Goal: Task Accomplishment & Management: Use online tool/utility

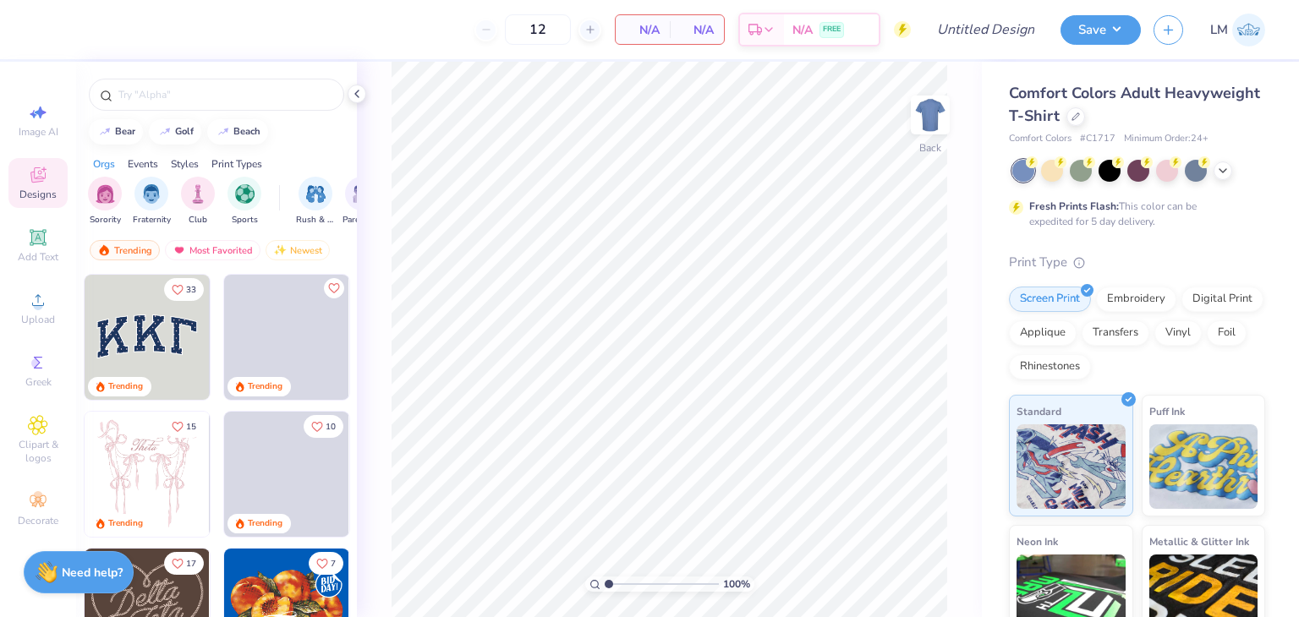
click at [1251, 41] on img at bounding box center [1248, 30] width 33 height 33
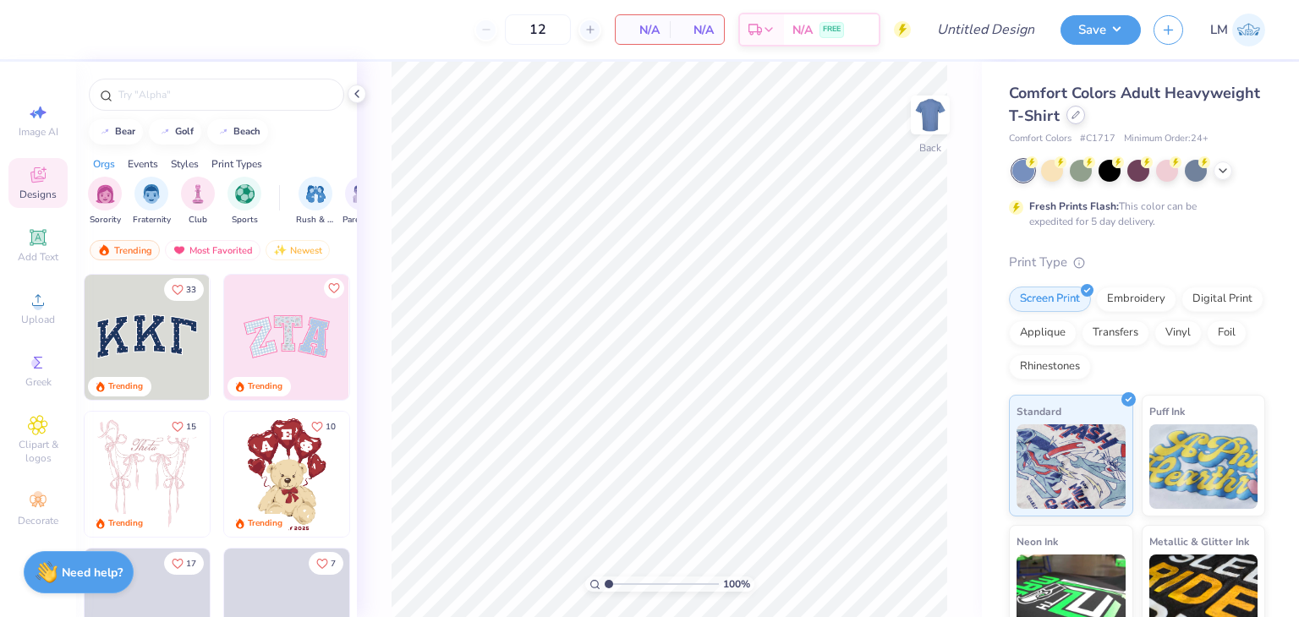
click at [1075, 118] on icon at bounding box center [1075, 115] width 8 height 8
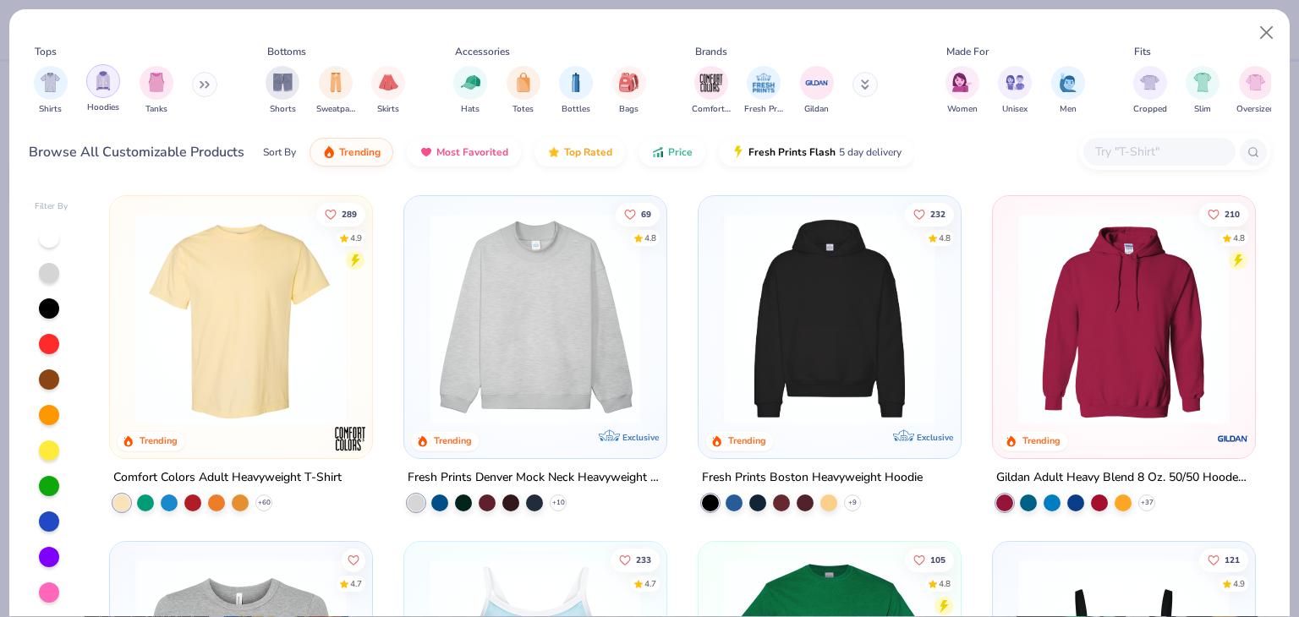
click at [98, 89] on img "filter for Hoodies" at bounding box center [103, 80] width 19 height 19
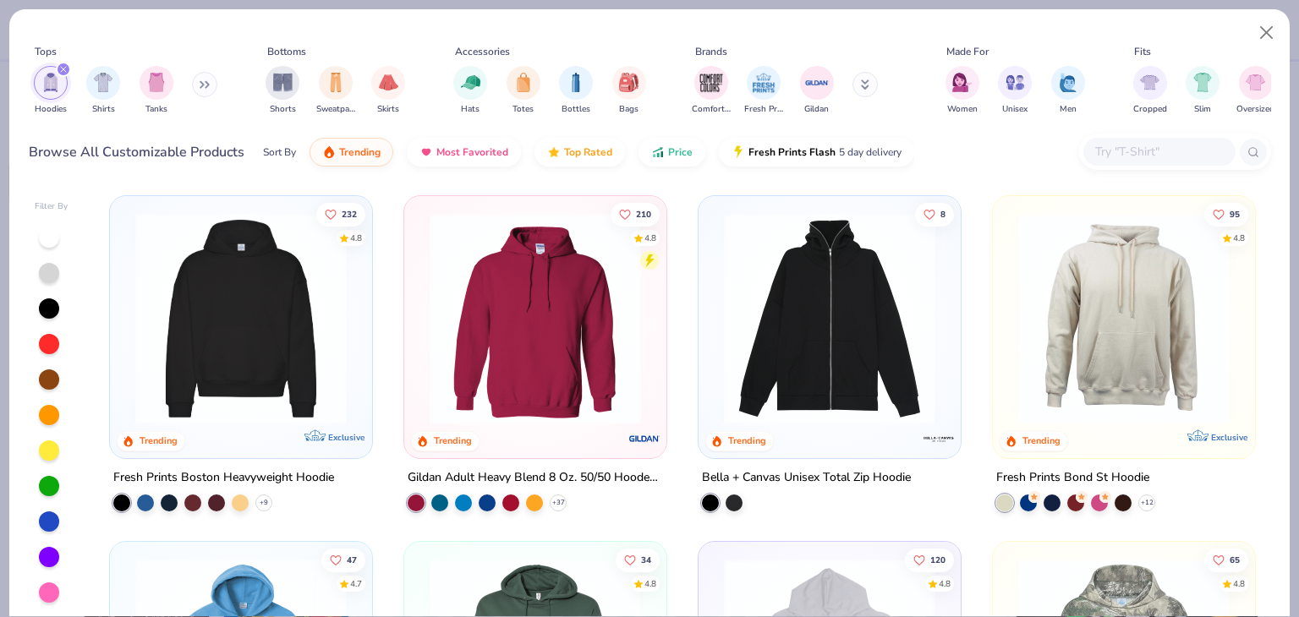
click at [493, 363] on img at bounding box center [535, 318] width 228 height 211
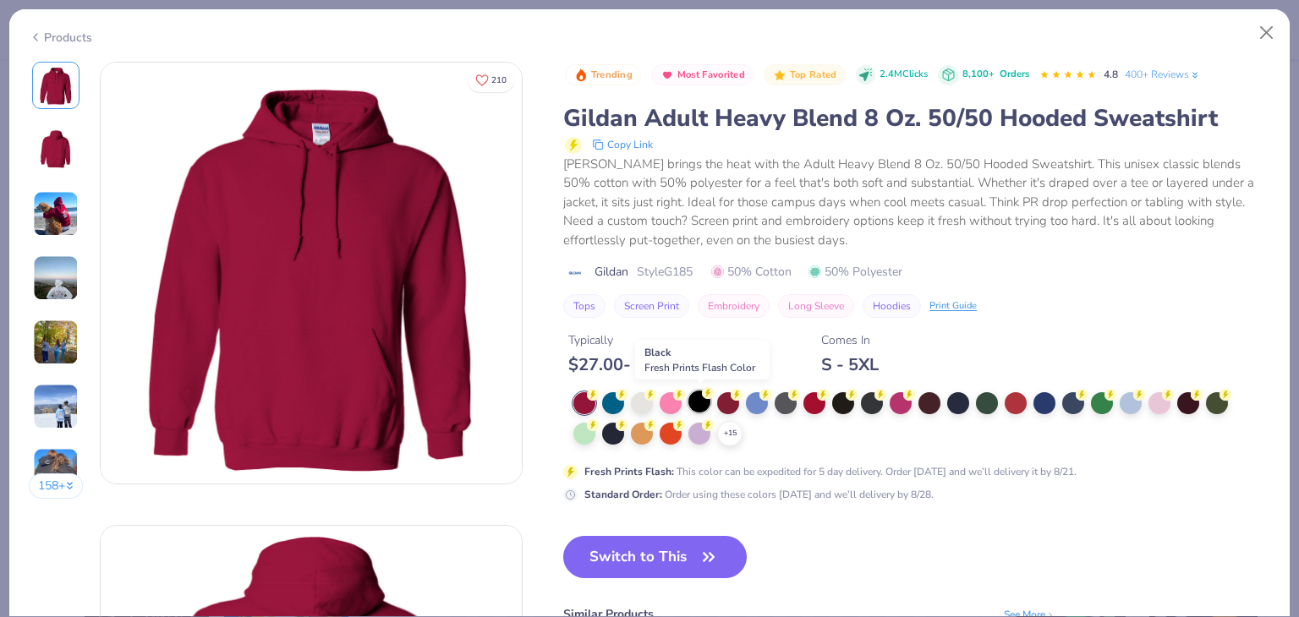
click at [697, 400] on div at bounding box center [699, 402] width 22 height 22
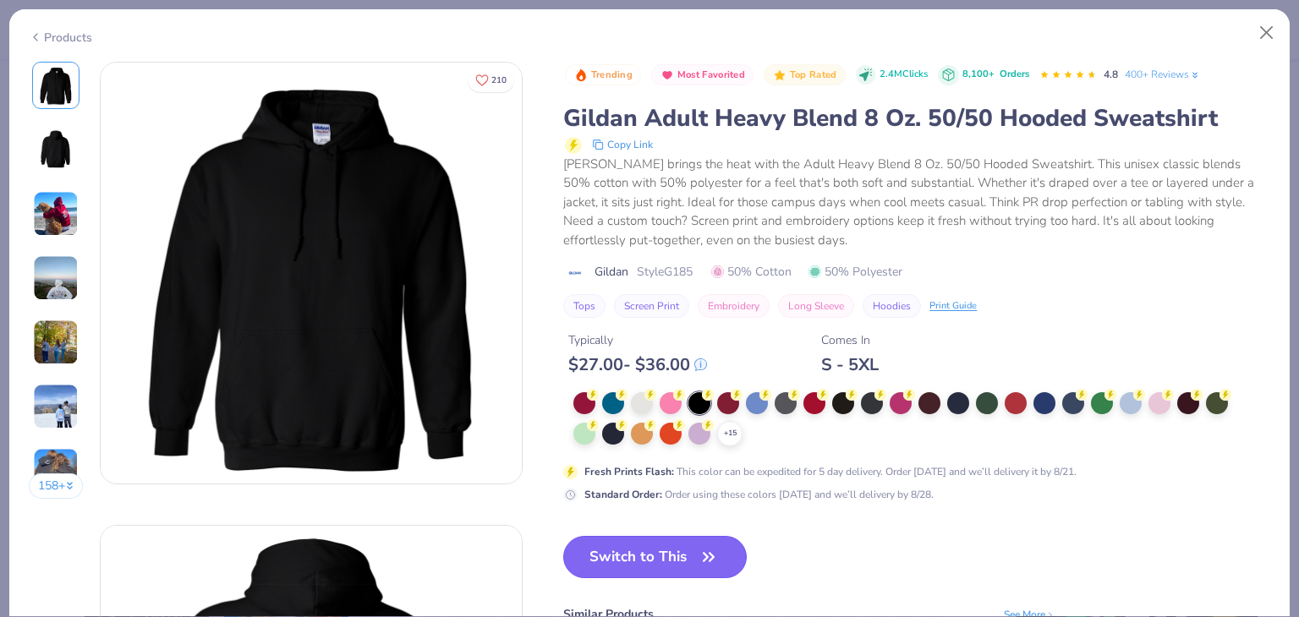
click at [620, 553] on button "Switch to This" at bounding box center [654, 557] width 183 height 42
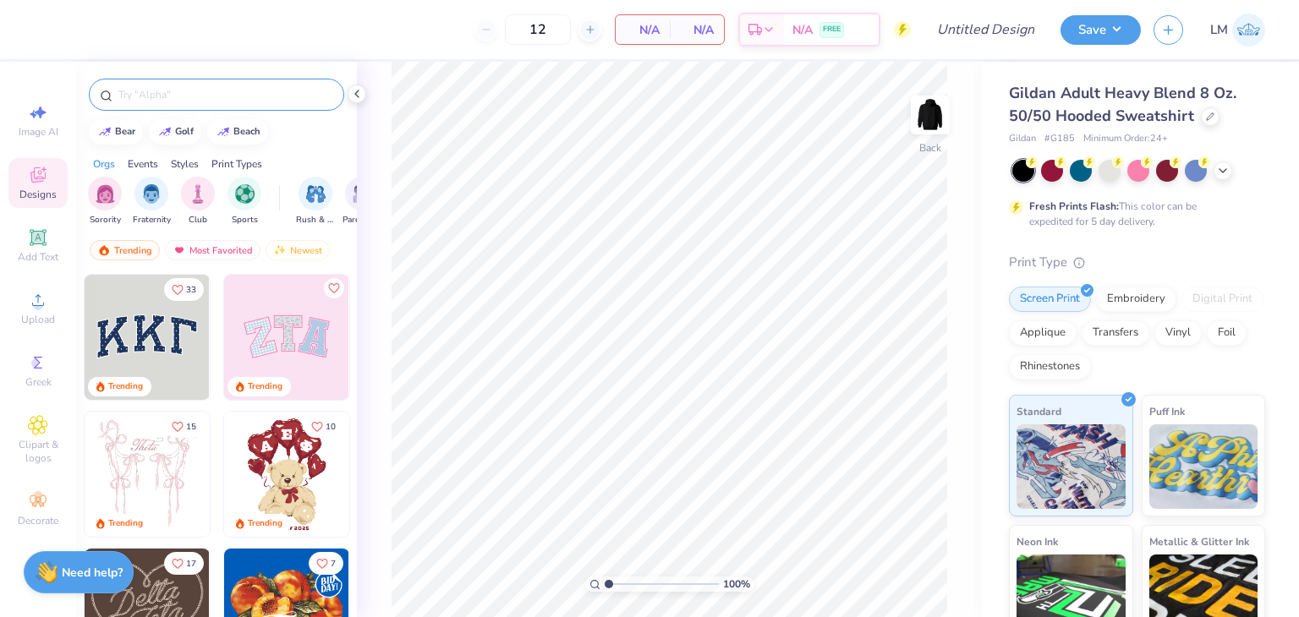
click at [160, 96] on input "text" at bounding box center [225, 94] width 216 height 17
type input "vintage"
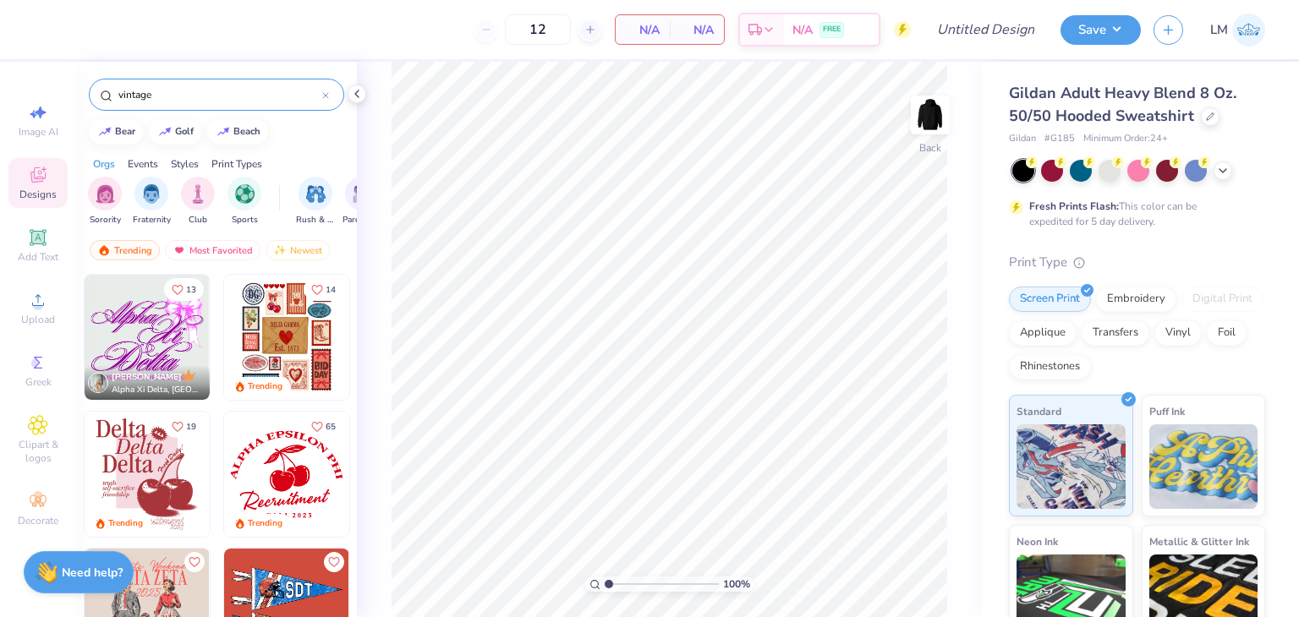
click at [637, 30] on span "N/A" at bounding box center [643, 30] width 34 height 18
click at [566, 32] on input "12" at bounding box center [538, 29] width 66 height 30
type input "1"
type input "200"
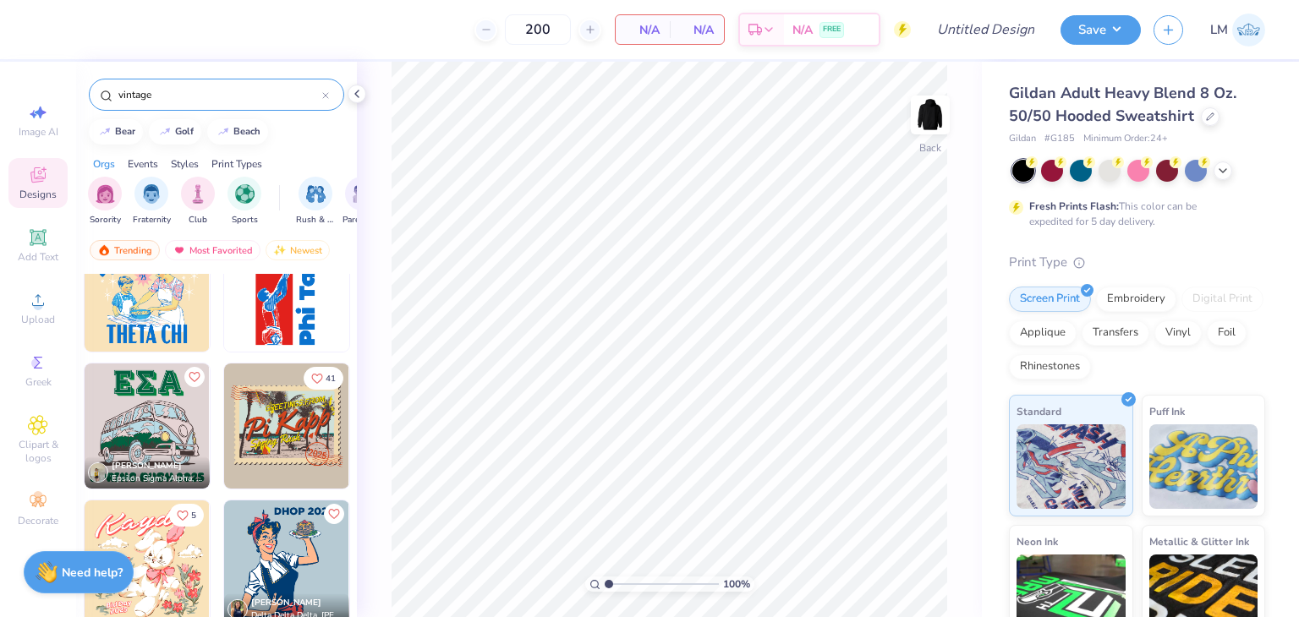
scroll to position [1413, 0]
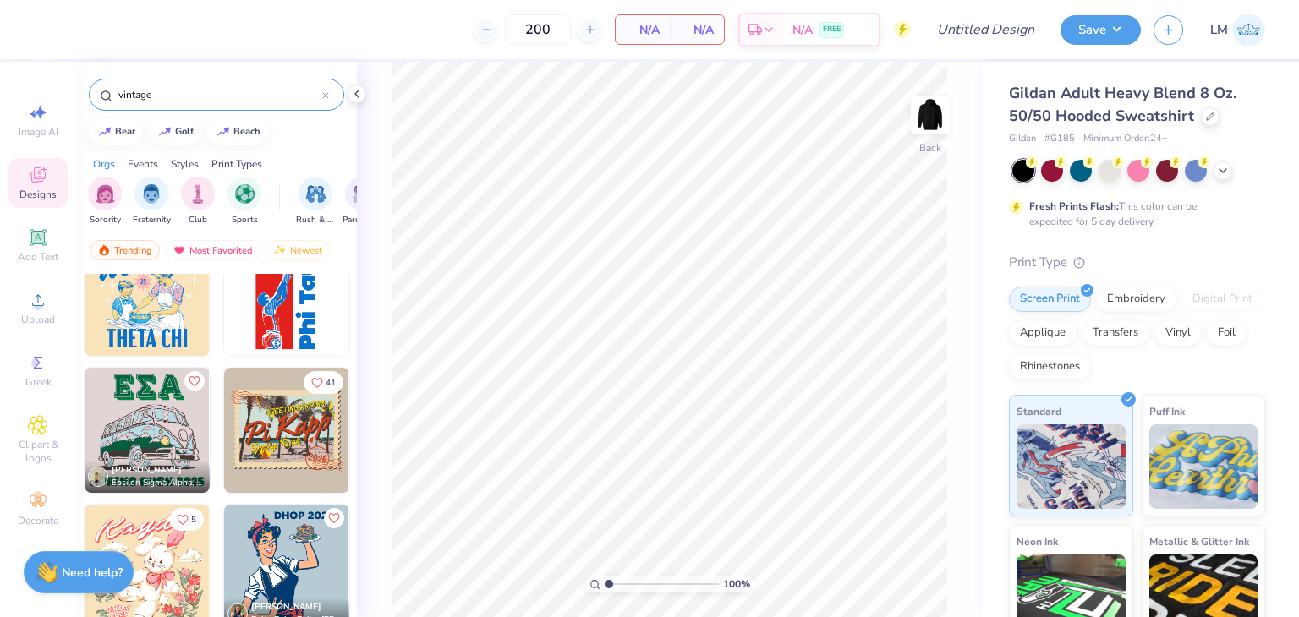
click at [229, 95] on input "vintage" at bounding box center [219, 94] width 205 height 17
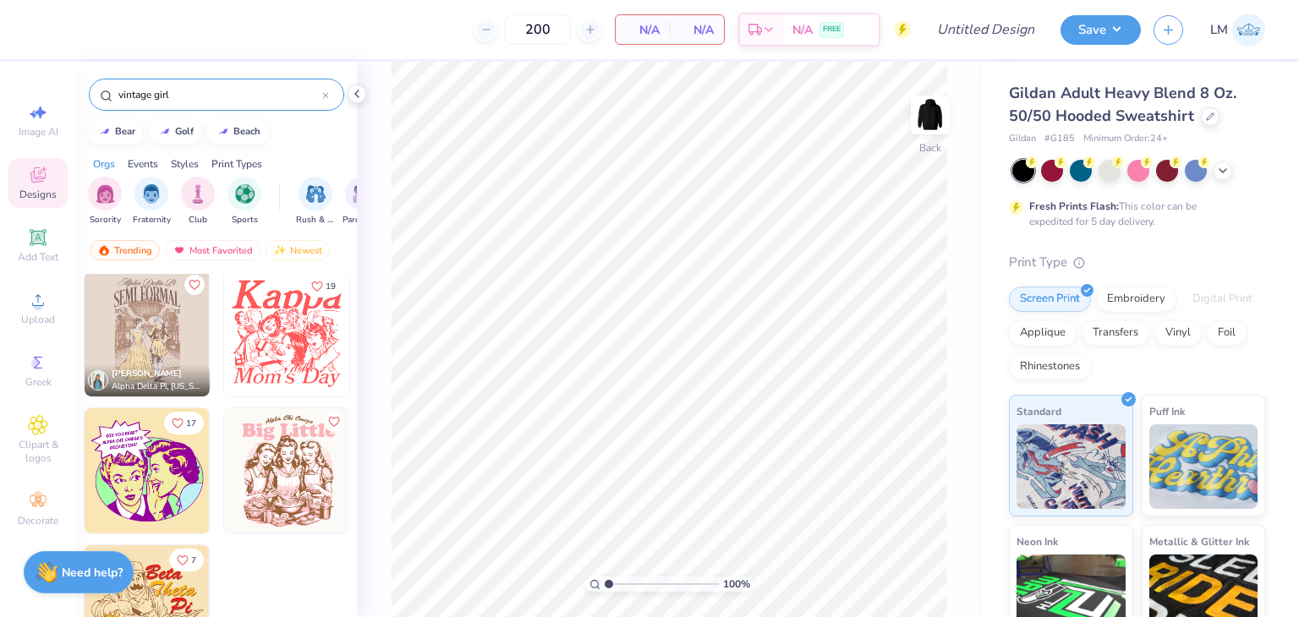
scroll to position [551, 0]
click at [298, 450] on img at bounding box center [286, 470] width 125 height 125
click at [162, 480] on img at bounding box center [147, 470] width 125 height 125
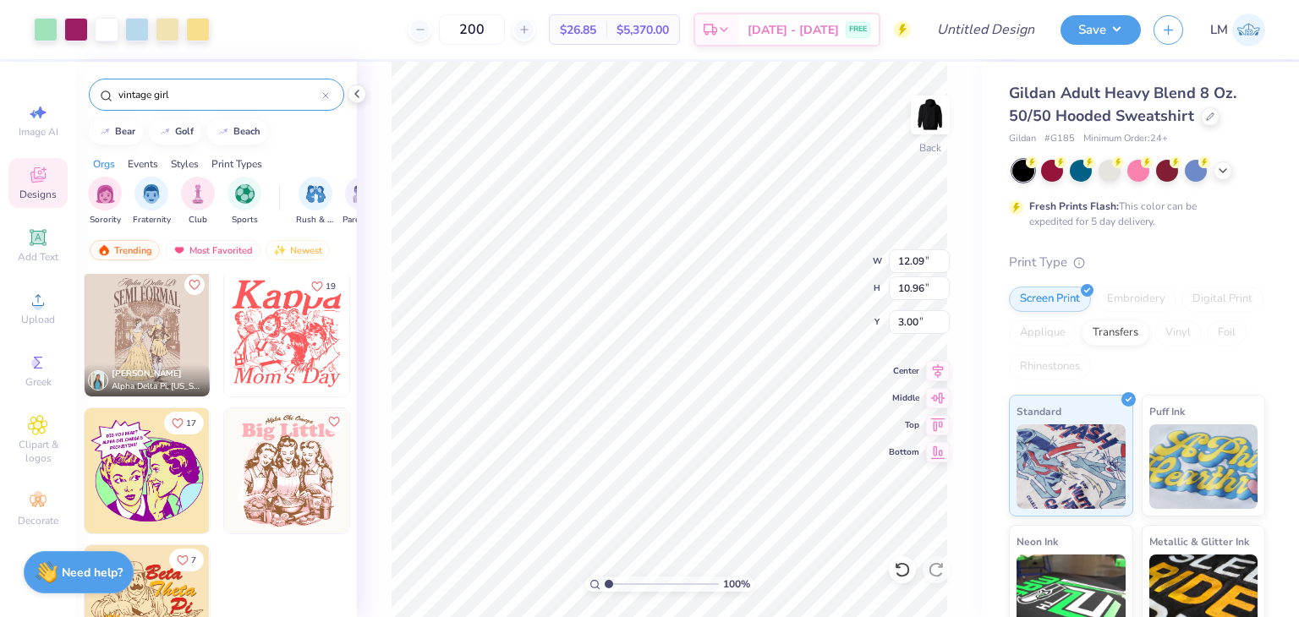
click at [222, 94] on input "vintage girl" at bounding box center [219, 94] width 205 height 17
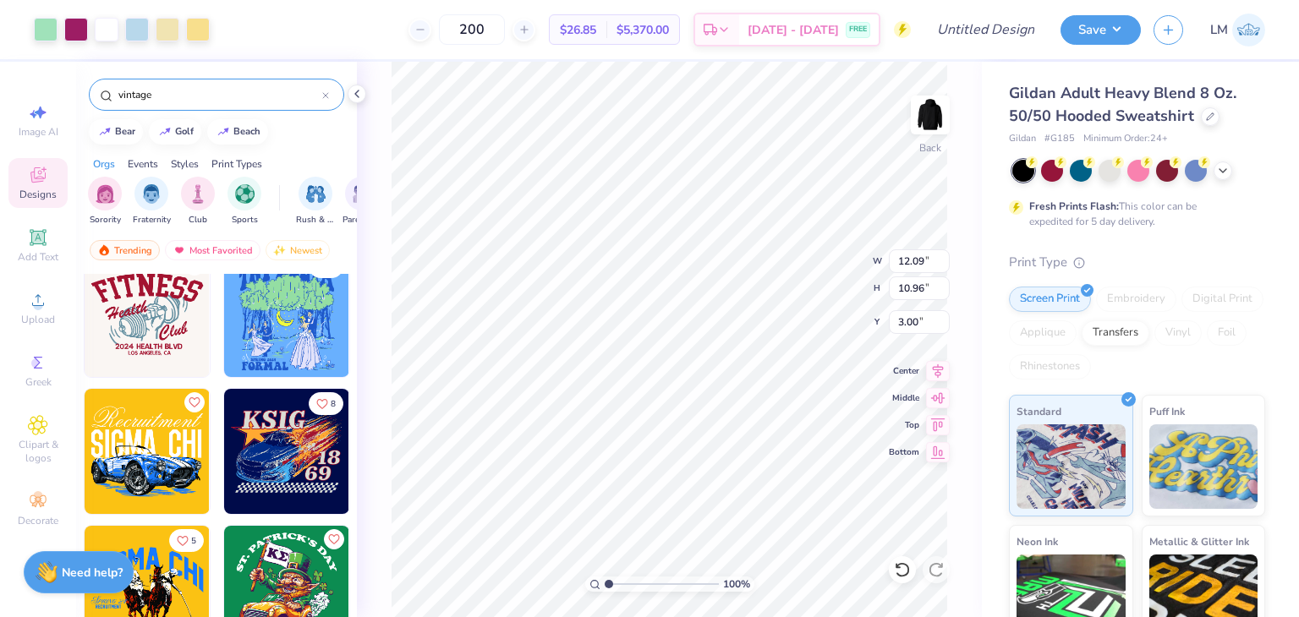
scroll to position [17558, 0]
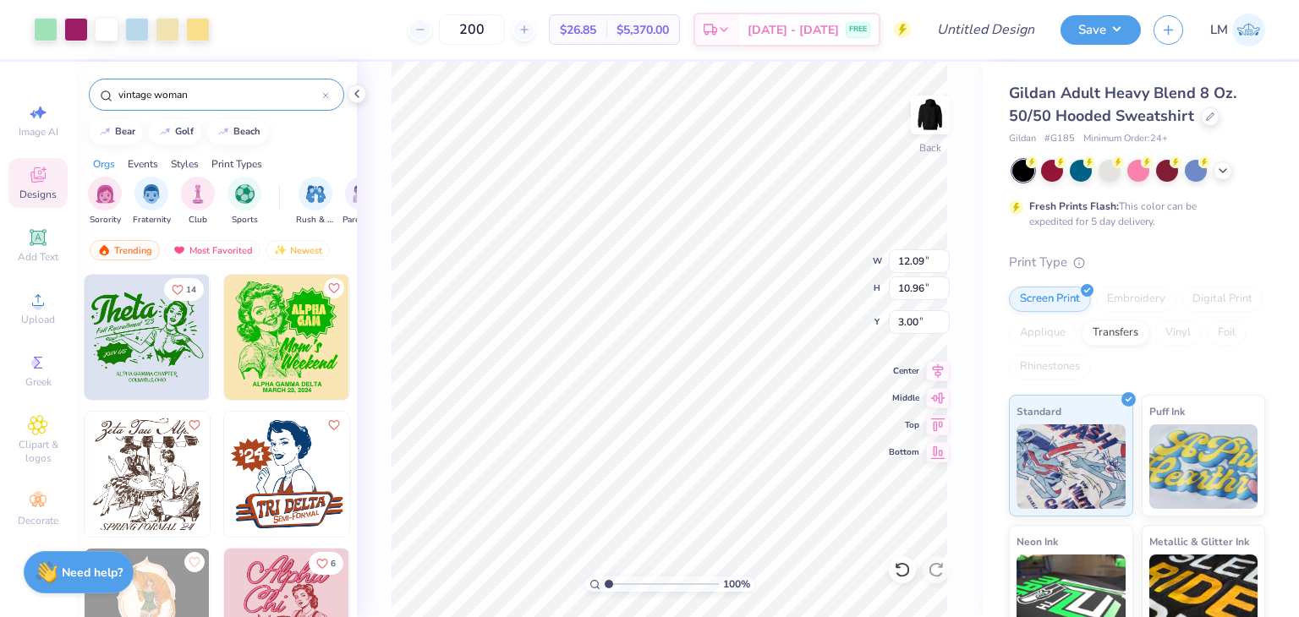
type input "vintage woman"
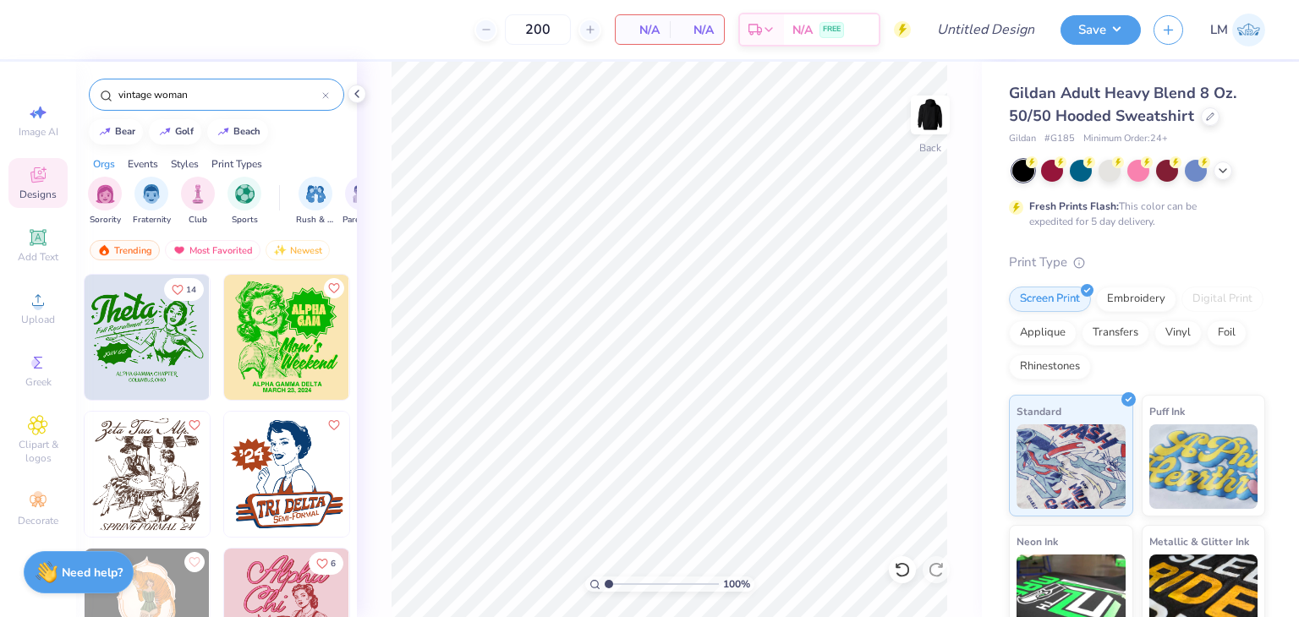
click at [333, 351] on img at bounding box center [286, 337] width 125 height 125
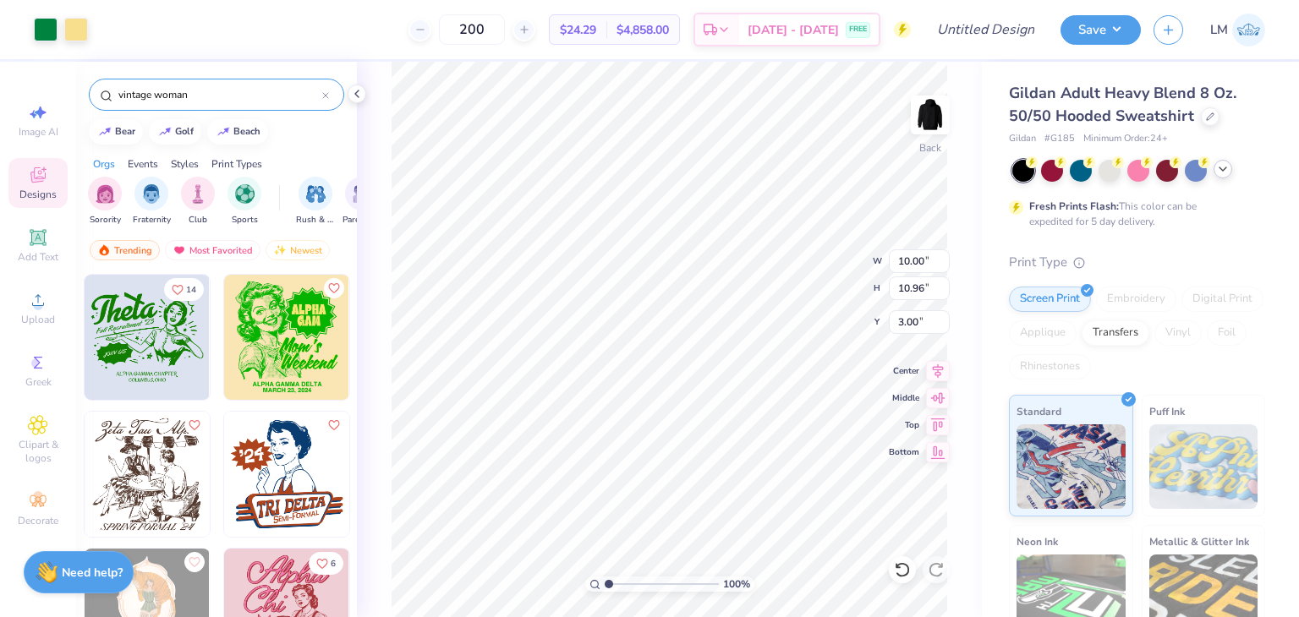
click at [1225, 176] on div at bounding box center [1222, 169] width 19 height 19
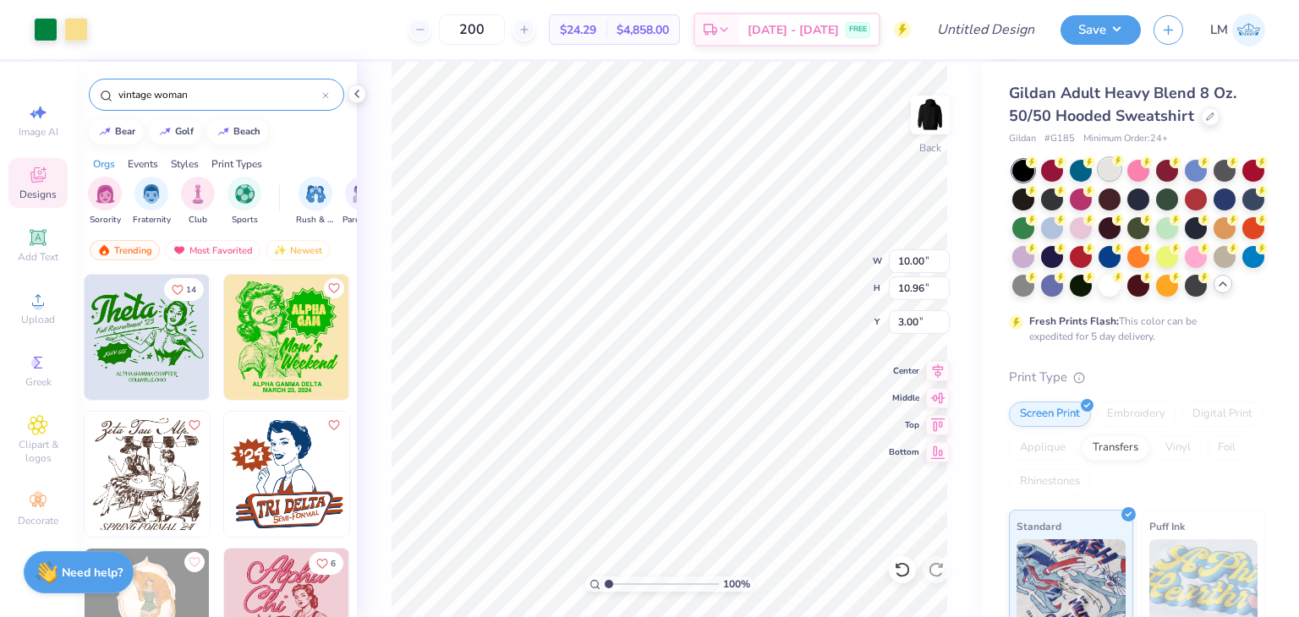
click at [1115, 176] on div at bounding box center [1109, 169] width 22 height 22
click at [1107, 292] on div at bounding box center [1109, 286] width 22 height 22
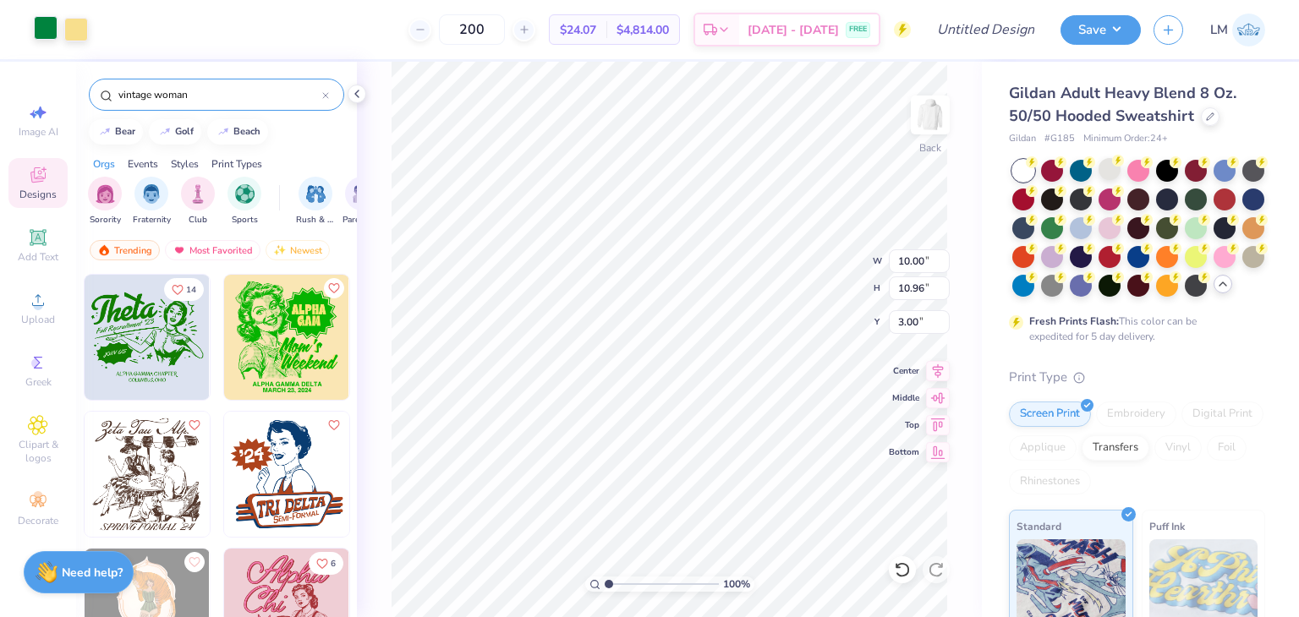
click at [52, 31] on div at bounding box center [46, 28] width 24 height 24
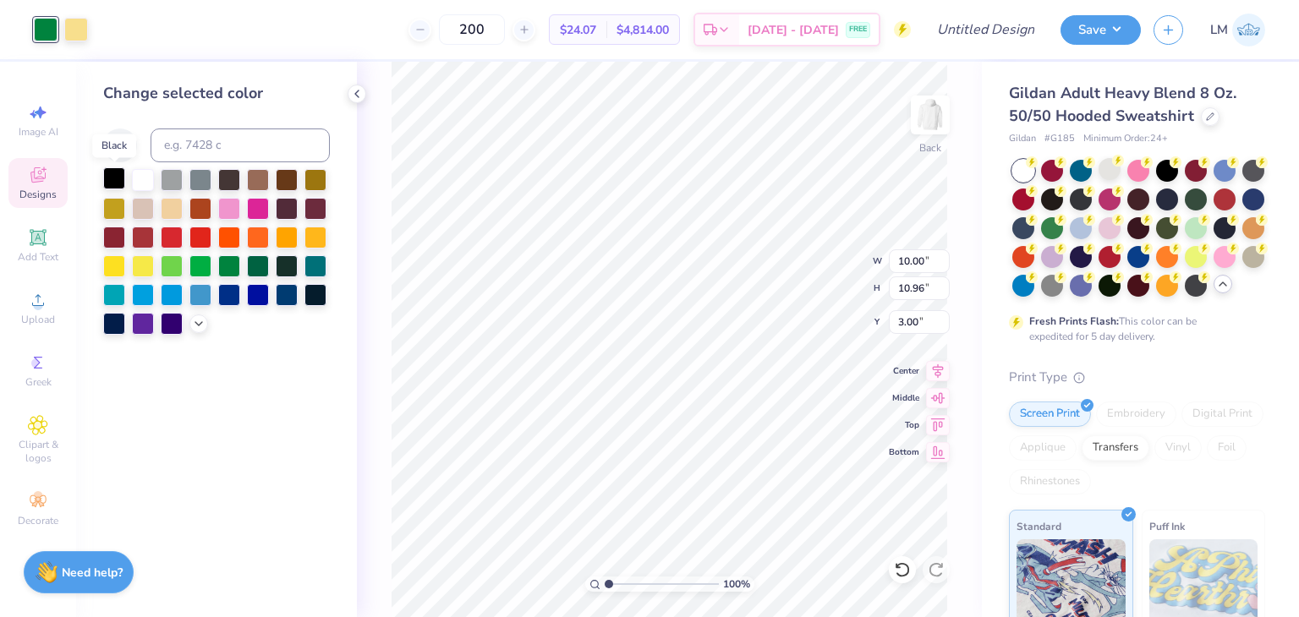
click at [118, 175] on div at bounding box center [114, 178] width 22 height 22
click at [83, 38] on div at bounding box center [76, 28] width 24 height 24
click at [146, 189] on div at bounding box center [143, 178] width 22 height 22
type input "8.74"
type input "9.58"
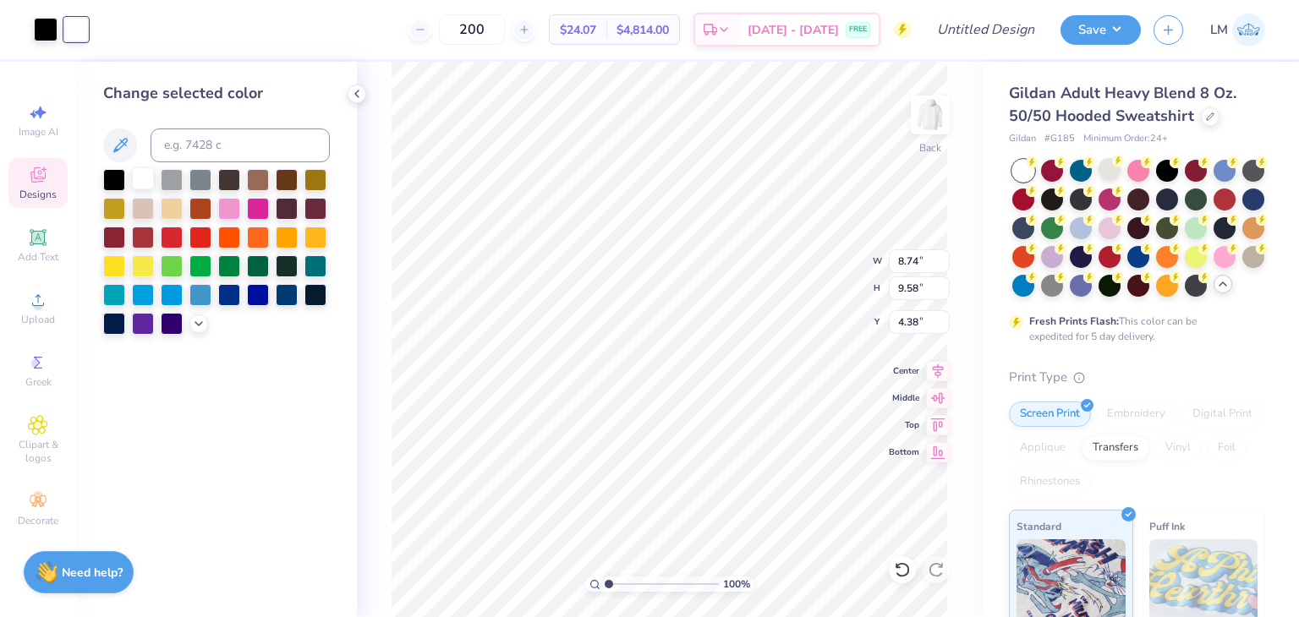
type input "3.00"
type input "9.50"
type input "10.42"
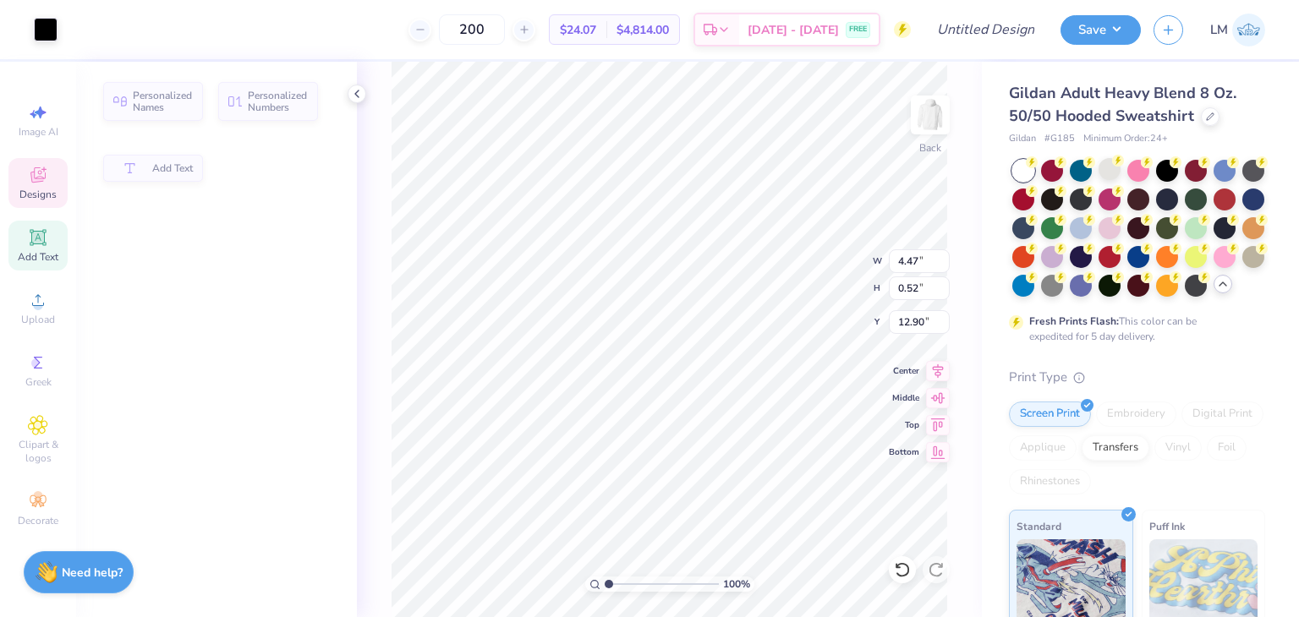
type input "4.47"
type input "0.52"
type input "12.90"
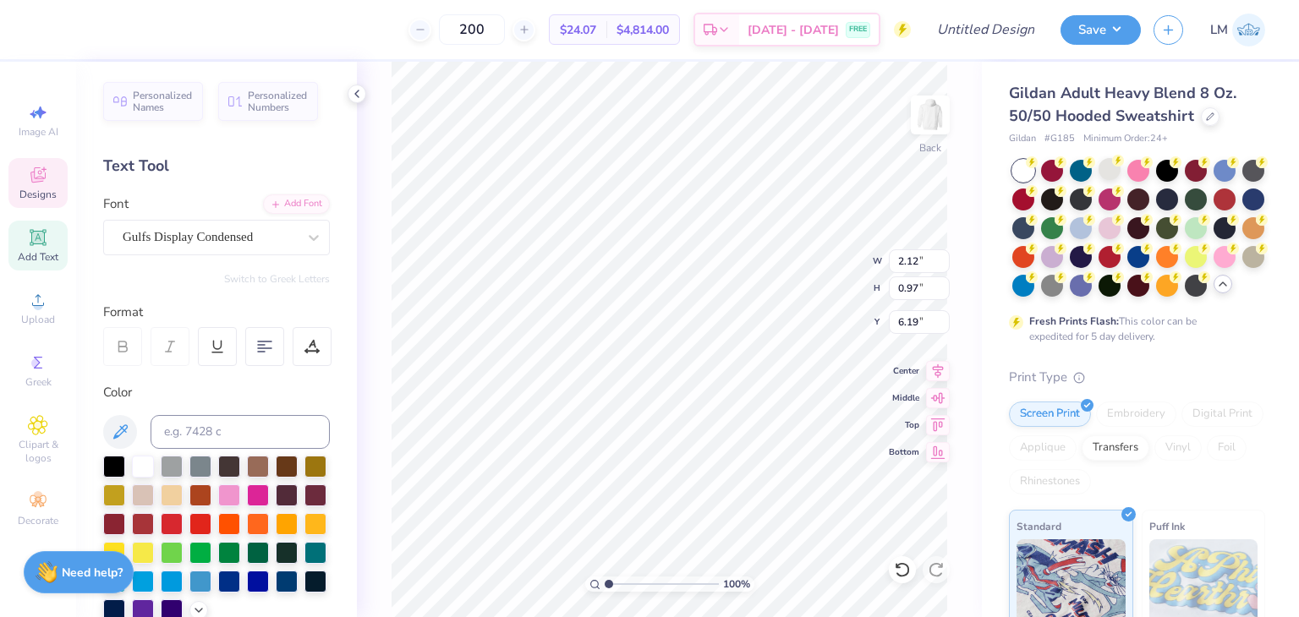
type textarea "G"
type textarea "PAZSTA"
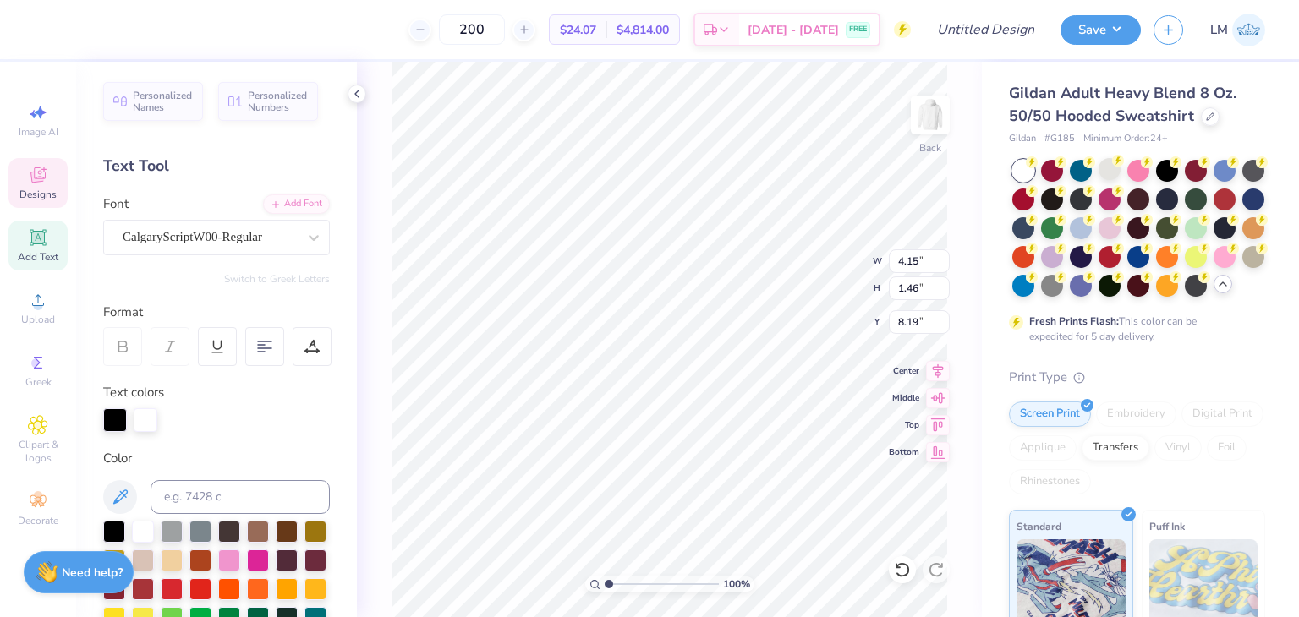
type input "4.15"
type input "1.46"
type input "8.19"
type textarea "W"
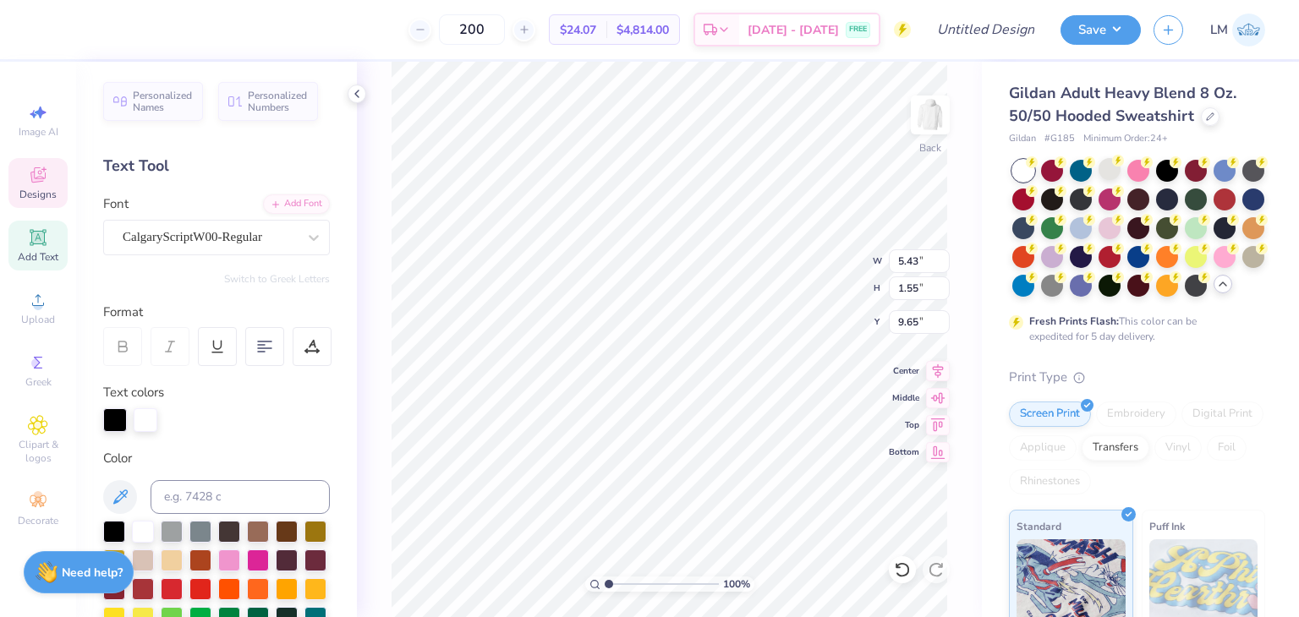
scroll to position [0, 3]
type textarea "Humorology"
type input "9.40"
type input "9.17"
type input "3.00"
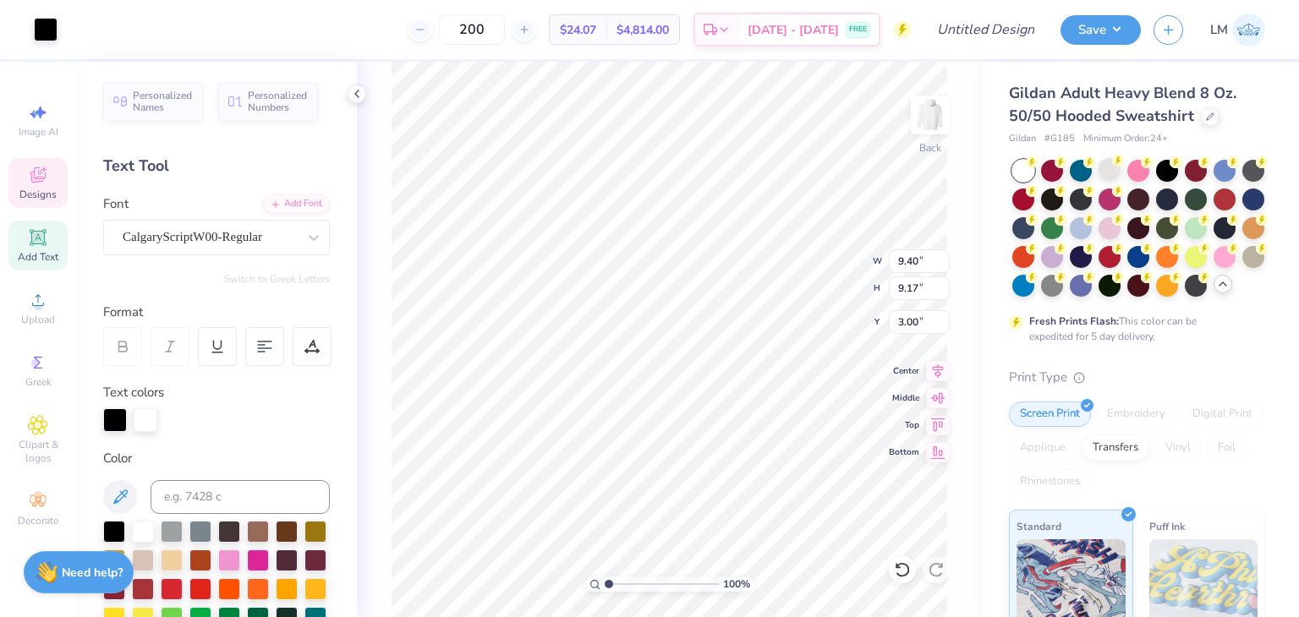
type input "3.63"
type input "0.97"
type input "5.48"
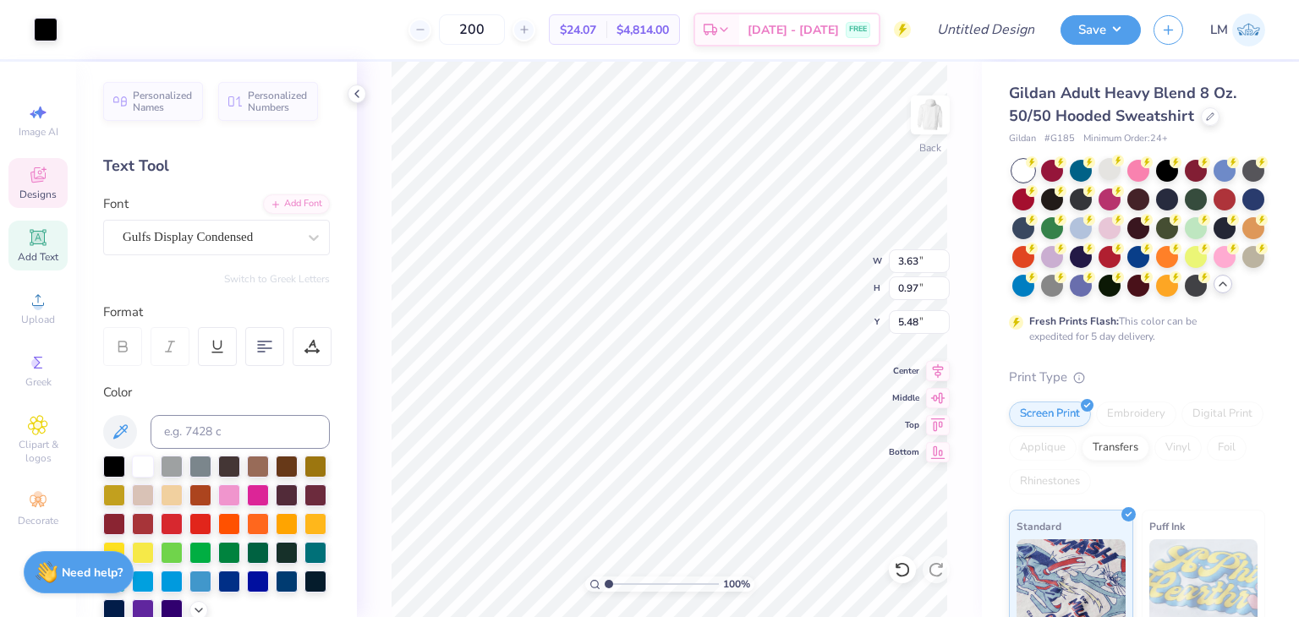
type input "9.40"
type input "9.17"
type input "3.00"
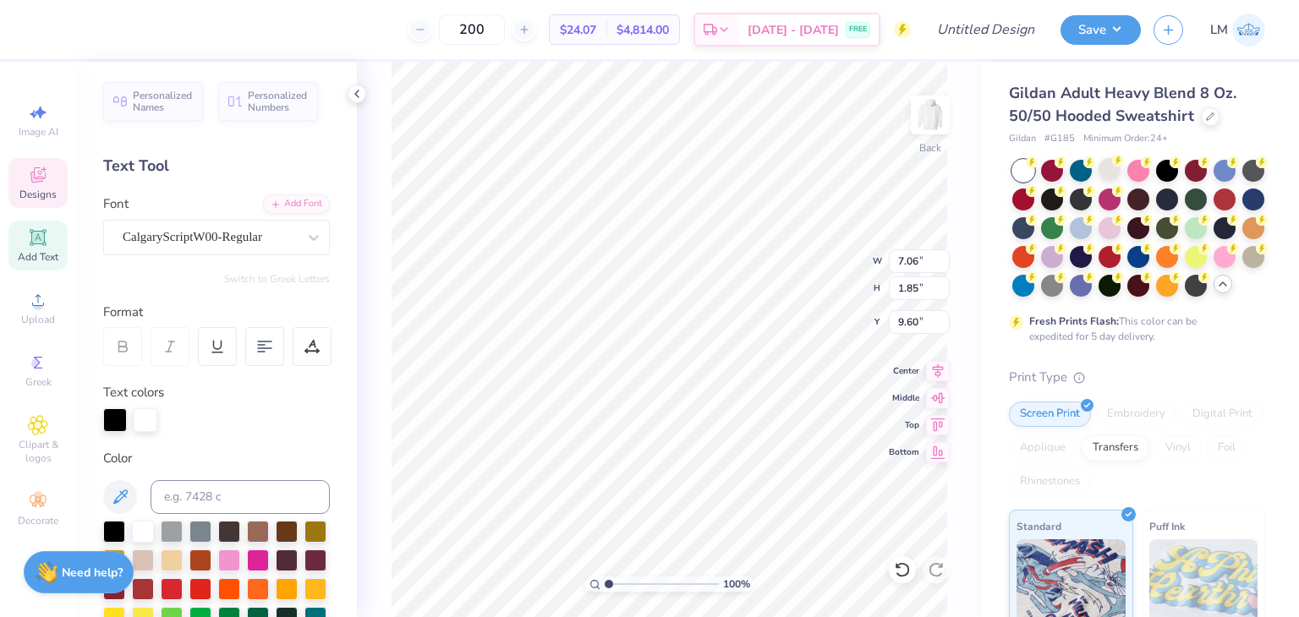
type input "9.40"
type input "9.17"
type input "3.00"
type input "10.41"
type input "10.16"
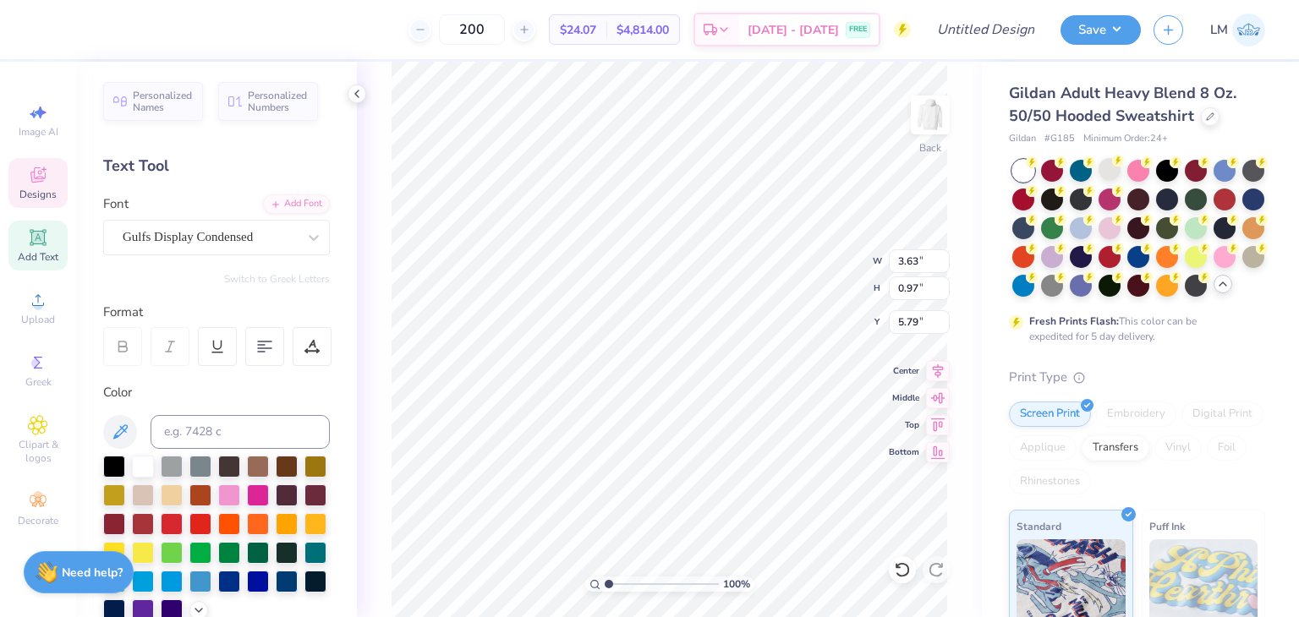
type input "5.79"
type input "3.83"
type input "1.02"
type input "5.85"
type input "3.56"
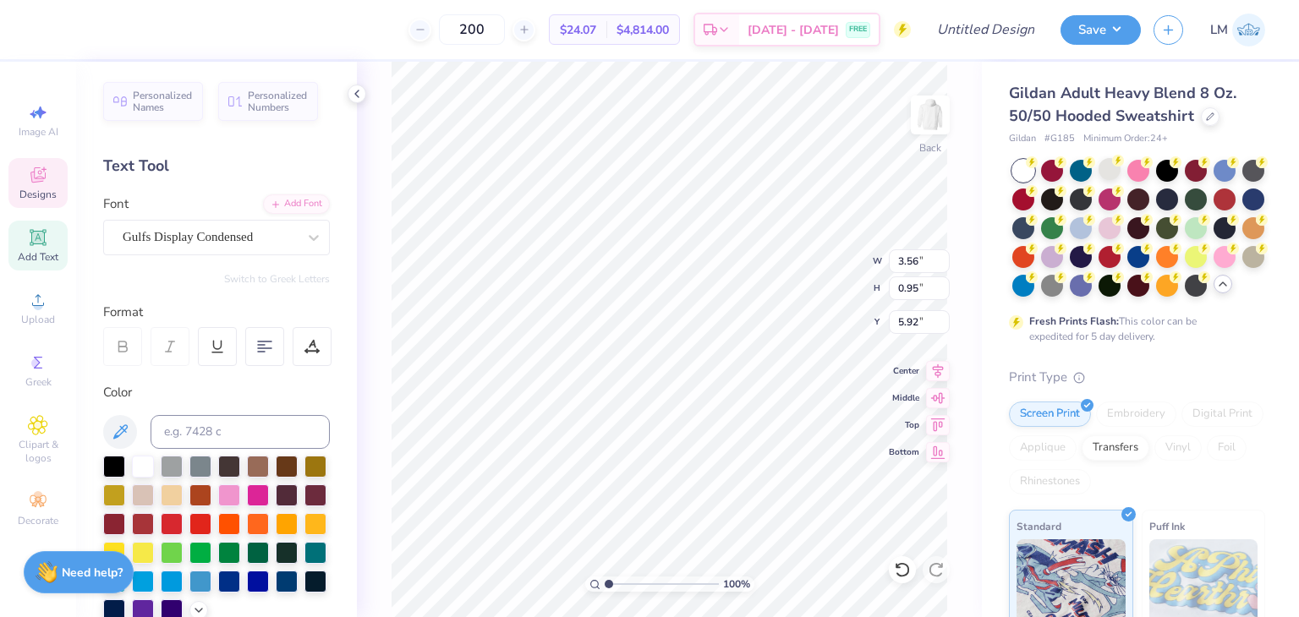
type input "0.95"
type input "5.92"
click at [850, 249] on div "100 % Back W 3.56 3.56 " H 0.95 0.95 " Y 5.92 5.92 " Center Middle Top Bottom" at bounding box center [669, 339] width 625 height 555
type input "3.64"
type input "0.97"
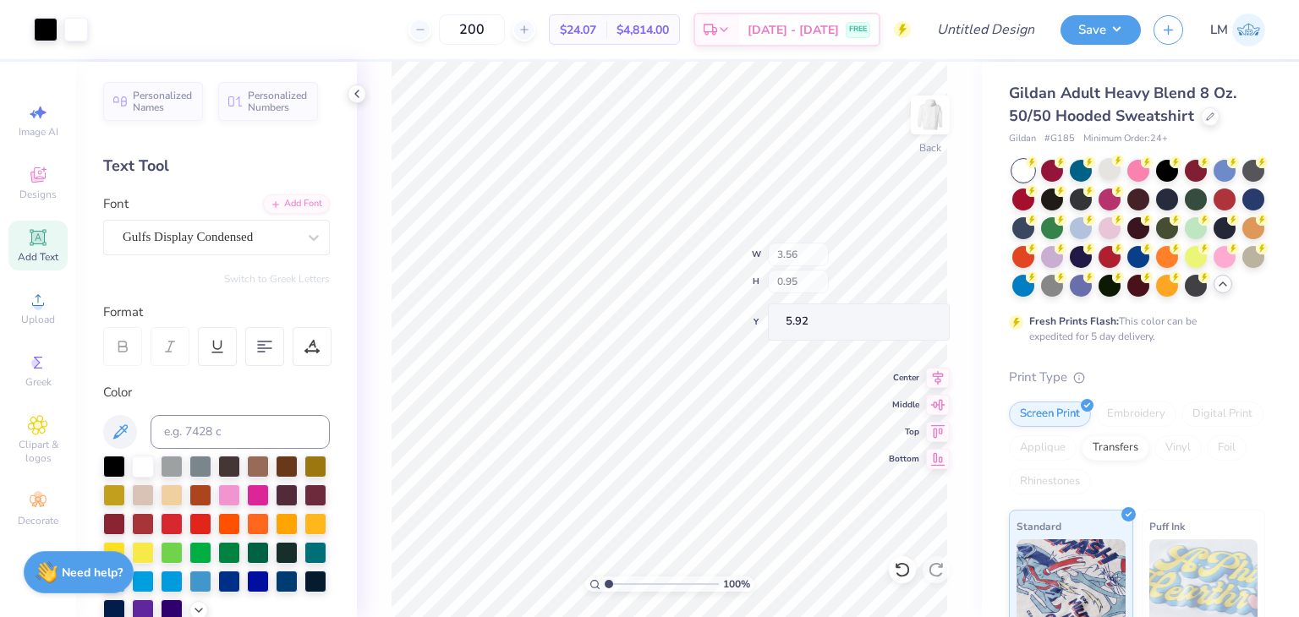
type input "5.90"
click at [937, 129] on img at bounding box center [930, 115] width 68 height 68
click at [29, 265] on div "Add Text" at bounding box center [37, 246] width 59 height 50
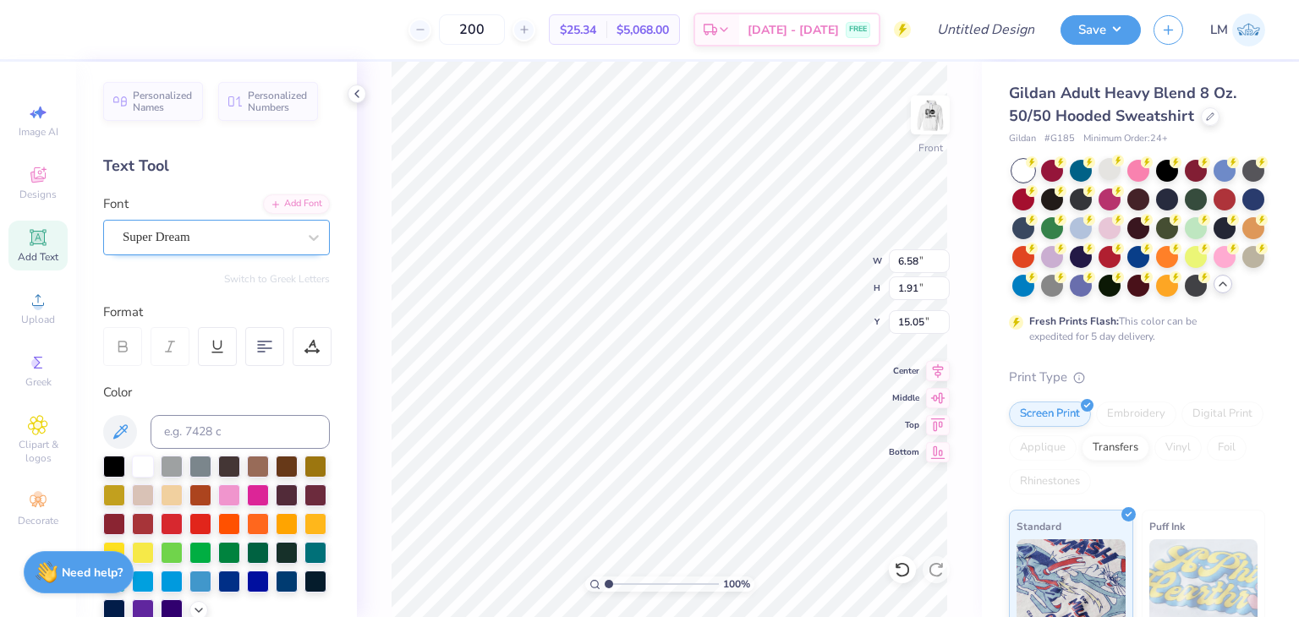
click at [290, 248] on div "Super Dream" at bounding box center [210, 237] width 178 height 26
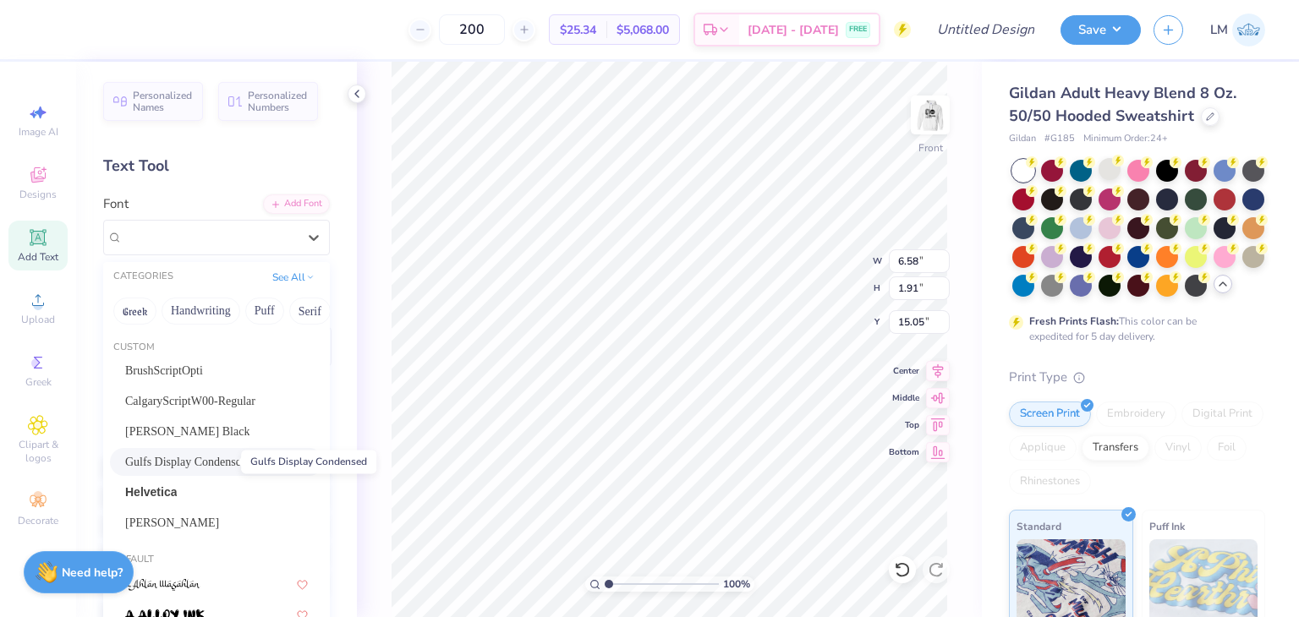
click at [192, 454] on span "Gulfs Display Condensed" at bounding box center [186, 462] width 122 height 18
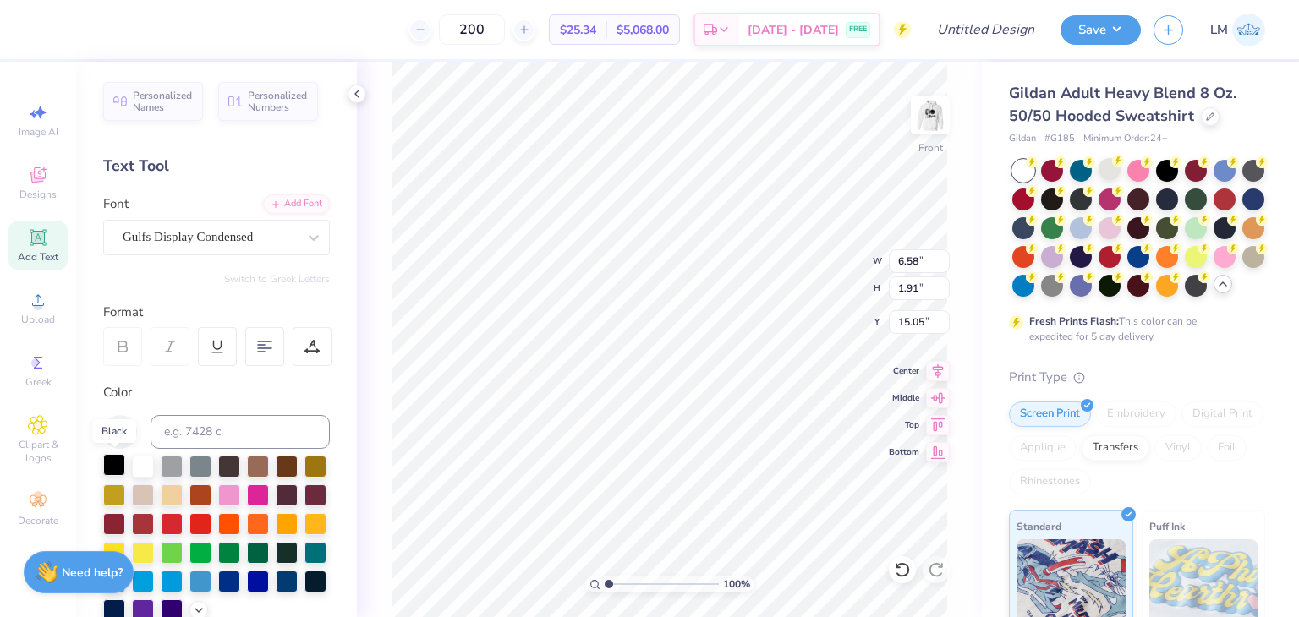
click at [111, 455] on div at bounding box center [114, 465] width 22 height 22
type textarea "T"
type textarea "BROUGHT TO YOU BY:"
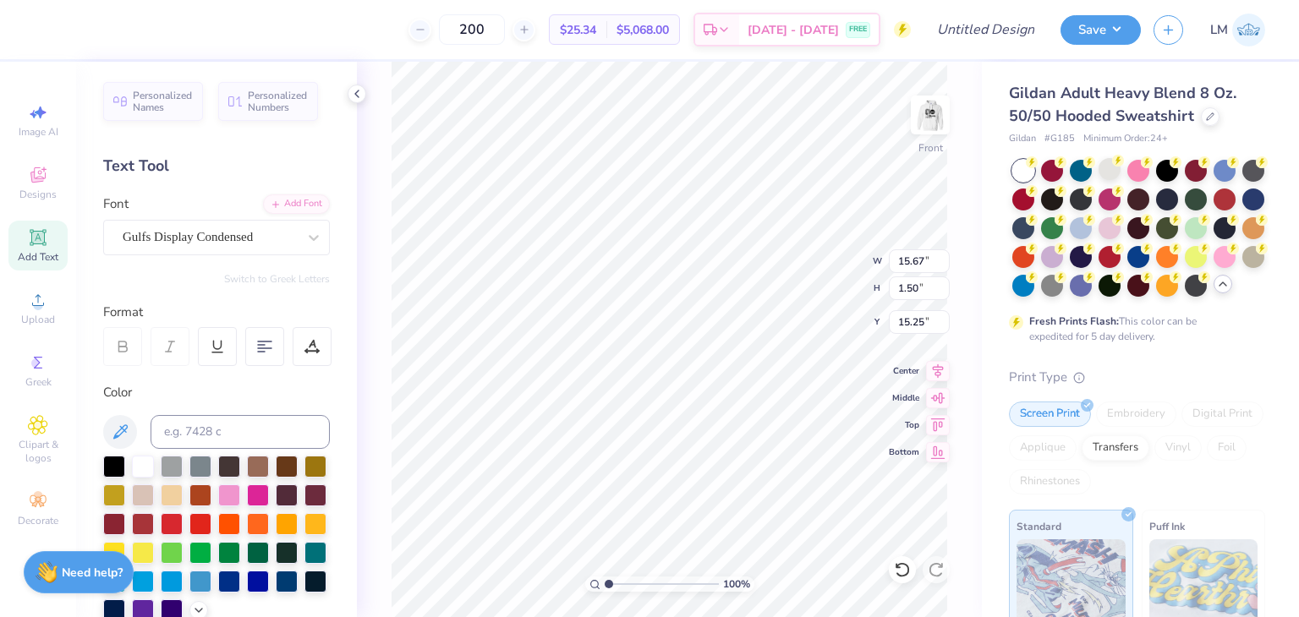
type input "14.43"
type input "1.38"
type input "6.59"
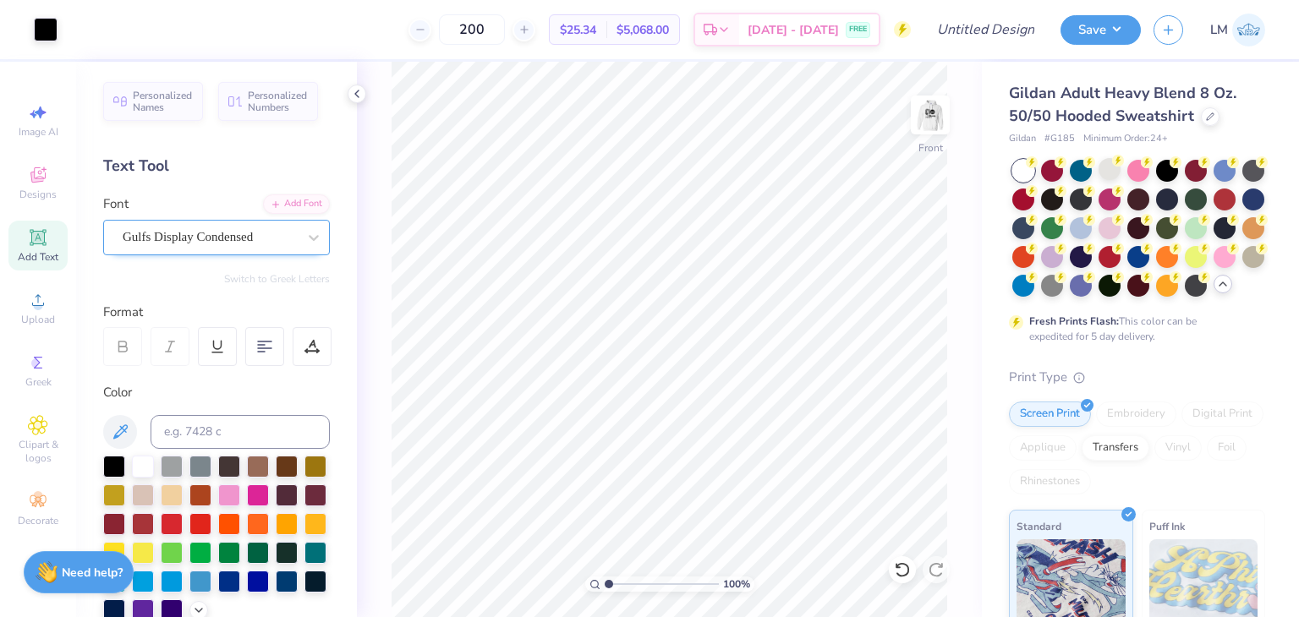
click at [208, 226] on div at bounding box center [210, 237] width 174 height 23
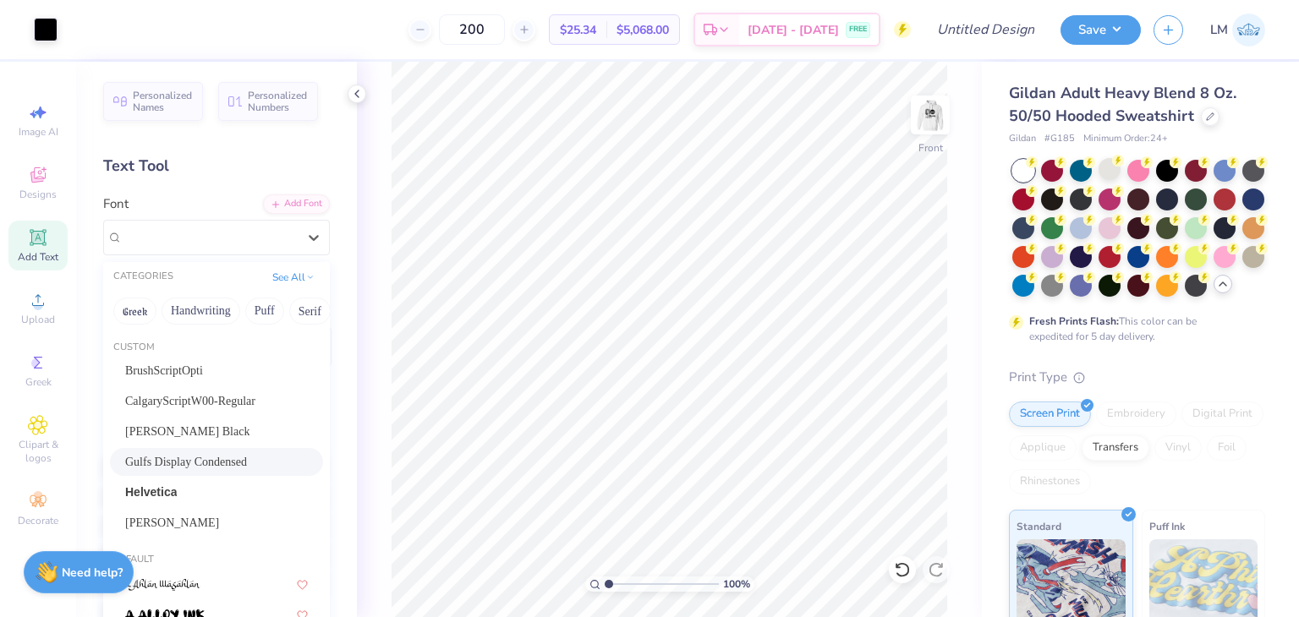
click at [46, 255] on span "Add Text" at bounding box center [38, 257] width 41 height 14
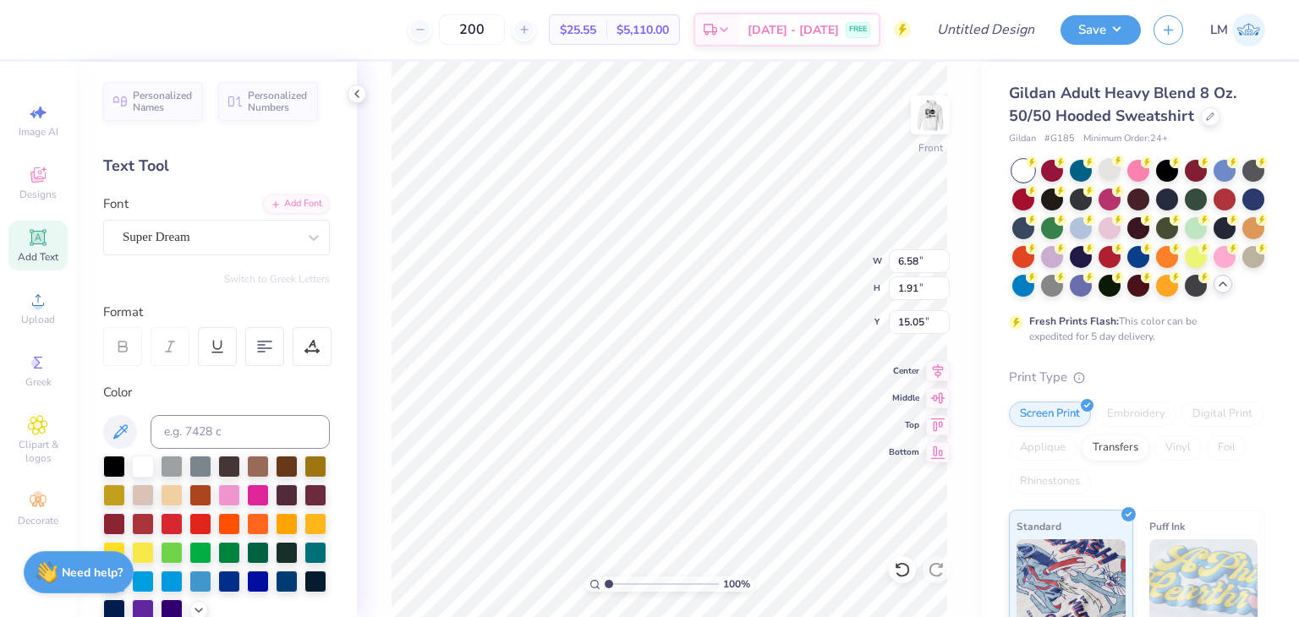
scroll to position [0, 8]
type textarea "THETA, SDT, ACACIA, ZBT, & PHI SIG"
type input "9.85"
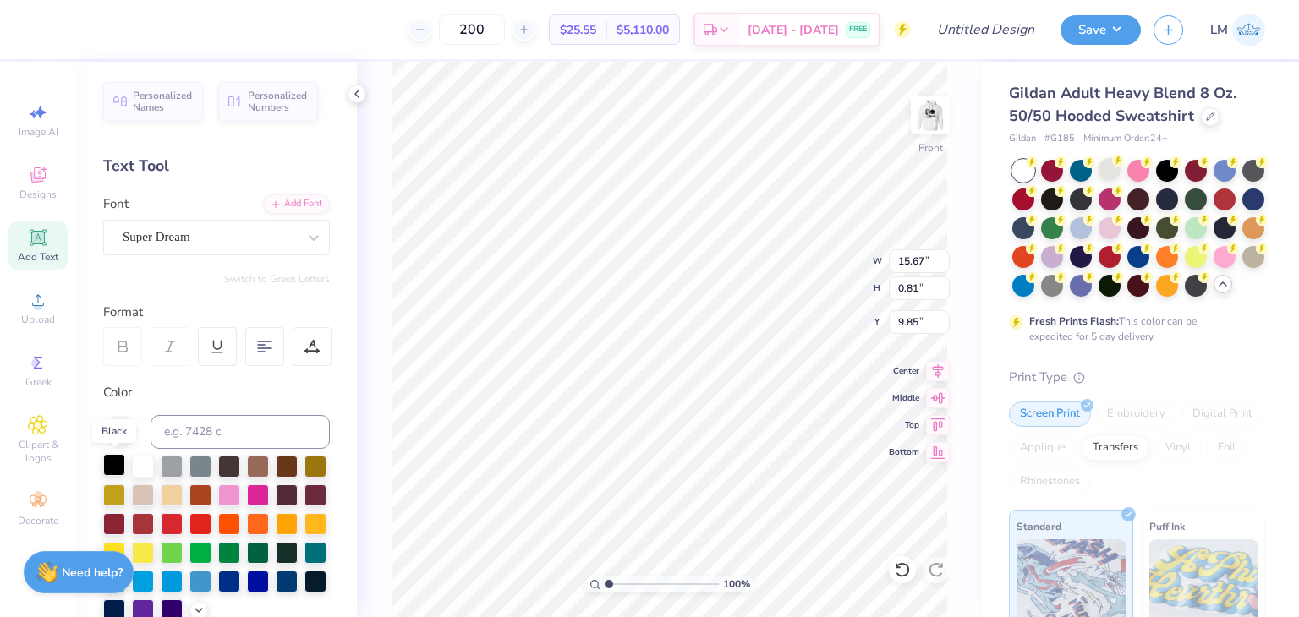
click at [116, 466] on div at bounding box center [114, 465] width 22 height 22
click at [263, 246] on div at bounding box center [210, 237] width 174 height 23
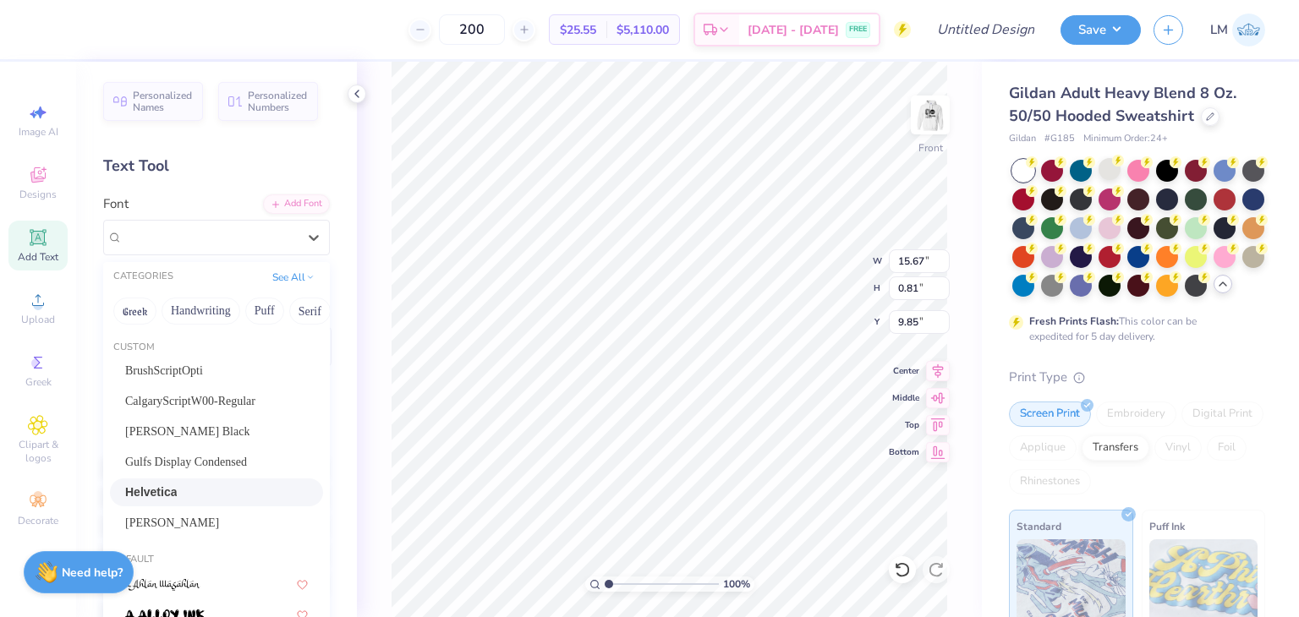
click at [198, 488] on div "Helvetica" at bounding box center [216, 493] width 183 height 18
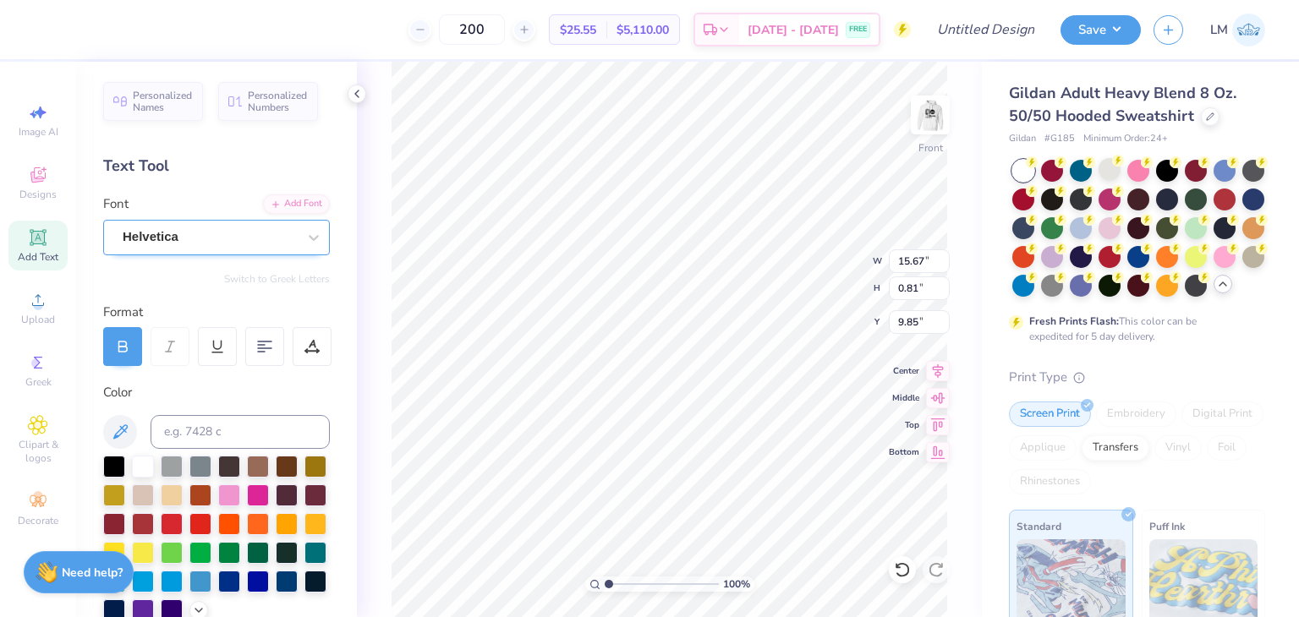
click at [167, 243] on div "Helvetica" at bounding box center [210, 237] width 178 height 26
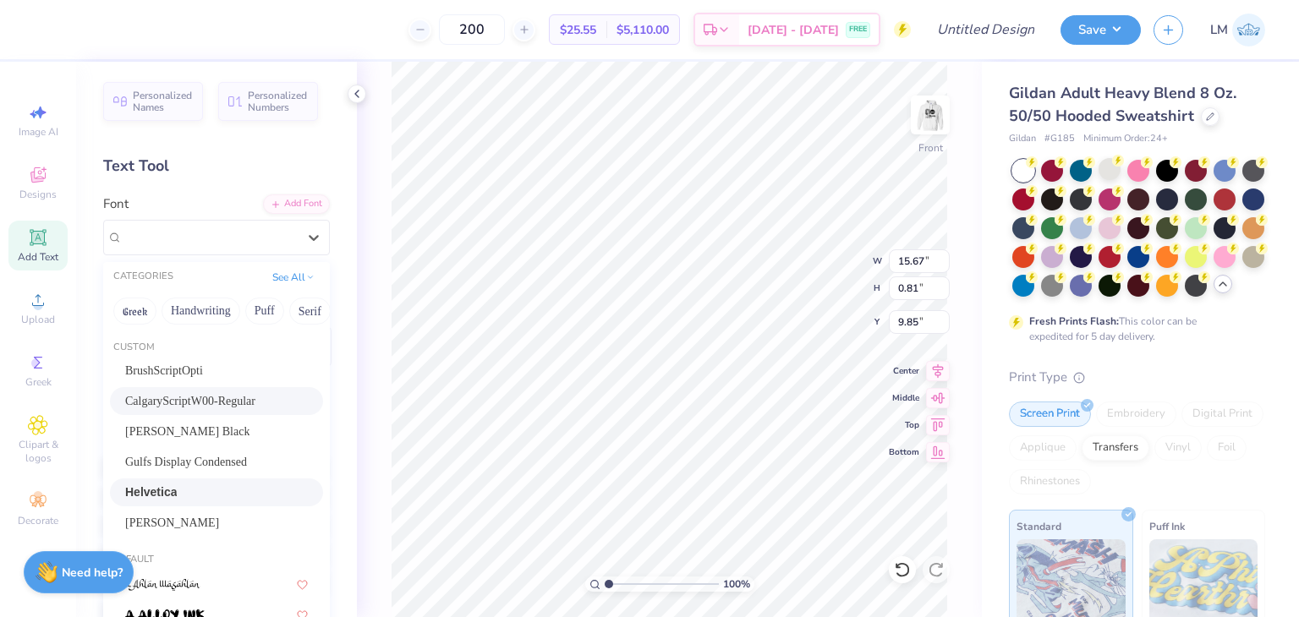
click at [194, 412] on div "CalgaryScriptW00-Regular" at bounding box center [216, 401] width 213 height 28
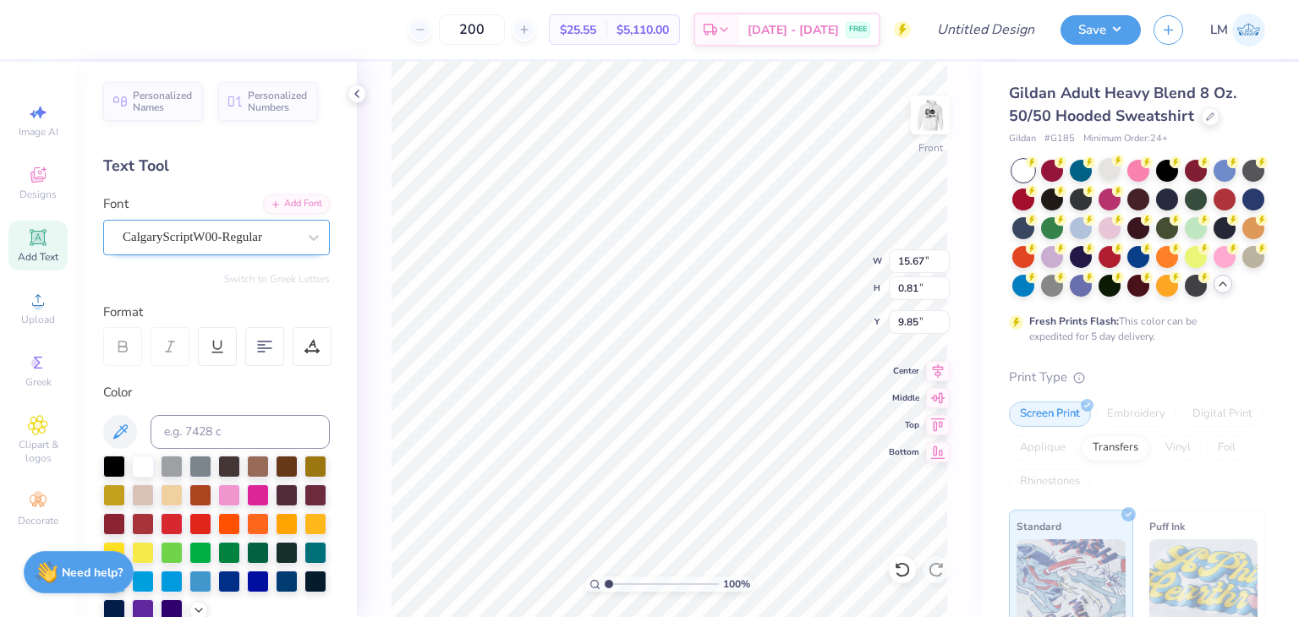
click at [206, 229] on div "CalgaryScriptW00-Regular" at bounding box center [210, 237] width 178 height 26
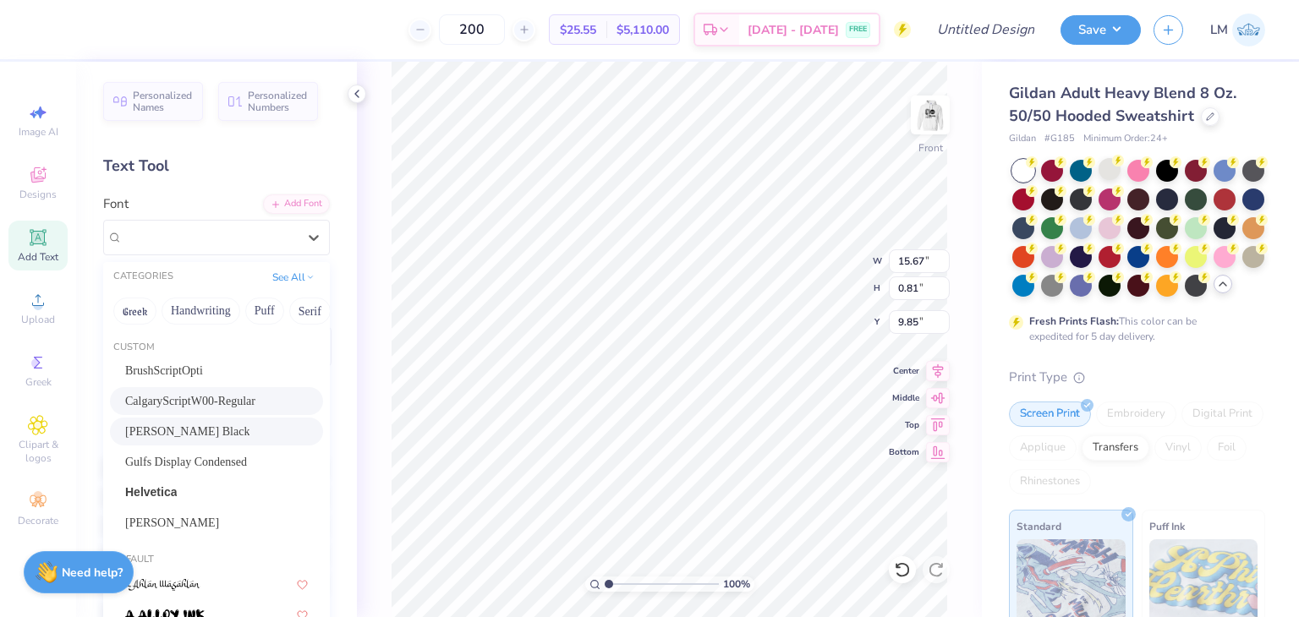
click at [183, 441] on div "Cooper Black" at bounding box center [216, 432] width 213 height 28
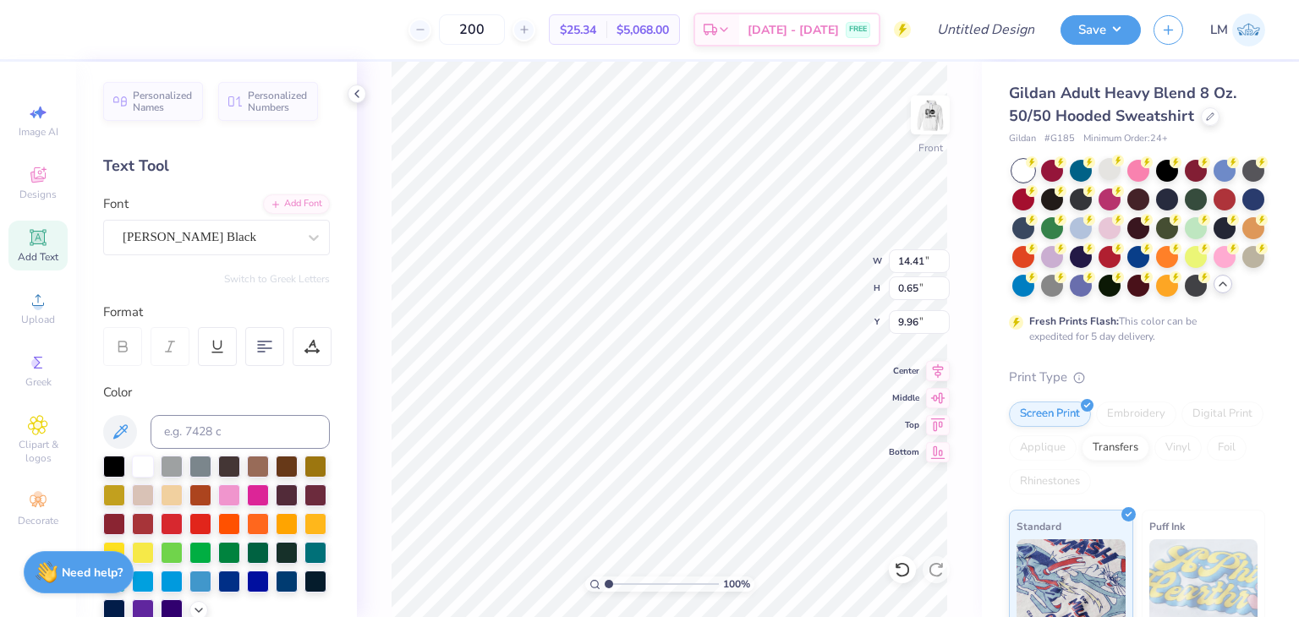
type input "14.41"
type input "0.65"
type input "8.80"
type input "14.43"
type input "1.38"
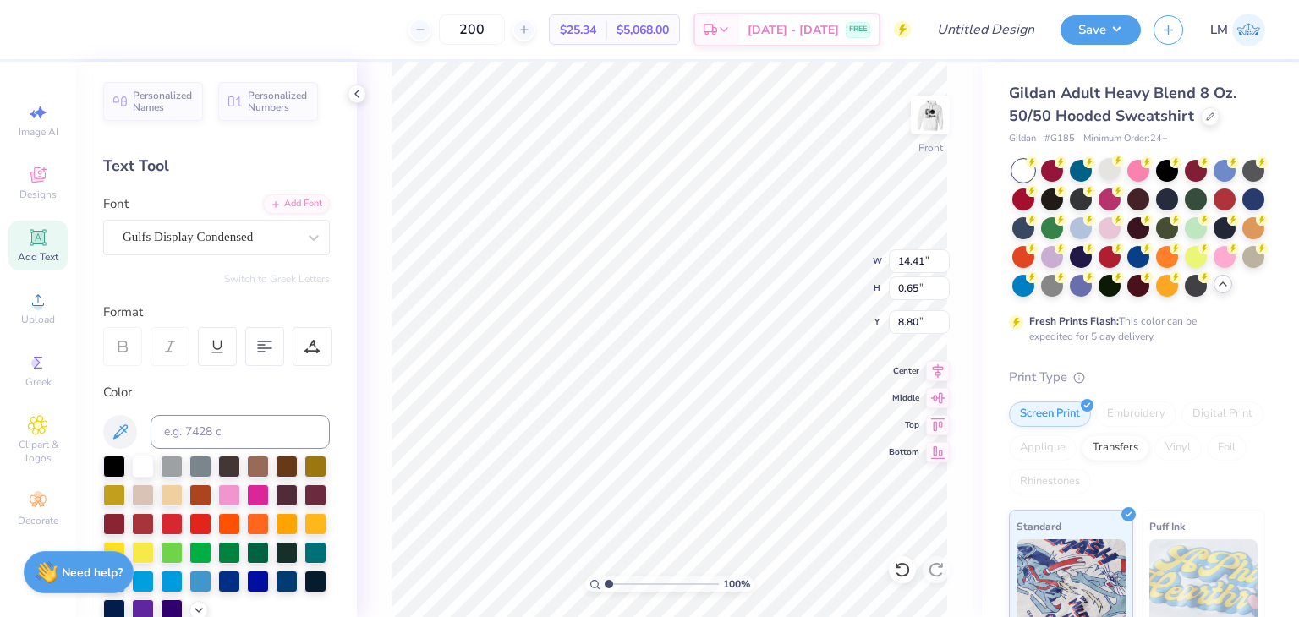
type input "6.59"
click at [151, 245] on div "Gulfs Display Condensed" at bounding box center [210, 237] width 178 height 26
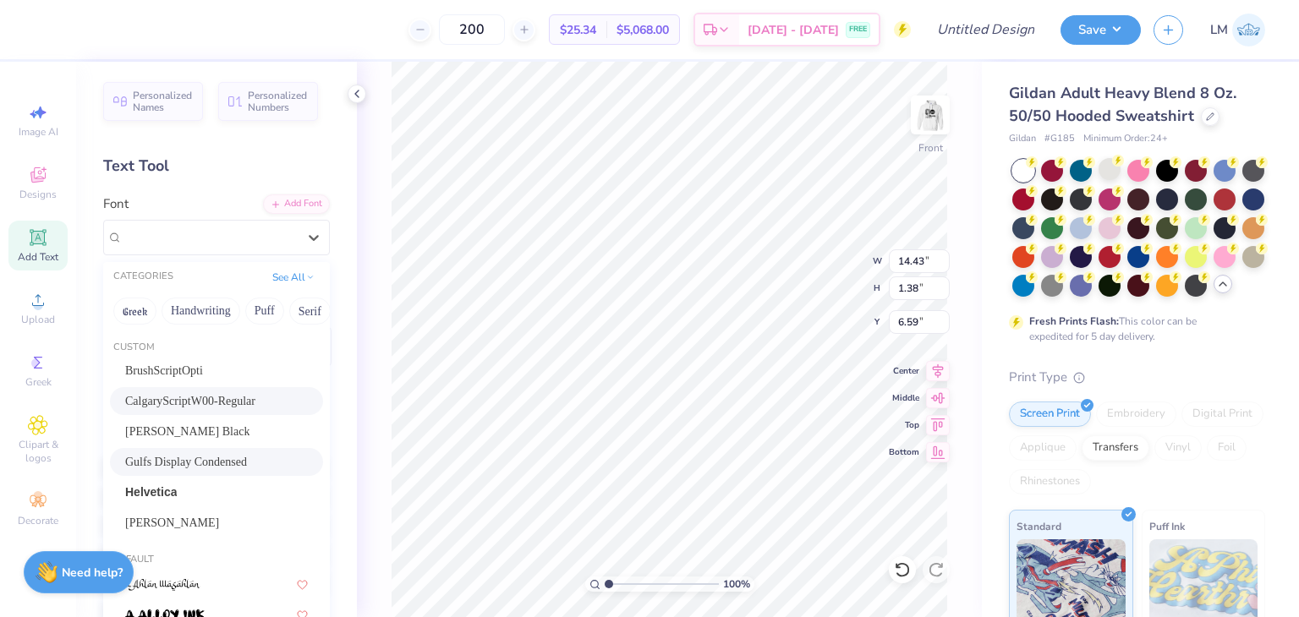
click at [202, 406] on span "CalgaryScriptW00-Regular" at bounding box center [190, 401] width 130 height 18
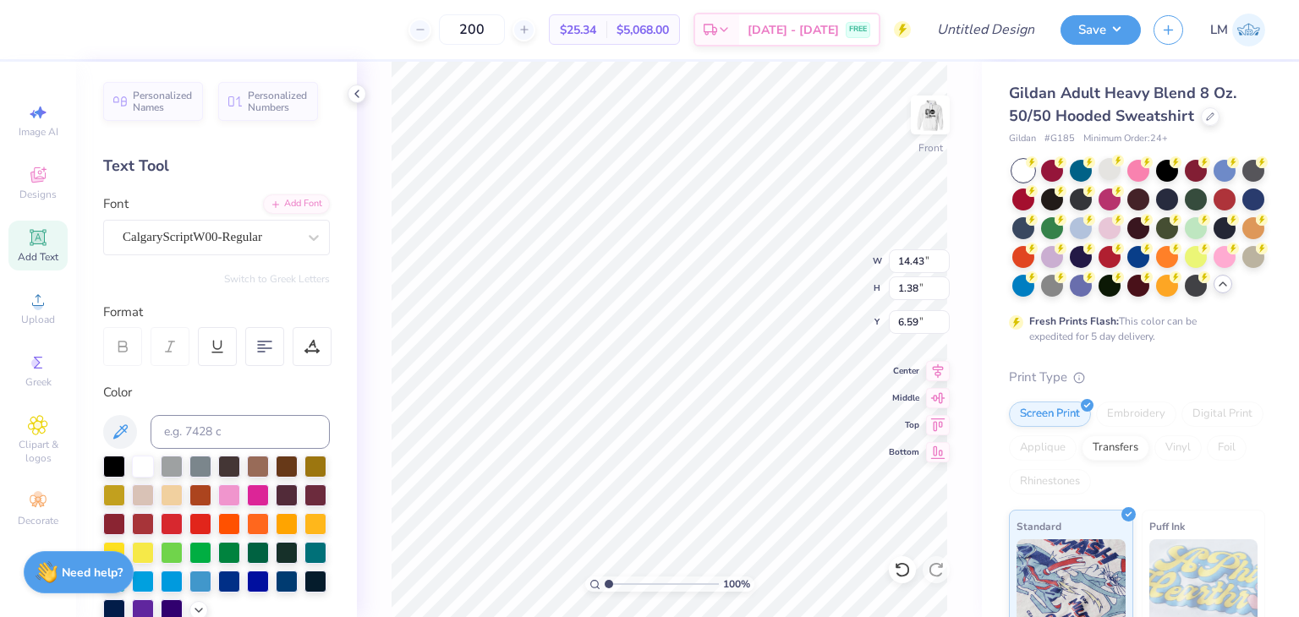
type input "12.97"
type input "1.63"
type input "6.47"
click at [197, 243] on div "CalgaryScriptW00-Regular" at bounding box center [210, 237] width 178 height 26
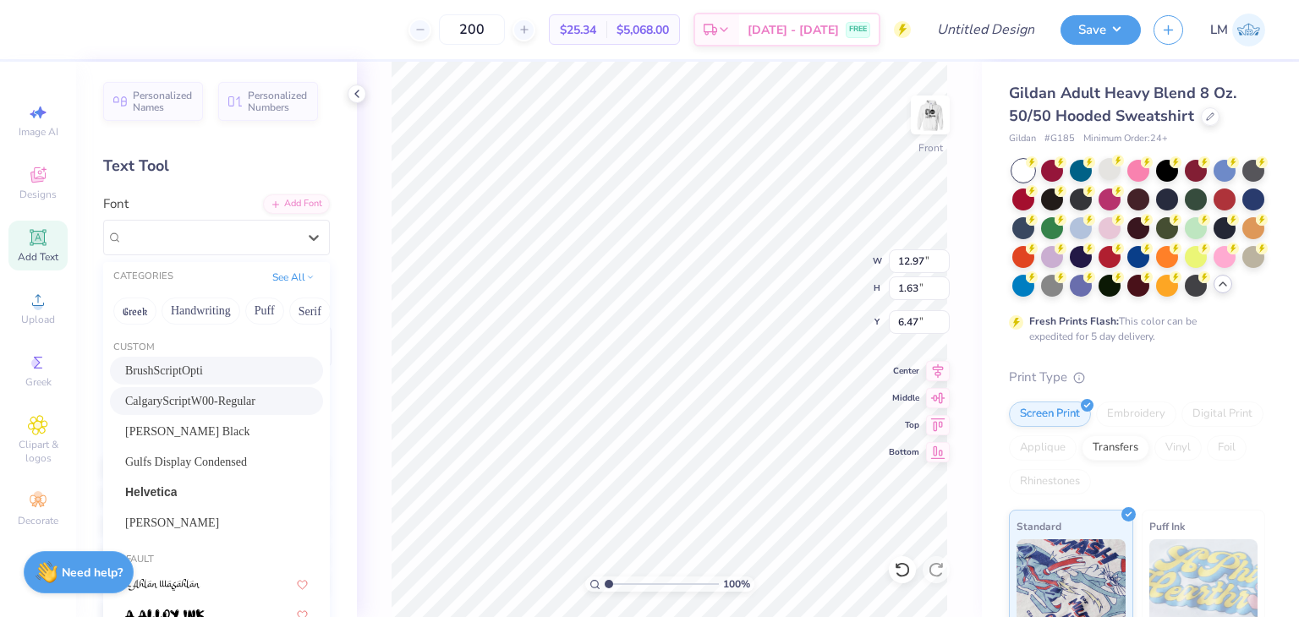
click at [207, 364] on div "BrushScriptOpti" at bounding box center [216, 371] width 183 height 18
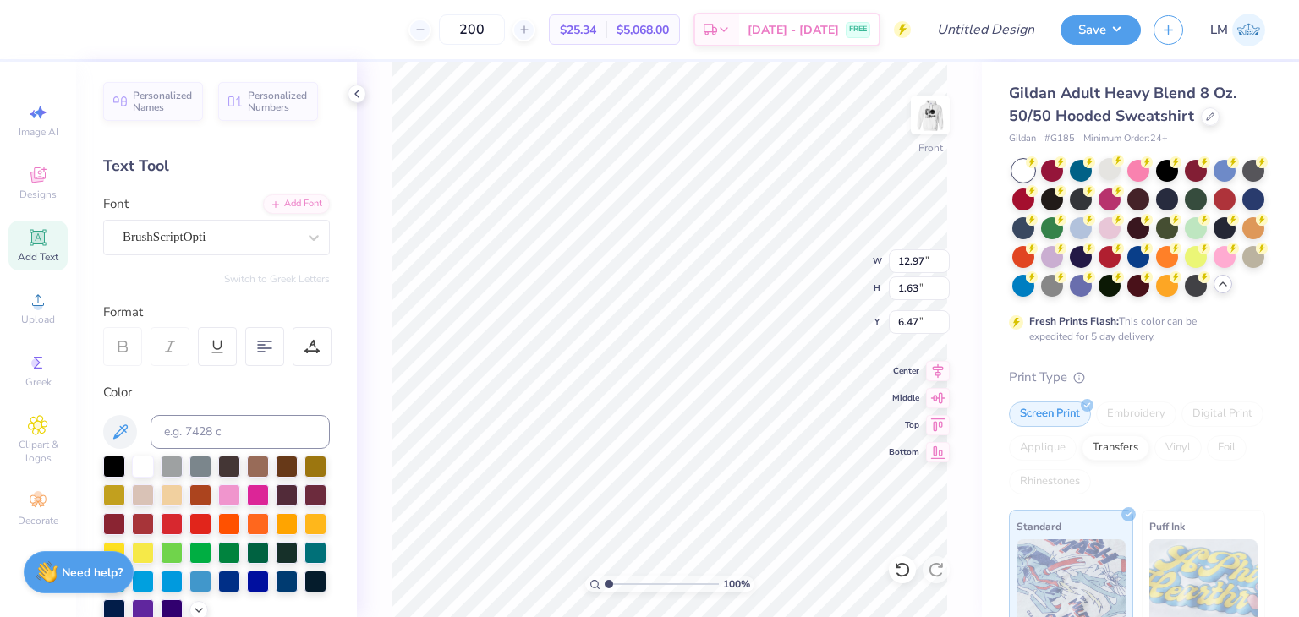
type input "15.67"
type input "1.61"
click at [200, 246] on div "BrushScriptOpti" at bounding box center [210, 237] width 178 height 26
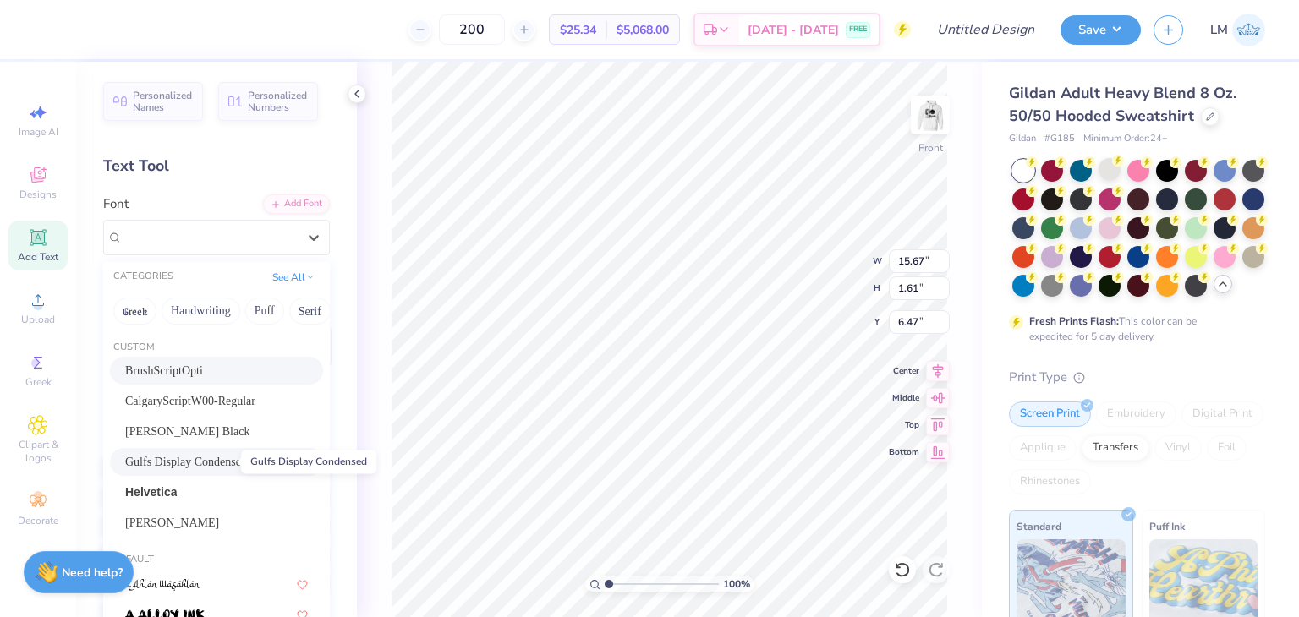
click at [197, 456] on span "Gulfs Display Condensed" at bounding box center [186, 462] width 122 height 18
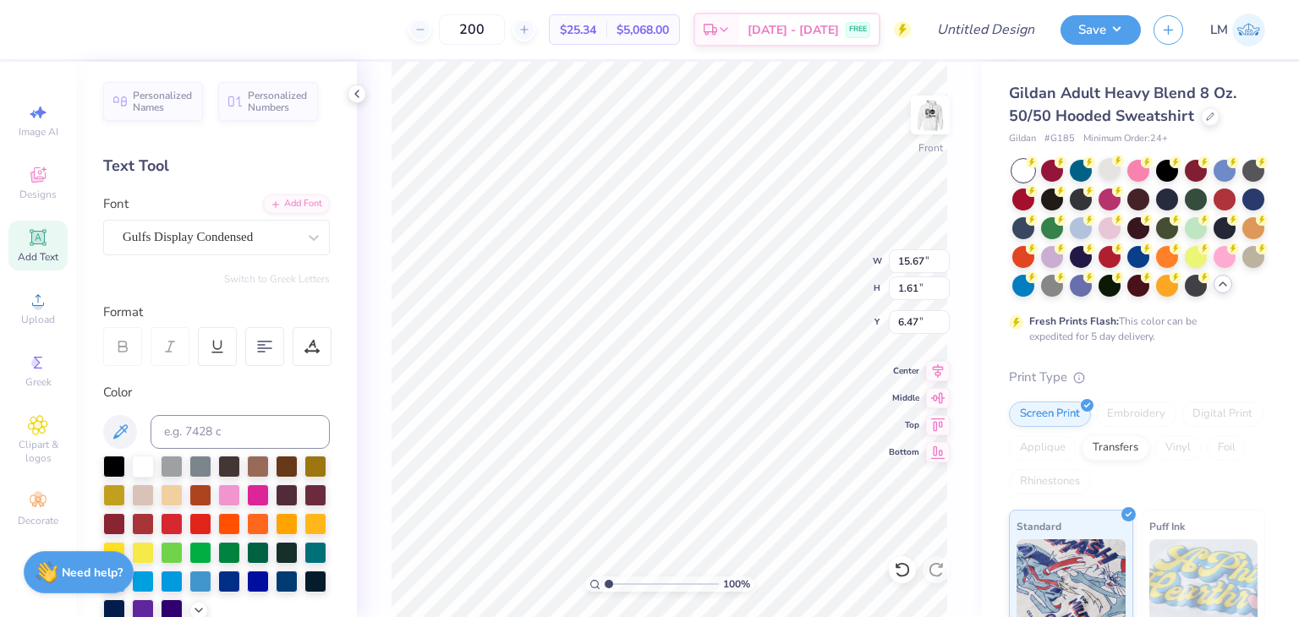
type input "12.56"
type input "1.21"
type input "6.68"
click at [200, 249] on div "Gulfs Display Condensed" at bounding box center [210, 237] width 178 height 26
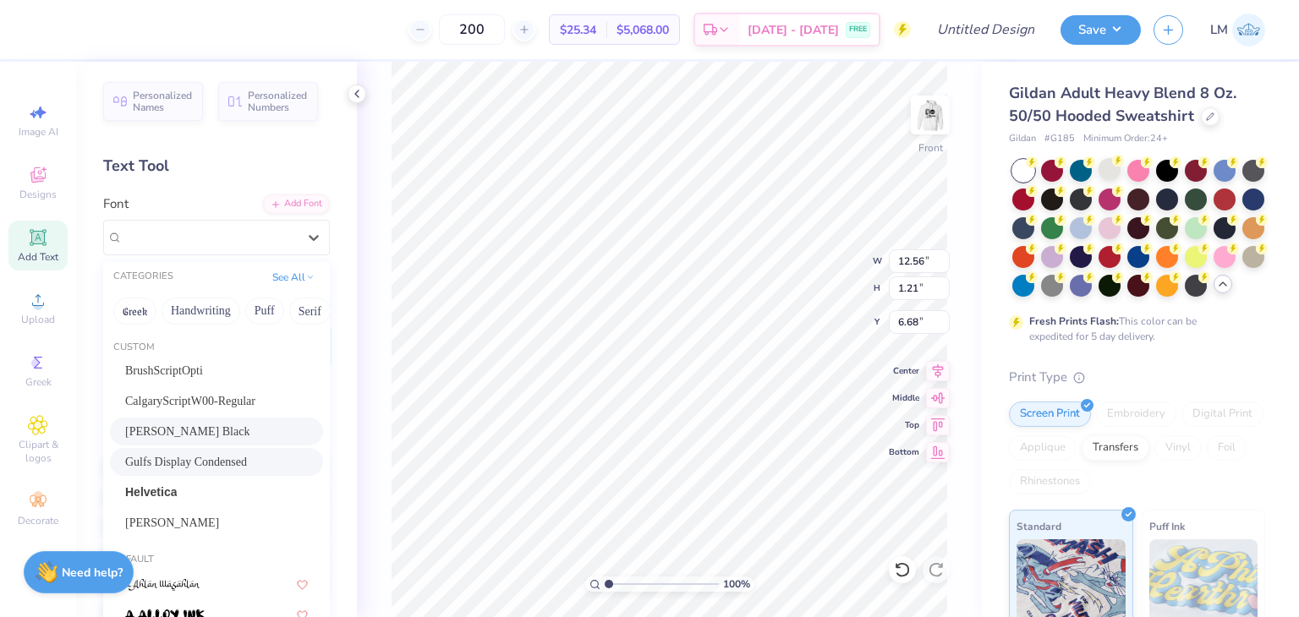
click at [189, 435] on span "Cooper Black" at bounding box center [187, 432] width 124 height 18
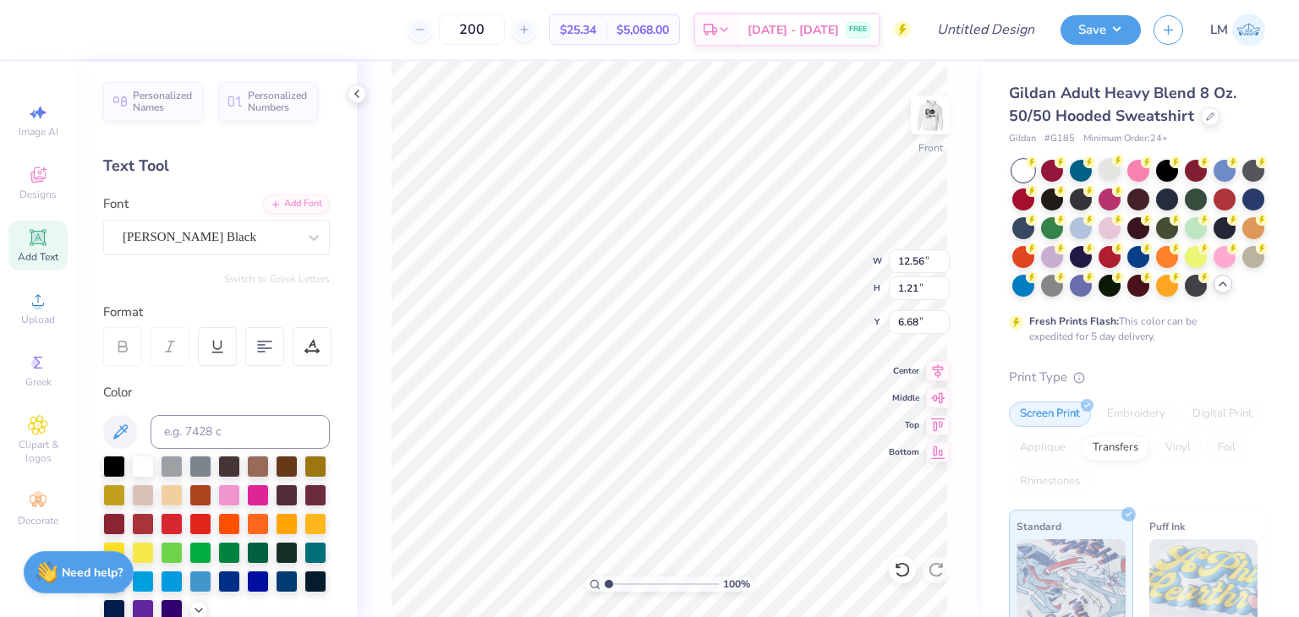
type input "15.67"
type input "0.95"
type input "6.81"
click at [227, 238] on div "Cooper Black" at bounding box center [210, 237] width 178 height 26
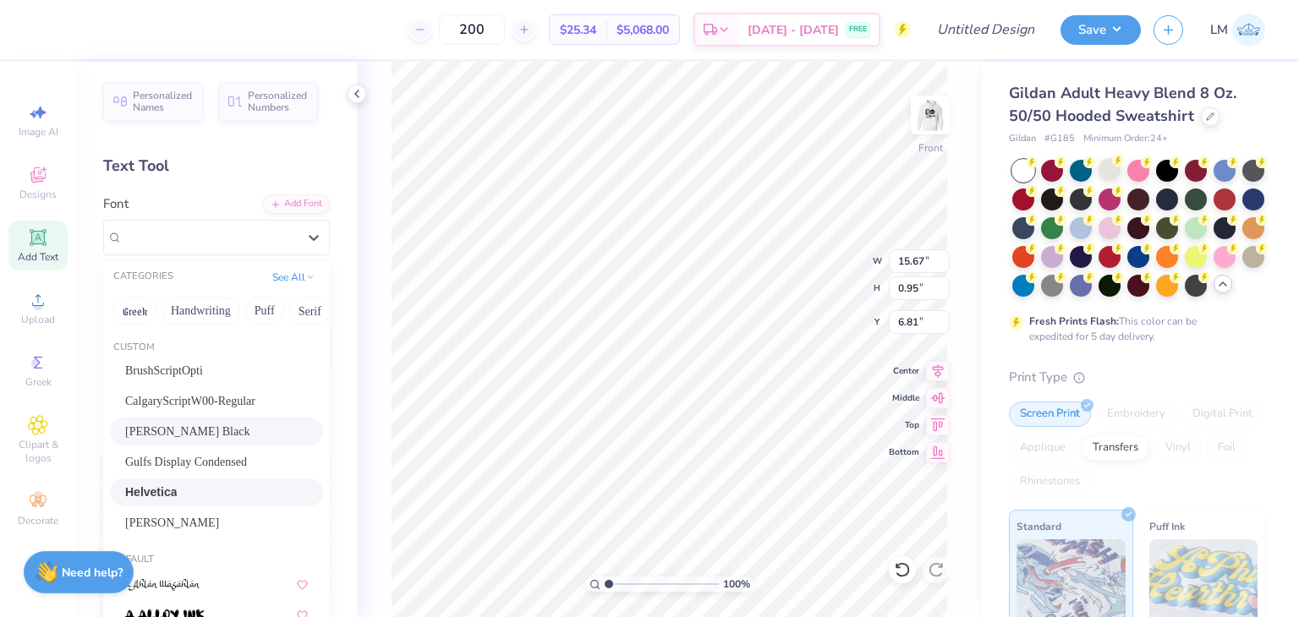
click at [161, 492] on span "Helvetica" at bounding box center [151, 493] width 52 height 18
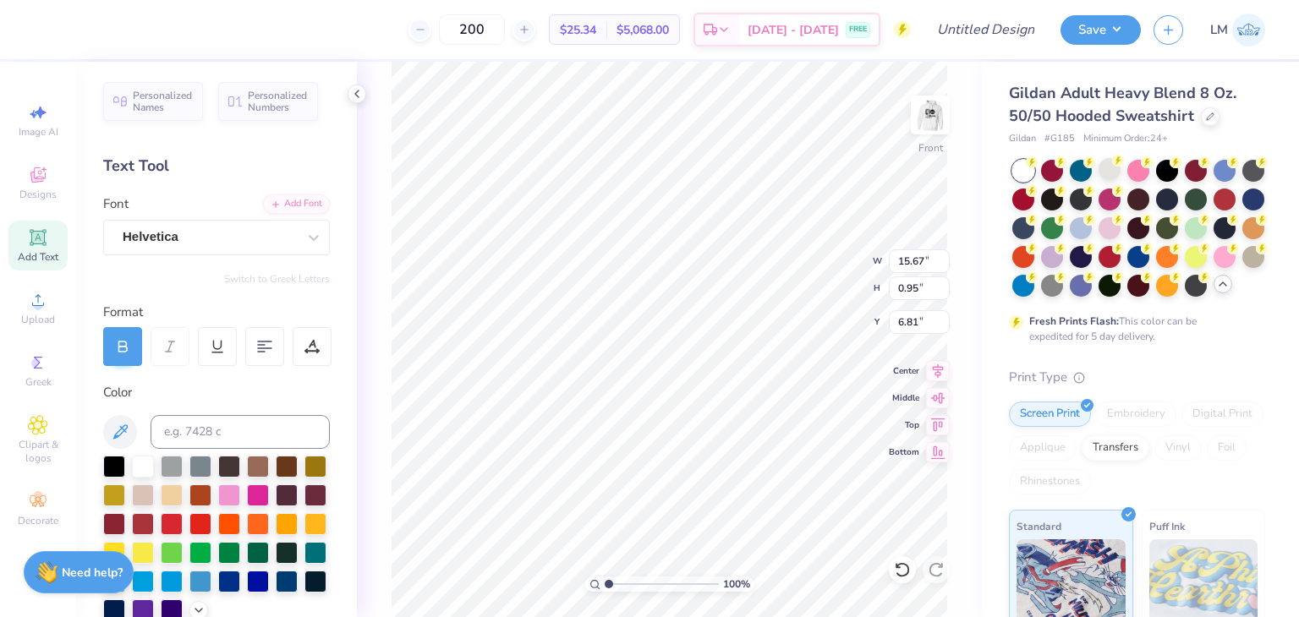
type input "14.93"
type input "1.03"
type input "6.76"
click at [193, 235] on div "Helvetica" at bounding box center [210, 237] width 178 height 26
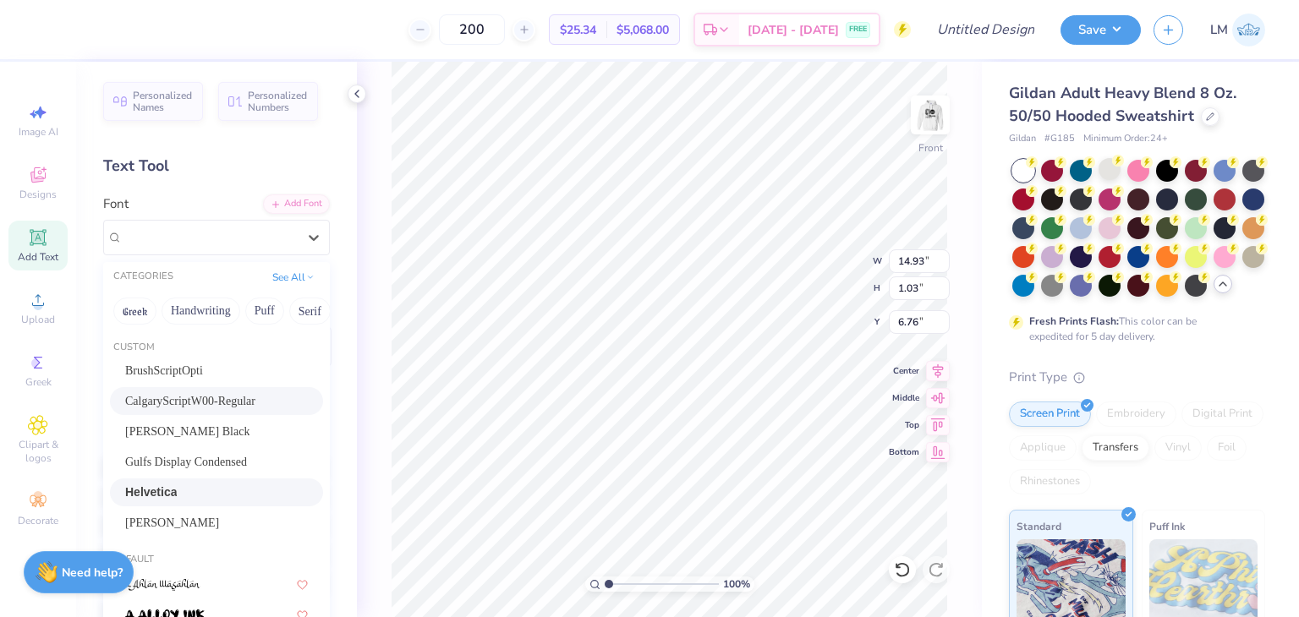
click at [175, 409] on span "CalgaryScriptW00-Regular" at bounding box center [190, 401] width 130 height 18
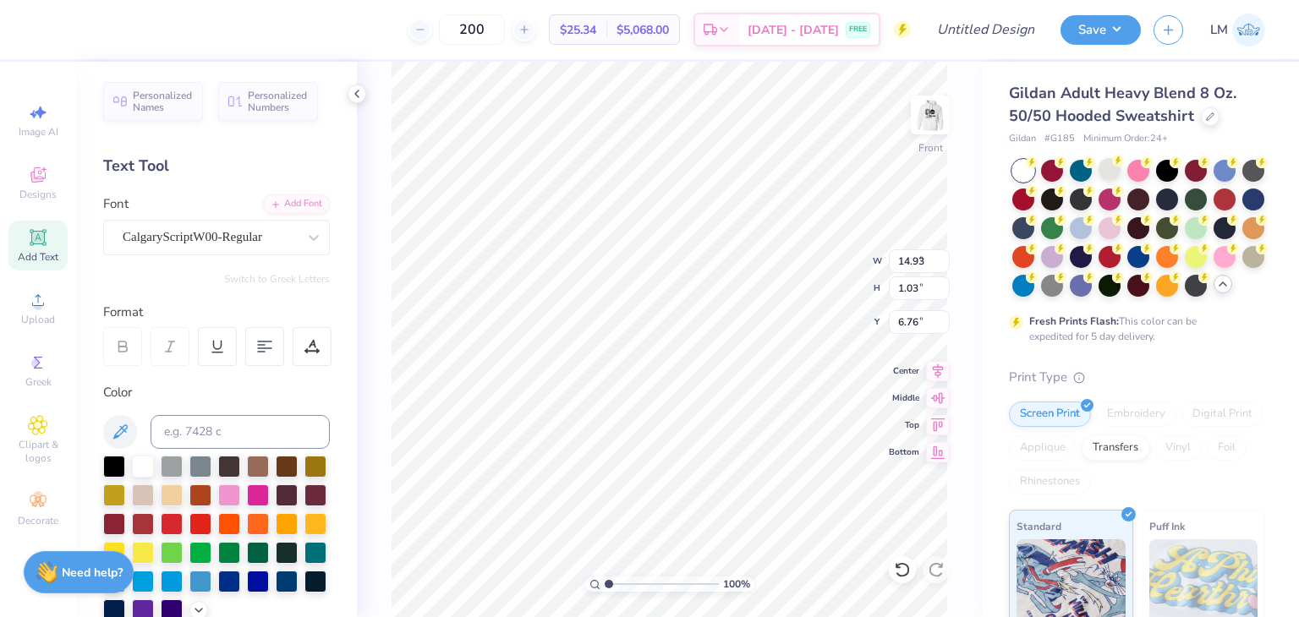
type input "9.27"
type input "1.16"
type input "6.70"
click at [201, 251] on div "CalgaryScriptW00-Regular" at bounding box center [216, 238] width 227 height 36
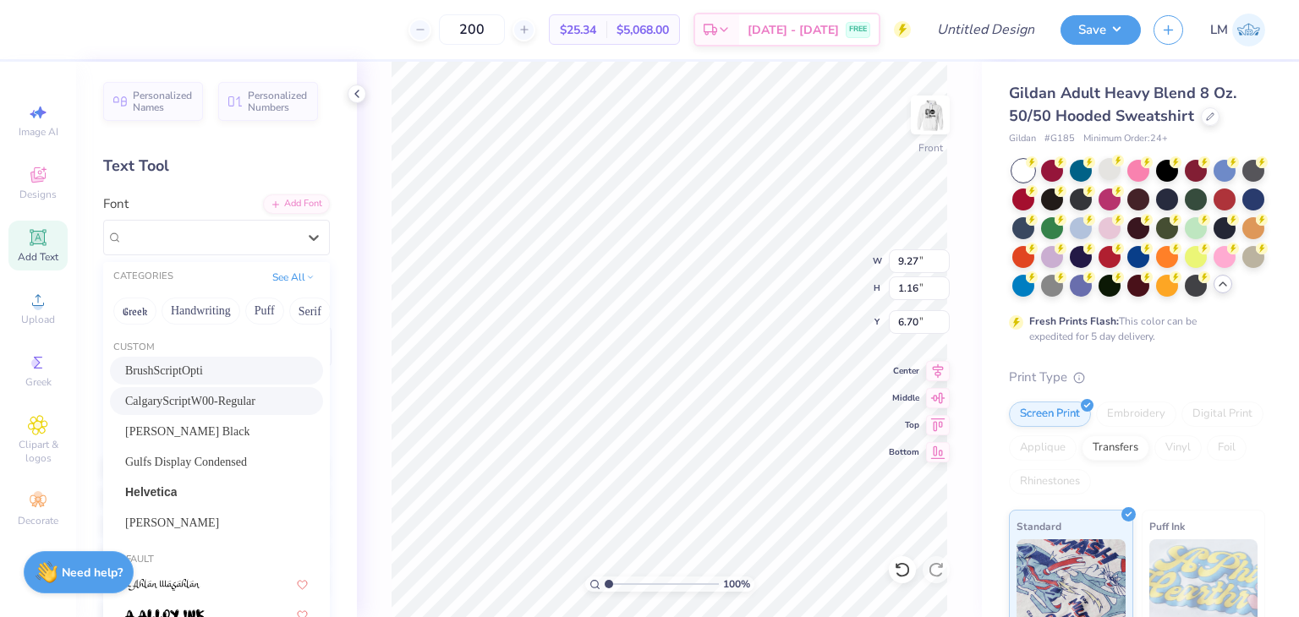
click at [194, 366] on div "BrushScriptOpti" at bounding box center [216, 371] width 183 height 18
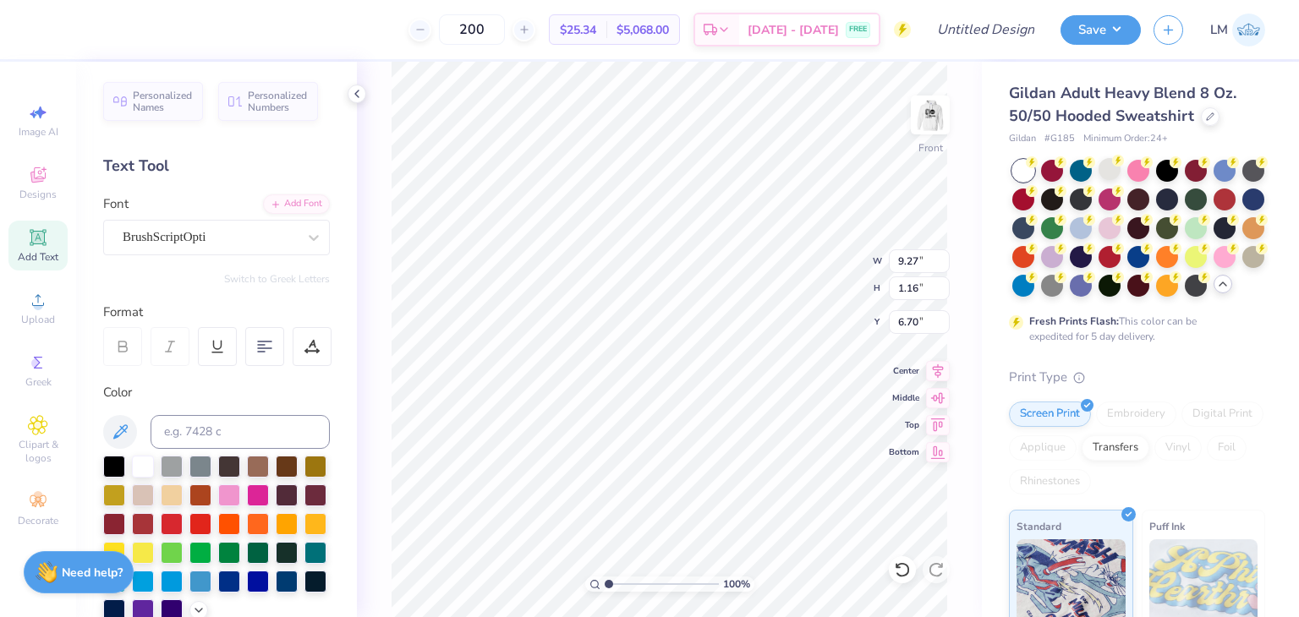
type input "12.86"
type input "1.32"
type input "6.62"
click at [201, 247] on div at bounding box center [210, 237] width 174 height 23
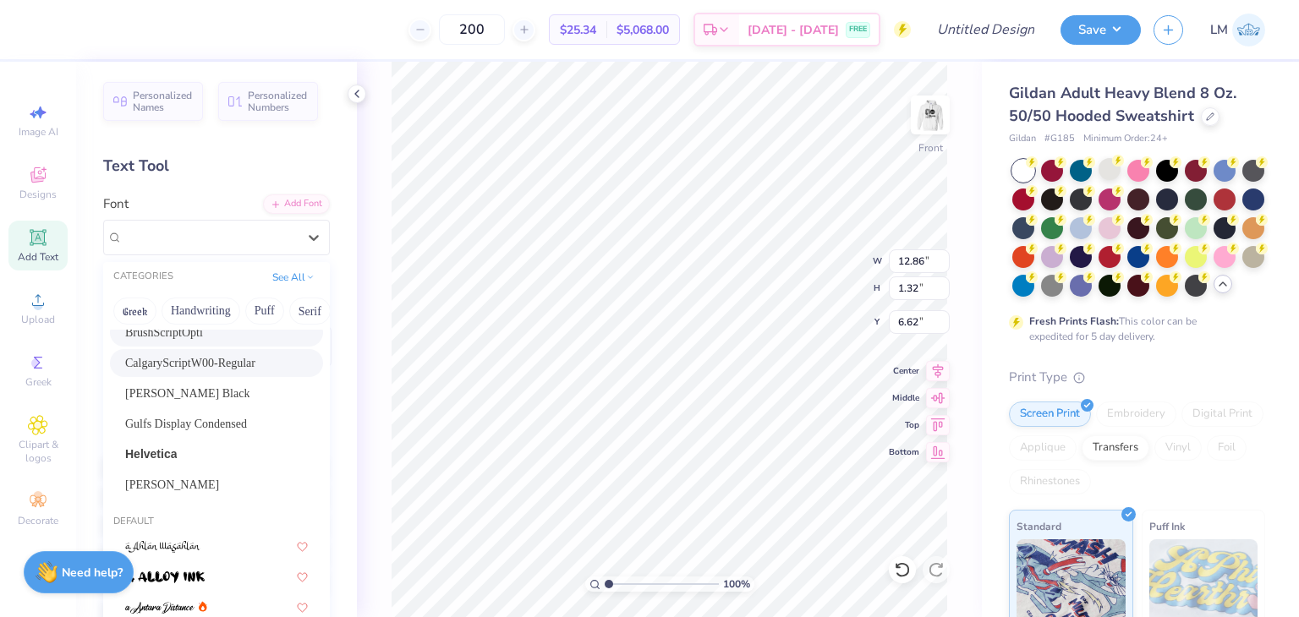
scroll to position [3, 0]
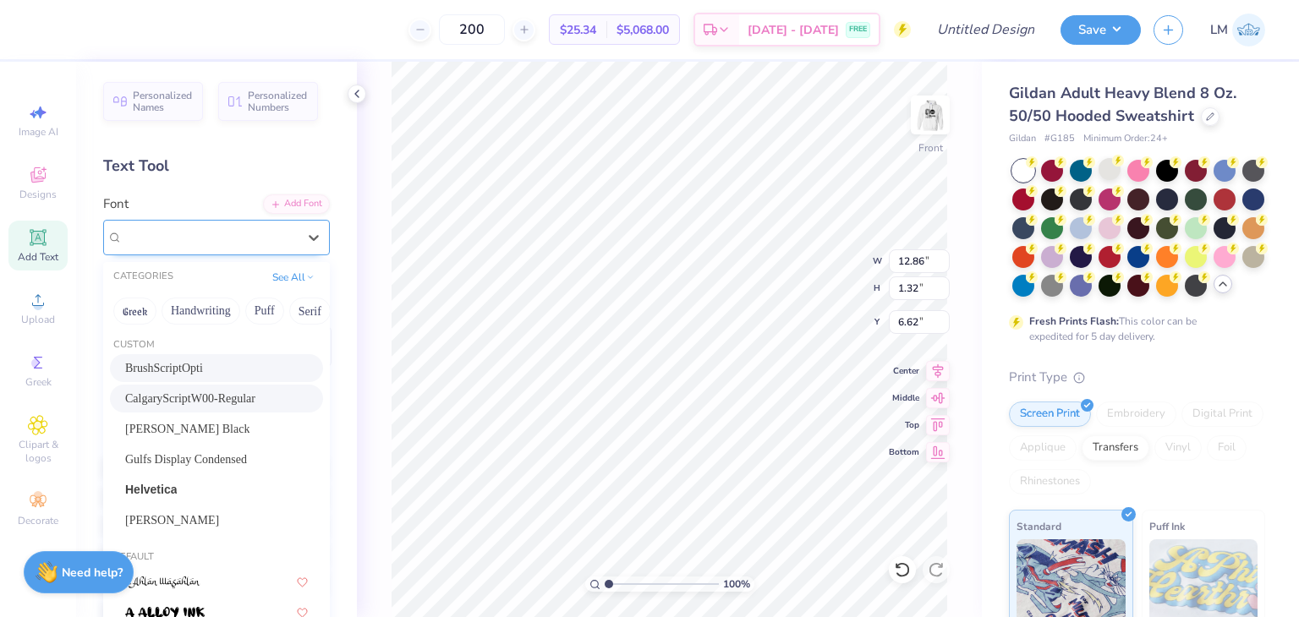
click at [179, 402] on span "CalgaryScriptW00-Regular" at bounding box center [190, 399] width 130 height 18
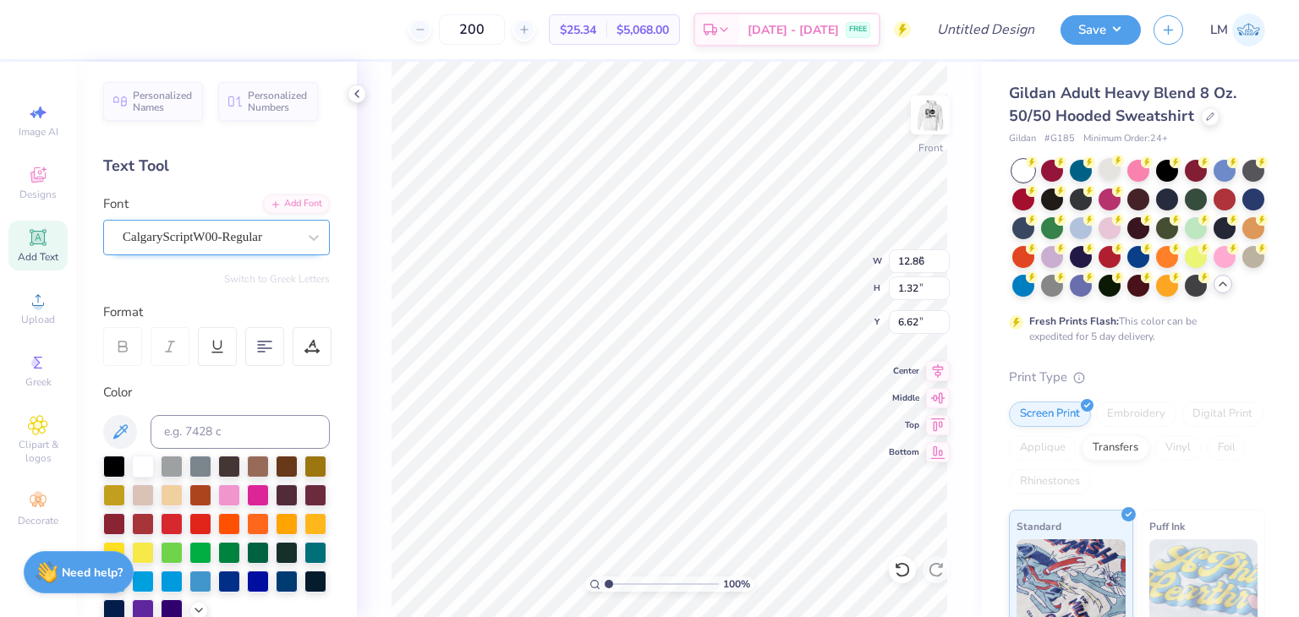
type input "9.27"
type input "1.16"
type input "6.70"
click at [236, 243] on div "CalgaryScriptW00-Regular" at bounding box center [210, 237] width 178 height 26
type input "11.87"
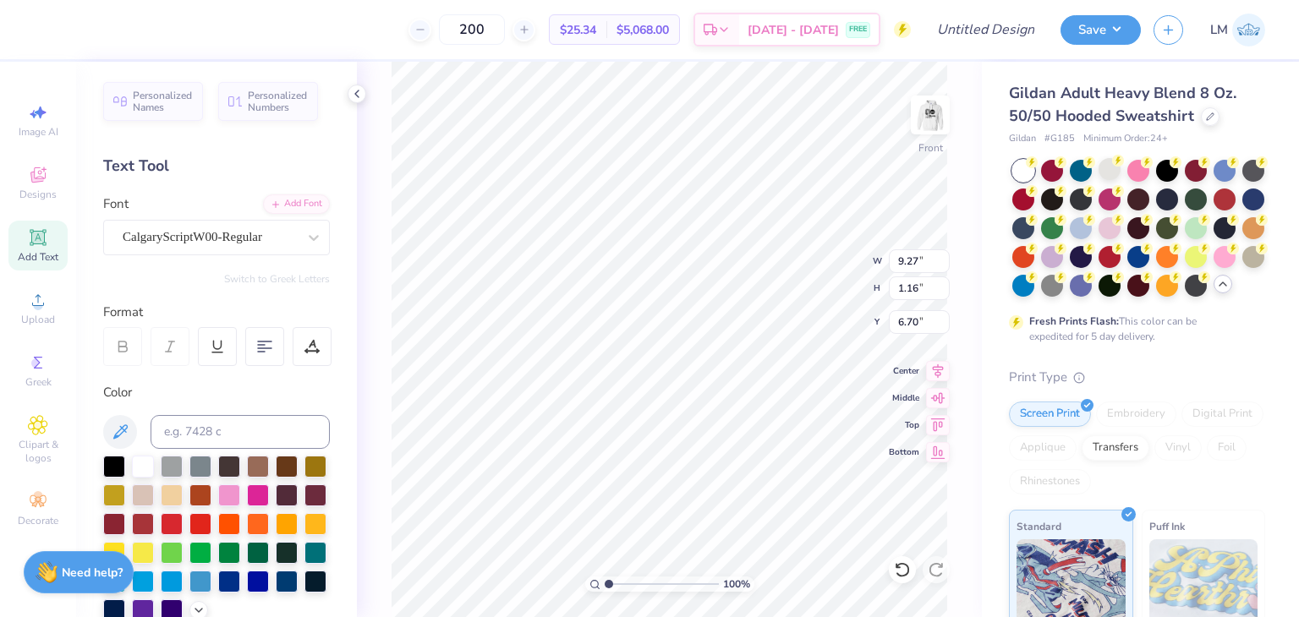
type input "1.49"
type input "6.62"
click at [932, 124] on img at bounding box center [930, 115] width 68 height 68
type input "3.64"
type input "0.97"
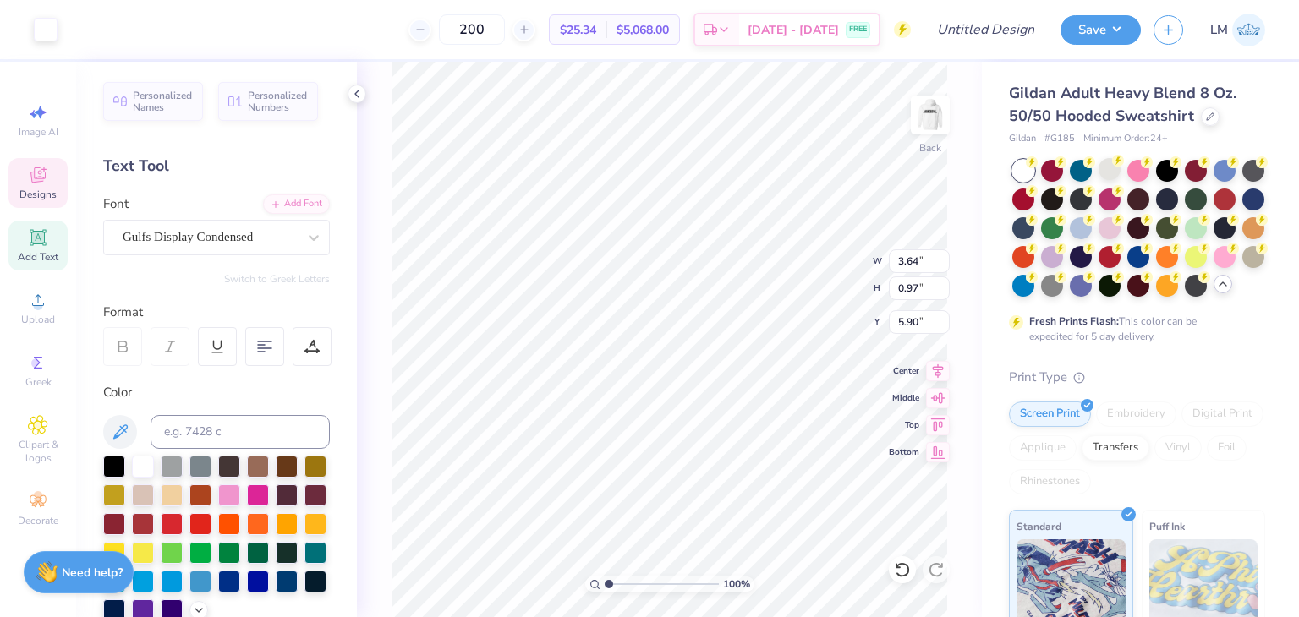
type input "5.90"
type input "7.06"
type input "1.85"
type input "9.60"
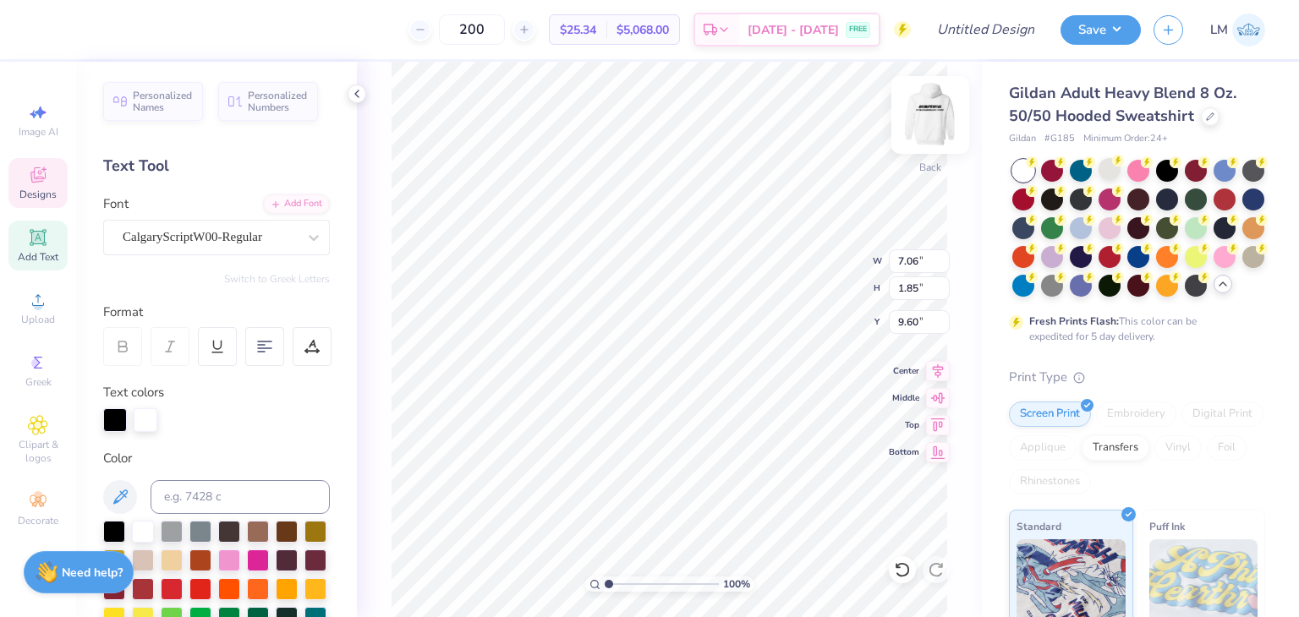
click at [930, 124] on img at bounding box center [930, 115] width 68 height 68
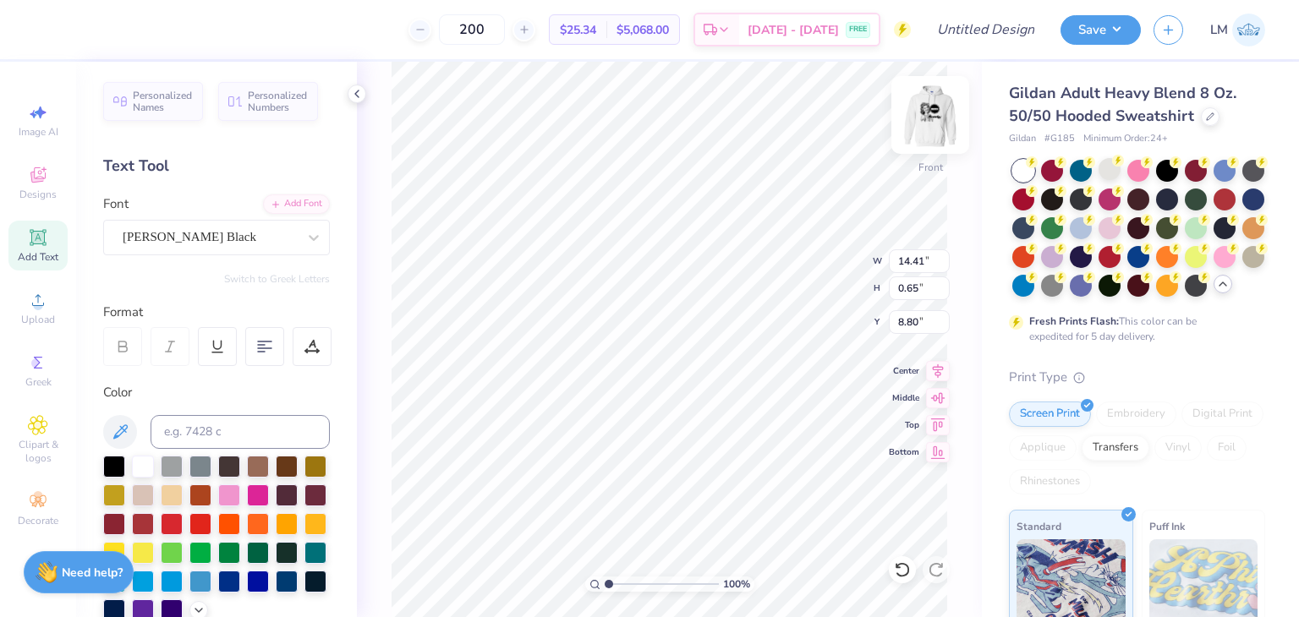
type input "14.41"
type input "0.65"
type input "8.80"
click at [309, 238] on icon at bounding box center [313, 237] width 17 height 17
type input "11.87"
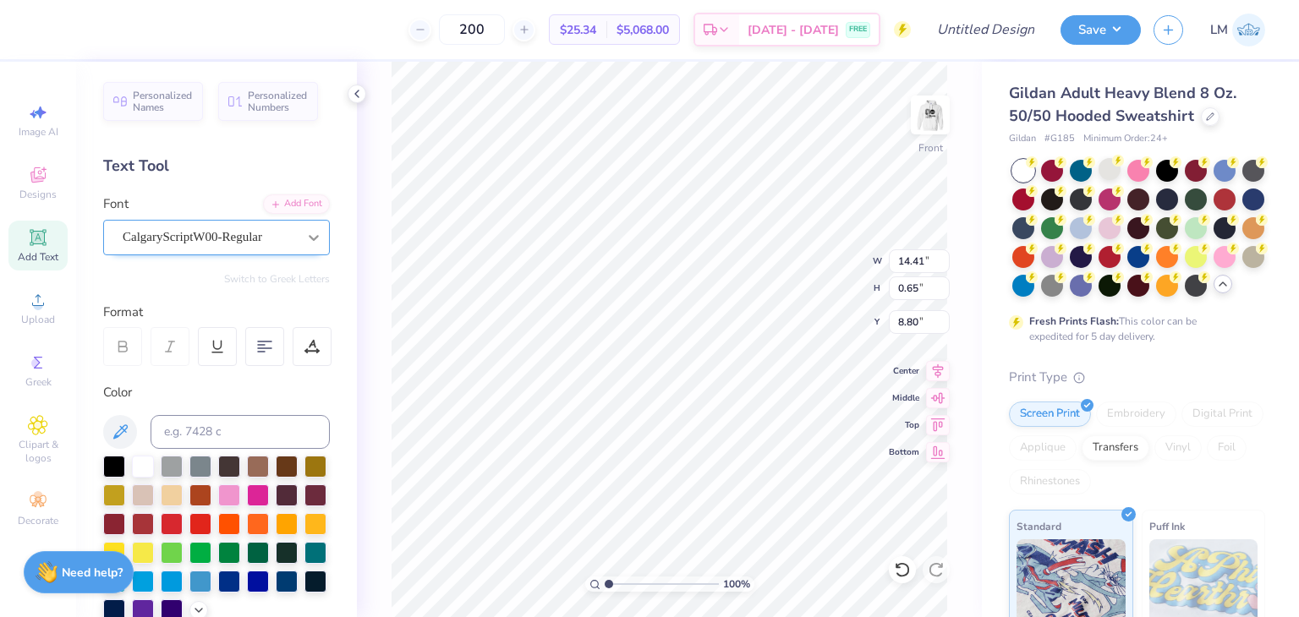
type input "1.49"
type input "6.62"
click at [268, 231] on div "CalgaryScriptW00-Regular" at bounding box center [210, 237] width 178 height 26
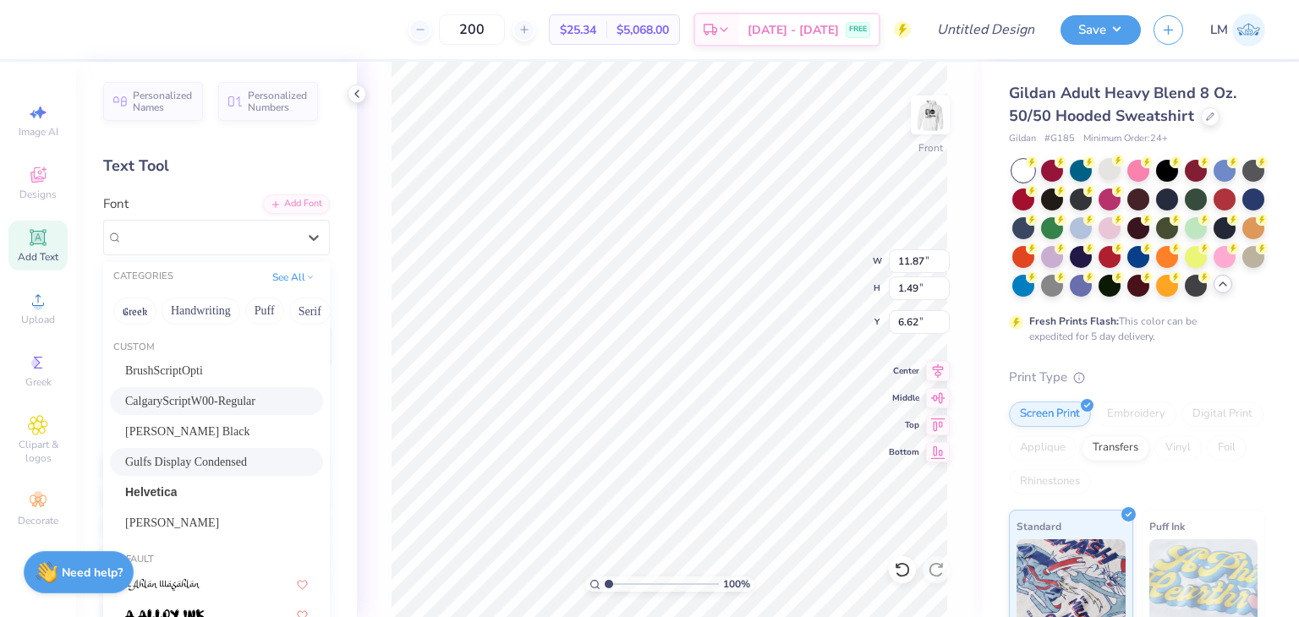
click at [145, 461] on span "Gulfs Display Condensed" at bounding box center [186, 462] width 122 height 18
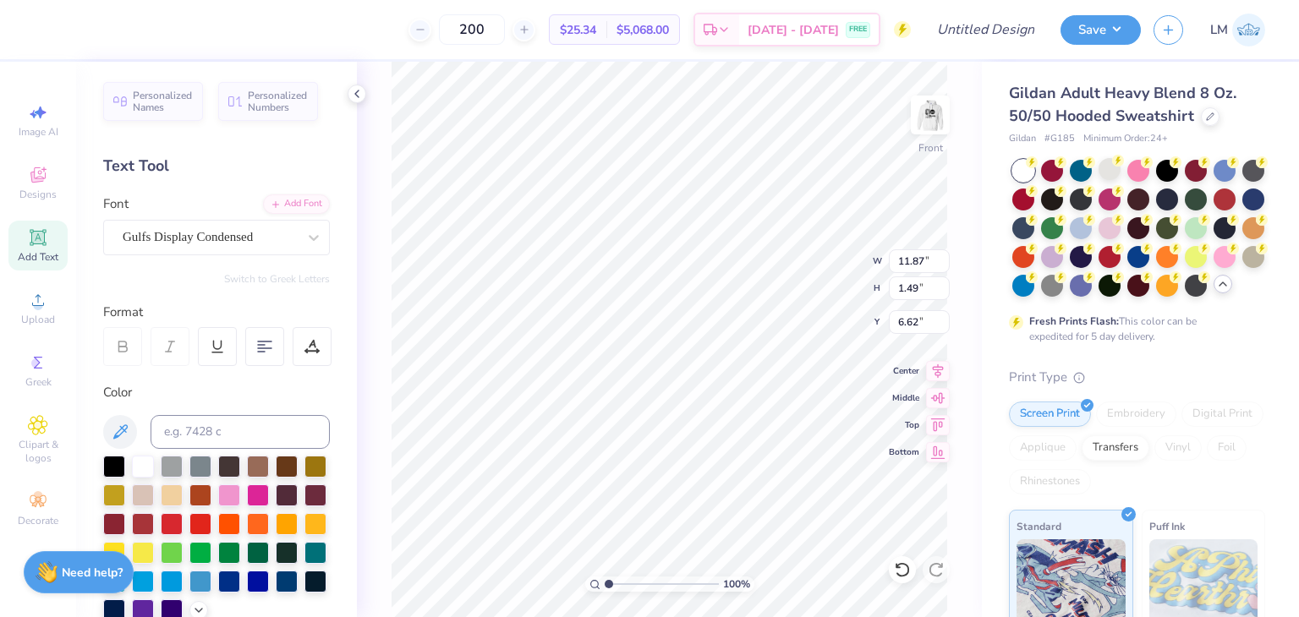
type input "13.20"
type input "1.27"
type input "6.73"
click at [166, 249] on div "Cooper Black" at bounding box center [210, 237] width 178 height 26
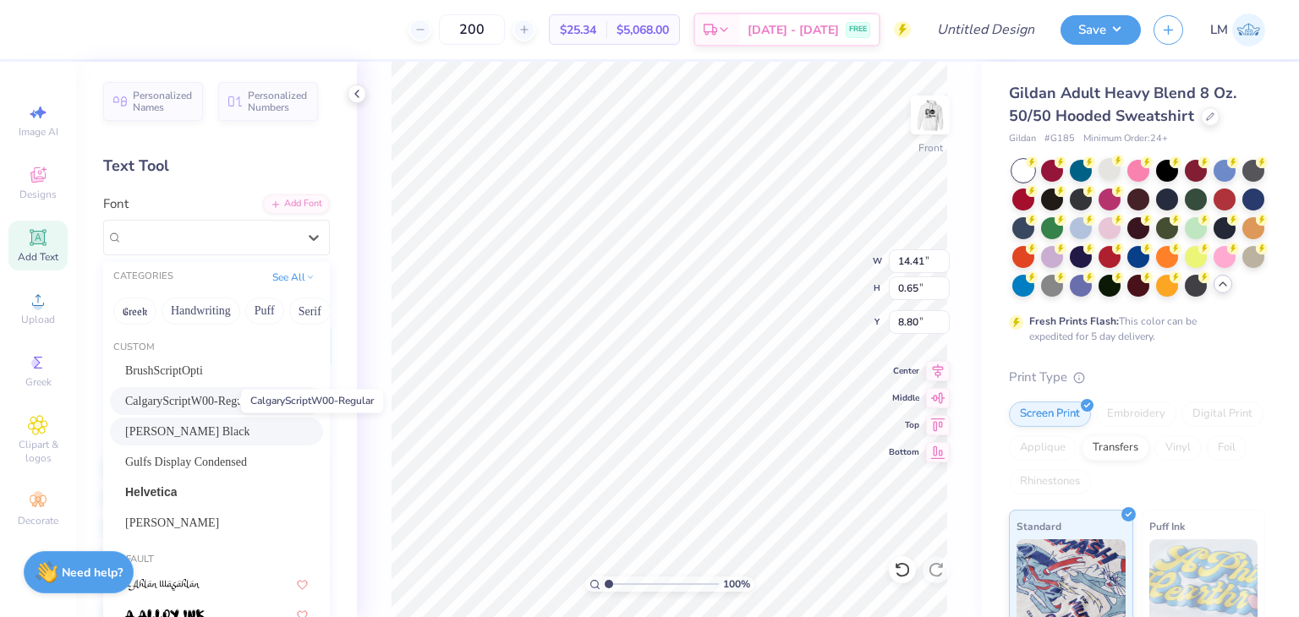
click at [161, 405] on span "CalgaryScriptW00-Regular" at bounding box center [190, 401] width 130 height 18
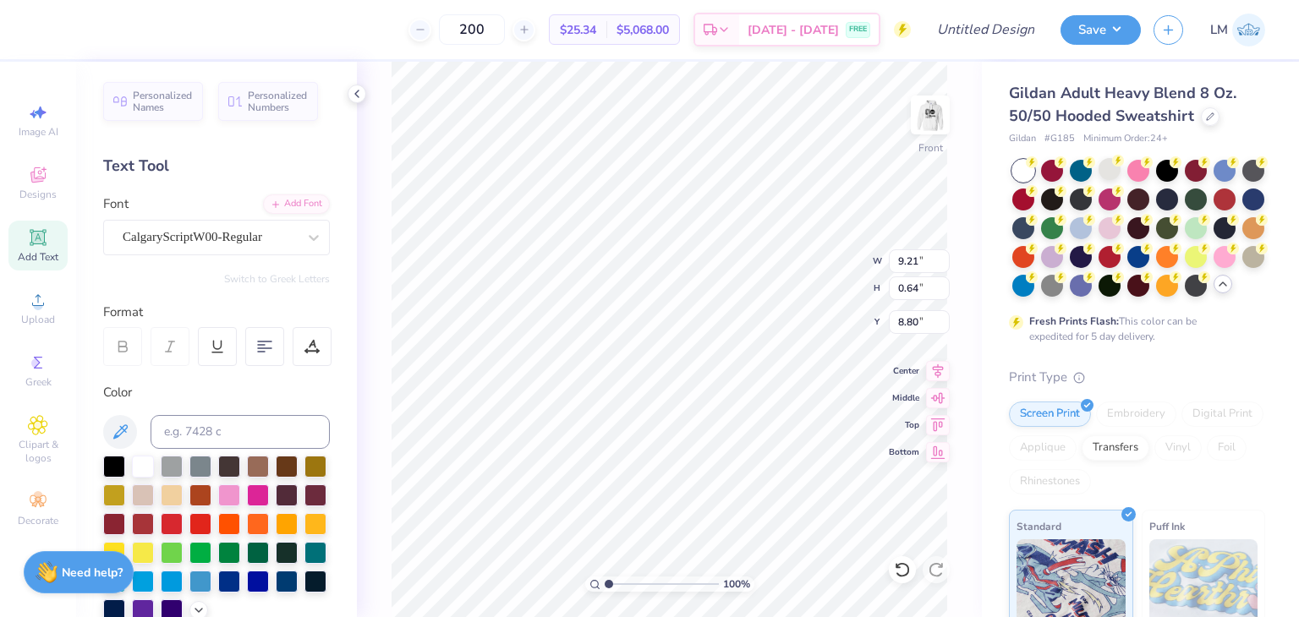
type input "9.21"
type input "0.64"
click at [203, 235] on div "CalgaryScriptW00-Regular" at bounding box center [210, 237] width 178 height 26
type input "13.20"
type input "1.27"
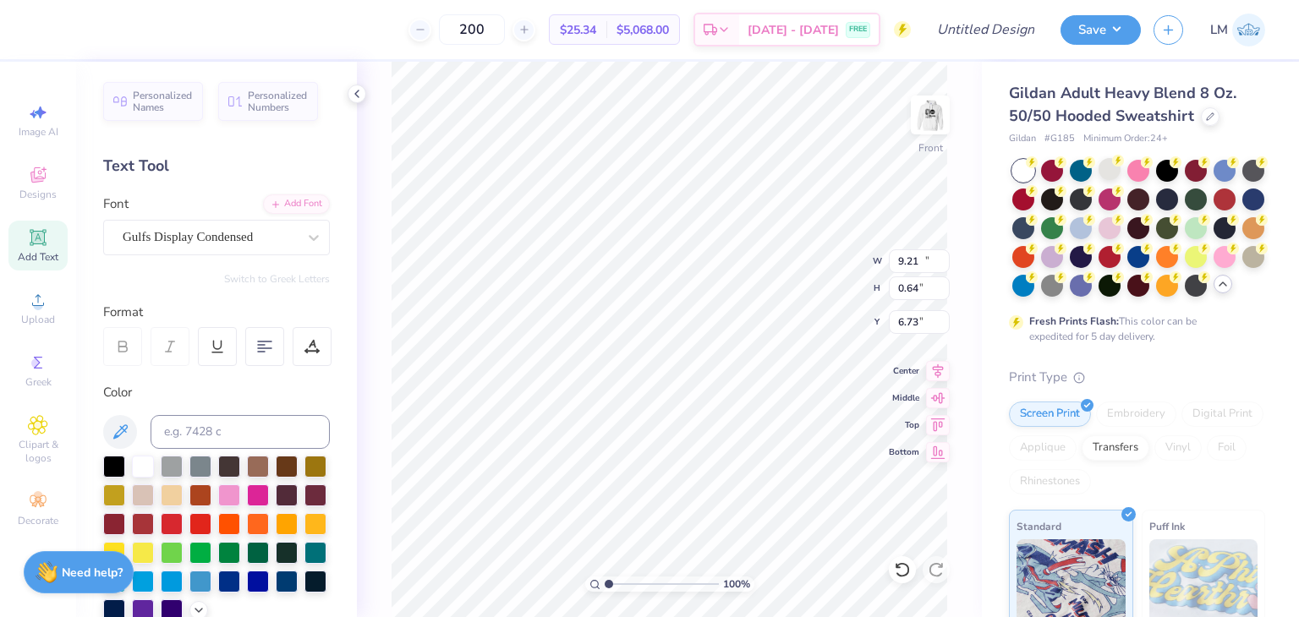
type input "6.73"
click at [306, 239] on icon at bounding box center [313, 237] width 17 height 17
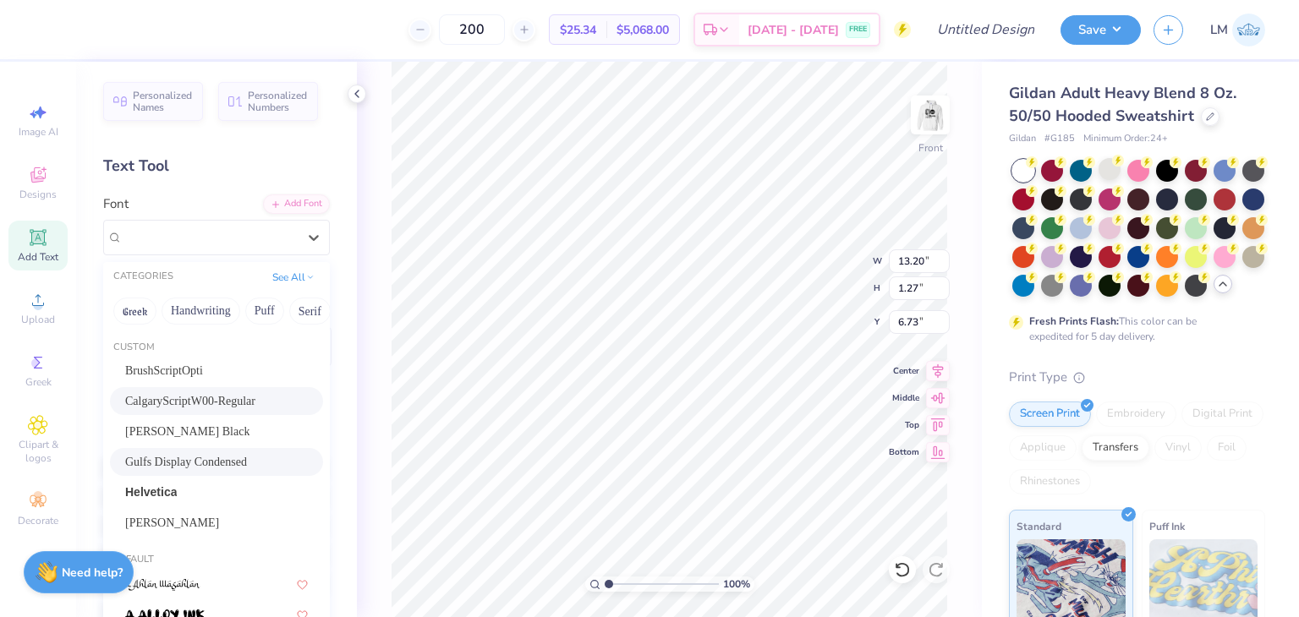
click at [218, 410] on div "CalgaryScriptW00-Regular" at bounding box center [216, 401] width 213 height 28
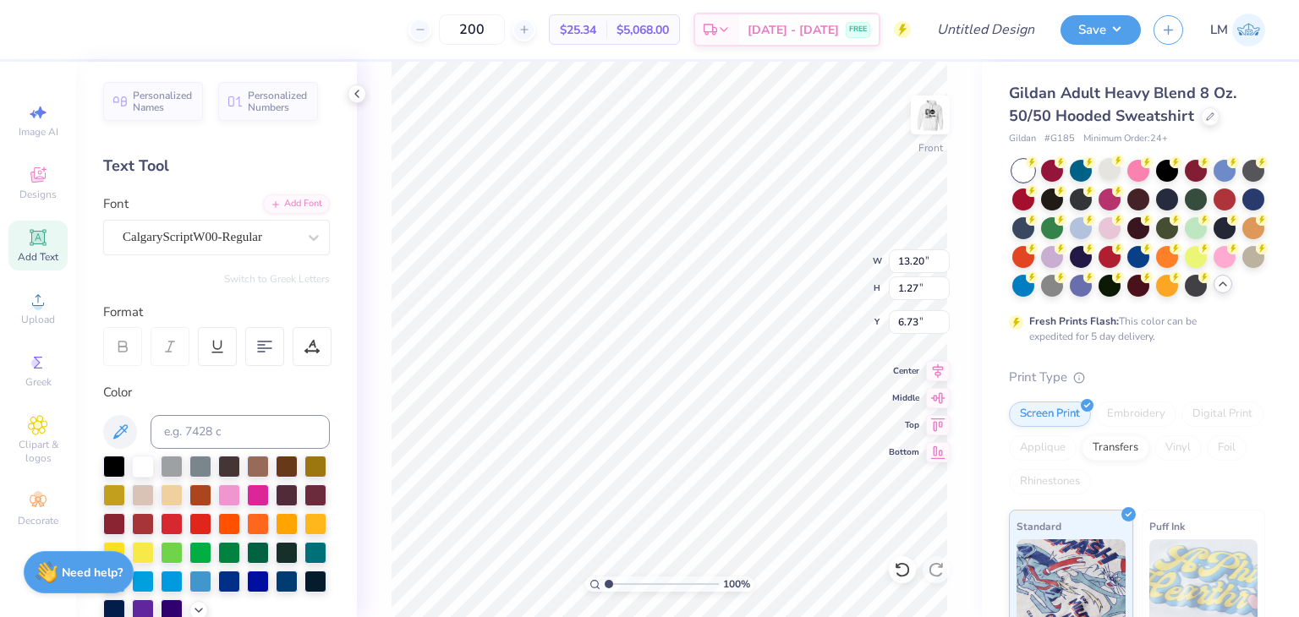
type input "11.87"
type input "1.49"
type input "6.62"
type input "11.59"
type input "0.80"
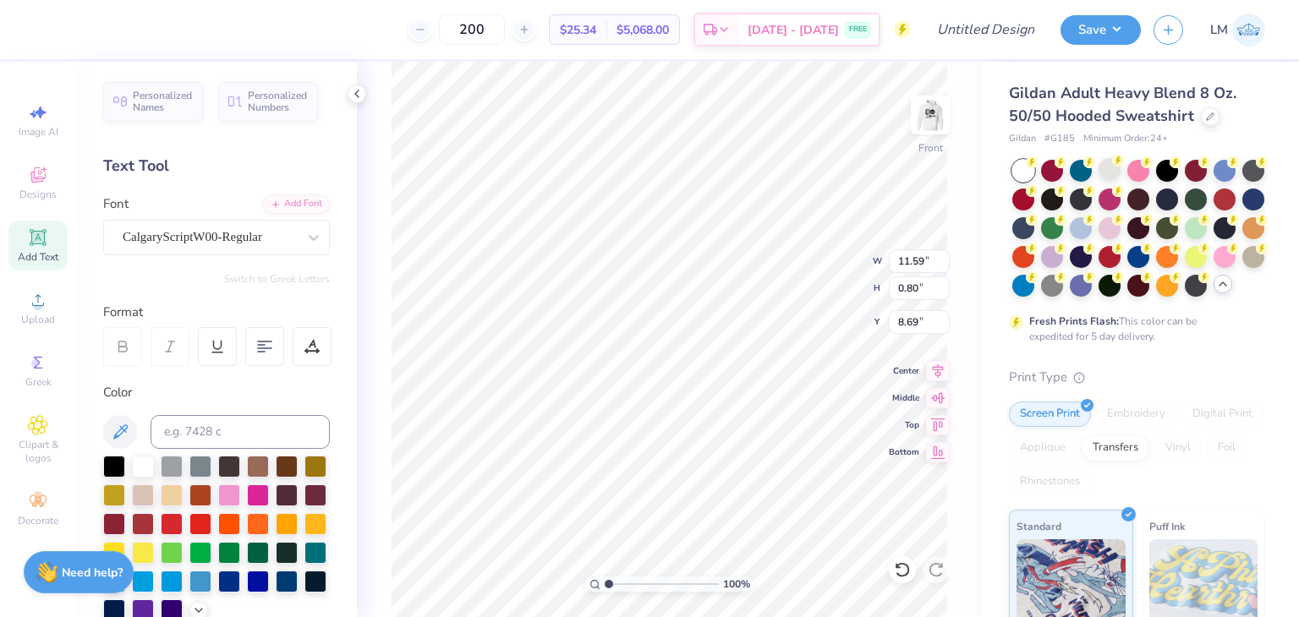
type input "8.69"
type input "11.87"
type input "1.49"
type input "6.62"
type input "13.19"
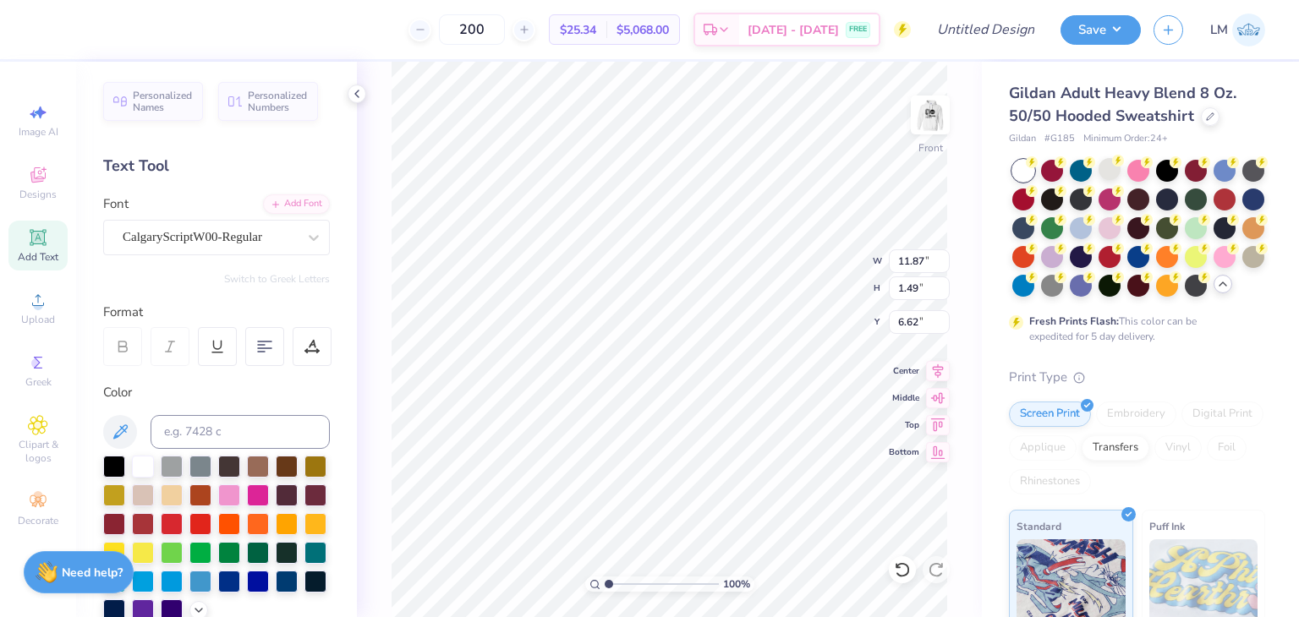
type input "1.66"
type input "6.47"
click at [929, 139] on img at bounding box center [930, 115] width 68 height 68
click at [922, 123] on img at bounding box center [930, 115] width 68 height 68
click at [248, 235] on div "CalgaryScriptW00-Regular" at bounding box center [210, 237] width 178 height 26
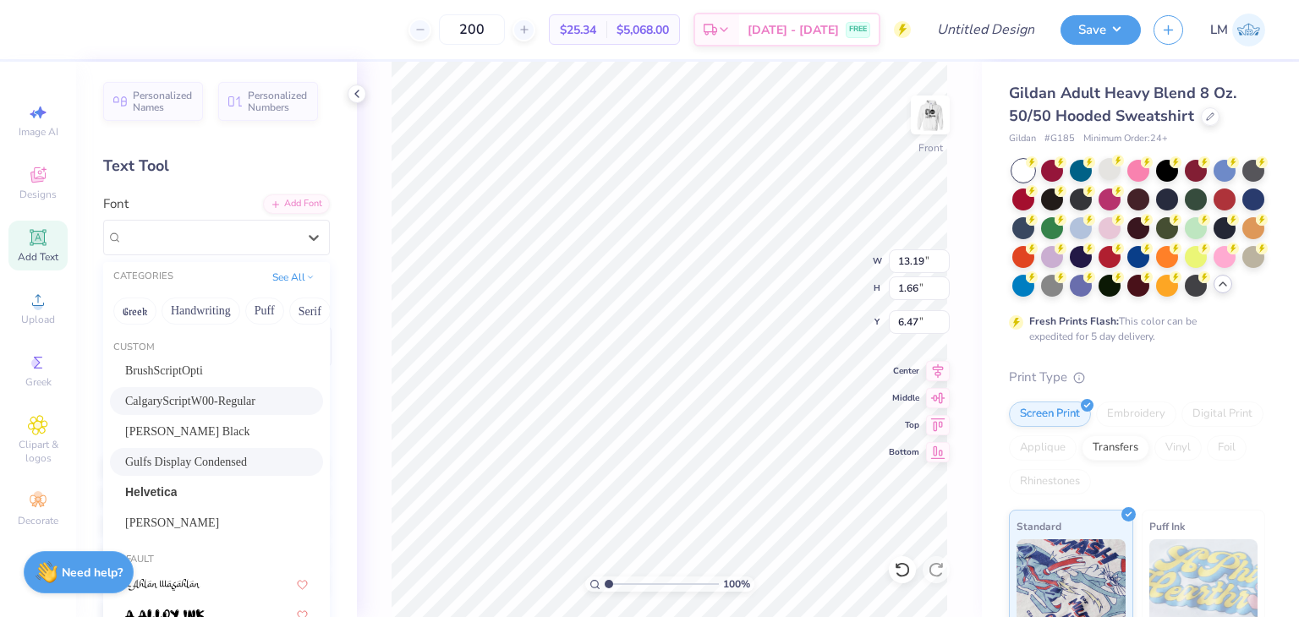
click at [210, 469] on span "Gulfs Display Condensed" at bounding box center [186, 462] width 122 height 18
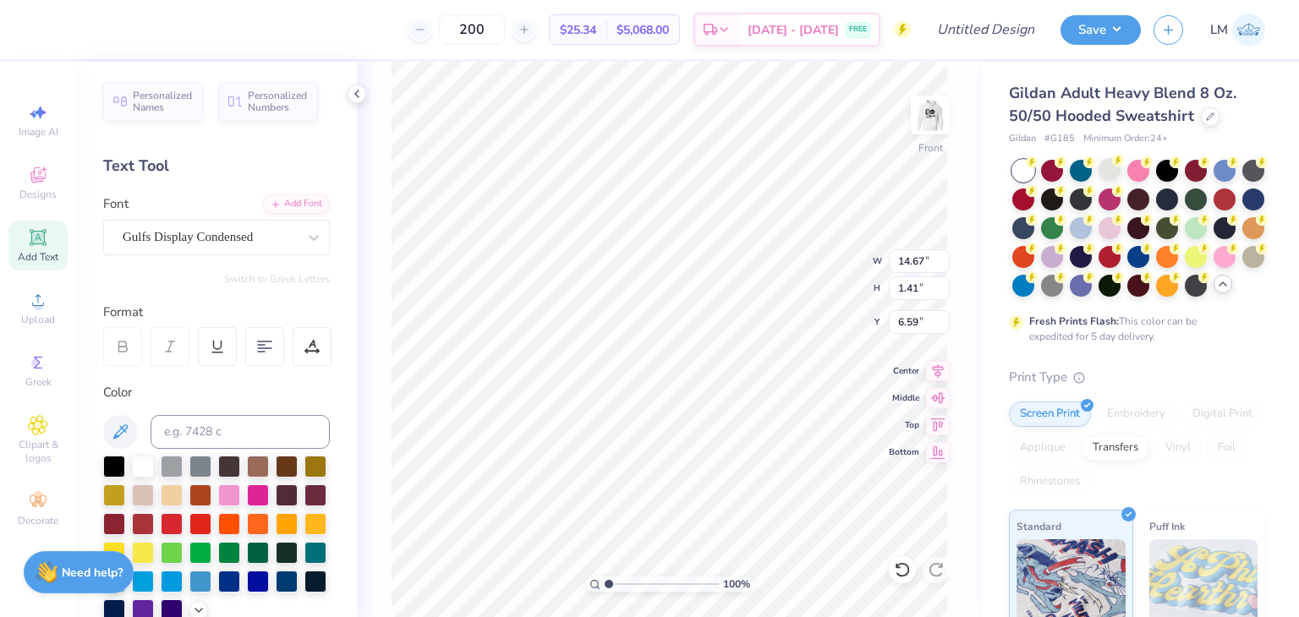
type input "14.67"
type input "1.41"
type input "6.59"
click at [919, 145] on img at bounding box center [930, 115] width 68 height 68
click at [919, 132] on img at bounding box center [930, 115] width 34 height 34
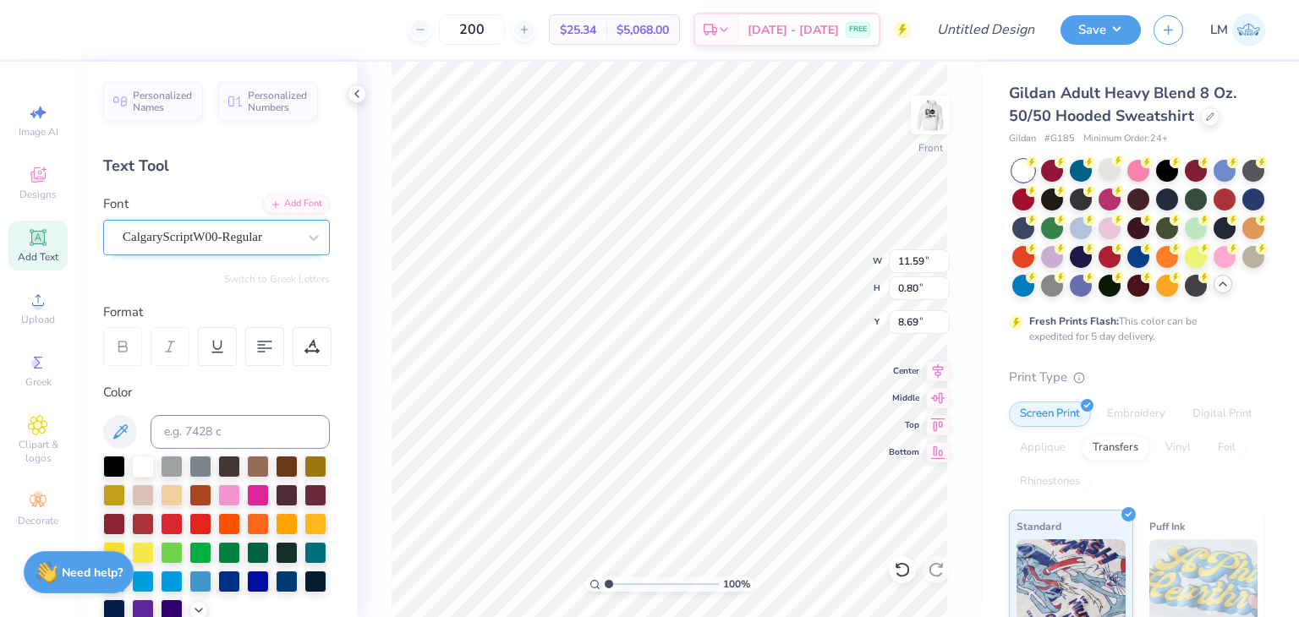
click at [174, 249] on div "CalgaryScriptW00-Regular" at bounding box center [210, 237] width 178 height 26
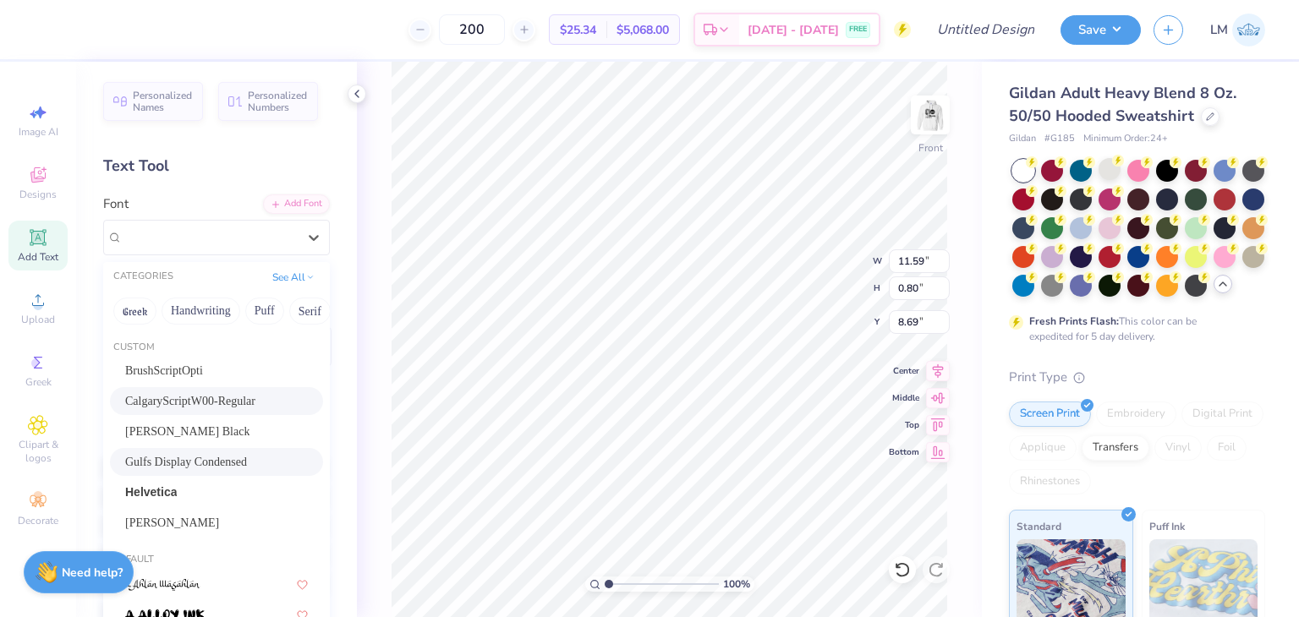
click at [192, 449] on div "Gulfs Display Condensed" at bounding box center [216, 462] width 213 height 28
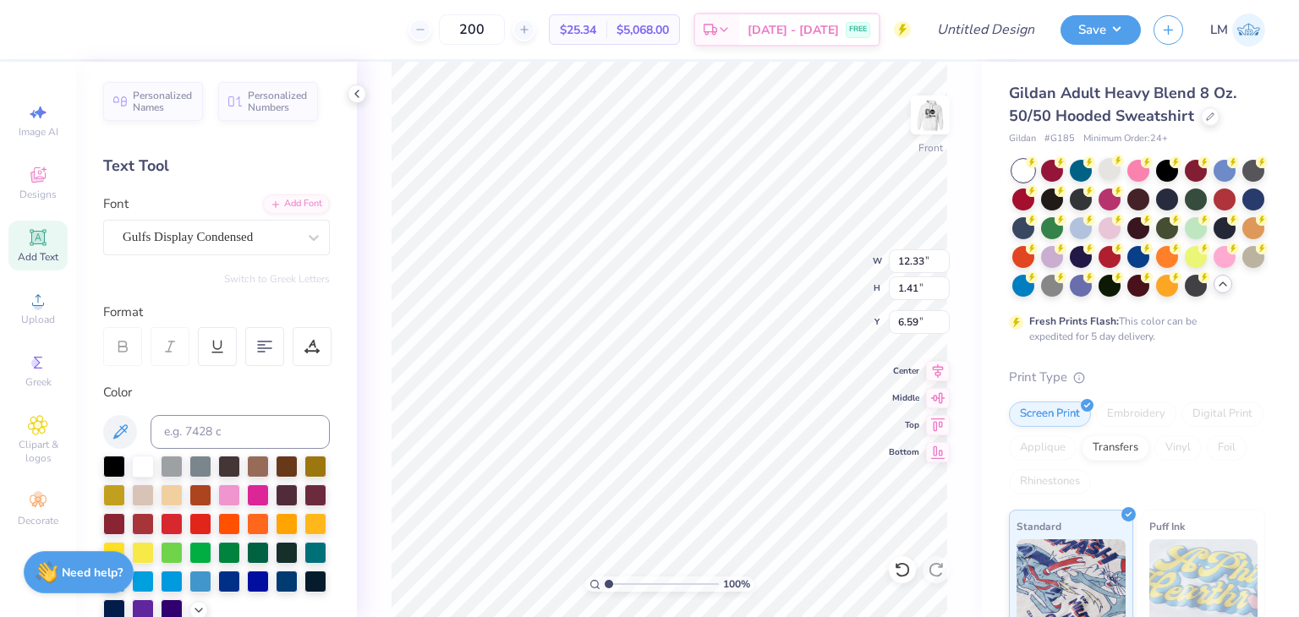
type input "14.67"
type input "1.41"
type input "6.59"
click at [214, 230] on div "Gulfs Display Condensed" at bounding box center [210, 237] width 178 height 26
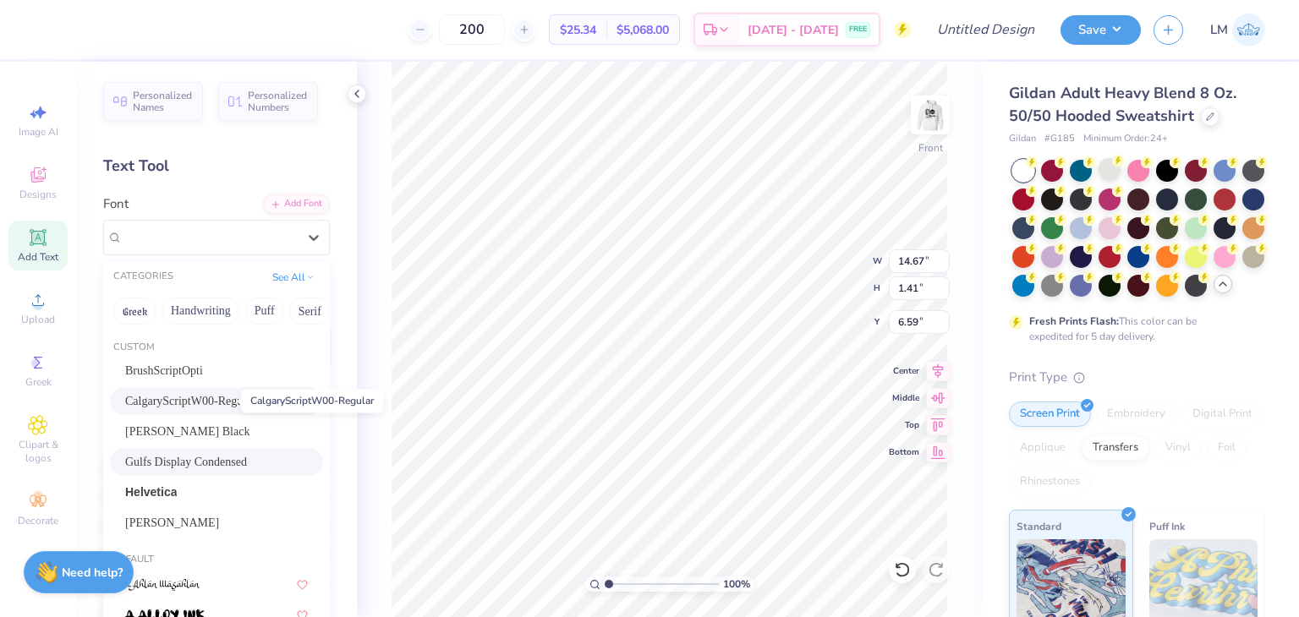
click at [189, 403] on span "CalgaryScriptW00-Regular" at bounding box center [190, 401] width 130 height 18
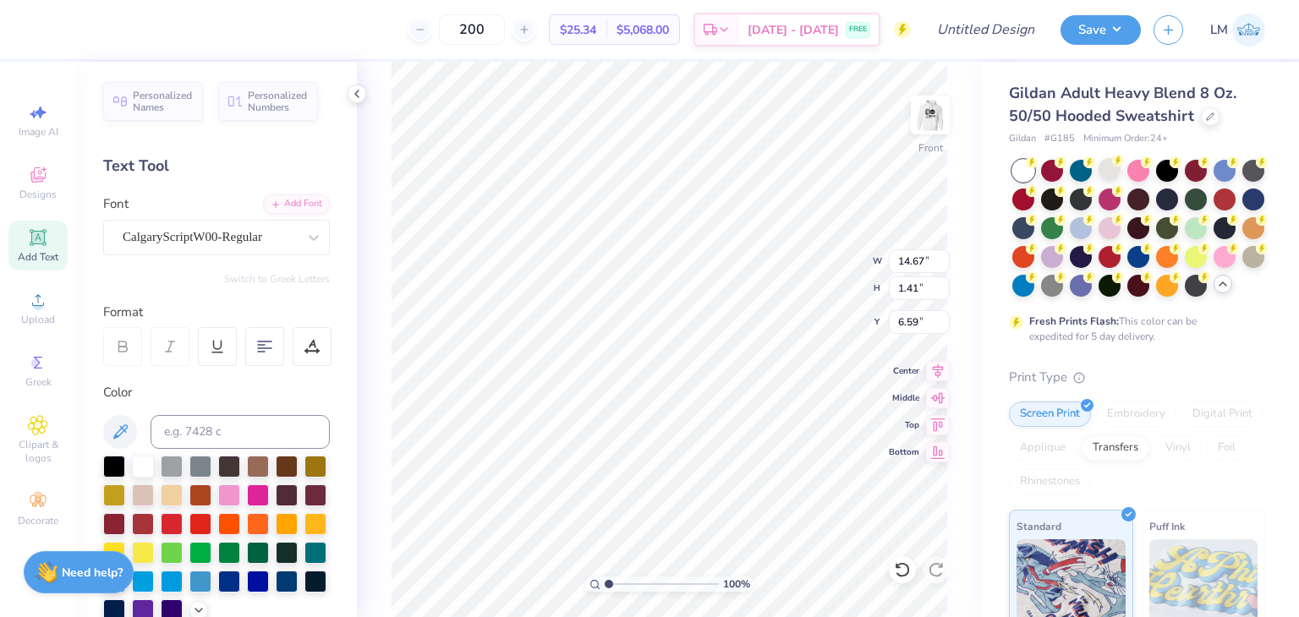
type input "13.19"
type input "1.66"
type input "6.47"
click at [943, 123] on img at bounding box center [930, 115] width 68 height 68
click at [937, 131] on img at bounding box center [930, 115] width 68 height 68
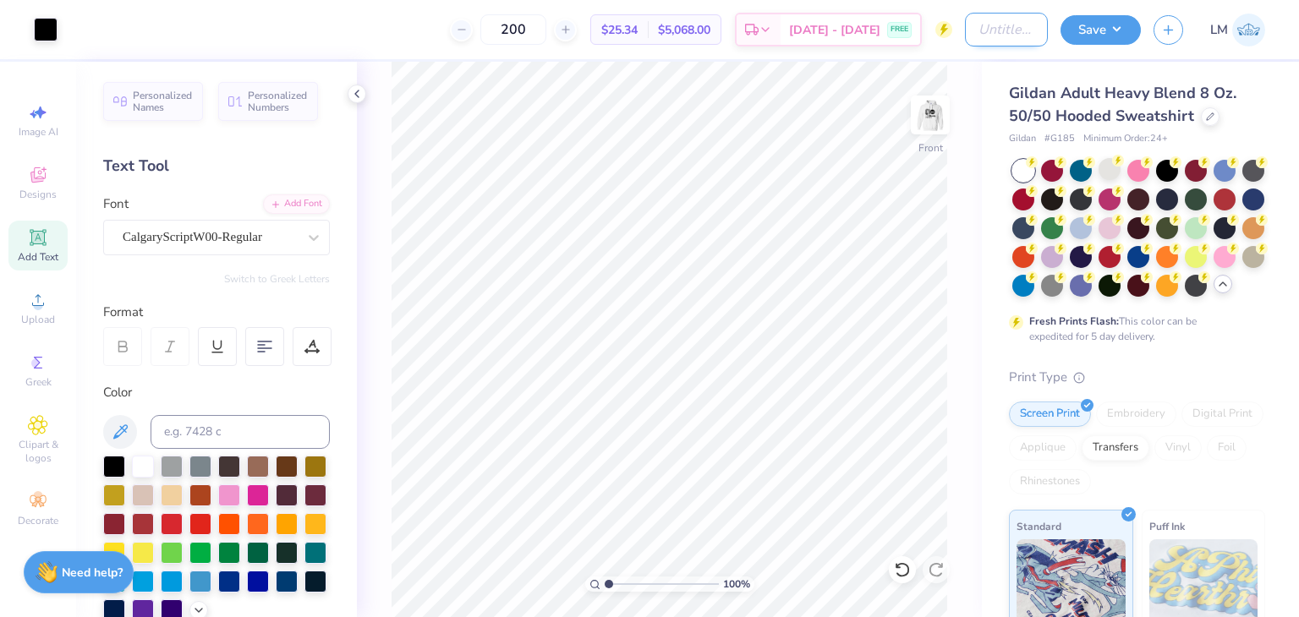
click at [981, 27] on input "Design Title" at bounding box center [1006, 30] width 83 height 34
type input "pazsta humo design 2"
click at [1118, 25] on button "Save" at bounding box center [1100, 28] width 80 height 30
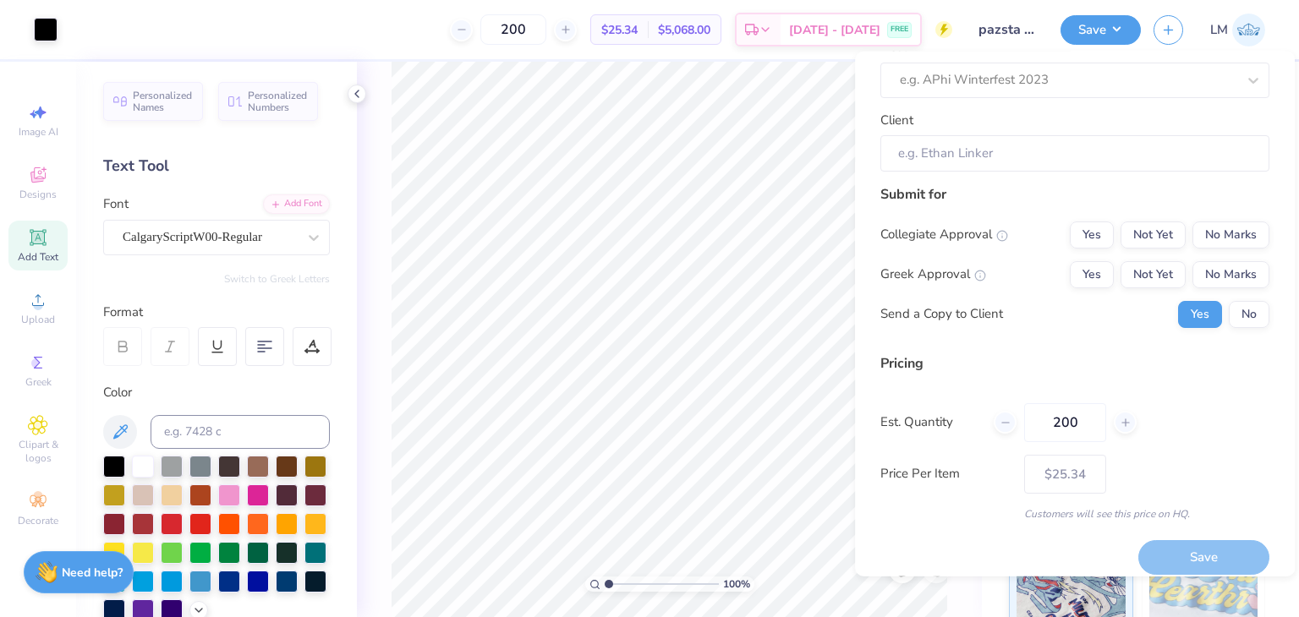
scroll to position [105, 0]
click at [1249, 320] on button "No" at bounding box center [1248, 313] width 41 height 27
click at [1178, 280] on button "Not Yet" at bounding box center [1152, 273] width 65 height 27
click at [1247, 231] on button "No Marks" at bounding box center [1230, 234] width 77 height 27
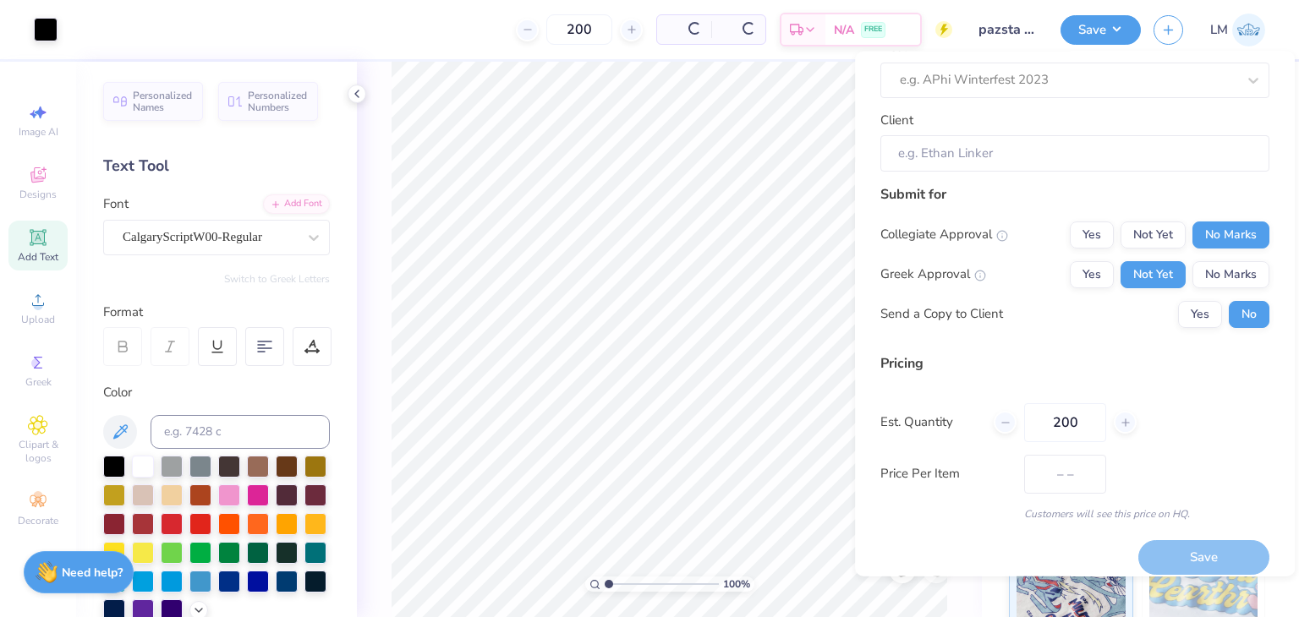
type input "$25.34"
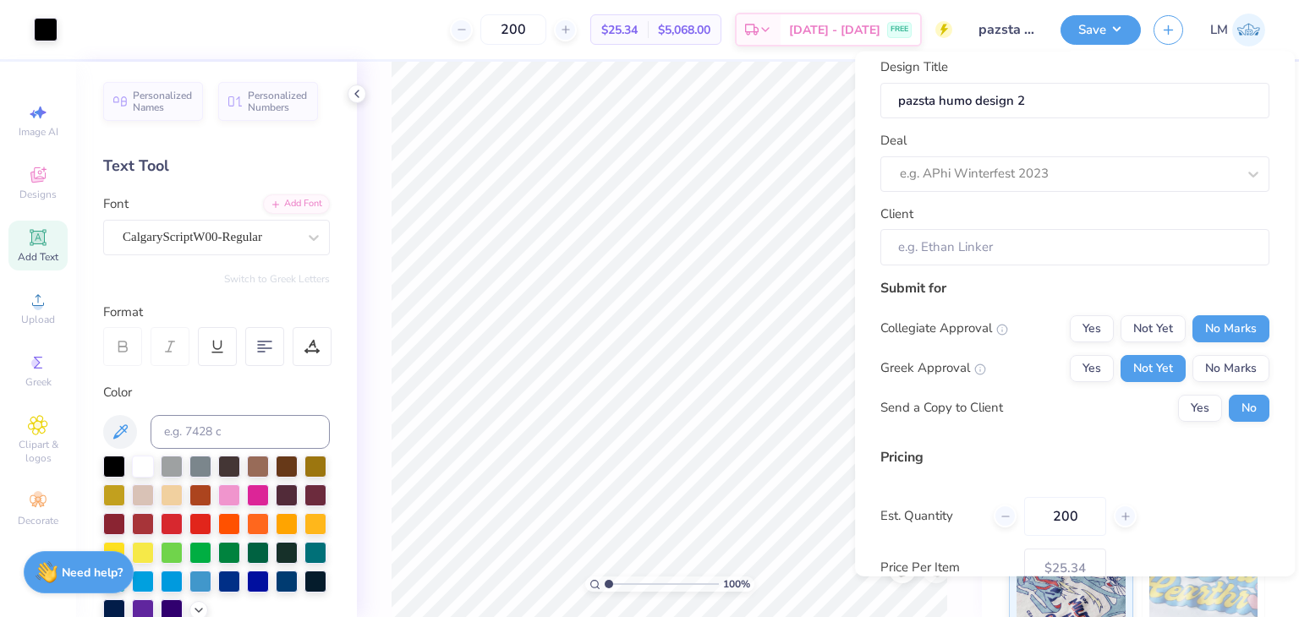
scroll to position [0, 0]
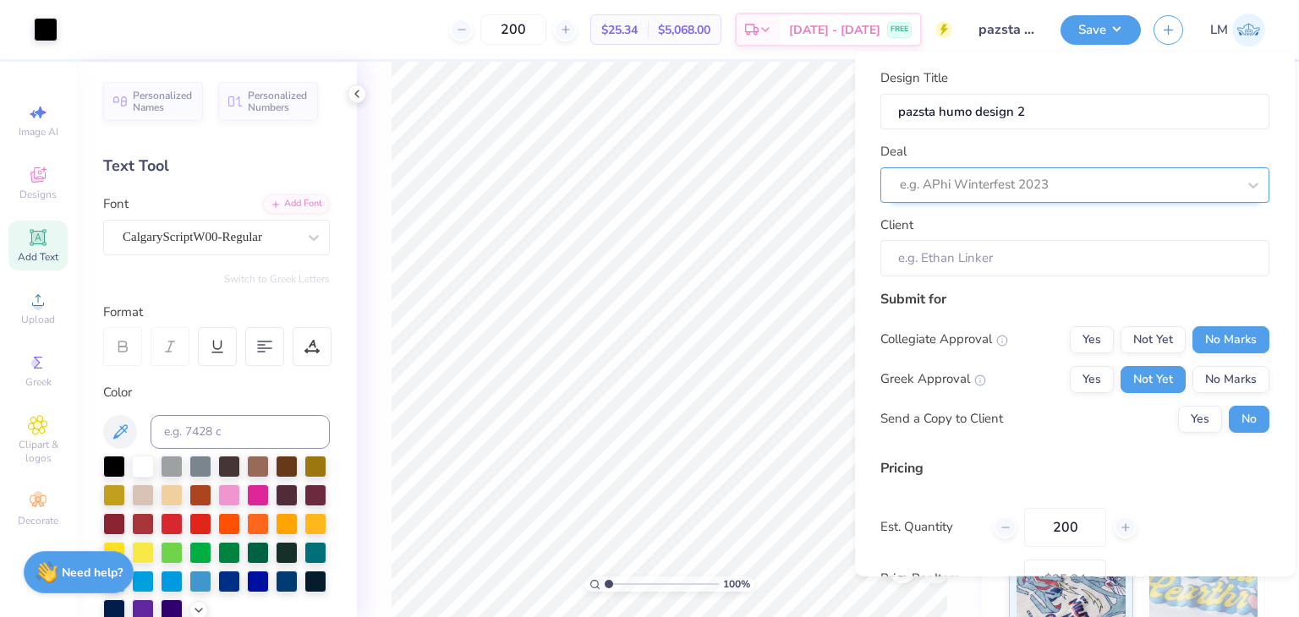
click at [1063, 182] on div at bounding box center [1067, 184] width 336 height 23
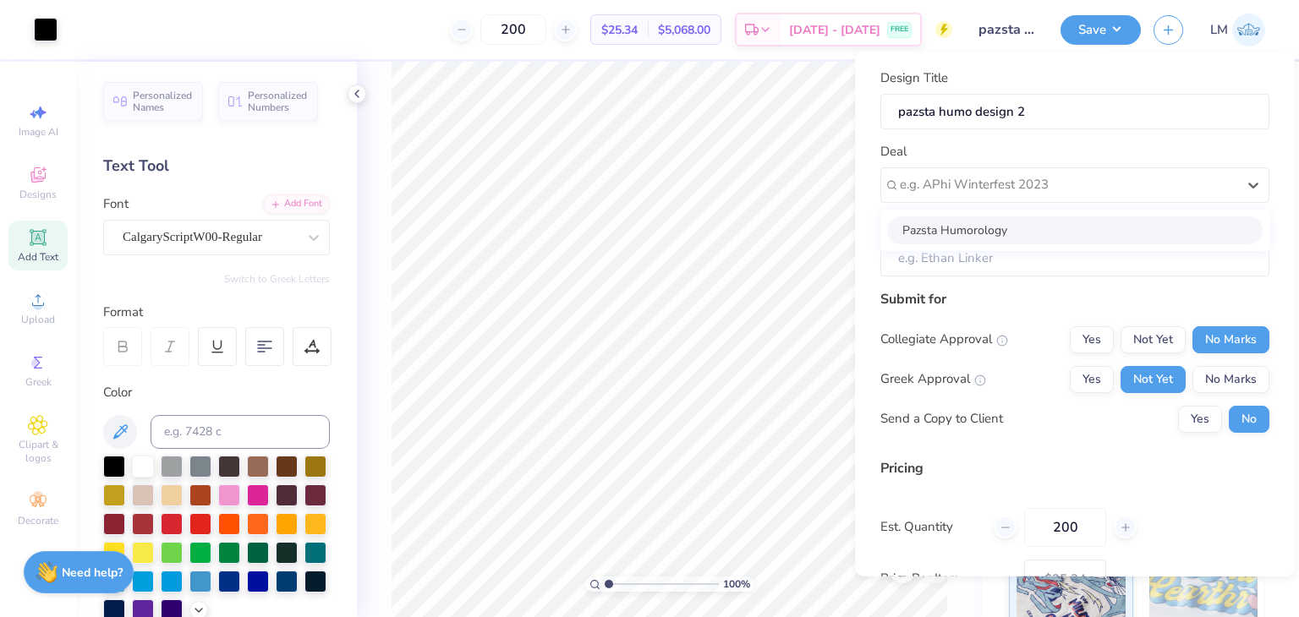
click at [1042, 227] on div "Pazsta Humorology" at bounding box center [1074, 230] width 375 height 28
type input "Lucia Haggenmiller"
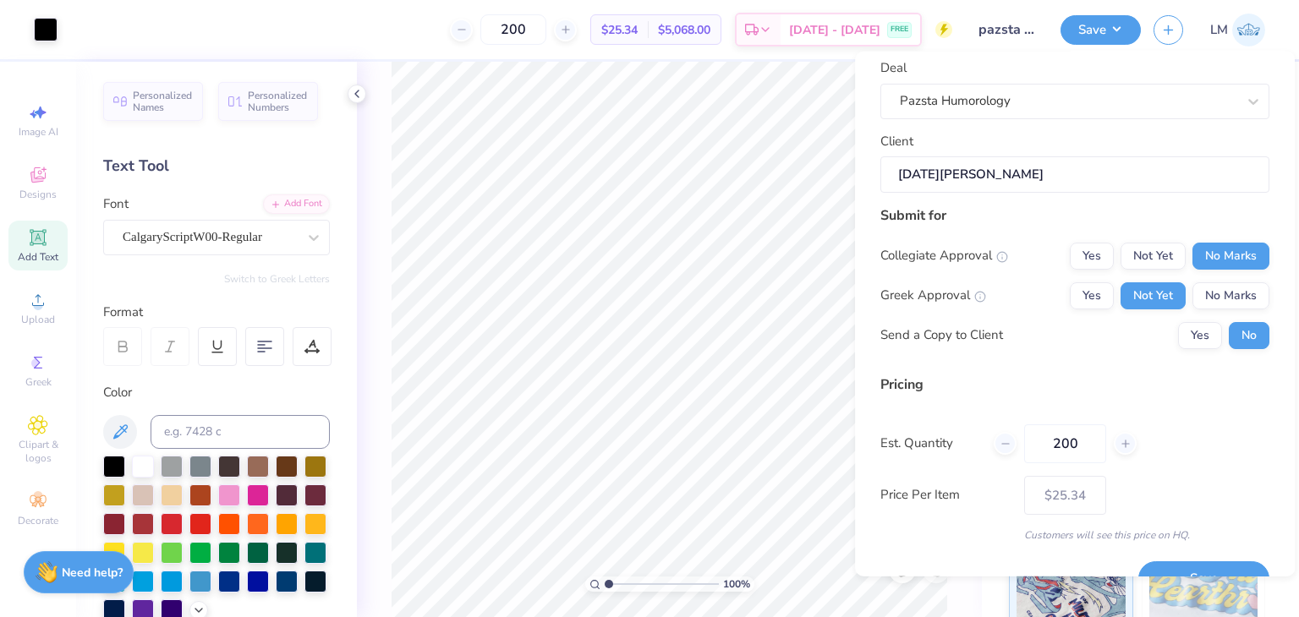
scroll to position [119, 0]
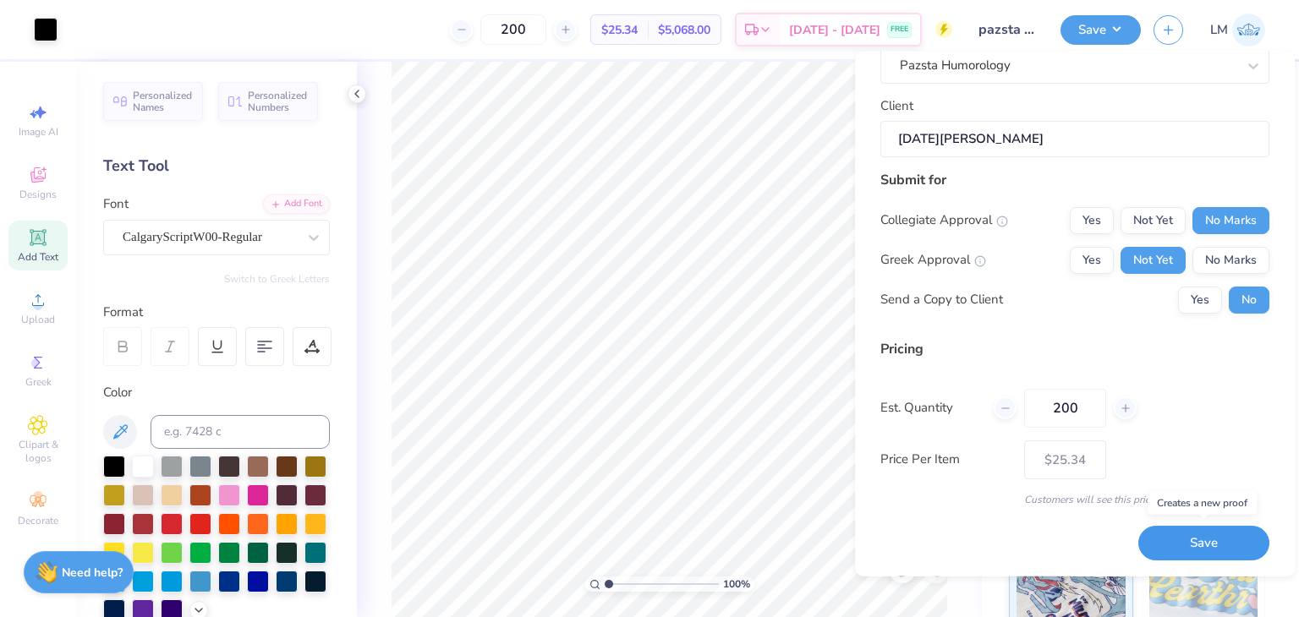
click at [1162, 533] on button "Save" at bounding box center [1203, 543] width 131 height 35
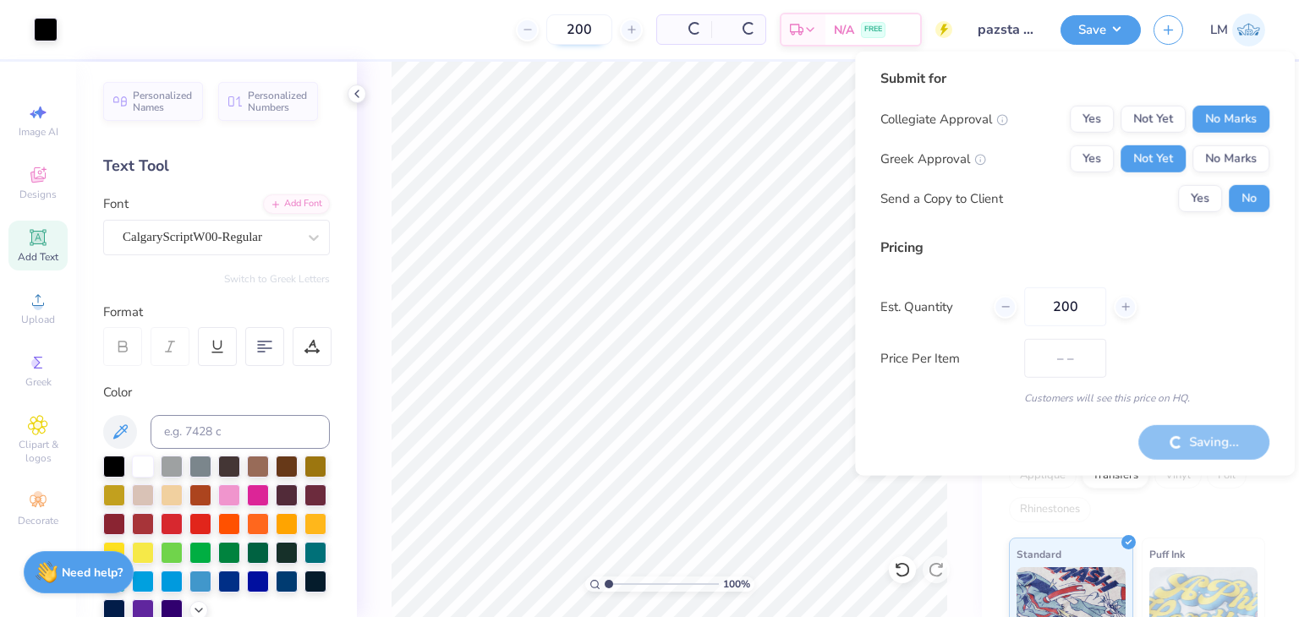
type input "$25.34"
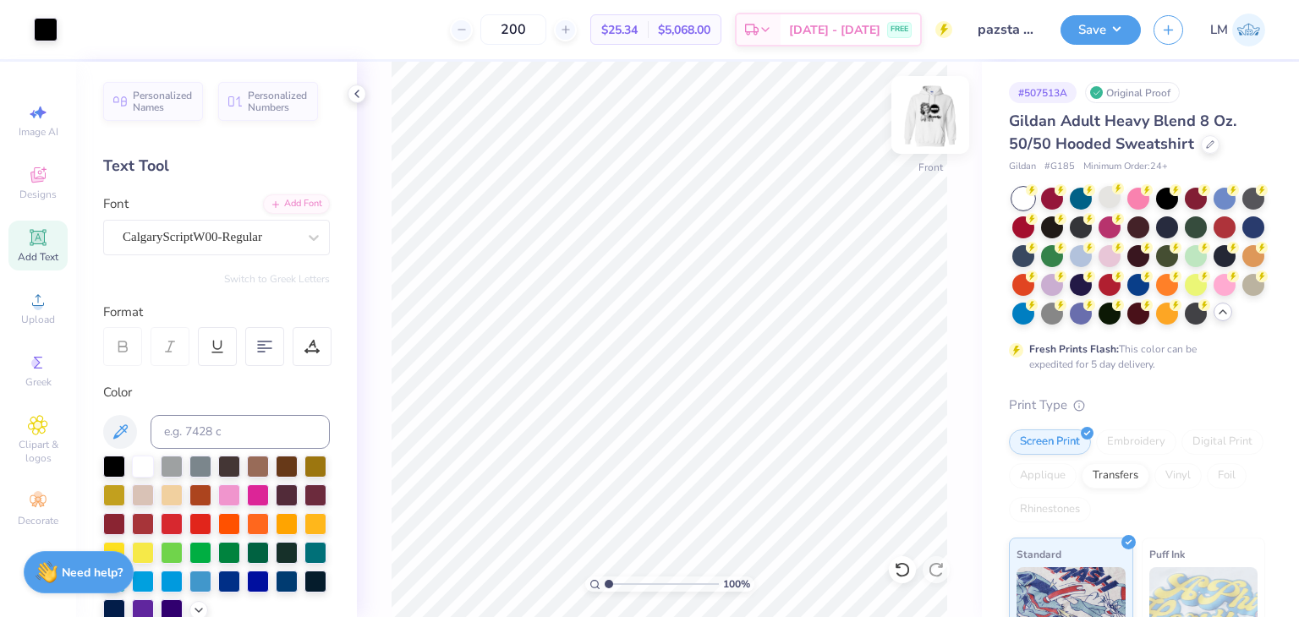
click at [945, 140] on img at bounding box center [930, 115] width 68 height 68
click at [1107, 37] on button "Save" at bounding box center [1100, 28] width 80 height 30
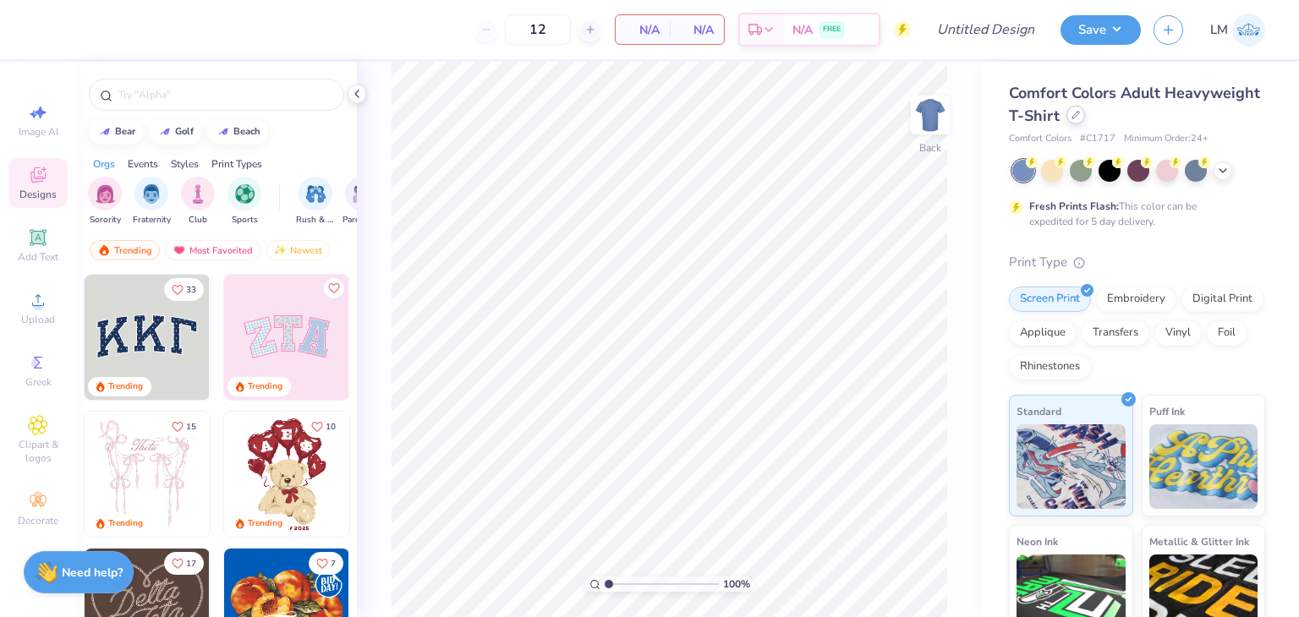
click at [1075, 116] on icon at bounding box center [1075, 115] width 8 height 8
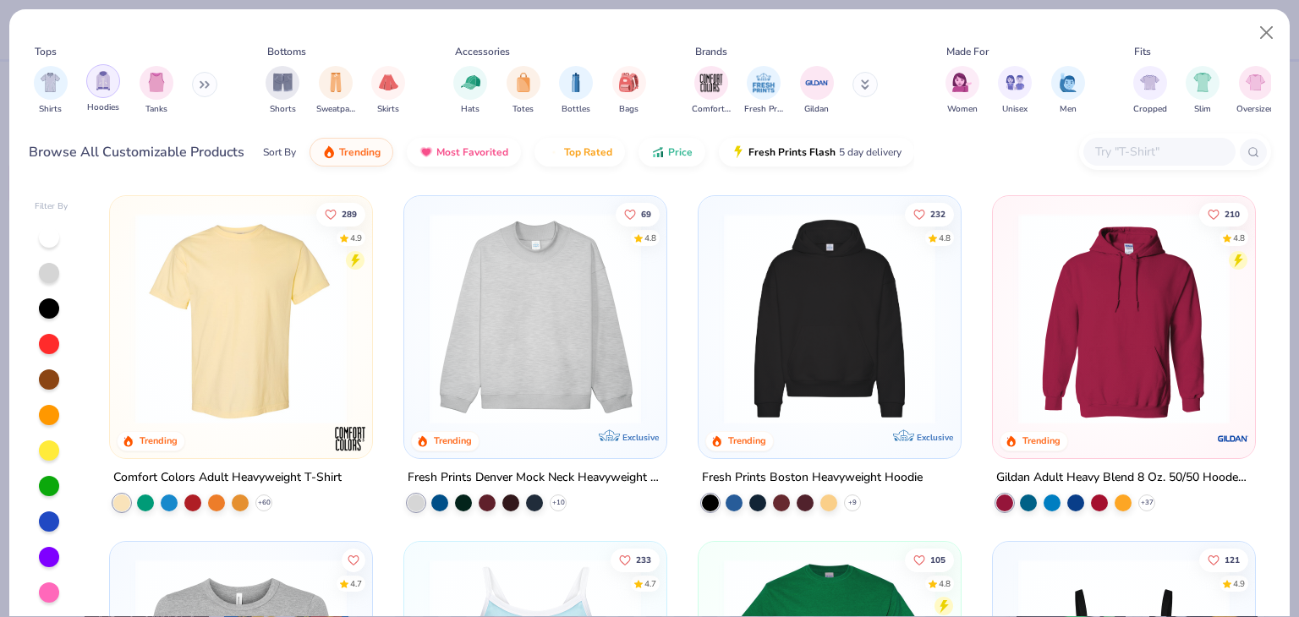
click at [87, 88] on div "filter for Hoodies" at bounding box center [103, 81] width 34 height 34
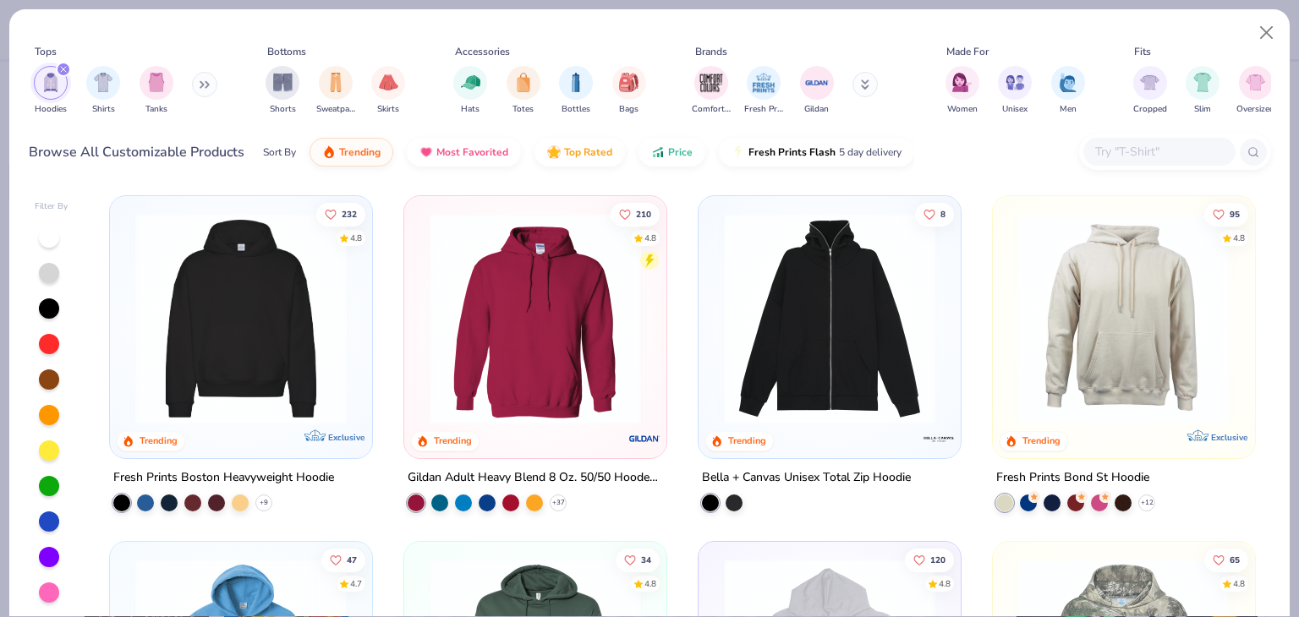
click at [567, 346] on img at bounding box center [535, 318] width 228 height 211
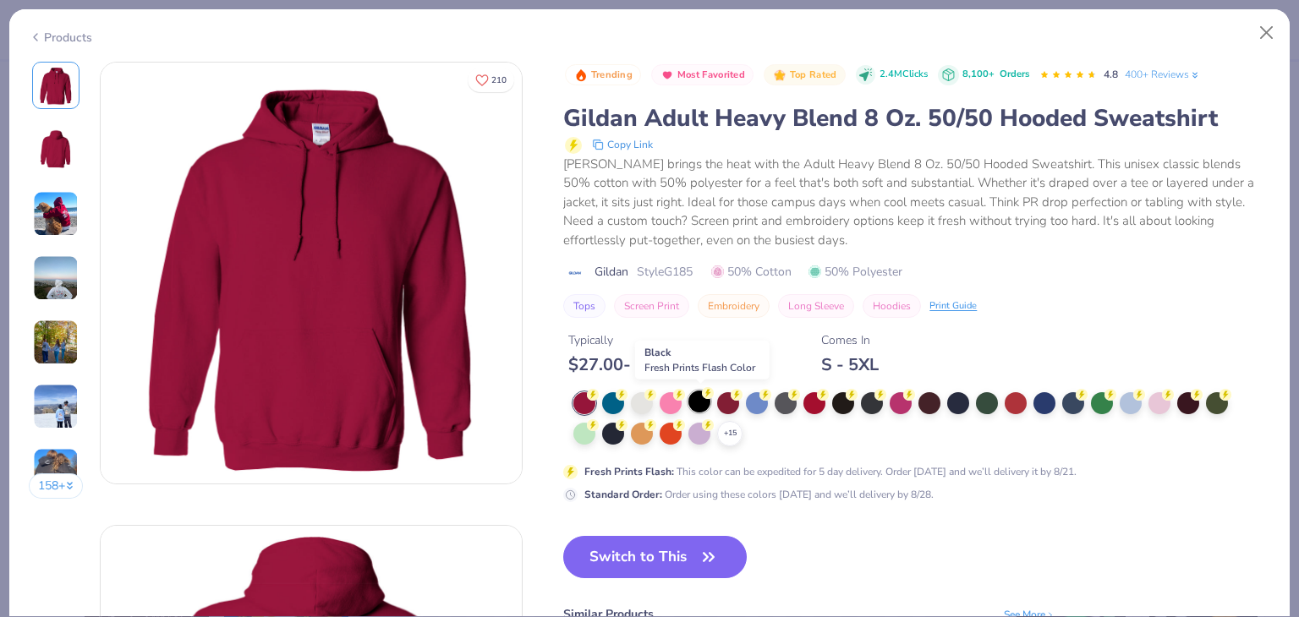
click at [703, 406] on div at bounding box center [699, 402] width 22 height 22
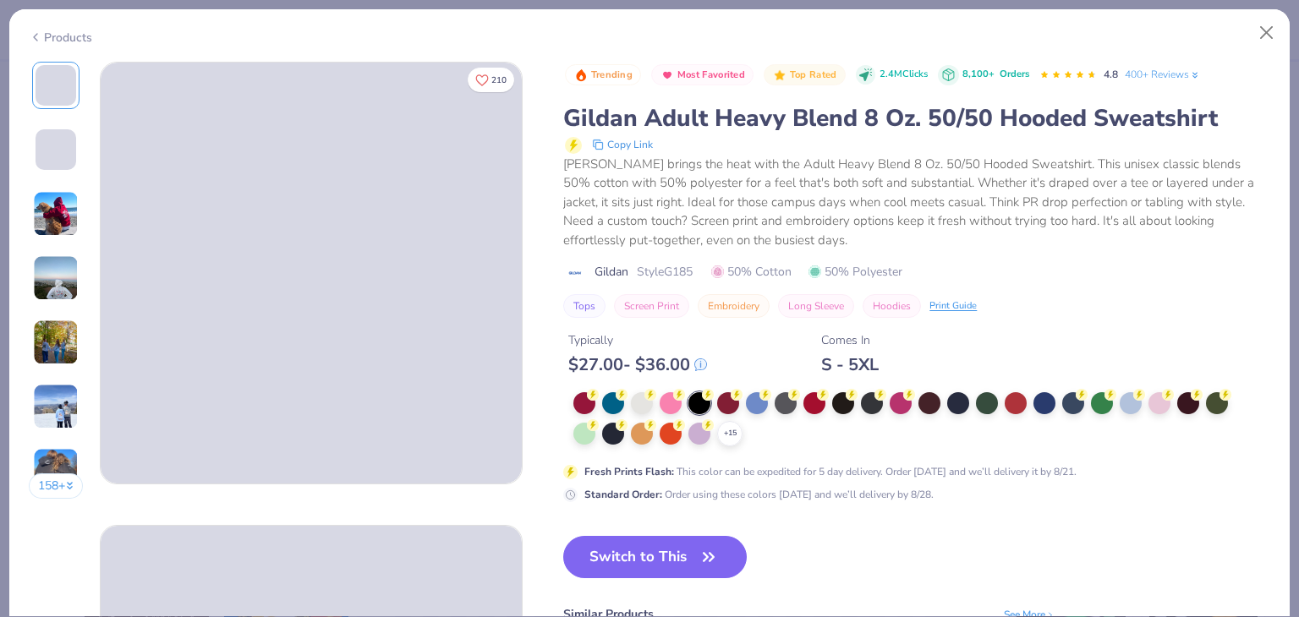
click at [689, 552] on button "Switch to This" at bounding box center [654, 557] width 183 height 42
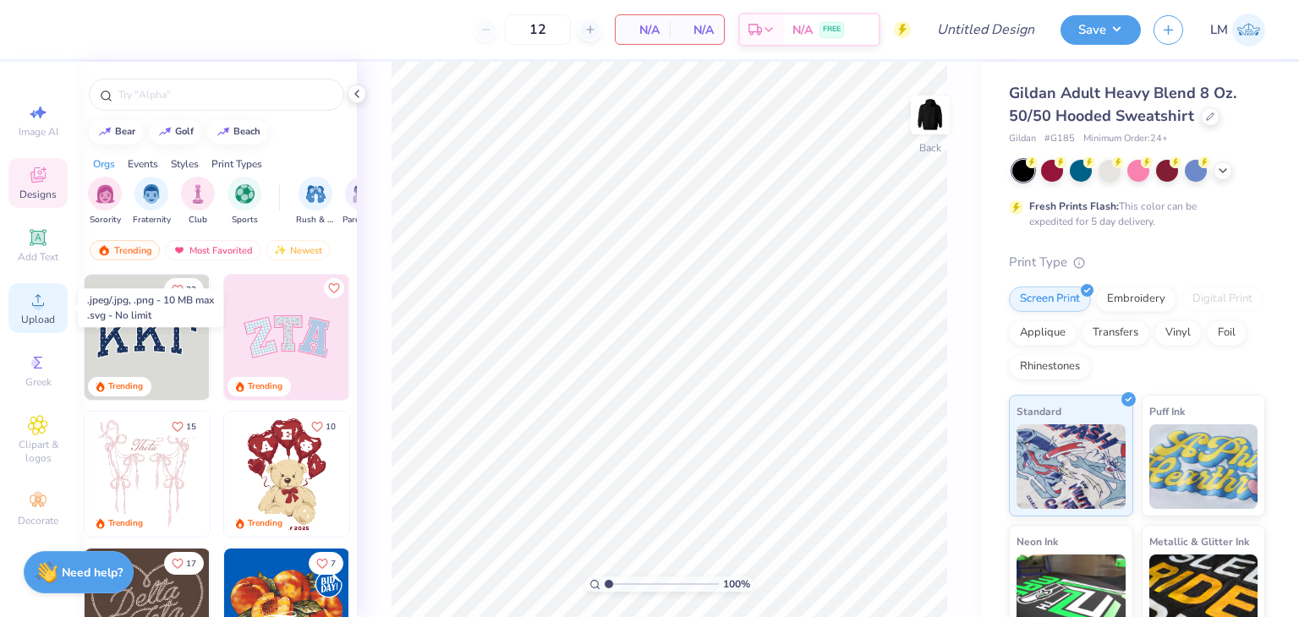
click at [35, 316] on span "Upload" at bounding box center [38, 320] width 34 height 14
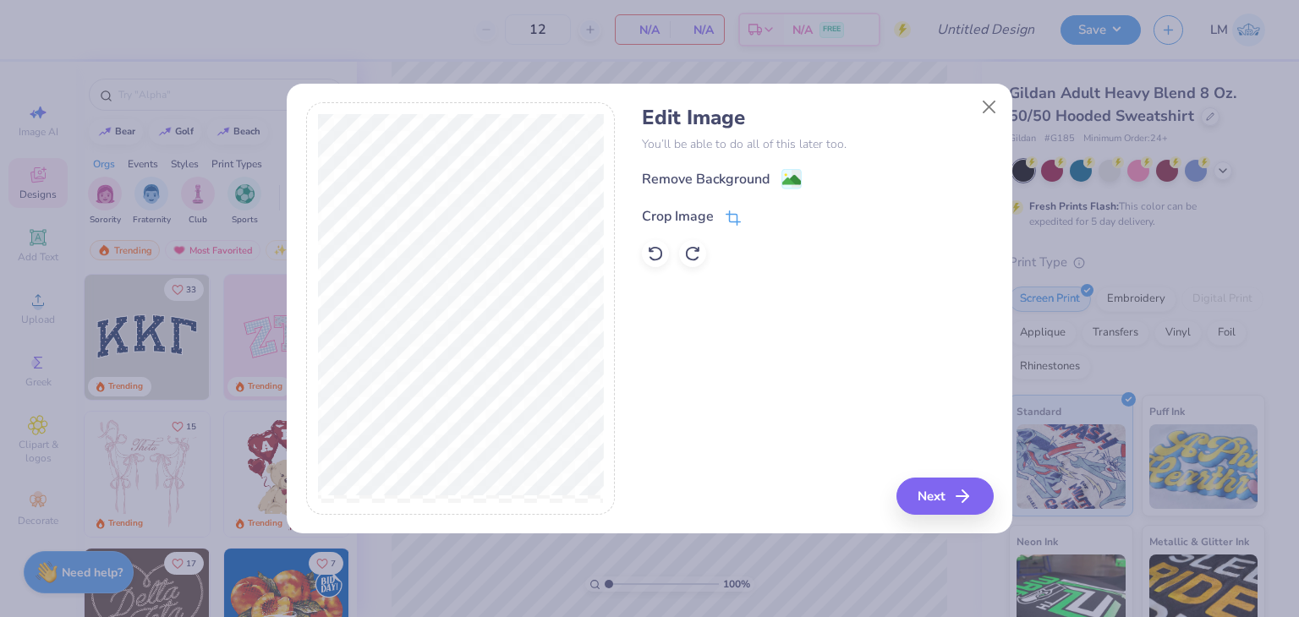
click at [733, 214] on icon at bounding box center [731, 219] width 11 height 11
click at [961, 489] on div "Edit Image You’ll be able to do all of this later too. Remove Background Crop I…" at bounding box center [817, 308] width 351 height 413
click at [792, 486] on div "Edit Image You’ll be able to do all of this later too. Remove Background Crop I…" at bounding box center [817, 308] width 351 height 413
click at [942, 503] on div "Edit Image You’ll be able to do all of this later too. Remove Background Crop I…" at bounding box center [817, 308] width 351 height 413
click at [986, 102] on button "Close" at bounding box center [989, 106] width 32 height 32
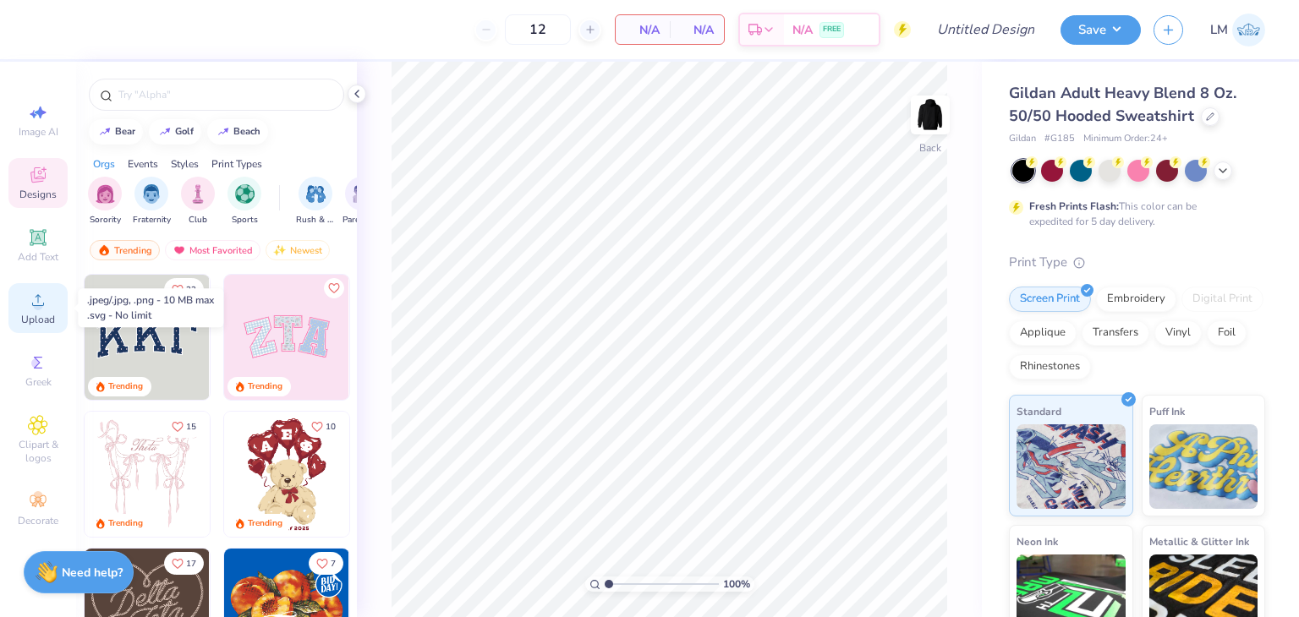
click at [55, 298] on div "Upload" at bounding box center [37, 308] width 59 height 50
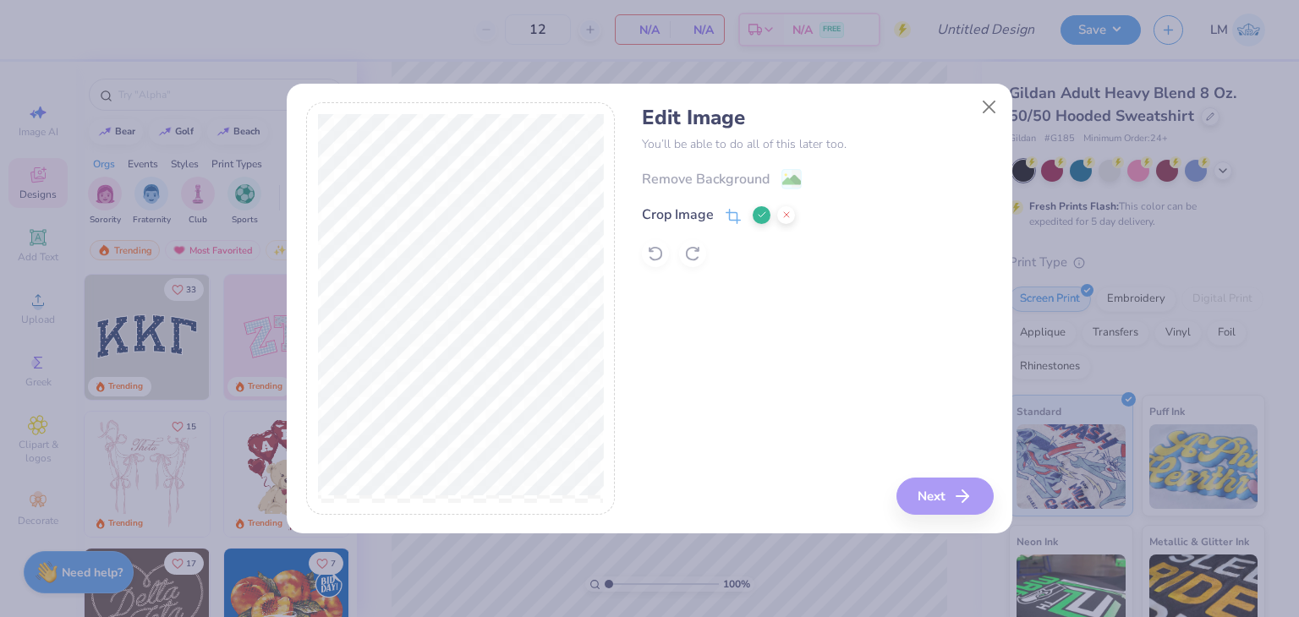
click at [938, 502] on div "Edit Image You’ll be able to do all of this later too. Remove Background Crop I…" at bounding box center [817, 308] width 351 height 413
click at [779, 216] on button at bounding box center [786, 215] width 18 height 18
click at [975, 506] on icon "button" at bounding box center [967, 496] width 20 height 20
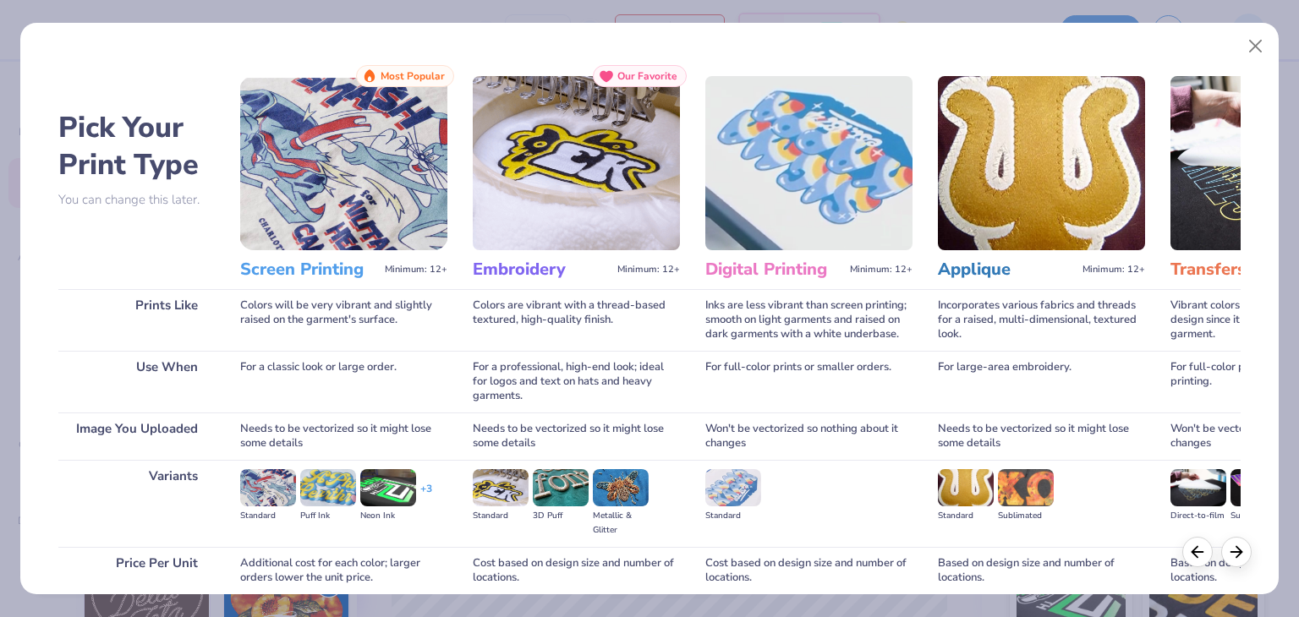
scroll to position [141, 0]
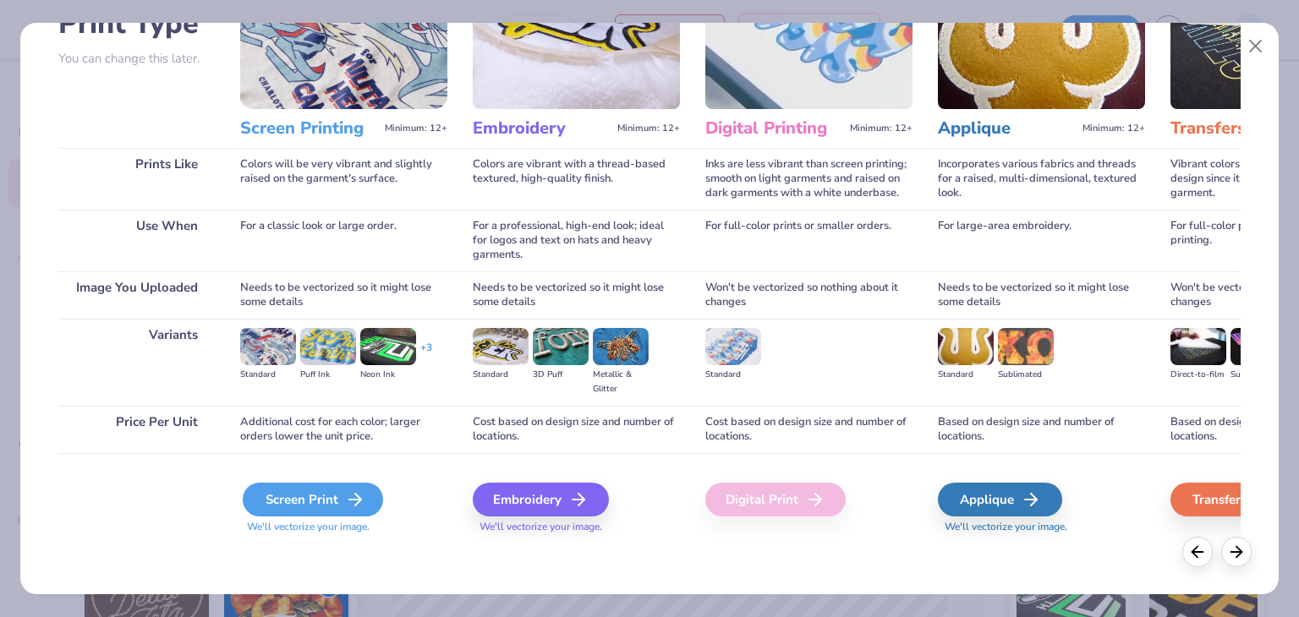
click at [347, 512] on div "Screen Print" at bounding box center [313, 500] width 140 height 34
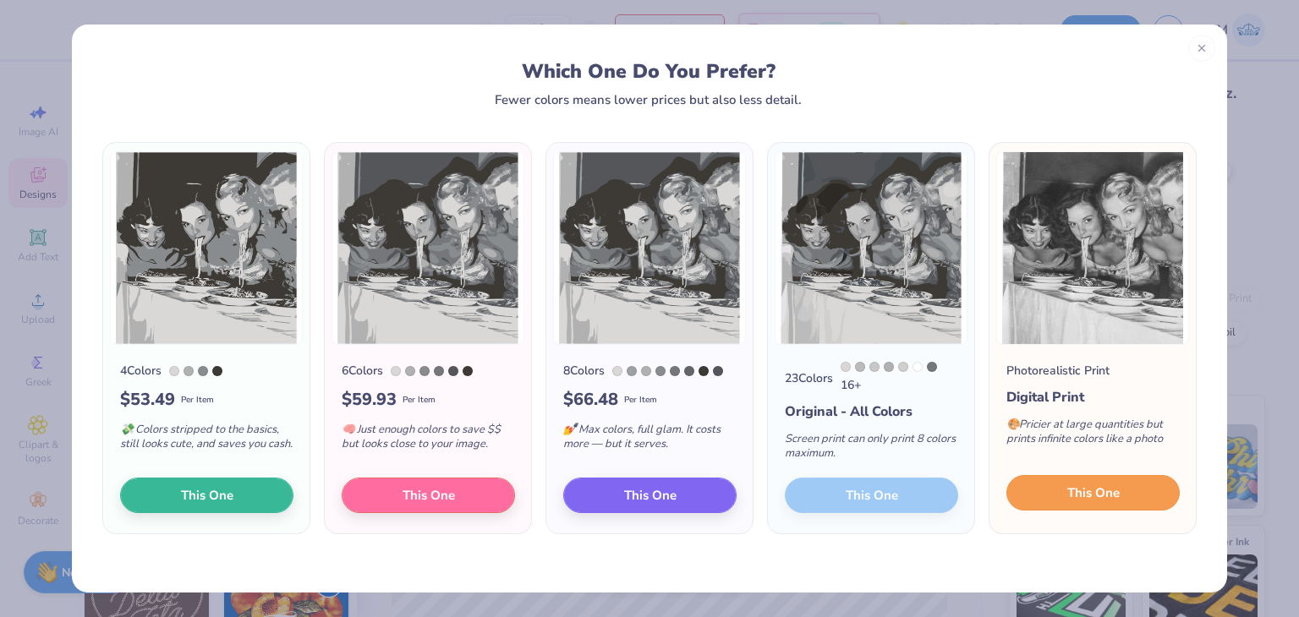
click at [1167, 497] on button "This One" at bounding box center [1092, 493] width 173 height 36
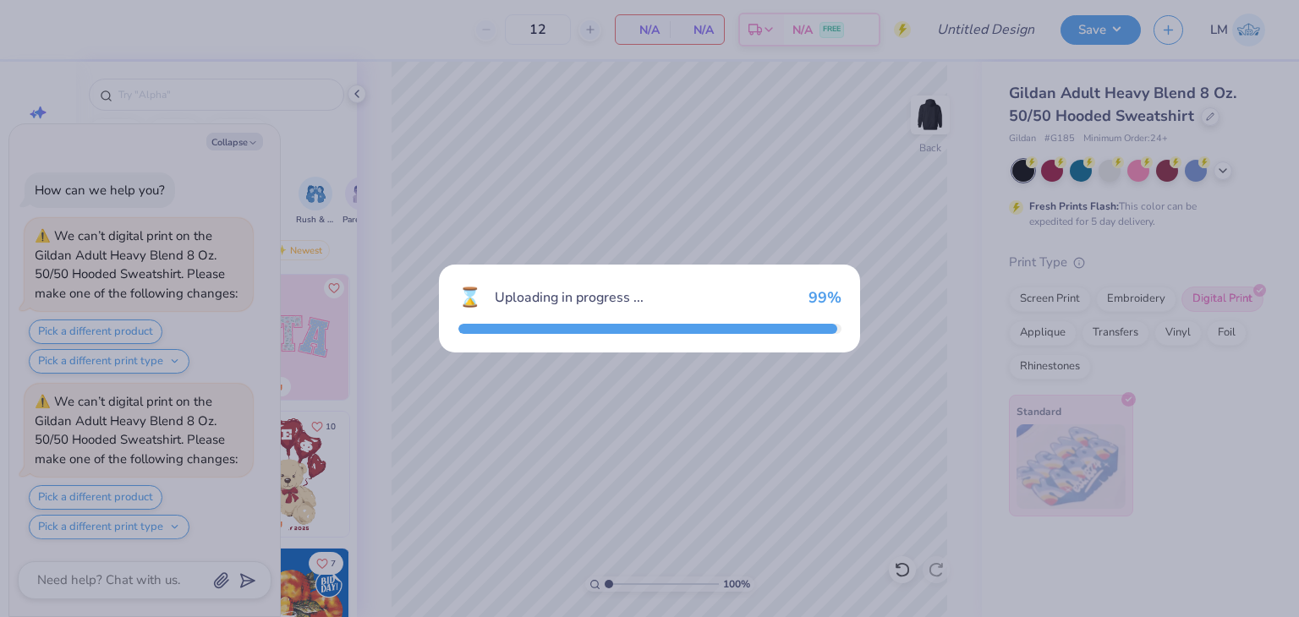
scroll to position [148, 0]
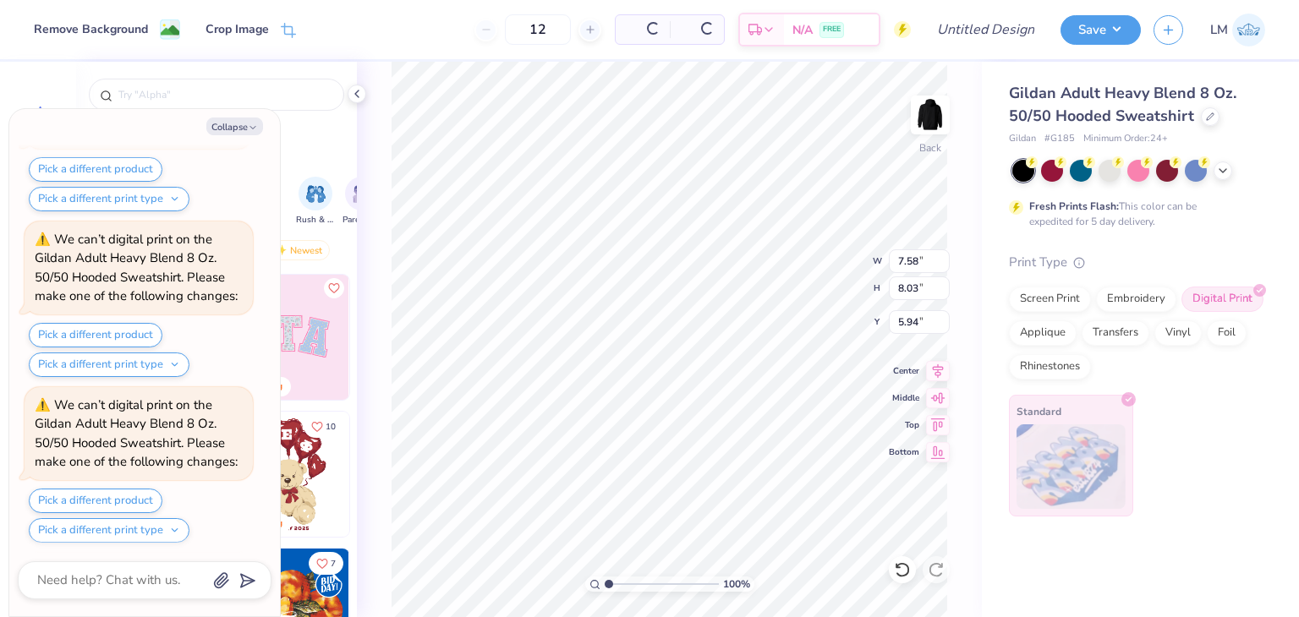
type textarea "x"
type input "7.58"
type input "8.03"
type input "5.94"
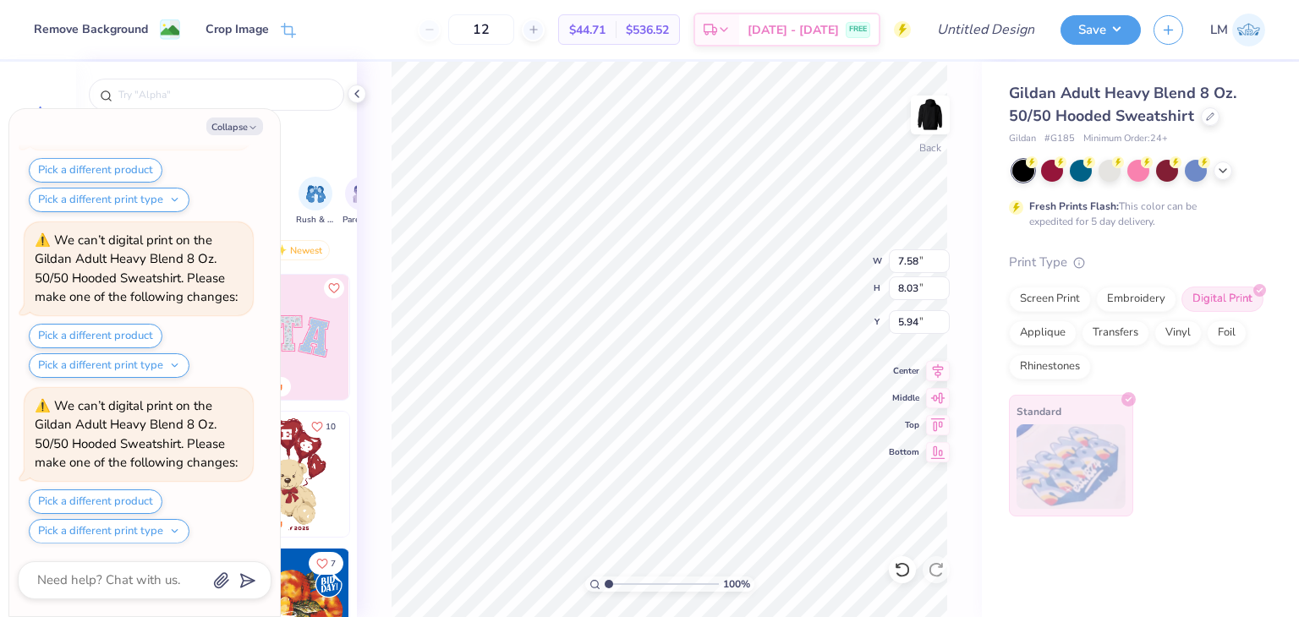
type textarea "x"
type input "4.58"
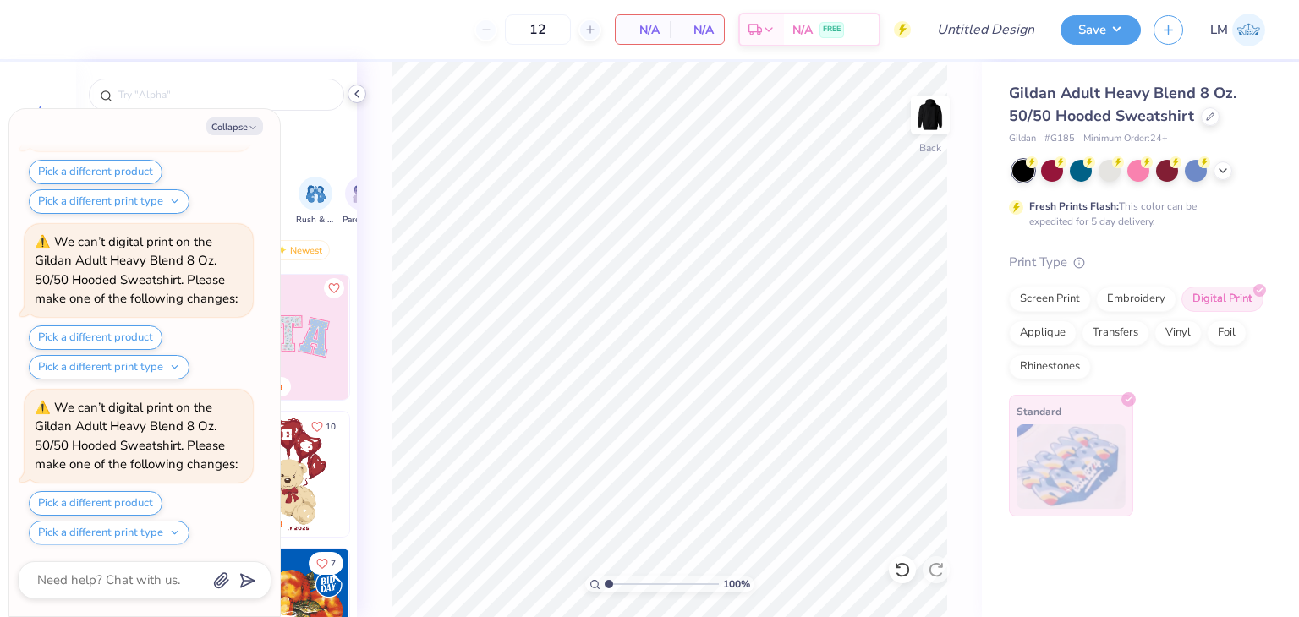
click at [358, 97] on icon at bounding box center [357, 94] width 14 height 14
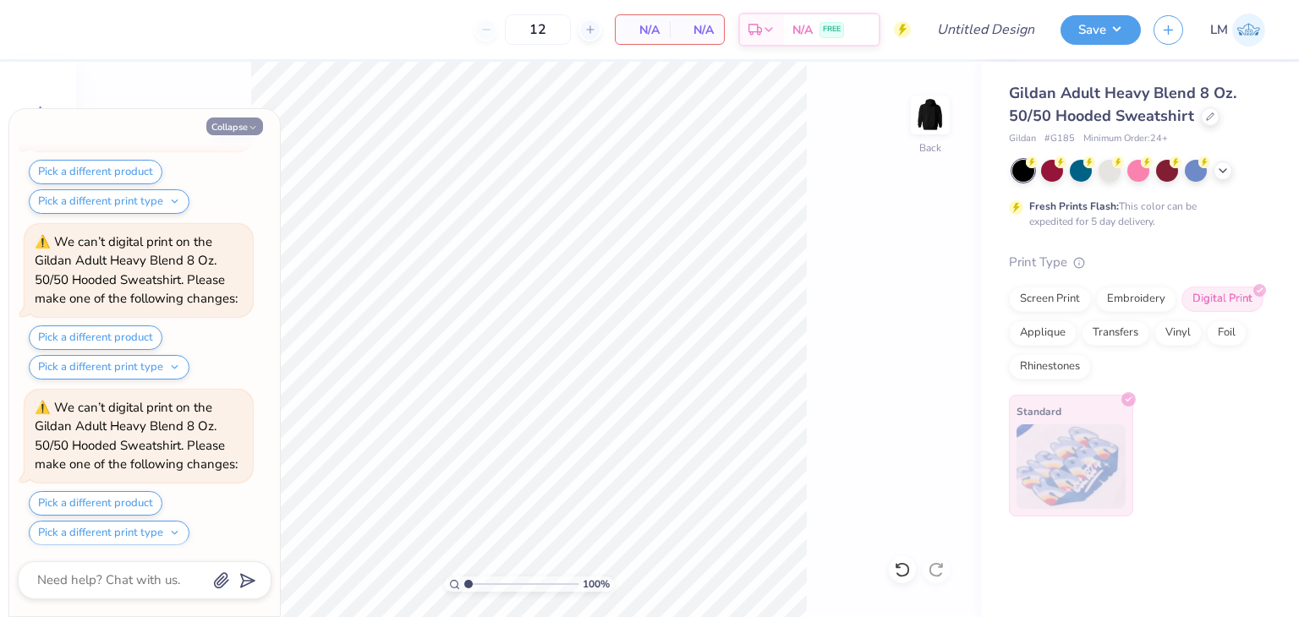
click at [252, 124] on icon "button" at bounding box center [253, 128] width 10 height 10
type textarea "x"
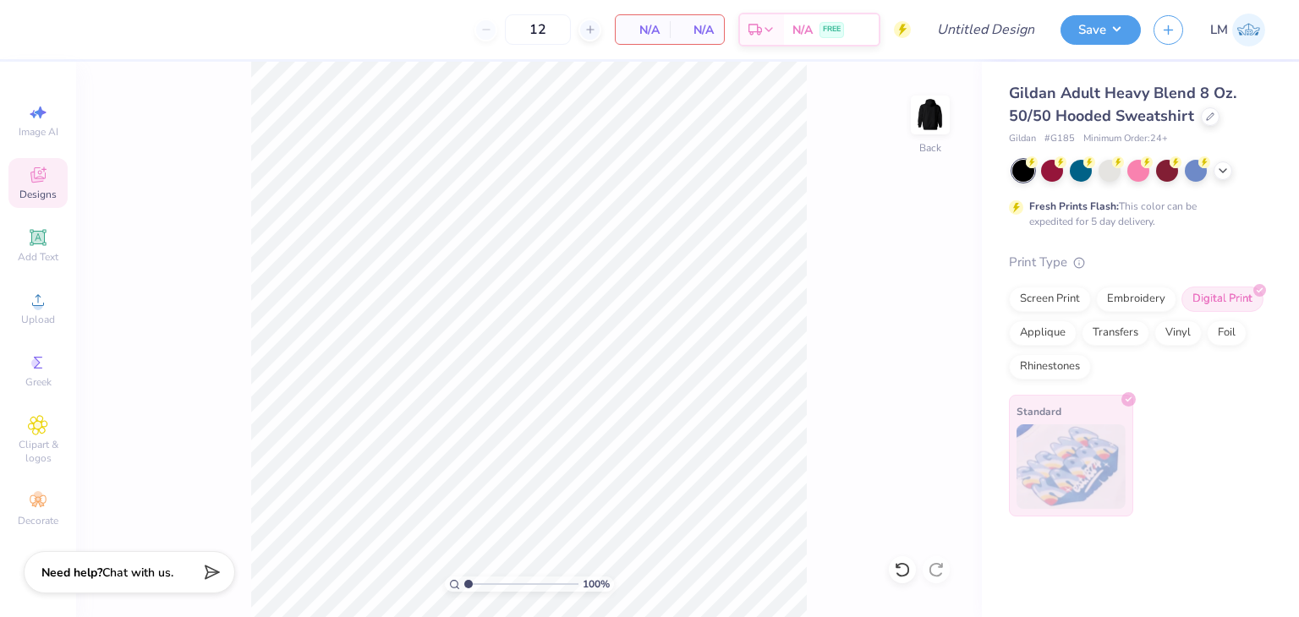
click at [1203, 302] on div "Digital Print" at bounding box center [1222, 299] width 82 height 25
click at [1206, 124] on div "Gildan Adult Heavy Blend 8 Oz. 50/50 Hooded Sweatshirt" at bounding box center [1137, 105] width 256 height 46
click at [1206, 117] on icon at bounding box center [1209, 115] width 7 height 7
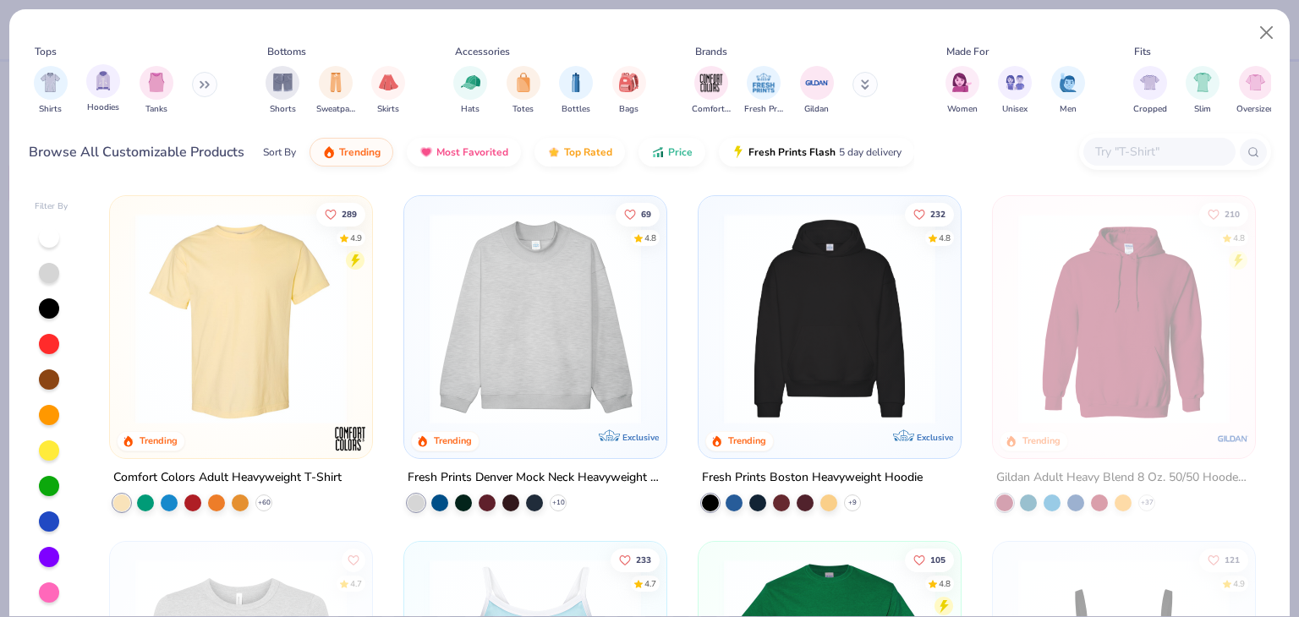
click at [94, 99] on div "Hoodies" at bounding box center [103, 89] width 34 height 50
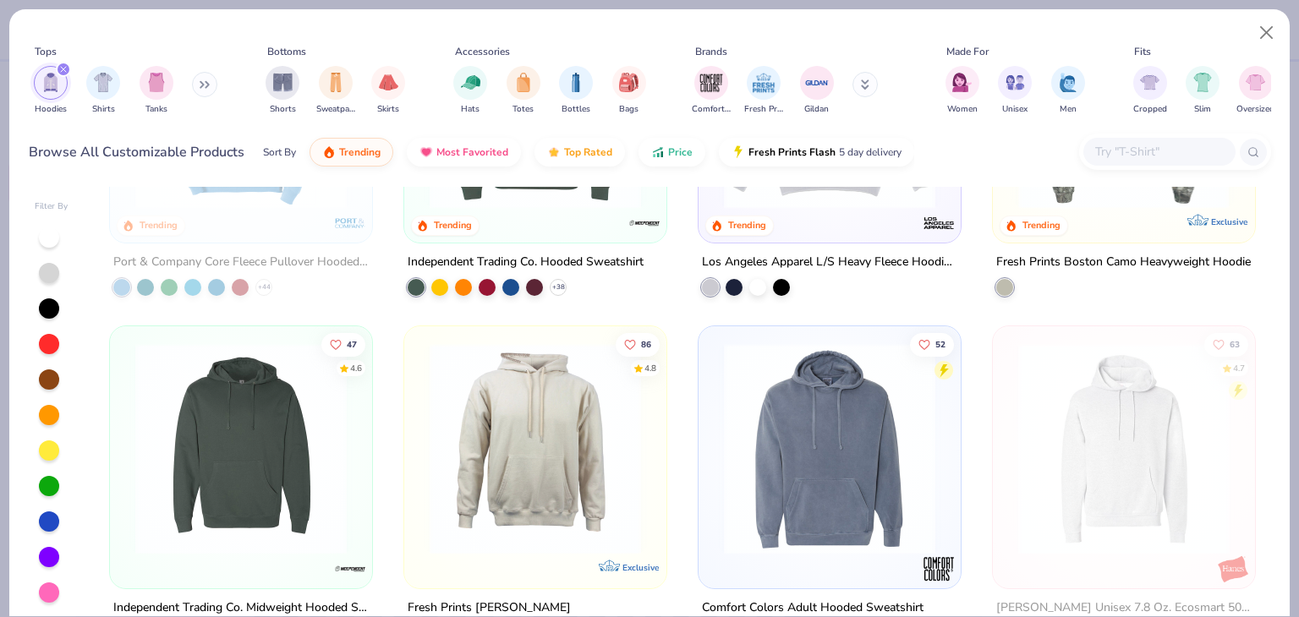
scroll to position [562, 0]
click at [1067, 364] on img at bounding box center [1123, 447] width 228 height 211
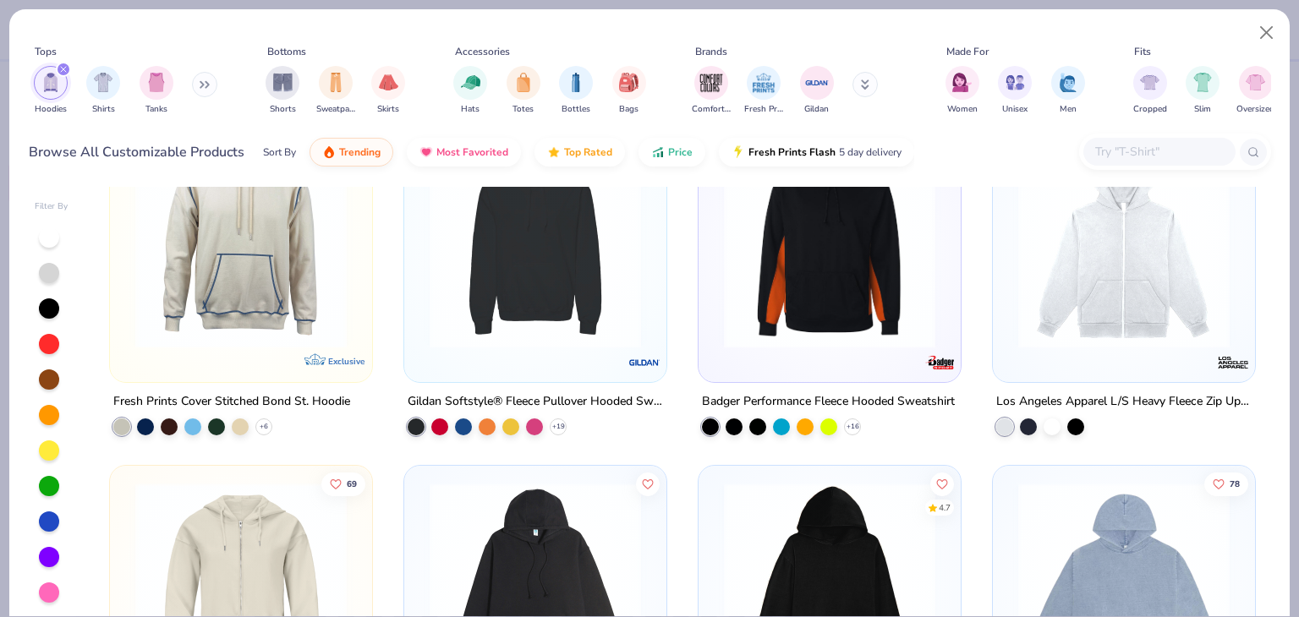
scroll to position [1095, 0]
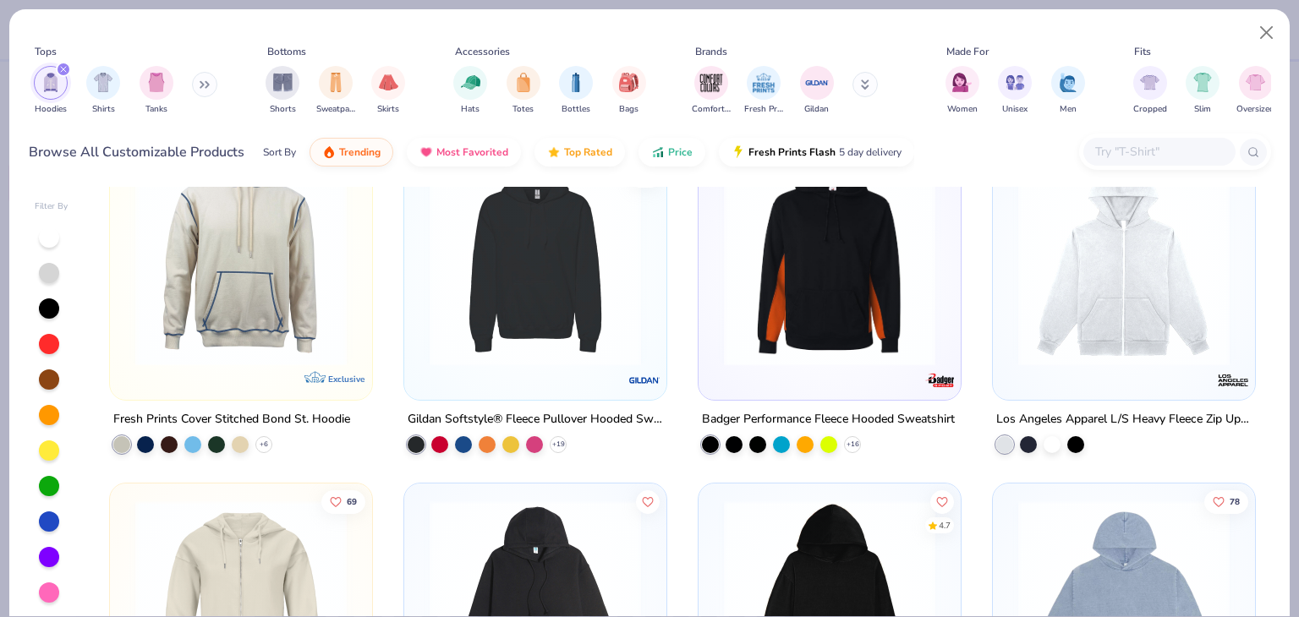
click at [487, 257] on img at bounding box center [535, 260] width 228 height 211
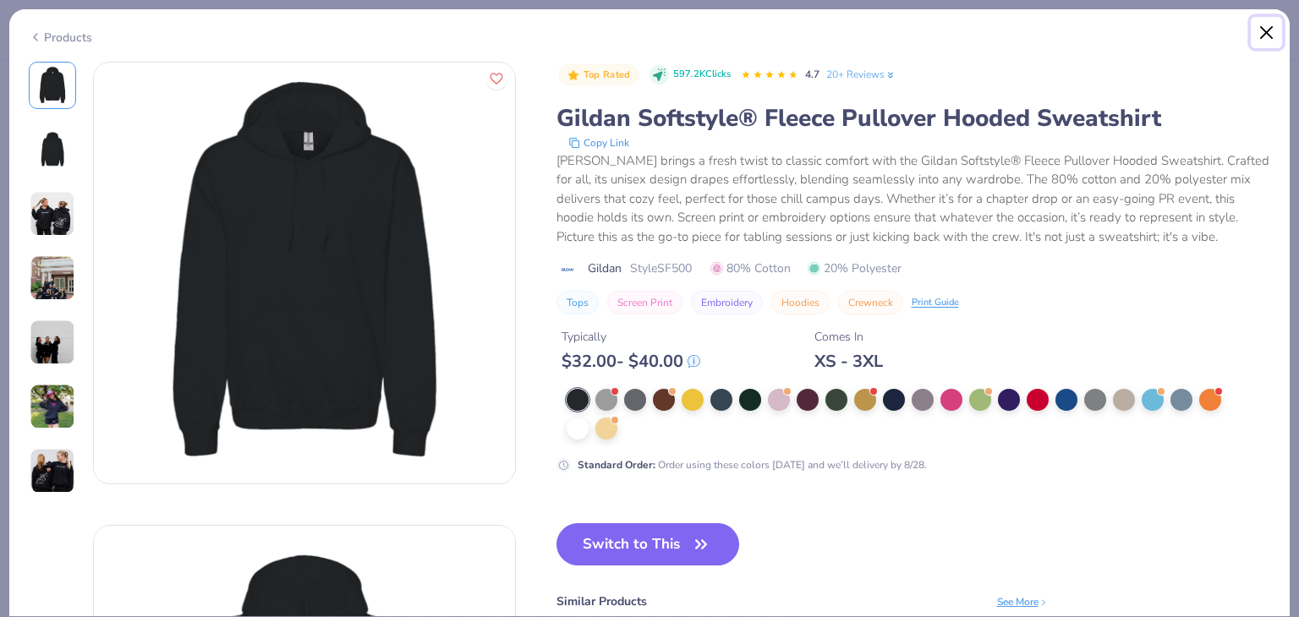
click at [1267, 30] on button "Close" at bounding box center [1266, 33] width 32 height 32
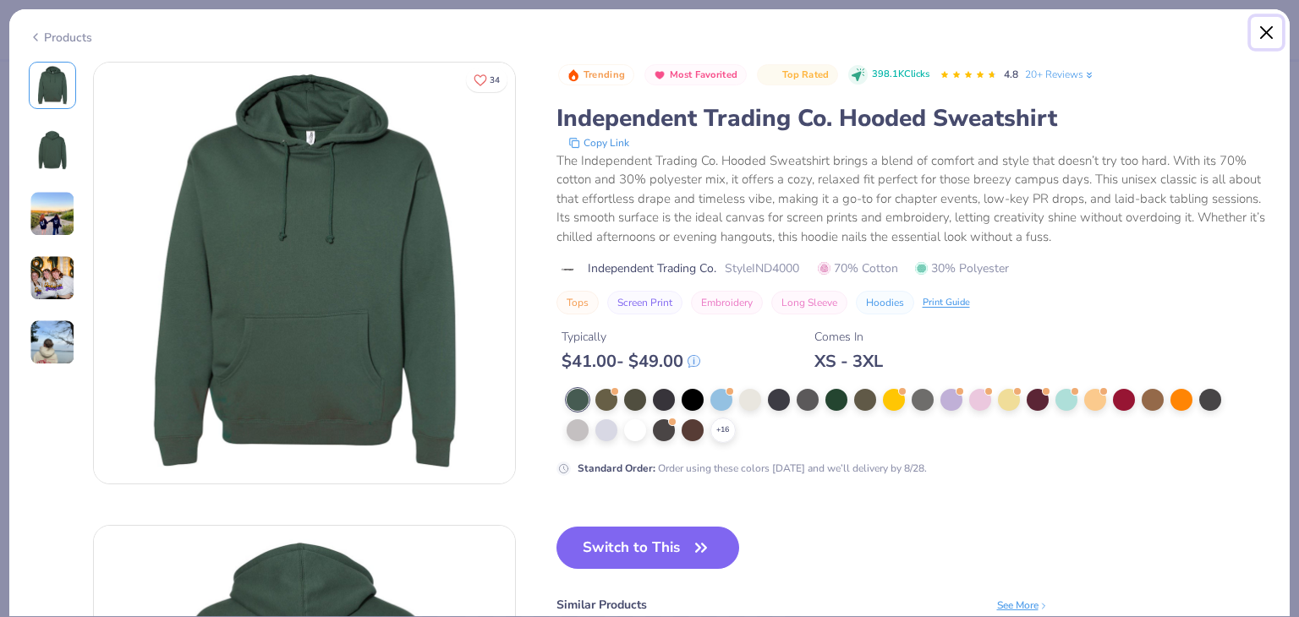
click at [1274, 38] on button "Close" at bounding box center [1266, 33] width 32 height 32
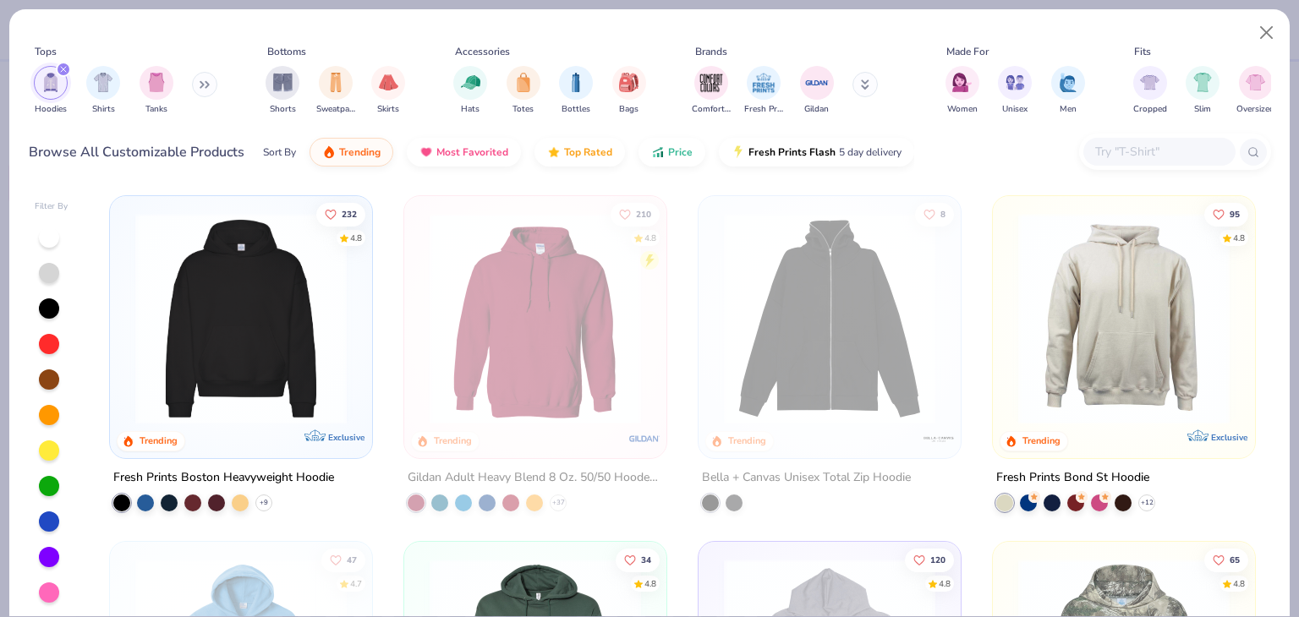
click at [1056, 358] on img at bounding box center [1123, 318] width 228 height 211
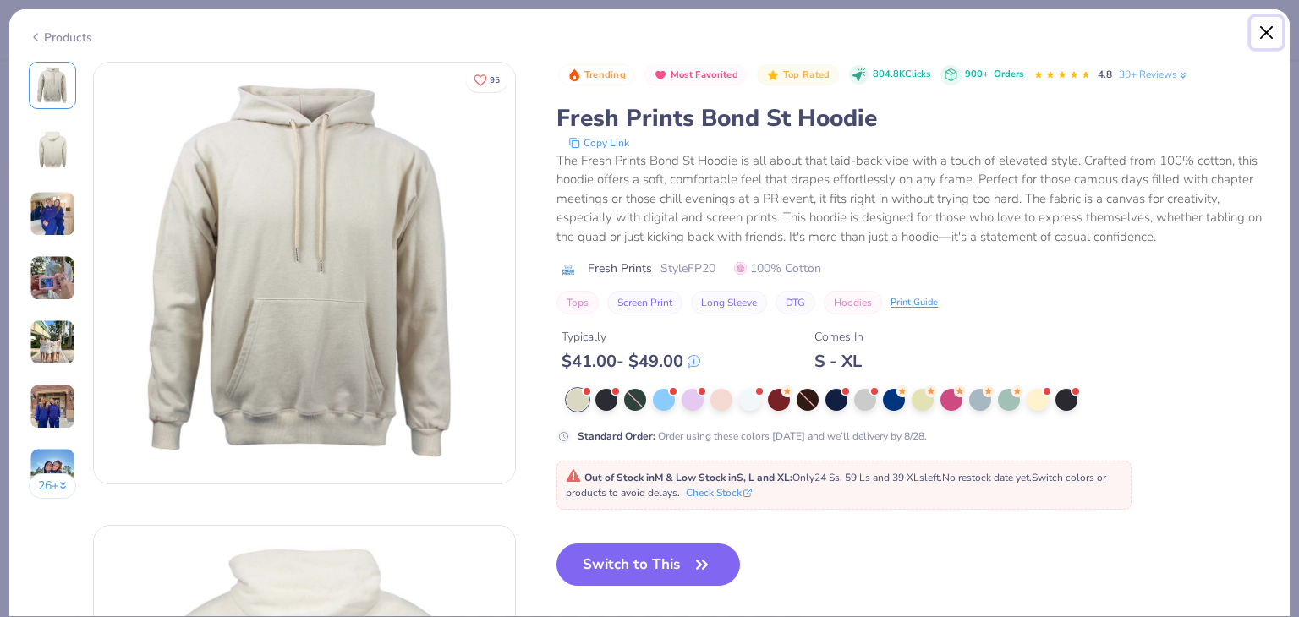
click at [1267, 38] on button "Close" at bounding box center [1266, 33] width 32 height 32
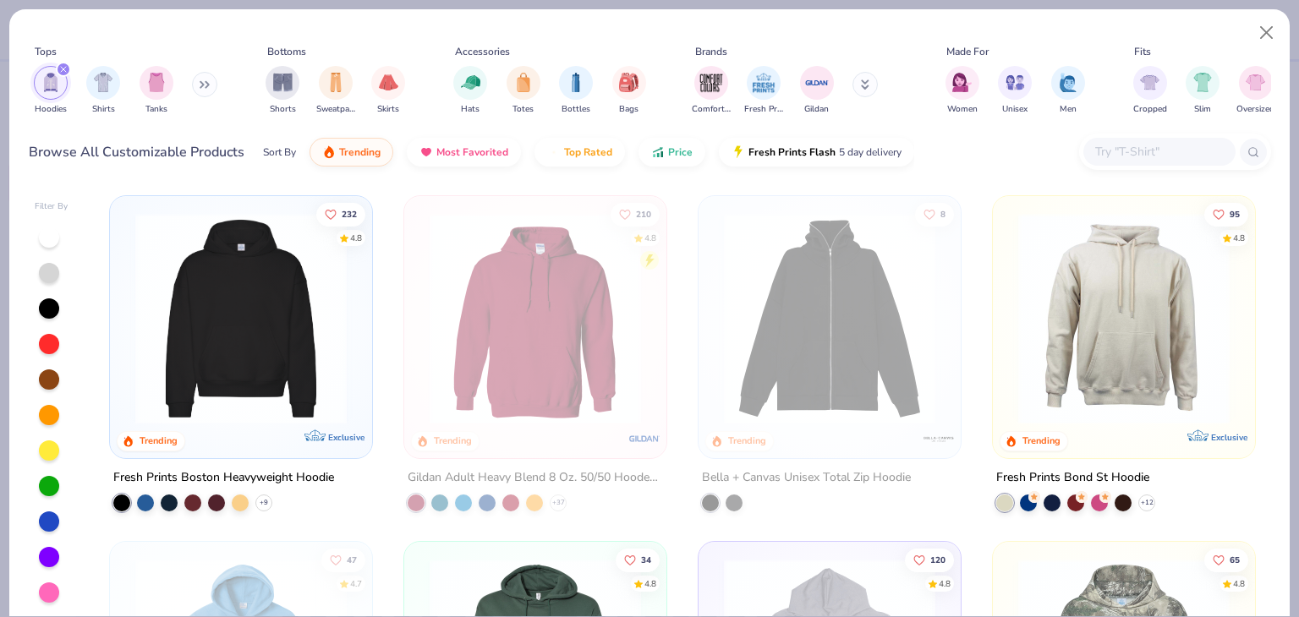
click at [172, 326] on img at bounding box center [241, 318] width 228 height 211
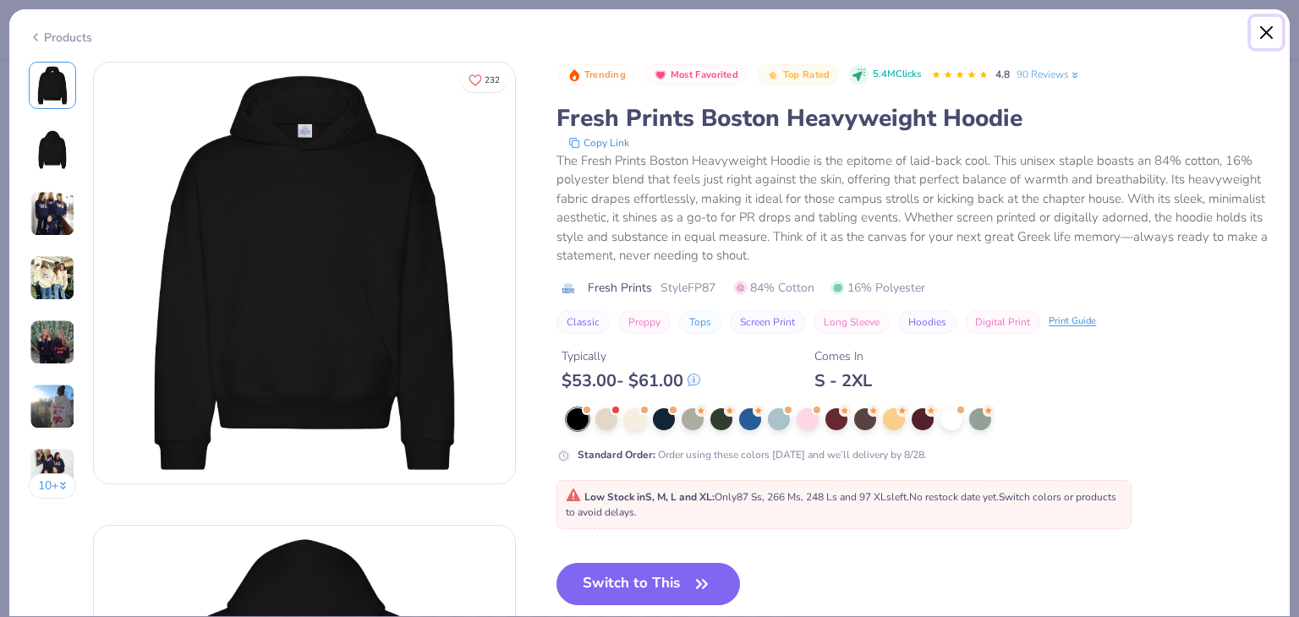
click at [1272, 31] on button "Close" at bounding box center [1266, 33] width 32 height 32
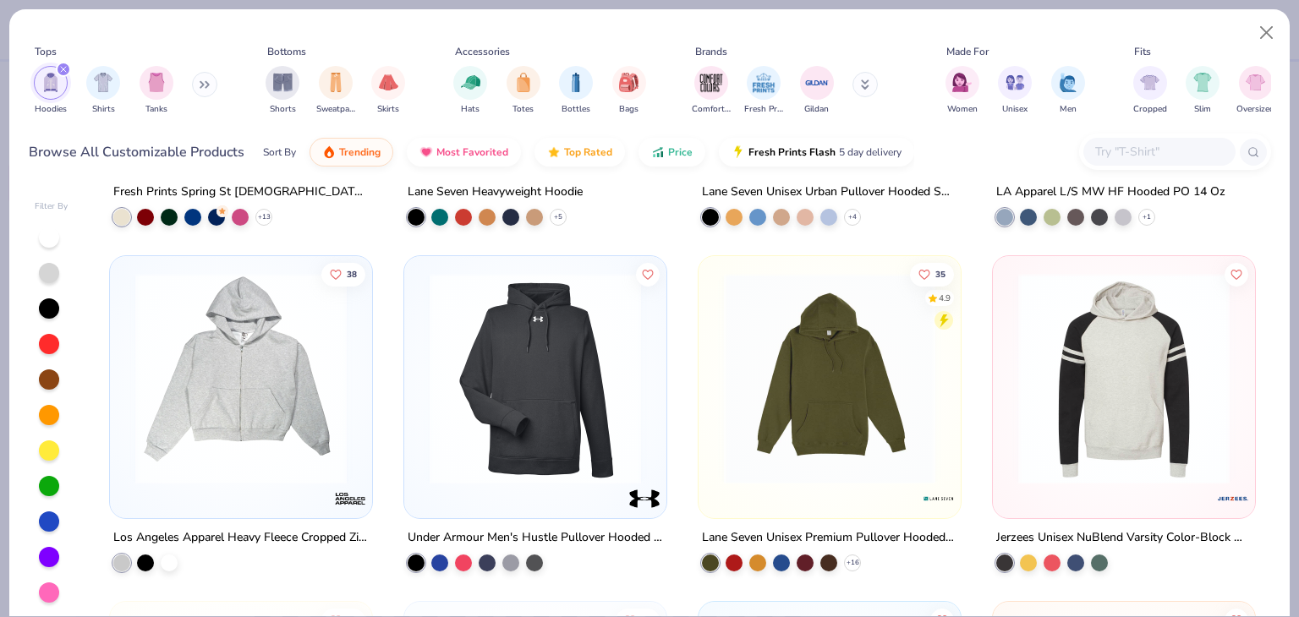
scroll to position [1669, 0]
click at [481, 399] on img at bounding box center [535, 377] width 228 height 211
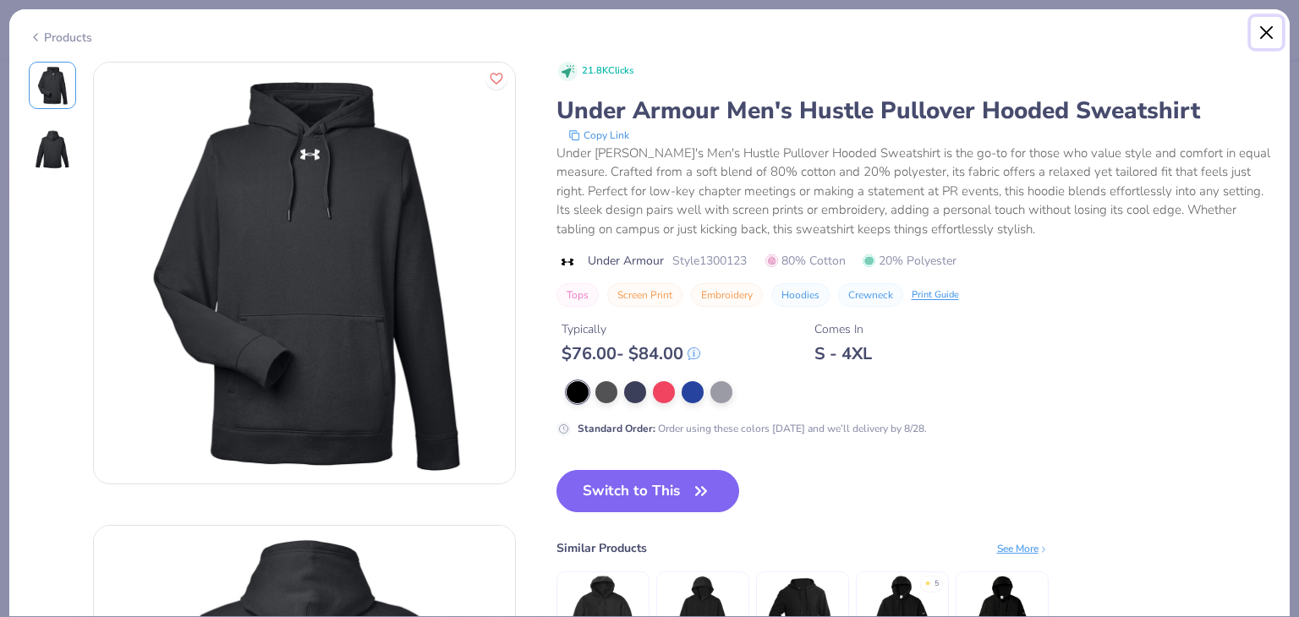
click at [1263, 36] on button "Close" at bounding box center [1266, 33] width 32 height 32
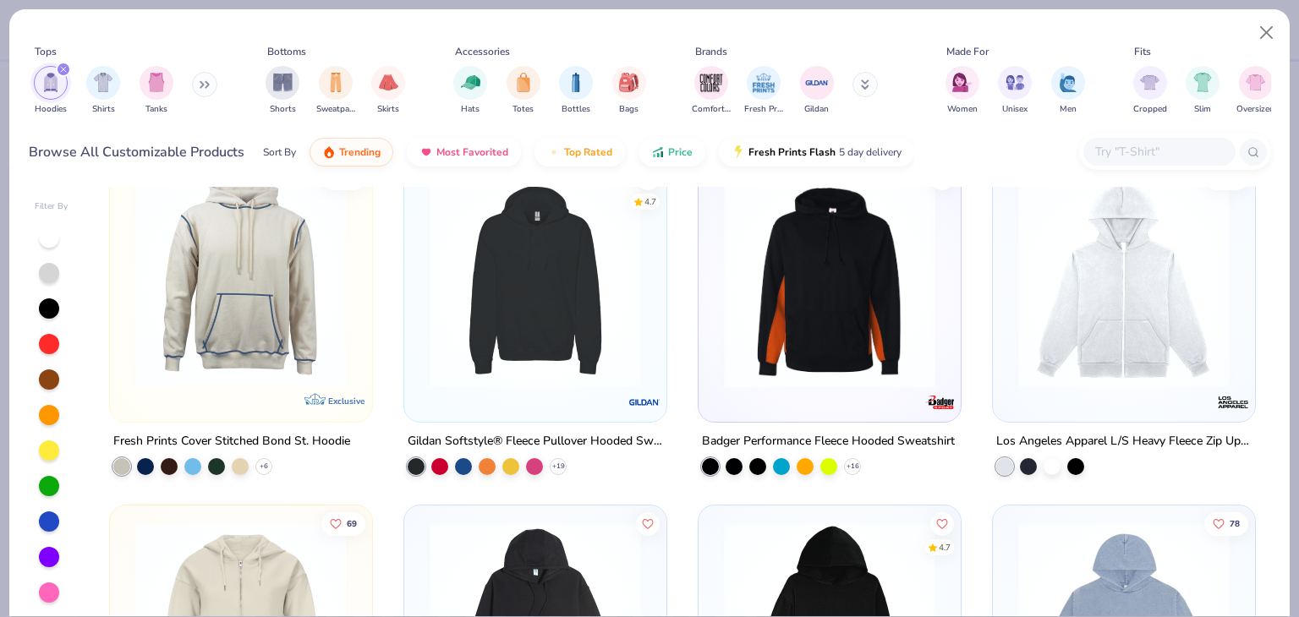
scroll to position [946, 0]
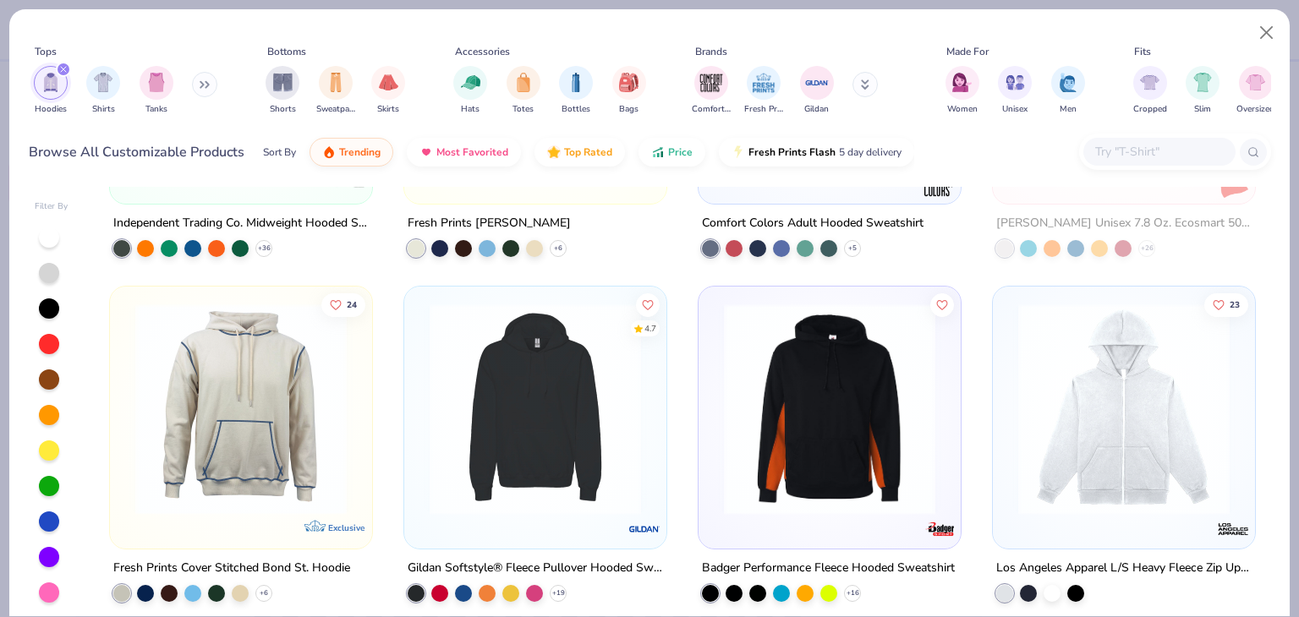
click at [554, 489] on img at bounding box center [535, 408] width 228 height 211
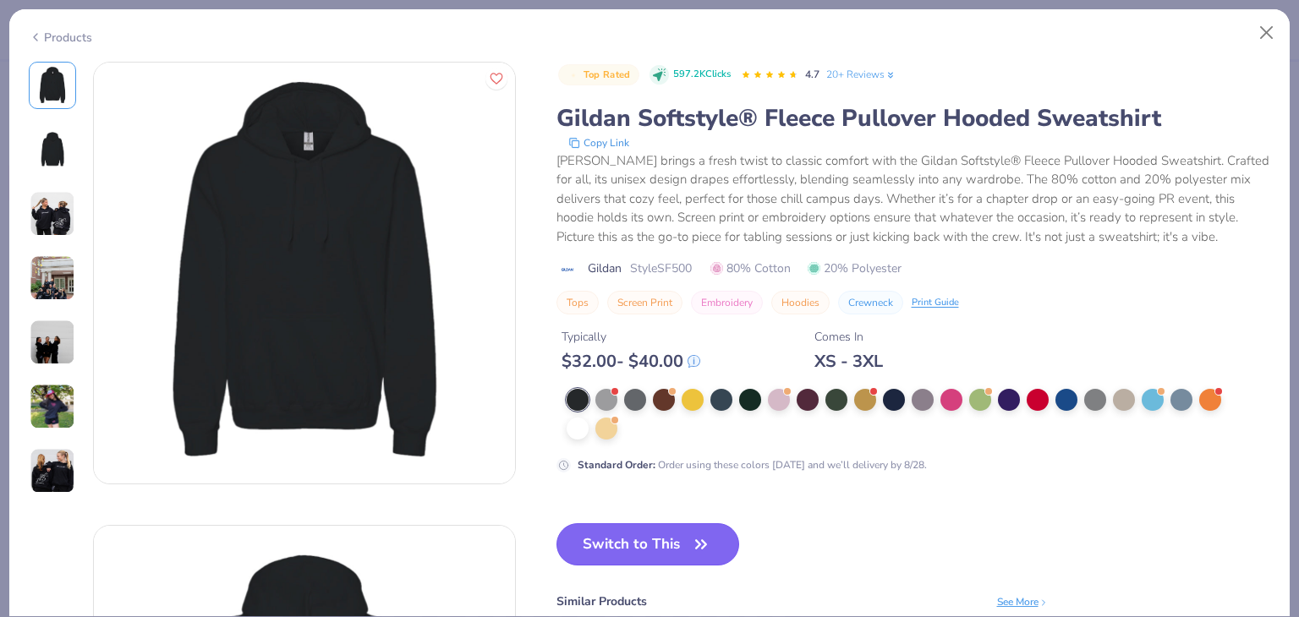
click at [590, 525] on button "Switch to This" at bounding box center [647, 544] width 183 height 42
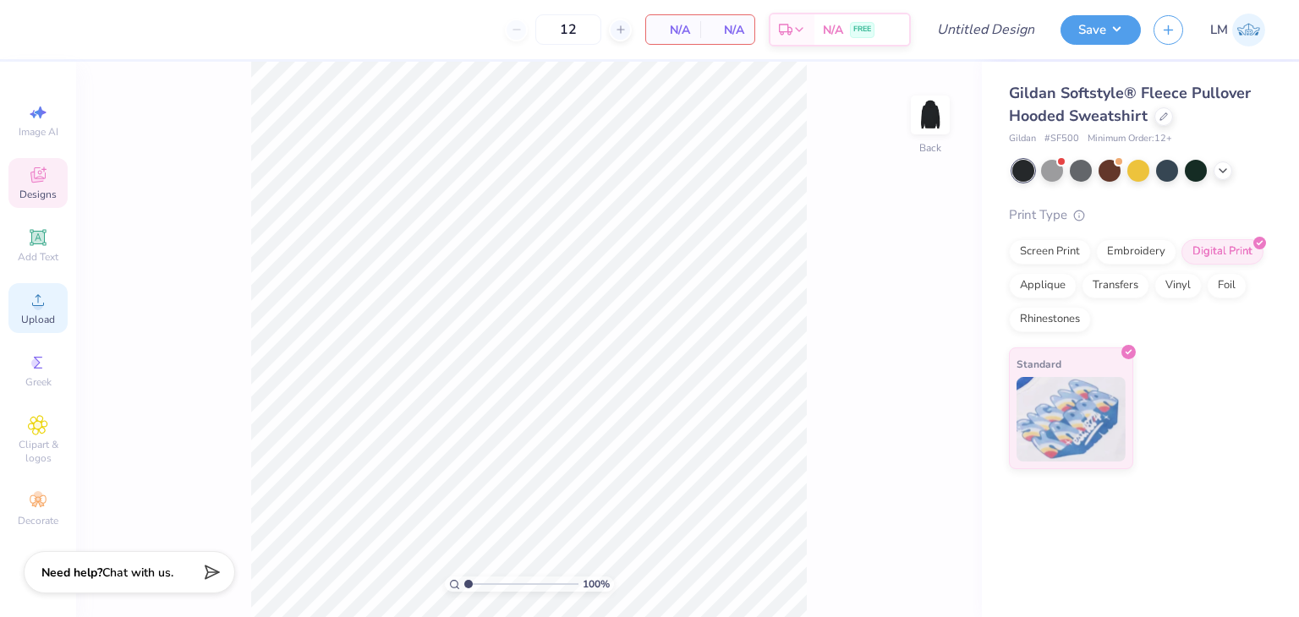
click at [34, 293] on icon at bounding box center [38, 300] width 20 height 20
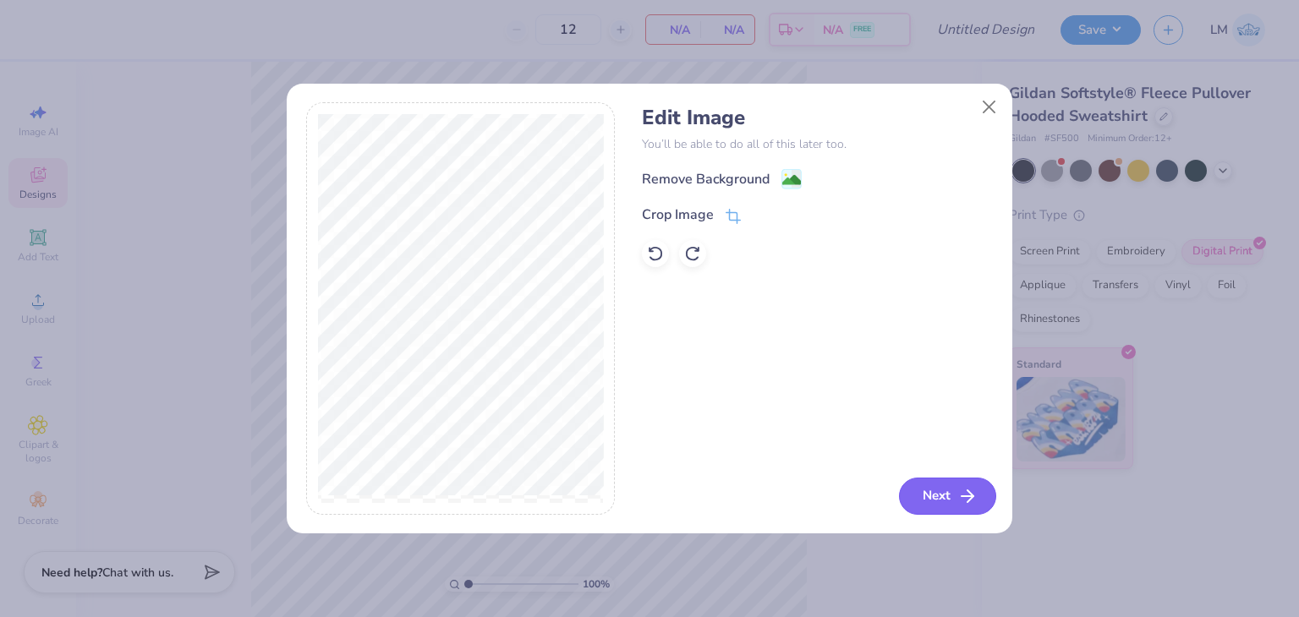
click at [954, 500] on button "Next" at bounding box center [947, 496] width 97 height 37
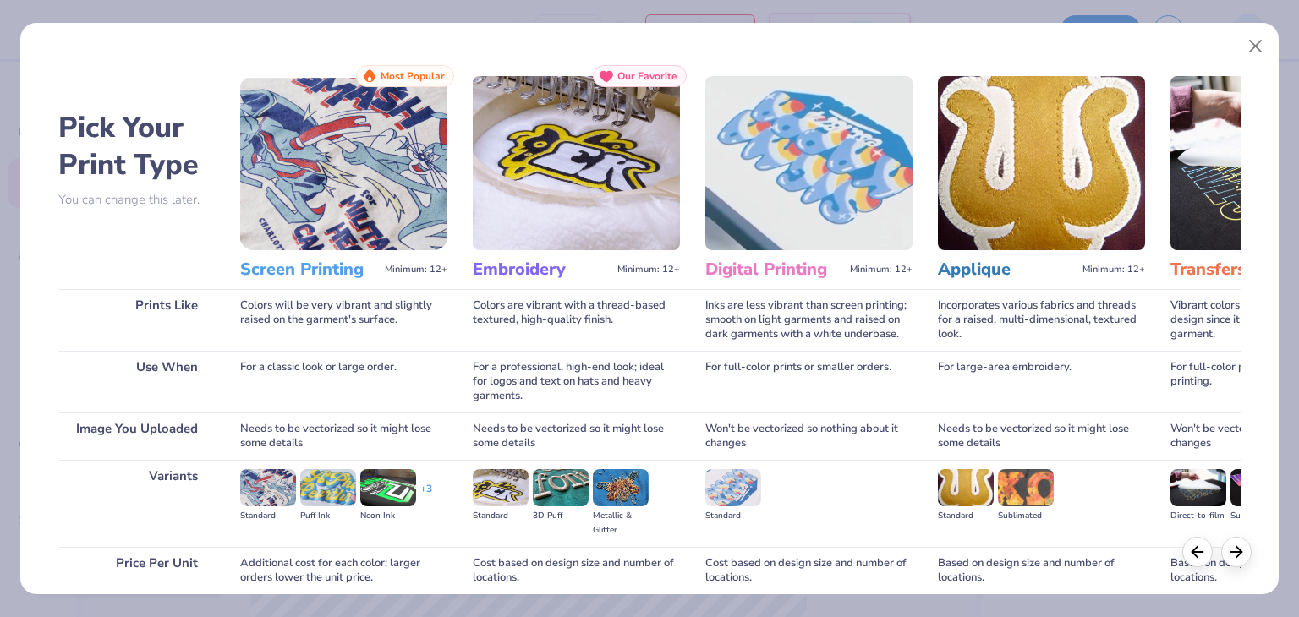
scroll to position [141, 0]
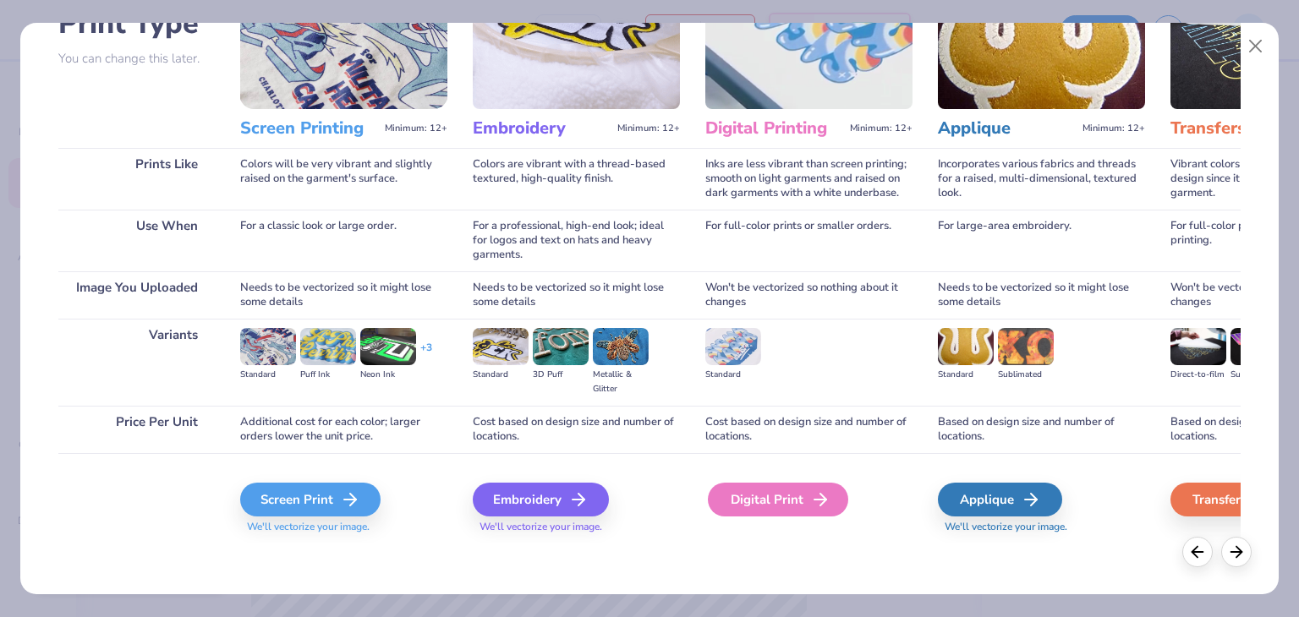
click at [752, 506] on div "Digital Print" at bounding box center [778, 500] width 140 height 34
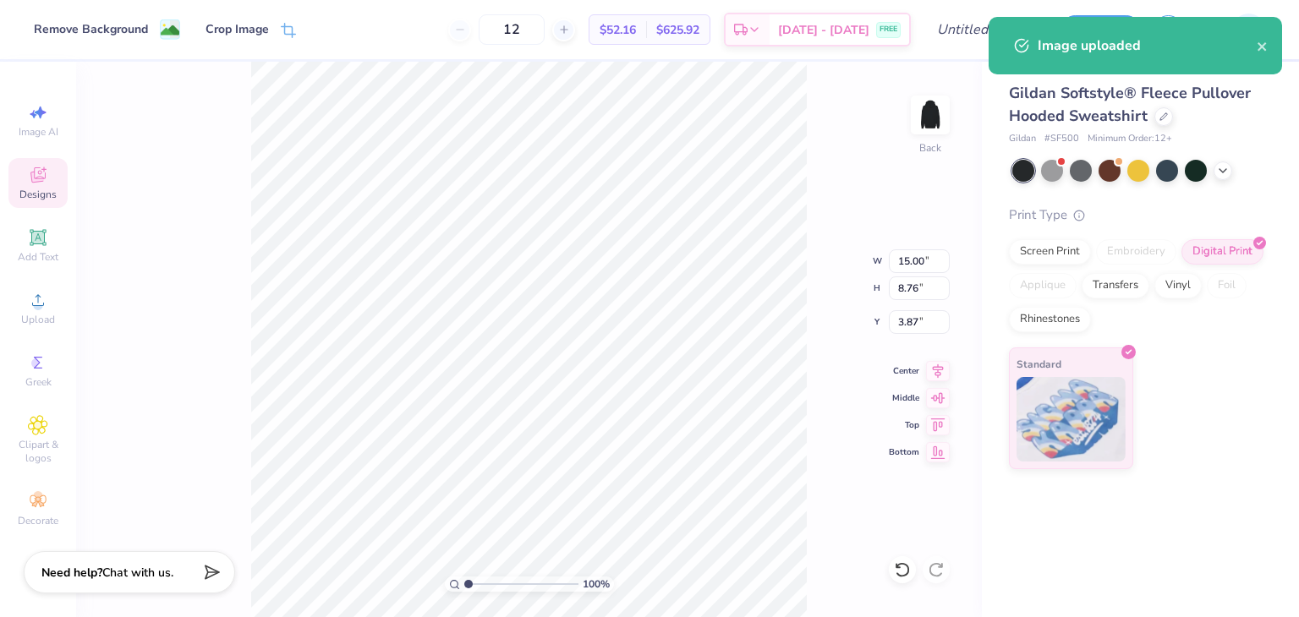
type input "12.04"
type input "7.03"
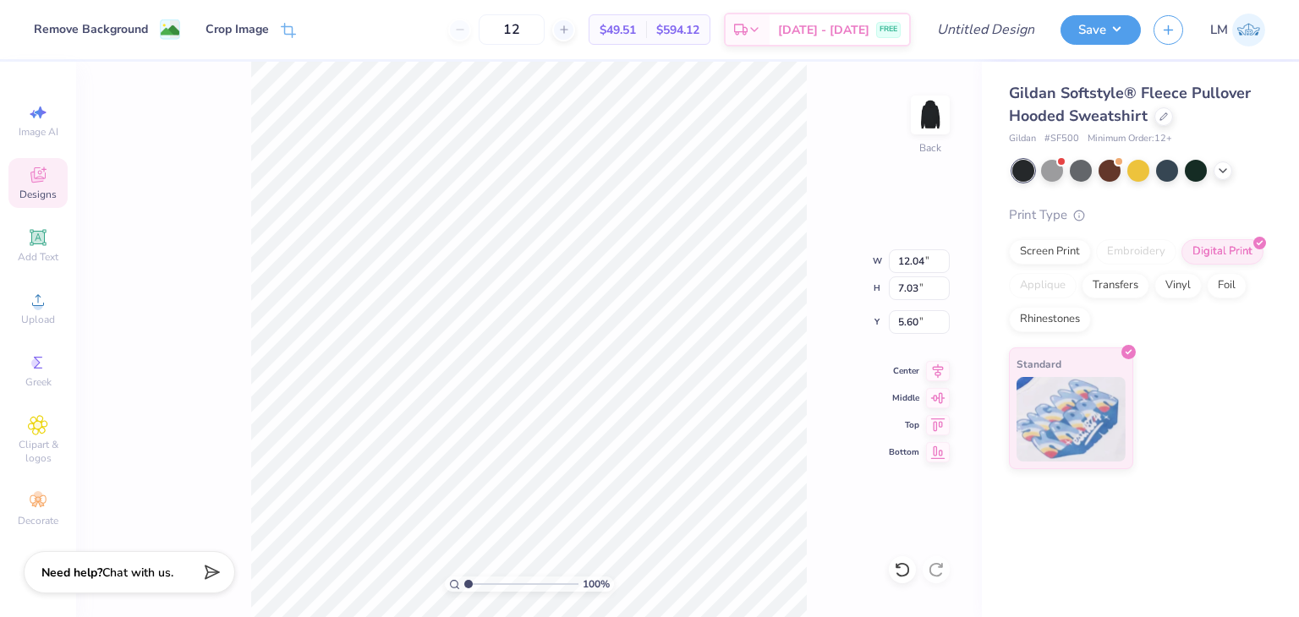
type input "3.00"
type input "11.07"
type input "6.47"
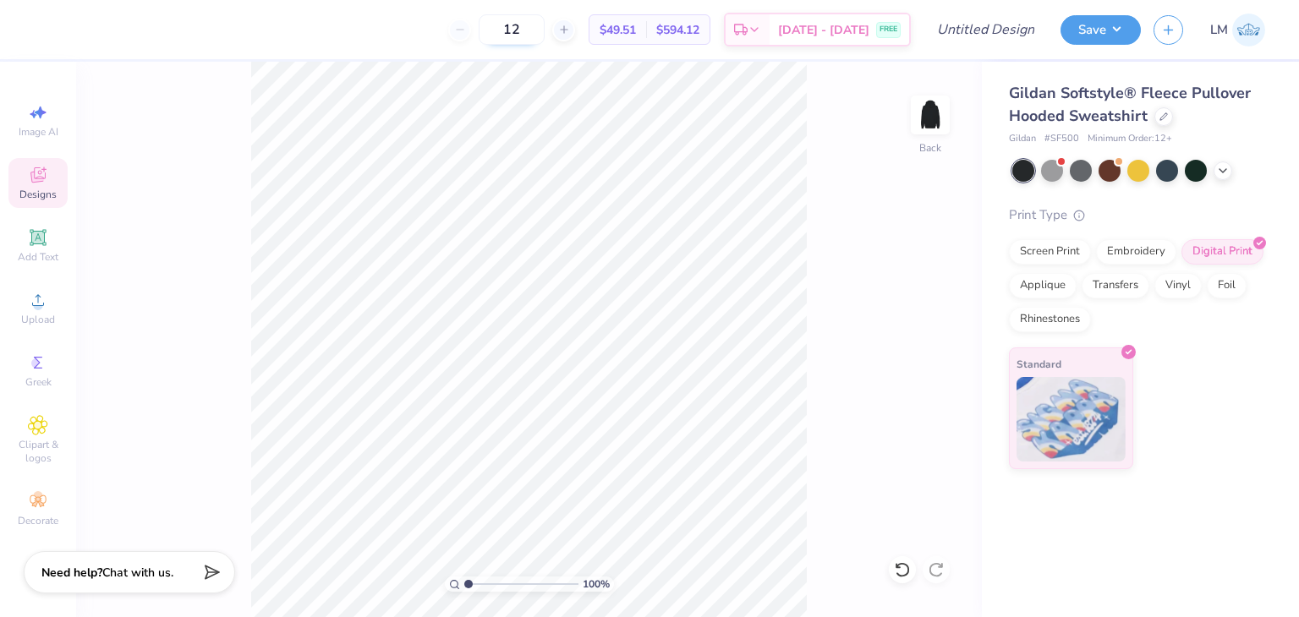
click at [527, 38] on input "12" at bounding box center [511, 29] width 66 height 30
click at [544, 35] on input "12" at bounding box center [511, 29] width 66 height 30
type input "1"
type input "200"
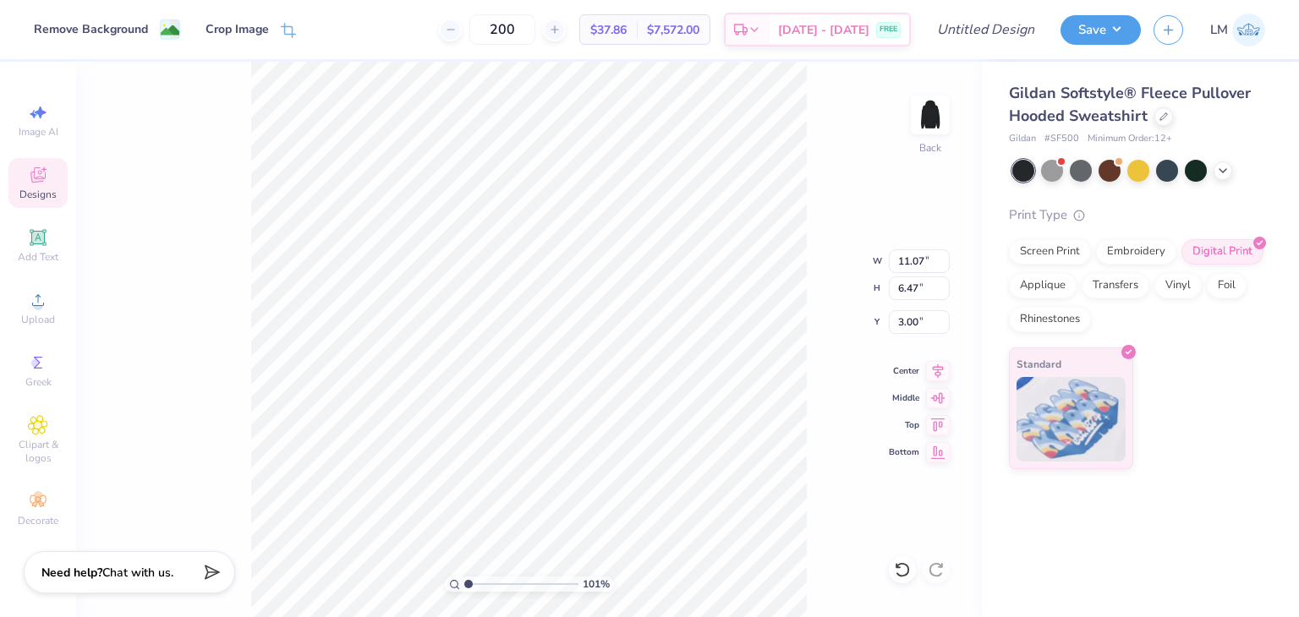
type input "1.00501911485009"
type input "5.38"
type input "1.00501911485009"
type input "5.78"
click at [62, 254] on div "Add Text" at bounding box center [37, 246] width 59 height 50
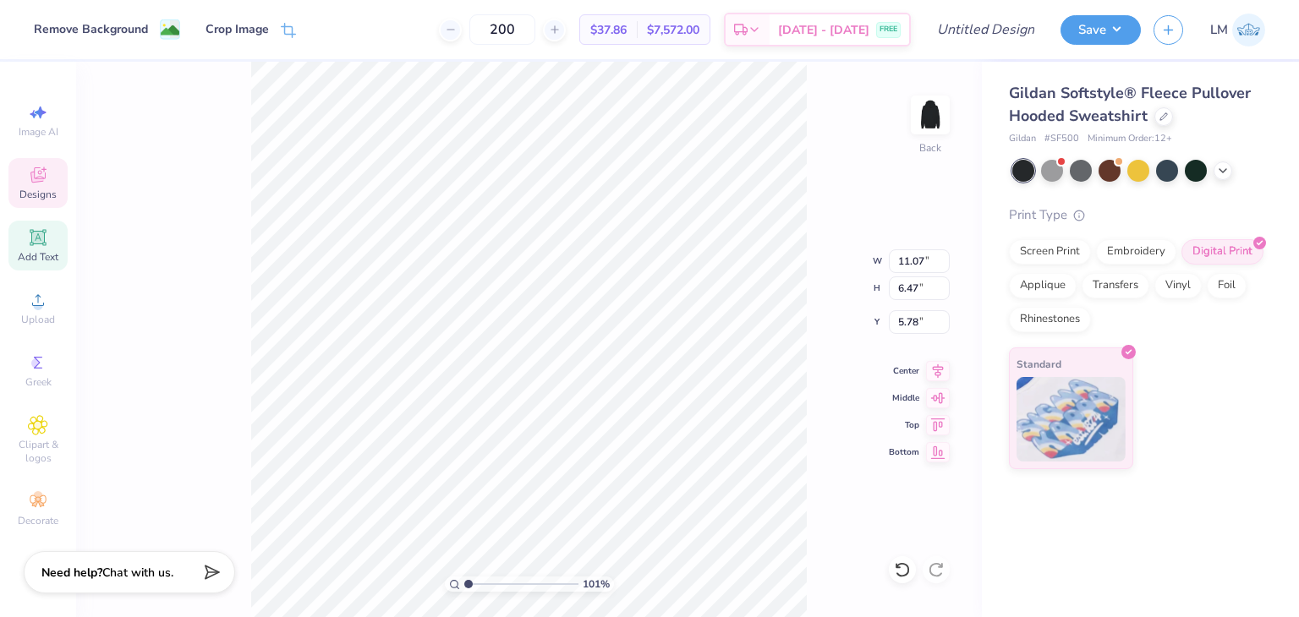
type input "1.00501911485009"
type input "7.58"
type input "2.20"
type input "7.15"
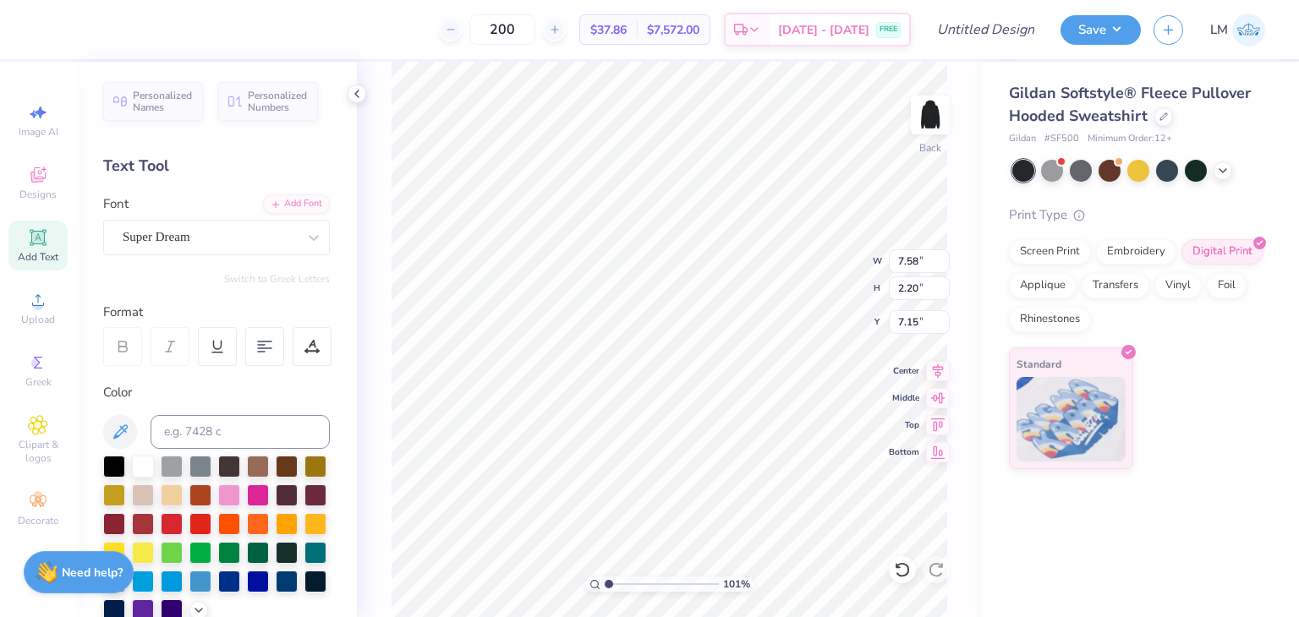
type input "1.00501911485009"
type textarea "P"
type input "1.00501911485009"
type textarea "PA"
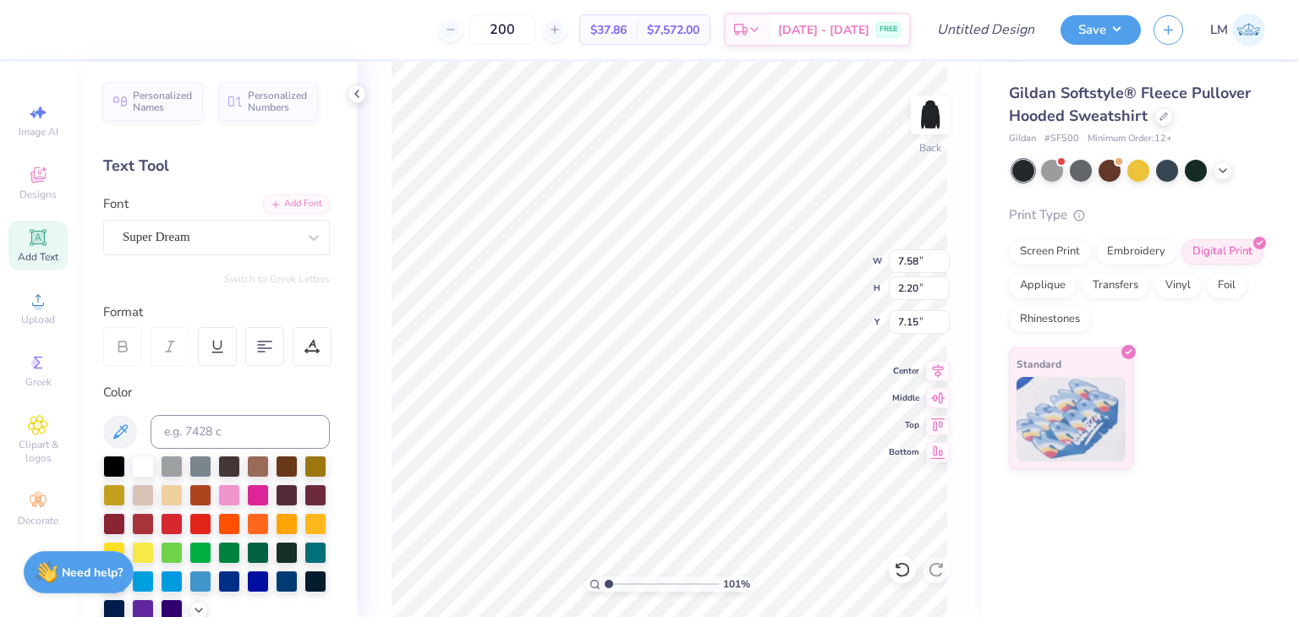
type input "1.00501911485009"
type textarea "PAZ"
type input "1.00501911485009"
type textarea "PAZS"
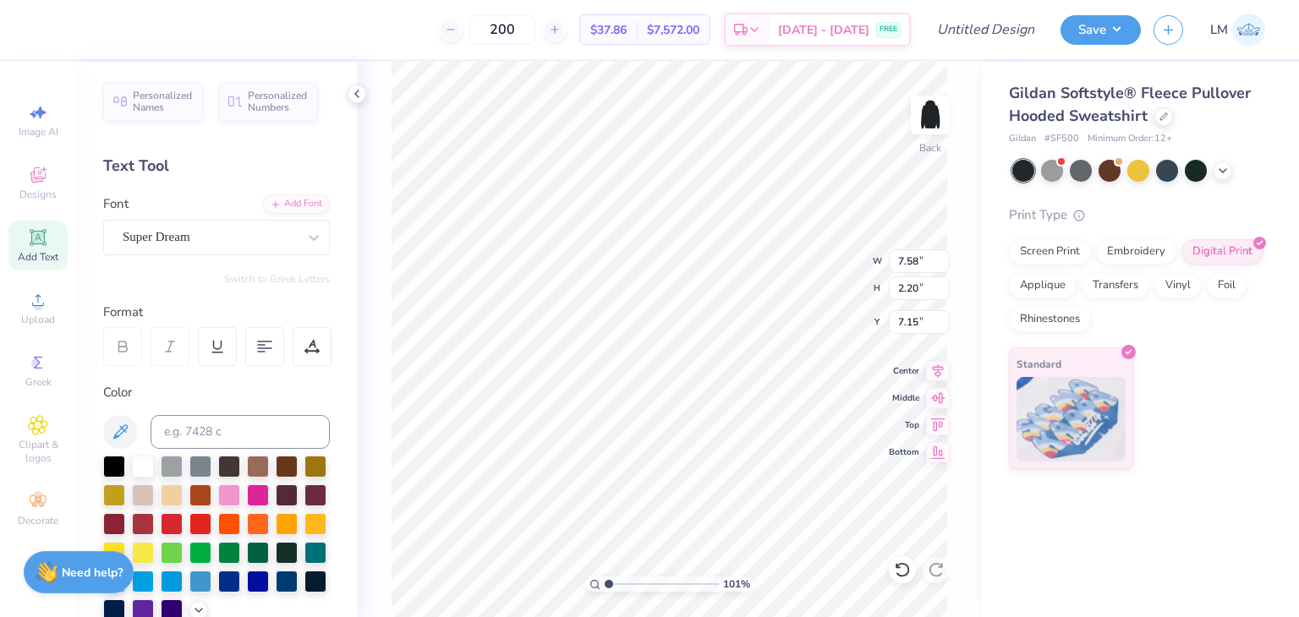
type input "1.00501911485009"
type textarea "PAZST"
type input "1.00501911485009"
type textarea "PAZST"
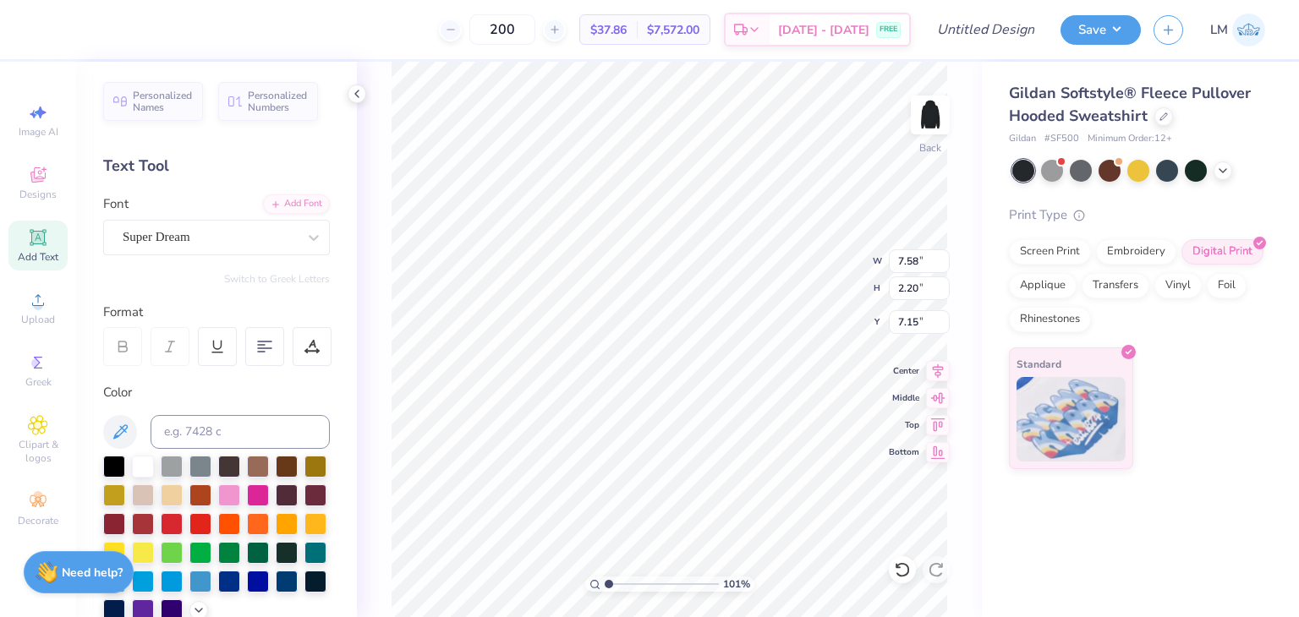
scroll to position [0, 0]
type input "1.00501911485009"
type textarea "PAZS"
type input "1.00501911485009"
type textarea "PAZST"
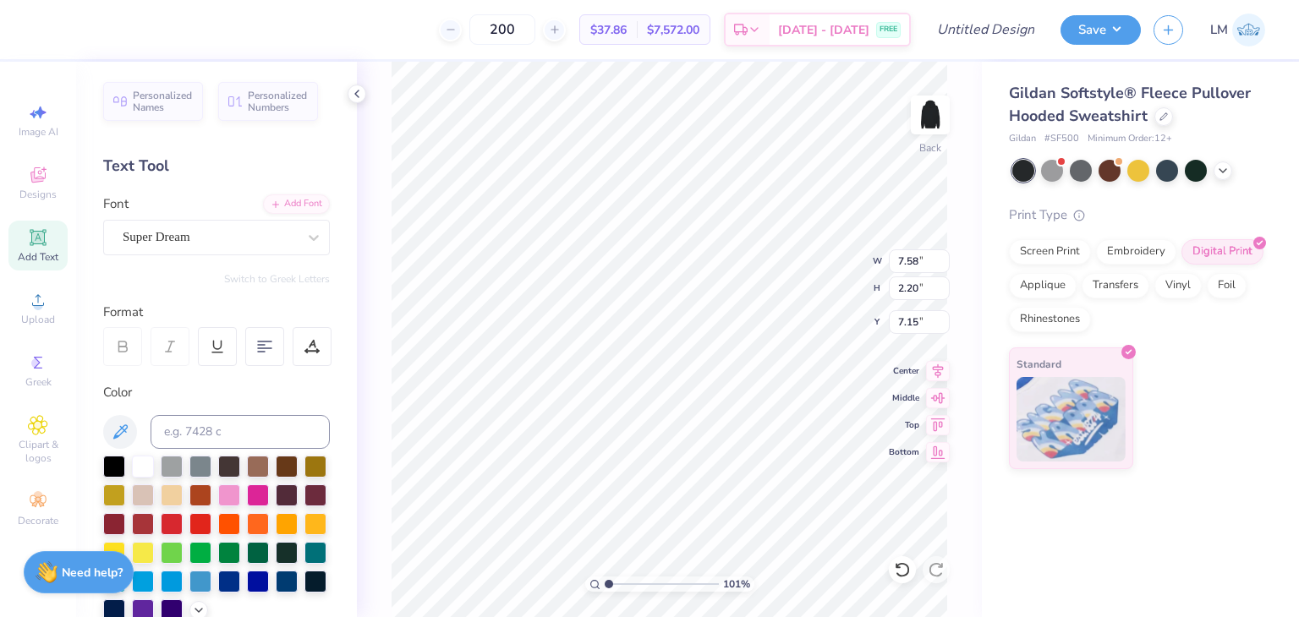
type input "1.00501911485009"
type textarea "PAZSTA"
type input "1.00501911485009"
type textarea "PAZSTA"
type input "1.00501911485009"
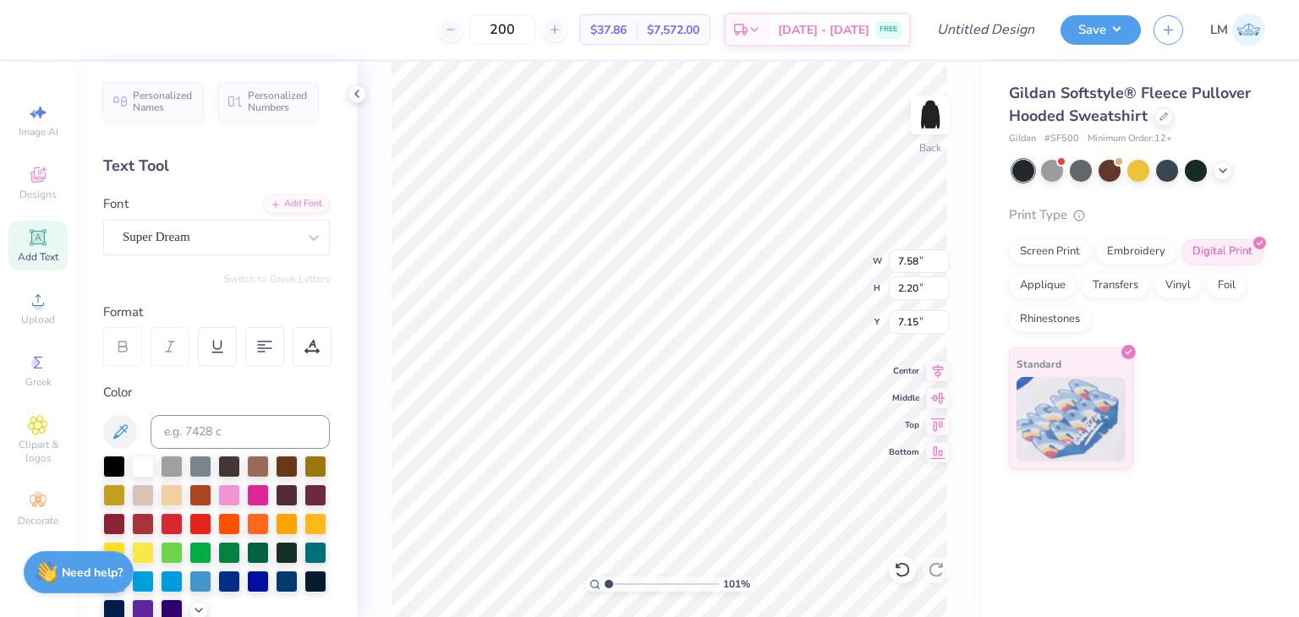
type textarea "PAZSTA H"
type input "1.00501911485009"
type textarea "PAZSTA HU"
type input "1.00501911485009"
type textarea "PAZSTA HUMO"
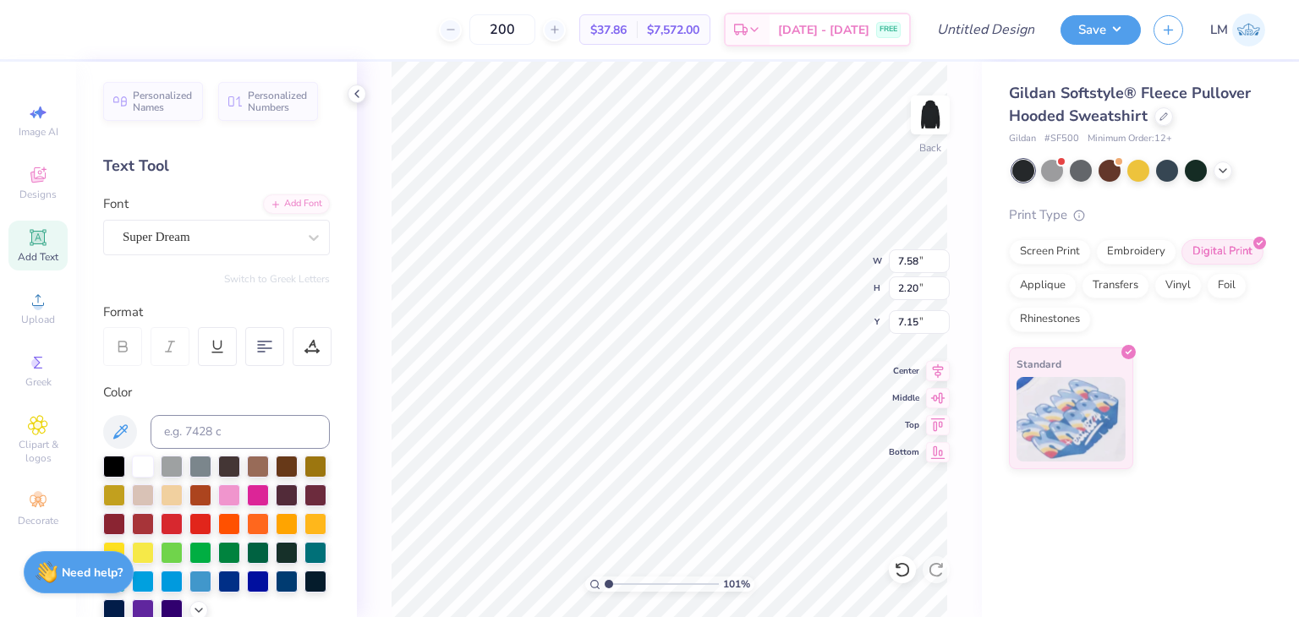
type input "1.00501911485009"
type textarea "PAZSTA HUMOR"
type input "1.00501911485009"
type textarea "PAZSTA HUMOROL"
type input "1.00501911485009"
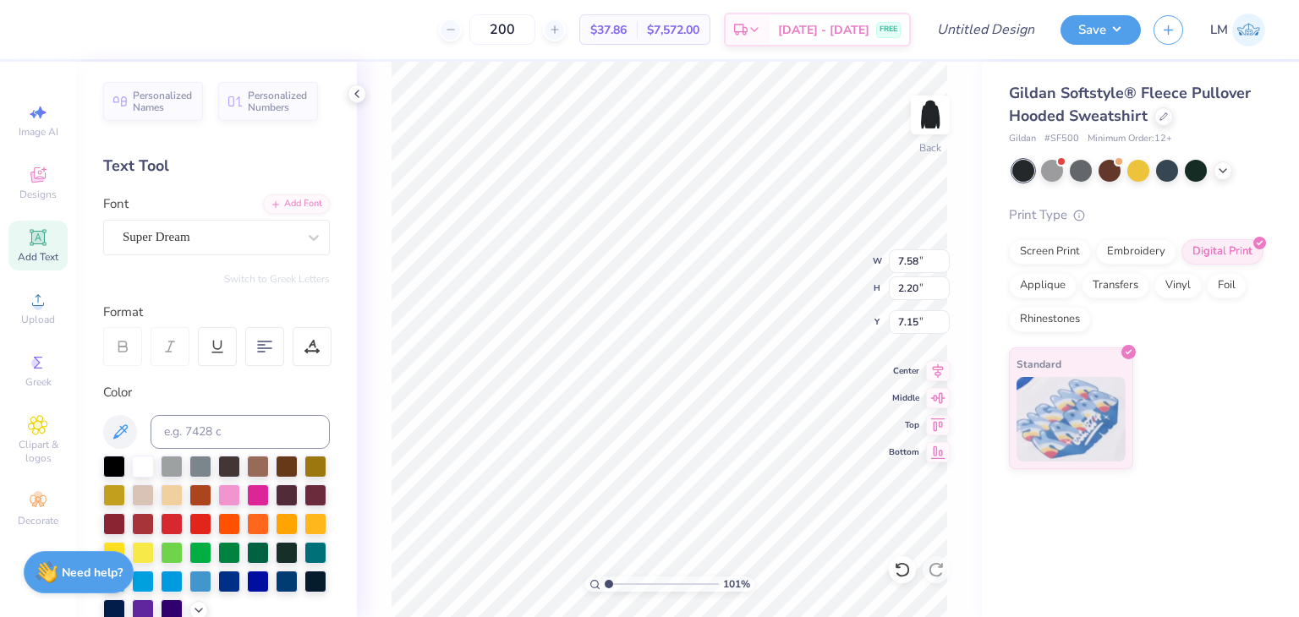
type textarea "PAZSTA HUMOROLO"
type input "1.00501911485009"
type textarea "PAZSTA HUMOROLOGY"
type input "1.00501911485009"
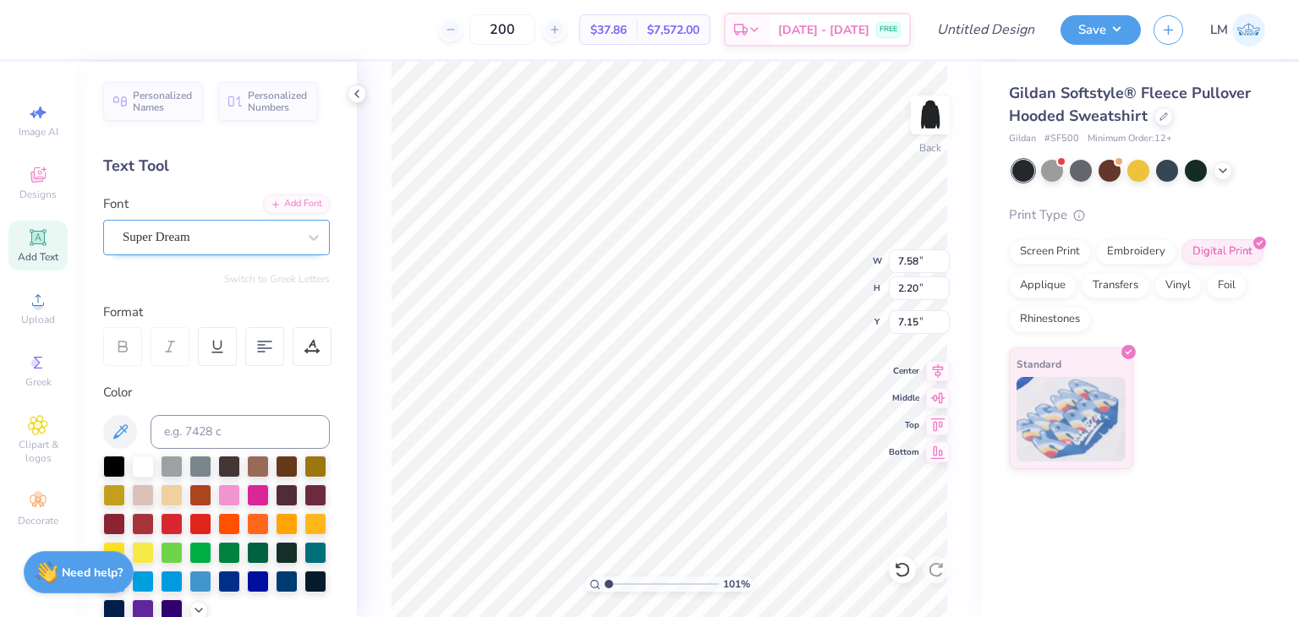
type textarea "PAZSTA HUMOROLOGY"
click at [214, 241] on div "Super Dream" at bounding box center [210, 237] width 178 height 26
type input "1.00501911485009"
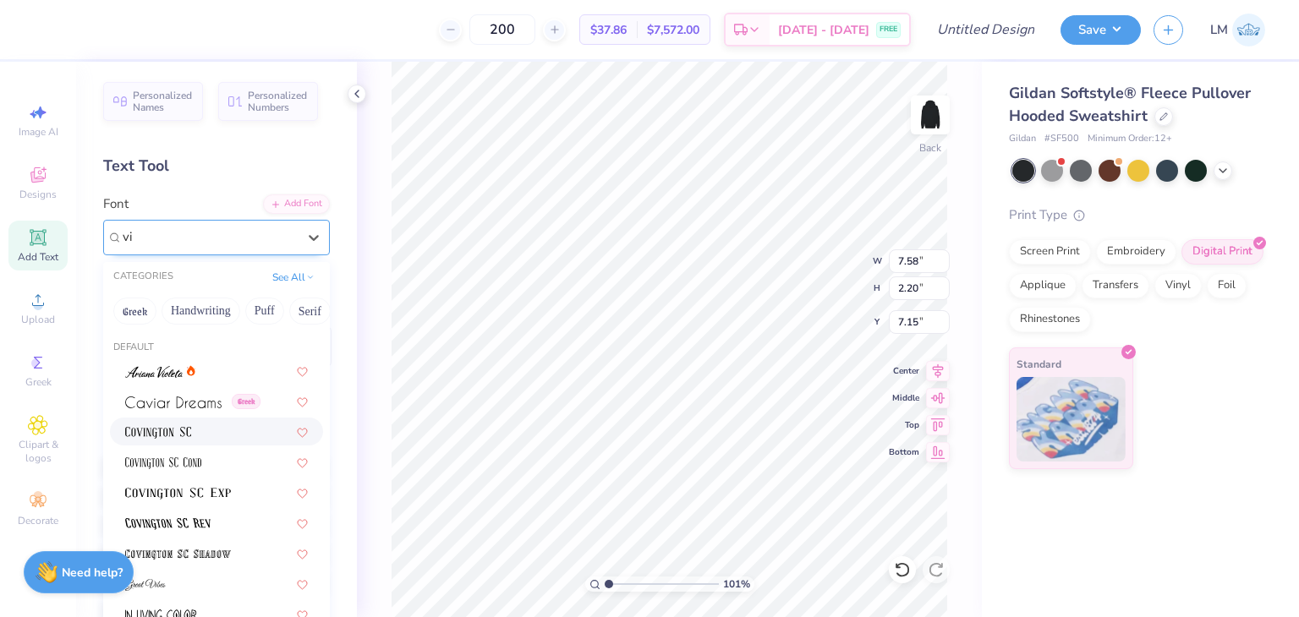
type input "v"
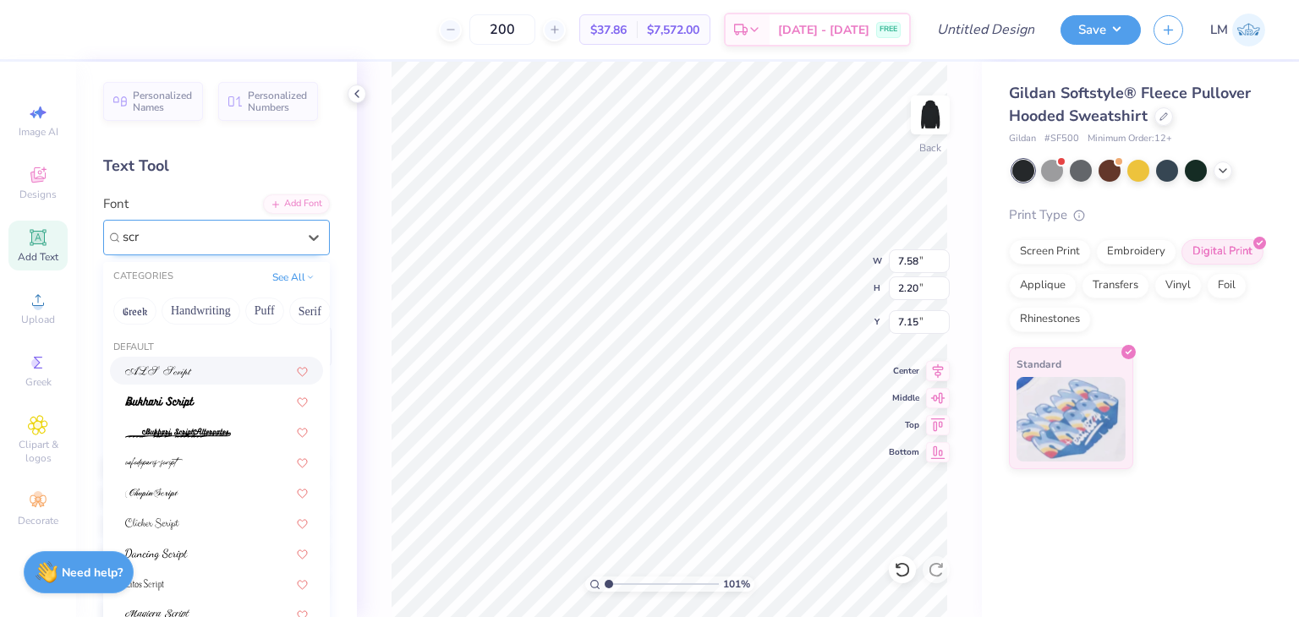
type input "scri"
click at [200, 312] on button "Handwriting" at bounding box center [200, 311] width 79 height 27
type input "1.00501911485009"
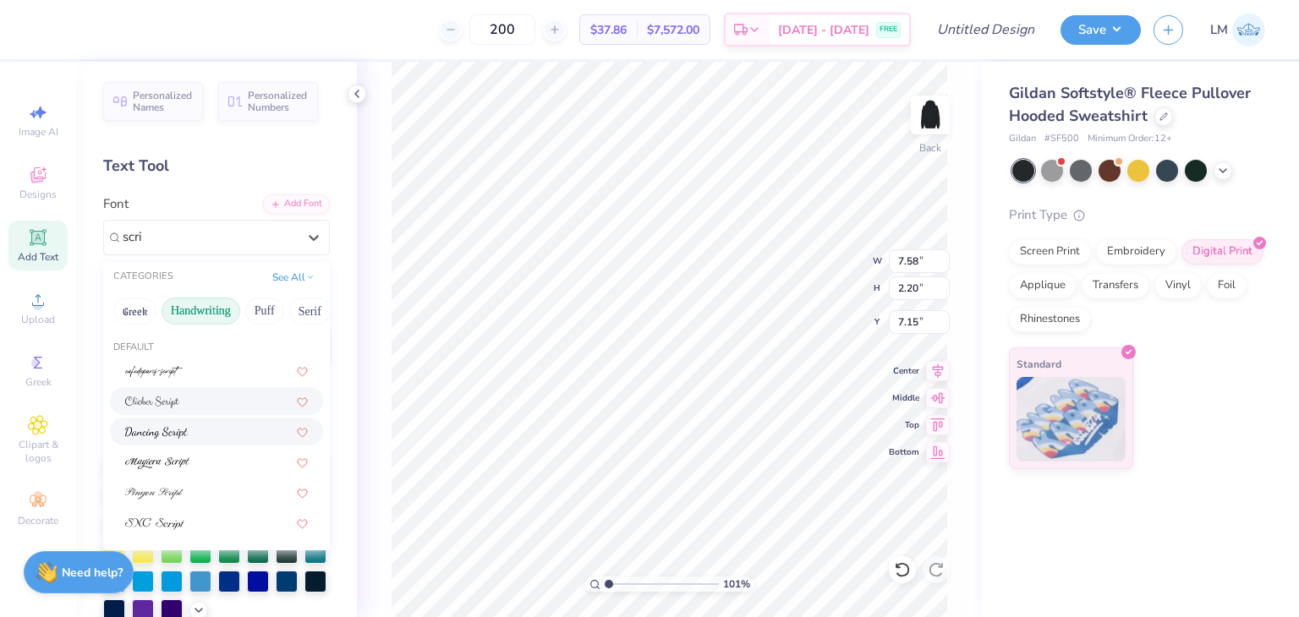
click at [165, 413] on div at bounding box center [216, 401] width 213 height 28
type input "scri"
type input "1.00501911485009"
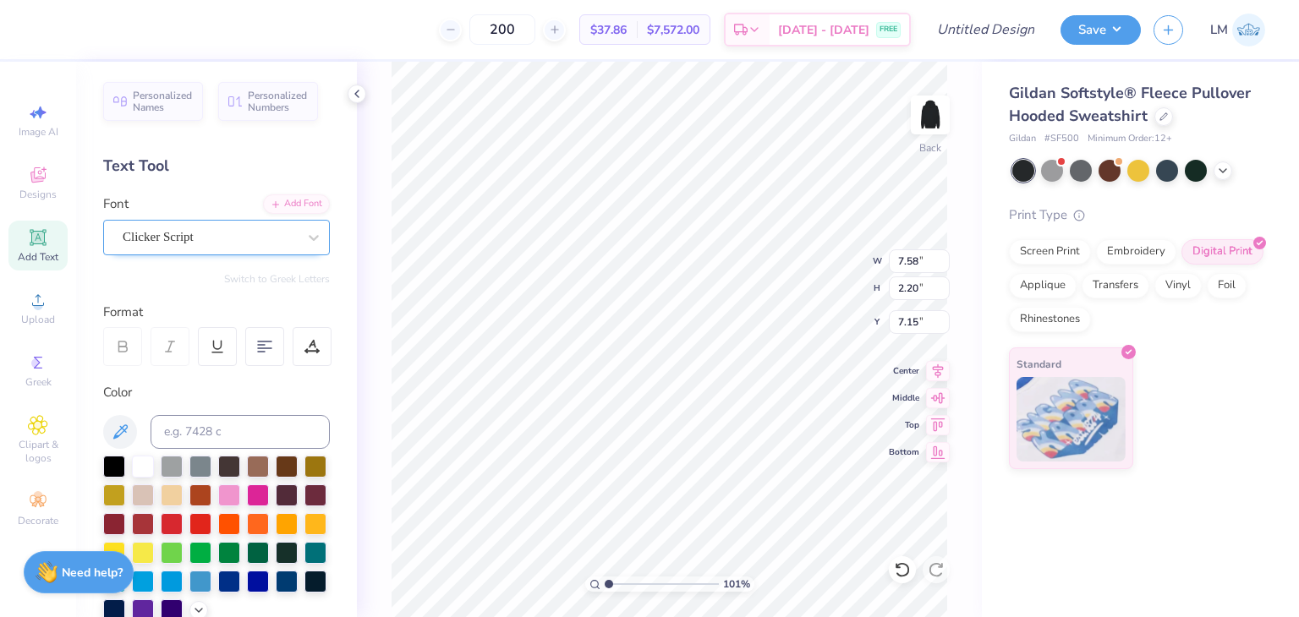
click at [162, 233] on div "Clicker Script" at bounding box center [210, 237] width 178 height 26
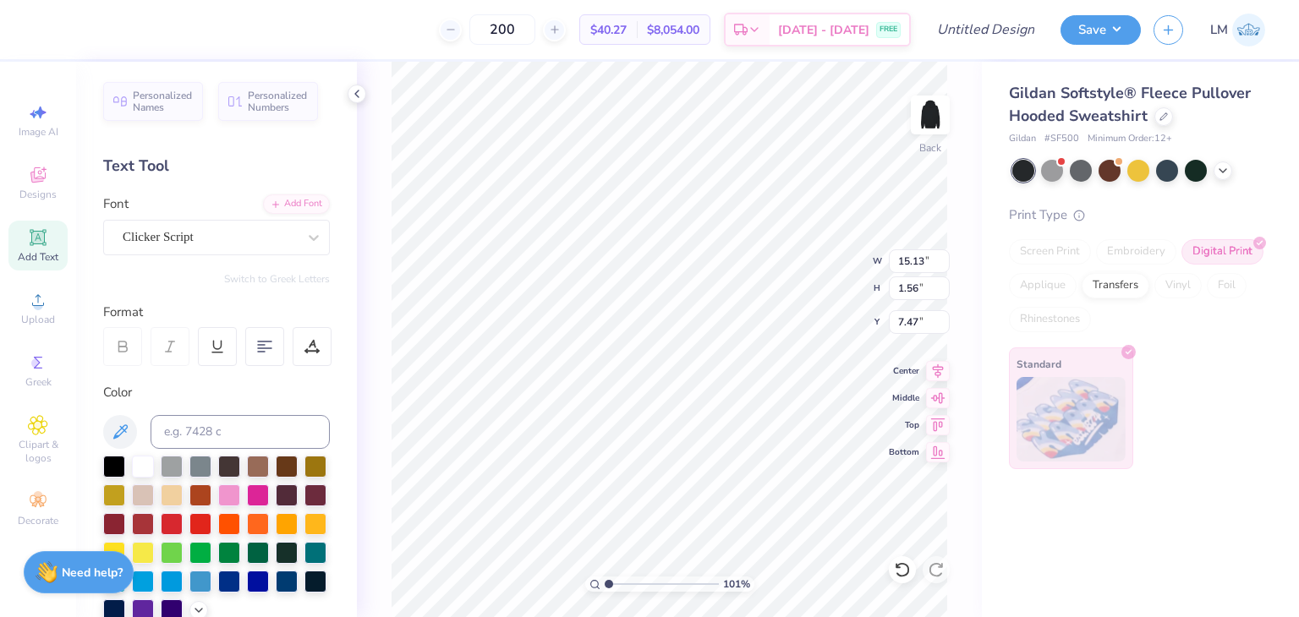
type input "1.00501911485009"
type input "14.67"
type input "1.51"
type input "7.52"
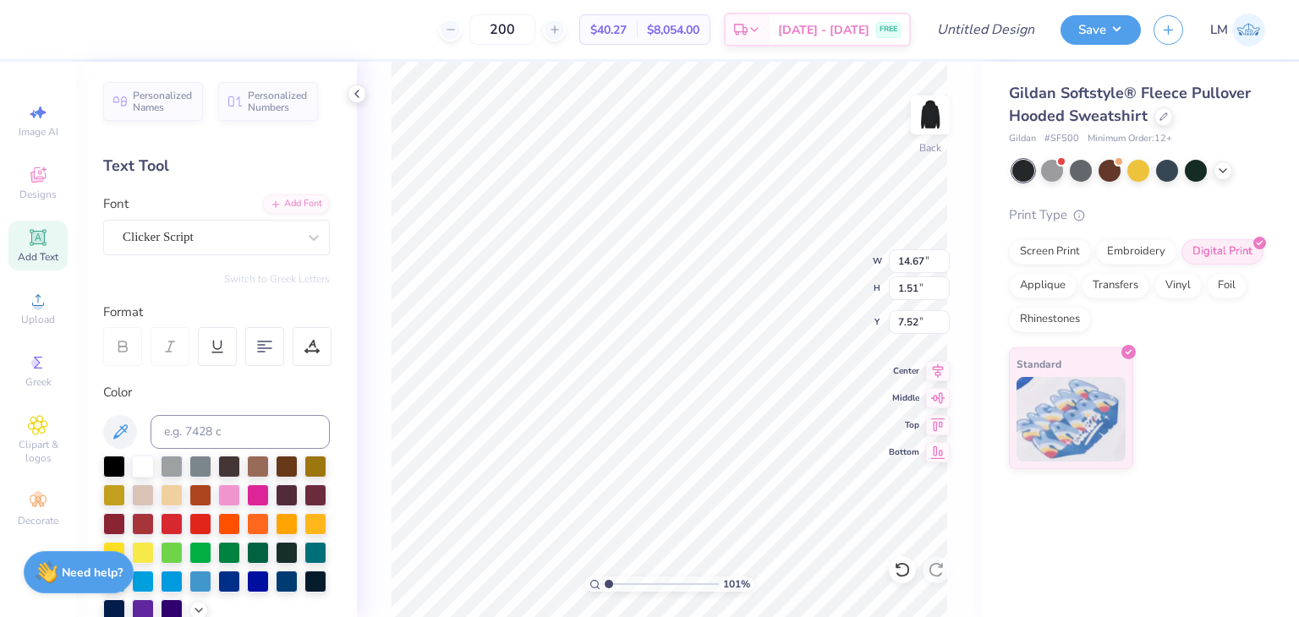
type input "1.00501911485009"
type input "11.92"
type input "1.23"
type input "7.80"
type input "1.00501911485009"
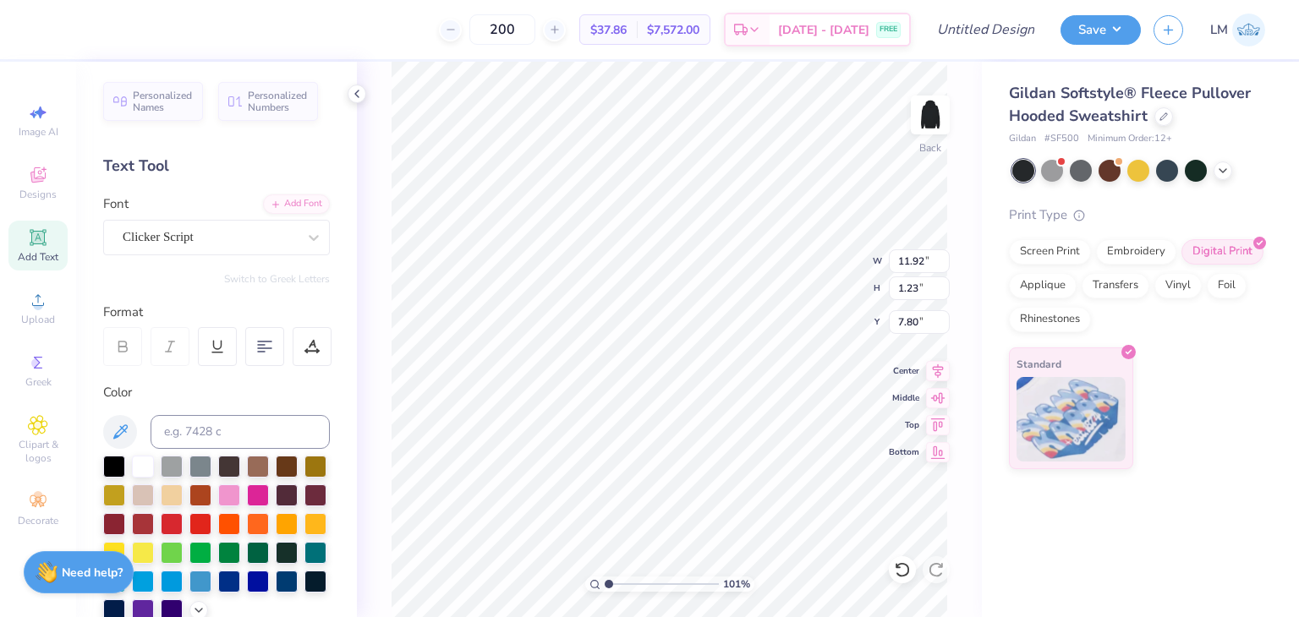
type input "4.56"
type input "1.00501911485009"
type input "11.07"
type input "6.47"
type input "5.78"
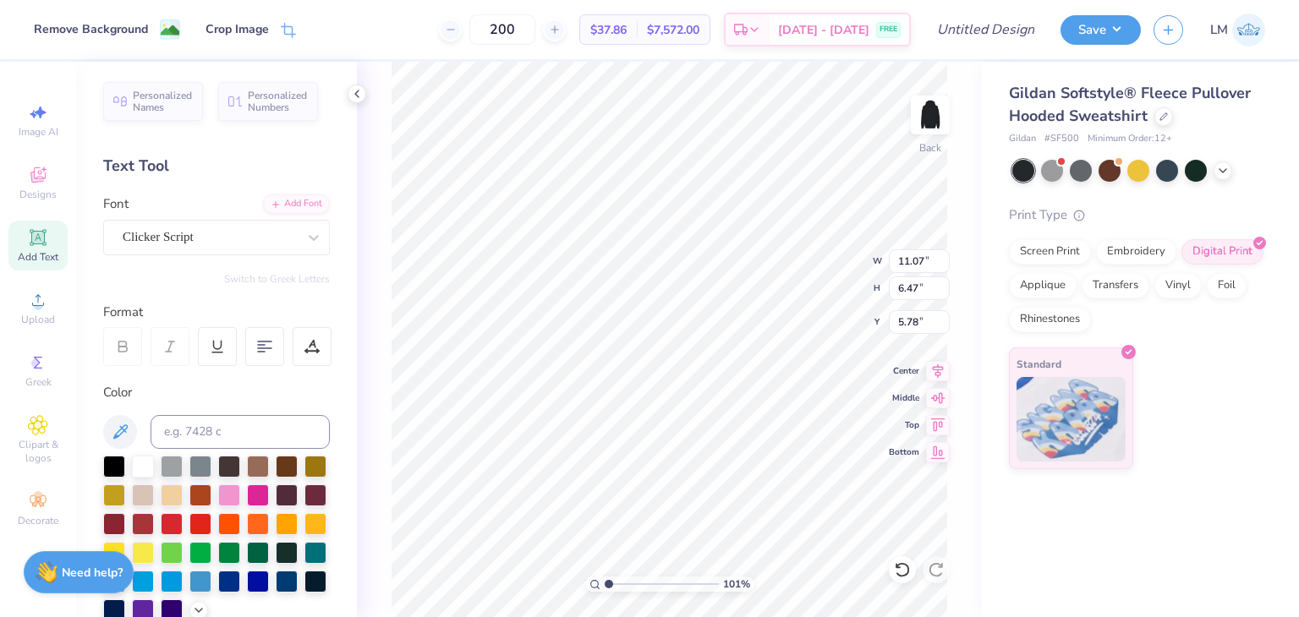
type input "1.00501911485009"
type input "11.84"
type input "6.92"
type input "1.00501911485009"
type input "11.92"
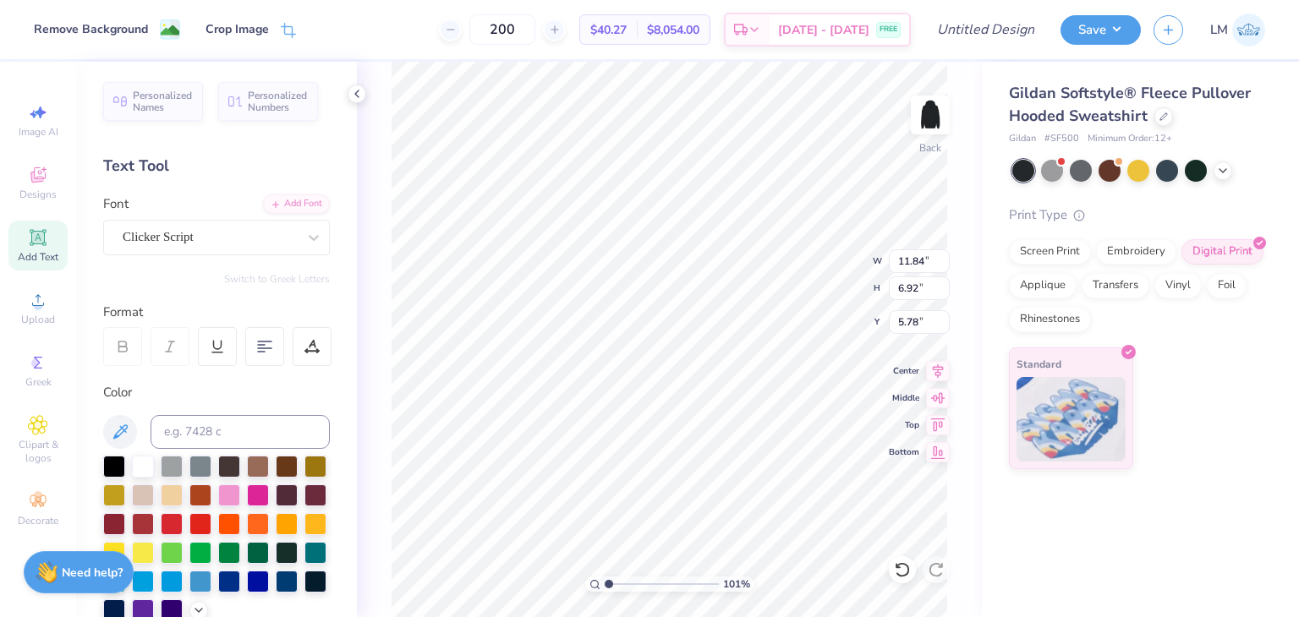
type input "1.23"
type input "4.56"
type input "1.00501911485009"
type input "10.69"
type input "1.10"
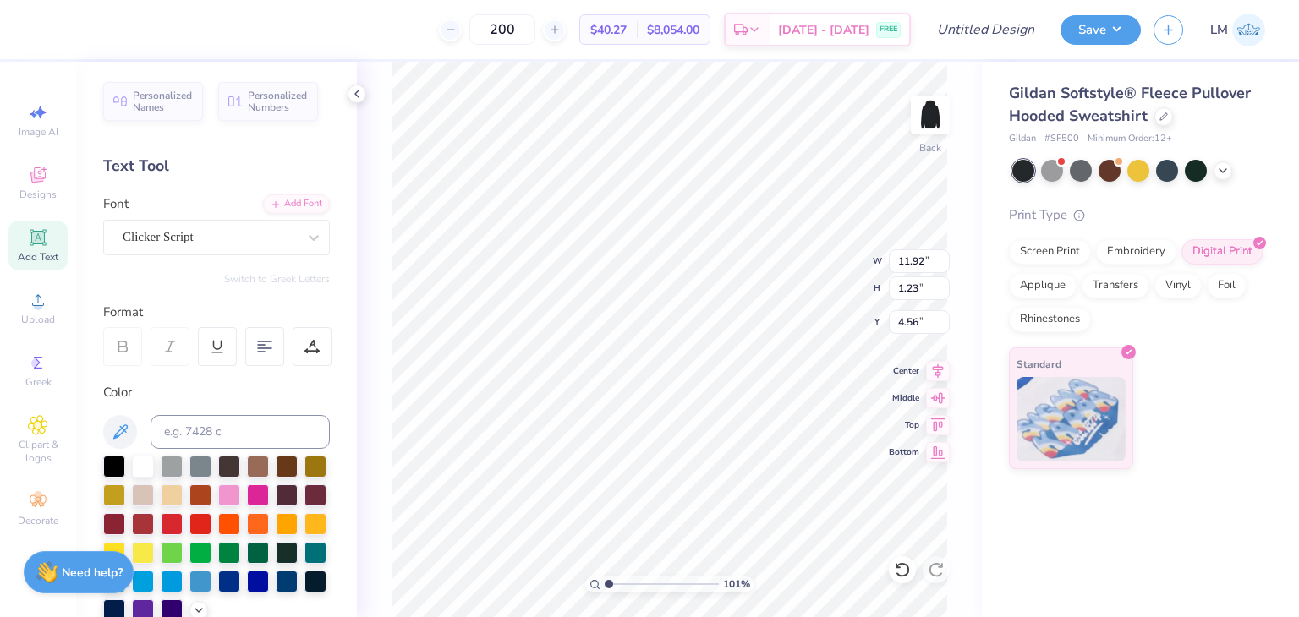
type input "4.68"
type input "1.00501911485009"
type input "10.10"
type input "1.04"
type input "4.74"
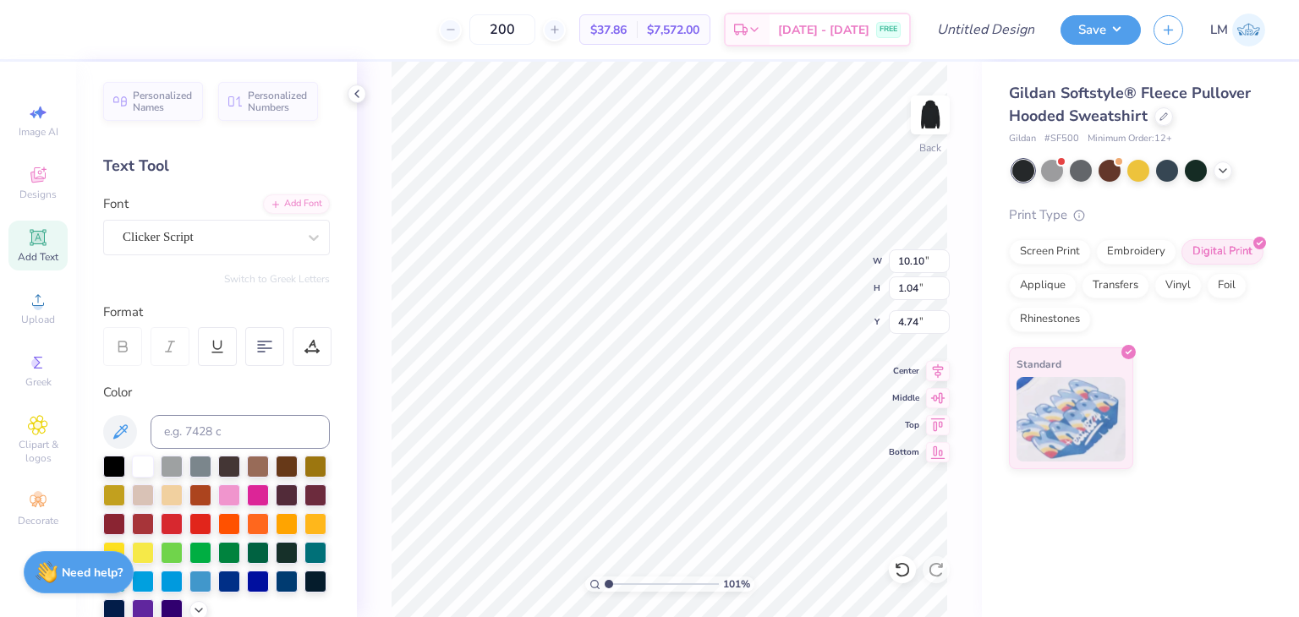
type input "1.00501911485009"
type input "4.31"
type input "1.00501911485009"
type input "4.22"
click at [143, 221] on div "Clicker Script" at bounding box center [216, 238] width 227 height 36
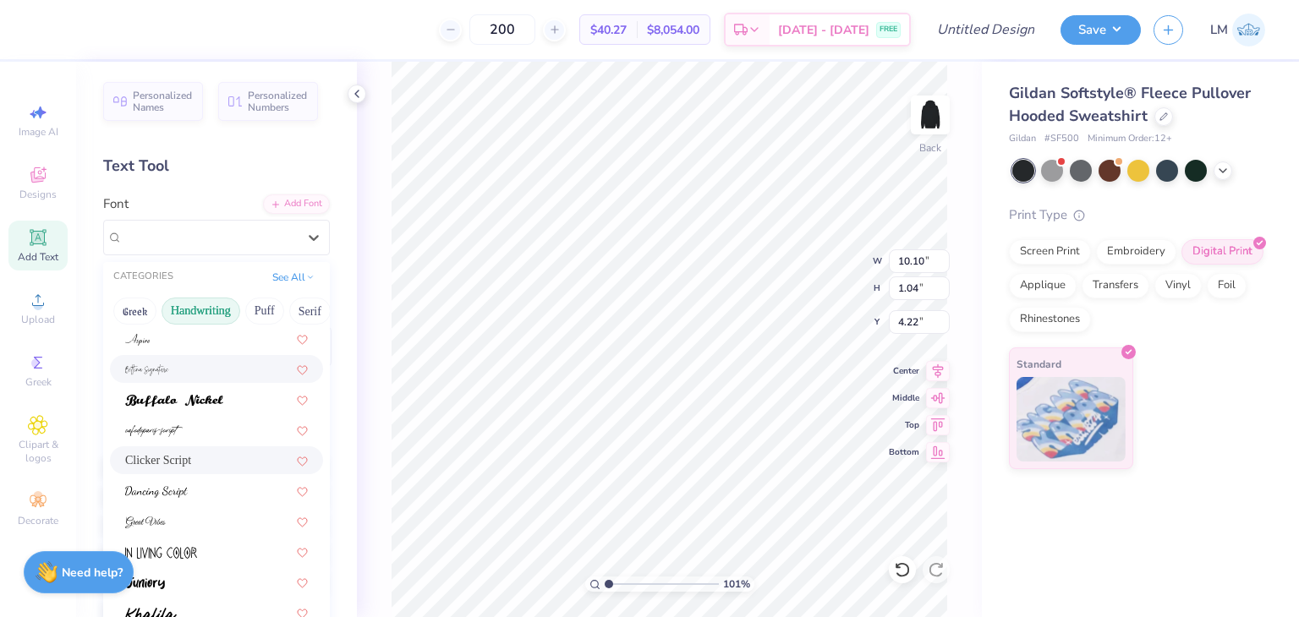
scroll to position [92, 0]
click at [221, 408] on div at bounding box center [216, 400] width 213 height 28
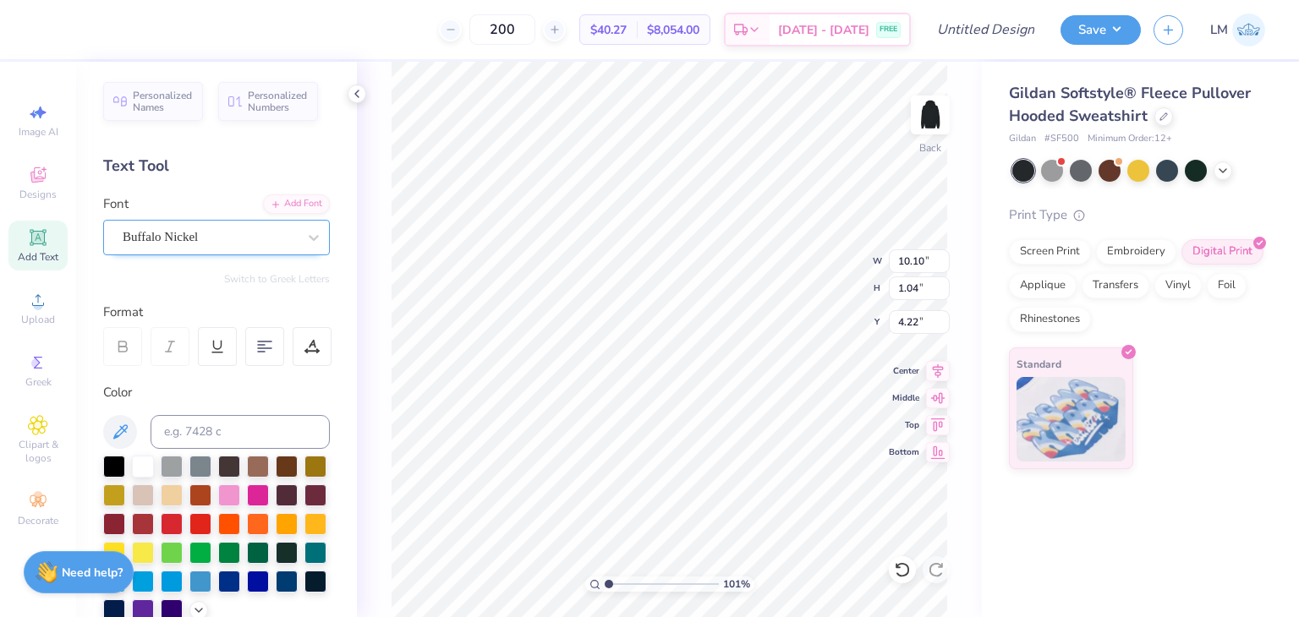
type input "1.00501911485009"
type input "10.82"
type input "0.86"
type input "4.31"
click at [204, 238] on div "Buffalo Nickel" at bounding box center [210, 237] width 178 height 26
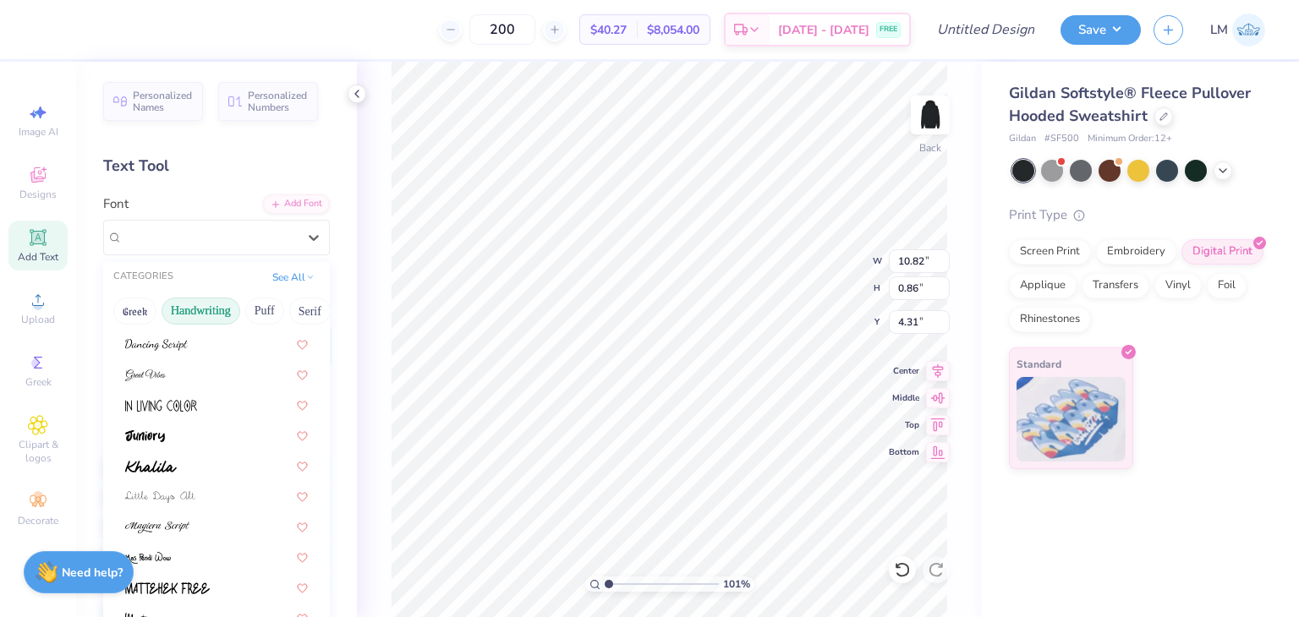
scroll to position [250, 0]
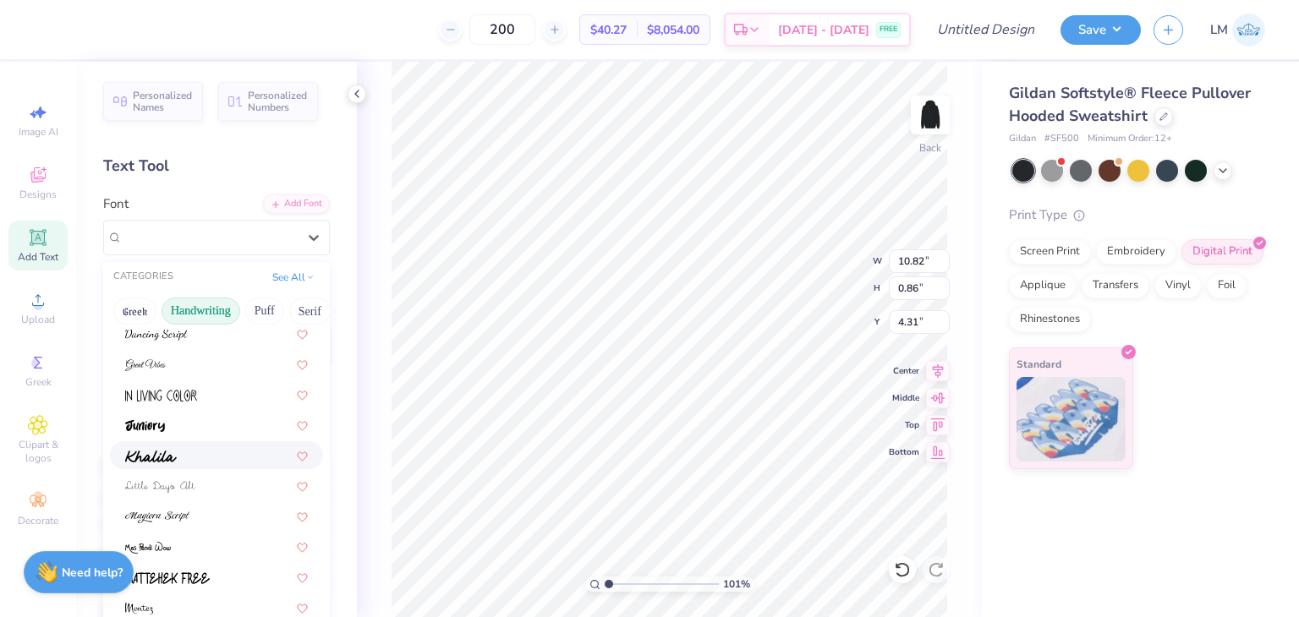
click at [192, 456] on div at bounding box center [216, 455] width 183 height 18
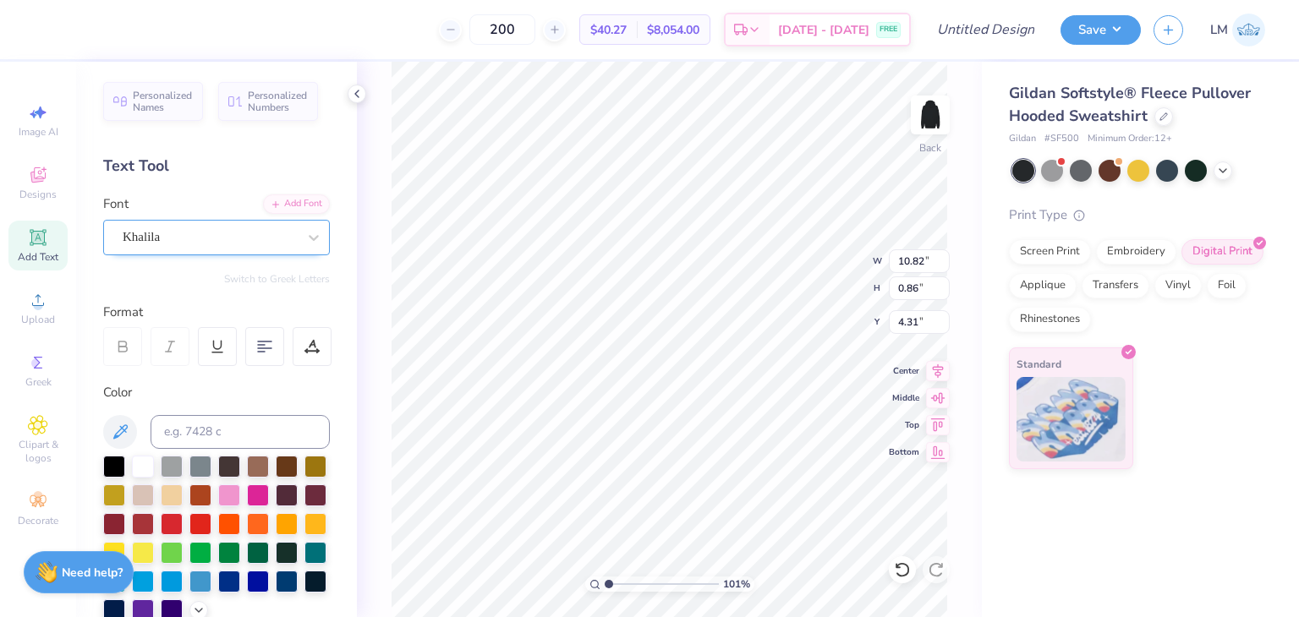
type input "1.00501911485009"
type input "9.39"
type input "0.67"
type input "4.41"
click at [219, 226] on div at bounding box center [210, 237] width 174 height 23
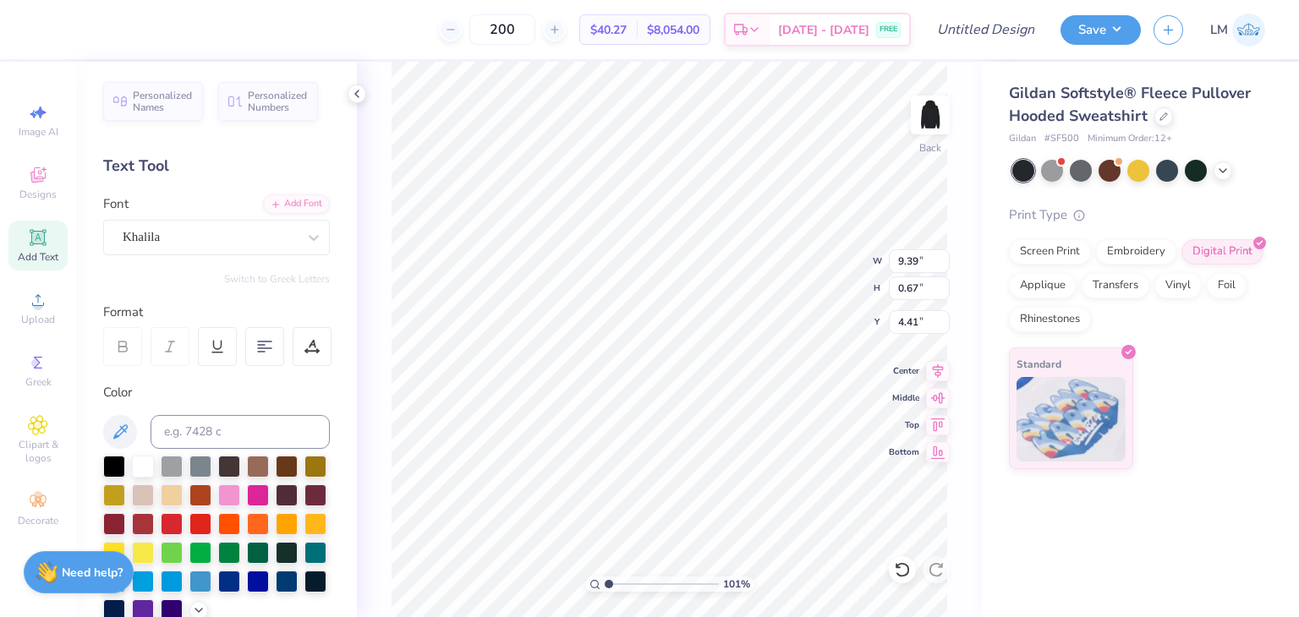
type input "1.00501911485009"
type input "10.37"
type input "0.74"
type input "4.34"
type input "1.00501911485009"
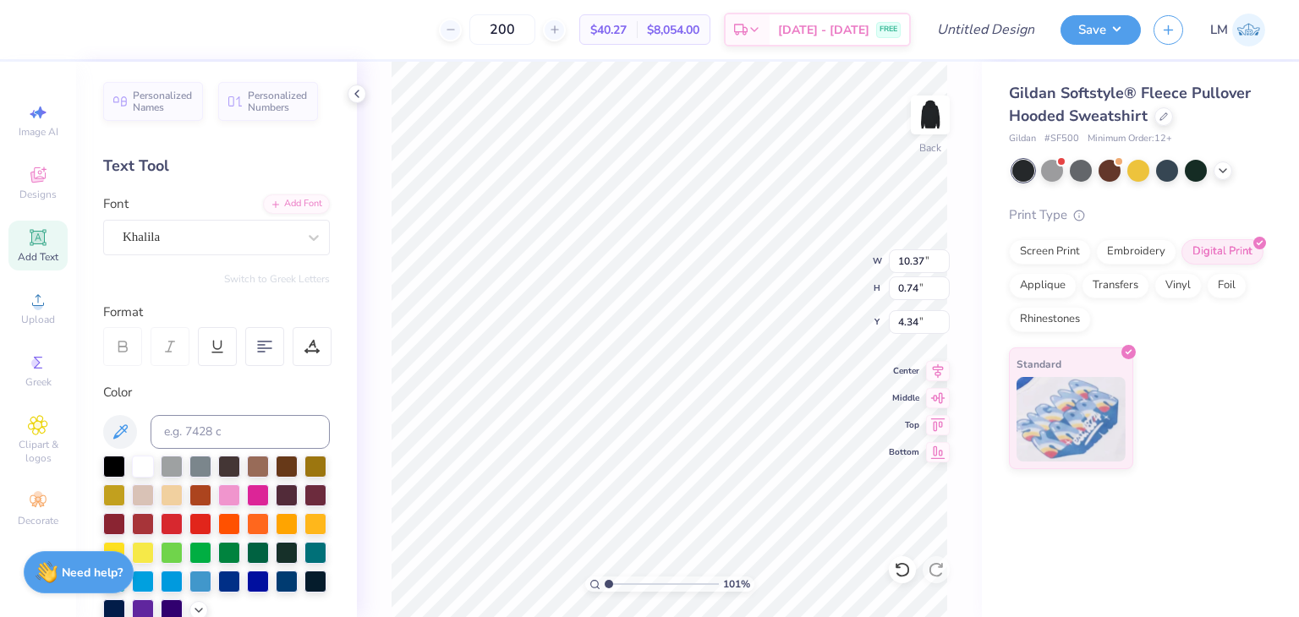
type input "4.67"
click at [140, 242] on div "Khalila" at bounding box center [210, 237] width 178 height 26
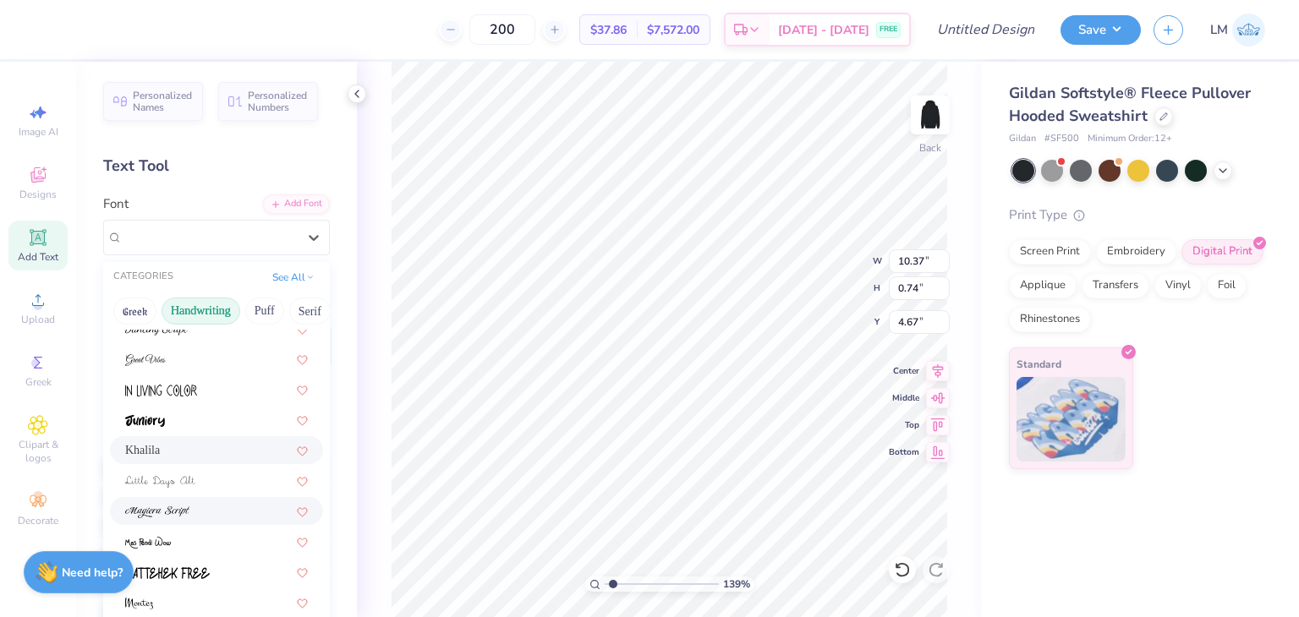
scroll to position [383, 0]
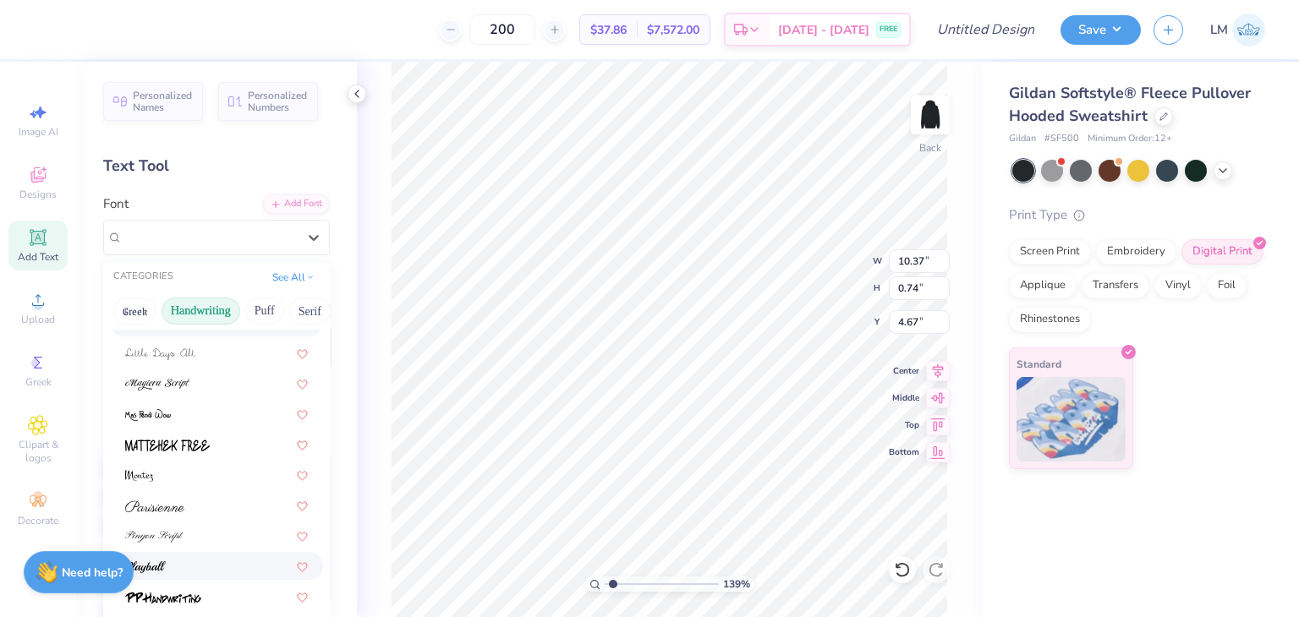
click at [186, 555] on div at bounding box center [216, 566] width 213 height 28
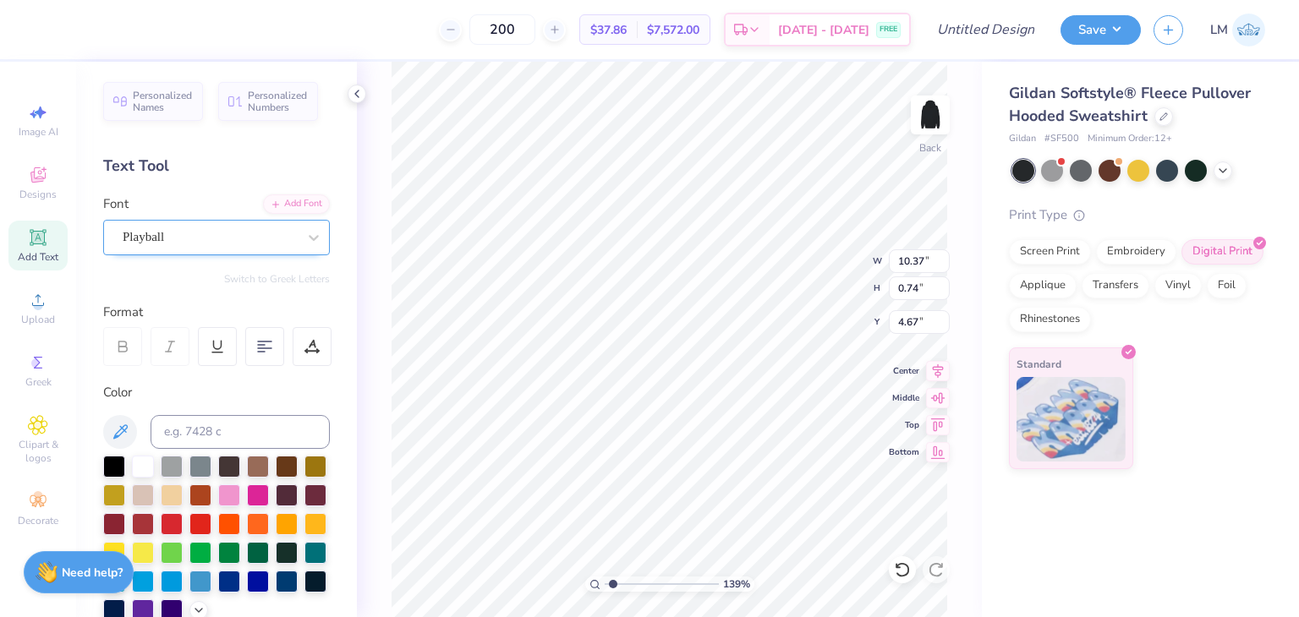
type input "1.39306349663754"
type input "11.59"
type input "0.75"
type input "4.66"
click at [225, 241] on div "Playball" at bounding box center [210, 237] width 178 height 26
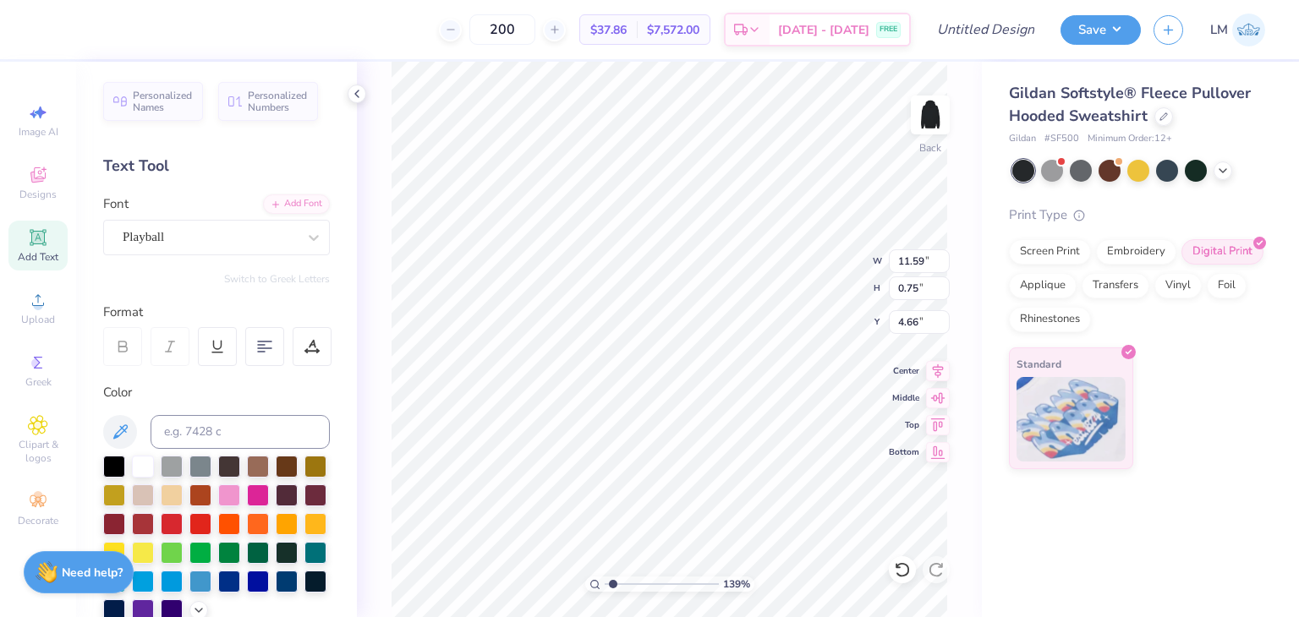
type input "1.39306349663754"
type input "11.17"
type input "0.73"
type input "4.69"
type input "1.39306349663754"
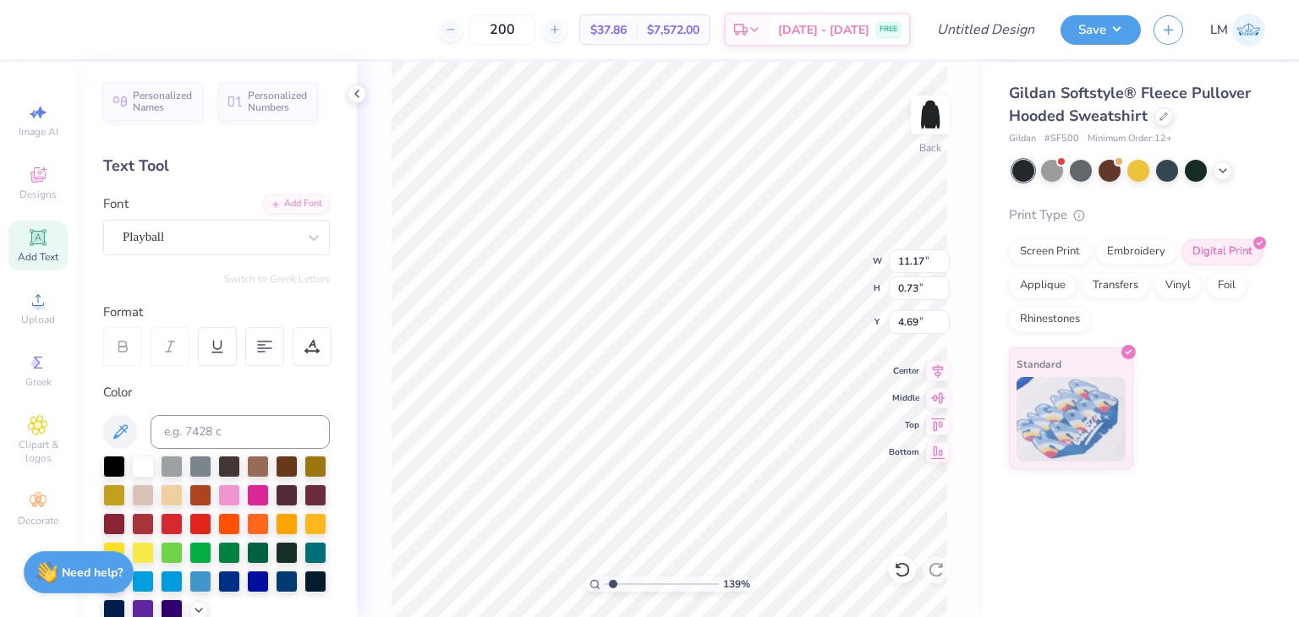
type input "4.66"
click at [375, 281] on div "139 % Back W 11.17 11.17 " H 0.73 0.73 " Y 4.66 4.66 " Center Middle Top Bottom" at bounding box center [669, 339] width 625 height 555
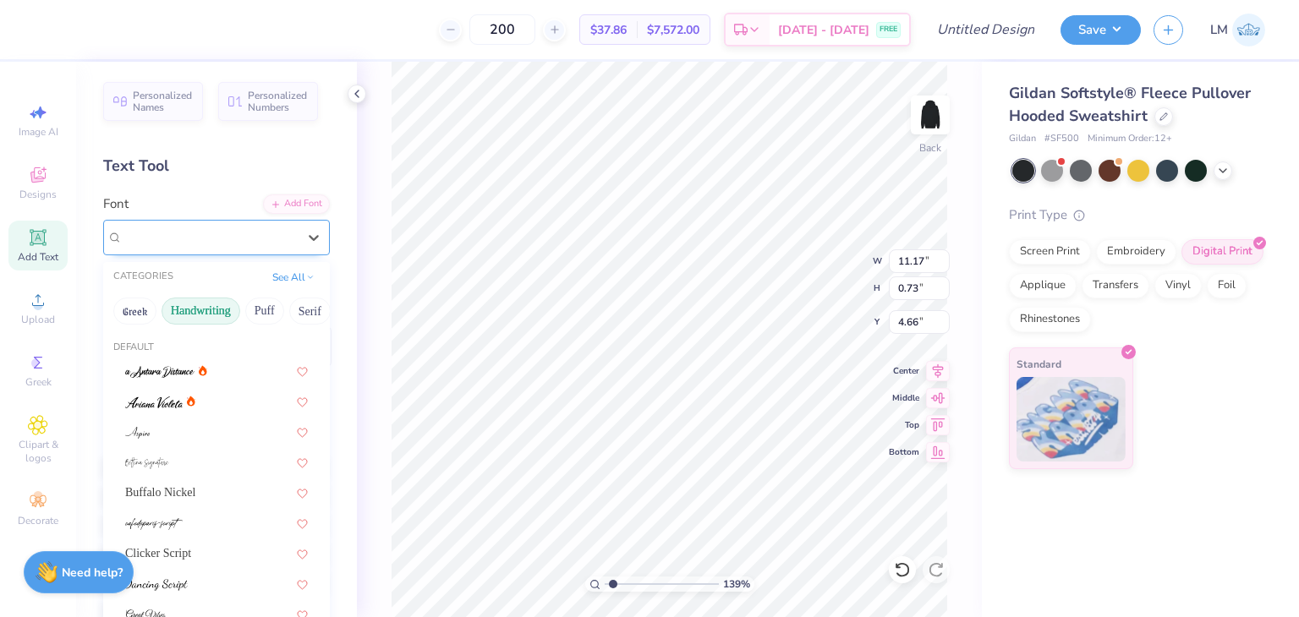
click at [161, 249] on div "Playball" at bounding box center [216, 238] width 227 height 36
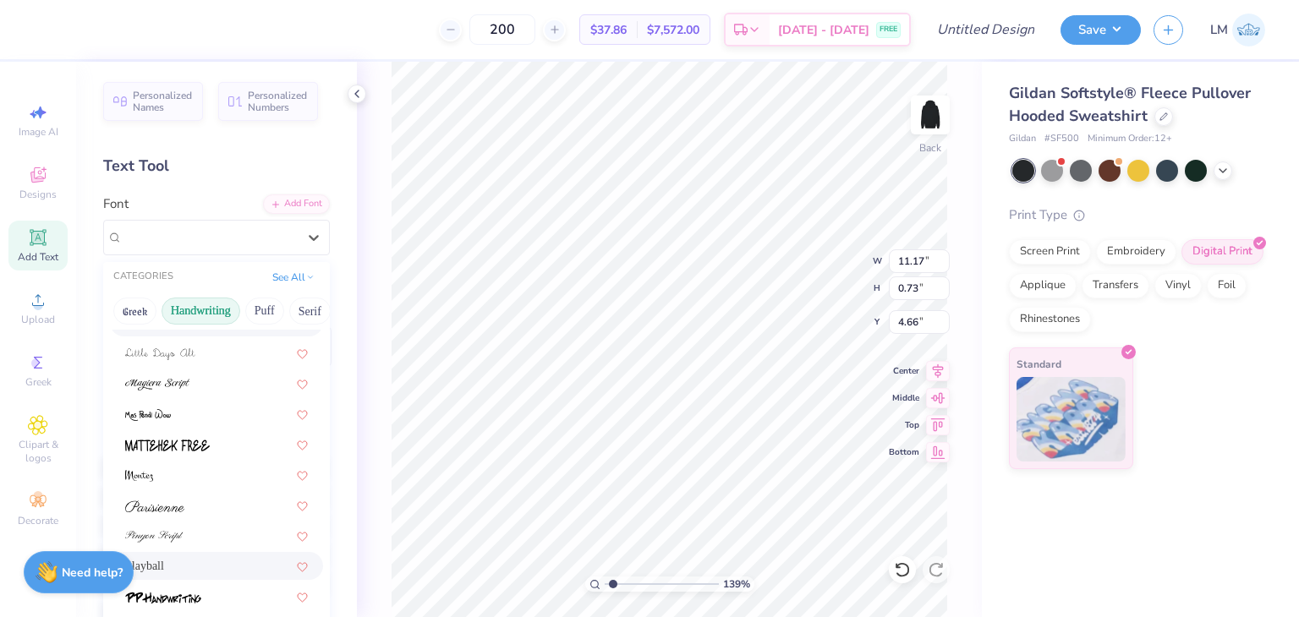
click at [218, 305] on button "Handwriting" at bounding box center [200, 311] width 79 height 27
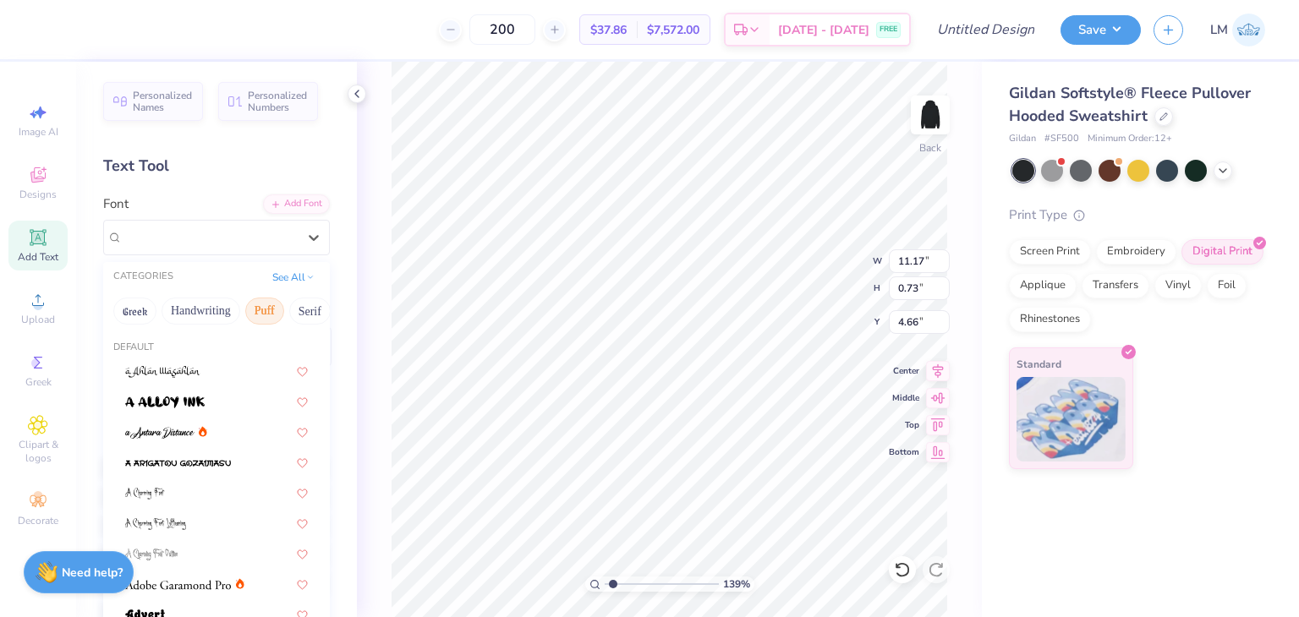
click at [274, 310] on button "Puff" at bounding box center [264, 311] width 39 height 27
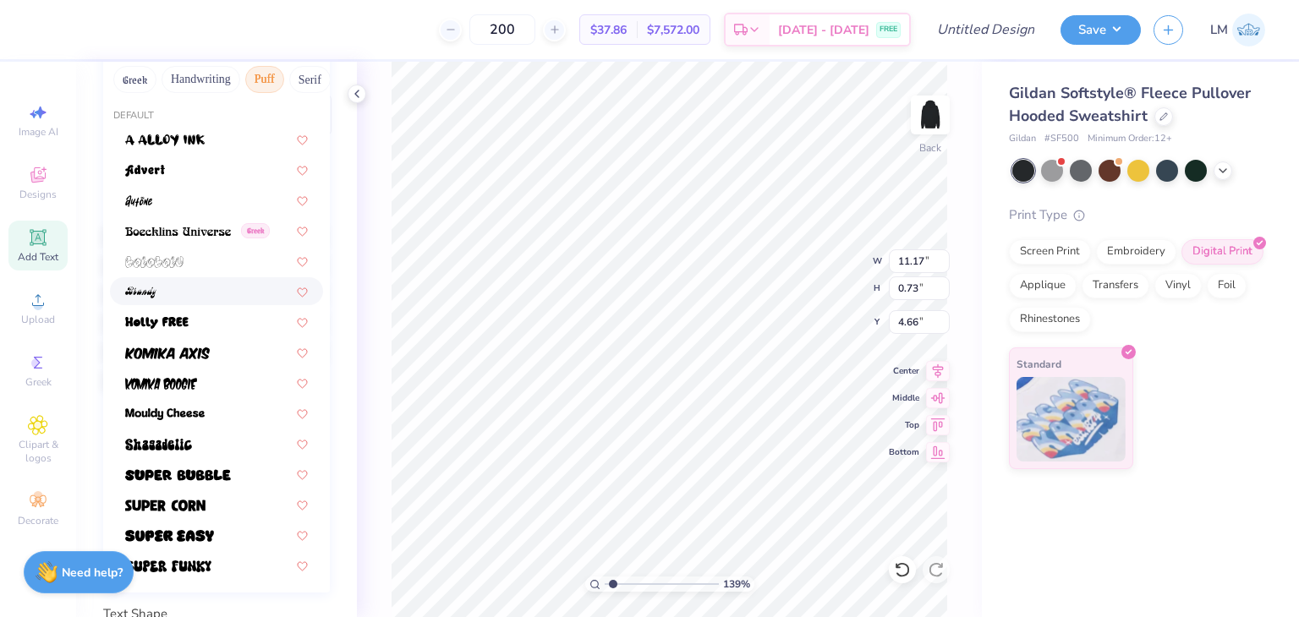
scroll to position [257, 0]
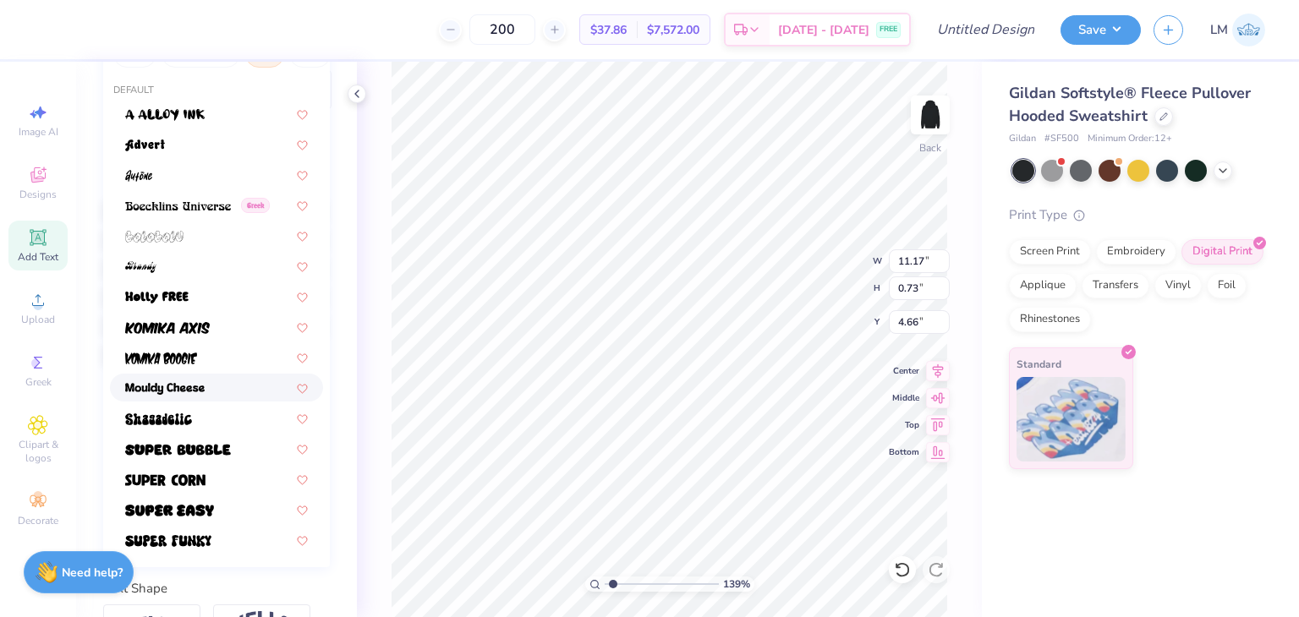
click at [199, 383] on img at bounding box center [164, 389] width 79 height 12
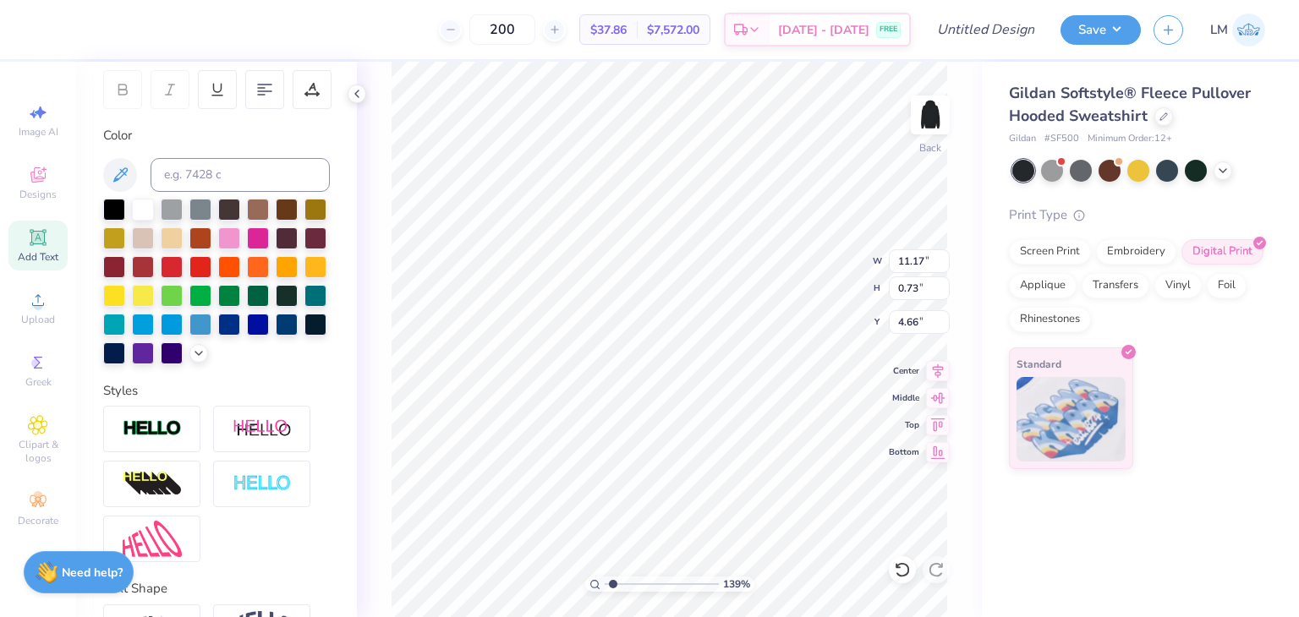
type input "1.39306349663754"
type input "9.54"
type input "0.74"
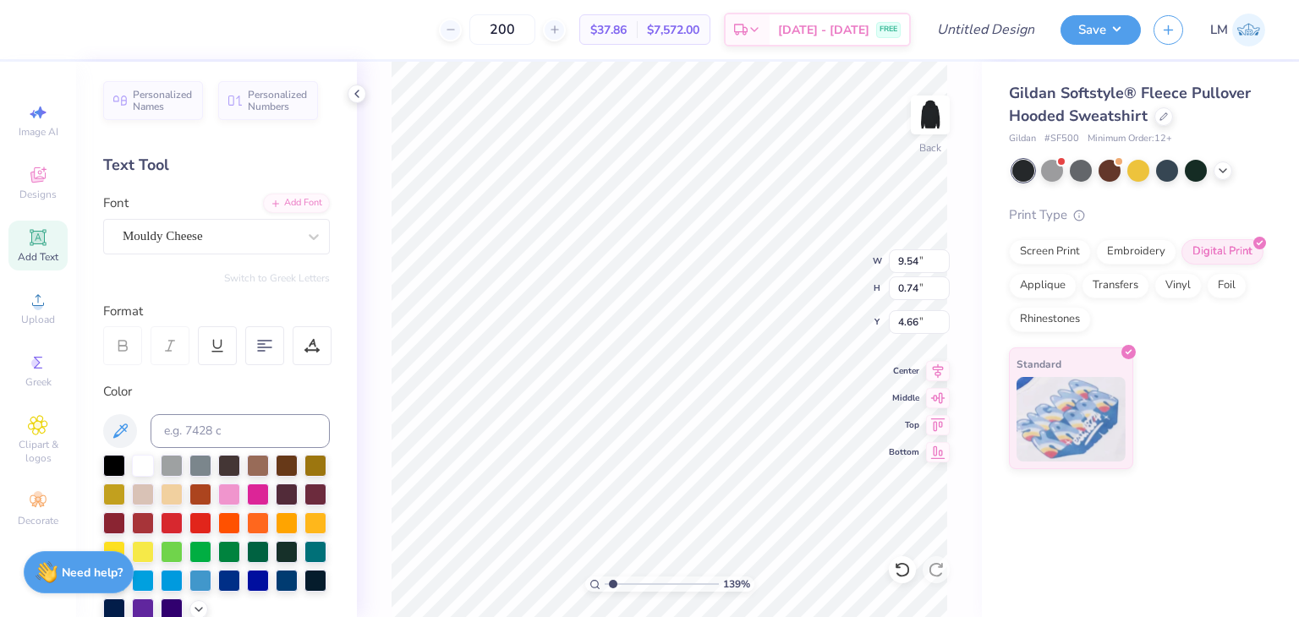
scroll to position [0, 0]
click at [305, 243] on icon at bounding box center [313, 237] width 17 height 17
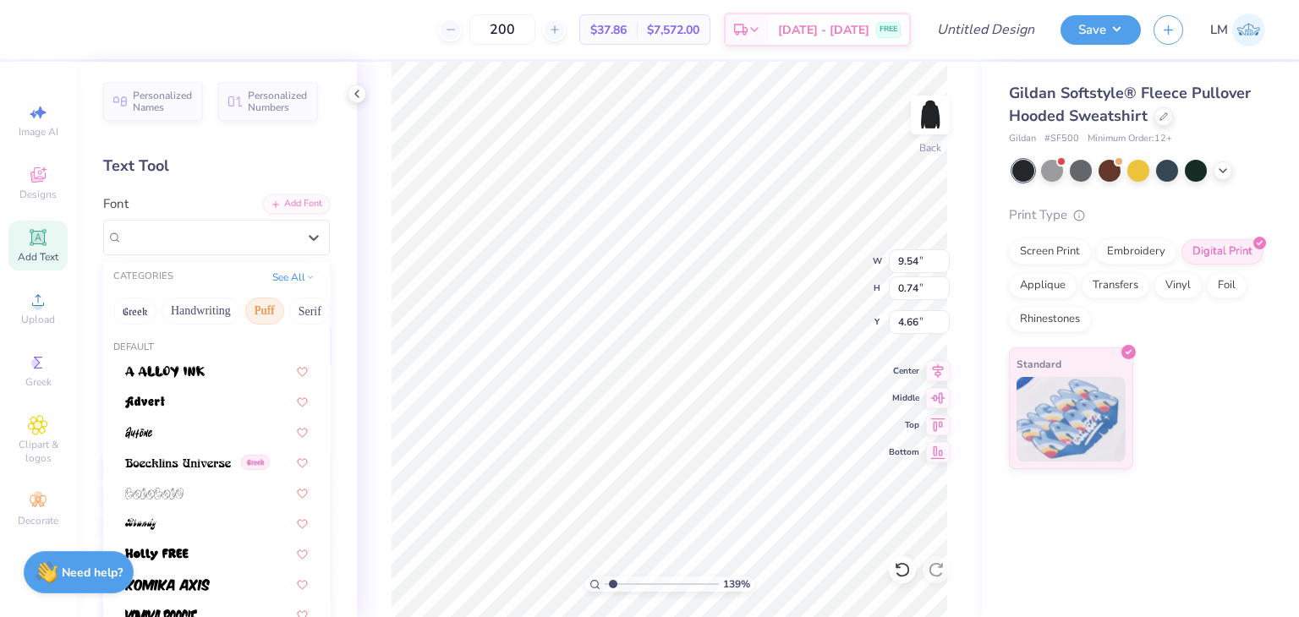
click at [274, 305] on button "Puff" at bounding box center [264, 311] width 39 height 27
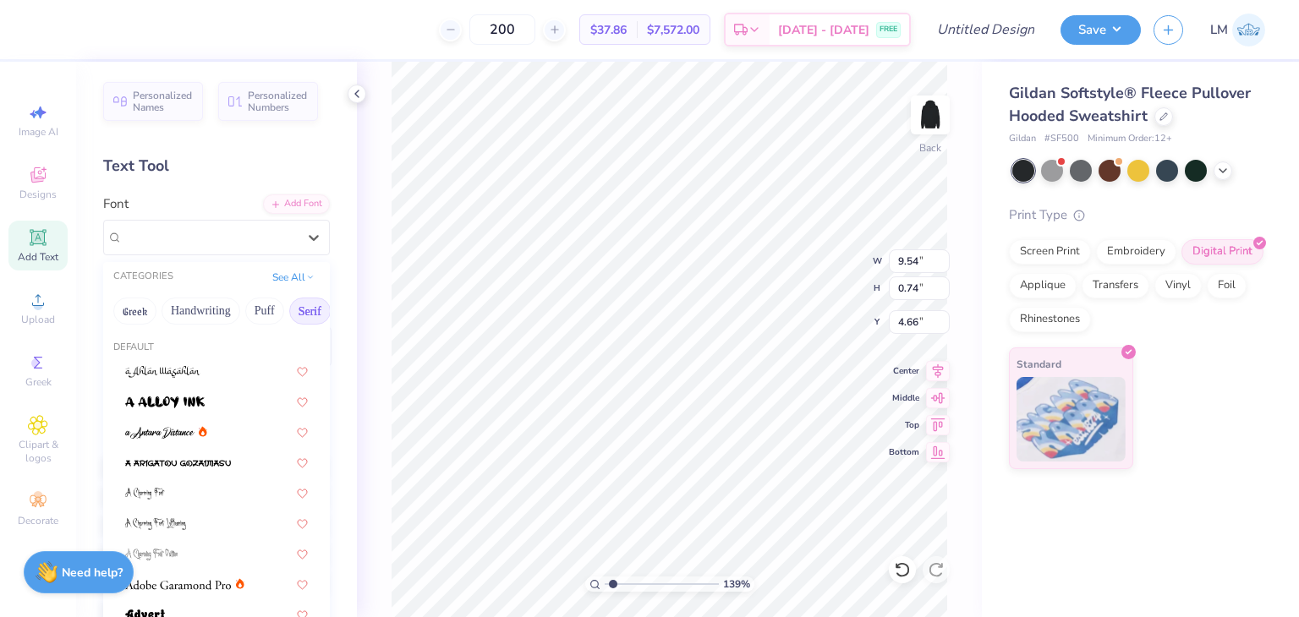
click at [300, 312] on button "Serif" at bounding box center [309, 311] width 41 height 27
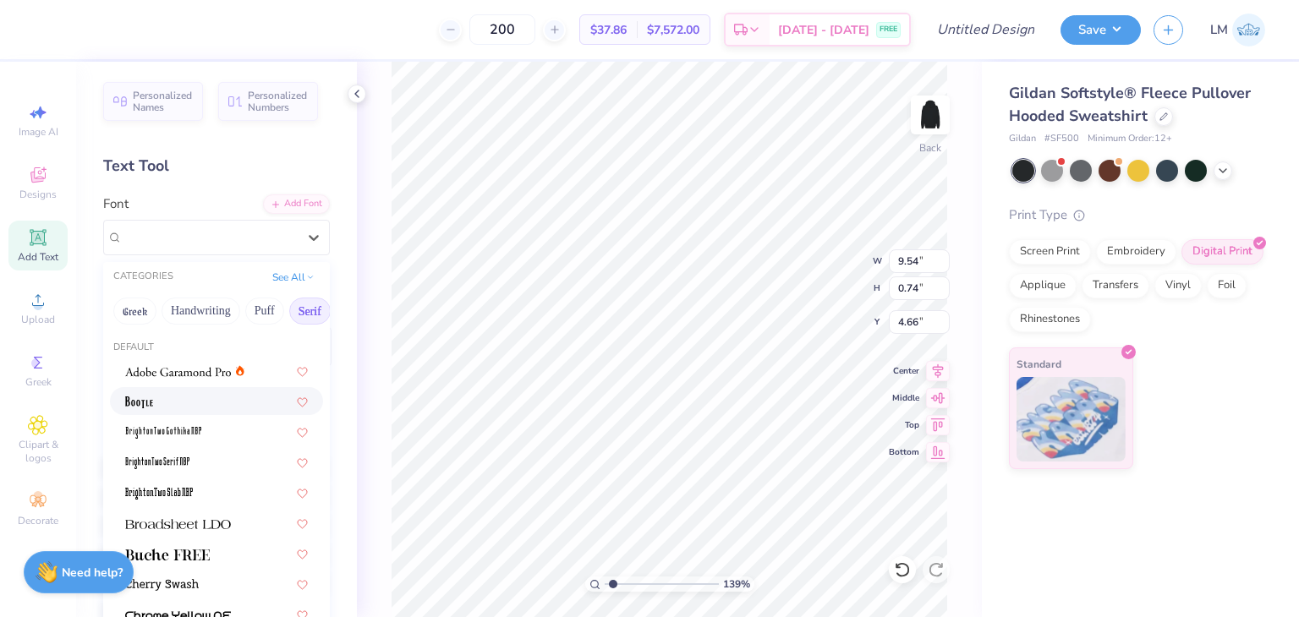
click at [235, 399] on div at bounding box center [216, 401] width 183 height 18
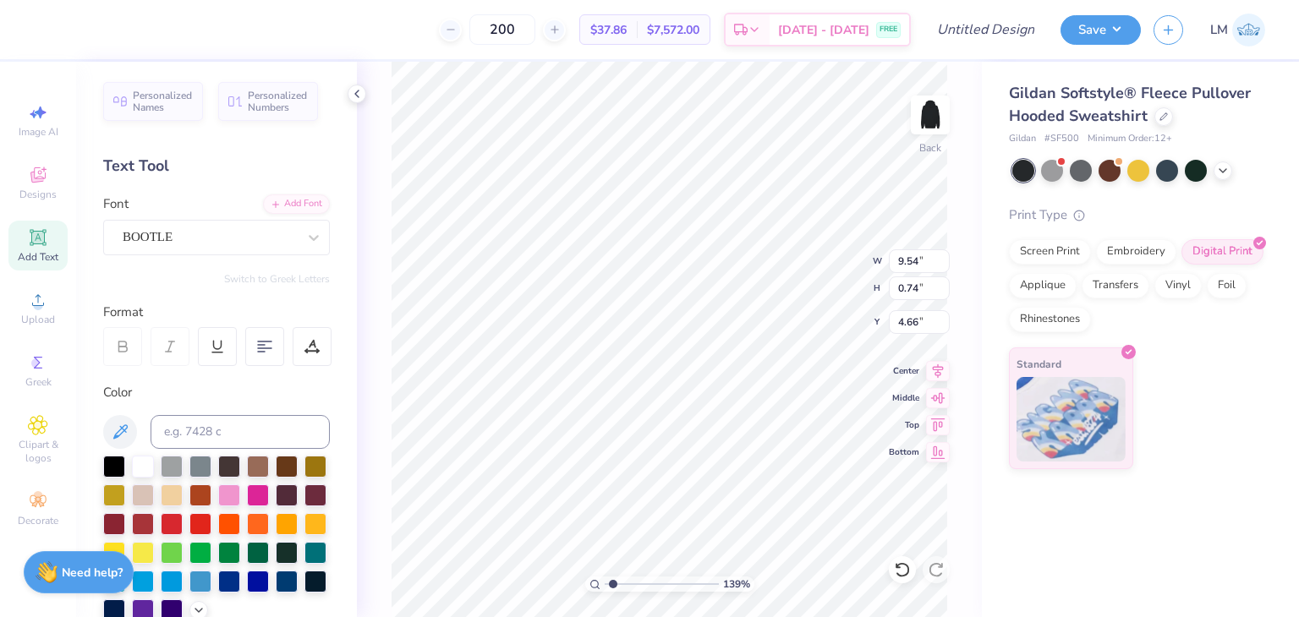
type input "1.39306349663754"
type input "8.34"
type input "0.93"
type input "4.56"
click at [176, 237] on div "BOOTLE" at bounding box center [210, 237] width 178 height 26
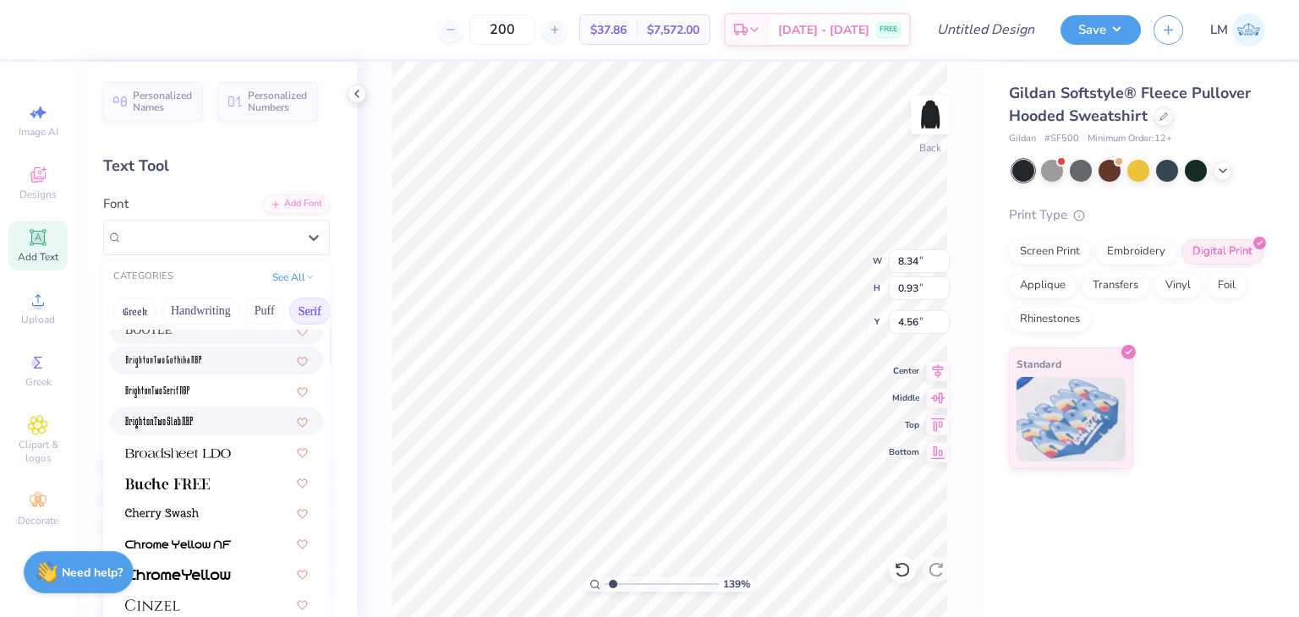
scroll to position [79, 0]
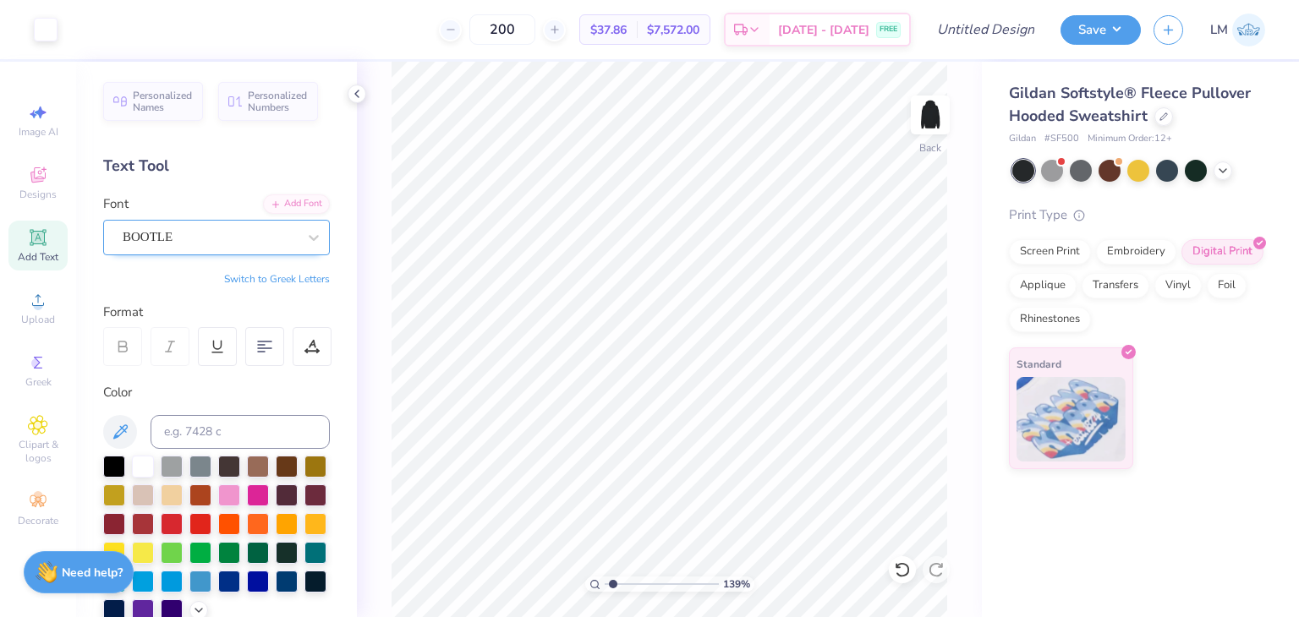
click at [215, 242] on div "BOOTLE" at bounding box center [210, 237] width 178 height 26
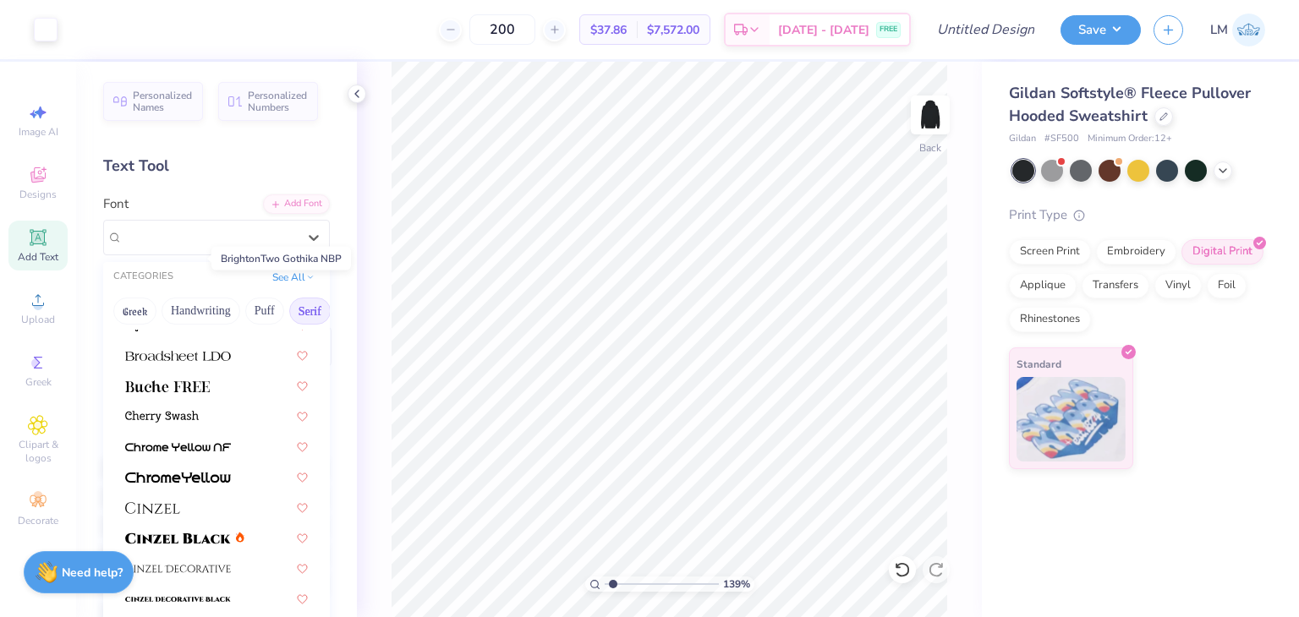
scroll to position [176, 0]
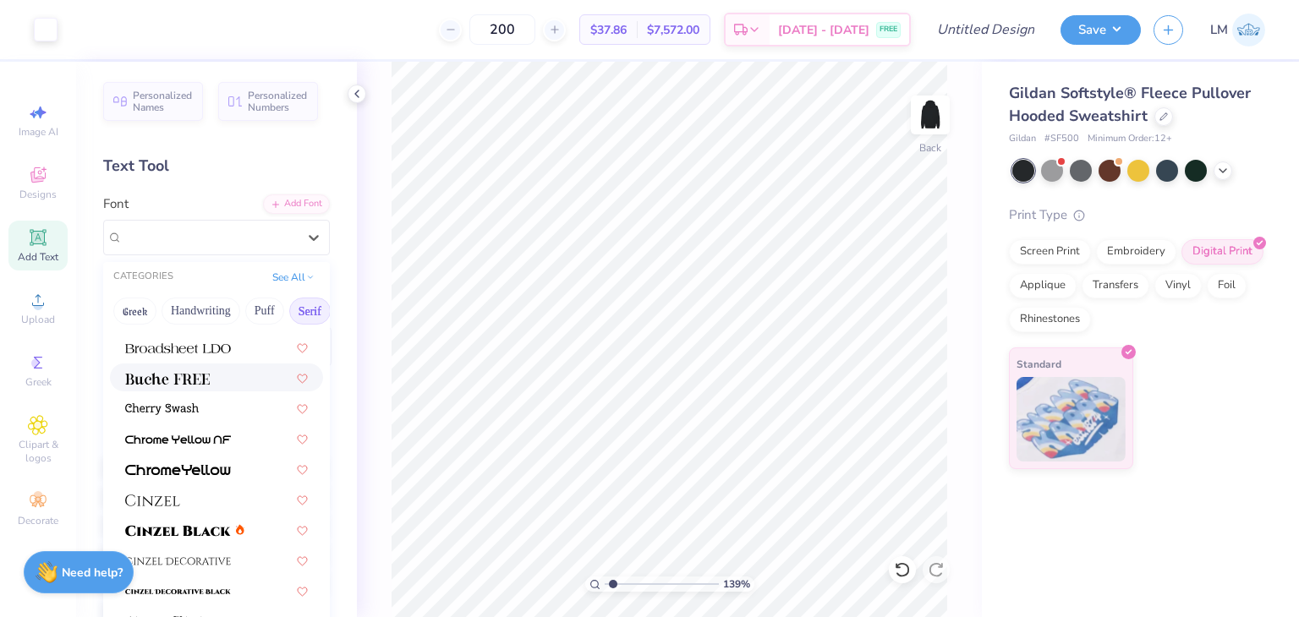
click at [164, 387] on div at bounding box center [216, 378] width 213 height 28
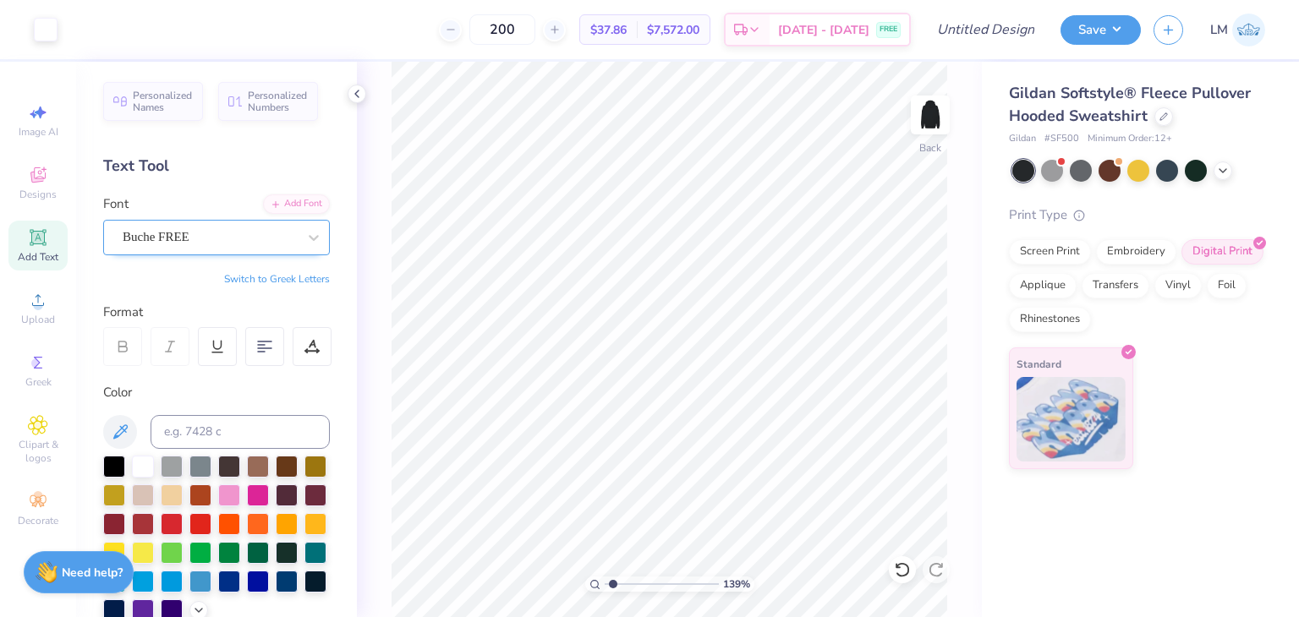
click at [187, 239] on div "Buche FREE" at bounding box center [210, 237] width 178 height 26
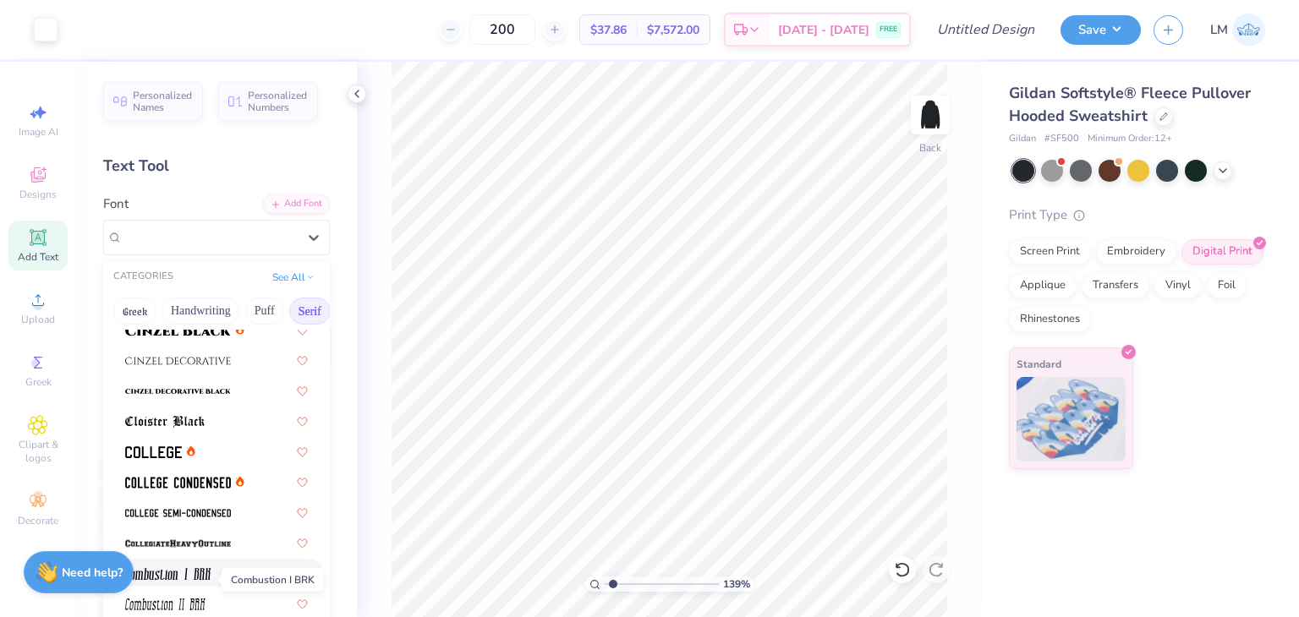
scroll to position [386, 0]
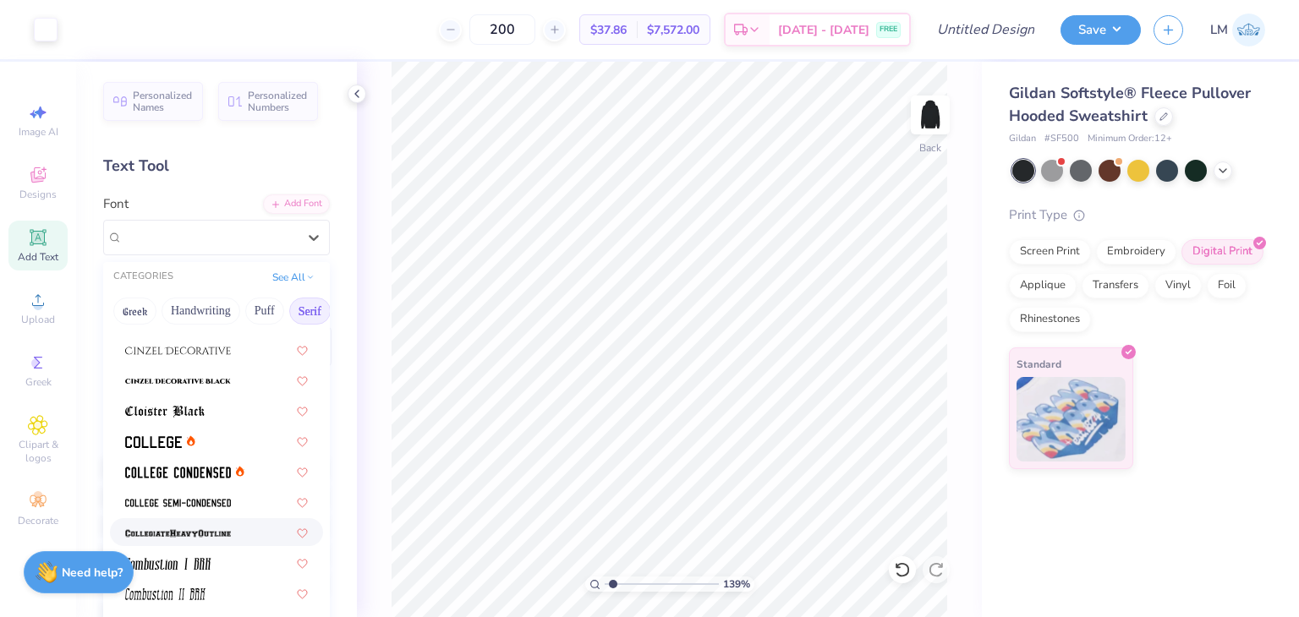
click at [192, 523] on span at bounding box center [178, 532] width 106 height 18
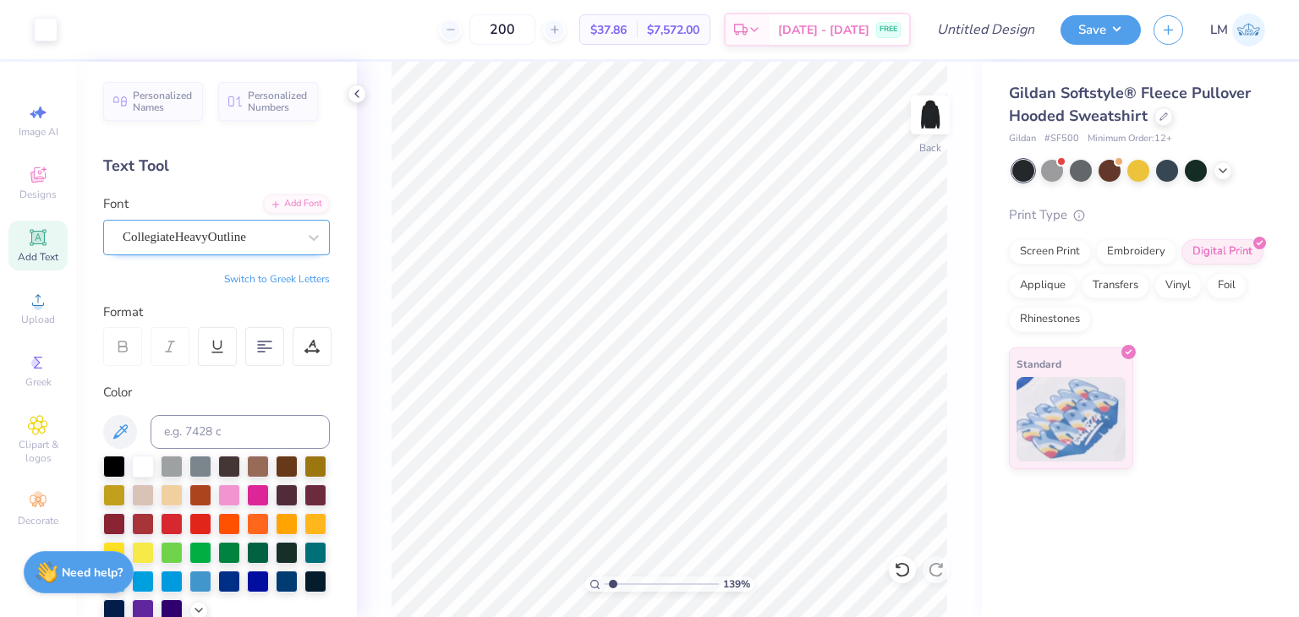
click at [213, 246] on div at bounding box center [210, 237] width 174 height 23
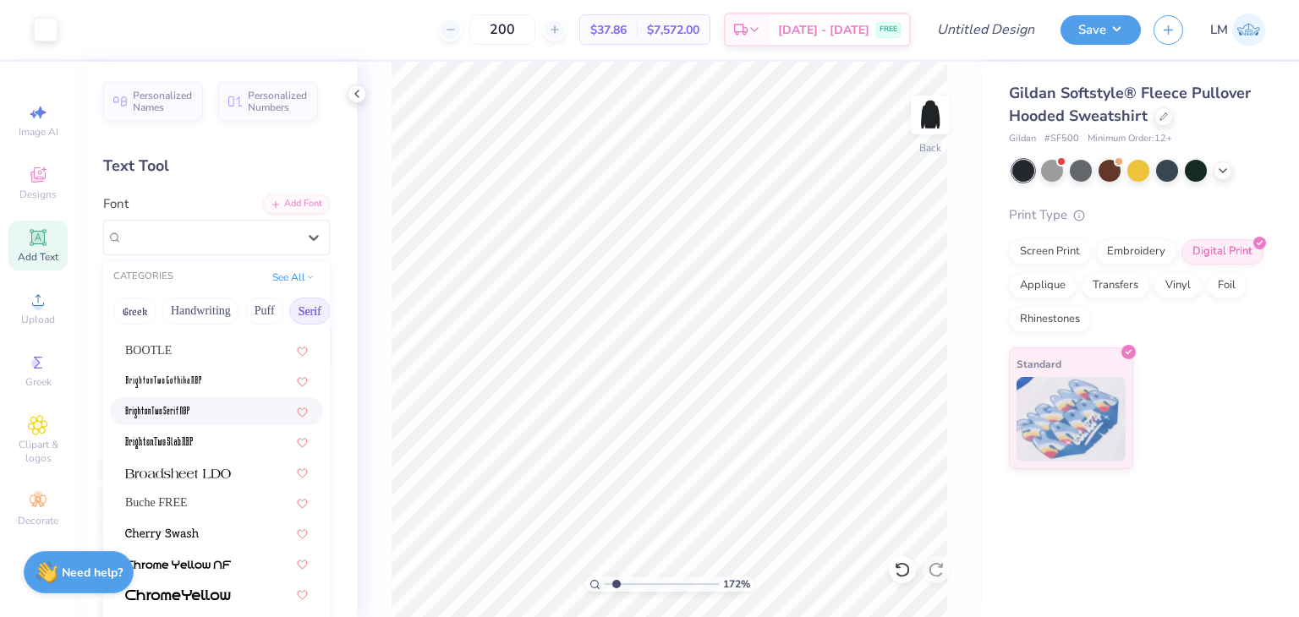
scroll to position [52, 0]
click at [234, 498] on div "Buche FREE" at bounding box center [216, 502] width 183 height 18
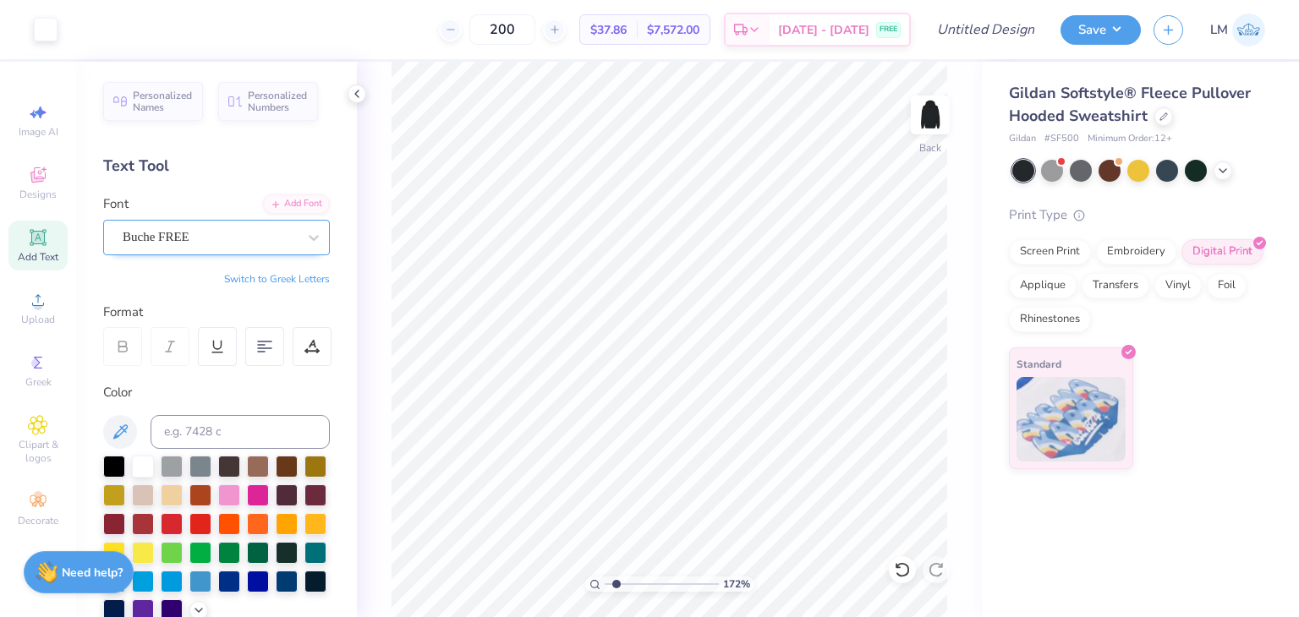
click at [206, 249] on div "Buche FREE" at bounding box center [210, 237] width 178 height 26
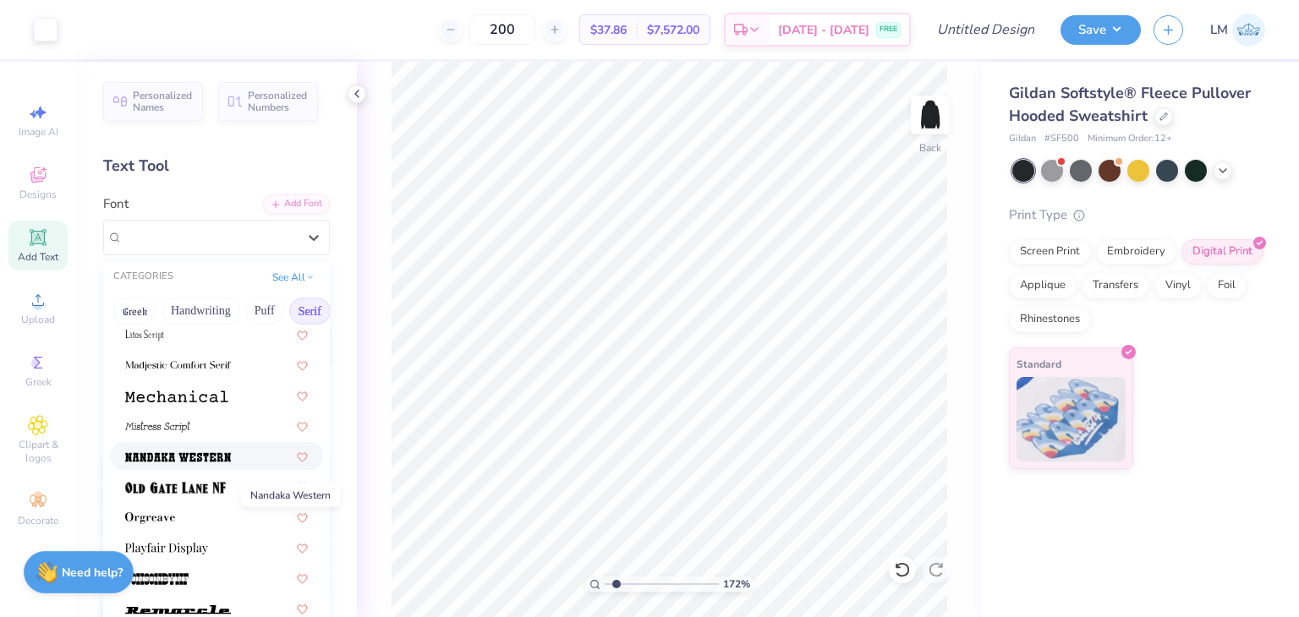
scroll to position [1670, 0]
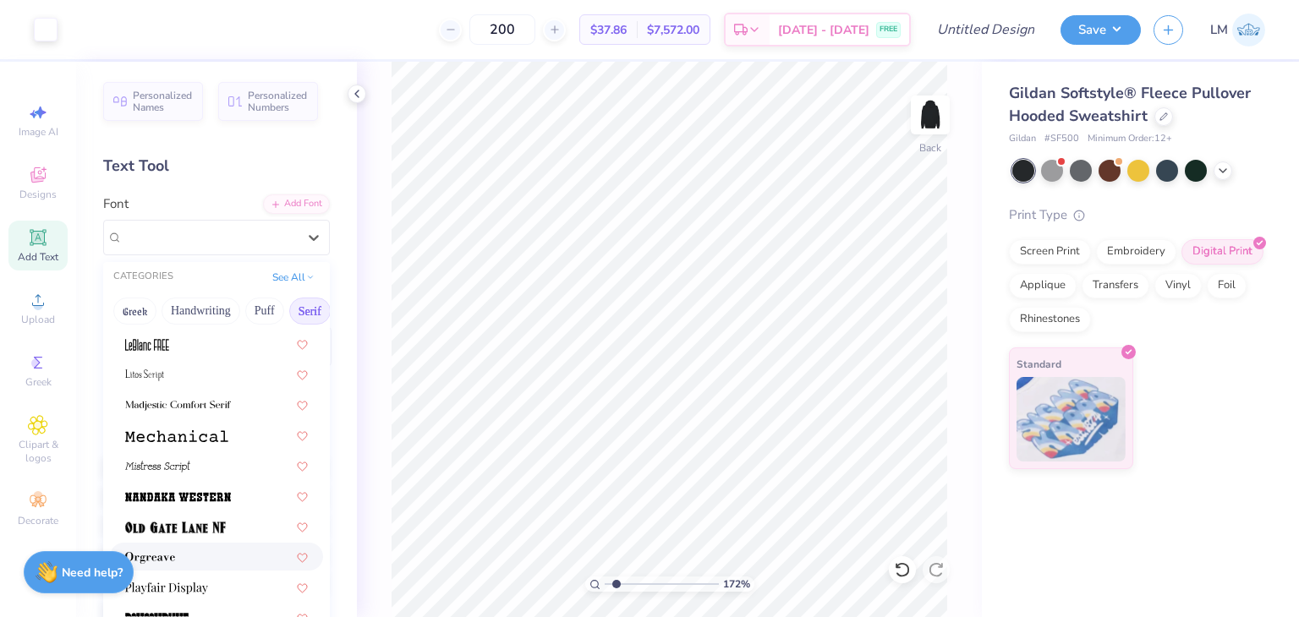
click at [185, 557] on div at bounding box center [216, 557] width 183 height 18
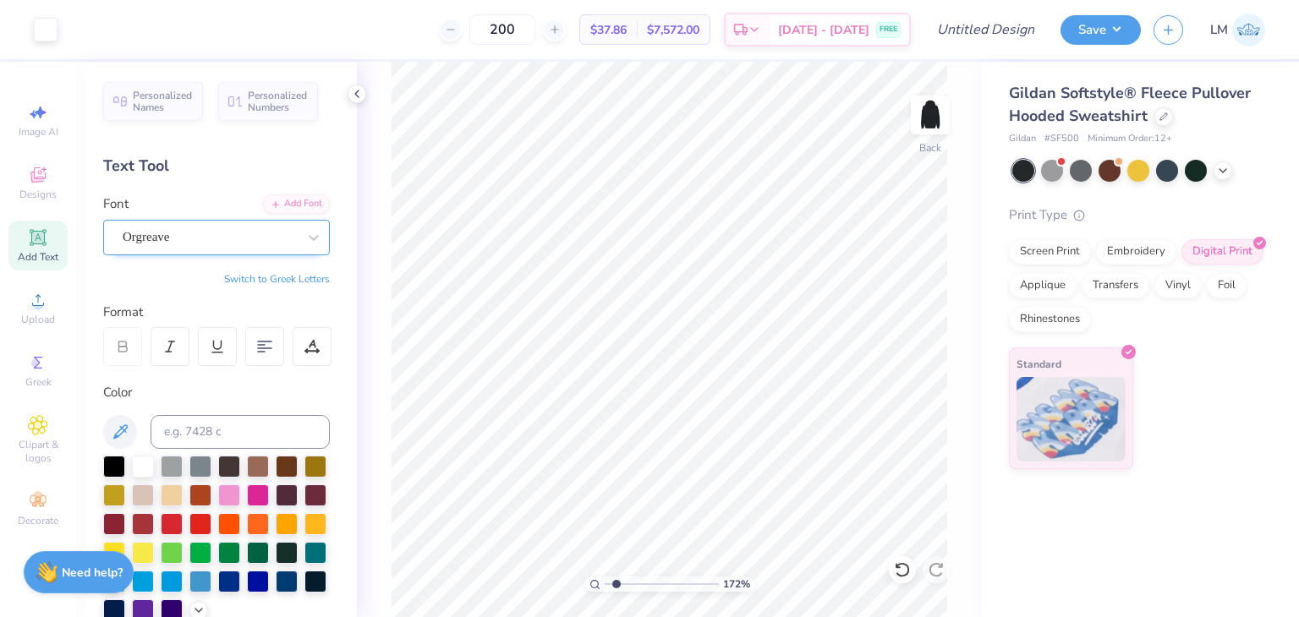
click at [208, 239] on div "Orgreave" at bounding box center [210, 237] width 178 height 26
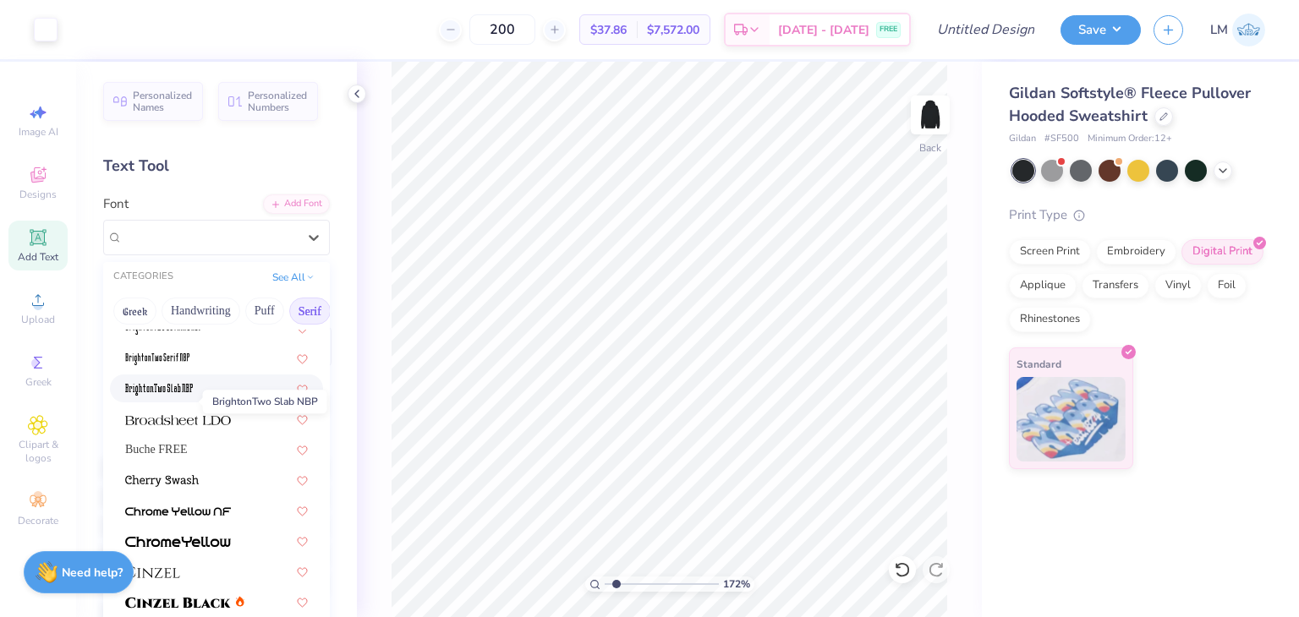
scroll to position [110, 0]
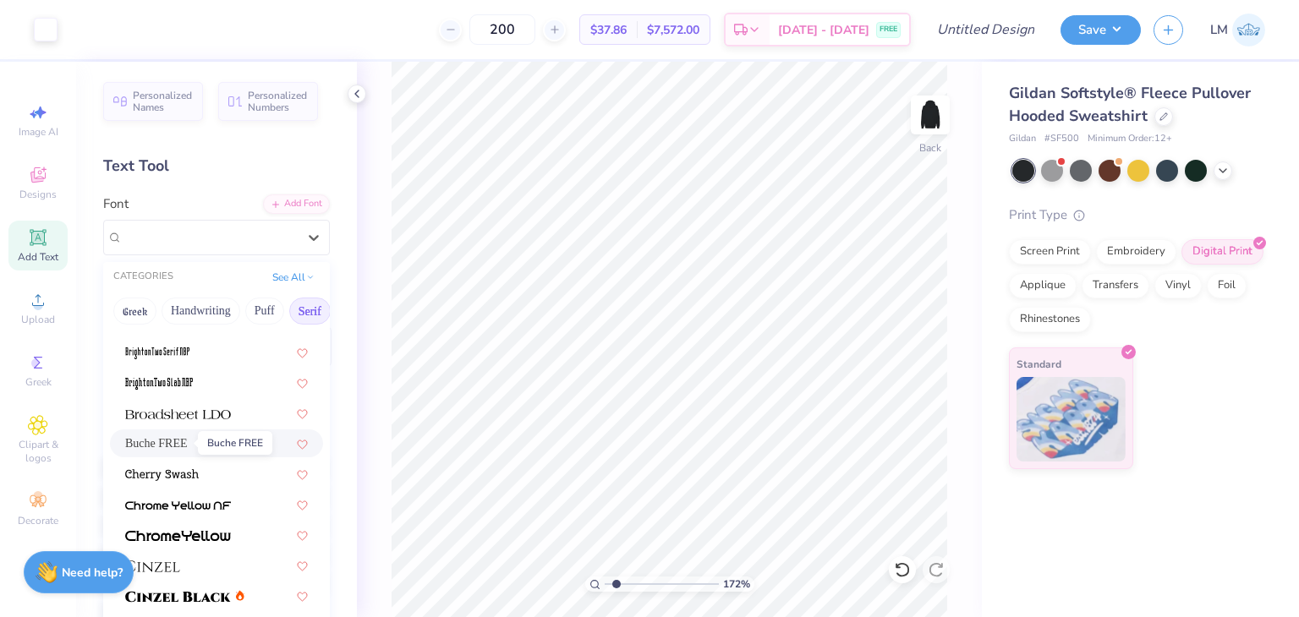
click at [174, 446] on span "Buche FREE" at bounding box center [156, 444] width 63 height 18
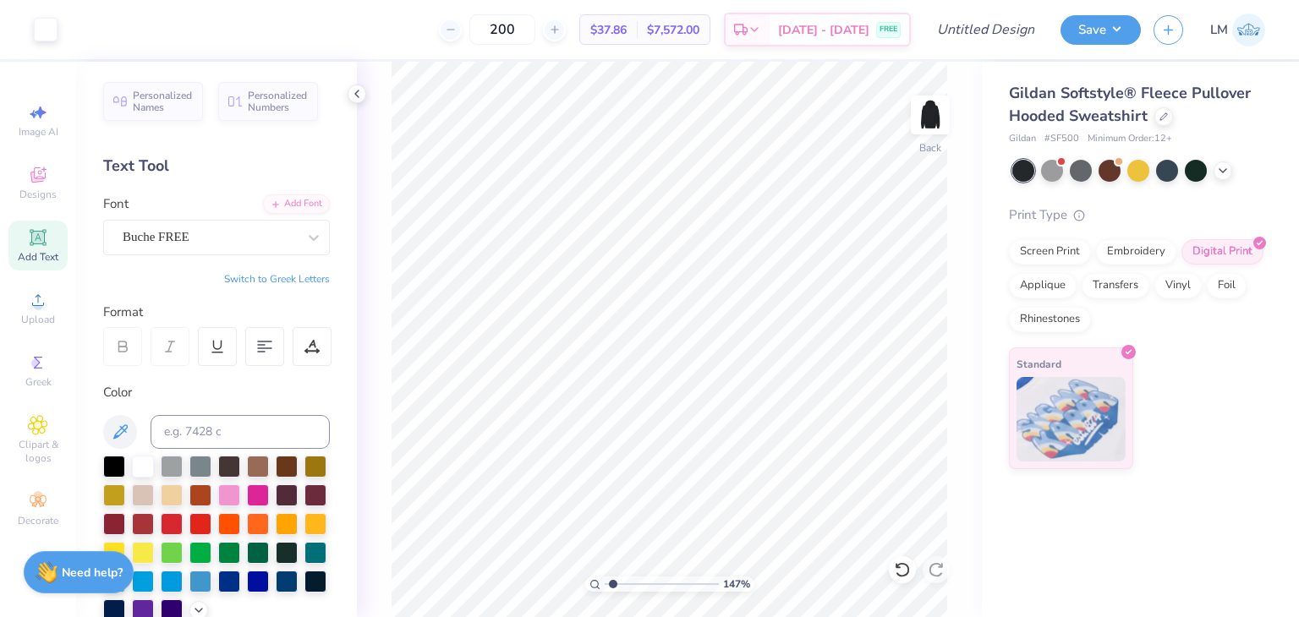
type input "1.41296087608718"
click at [921, 148] on div at bounding box center [930, 115] width 78 height 78
click at [30, 234] on icon at bounding box center [38, 237] width 20 height 20
type textarea "T"
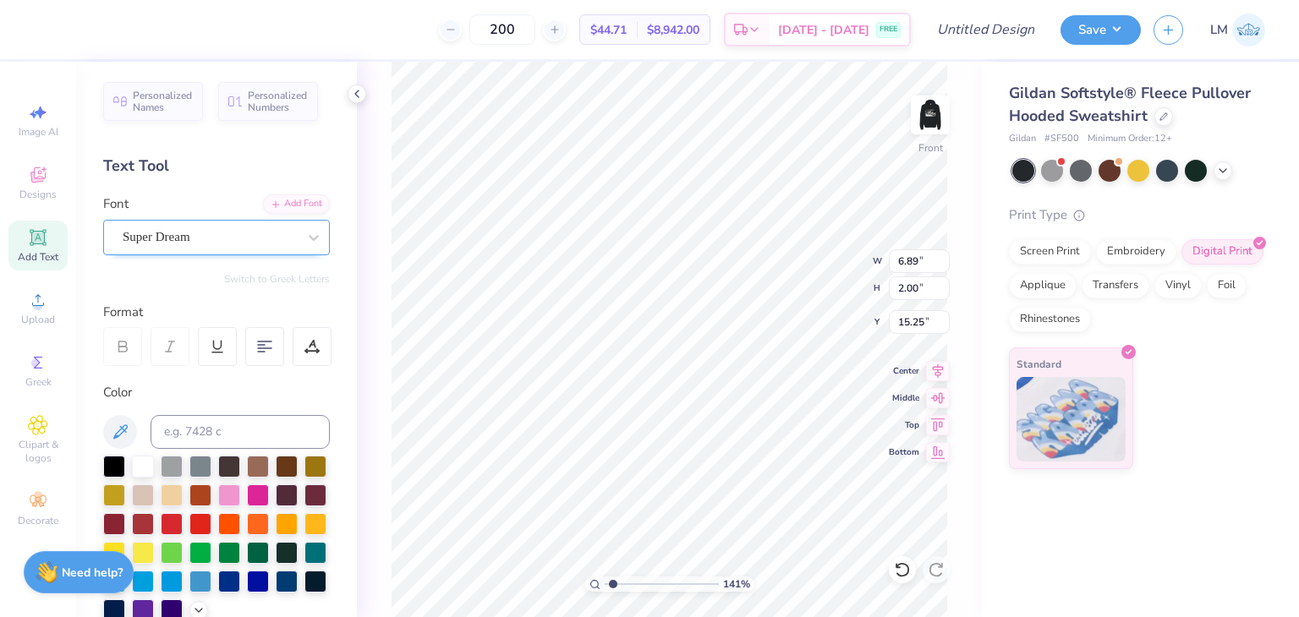
click at [224, 234] on div "Super Dream" at bounding box center [210, 237] width 178 height 26
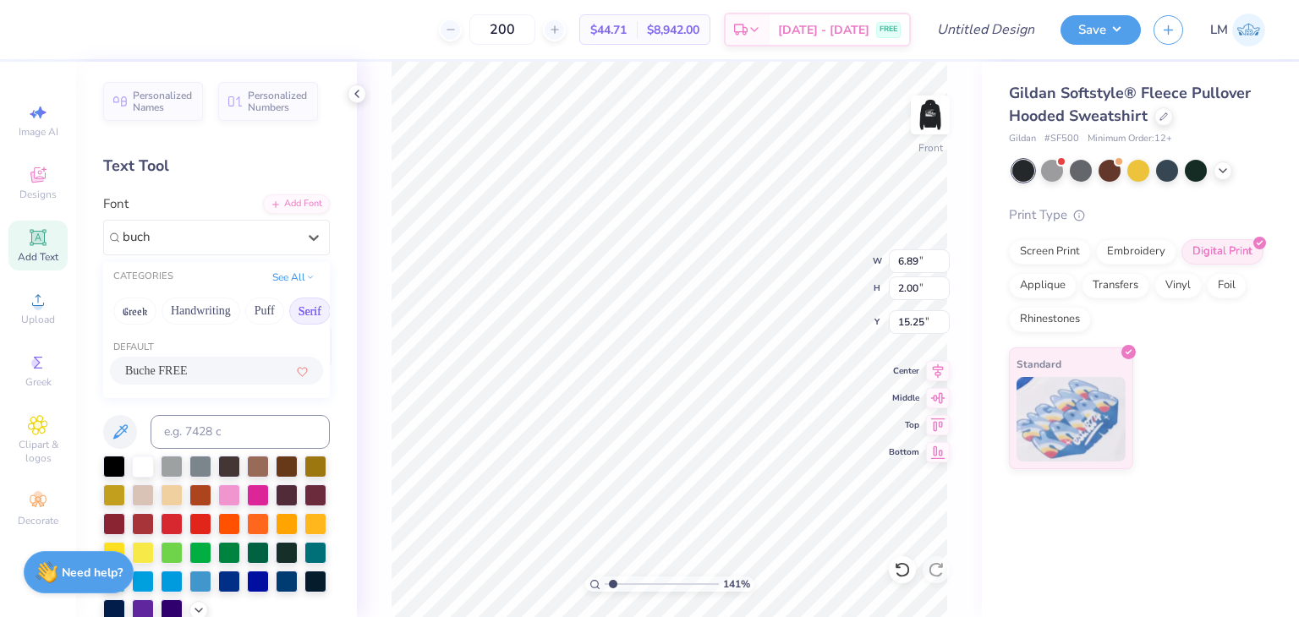
click at [179, 377] on span "Buche FREE" at bounding box center [156, 371] width 63 height 18
type input "buch"
type textarea "BROUGHT TO YOU BY"
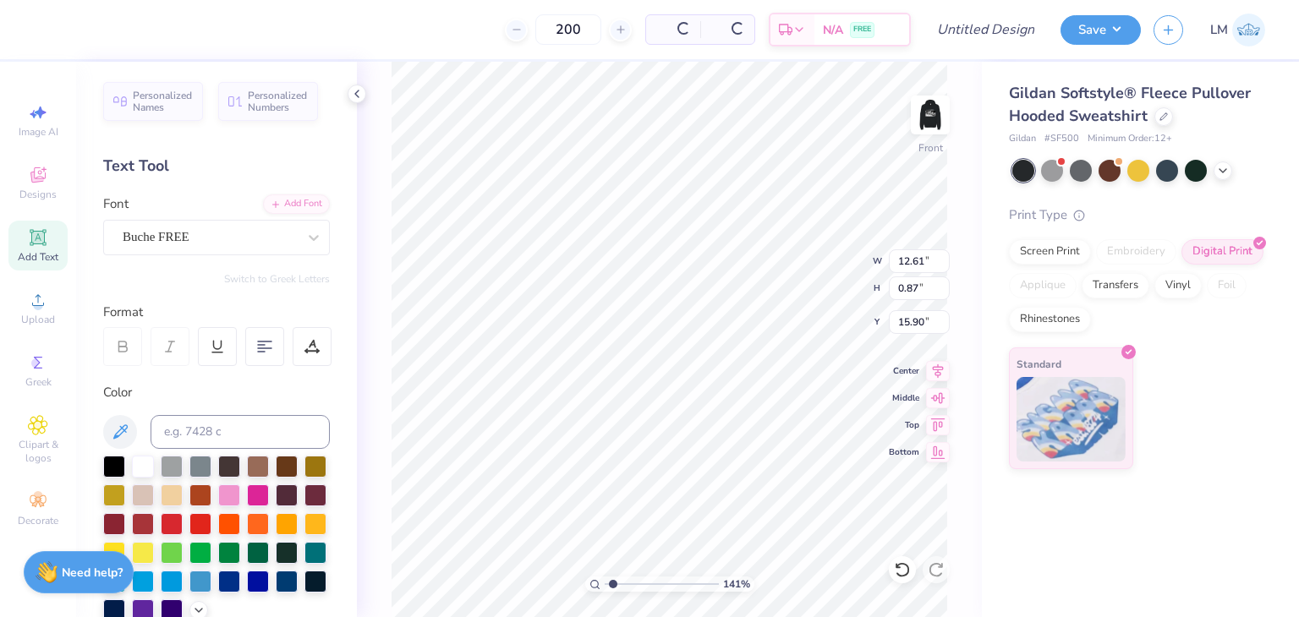
type input "12.61"
type input "0.87"
type input "6.54"
click at [359, 293] on div "141 % Front W 12.61 12.61 " H 0.87 0.87 " Y 6.54 6.54 " Center Middle Top Bottom" at bounding box center [669, 339] width 625 height 555
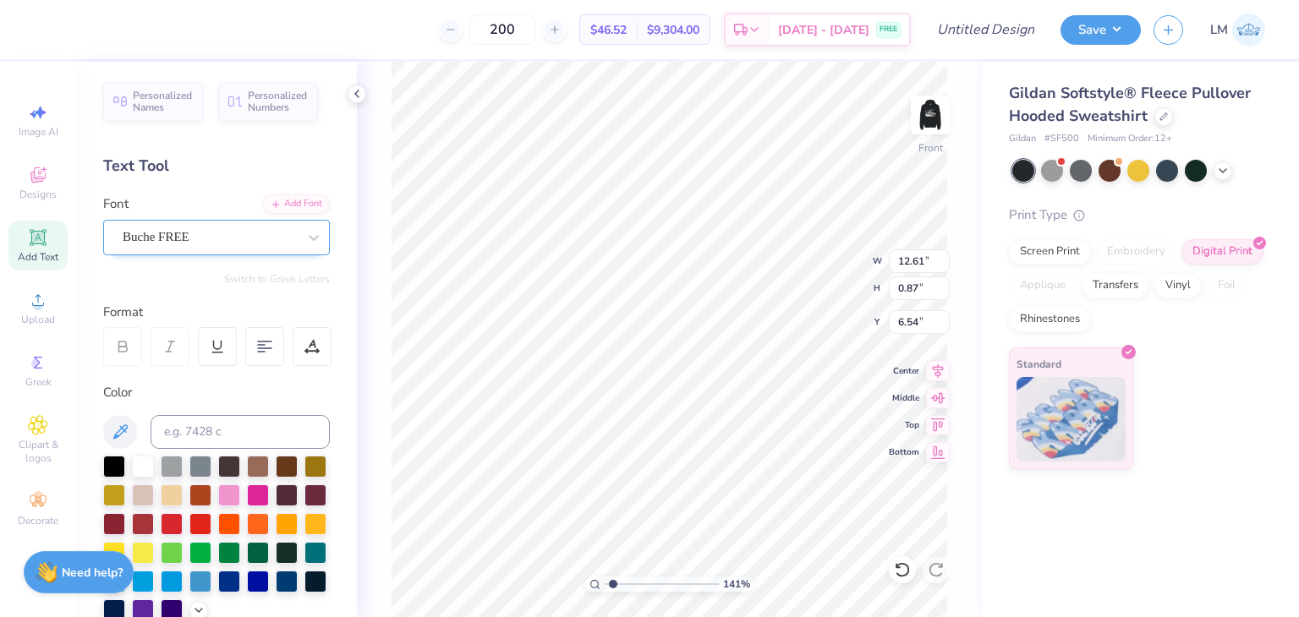
click at [294, 243] on div "Buche FREE" at bounding box center [210, 237] width 178 height 26
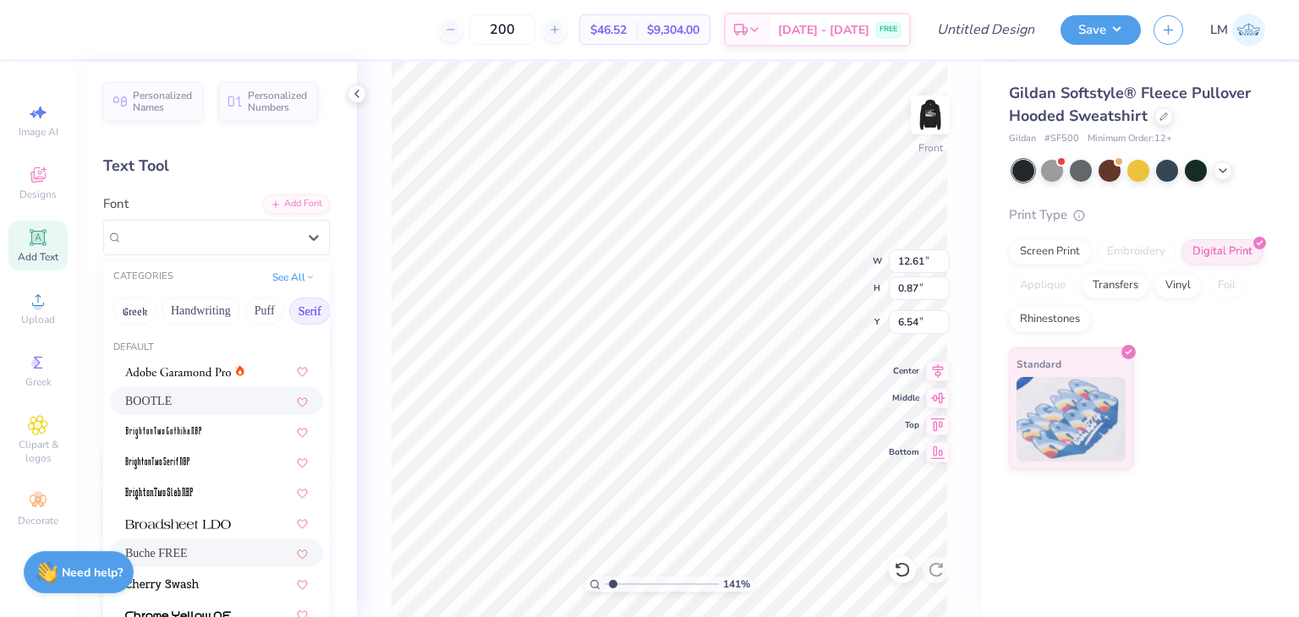
click at [203, 407] on div "BOOTLE" at bounding box center [216, 401] width 183 height 18
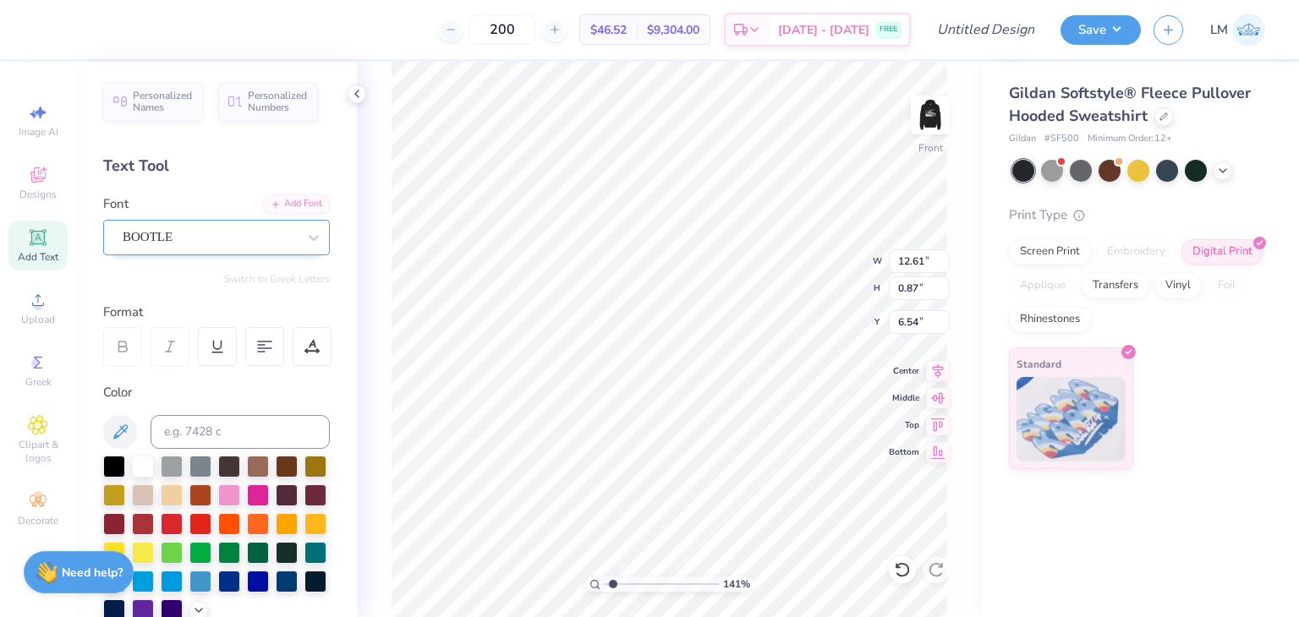
type textarea "BROUGHT TO YOU BY:"
click at [153, 251] on div "BOOTLE" at bounding box center [216, 238] width 227 height 36
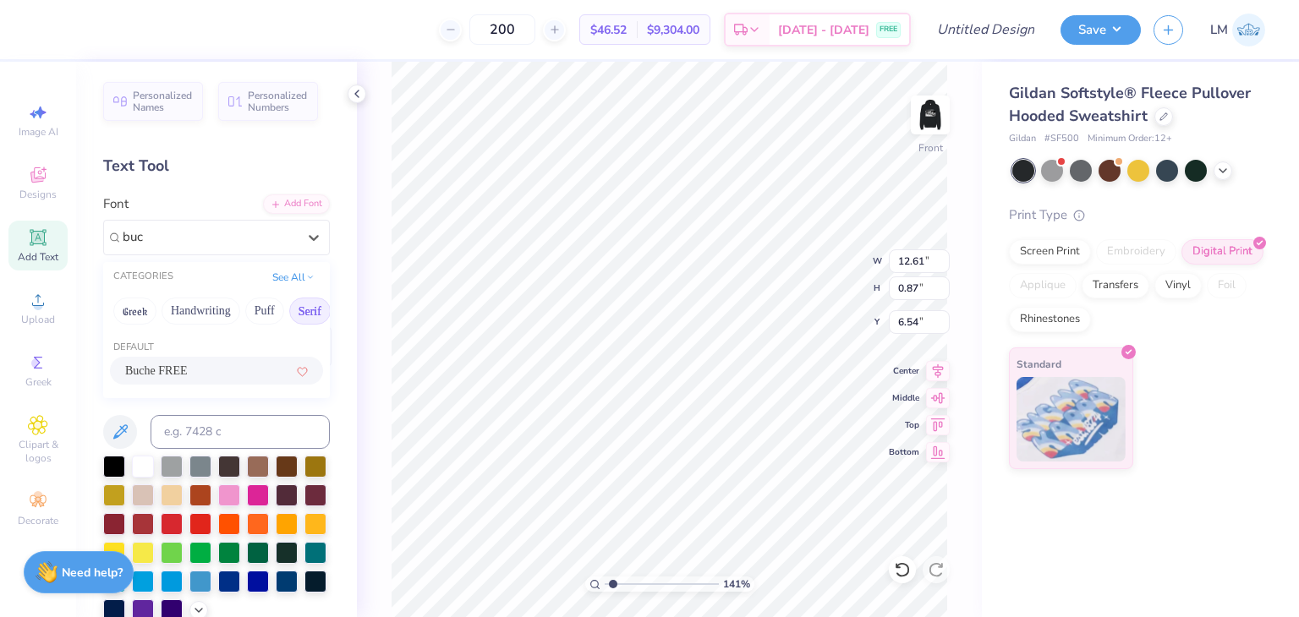
click at [154, 364] on span "Buche FREE" at bounding box center [156, 371] width 63 height 18
type input "buc"
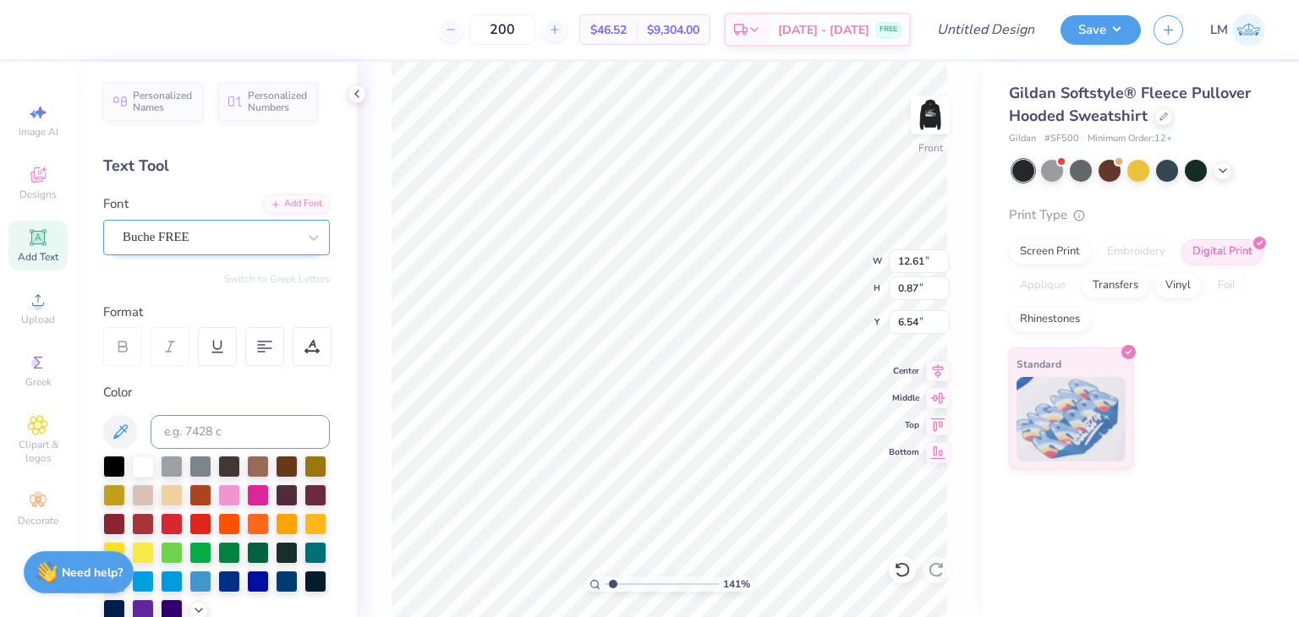
click at [248, 236] on div "Buche FREE" at bounding box center [210, 237] width 178 height 26
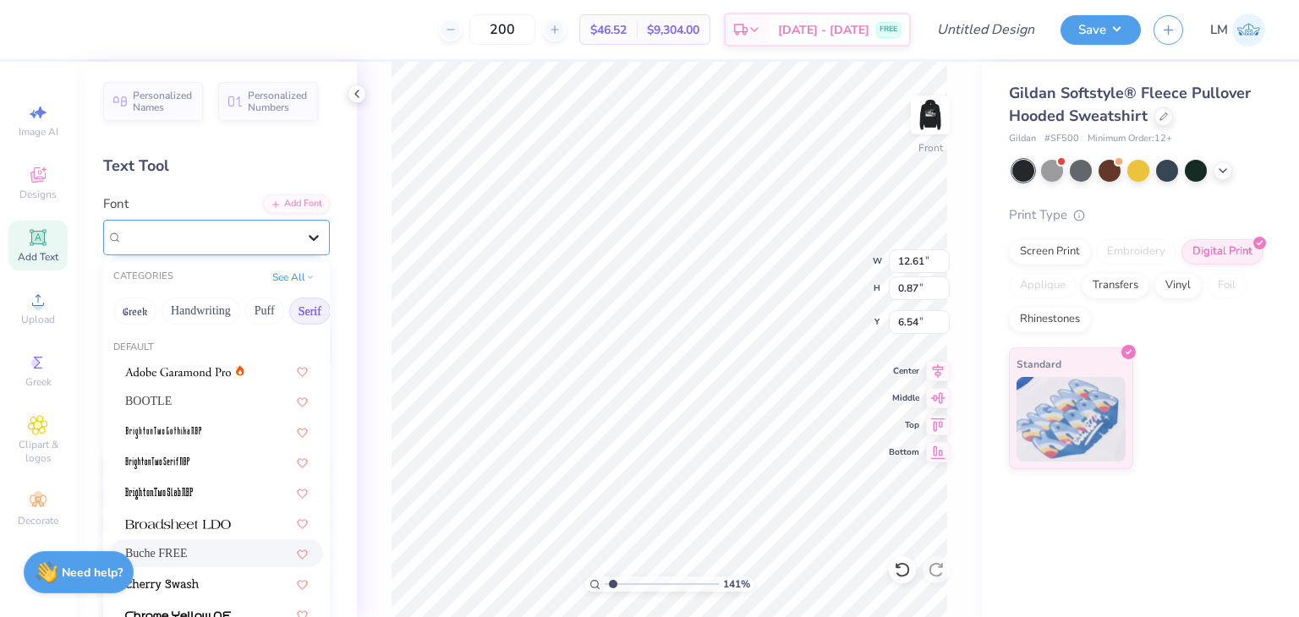
click at [298, 246] on div at bounding box center [313, 237] width 30 height 30
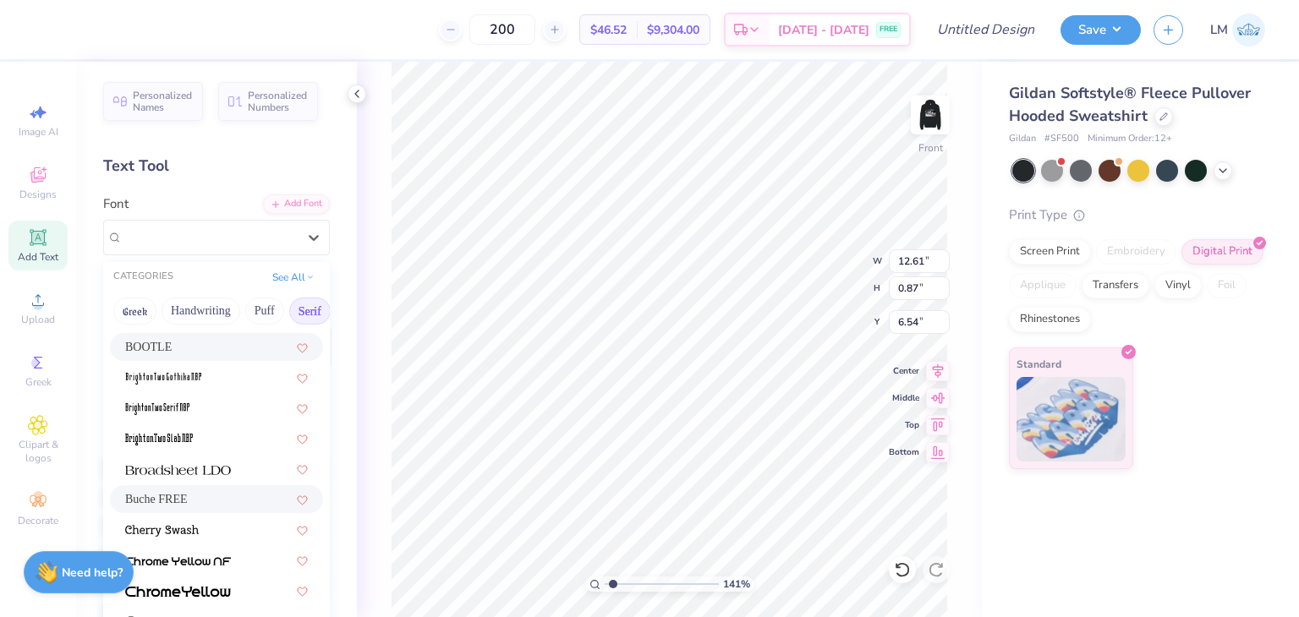
scroll to position [62, 0]
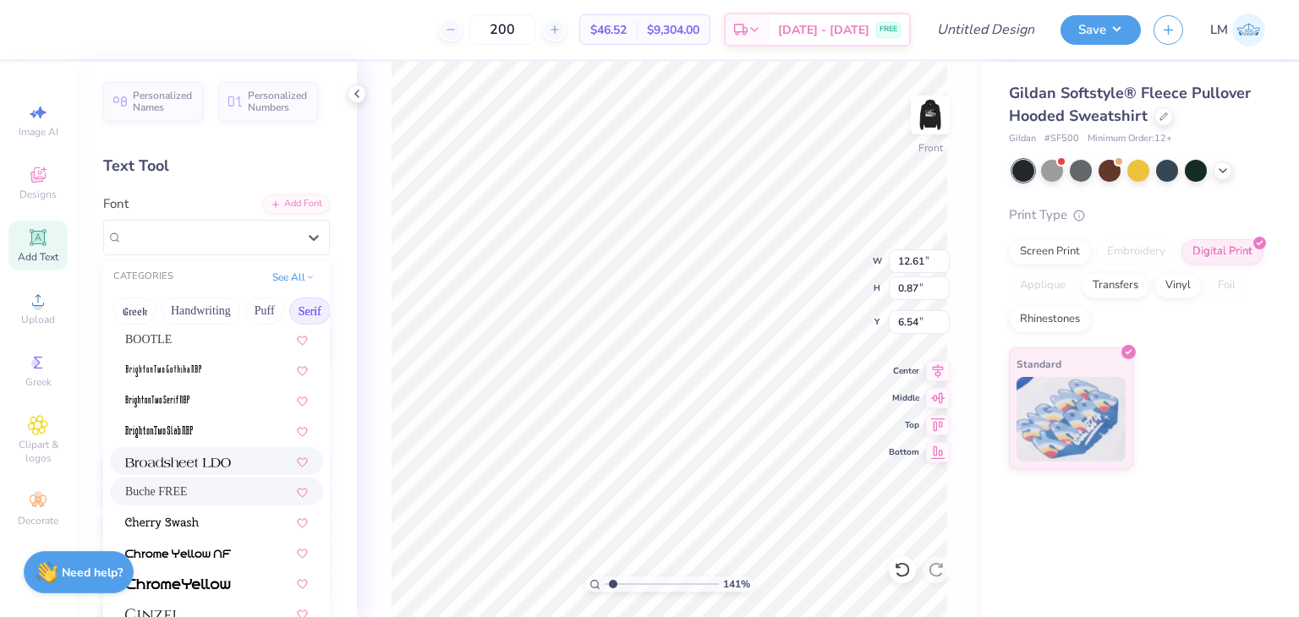
click at [248, 452] on div at bounding box center [216, 461] width 183 height 18
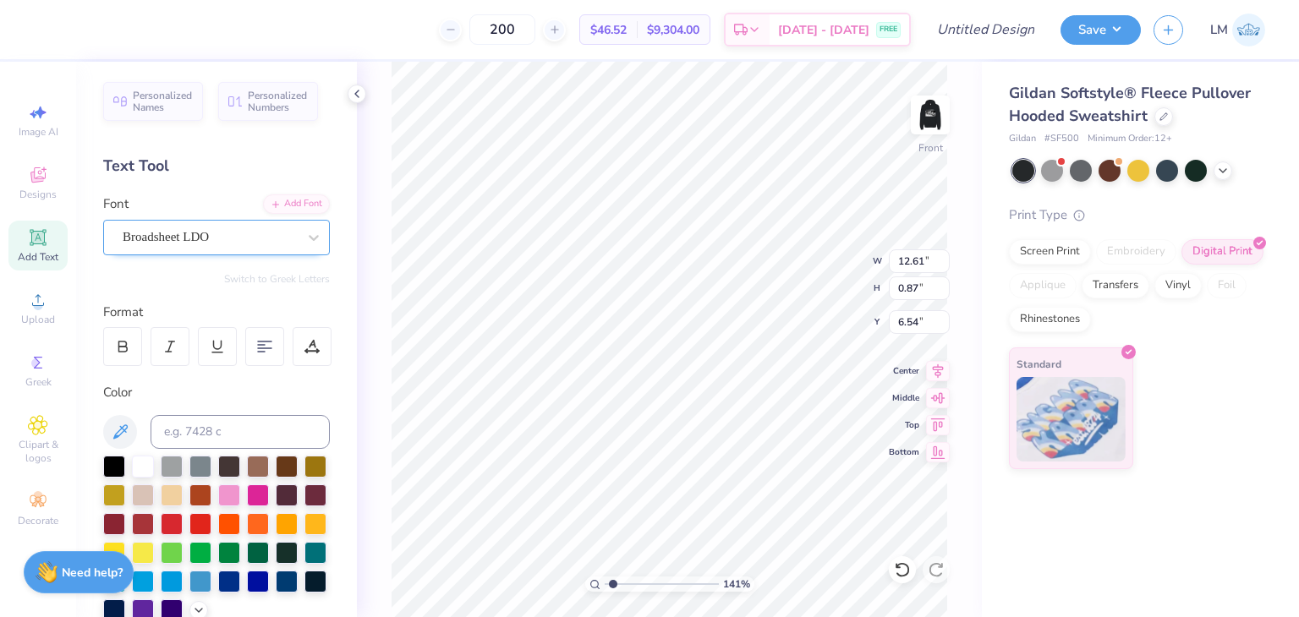
type input "14.00"
type input "0.89"
type input "6.53"
click at [927, 128] on img at bounding box center [930, 115] width 68 height 68
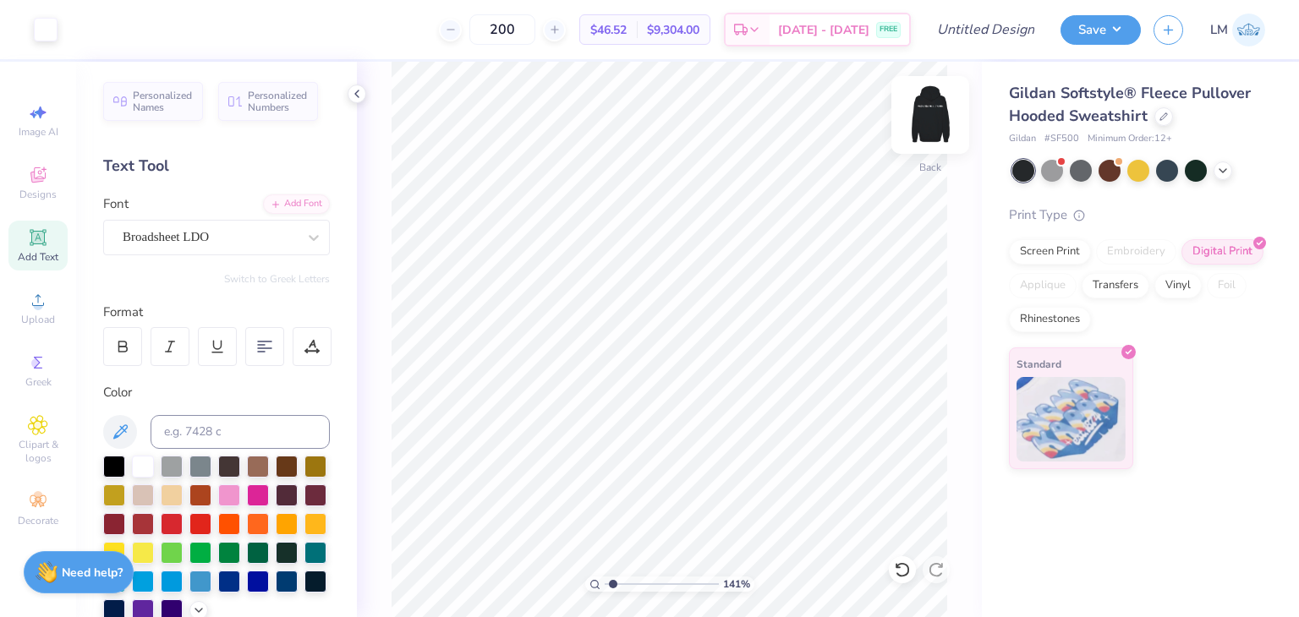
click at [930, 128] on img at bounding box center [930, 115] width 68 height 68
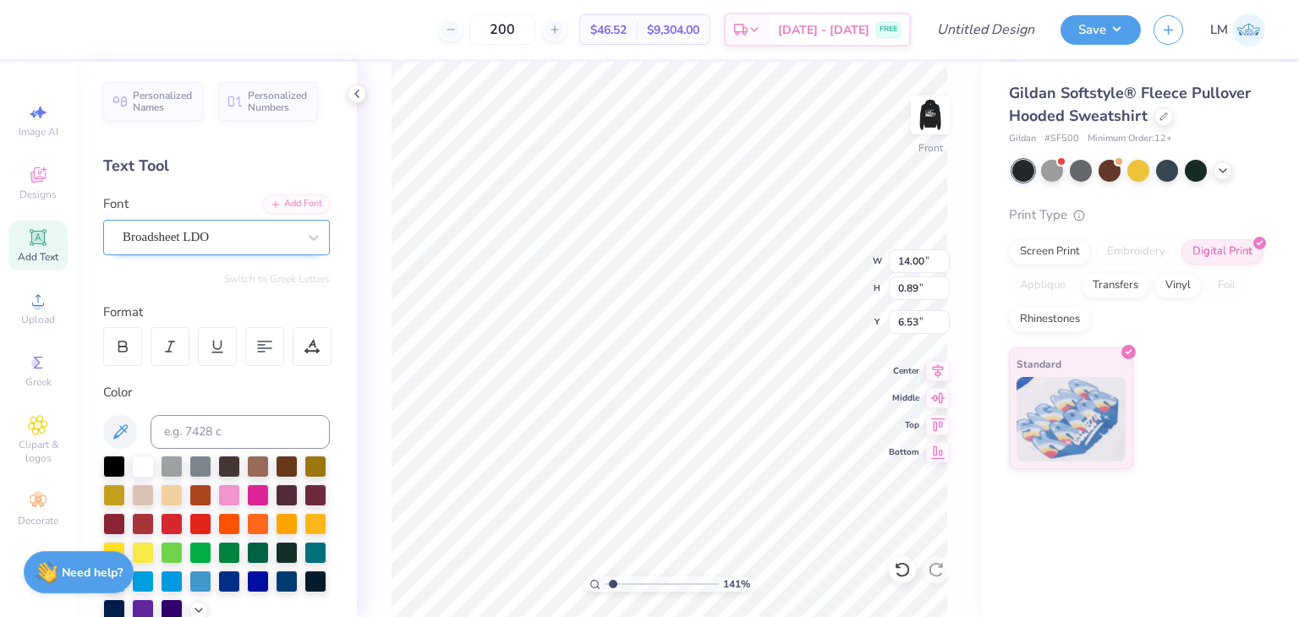
click at [268, 243] on div "Broadsheet LDO" at bounding box center [210, 237] width 178 height 26
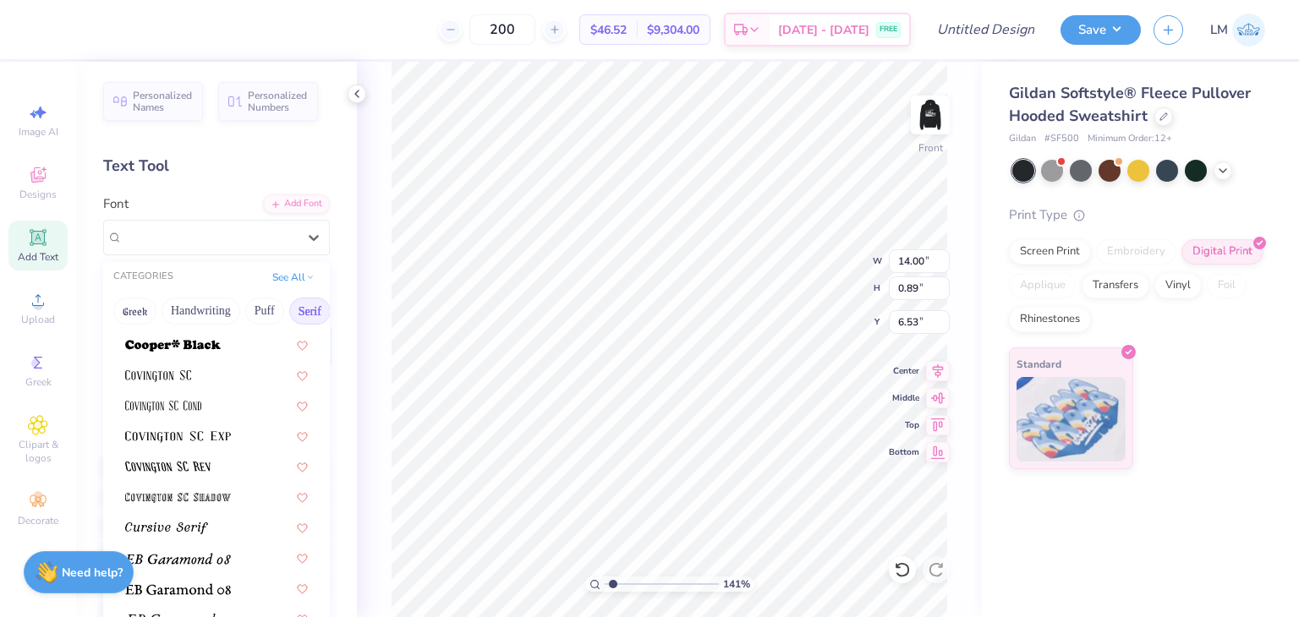
scroll to position [830, 0]
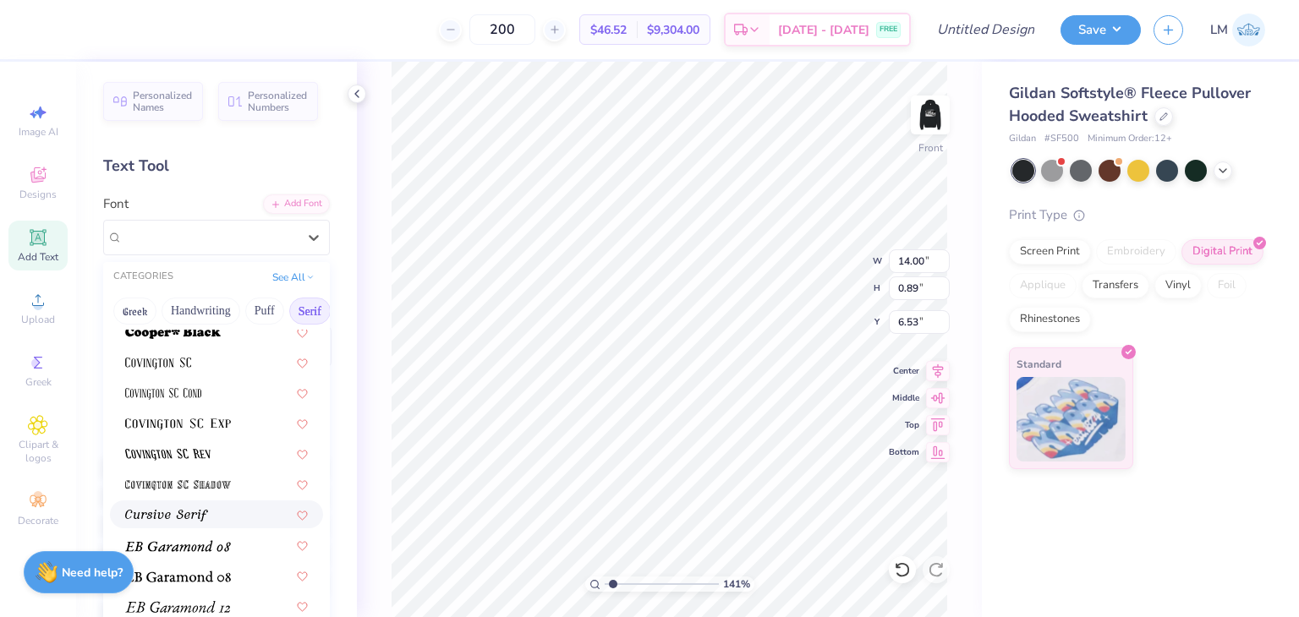
click at [238, 506] on div at bounding box center [216, 515] width 183 height 18
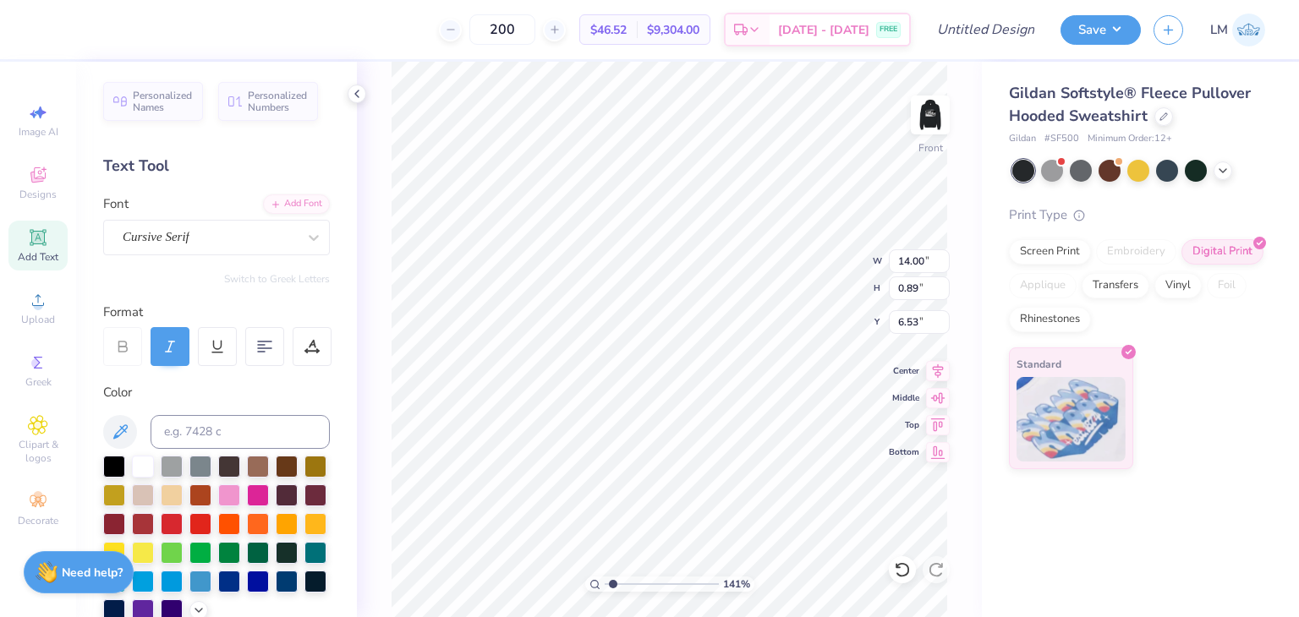
type input "14.08"
type input "1.04"
type input "6.45"
click at [313, 238] on icon at bounding box center [314, 238] width 10 height 6
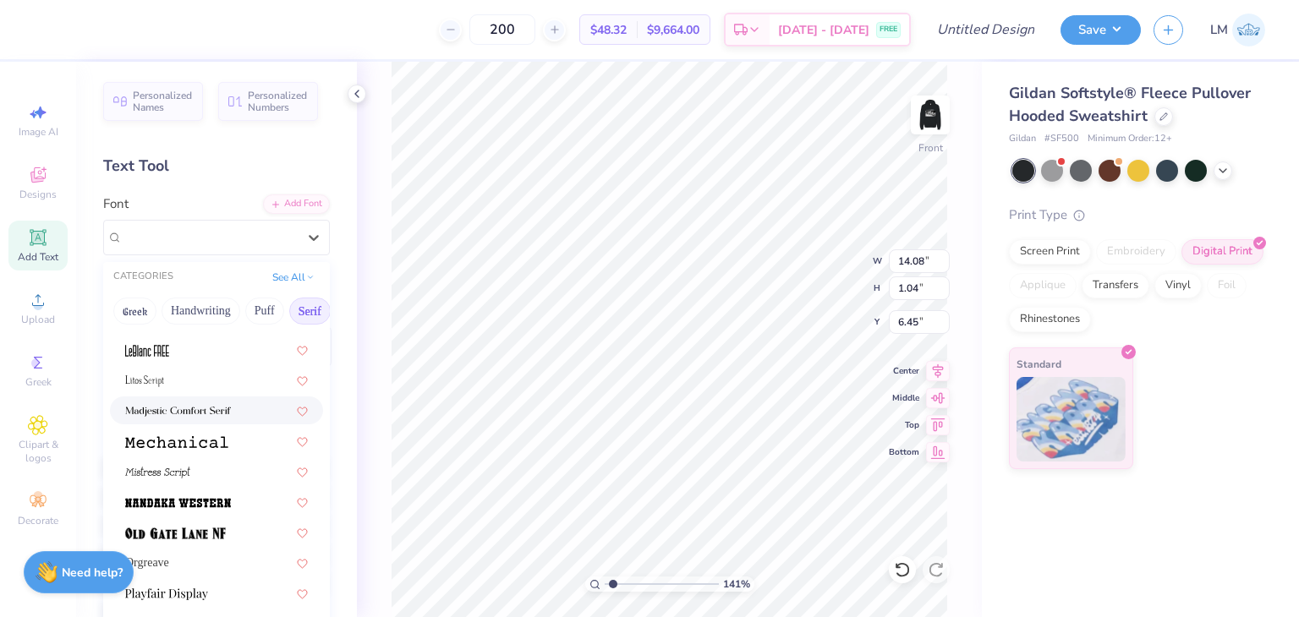
scroll to position [1670, 0]
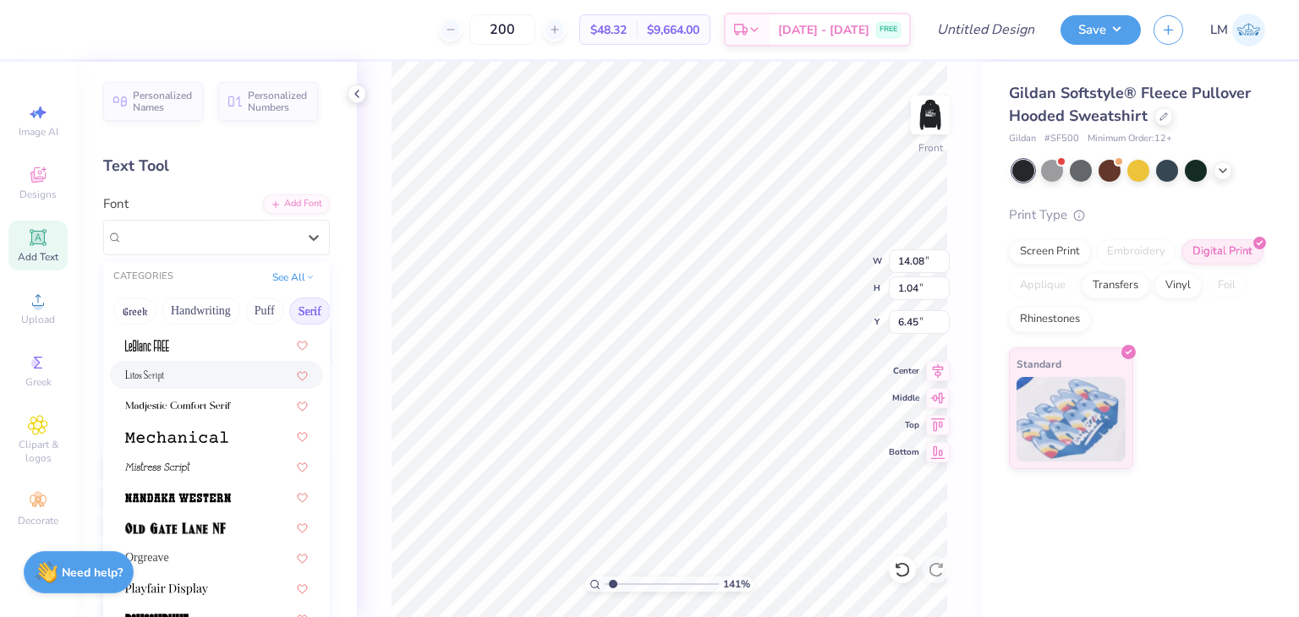
click at [246, 384] on div at bounding box center [216, 375] width 213 height 28
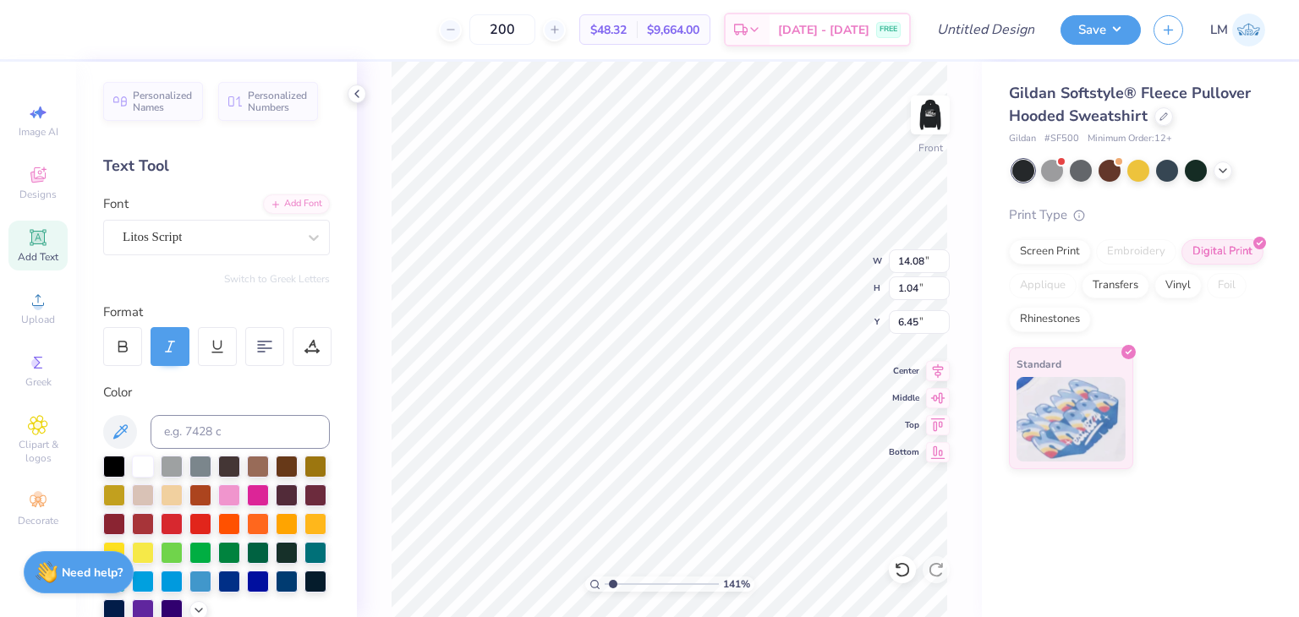
type input "10.57"
type input "0.98"
type input "6.48"
click at [256, 246] on div at bounding box center [210, 237] width 174 height 23
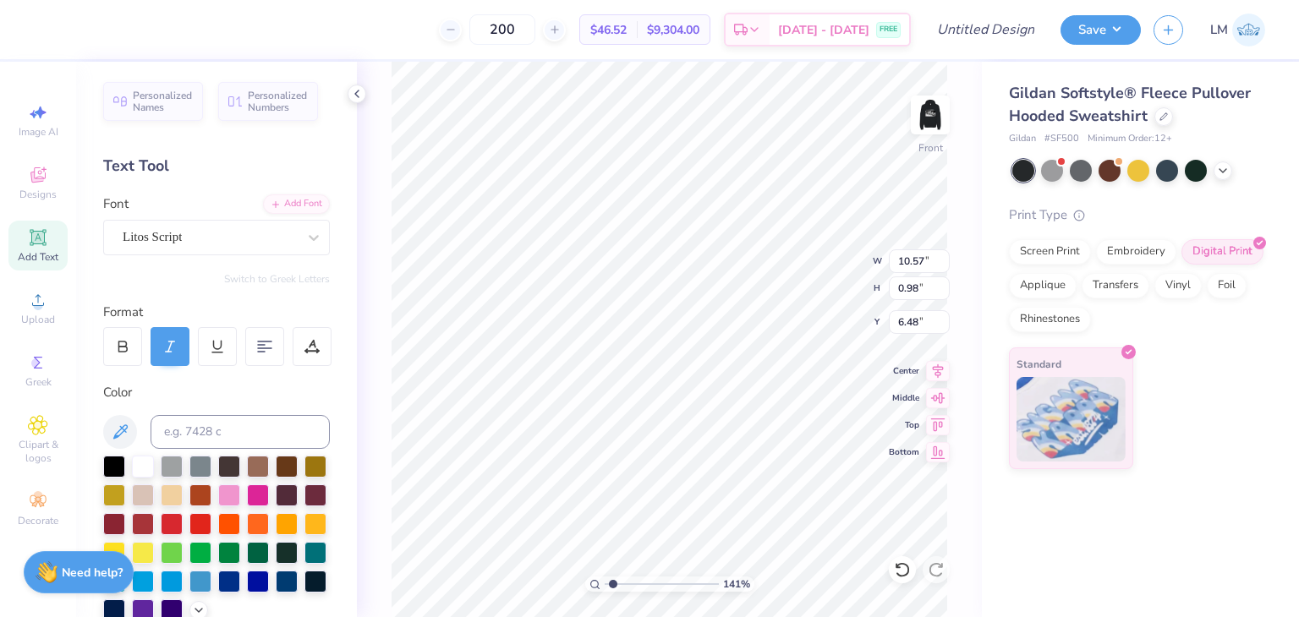
type textarea "BROUGHT TO YOU BY:"
type input "6.00"
click at [14, 248] on div "Add Text" at bounding box center [37, 246] width 59 height 50
click at [224, 235] on div "Super Dream" at bounding box center [210, 237] width 178 height 26
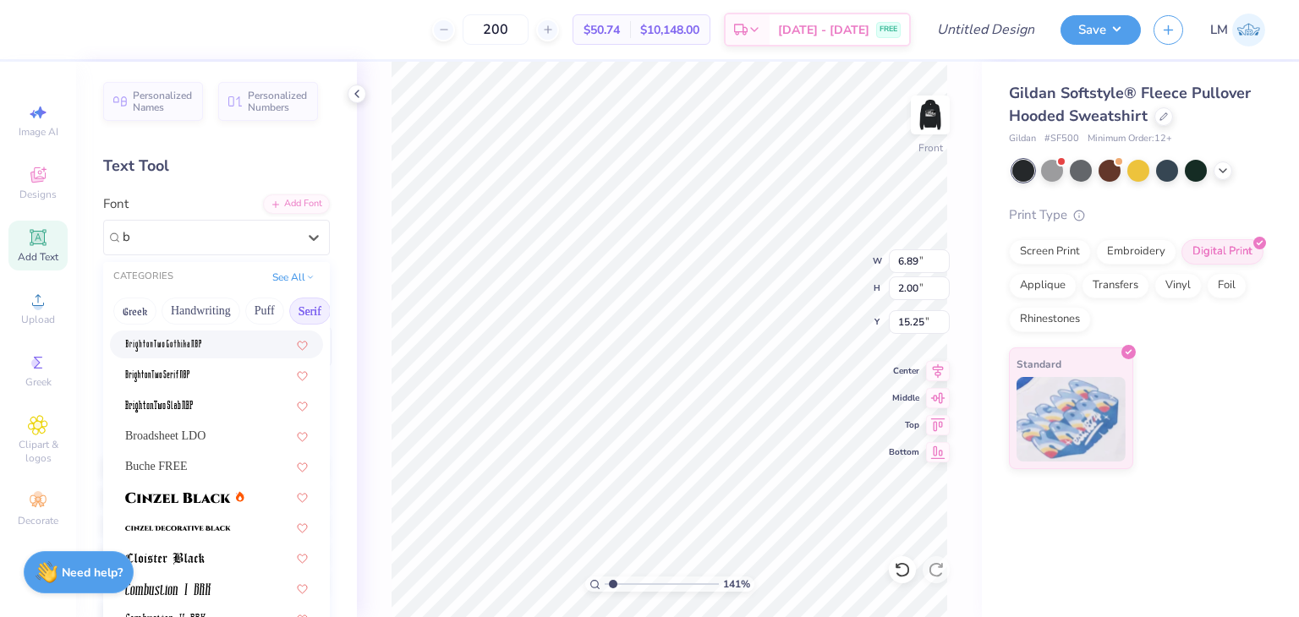
scroll to position [89, 0]
click at [215, 462] on div "Buche FREE" at bounding box center [216, 465] width 183 height 18
type input "b"
type input "7.21"
type input "1.92"
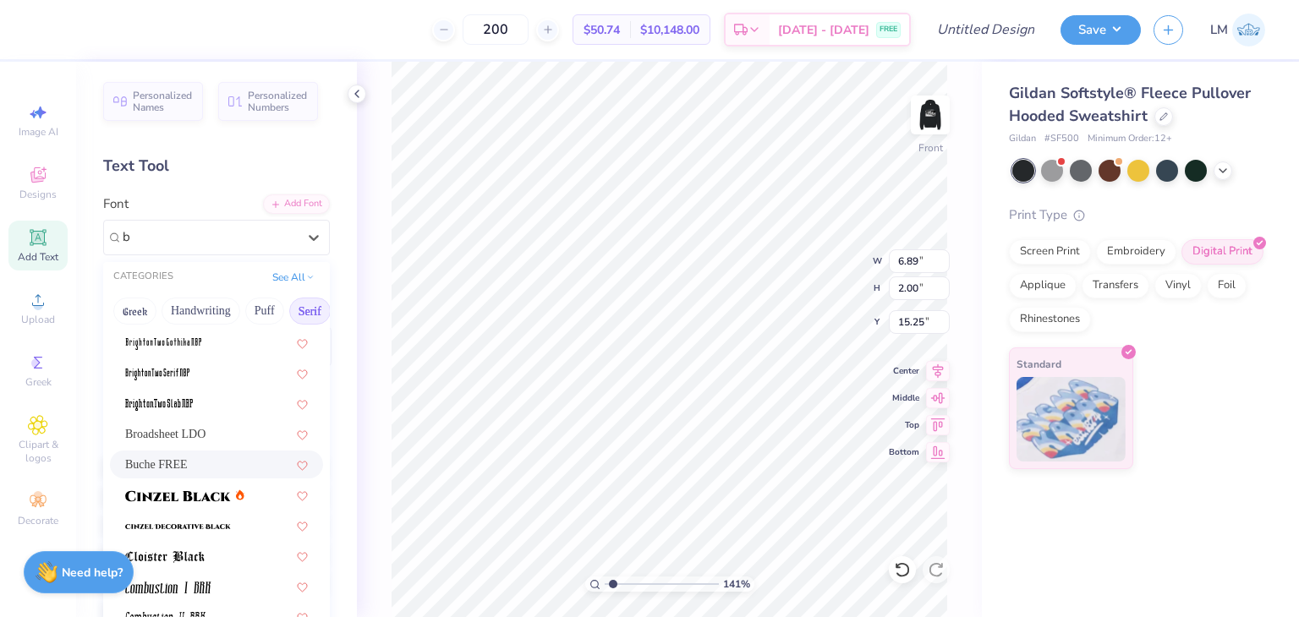
type input "15.29"
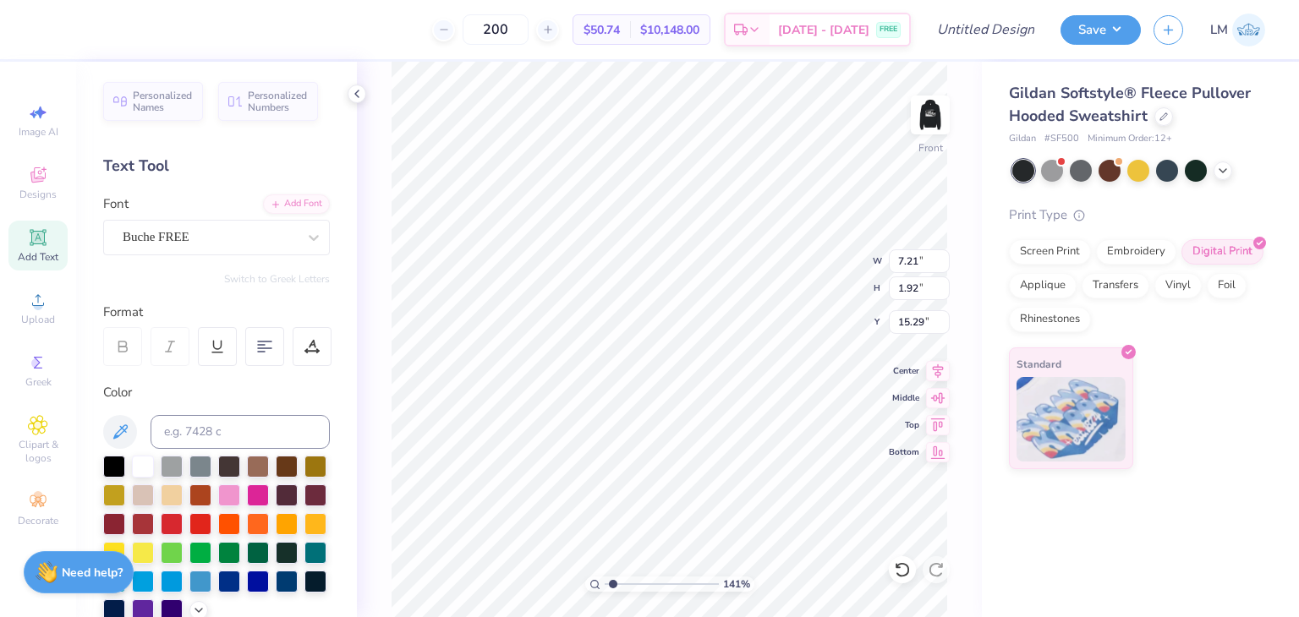
scroll to position [0, 9]
type textarea "THETA SDT ACACIA ZBT PHI SIG"
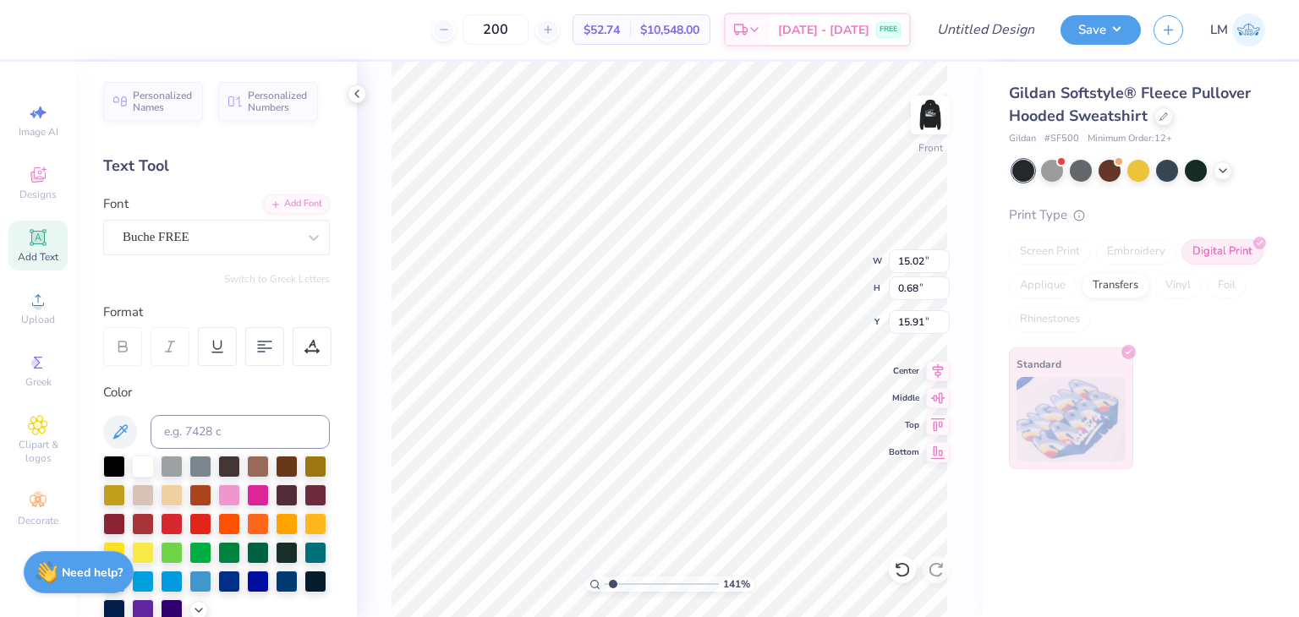
type textarea "THETA SDT ACACIA ZBT PHI SIG"
type input "9.10"
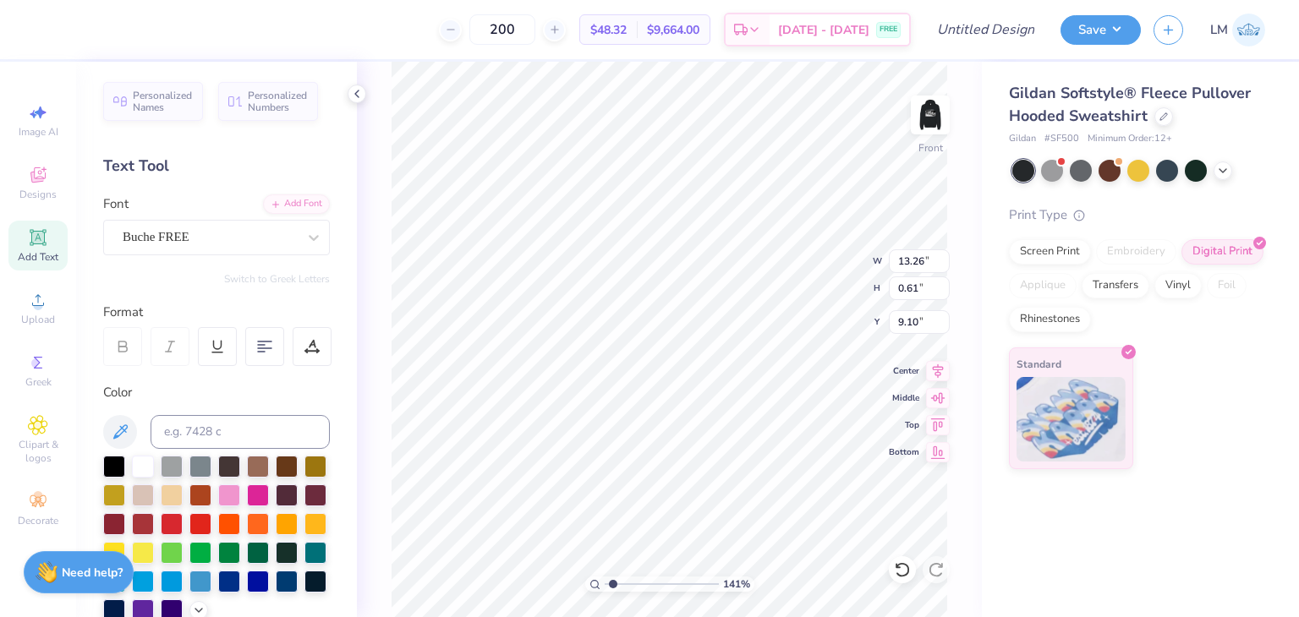
type input "13.26"
type input "0.61"
type input "9.17"
type input "12.21"
type input "0.56"
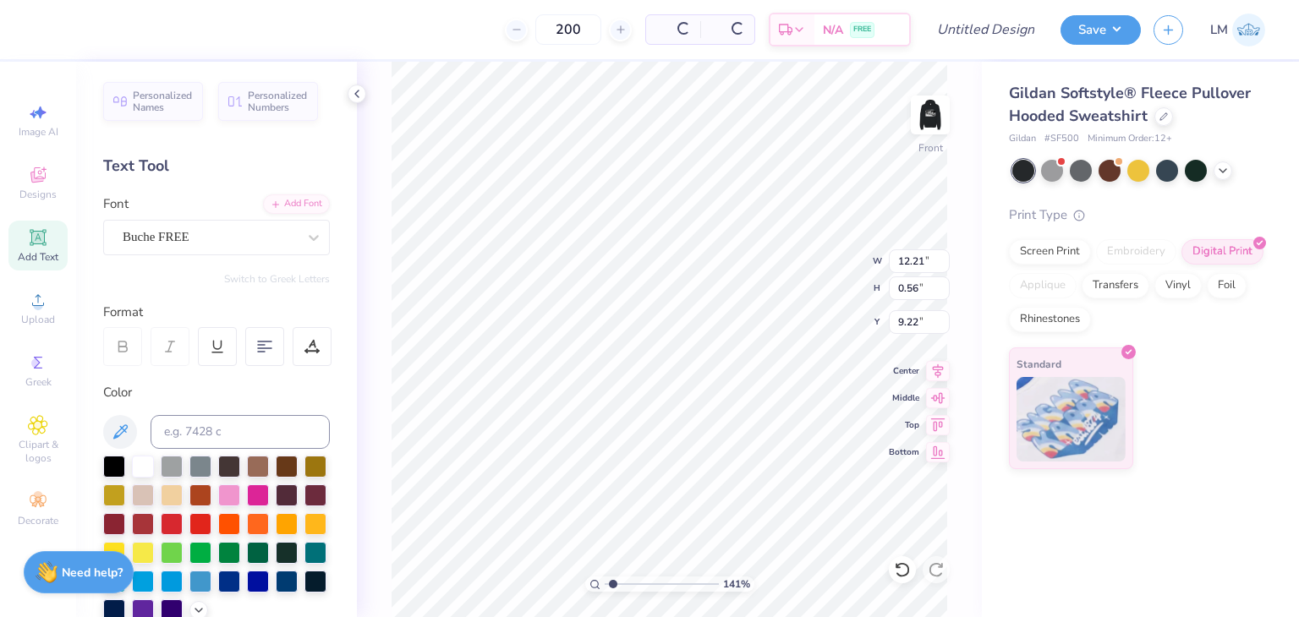
type input "7.66"
type input "10.68"
type input "0.98"
type input "6.00"
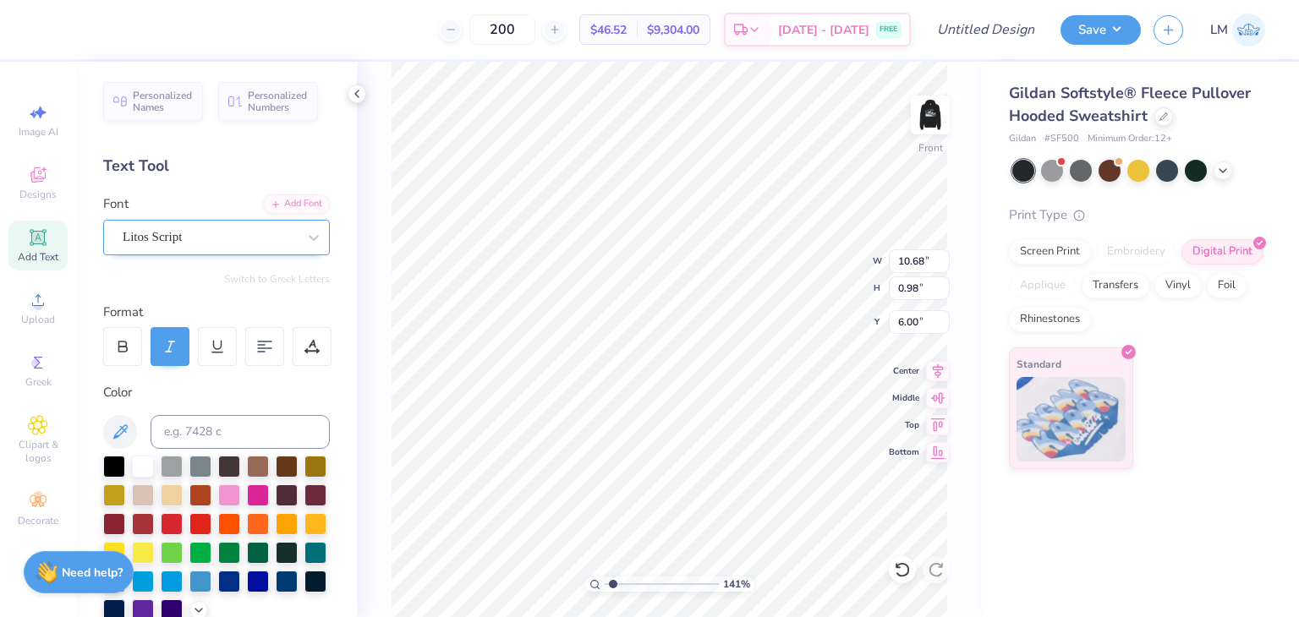
click at [144, 242] on div "Litos Script" at bounding box center [210, 237] width 178 height 26
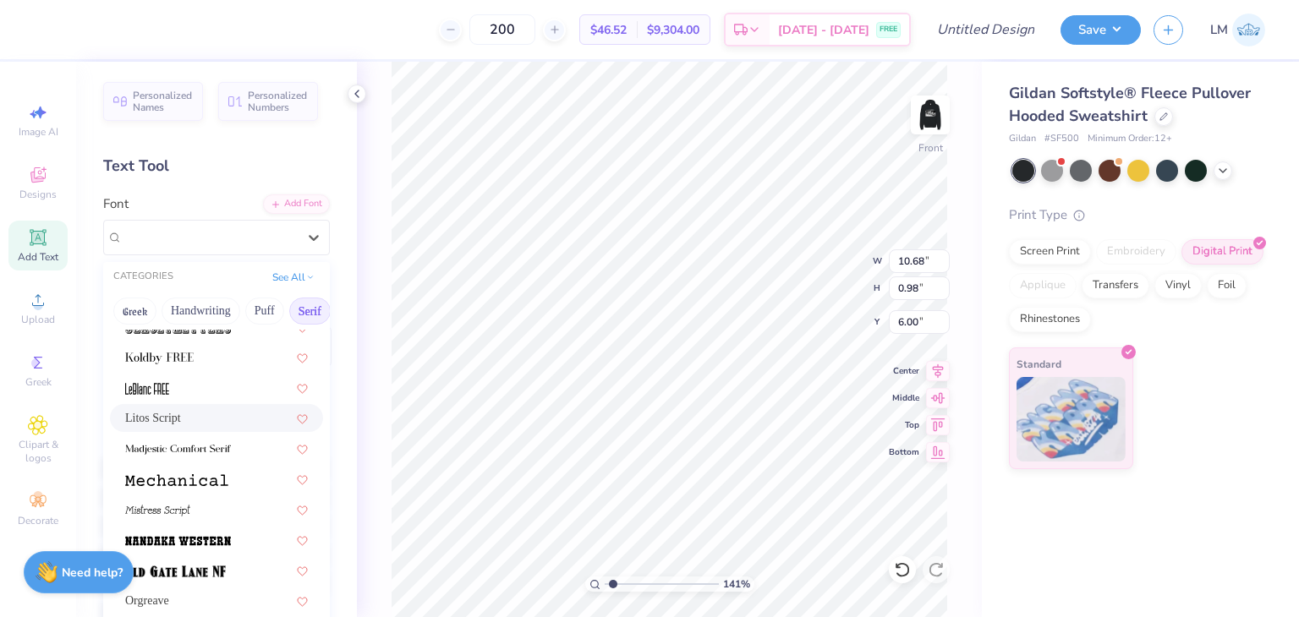
scroll to position [1935, 0]
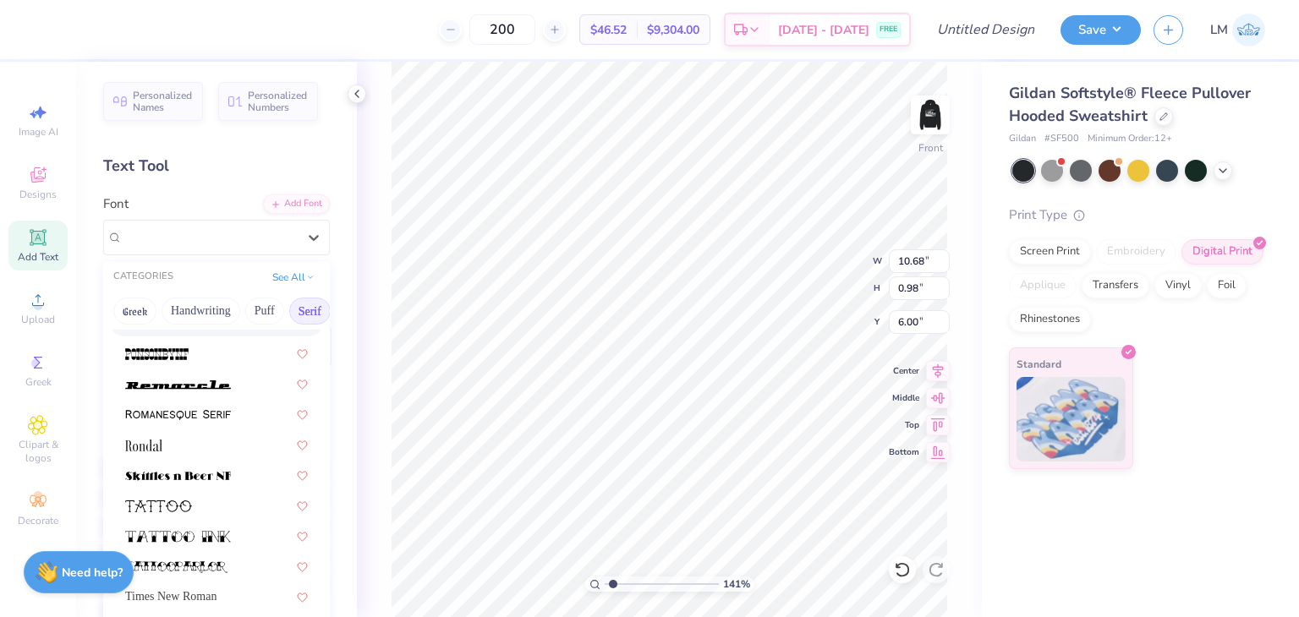
click at [300, 320] on button "Serif" at bounding box center [309, 311] width 41 height 27
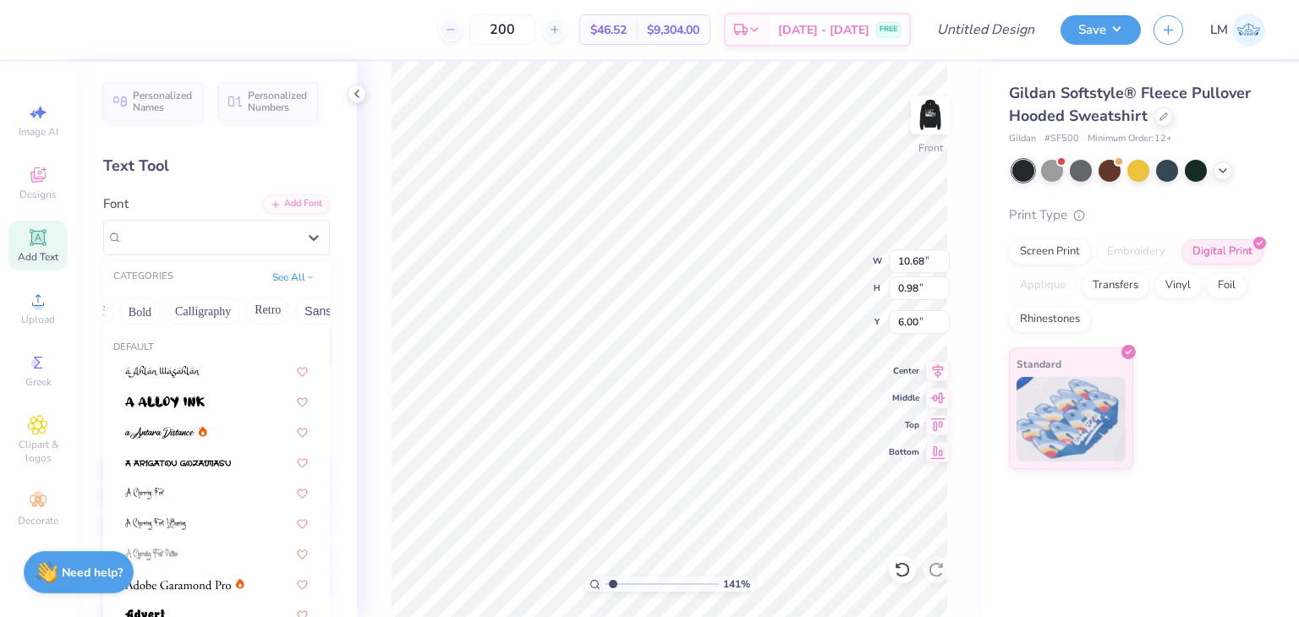
scroll to position [0, 219]
click at [220, 311] on button "Calligraphy" at bounding box center [200, 311] width 74 height 27
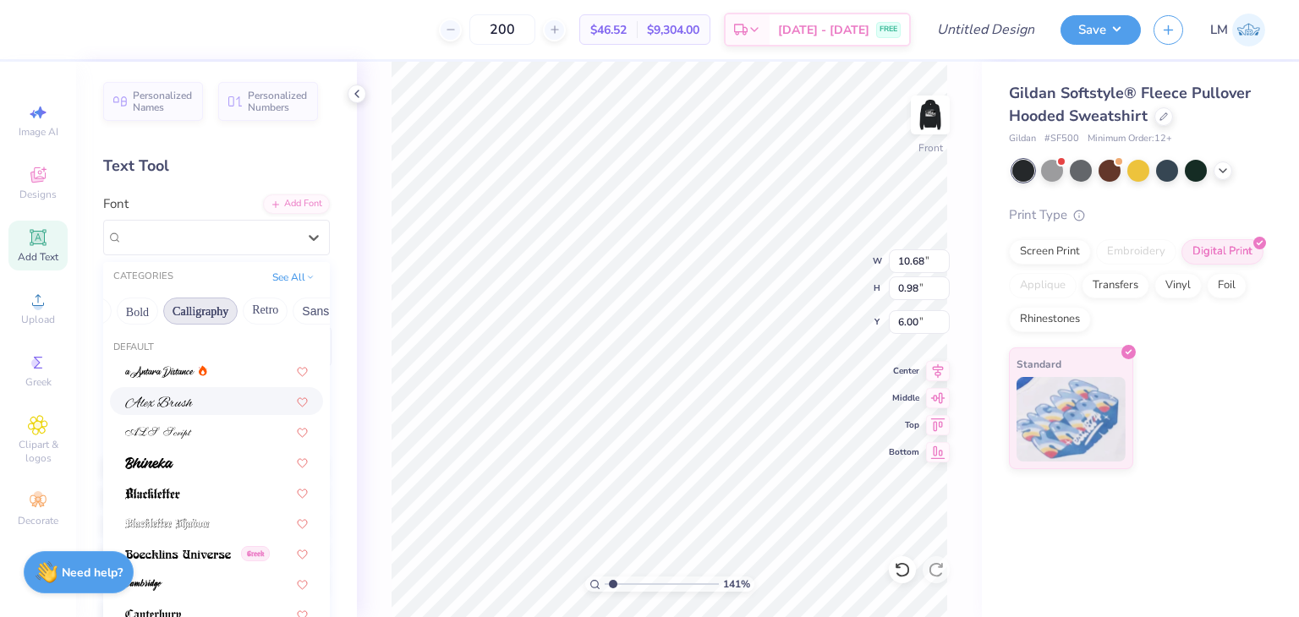
click at [222, 408] on div at bounding box center [216, 401] width 183 height 18
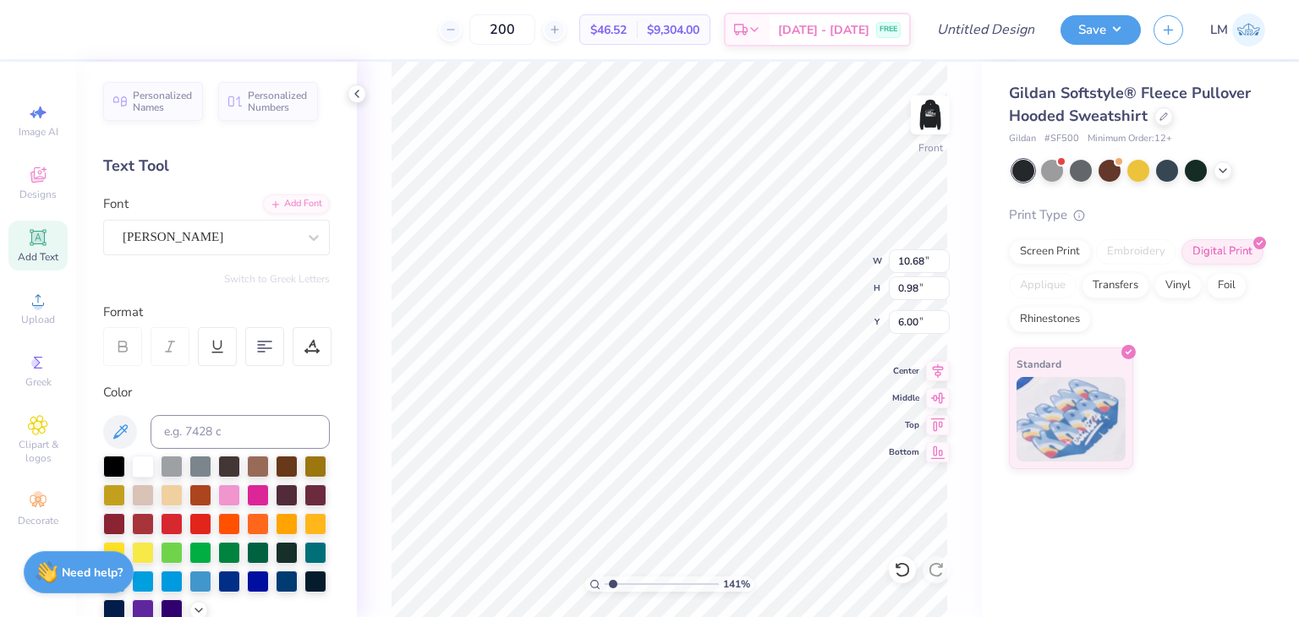
type input "15.03"
type input "1.24"
type input "6.04"
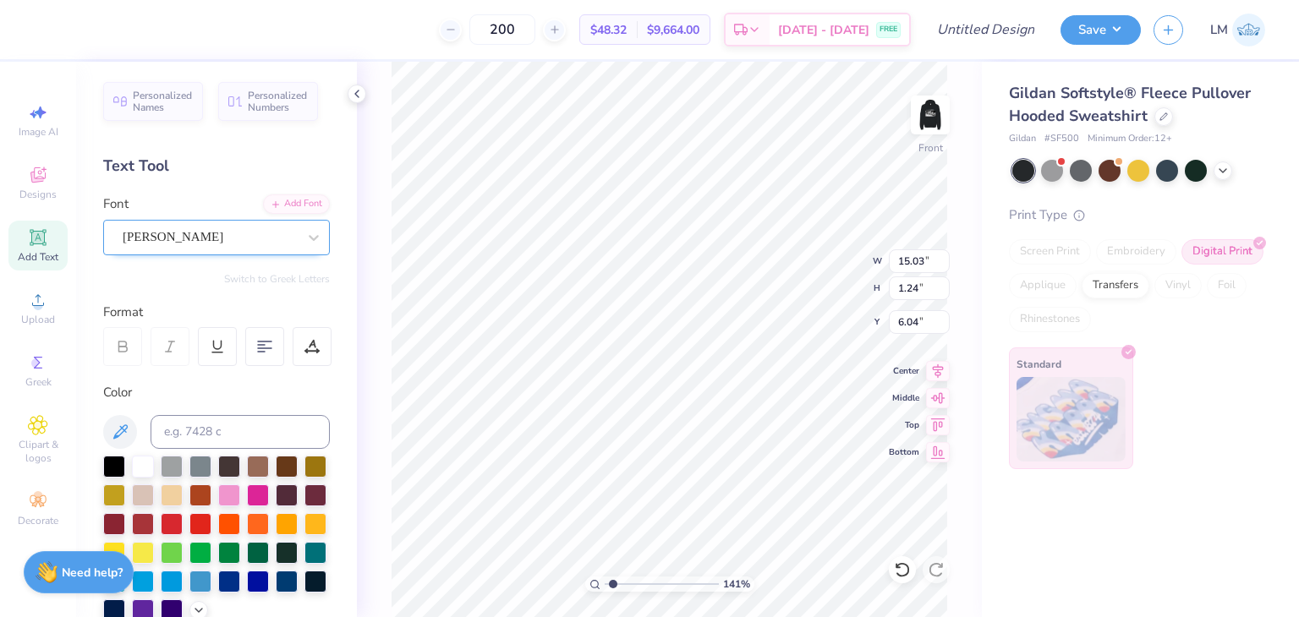
click at [243, 238] on div "Alex Brush" at bounding box center [210, 237] width 178 height 26
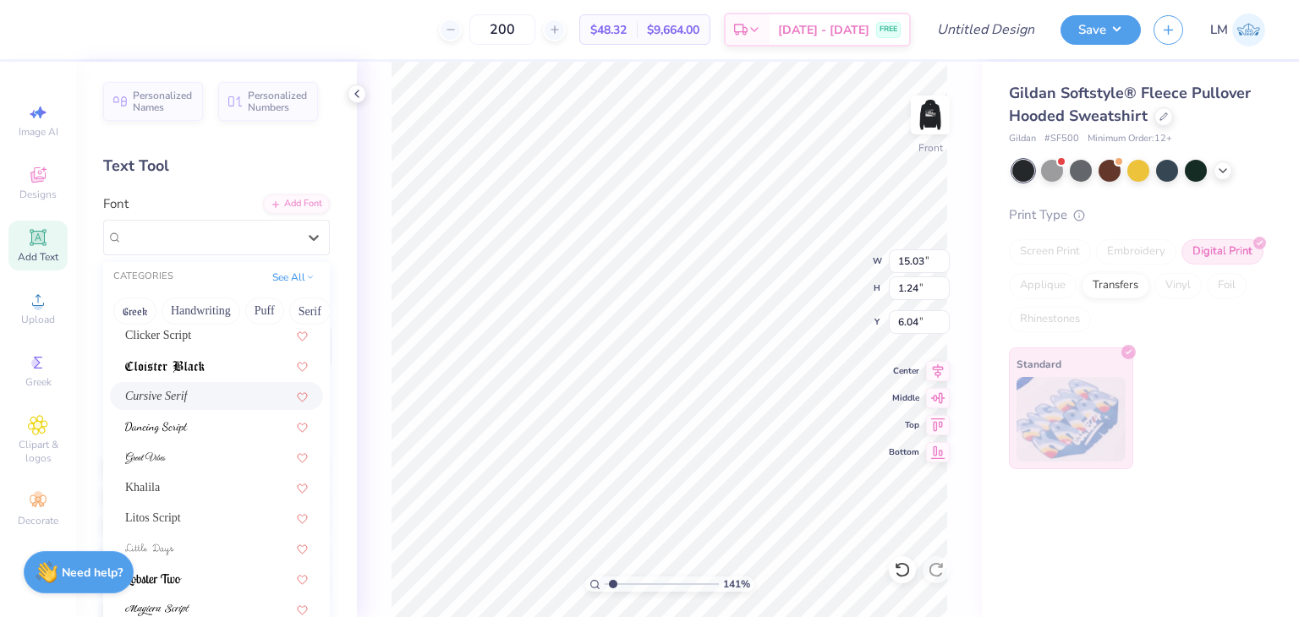
scroll to position [413, 0]
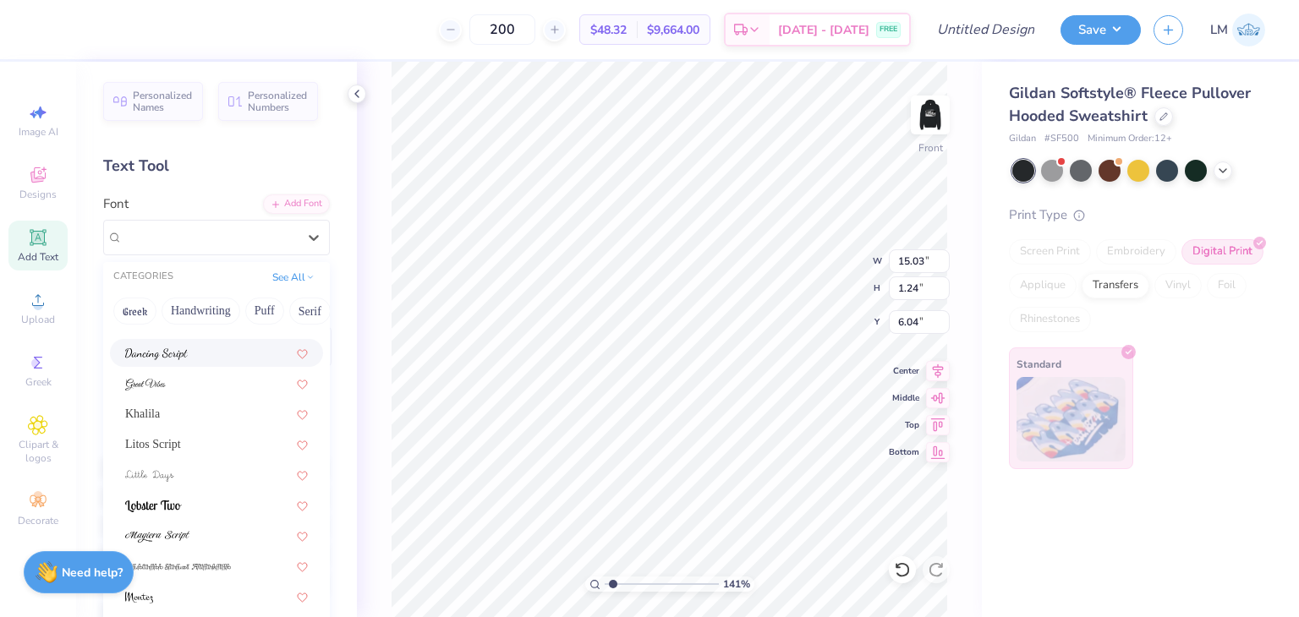
click at [229, 356] on div at bounding box center [216, 353] width 183 height 18
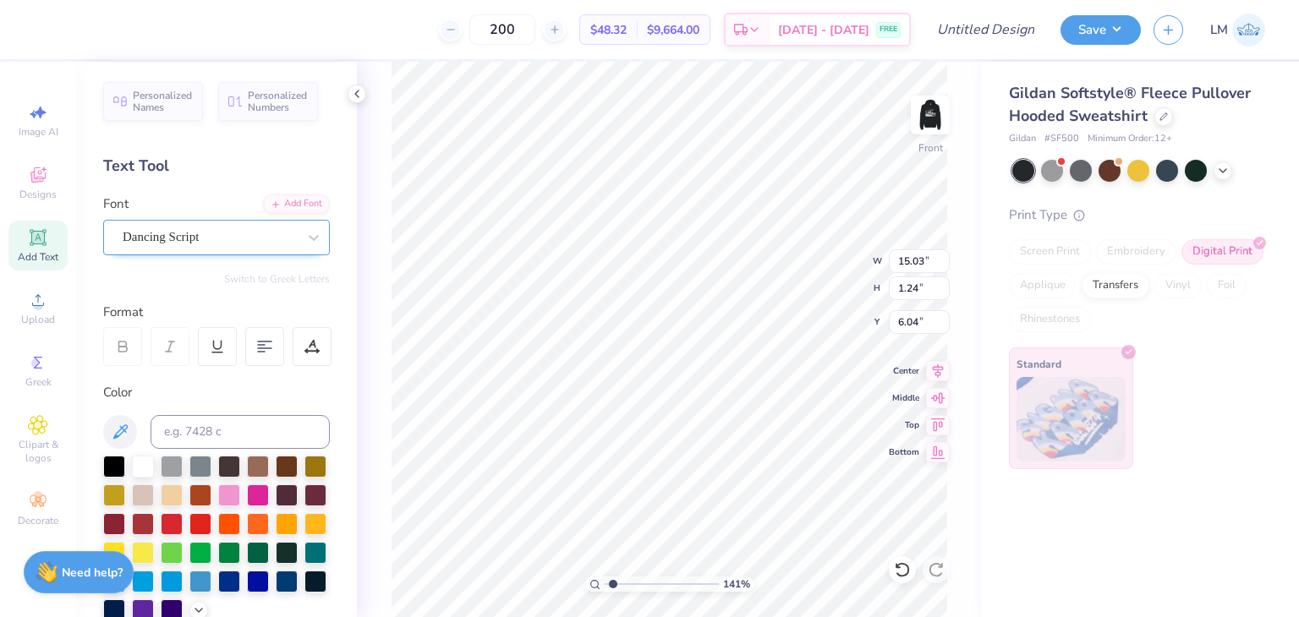
type input "11.71"
type input "1.14"
type input "6.09"
click at [237, 233] on div "Dancing Script" at bounding box center [210, 237] width 178 height 26
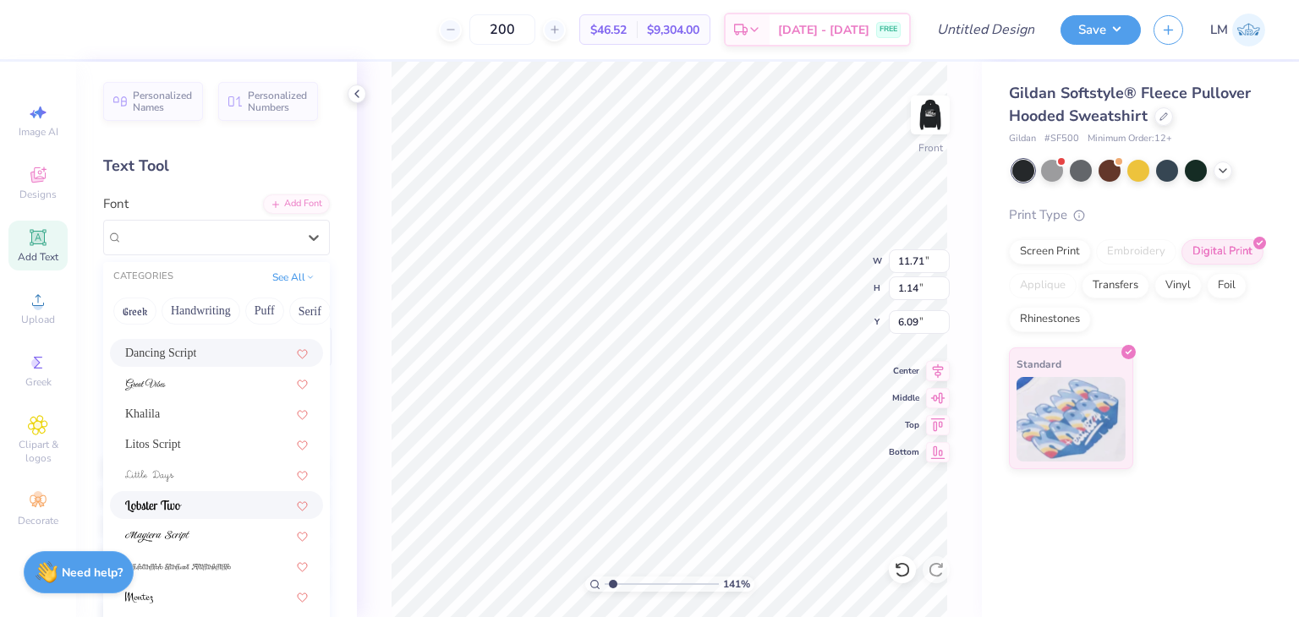
click at [252, 508] on div at bounding box center [216, 505] width 183 height 18
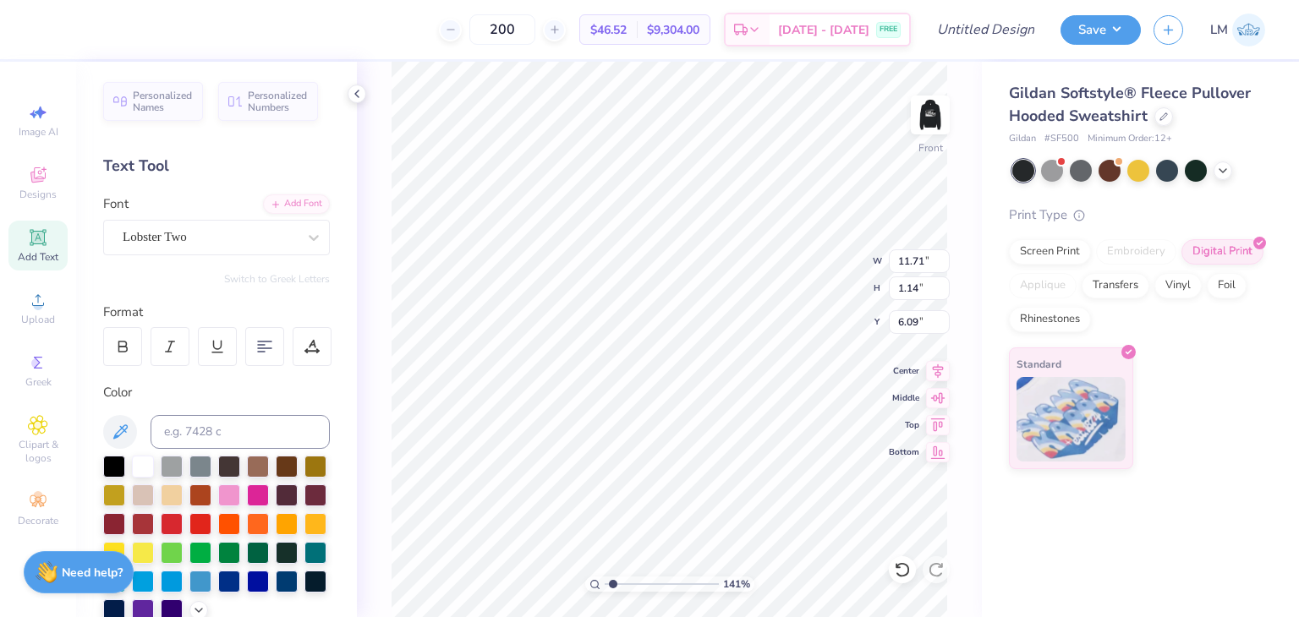
type input "12.78"
type input "1.20"
type input "6.06"
click at [209, 257] on div "Personalized Names Personalized Numbers Text Tool Add Font Font Lobster Two Swi…" at bounding box center [216, 339] width 281 height 555
click at [268, 236] on div "Lobster Two" at bounding box center [210, 237] width 178 height 26
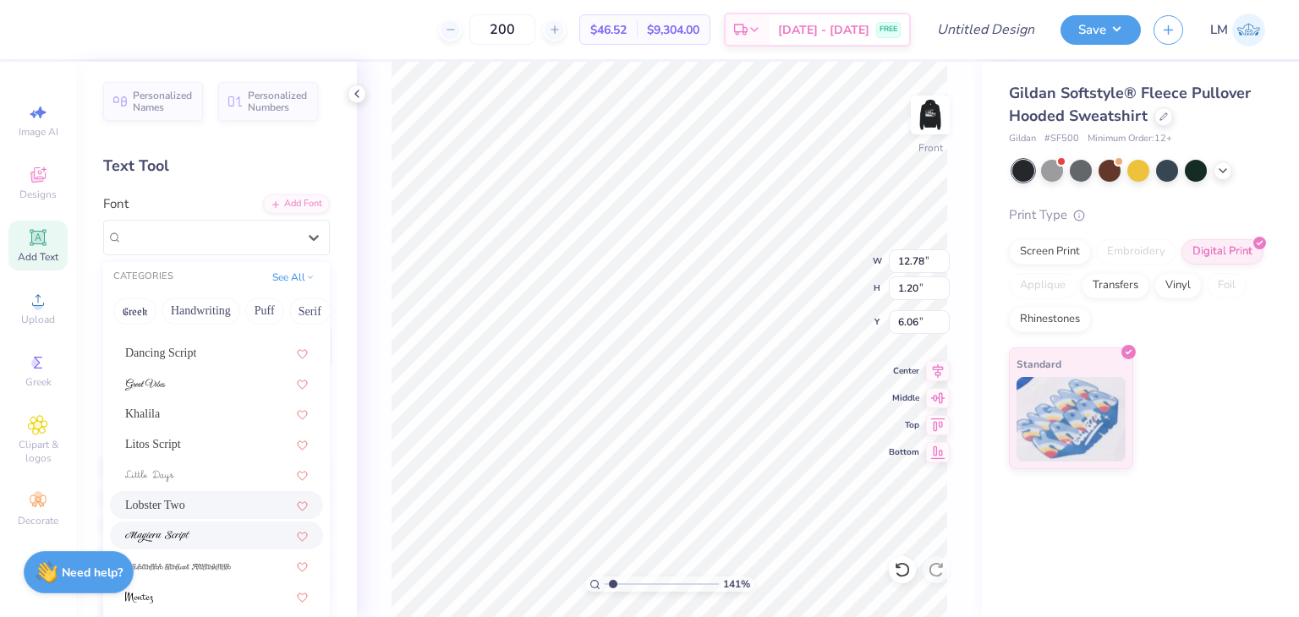
click at [244, 533] on div at bounding box center [216, 536] width 183 height 18
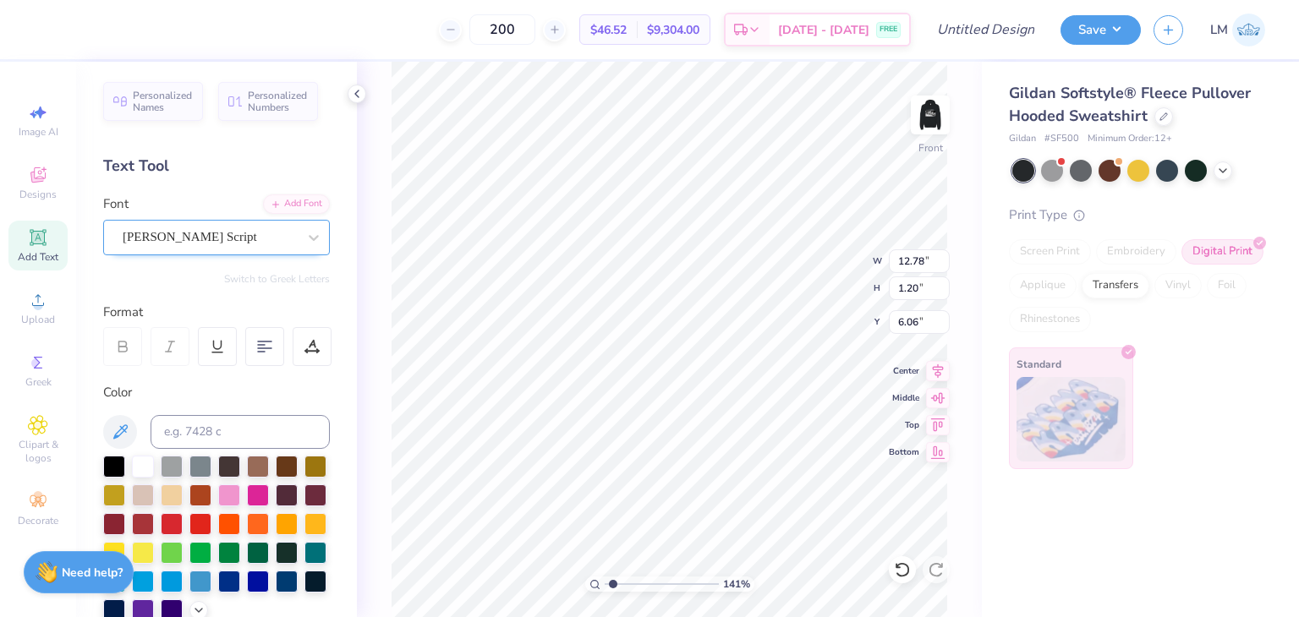
type input "15.03"
type input "1.11"
type input "6.10"
click at [209, 238] on div "[PERSON_NAME] Script" at bounding box center [210, 237] width 178 height 26
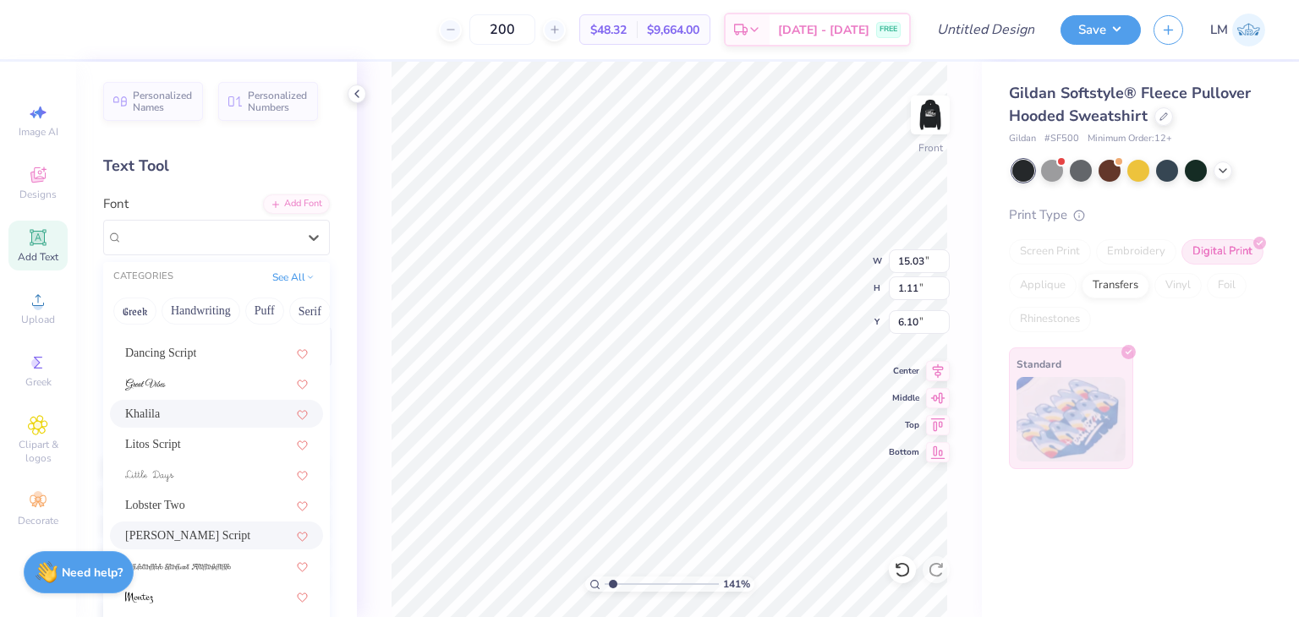
click at [235, 413] on div "Khalila" at bounding box center [216, 414] width 183 height 18
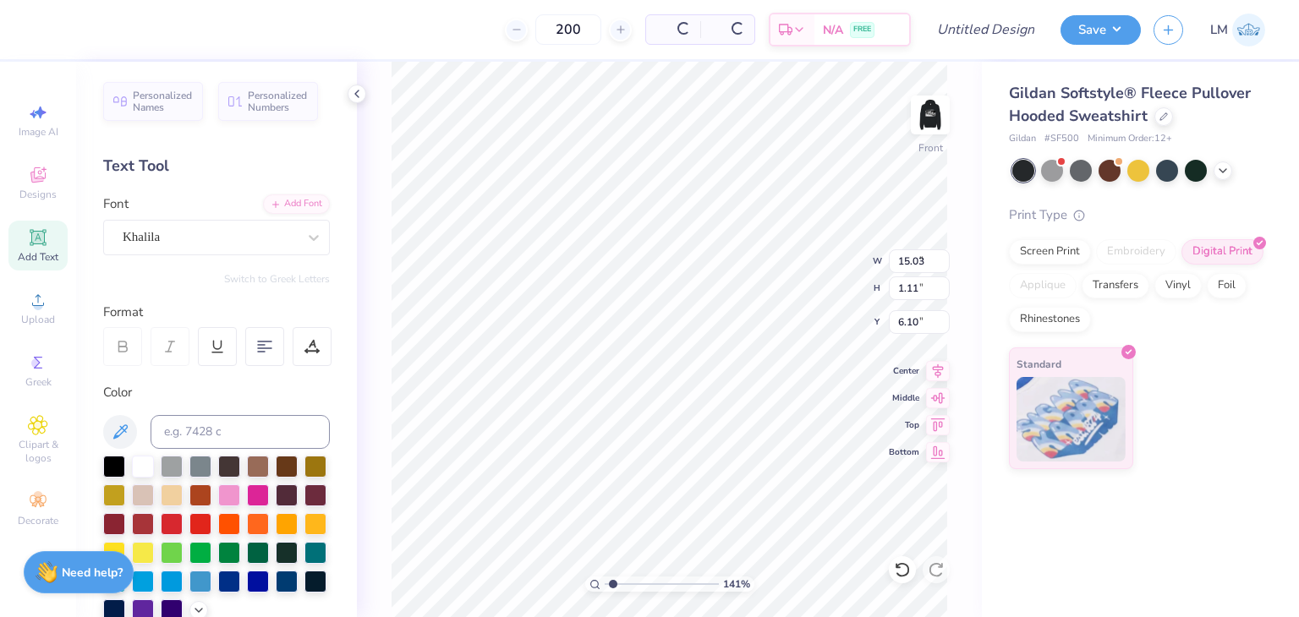
type input "7.93"
type input "0.64"
type input "6.34"
type input "11.20"
type input "0.90"
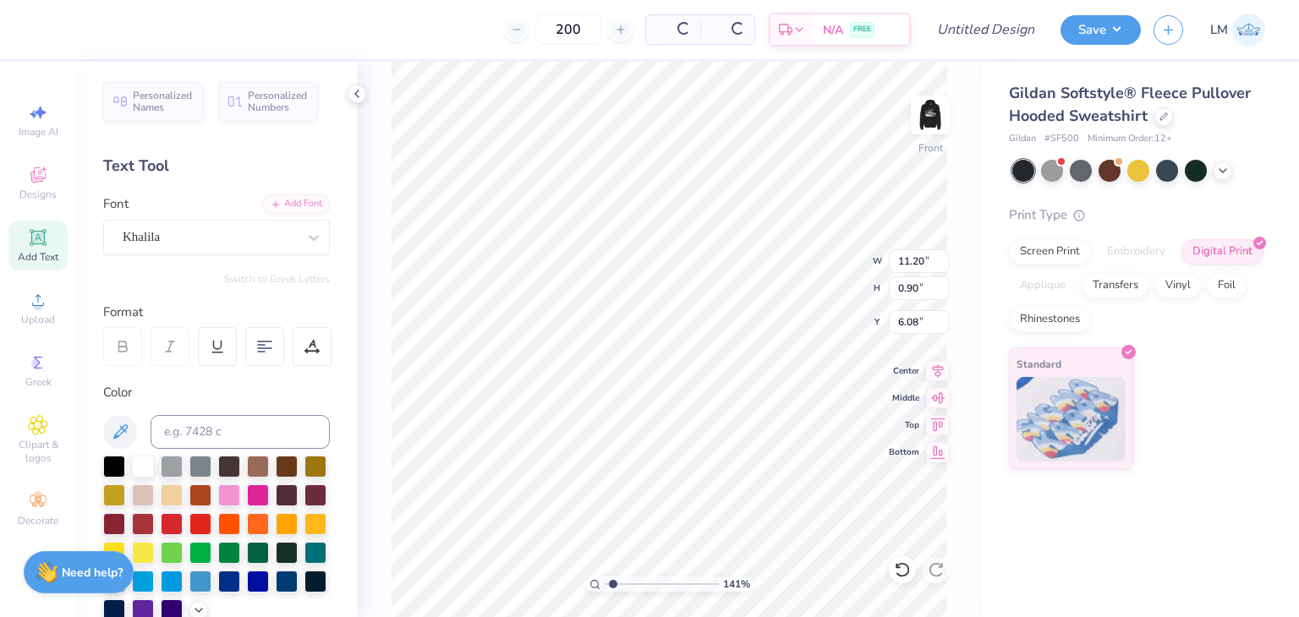
type input "6.24"
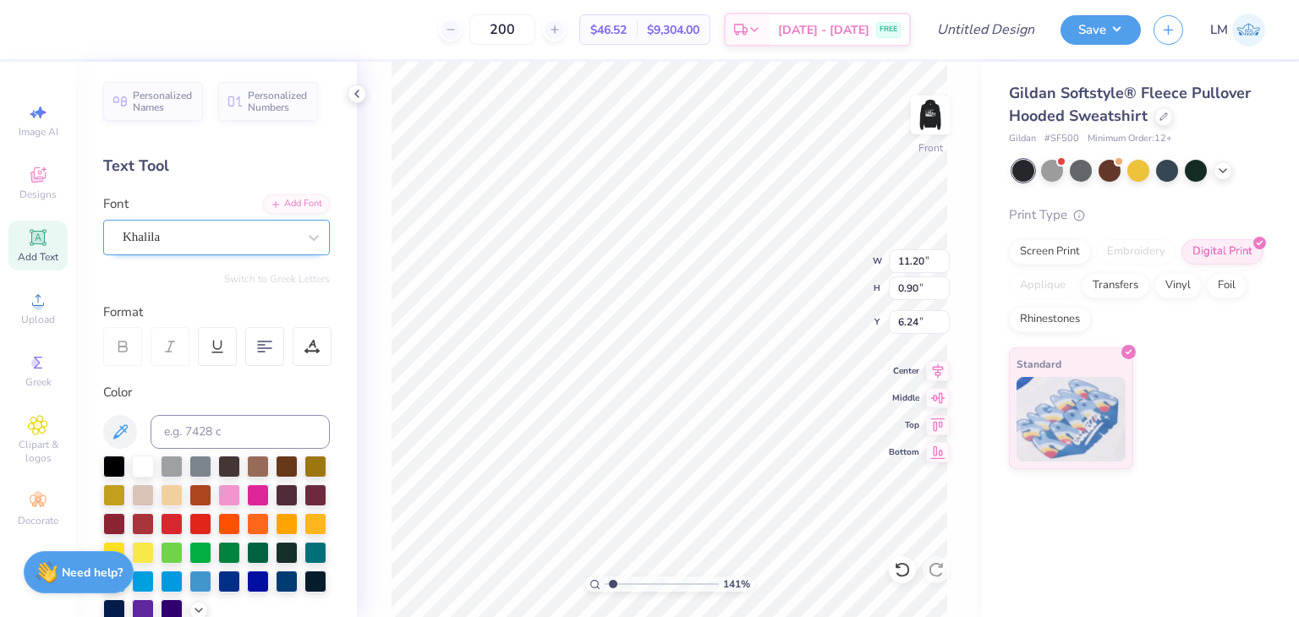
click at [189, 245] on div "Khalila" at bounding box center [210, 237] width 178 height 26
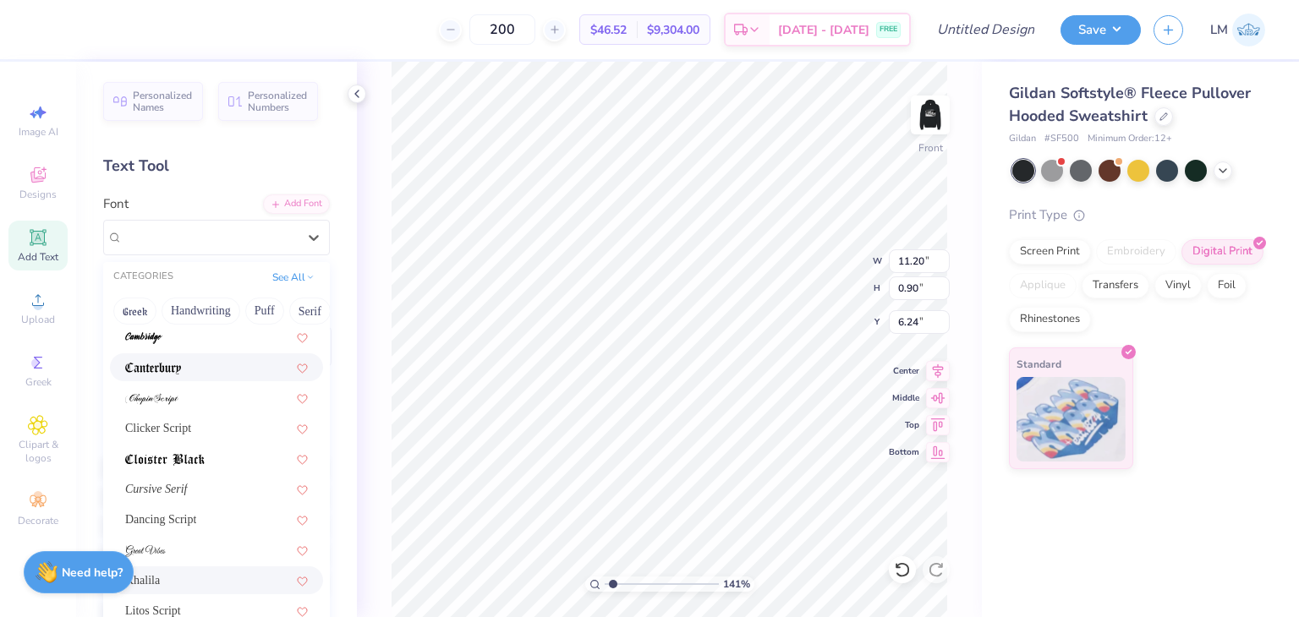
scroll to position [251, 0]
click at [205, 484] on div "Cursive Serif" at bounding box center [216, 485] width 183 height 18
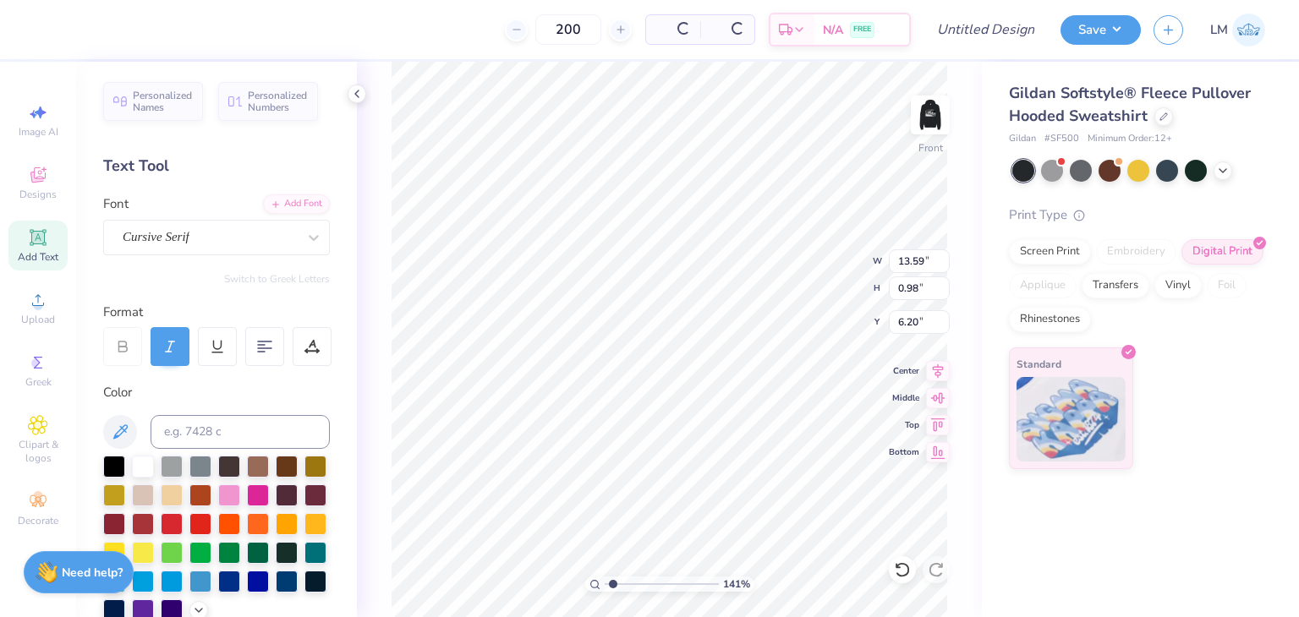
type input "13.59"
type input "0.98"
type input "6.20"
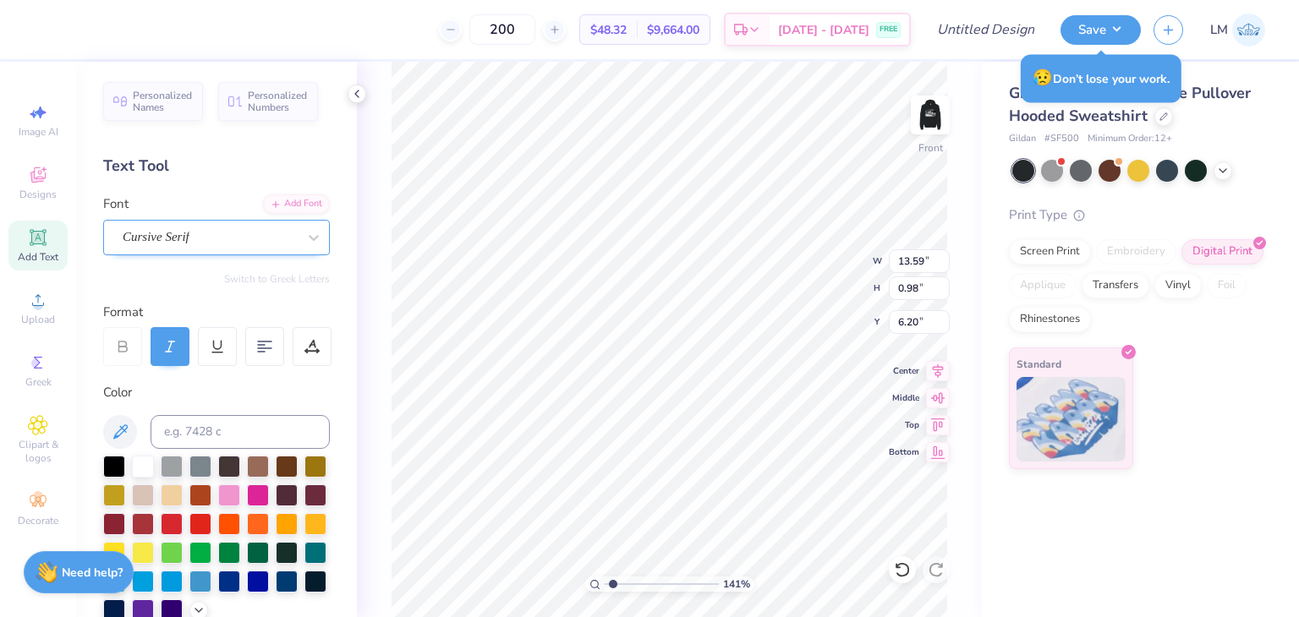
click at [205, 245] on div "Cursive Serif" at bounding box center [210, 237] width 178 height 26
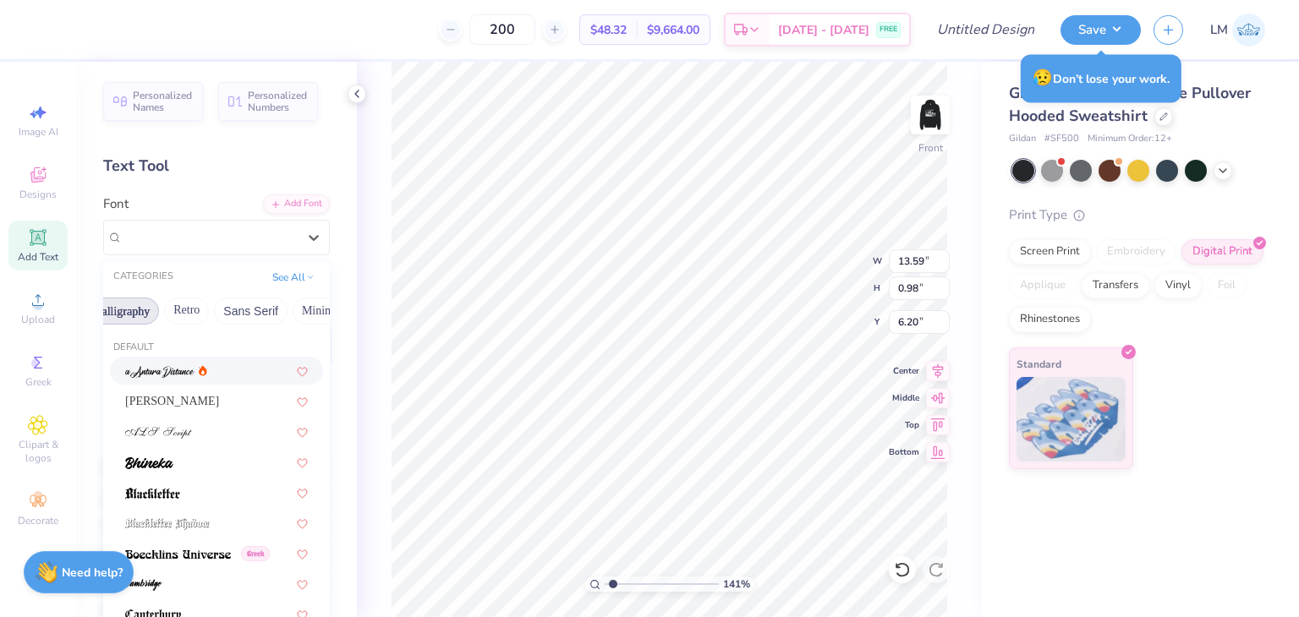
scroll to position [0, 298]
click at [137, 311] on button "Calligraphy" at bounding box center [121, 311] width 74 height 27
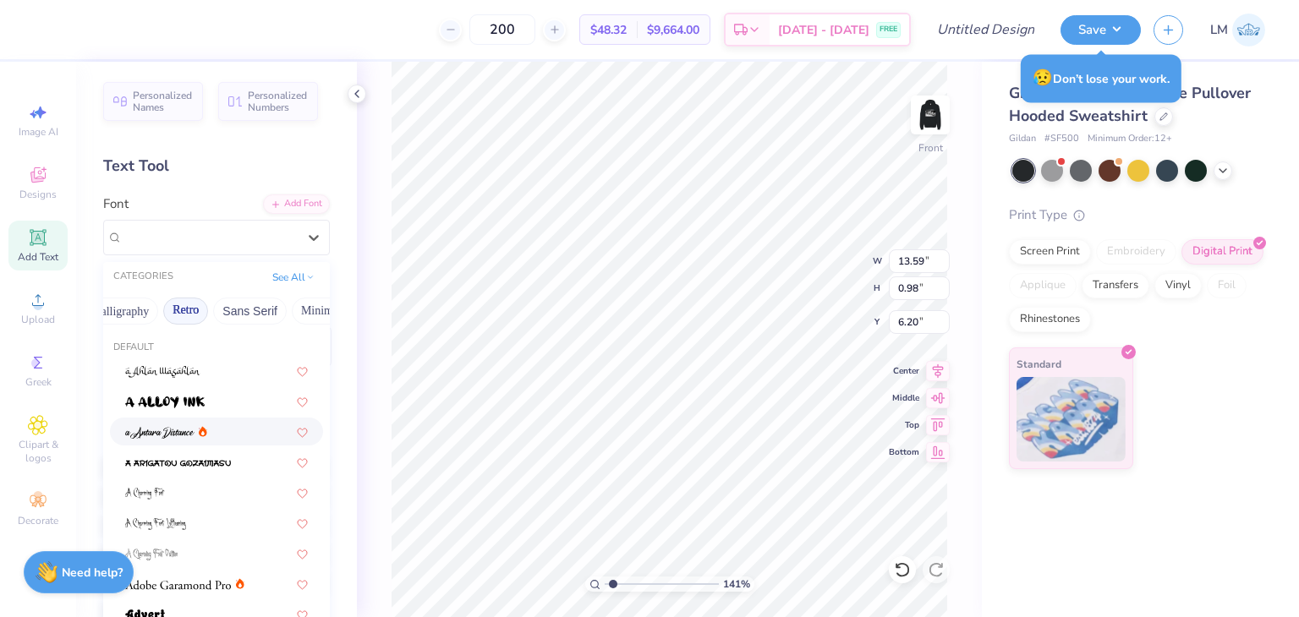
click at [178, 308] on button "Retro" at bounding box center [185, 311] width 45 height 27
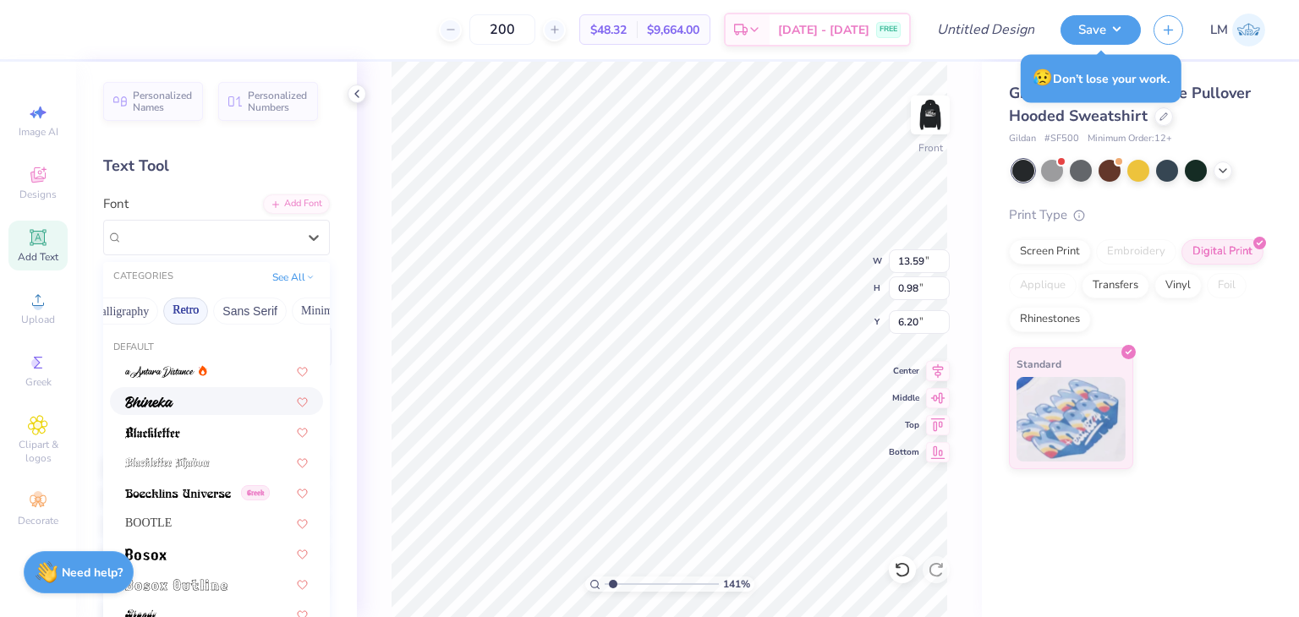
click at [198, 408] on div at bounding box center [216, 401] width 183 height 18
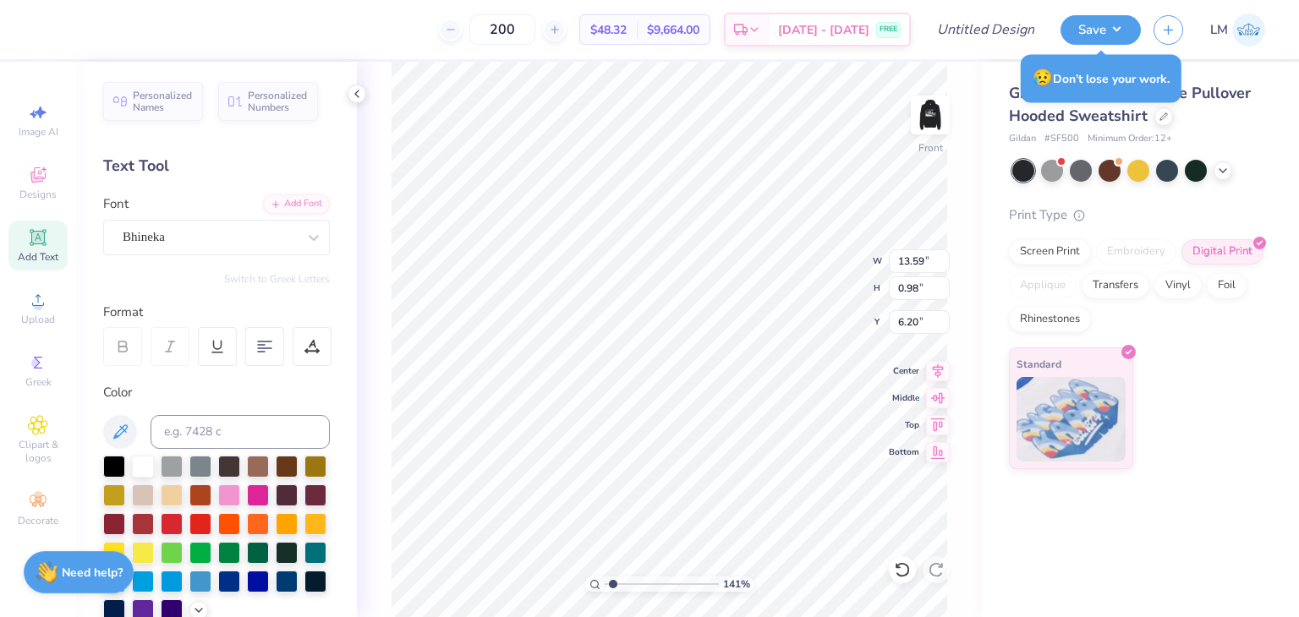
type input "8.96"
type input "1.04"
type input "6.17"
click at [230, 247] on div at bounding box center [210, 237] width 174 height 23
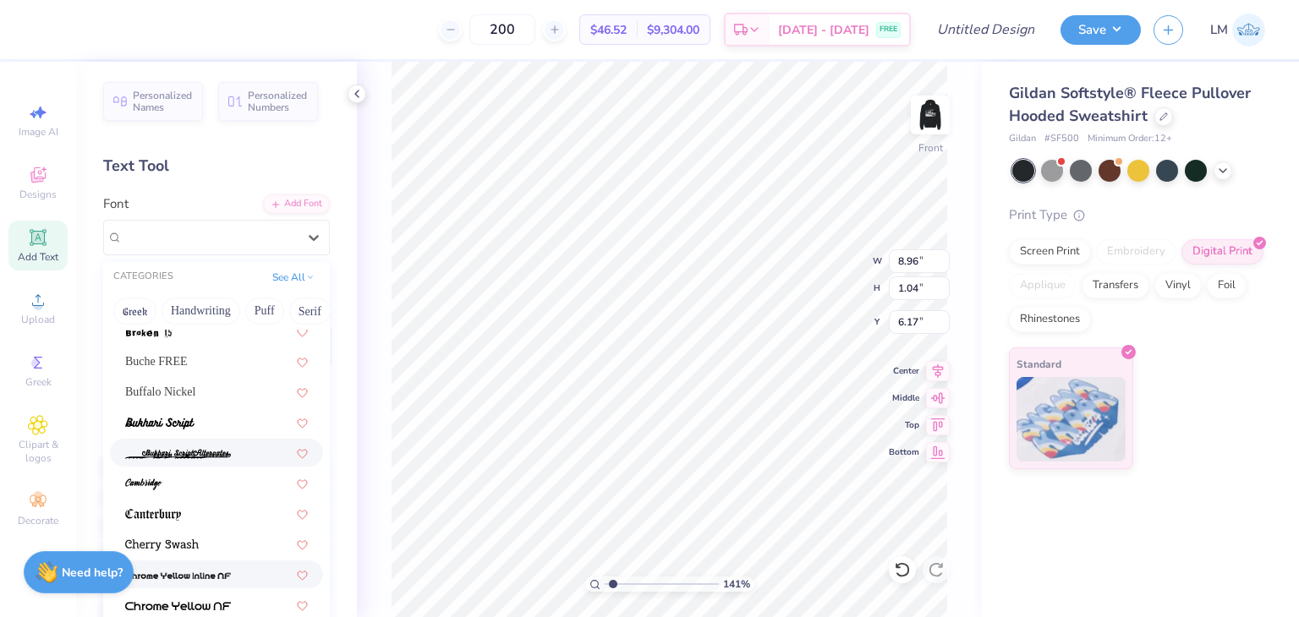
scroll to position [293, 0]
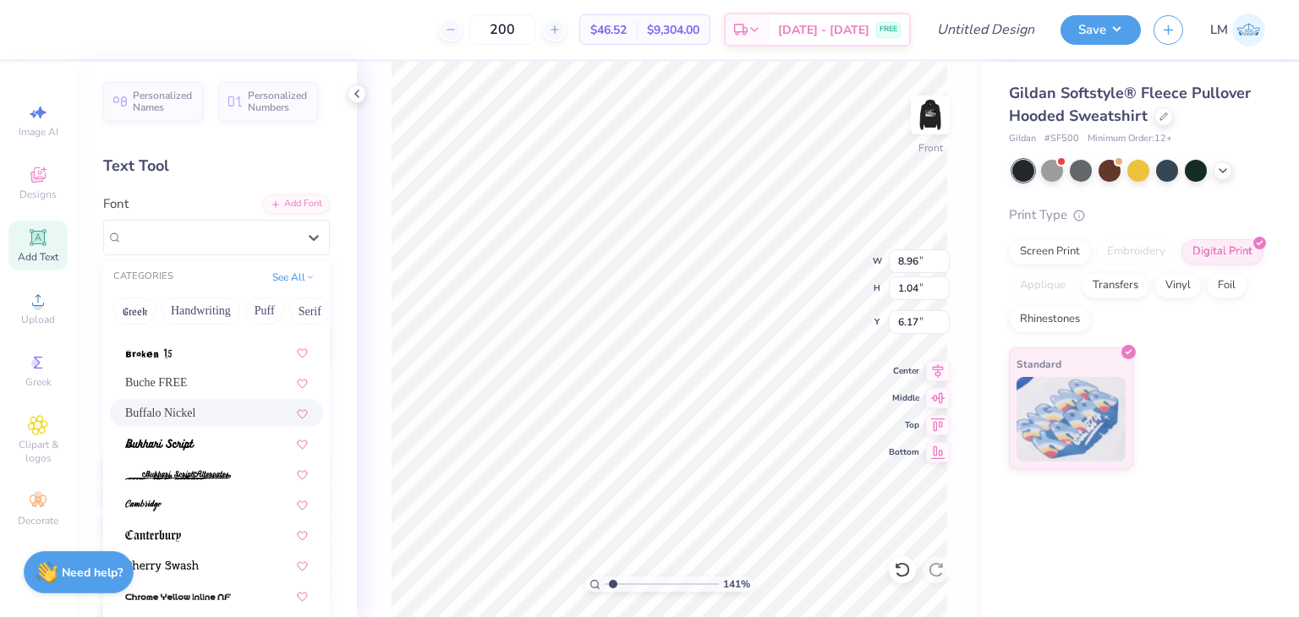
click at [219, 414] on div "Buffalo Nickel" at bounding box center [216, 413] width 183 height 18
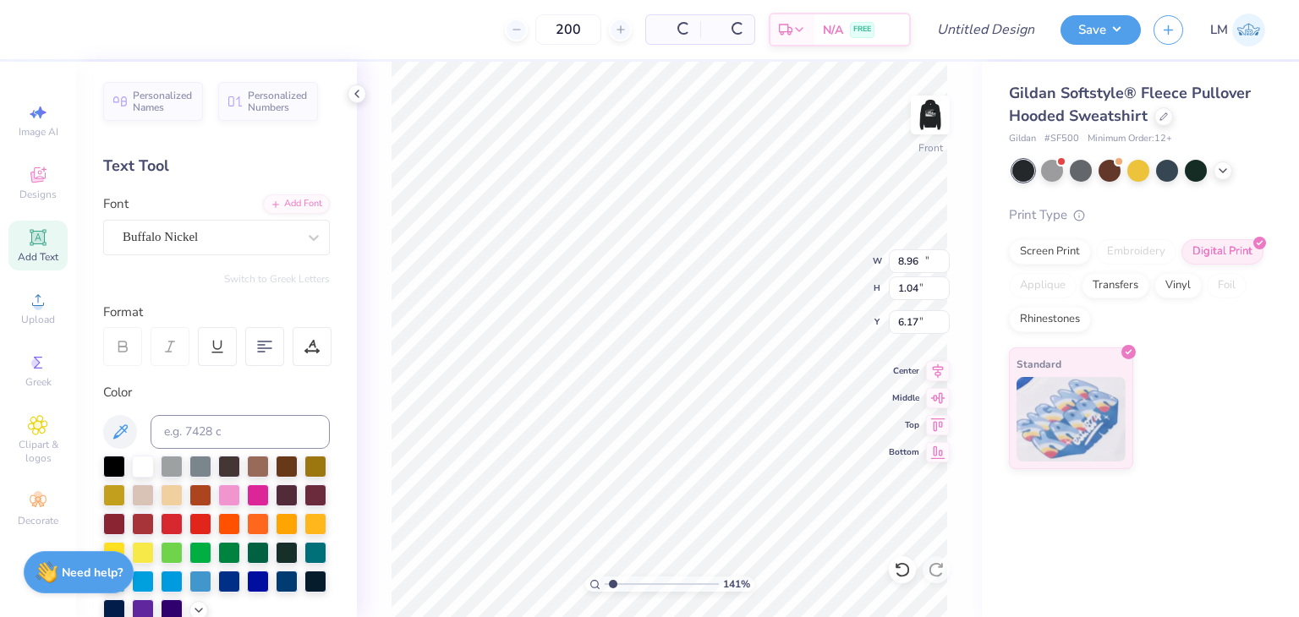
type input "14.15"
type input "1.16"
type input "6.11"
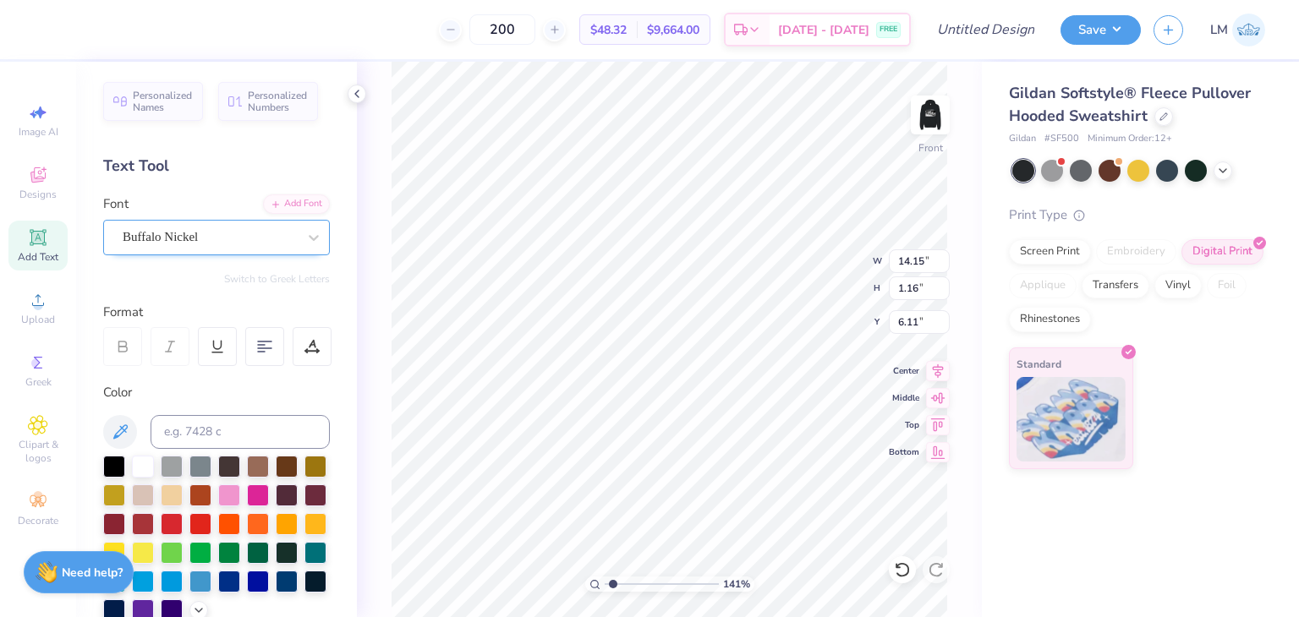
click at [206, 244] on div "Buffalo Nickel" at bounding box center [210, 237] width 178 height 26
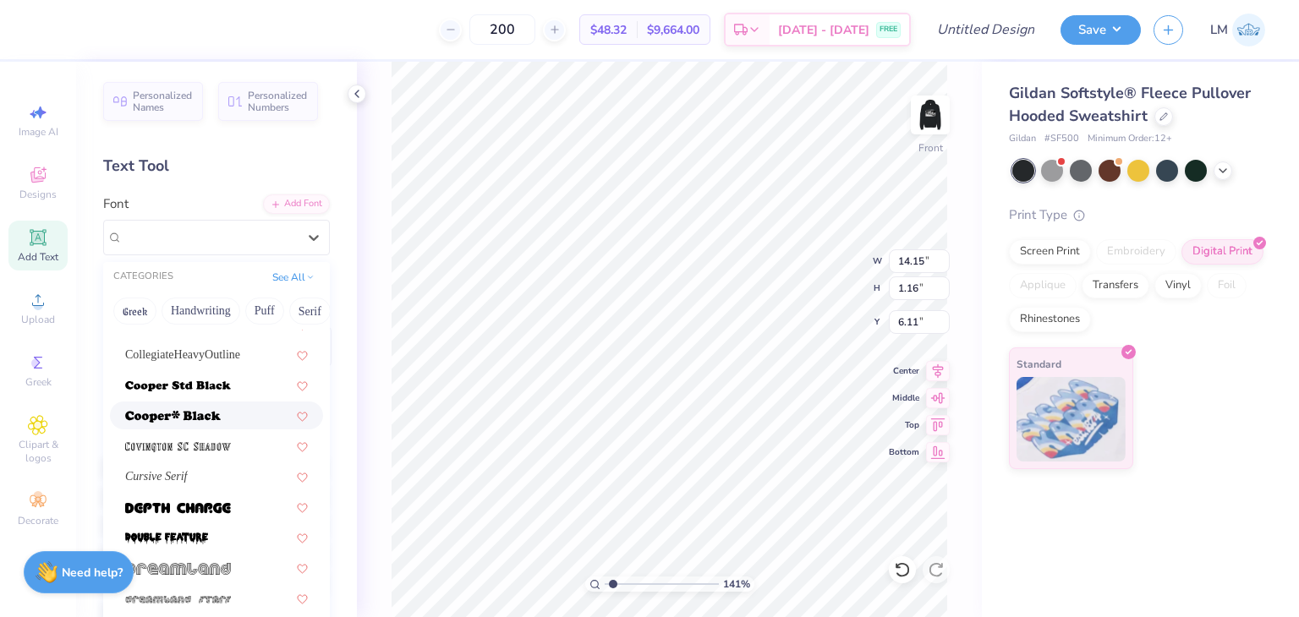
scroll to position [778, 0]
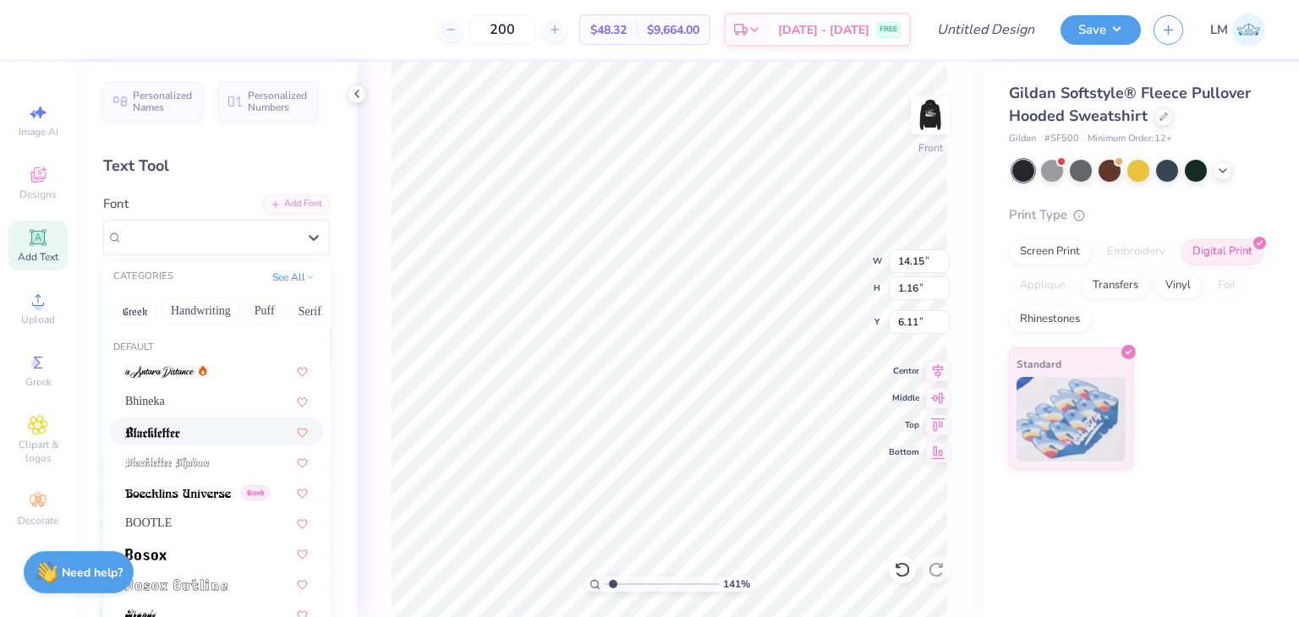
click at [183, 426] on div at bounding box center [216, 432] width 183 height 18
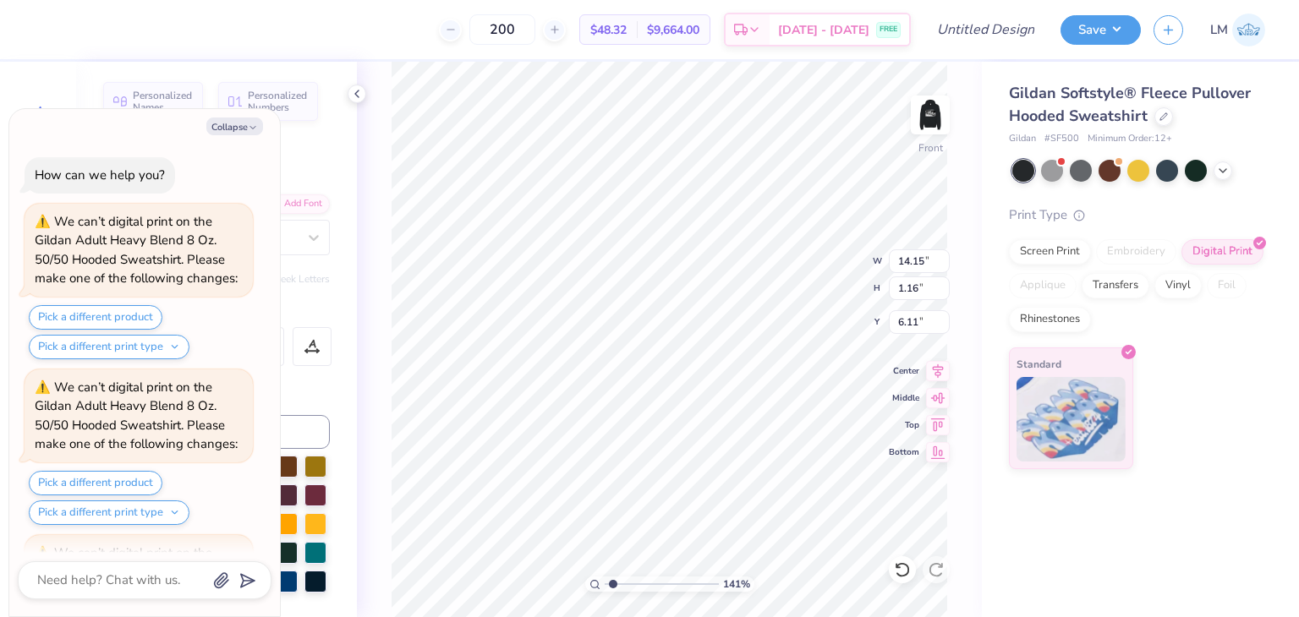
type textarea "x"
type input "12.84"
type input "0.85"
type input "6.20"
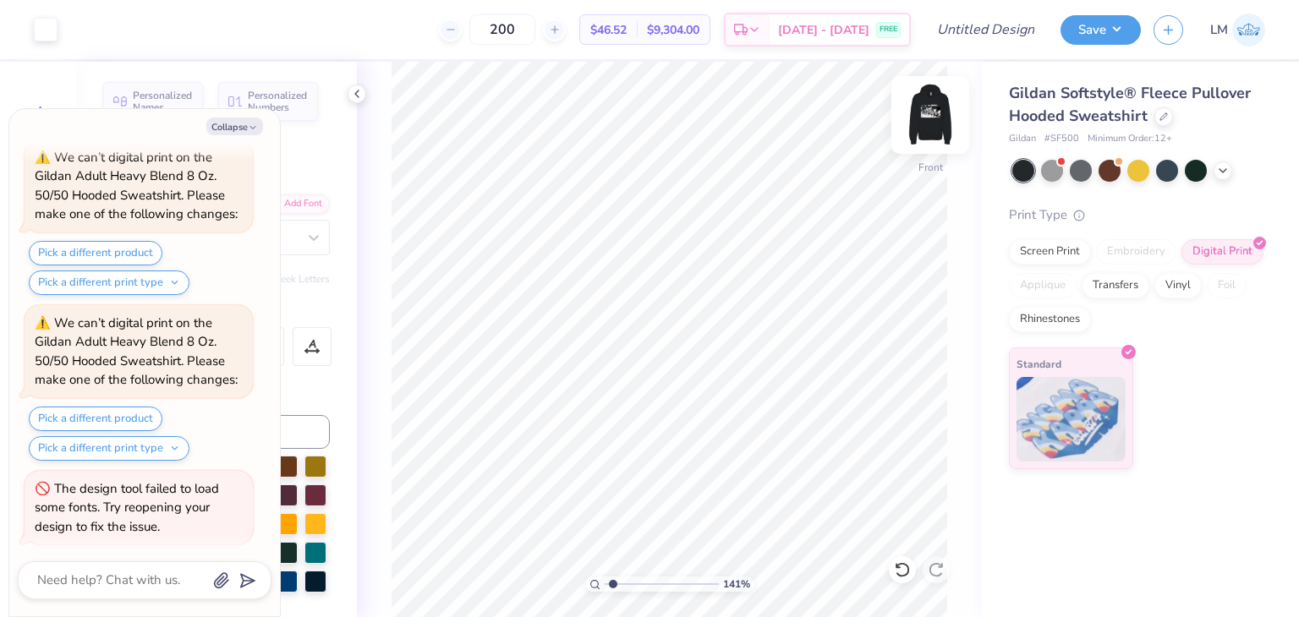
click at [938, 107] on img at bounding box center [930, 115] width 68 height 68
click at [957, 134] on div "141 % Back W 10.22 10.22 " H 0.66 0.66 " Y 4.70 4.70 " Center Middle Top Bottom" at bounding box center [669, 339] width 625 height 555
click at [239, 129] on button "Collapse" at bounding box center [234, 127] width 57 height 18
type textarea "x"
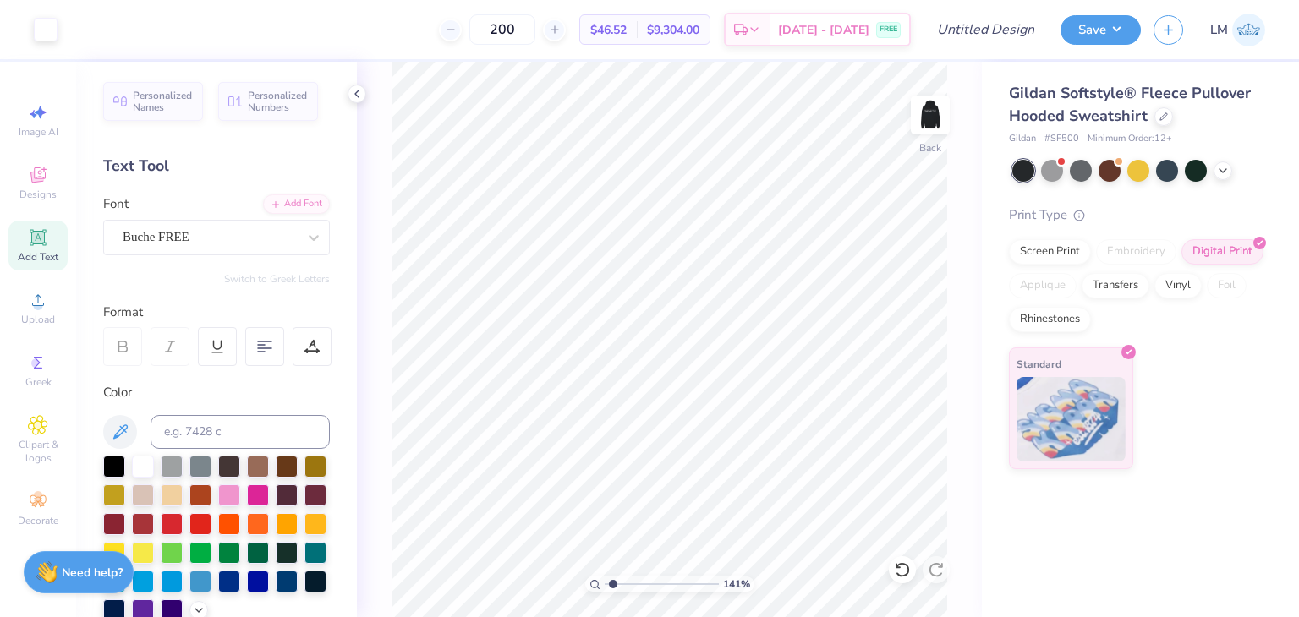
click at [959, 134] on div "141 % Back" at bounding box center [669, 339] width 625 height 555
click at [940, 131] on img at bounding box center [930, 115] width 68 height 68
type input "12.84"
type input "0.85"
type input "6.20"
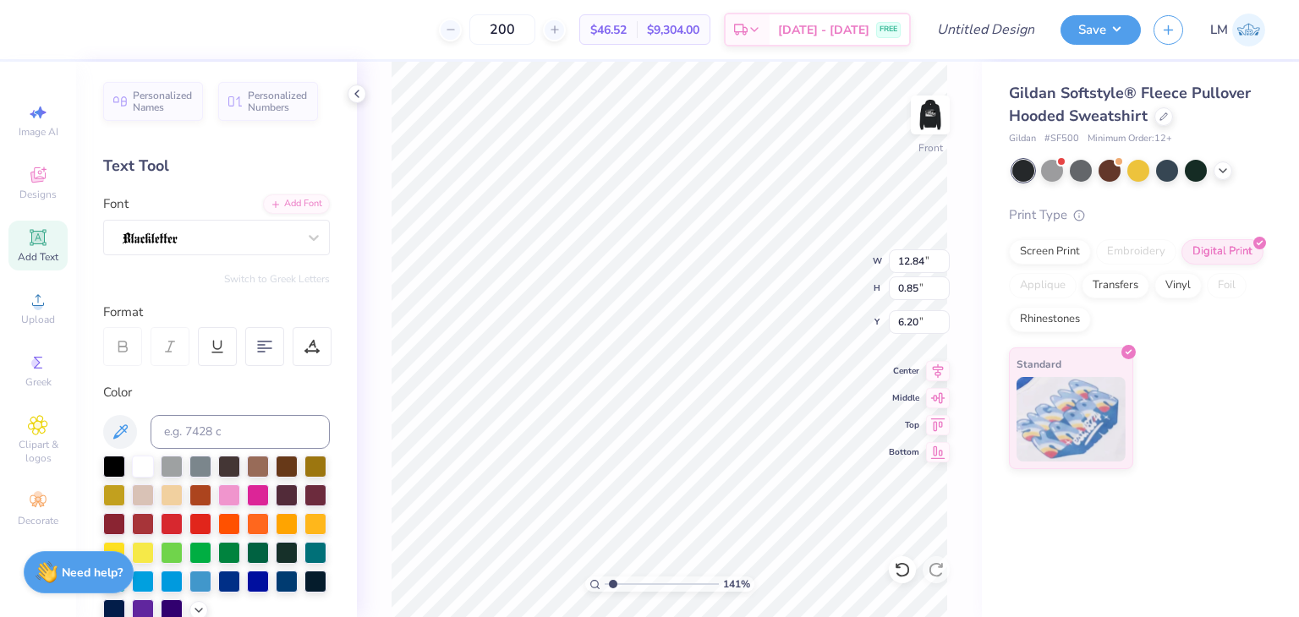
type input "12.21"
type input "0.56"
type input "7.66"
type input "12.84"
type input "0.85"
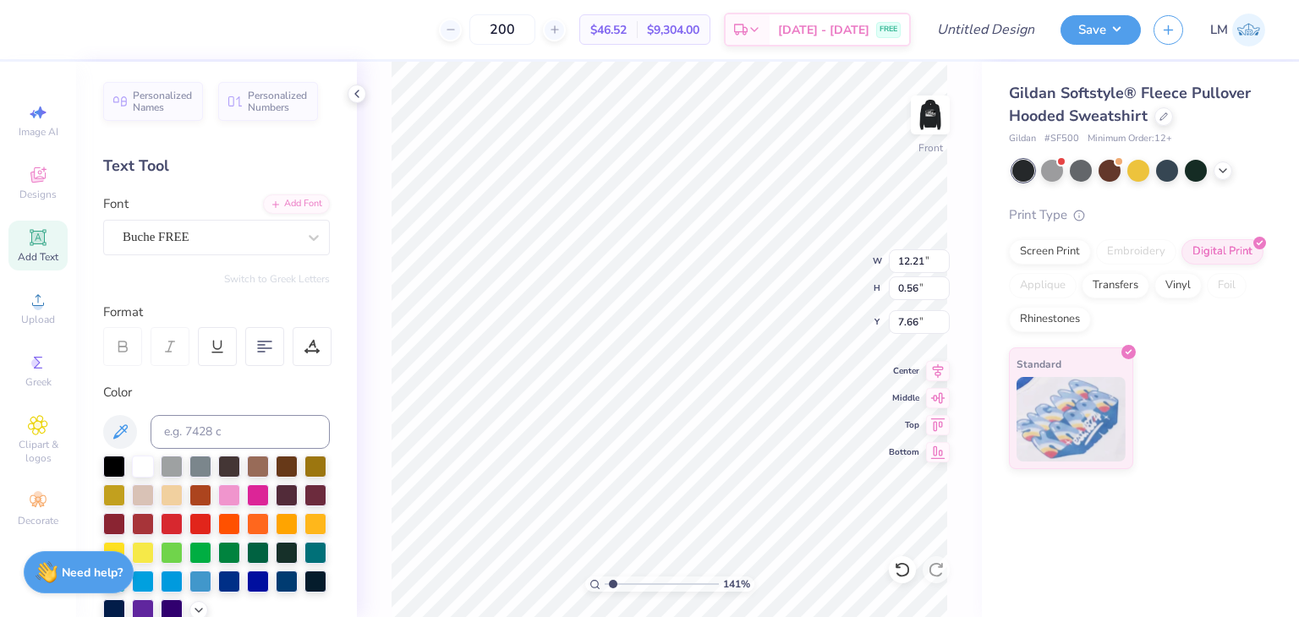
type input "6.20"
type input "12.21"
type input "0.56"
type input "7.66"
click at [284, 245] on div "Buche FREE" at bounding box center [210, 237] width 178 height 26
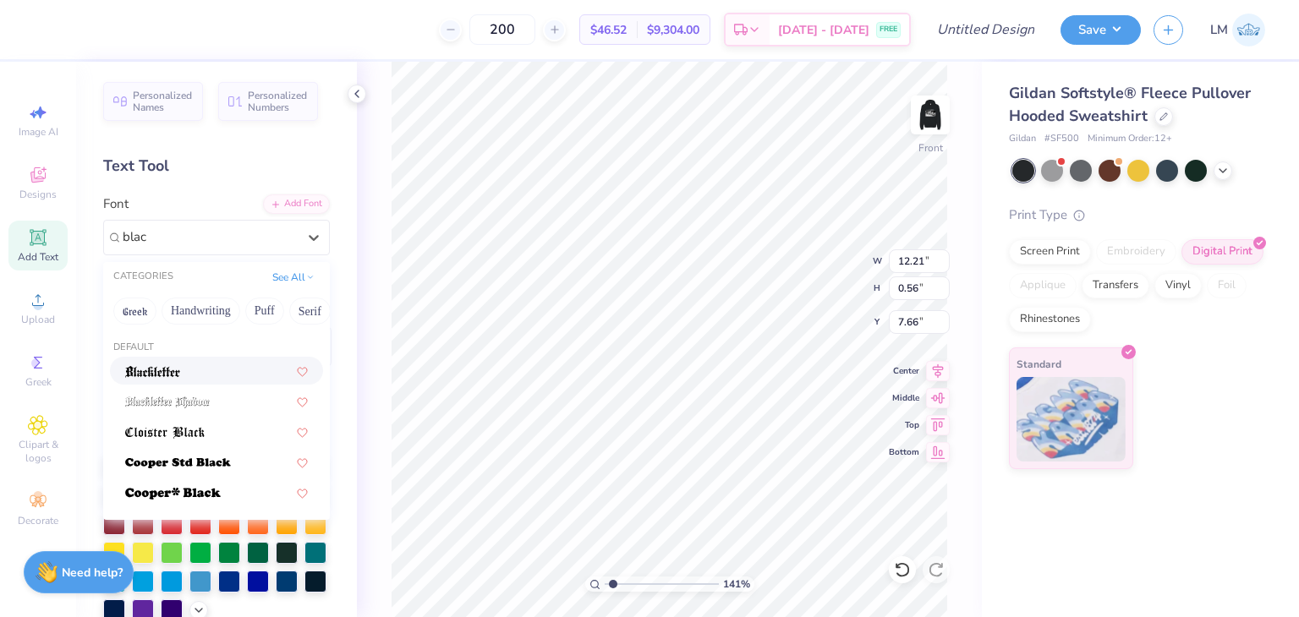
click at [178, 373] on img at bounding box center [152, 372] width 55 height 12
type input "blac"
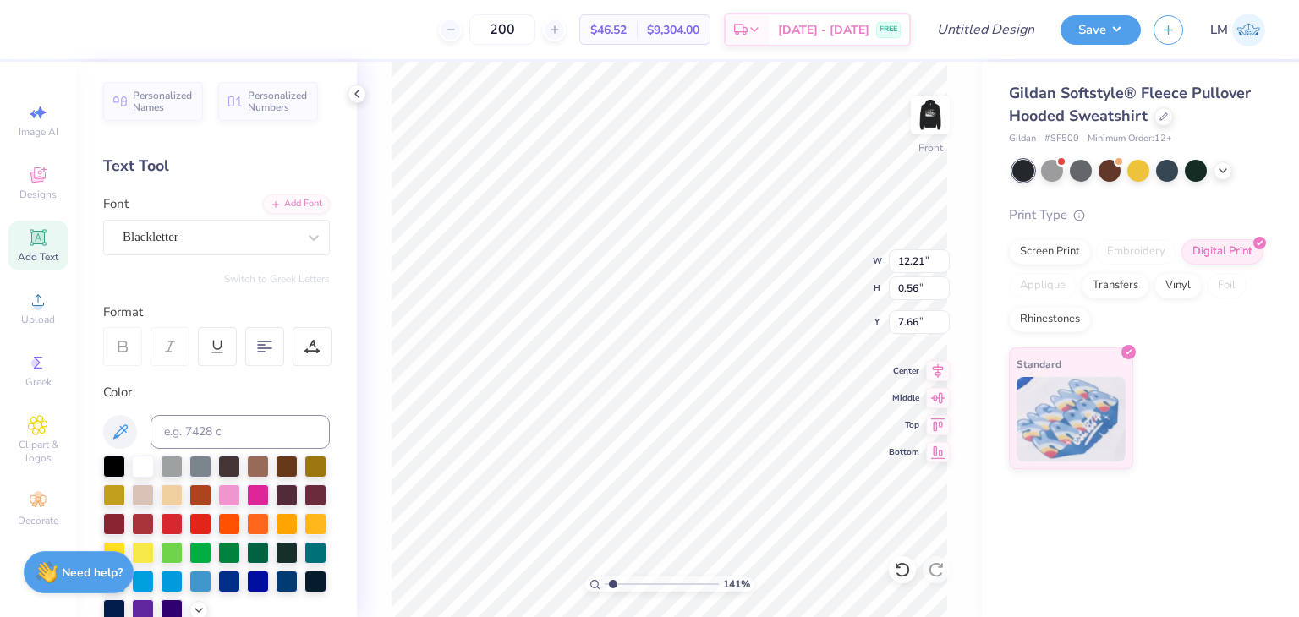
type input "12.75"
type input "0.82"
type input "7.53"
click at [904, 576] on icon at bounding box center [901, 569] width 14 height 15
type input "12.21"
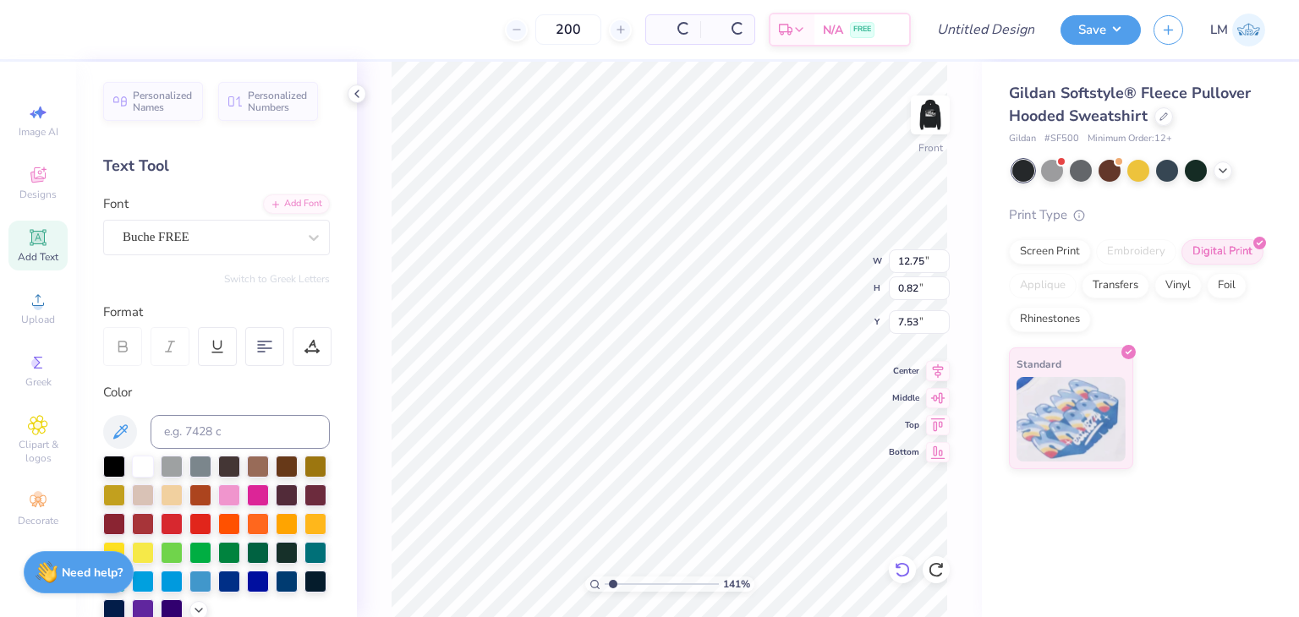
type input "0.56"
type input "7.66"
type input "12.01"
type input "1.14"
type input "6.07"
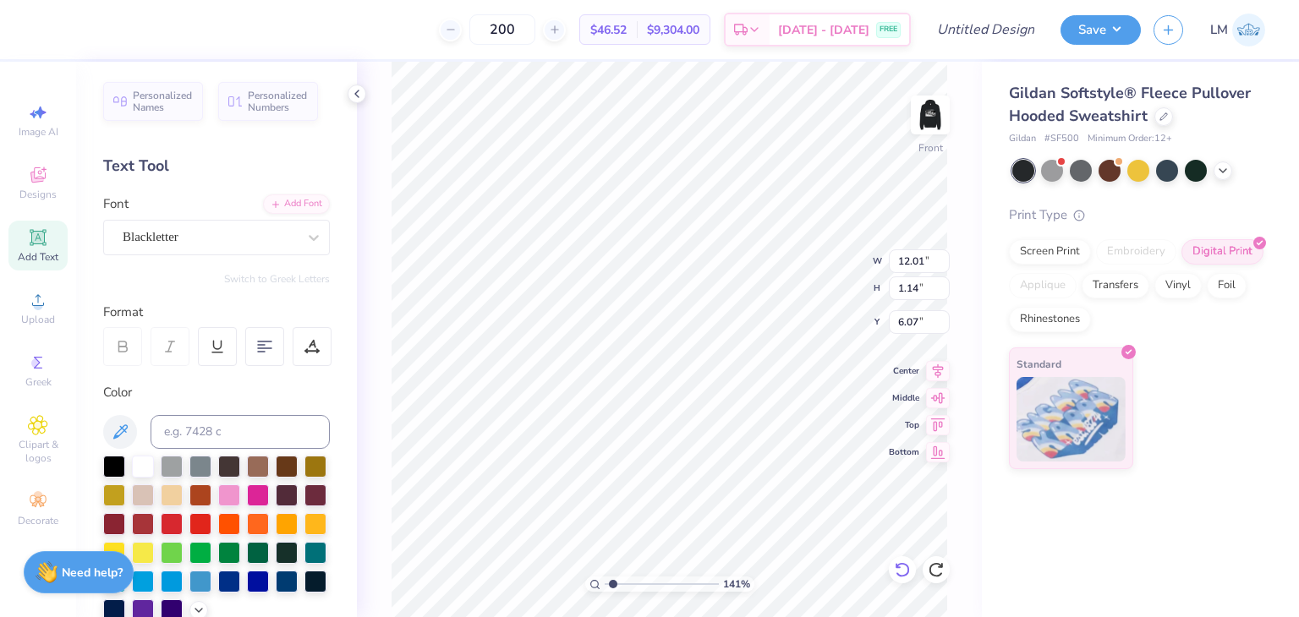
click at [902, 572] on icon at bounding box center [902, 569] width 17 height 17
type input "14.15"
type input "1.16"
type input "6.11"
type input "14.15"
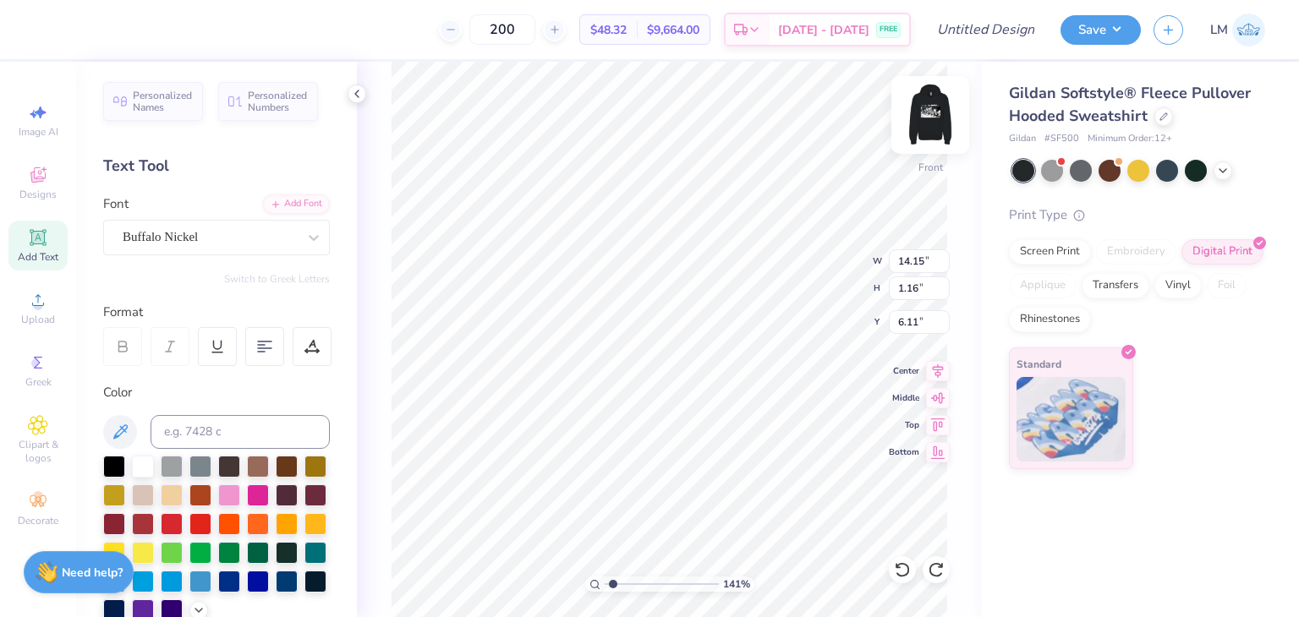
type input "1.16"
type input "6.11"
click at [247, 227] on div "Buffalo Nickel" at bounding box center [210, 237] width 178 height 26
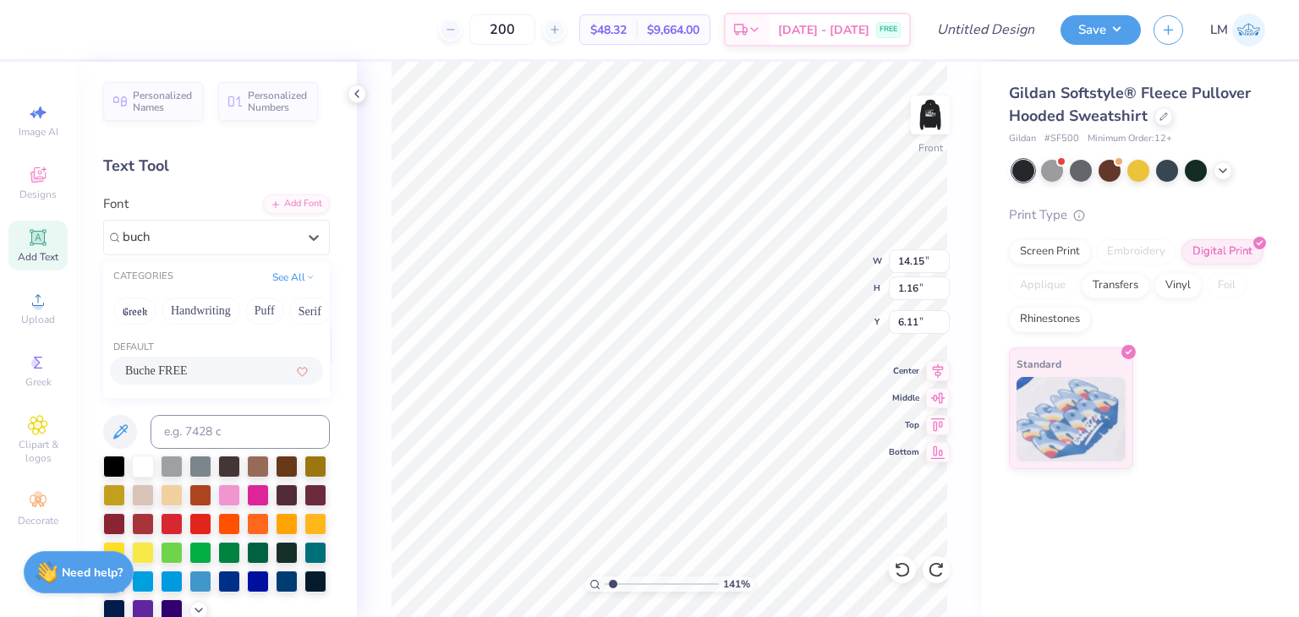
click at [172, 373] on span "Buche FREE" at bounding box center [156, 371] width 63 height 18
type input "buch"
type input "11.89"
type input "0.82"
type input "6.28"
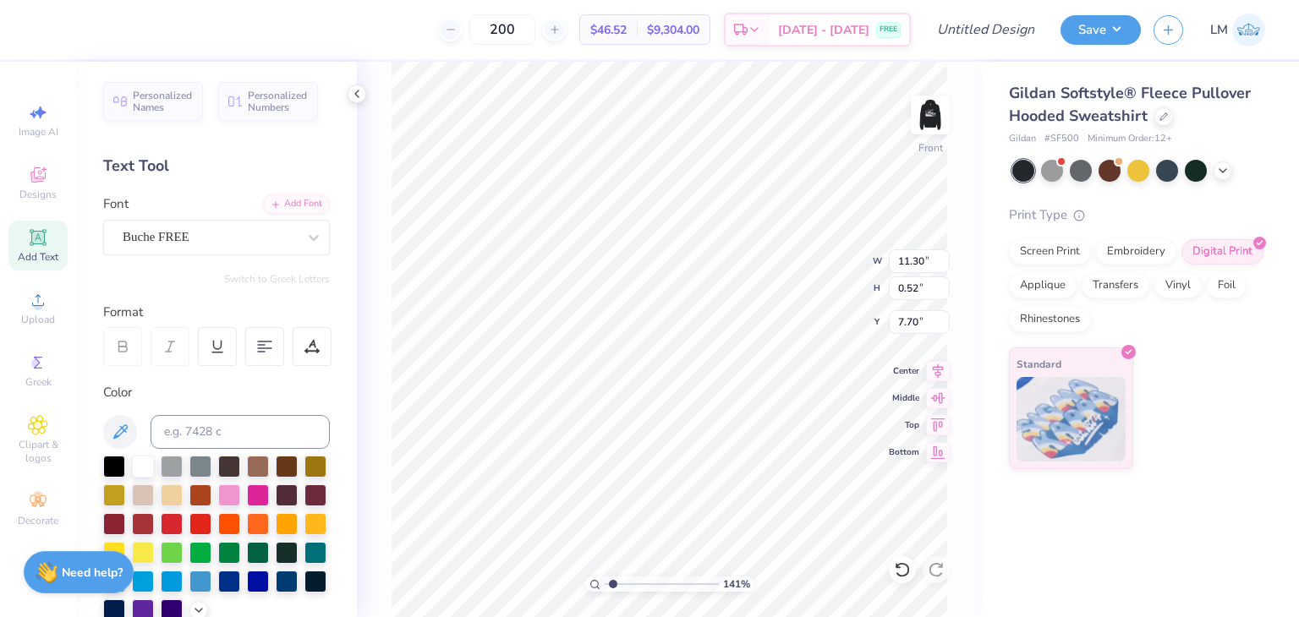
type input "11.30"
type input "0.52"
type input "7.62"
type input "11.89"
type input "0.82"
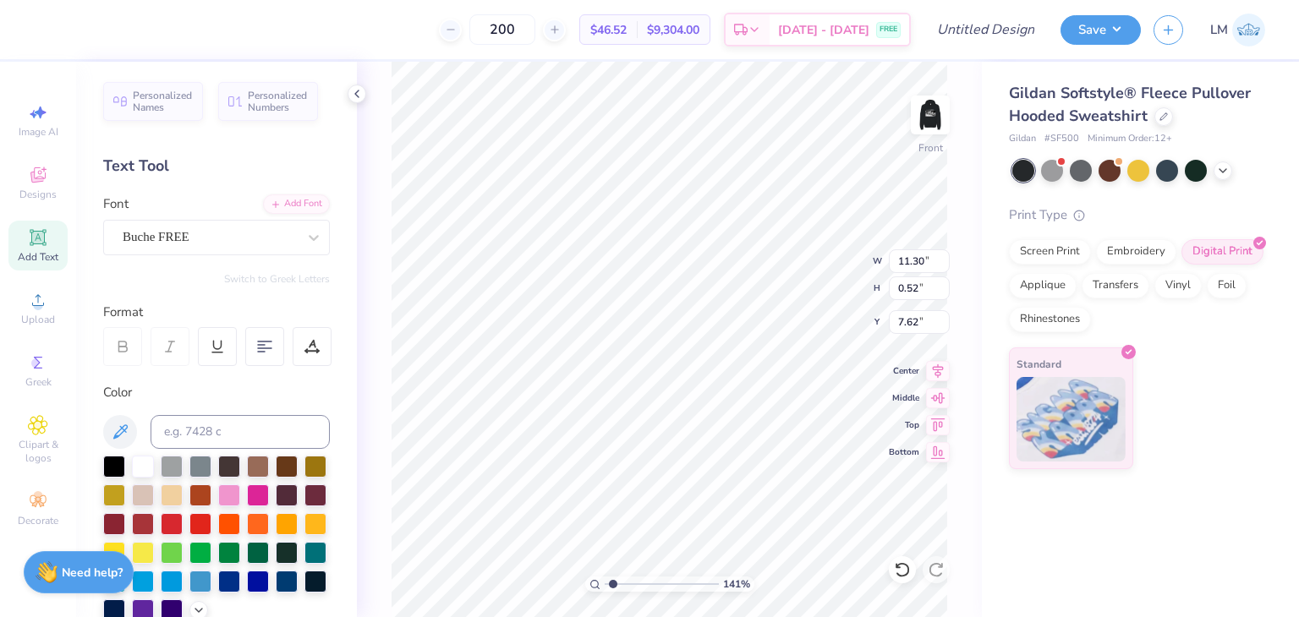
type input "6.28"
type input "12.52"
type input "0.87"
type input "6.26"
click at [927, 123] on img at bounding box center [930, 115] width 68 height 68
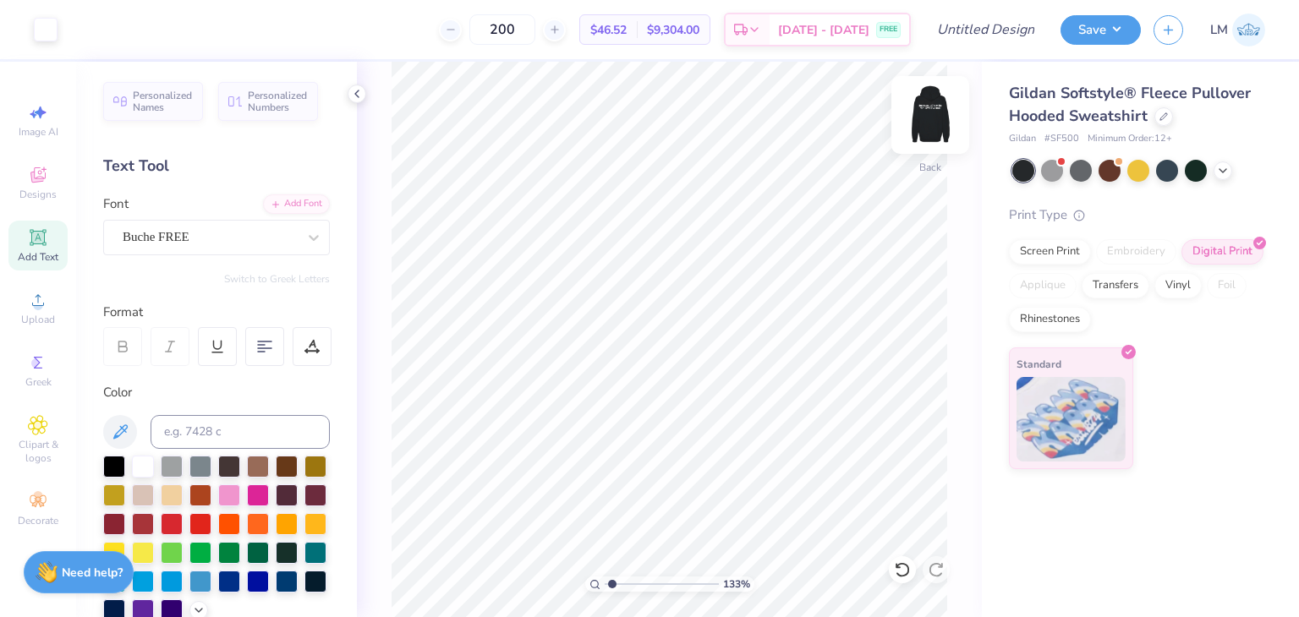
click at [930, 131] on img at bounding box center [930, 115] width 68 height 68
click at [952, 125] on div "133 % Front" at bounding box center [669, 339] width 625 height 555
click at [928, 123] on img at bounding box center [930, 115] width 68 height 68
click at [912, 131] on img at bounding box center [930, 115] width 68 height 68
click at [938, 116] on img at bounding box center [930, 115] width 68 height 68
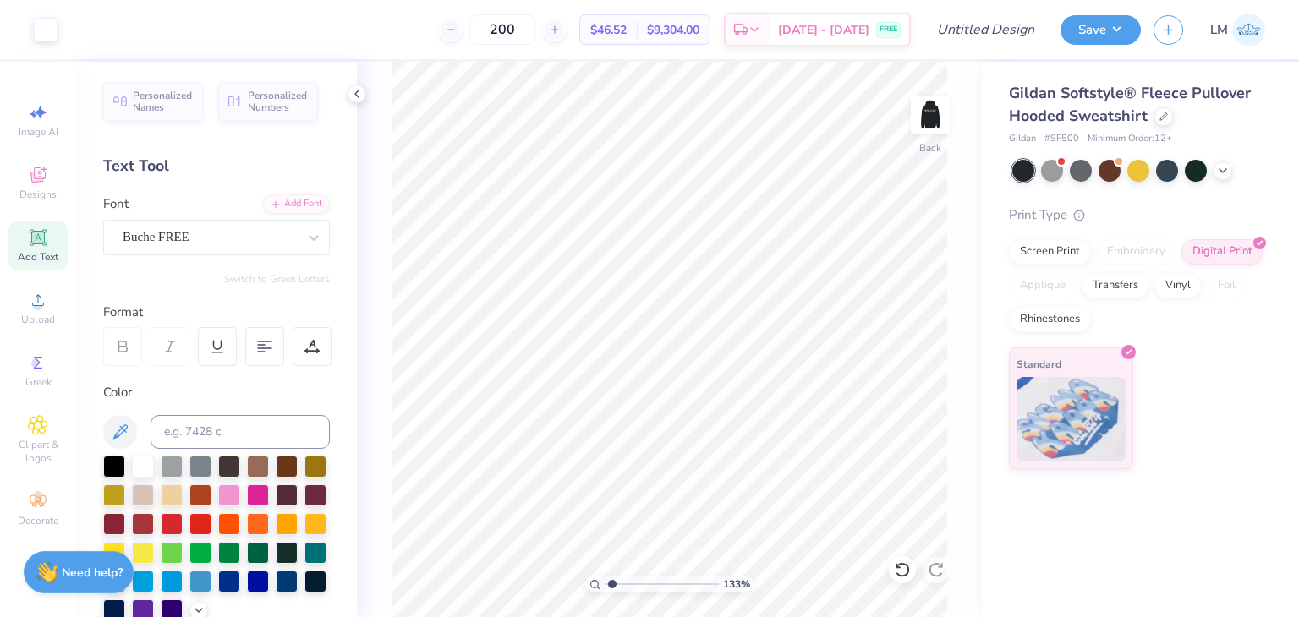
type input "1.33371309924349"
click at [965, 36] on input "Design Title" at bounding box center [1006, 30] width 83 height 34
type input "p"
type input "1.33371309924349"
type input "pa"
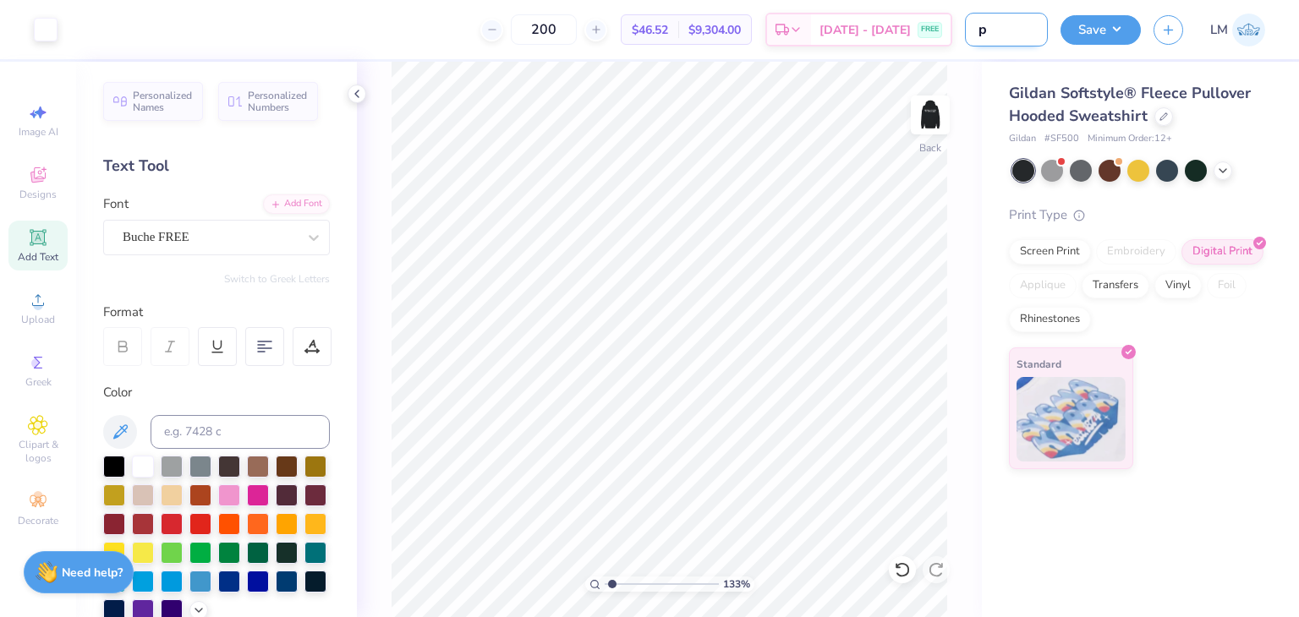
type input "1.33371309924349"
type input "paz"
type input "1.33371309924349"
type input "pazs"
type input "1.33371309924349"
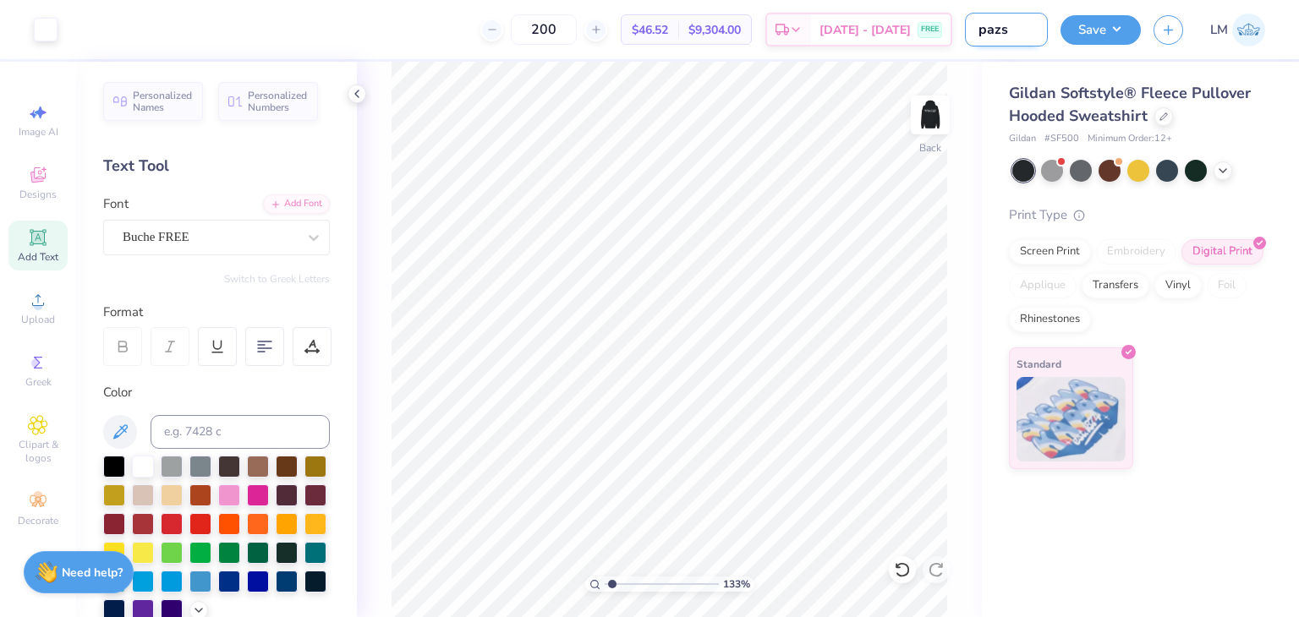
type input "pazst"
type input "1.33371309924349"
type input "pazsta"
type input "1.33371309924349"
type input "pazsta"
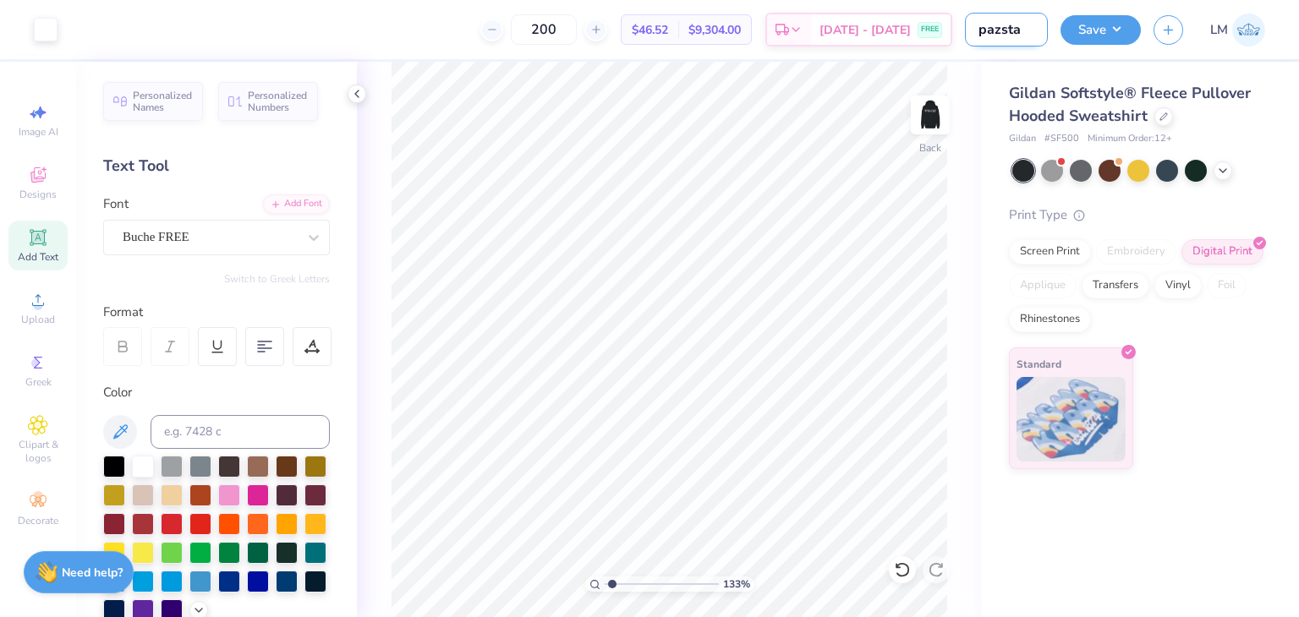
type input "1.33371309924349"
type input "pazsta h"
type input "1.33371309924349"
type input "pazsta hu"
type input "1.33371309924349"
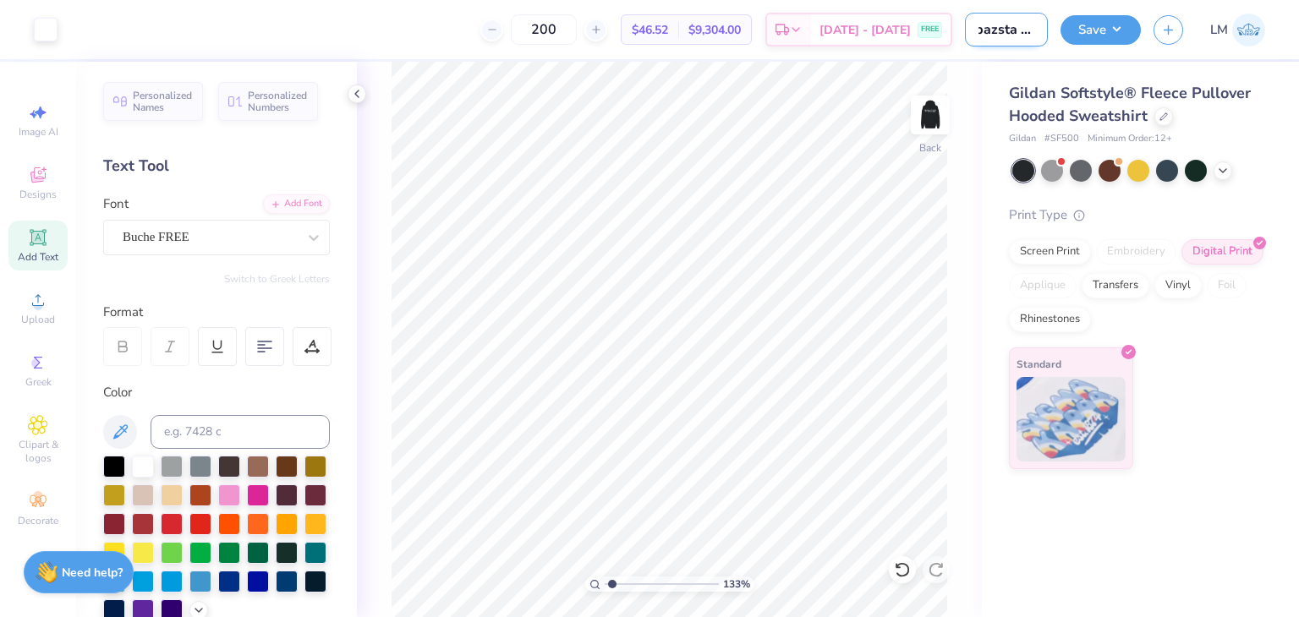
type input "pazsta hum"
type input "1.33371309924349"
type input "pazsta humo"
type input "1.33371309924349"
type input "pazsta humo"
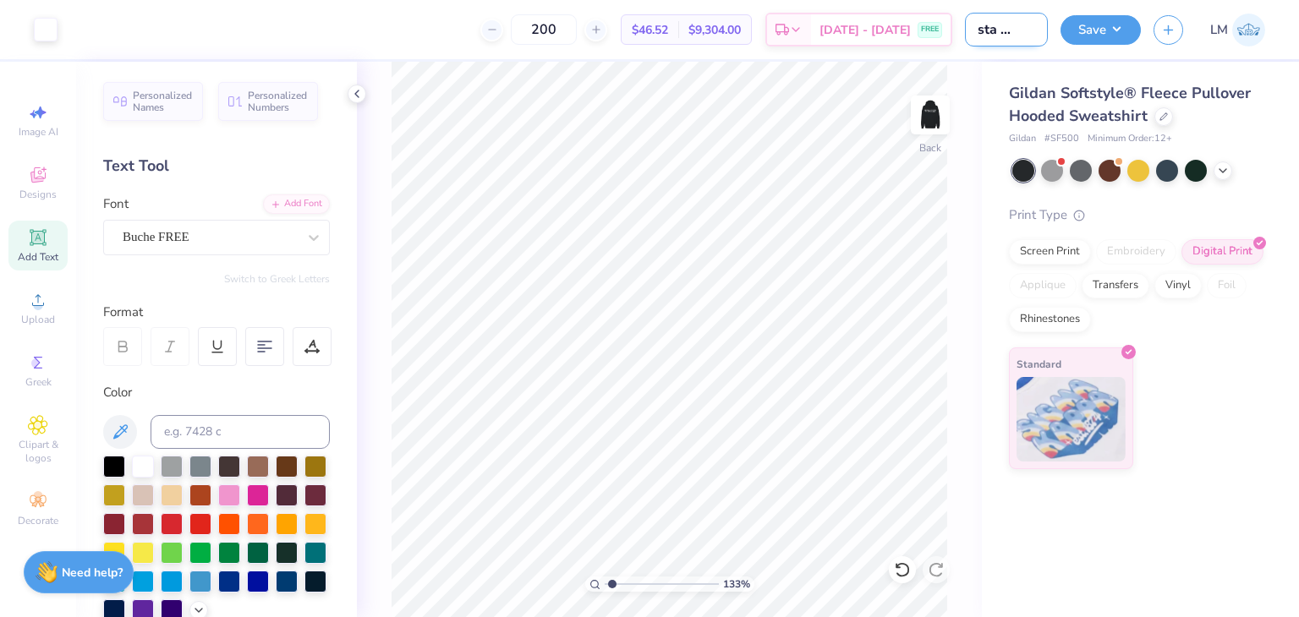
type input "1.33371309924349"
type input "pazsta humo d"
type input "1.33371309924349"
type input "pazsta humo de"
type input "1.33371309924349"
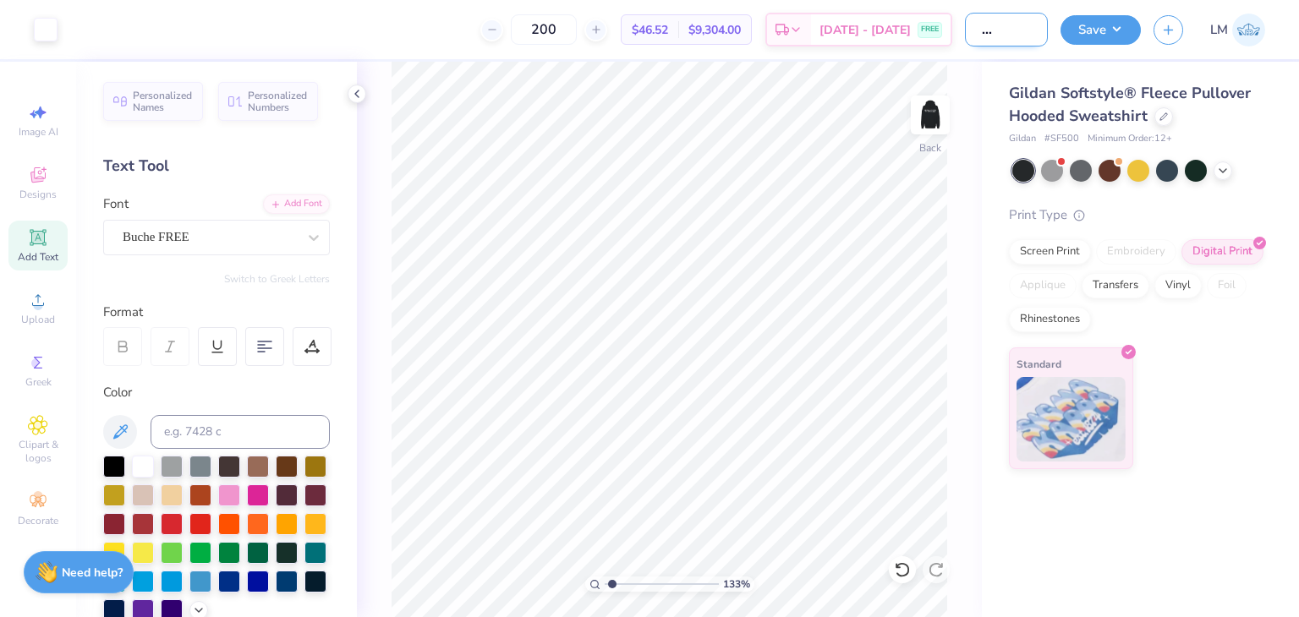
type input "pazsta humo des"
type input "1.33371309924349"
type input "pazsta humo desi"
type input "1.33371309924349"
type input "pazsta humo desig"
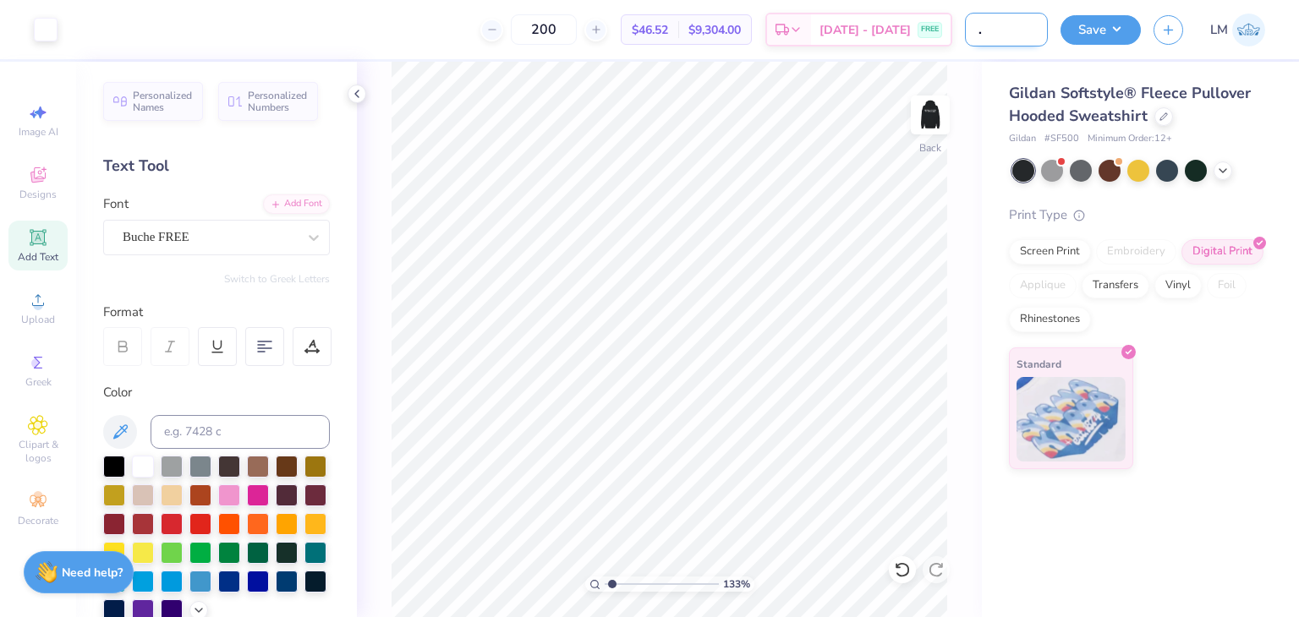
type input "1.33371309924349"
type input "pazsta humo design"
type input "1.33371309924349"
type input "pazsta humo design"
type input "1.33371309924349"
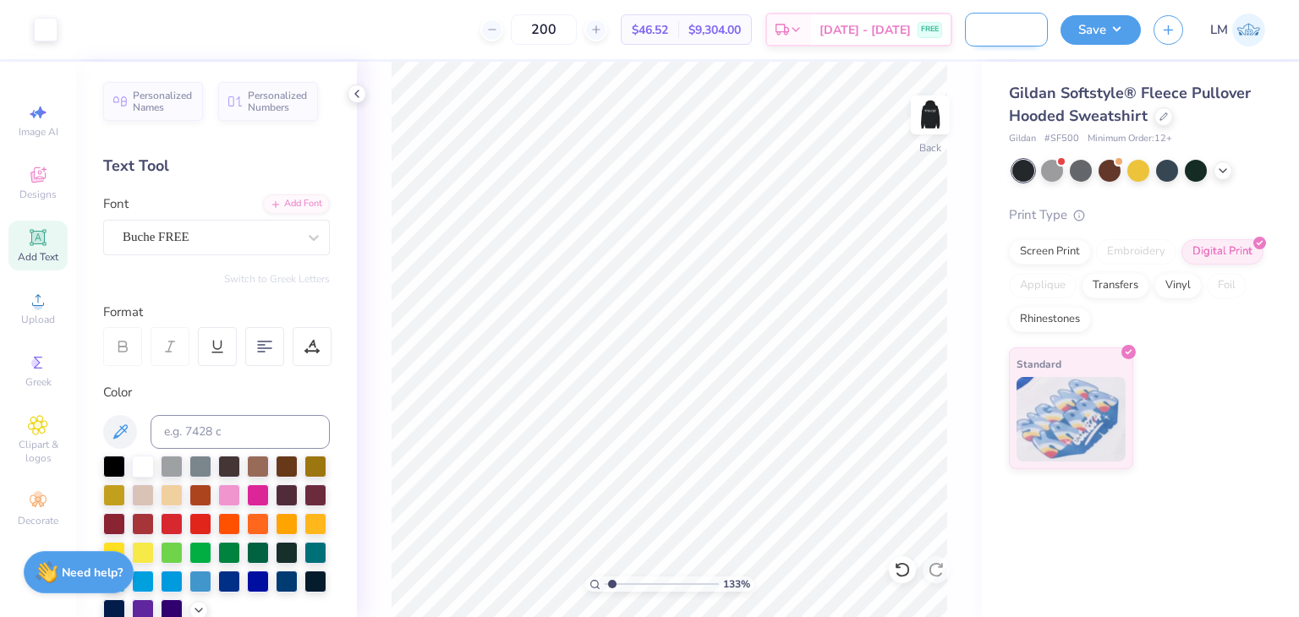
type input "pazsta humo design 3"
type input "1.33371309924349"
type input "pazsta humo design 3"
click at [1123, 30] on button "Save" at bounding box center [1100, 28] width 80 height 30
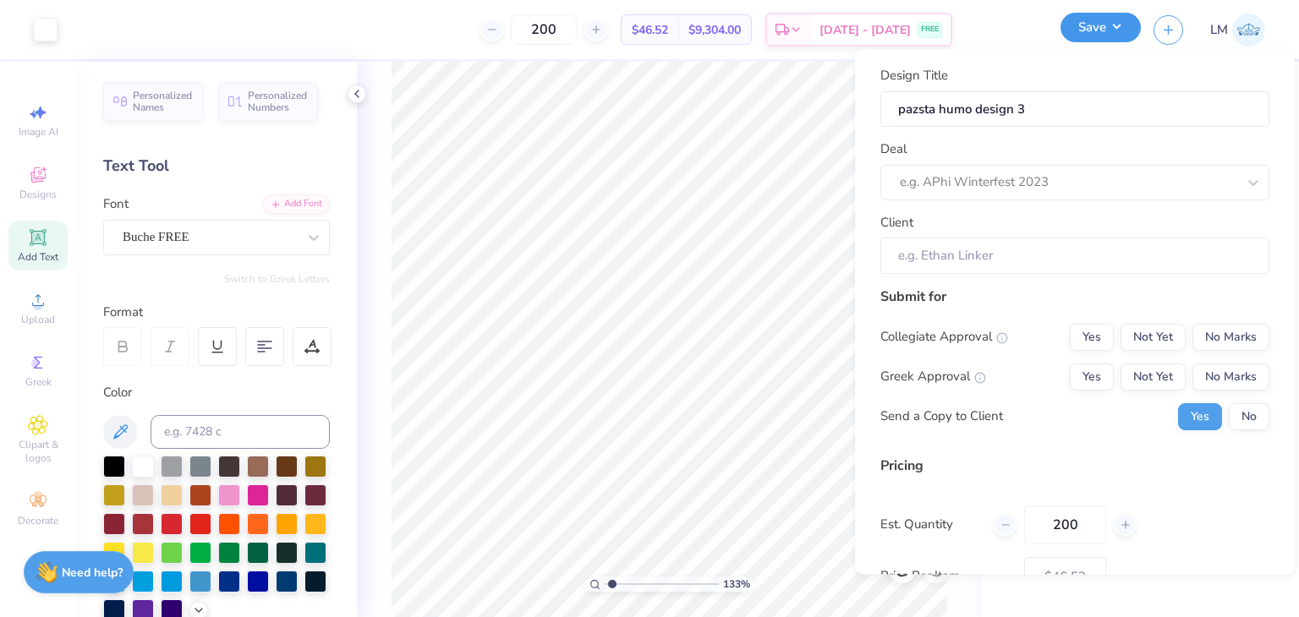
scroll to position [0, 0]
click at [1248, 405] on button "No" at bounding box center [1248, 416] width 41 height 27
type input "1.33371309924349"
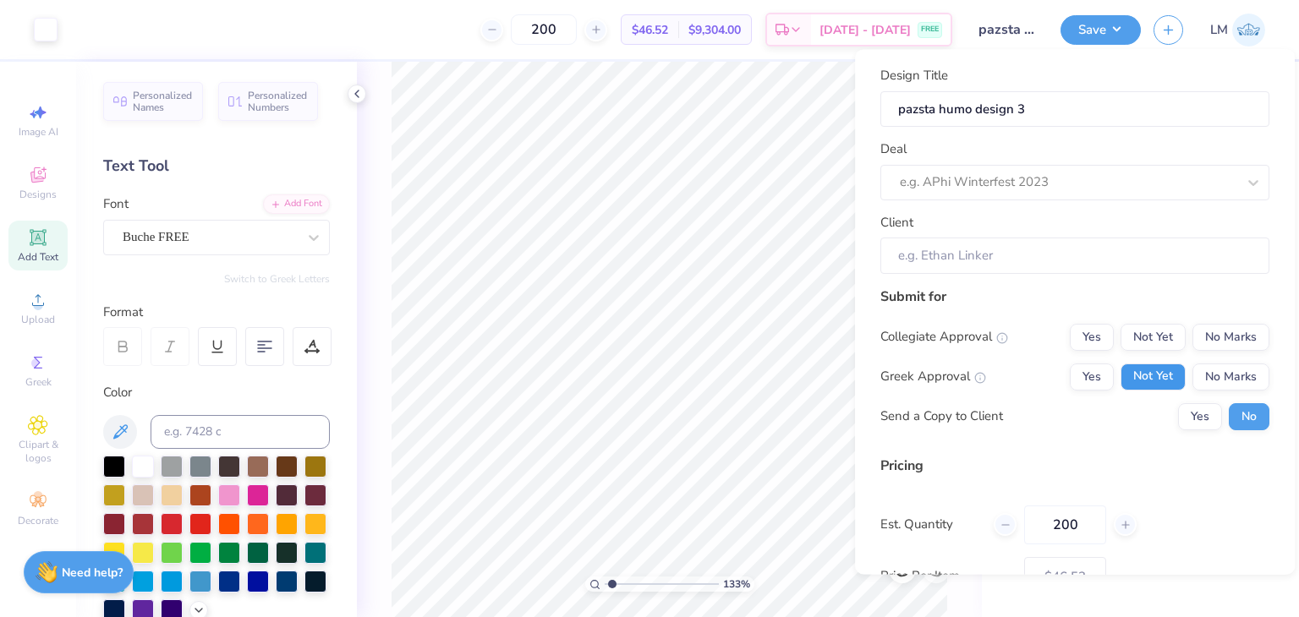
click at [1180, 381] on button "Not Yet" at bounding box center [1152, 377] width 65 height 27
click at [1215, 344] on button "No Marks" at bounding box center [1230, 337] width 77 height 27
type input "$46.52"
click at [1065, 192] on div at bounding box center [1067, 183] width 336 height 23
click at [1053, 226] on div "Pazsta Humorology" at bounding box center [1074, 228] width 375 height 28
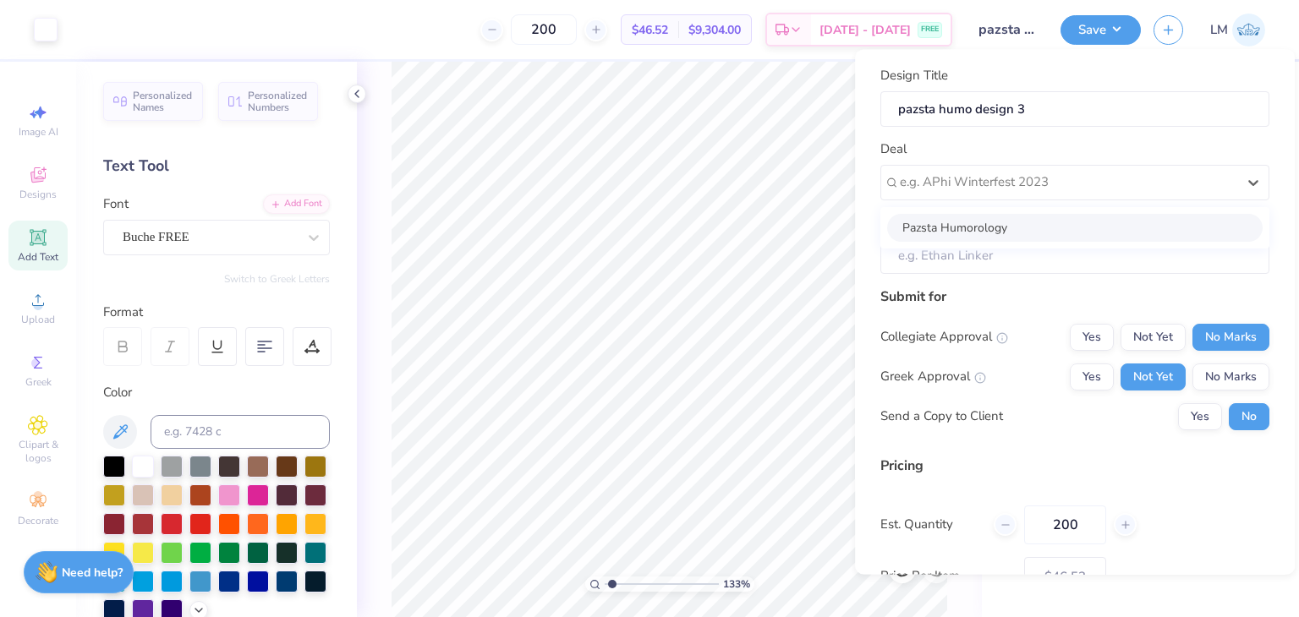
type input "1.33371309924349"
type input "Lucia Haggenmiller"
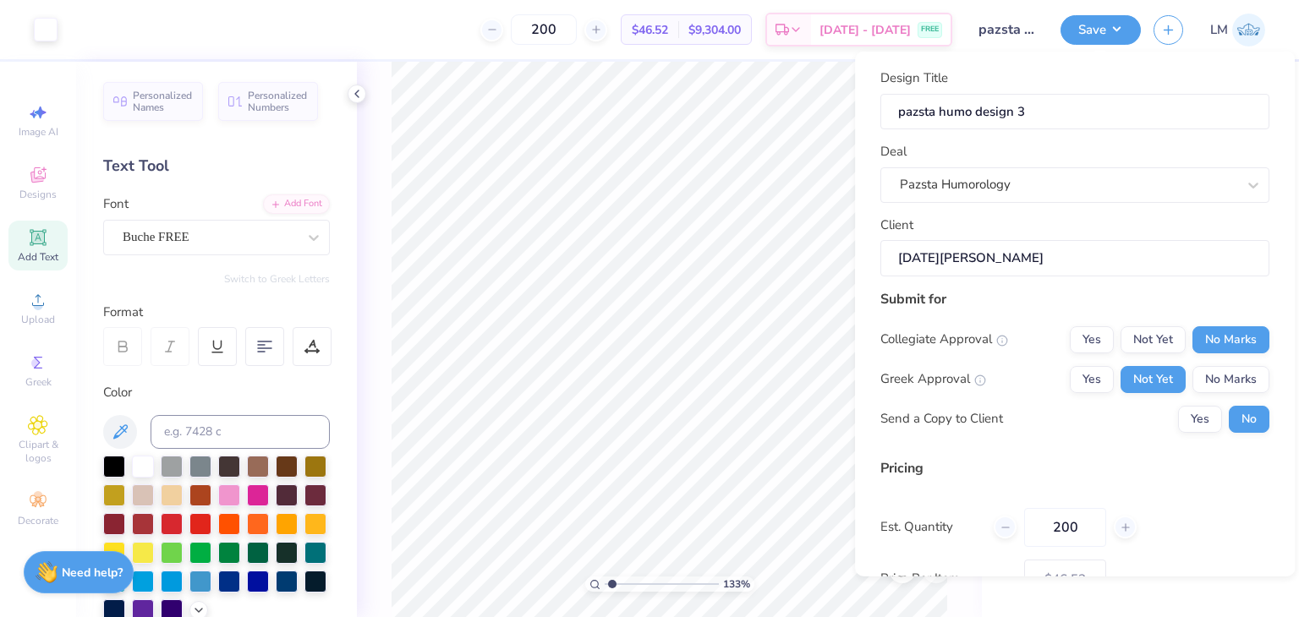
scroll to position [119, 0]
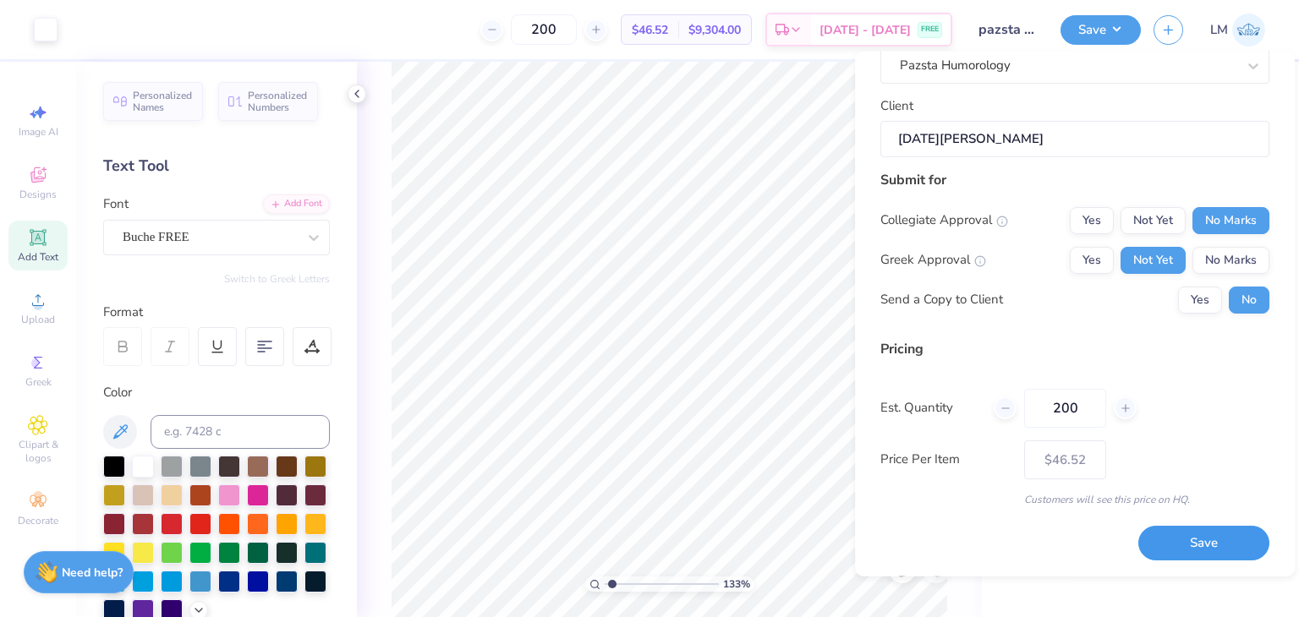
click at [1165, 552] on button "Save" at bounding box center [1203, 543] width 131 height 35
type input "$46.52"
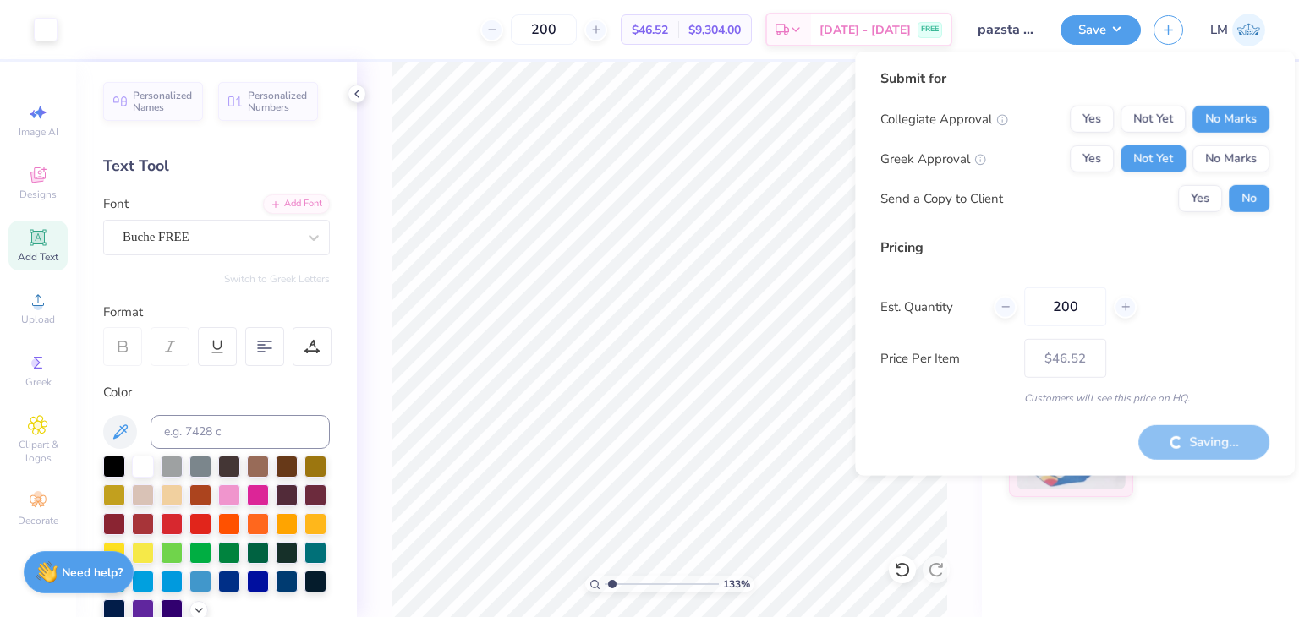
type input "1.33371309924349"
type input "$46.52"
type input "1.33371309924349"
type input "$46.52"
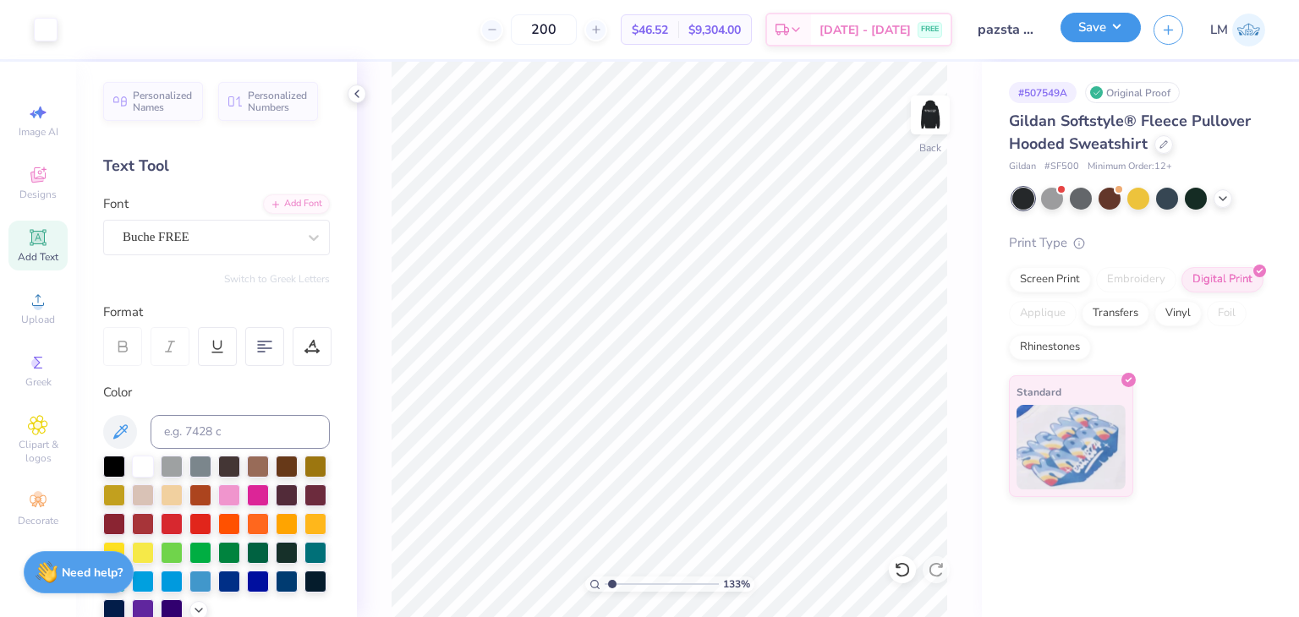
click at [1109, 35] on button "Save" at bounding box center [1100, 28] width 80 height 30
type input "1.33371309924349"
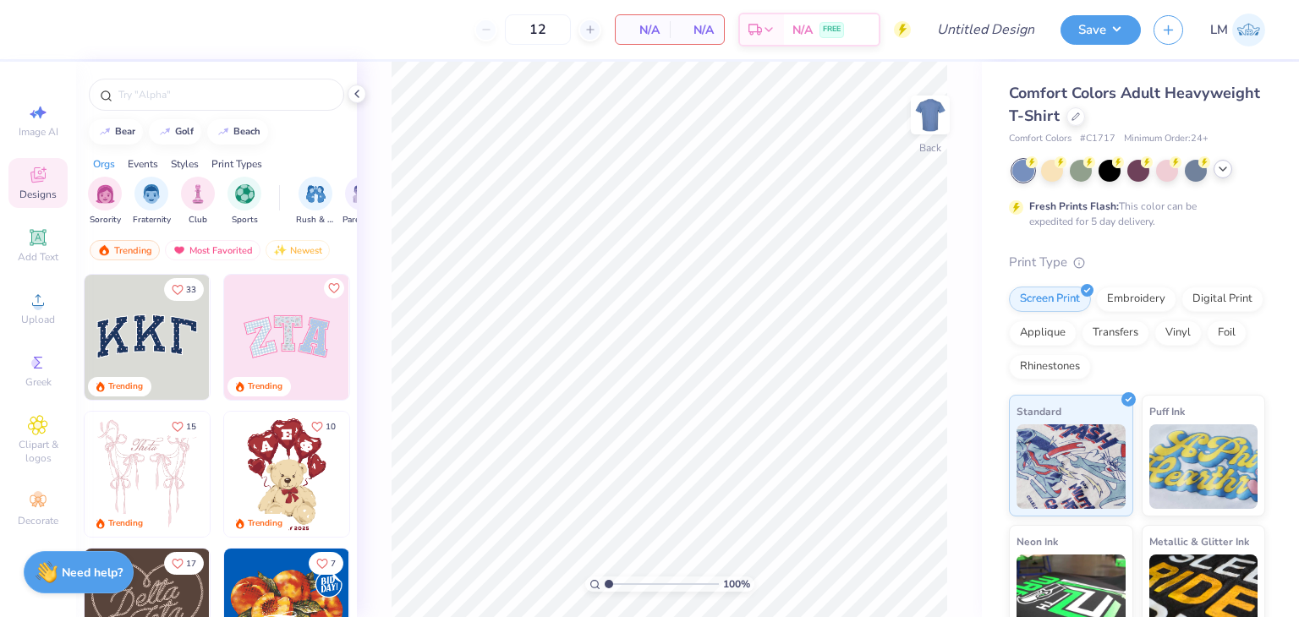
click at [1222, 178] on div at bounding box center [1138, 171] width 253 height 22
click at [1221, 173] on icon at bounding box center [1223, 169] width 14 height 14
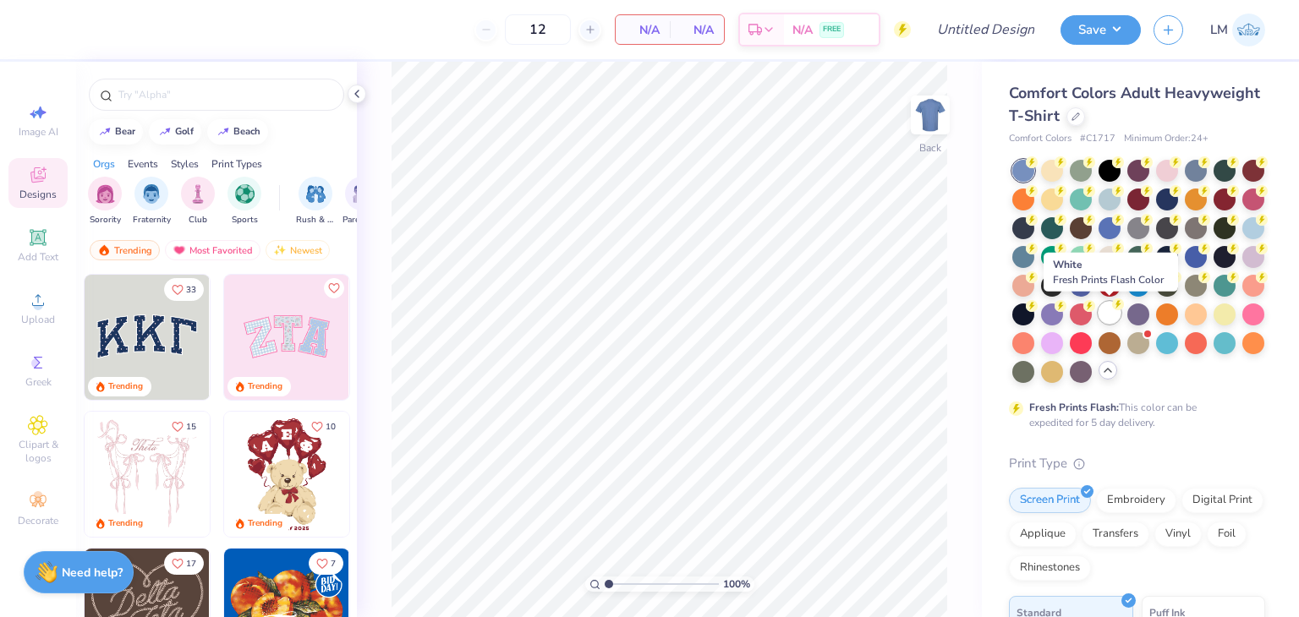
click at [1105, 315] on div at bounding box center [1109, 313] width 22 height 22
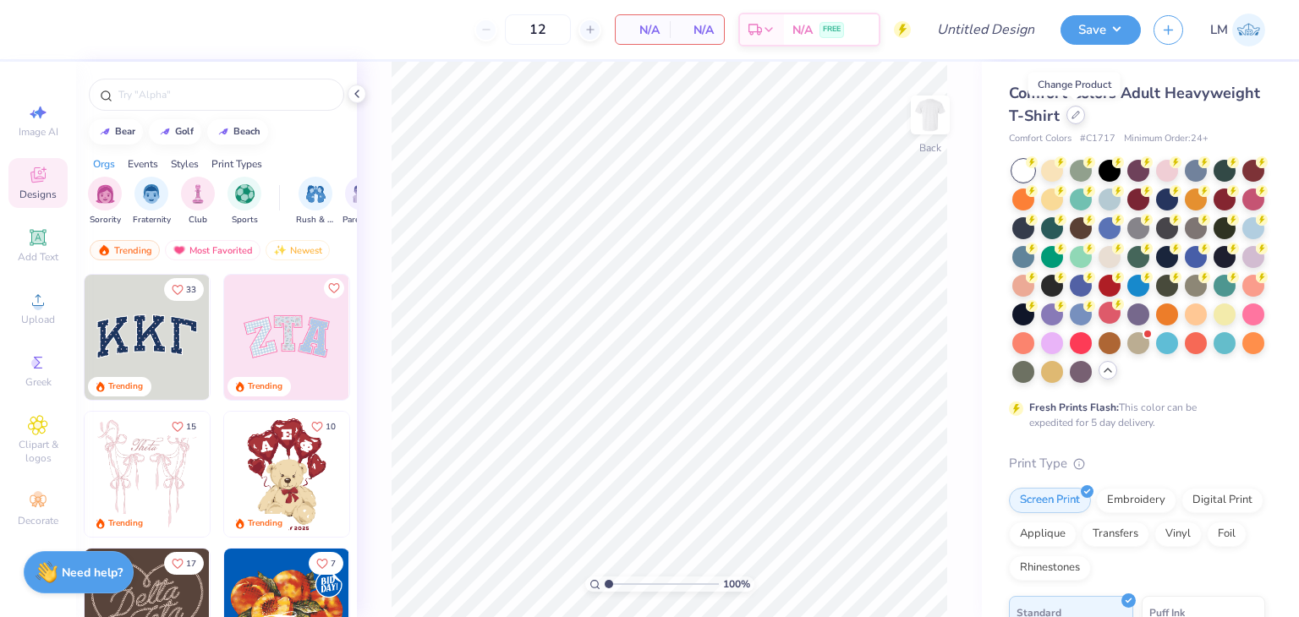
click at [1074, 119] on div at bounding box center [1075, 115] width 19 height 19
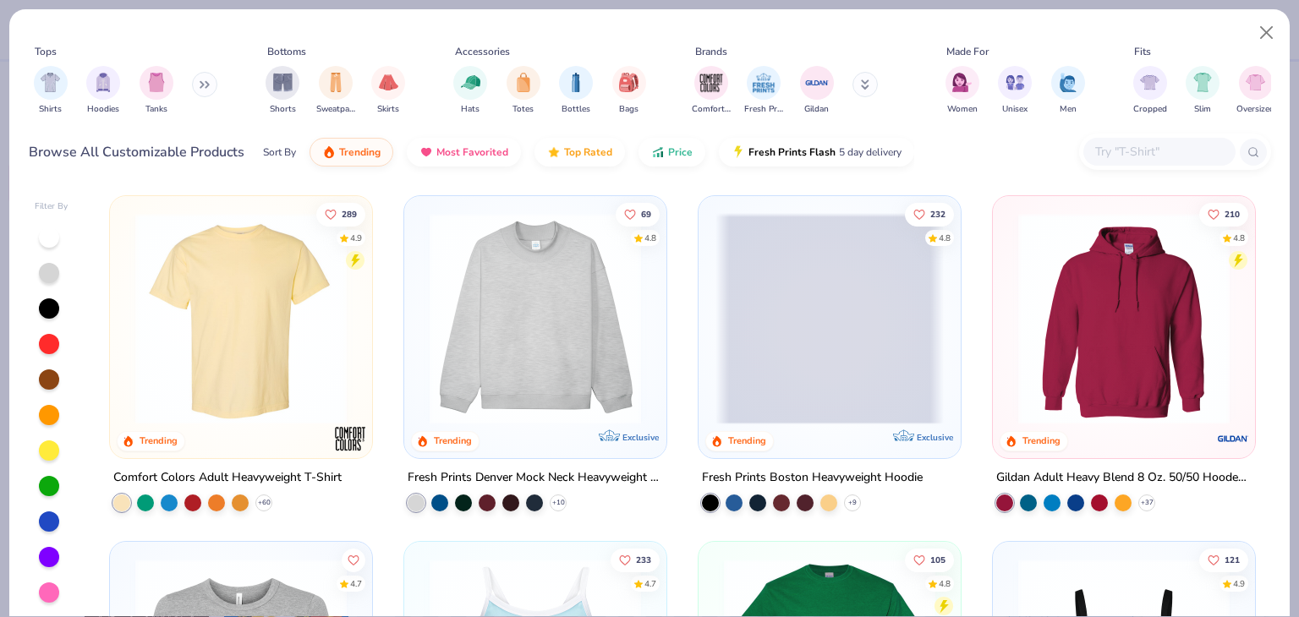
click at [237, 321] on img at bounding box center [241, 318] width 228 height 211
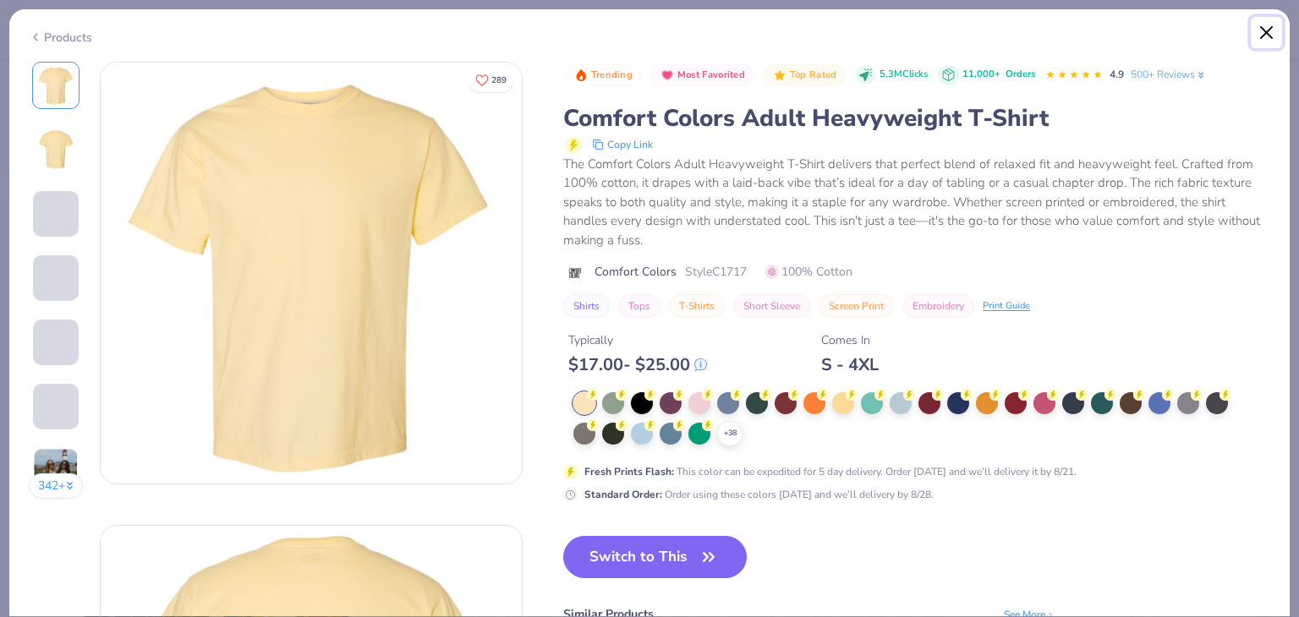
click at [1275, 25] on button "Close" at bounding box center [1266, 33] width 32 height 32
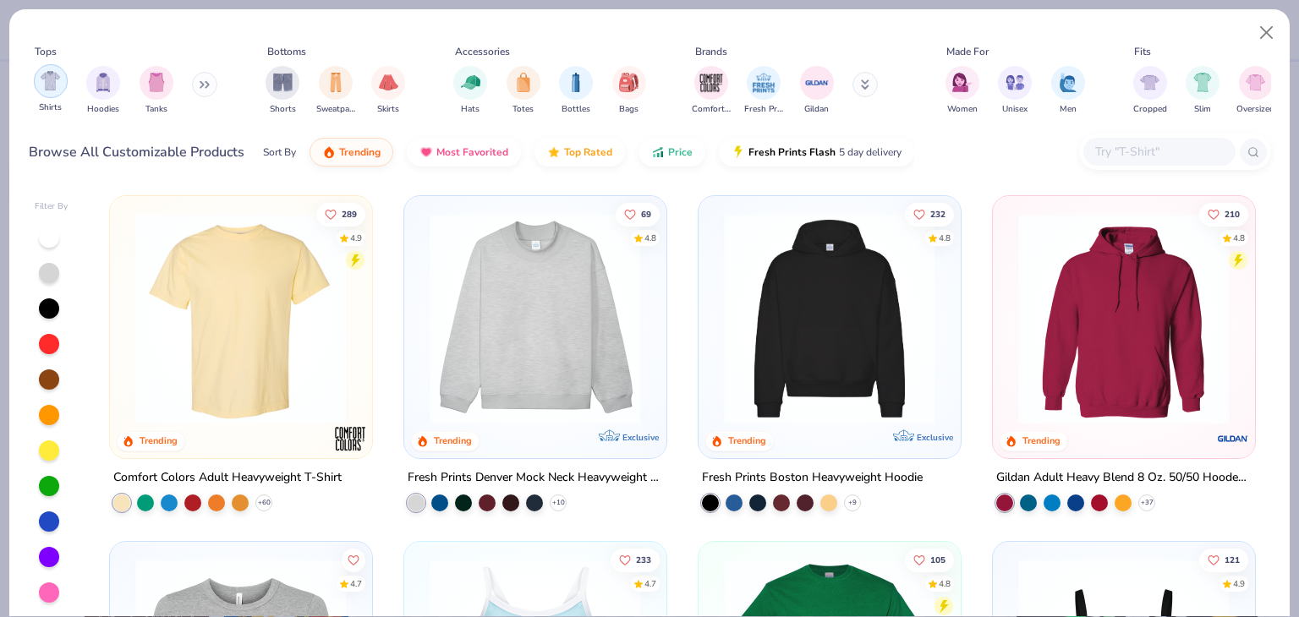
click at [40, 95] on div "Shirts" at bounding box center [51, 89] width 34 height 50
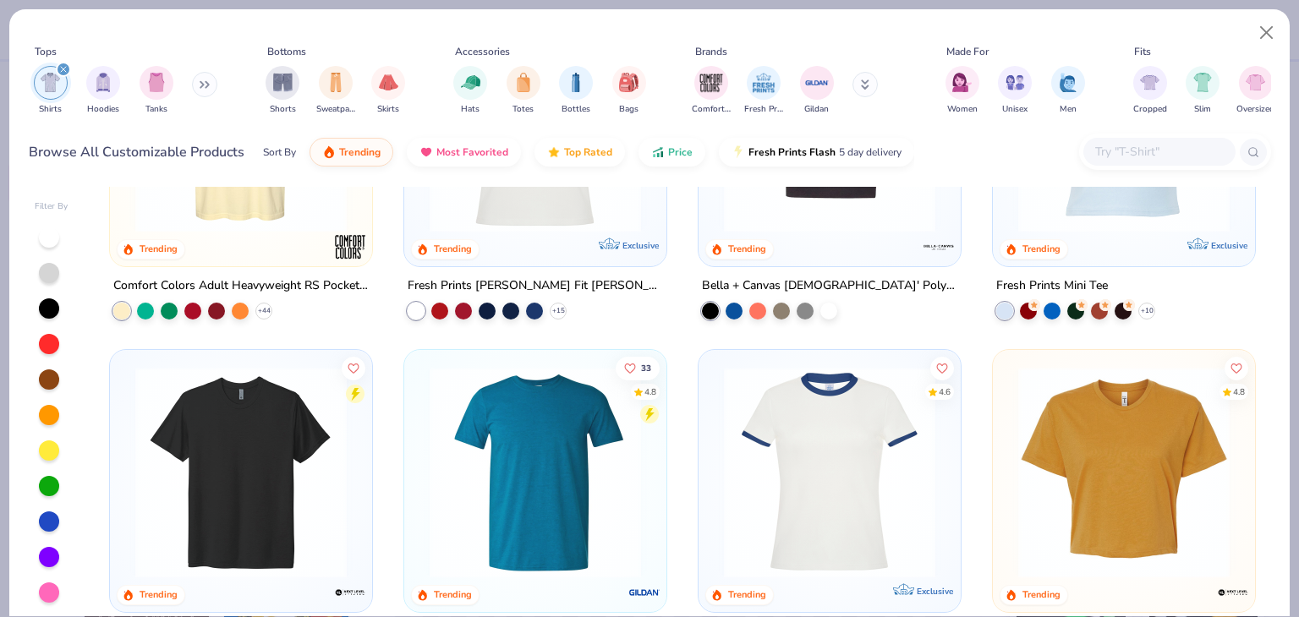
scroll to position [643, 0]
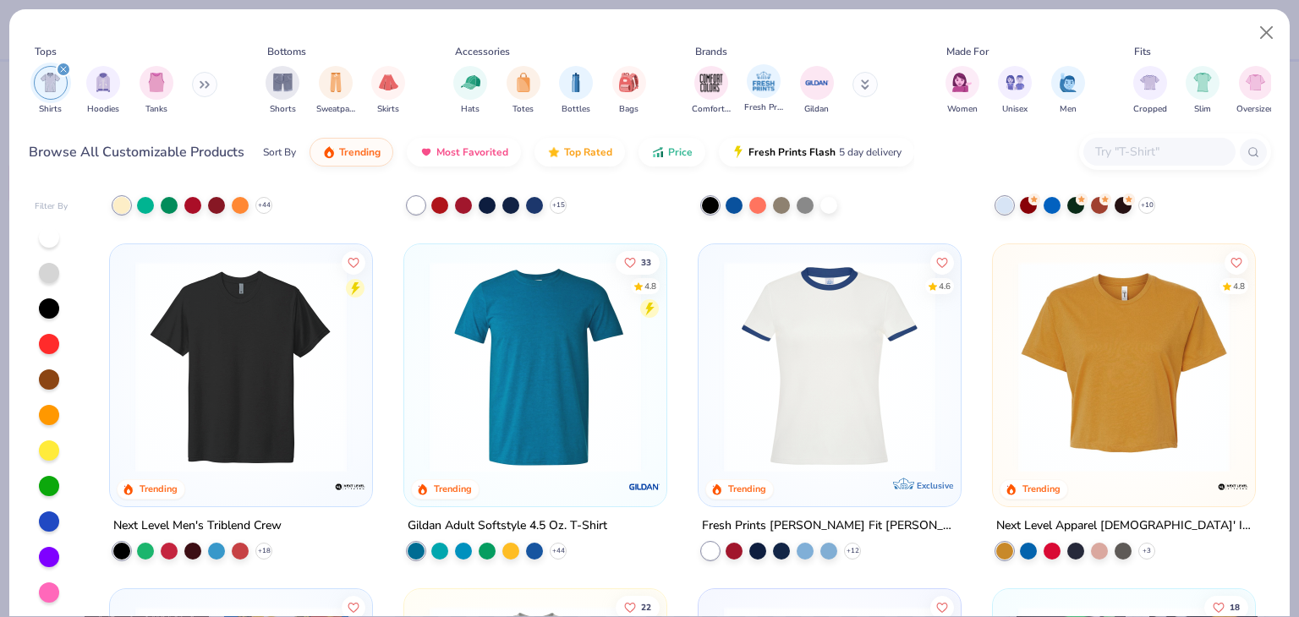
click at [752, 100] on div "Fresh Prints" at bounding box center [763, 89] width 39 height 50
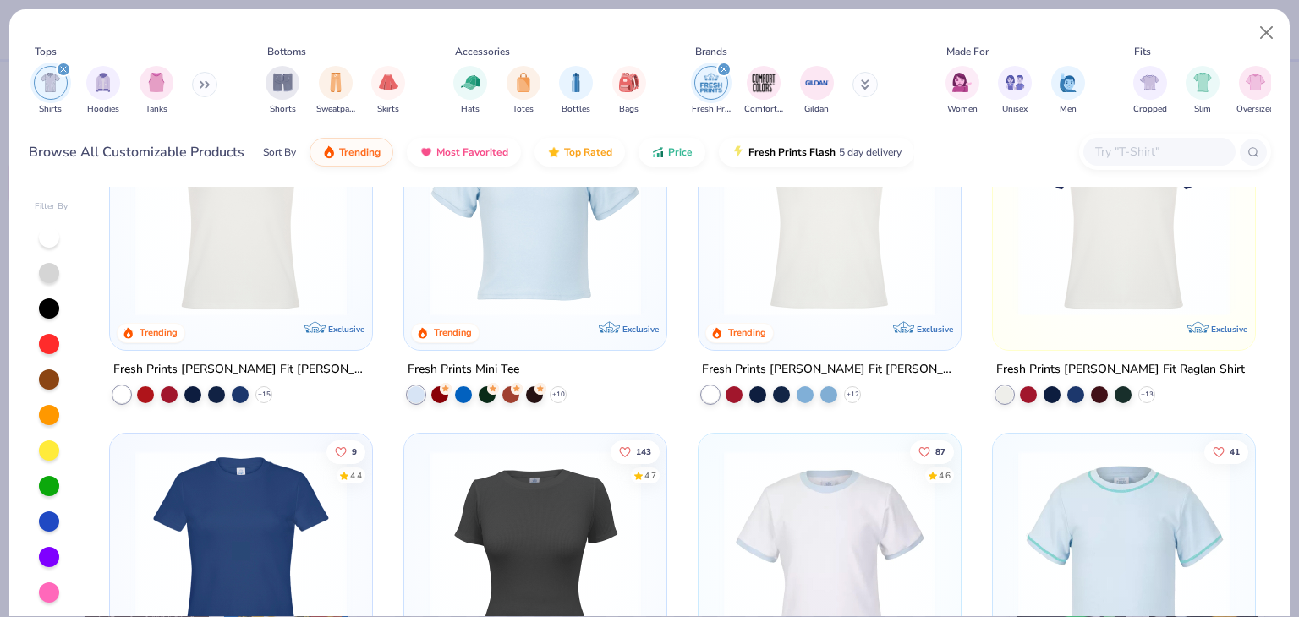
scroll to position [101, 0]
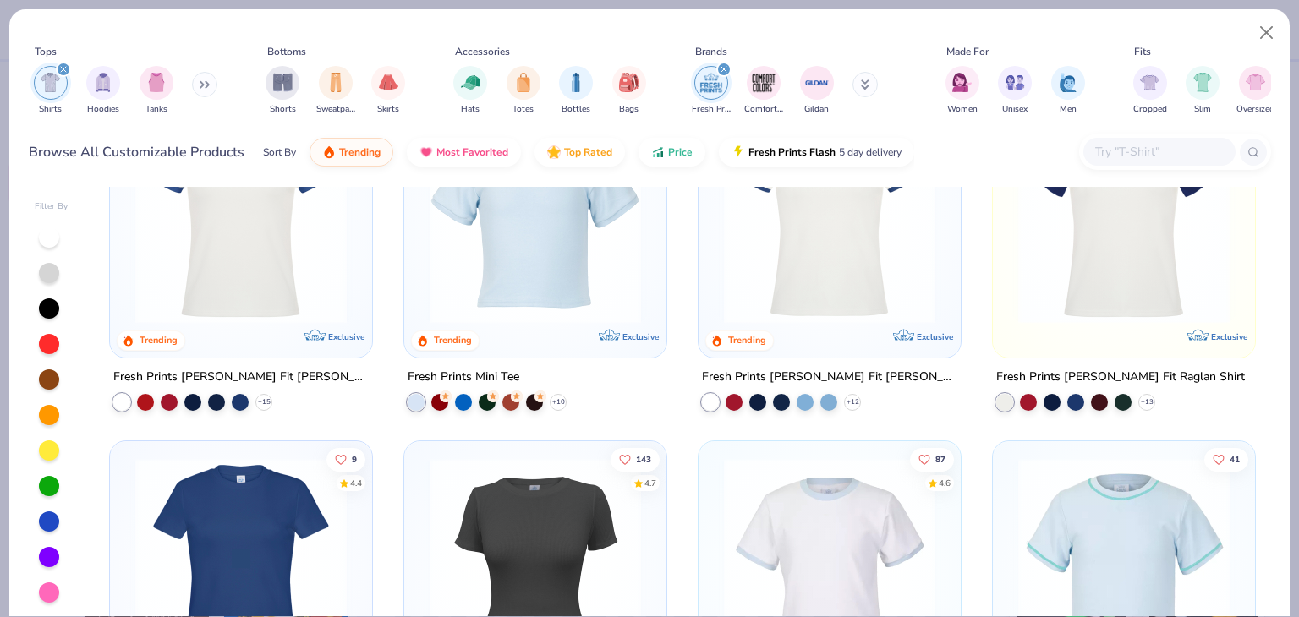
click at [724, 68] on icon "filter for Fresh Prints" at bounding box center [723, 69] width 5 height 5
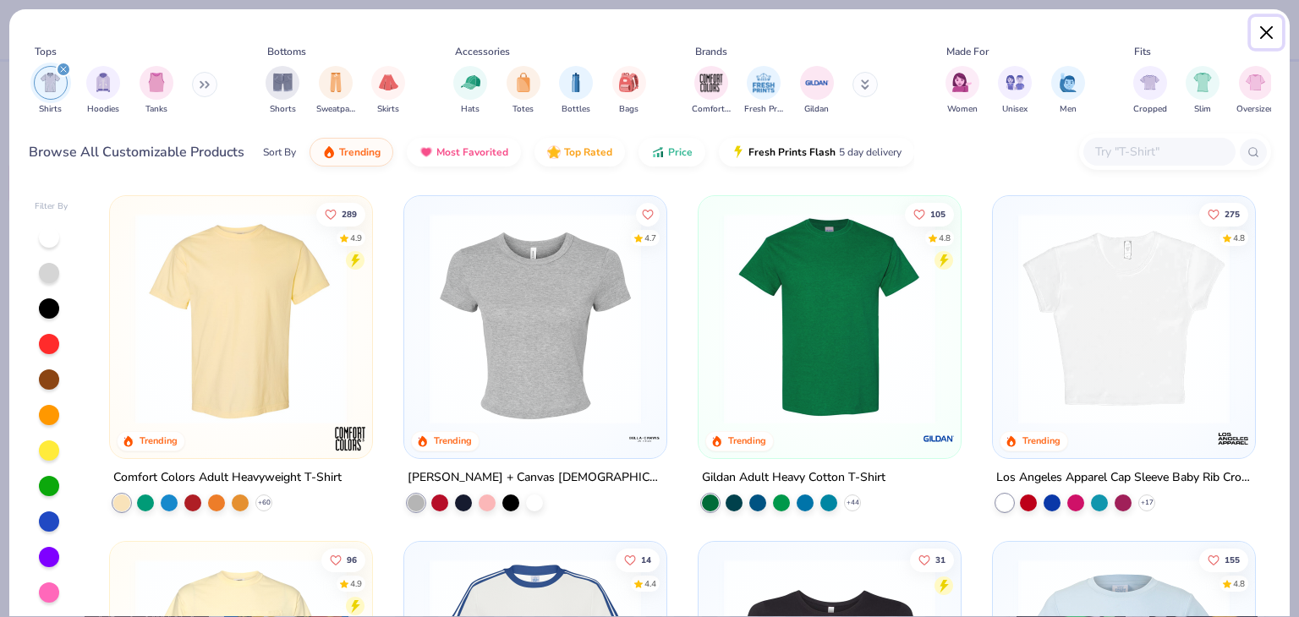
click at [1255, 37] on button "Close" at bounding box center [1266, 33] width 32 height 32
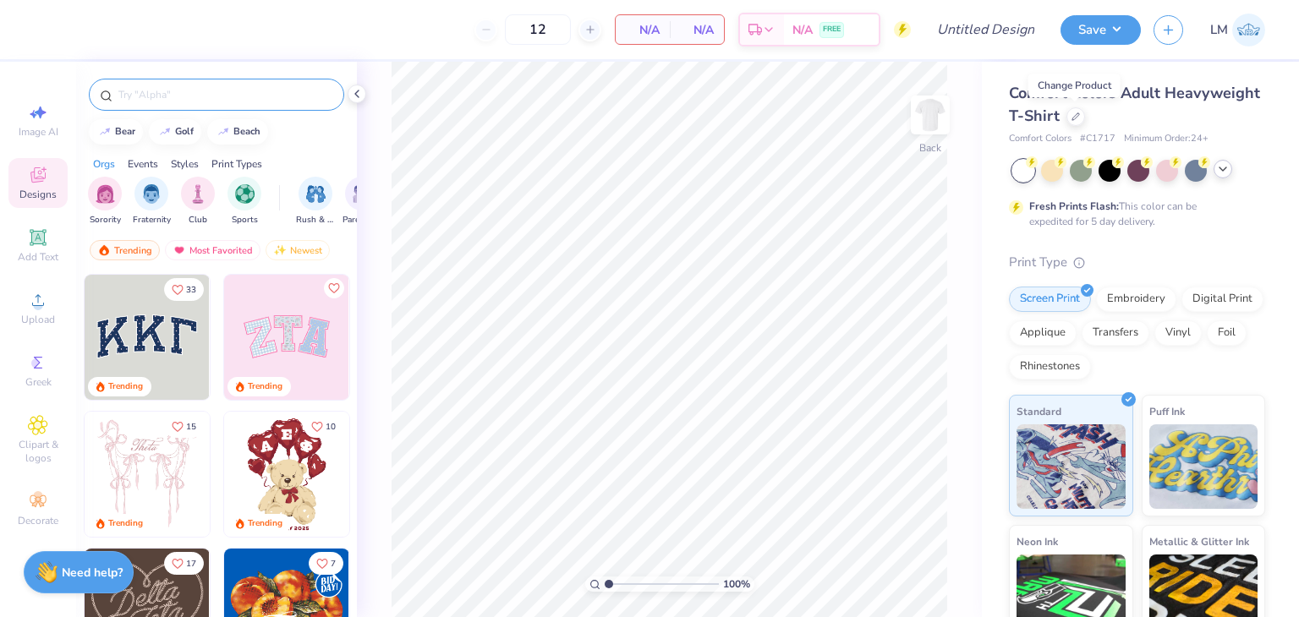
click at [188, 100] on input "text" at bounding box center [225, 94] width 216 height 17
type input "delta sigma theta"
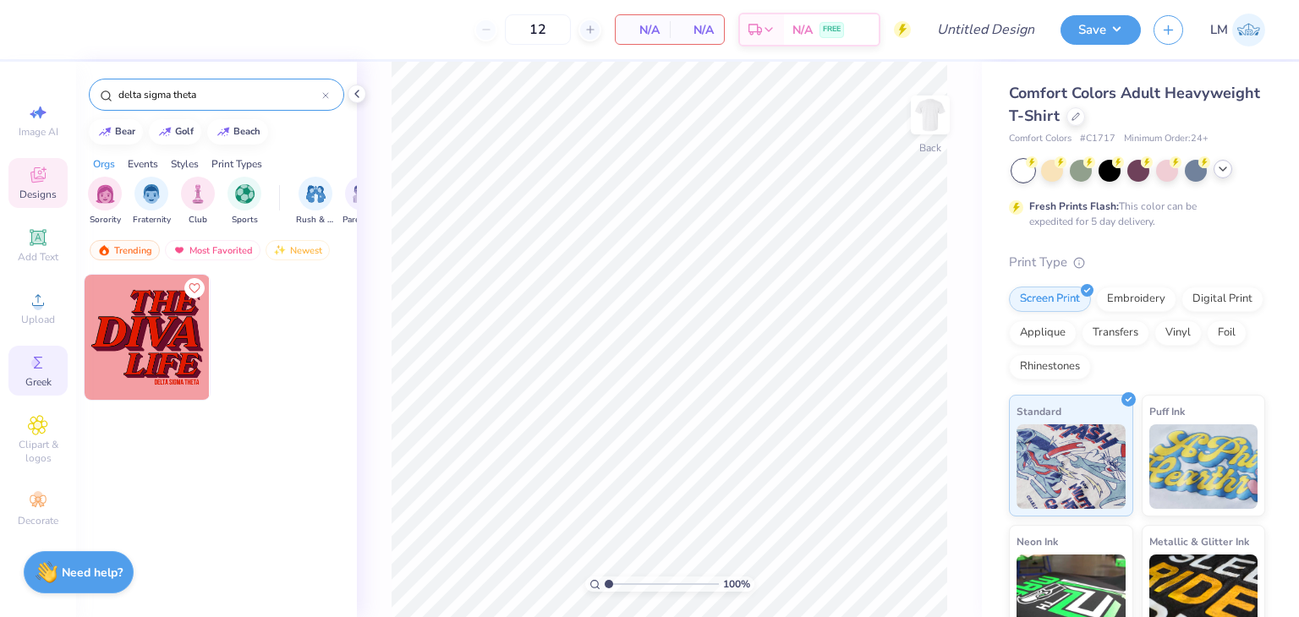
click at [36, 353] on icon at bounding box center [38, 363] width 20 height 20
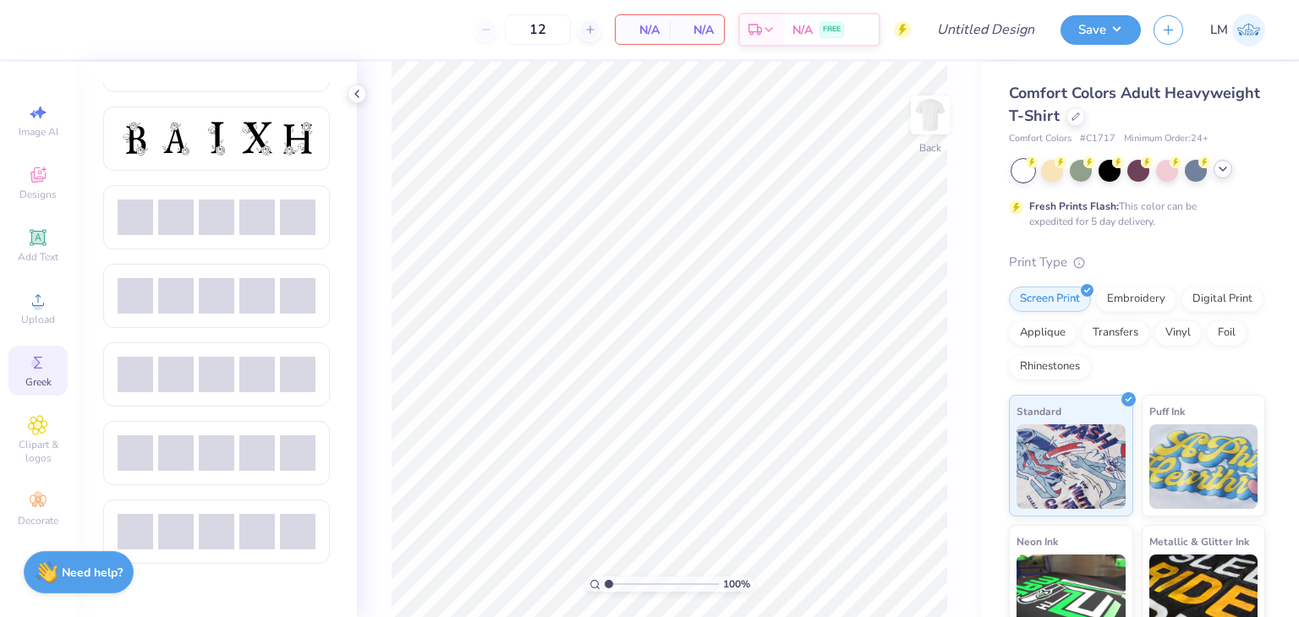
scroll to position [763, 0]
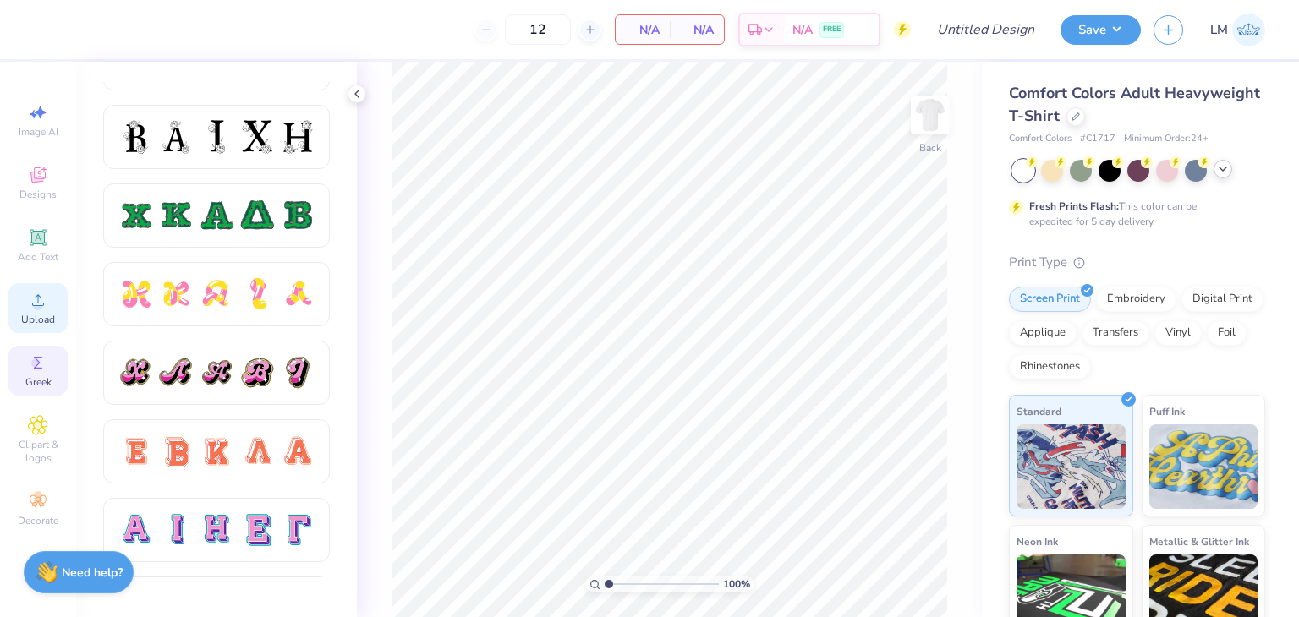
click at [48, 323] on span "Upload" at bounding box center [38, 320] width 34 height 14
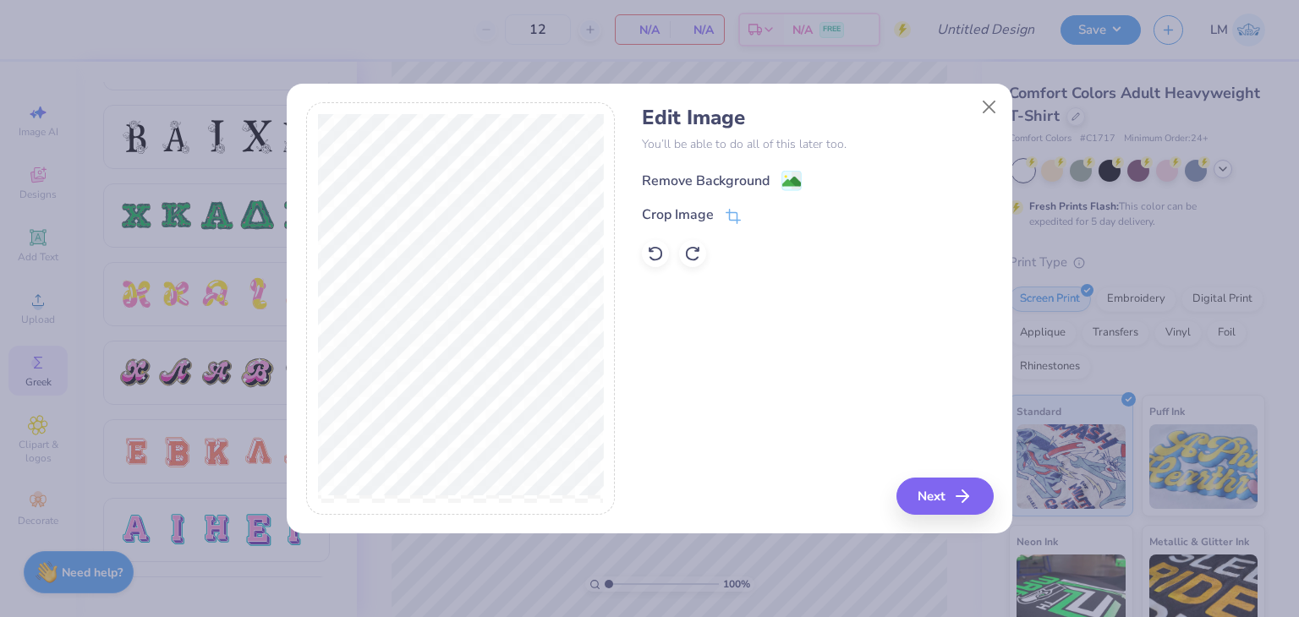
click at [790, 180] on image at bounding box center [791, 181] width 19 height 19
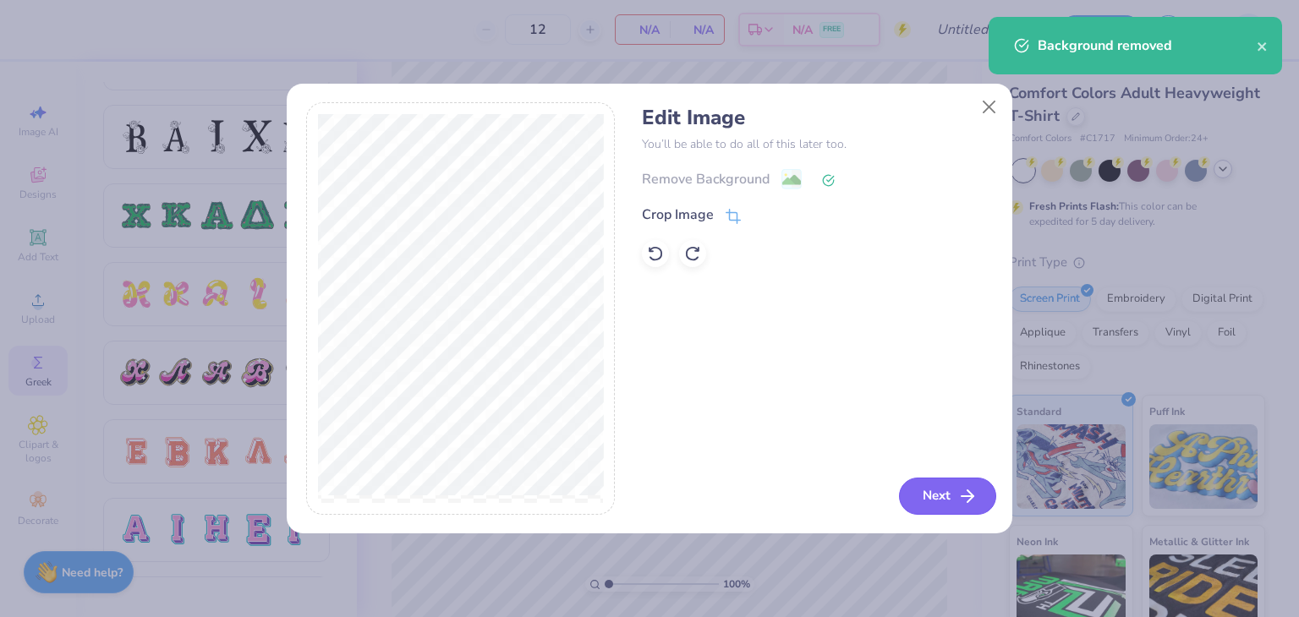
click at [919, 478] on button "Next" at bounding box center [947, 496] width 97 height 37
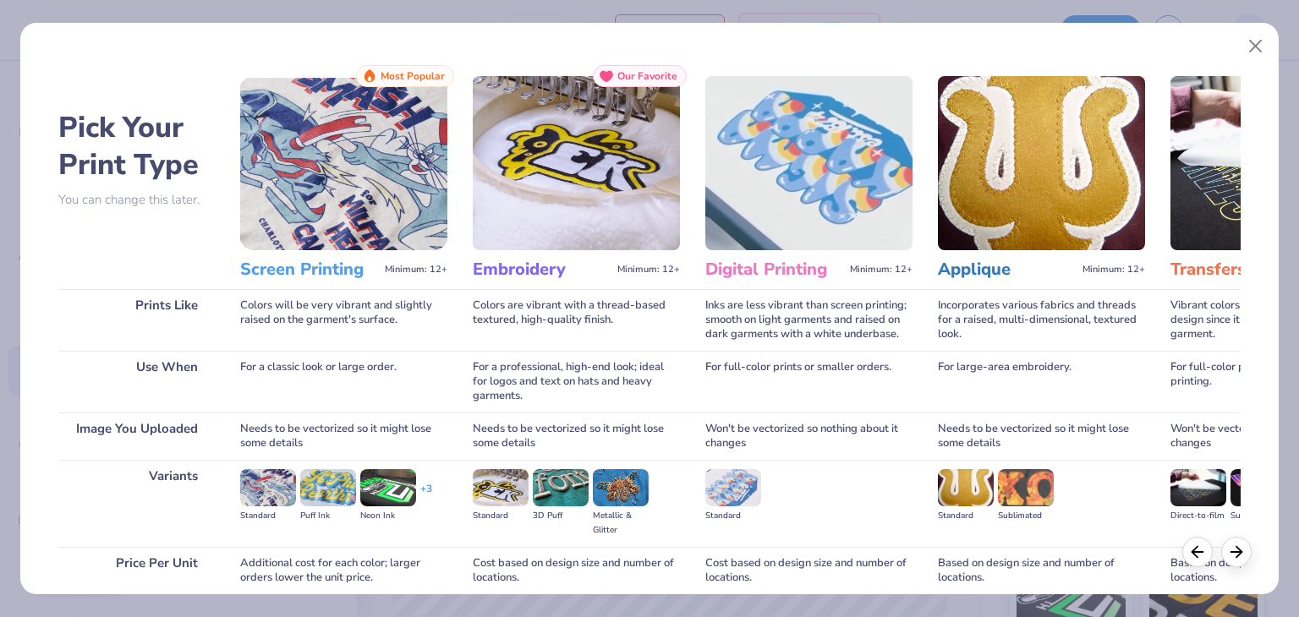
scroll to position [141, 0]
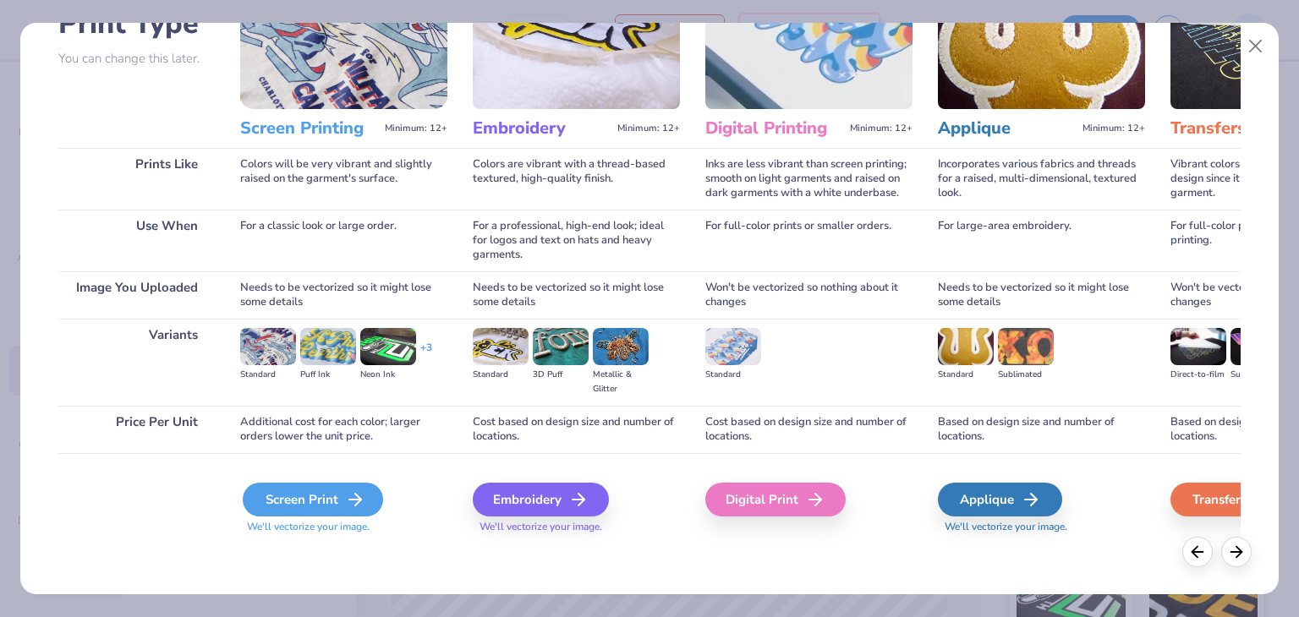
click at [336, 498] on div "Screen Print" at bounding box center [313, 500] width 140 height 34
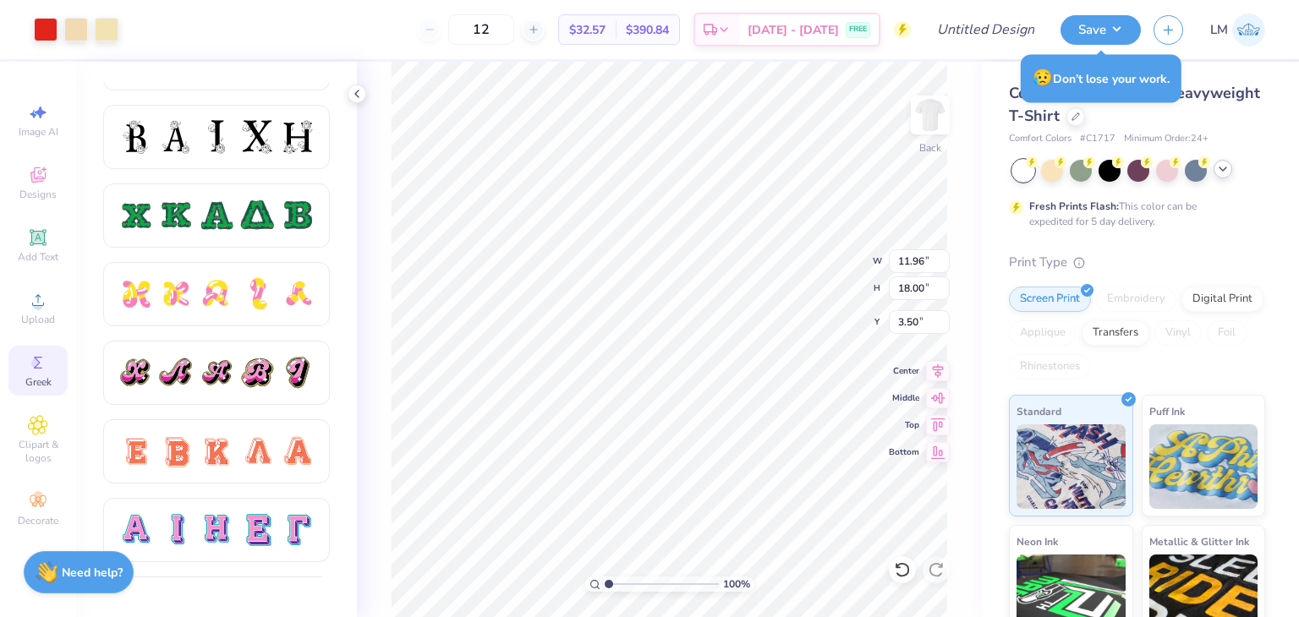
type input "4.08"
type input "6.14"
type input "6.05"
type input "3.33"
type input "5.01"
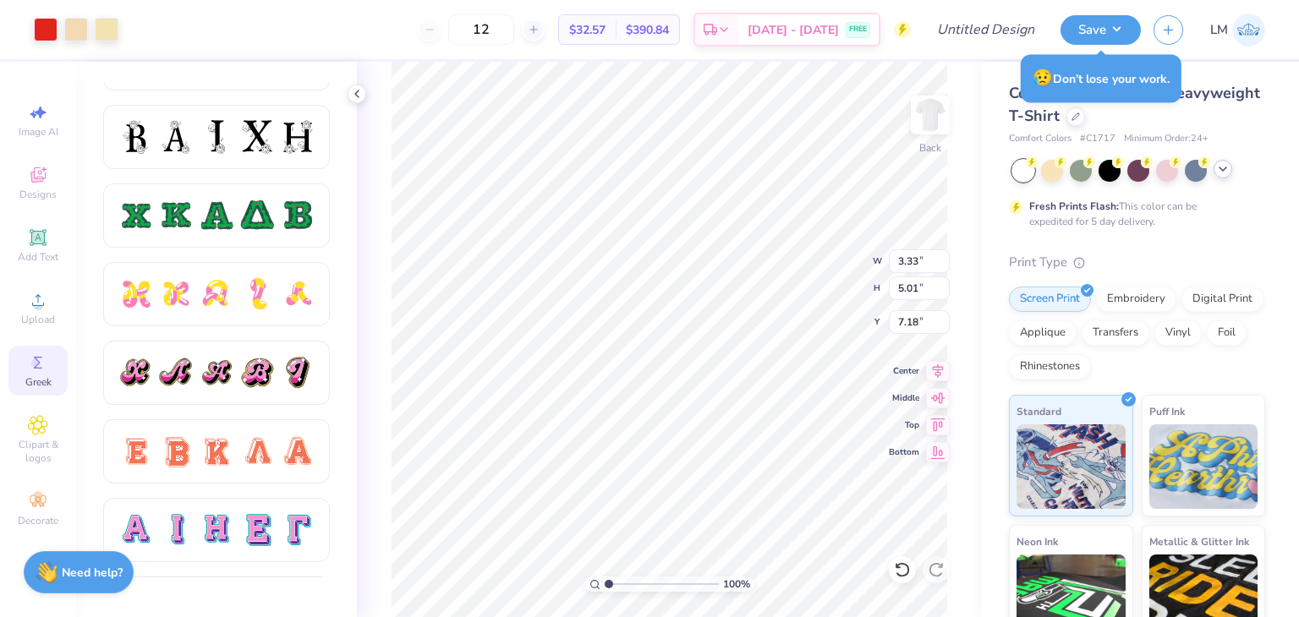
type input "3.00"
type input "2.21"
type input "3.32"
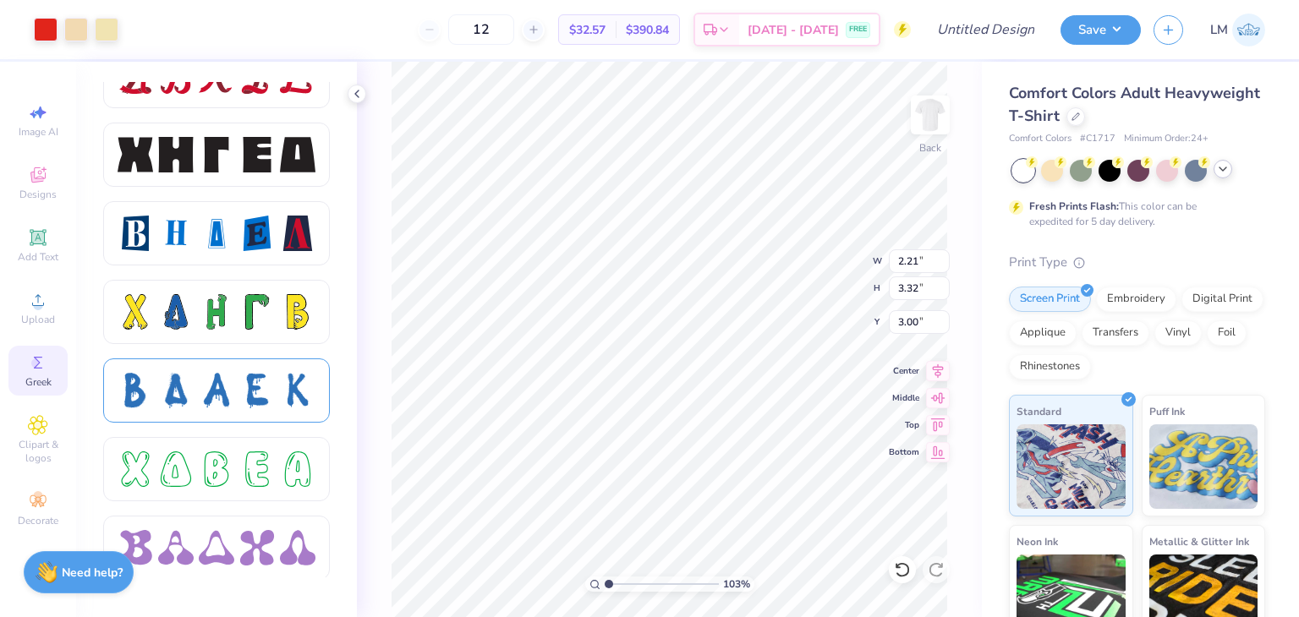
scroll to position [2161, 0]
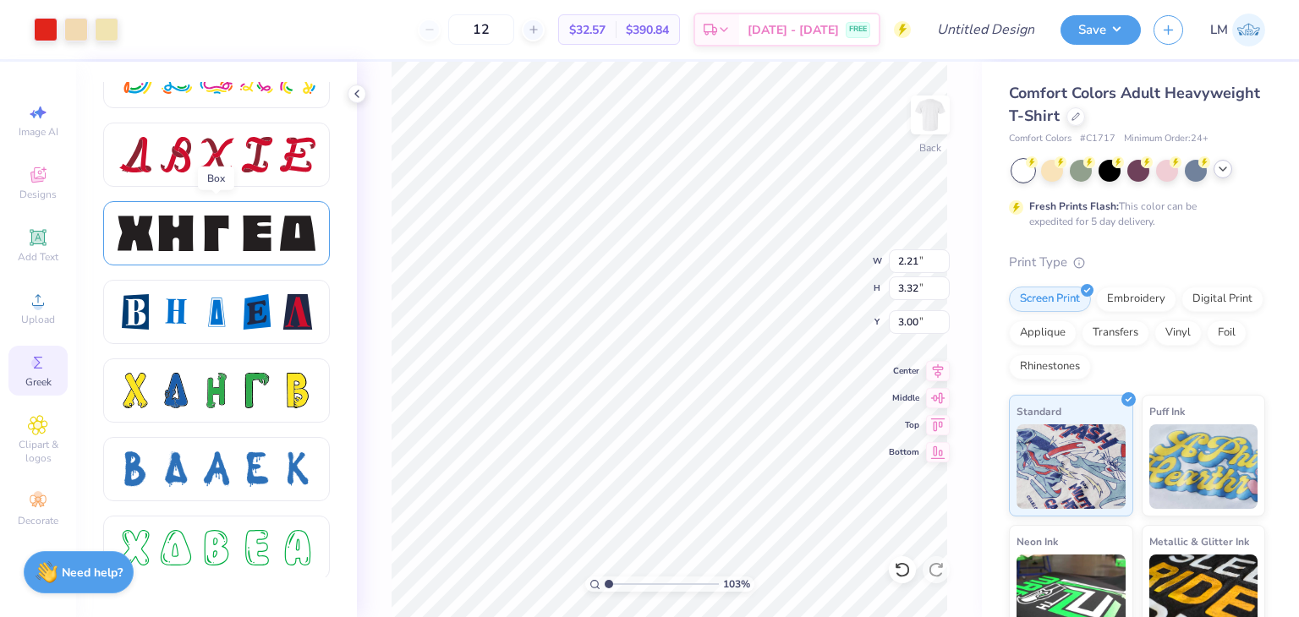
click at [234, 242] on div at bounding box center [217, 234] width 36 height 36
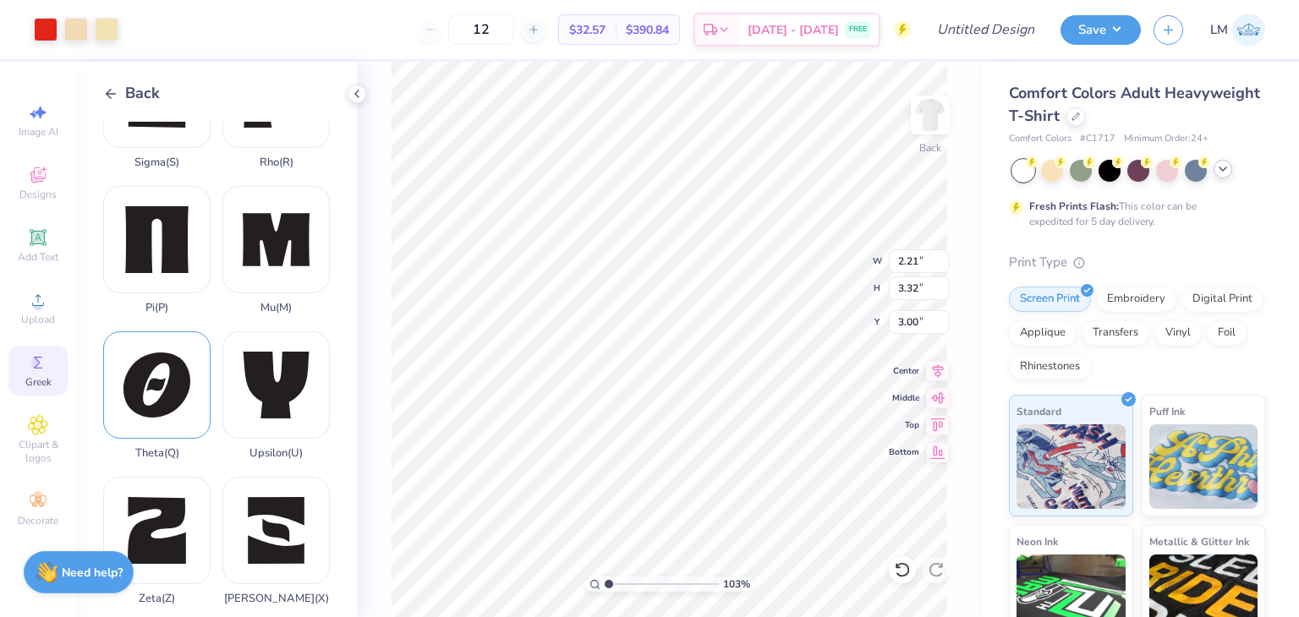
scroll to position [1253, 0]
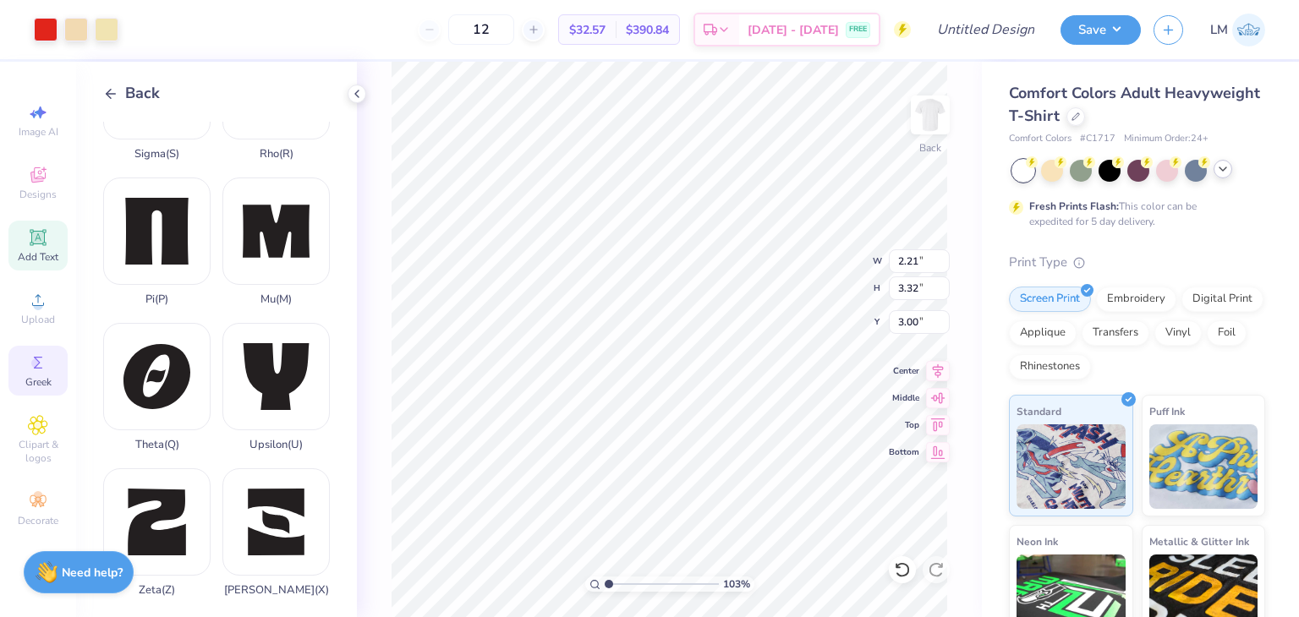
click at [30, 256] on span "Add Text" at bounding box center [38, 257] width 41 height 14
type input "1.02766661645636"
type input "5.59"
type input "1.62"
type input "11.69"
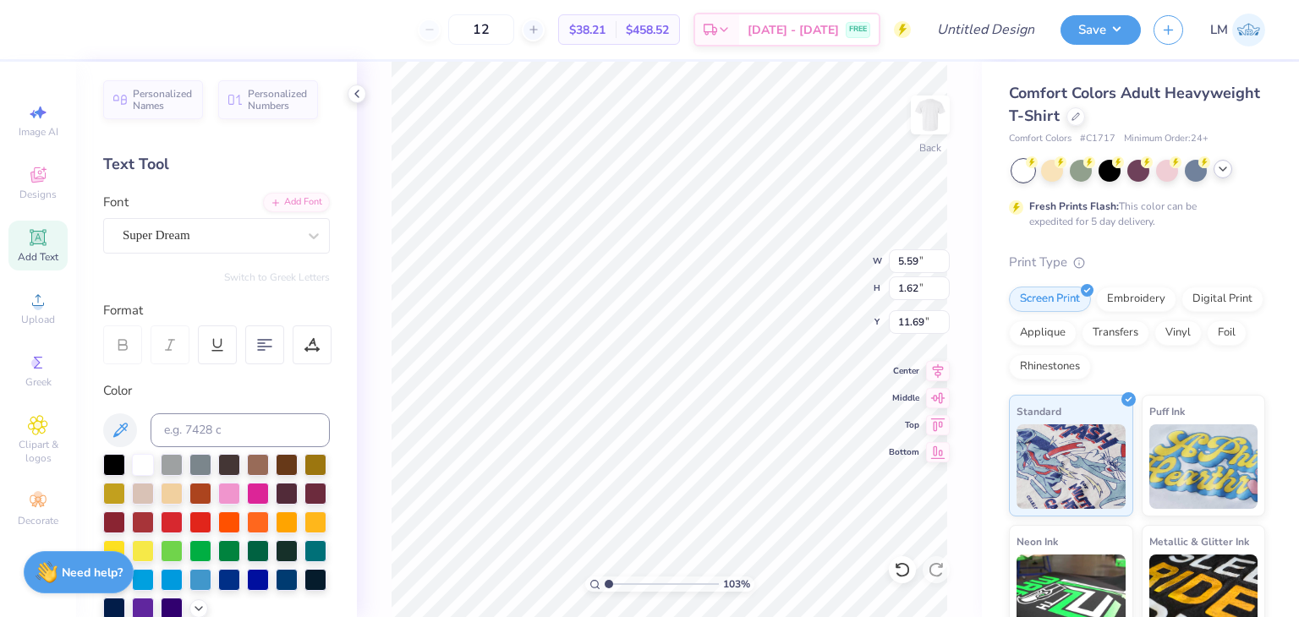
scroll to position [3, 0]
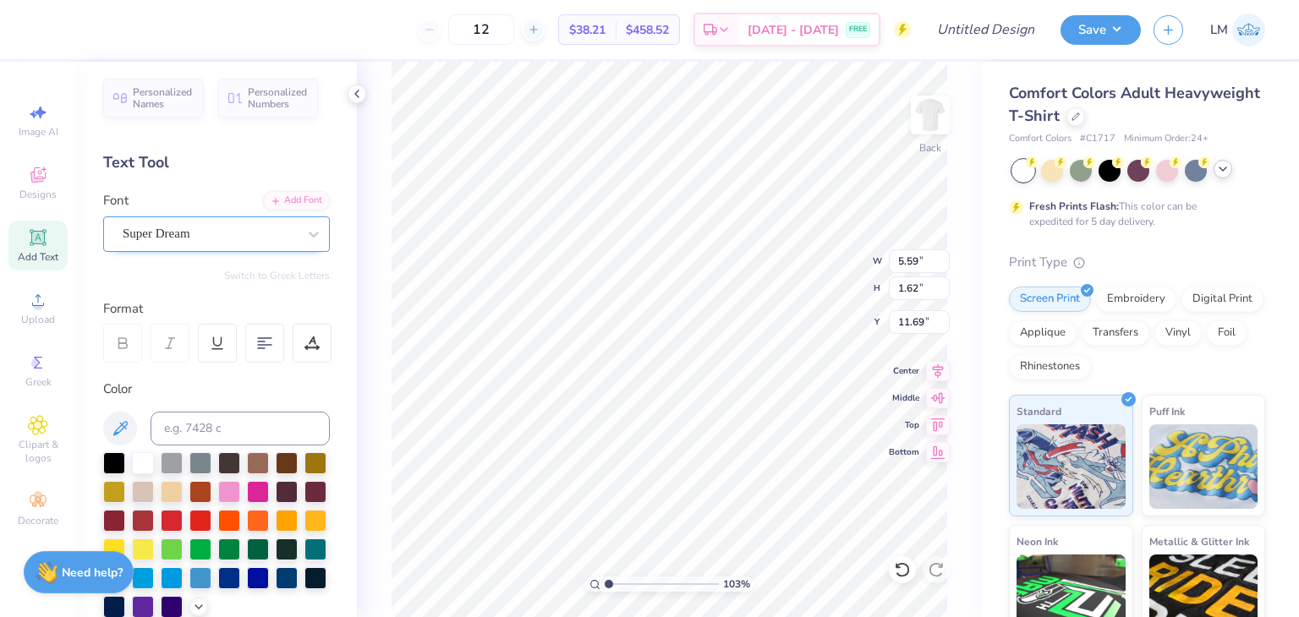
click at [253, 245] on div "Super Dream" at bounding box center [210, 234] width 178 height 26
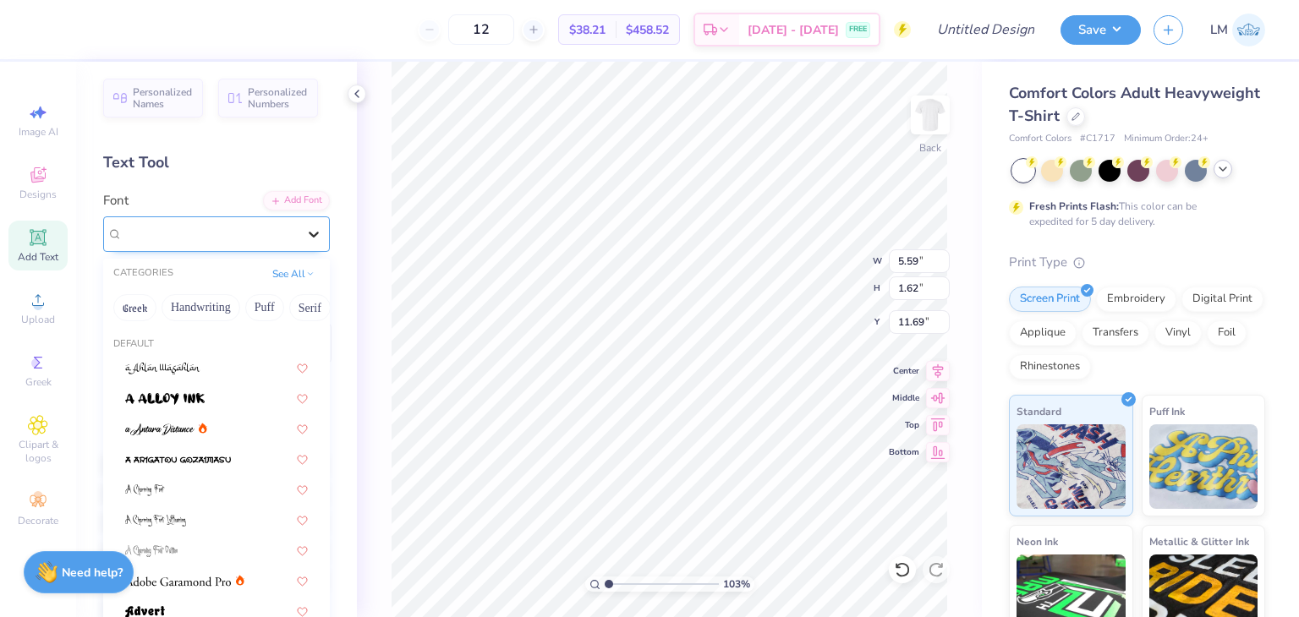
click at [309, 236] on icon at bounding box center [313, 234] width 17 height 17
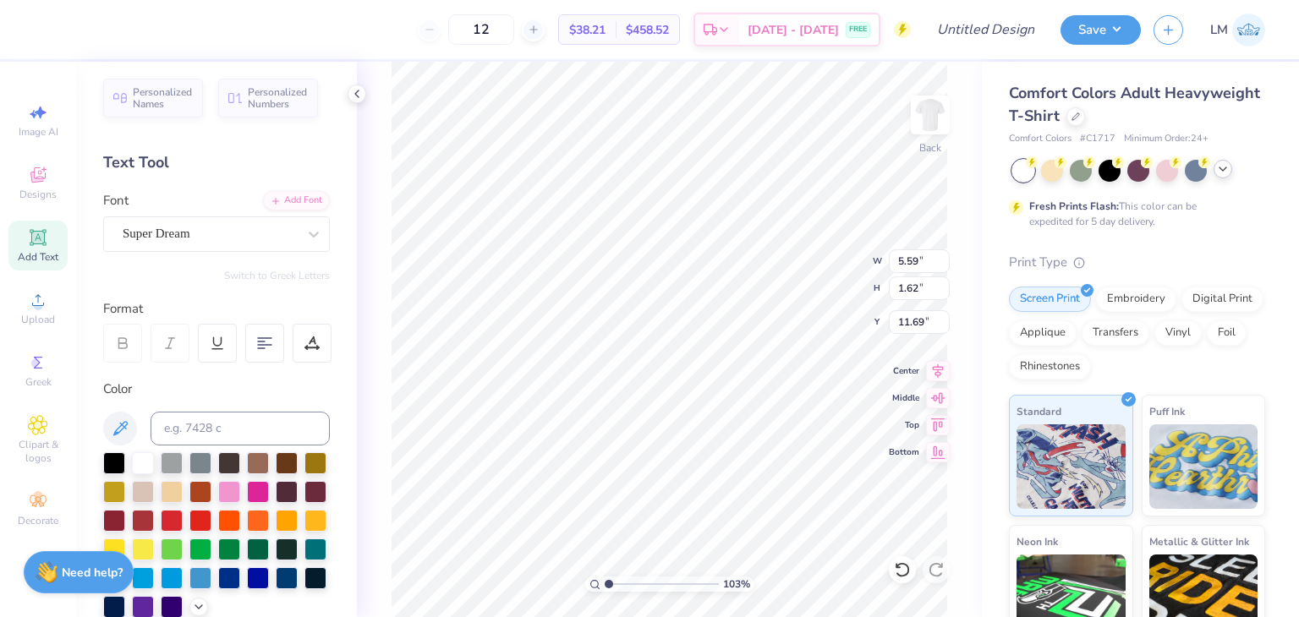
type input "1.02766661645636"
type textarea "TET"
type input "1.02766661645636"
type textarea "TT"
type input "1.02766661645636"
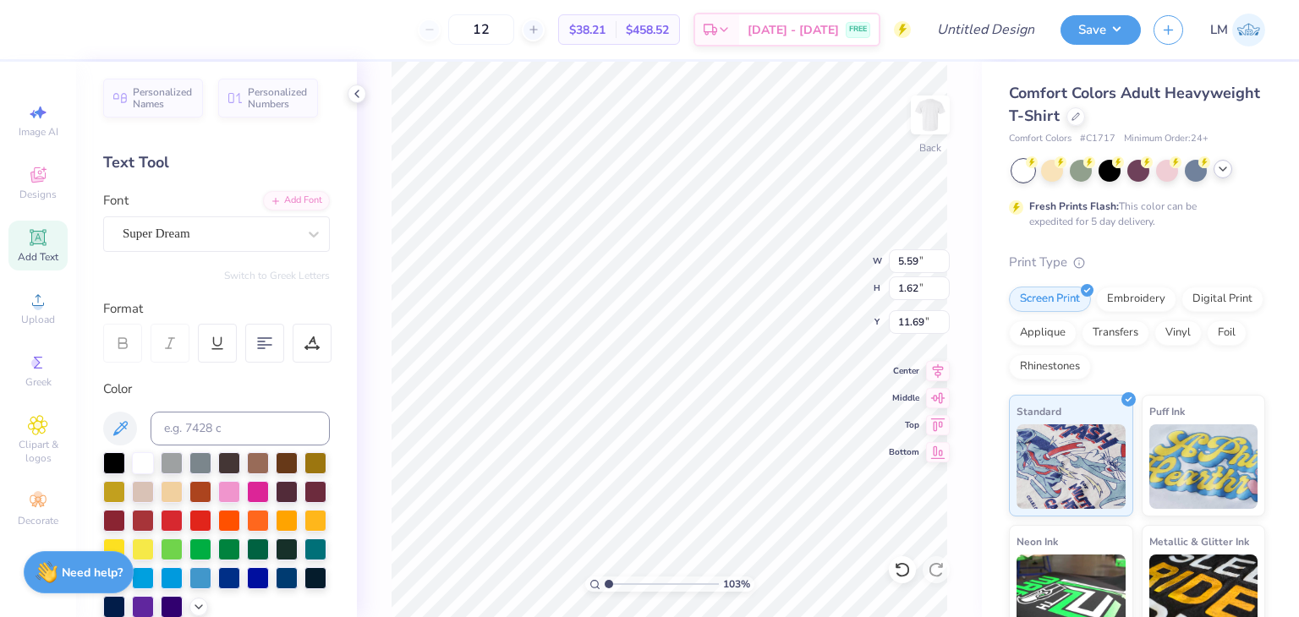
type textarea "T"
type input "1.02766661645636"
type textarea "D"
type input "1.02766661645636"
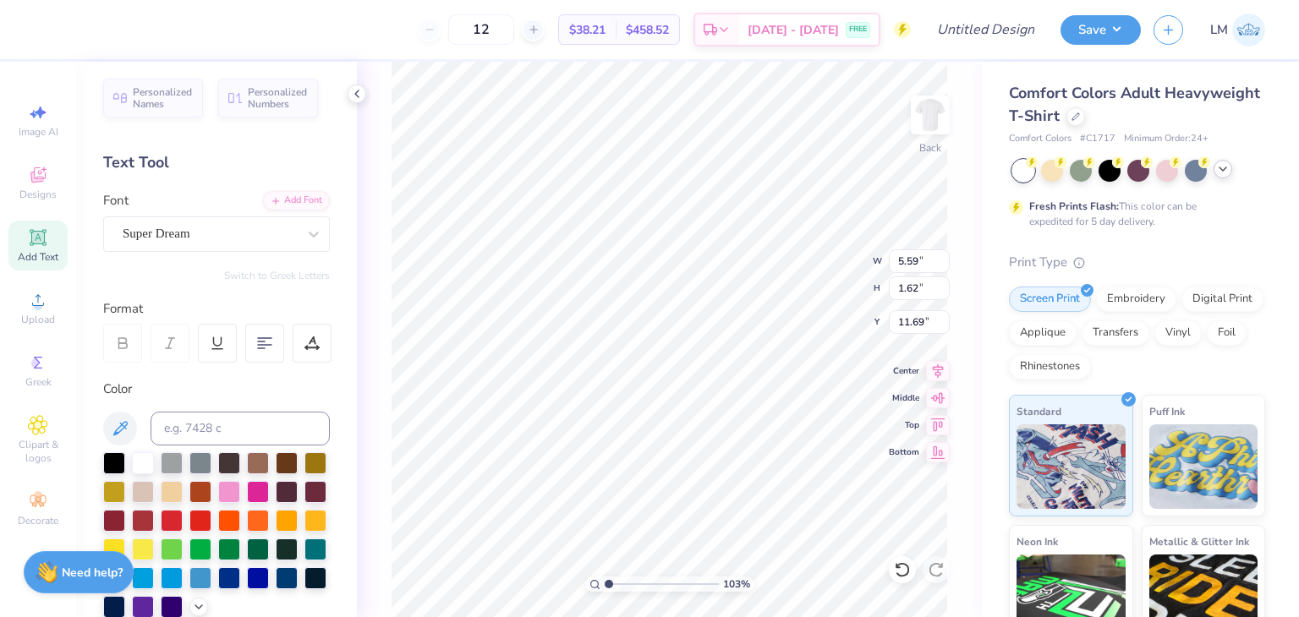
type textarea "DS"
click at [189, 233] on div "Super Dream" at bounding box center [210, 234] width 178 height 26
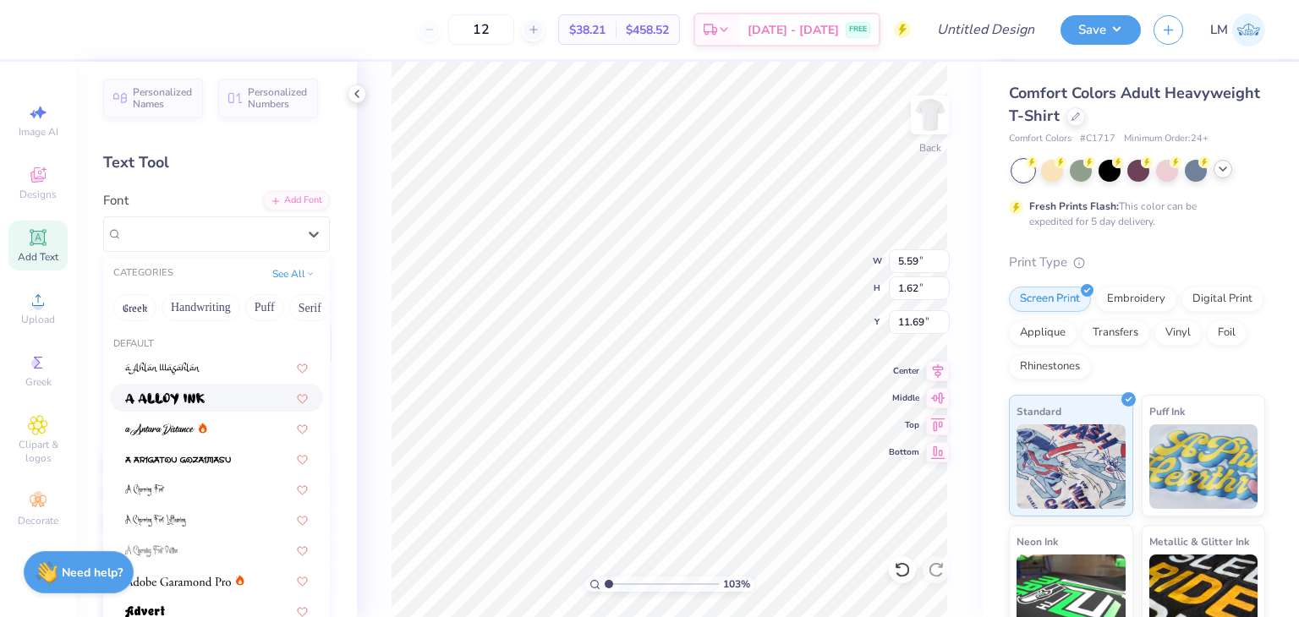
click at [196, 396] on img at bounding box center [164, 399] width 79 height 12
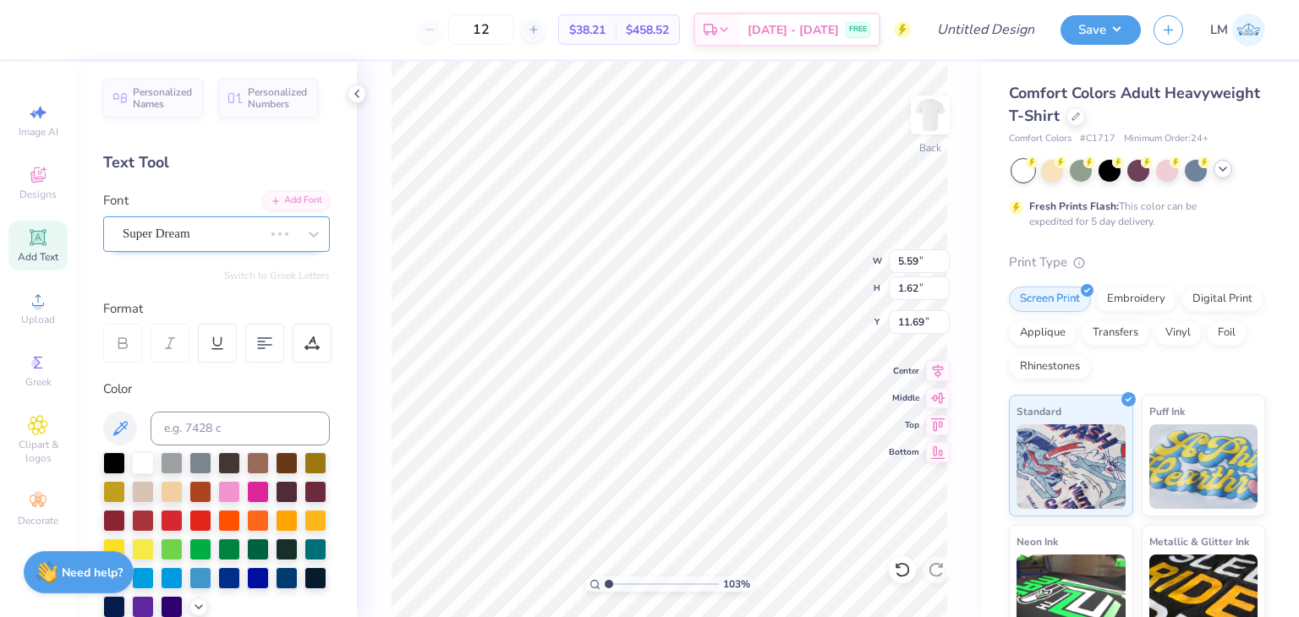
click at [262, 233] on div "Super Dream" at bounding box center [193, 234] width 144 height 26
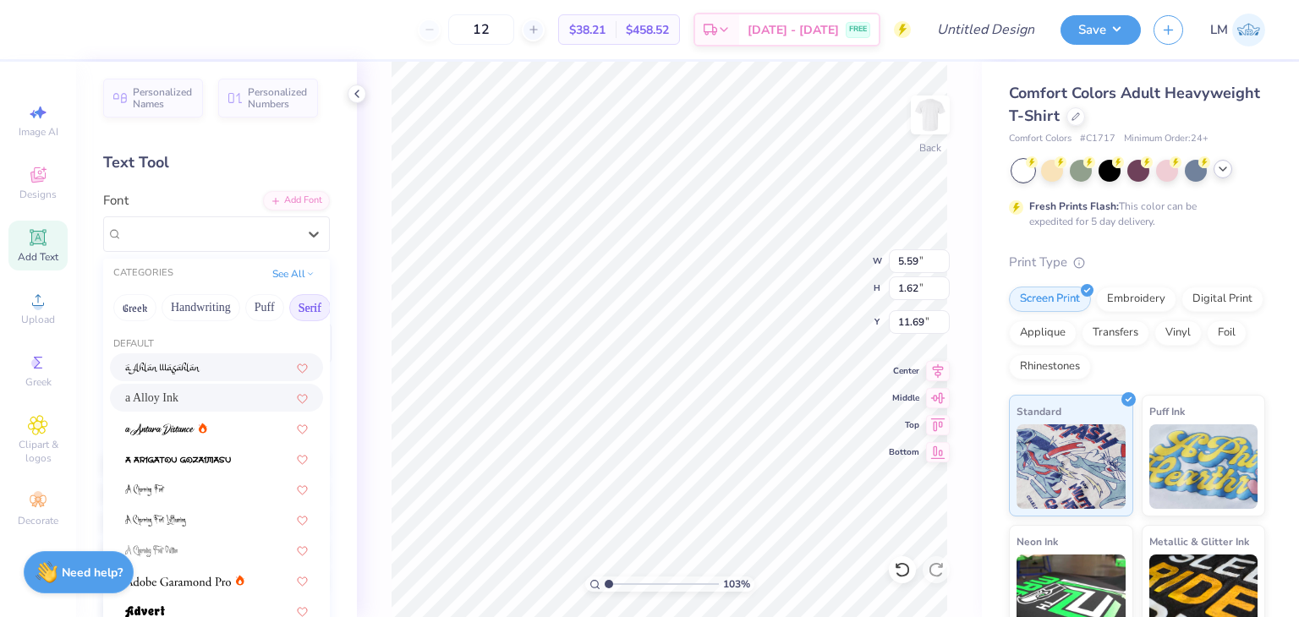
click at [296, 312] on button "Serif" at bounding box center [309, 307] width 41 height 27
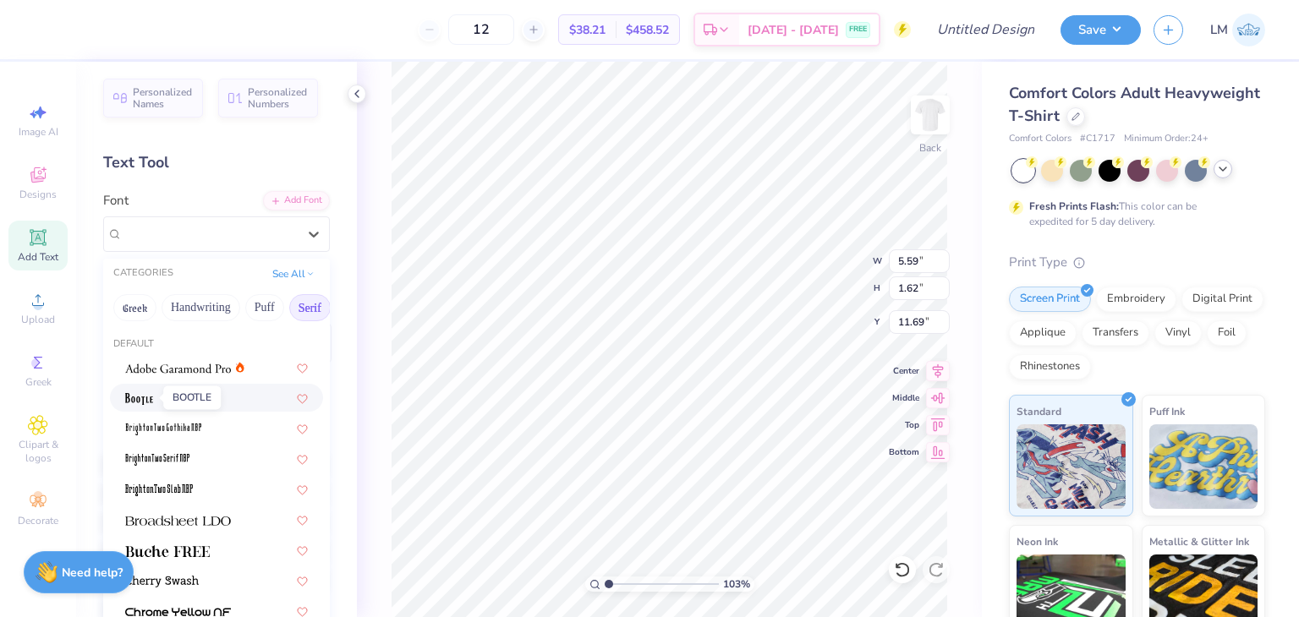
click at [143, 393] on img at bounding box center [139, 399] width 28 height 12
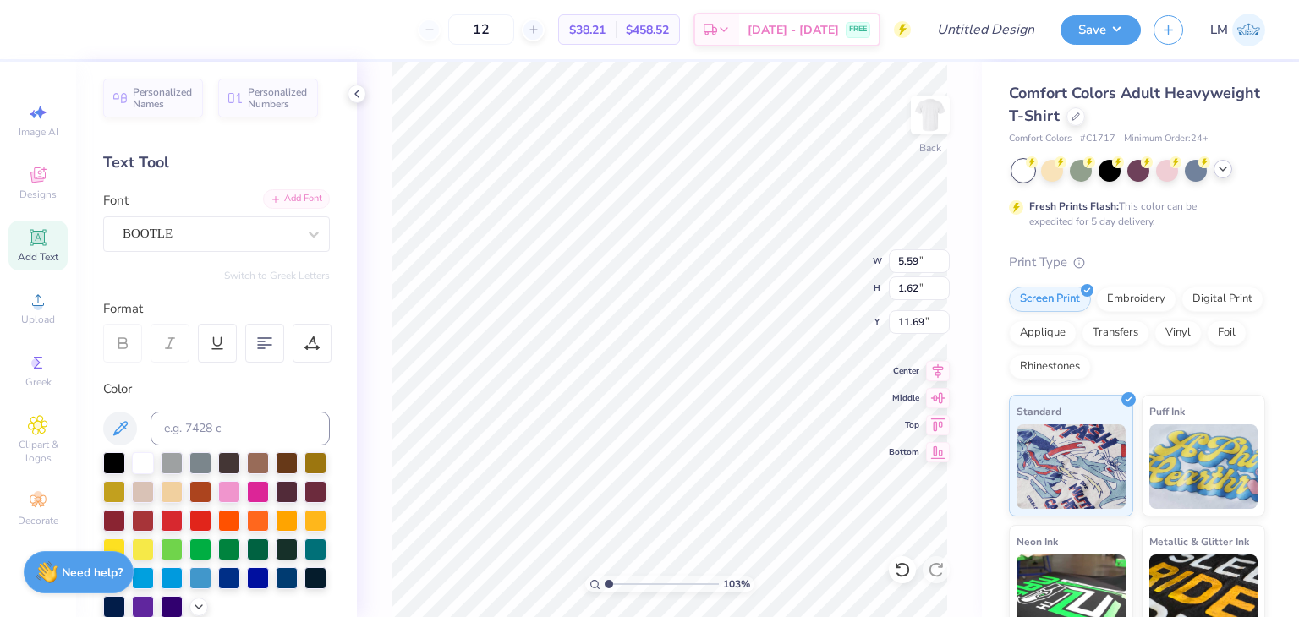
click at [293, 198] on div "Add Font" at bounding box center [296, 198] width 67 height 19
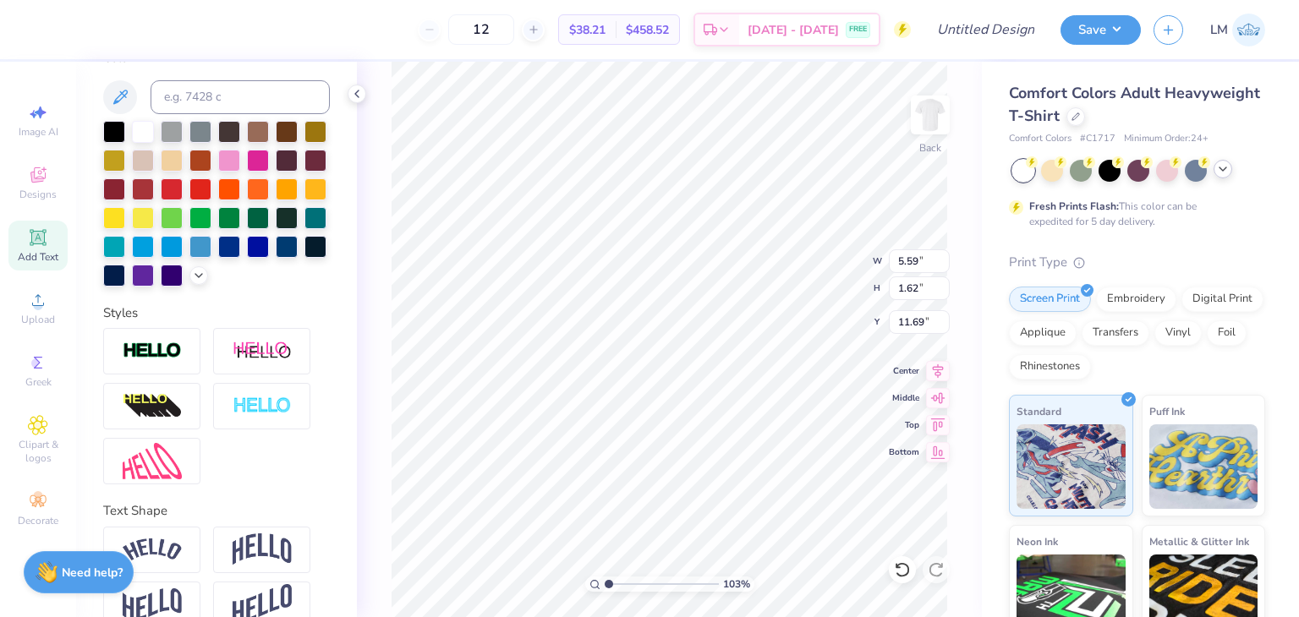
scroll to position [365, 0]
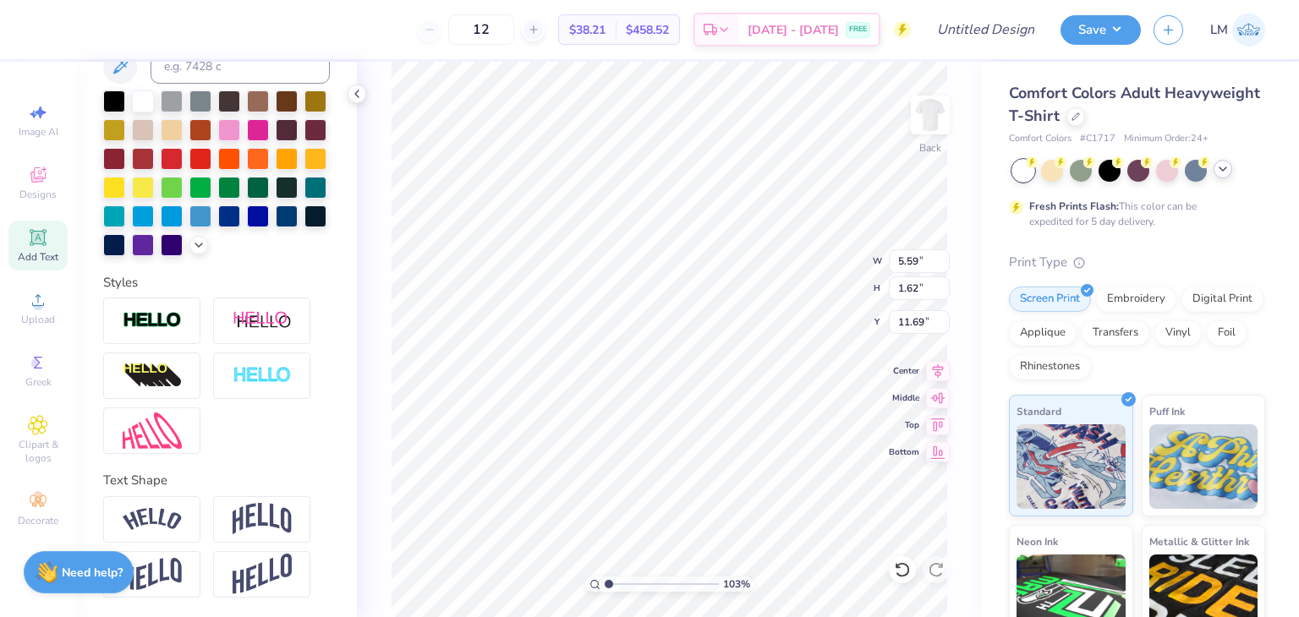
type input "1.02766661645636"
type textarea "D"
click at [36, 391] on div "Greek" at bounding box center [37, 371] width 59 height 50
type input "1.02766661645636"
type input "1.05"
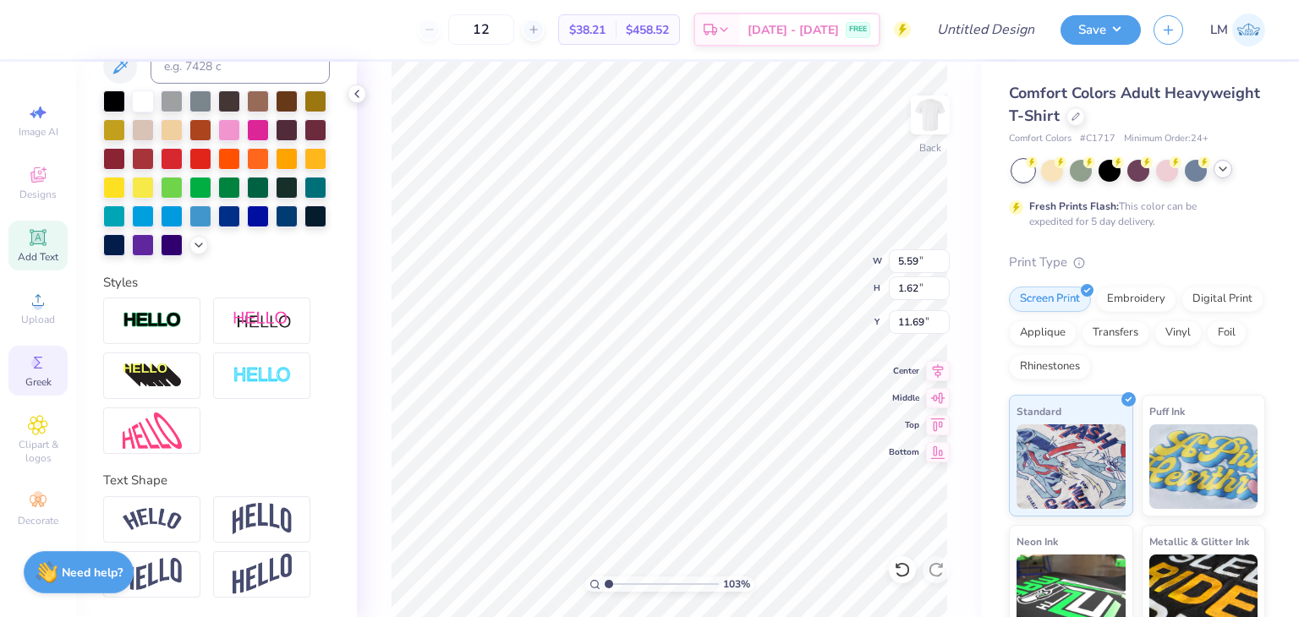
type input "1.64"
type input "11.68"
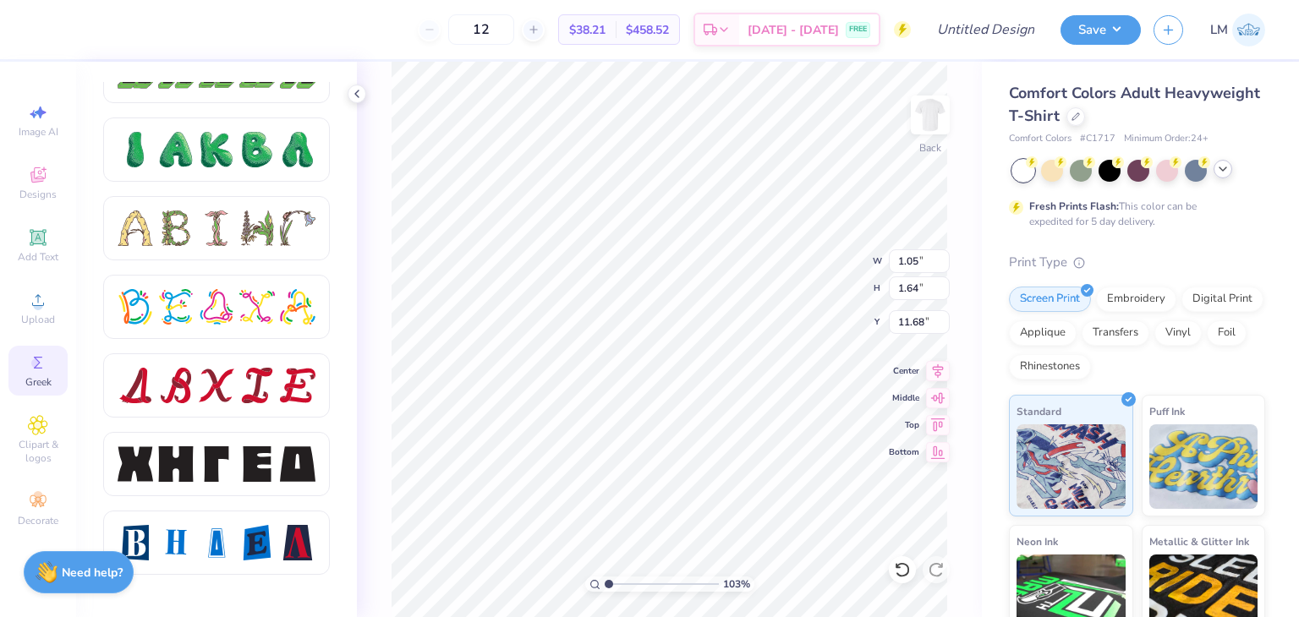
scroll to position [1974, 0]
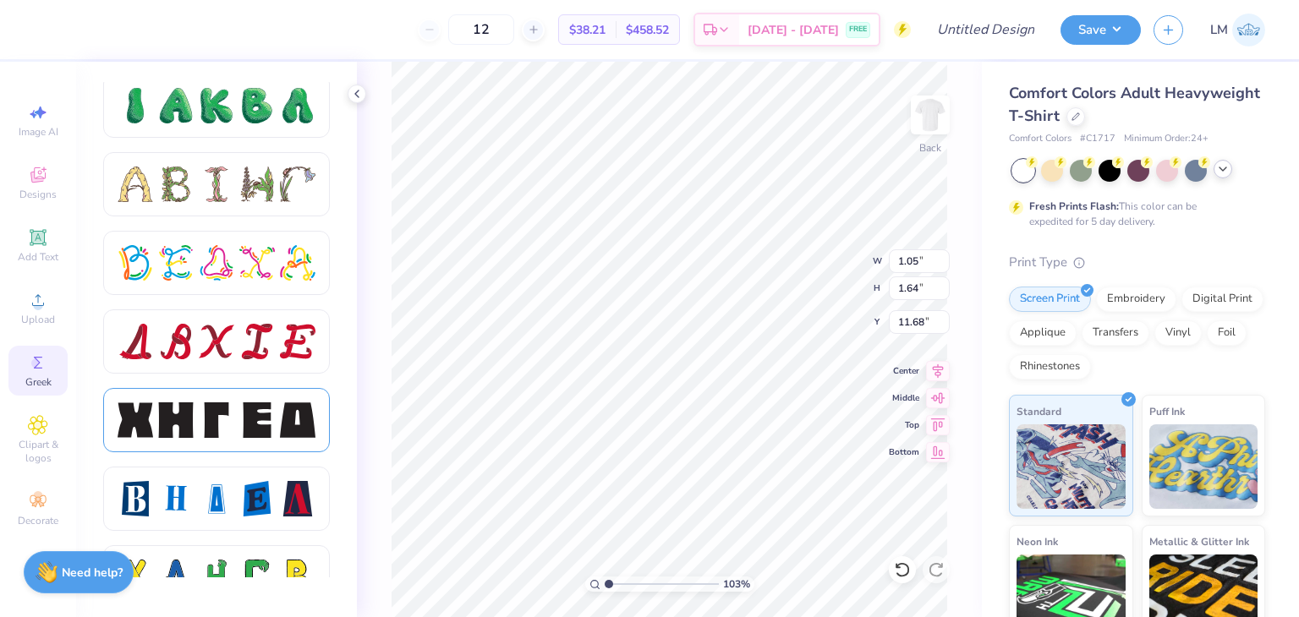
click at [174, 421] on div at bounding box center [176, 420] width 36 height 36
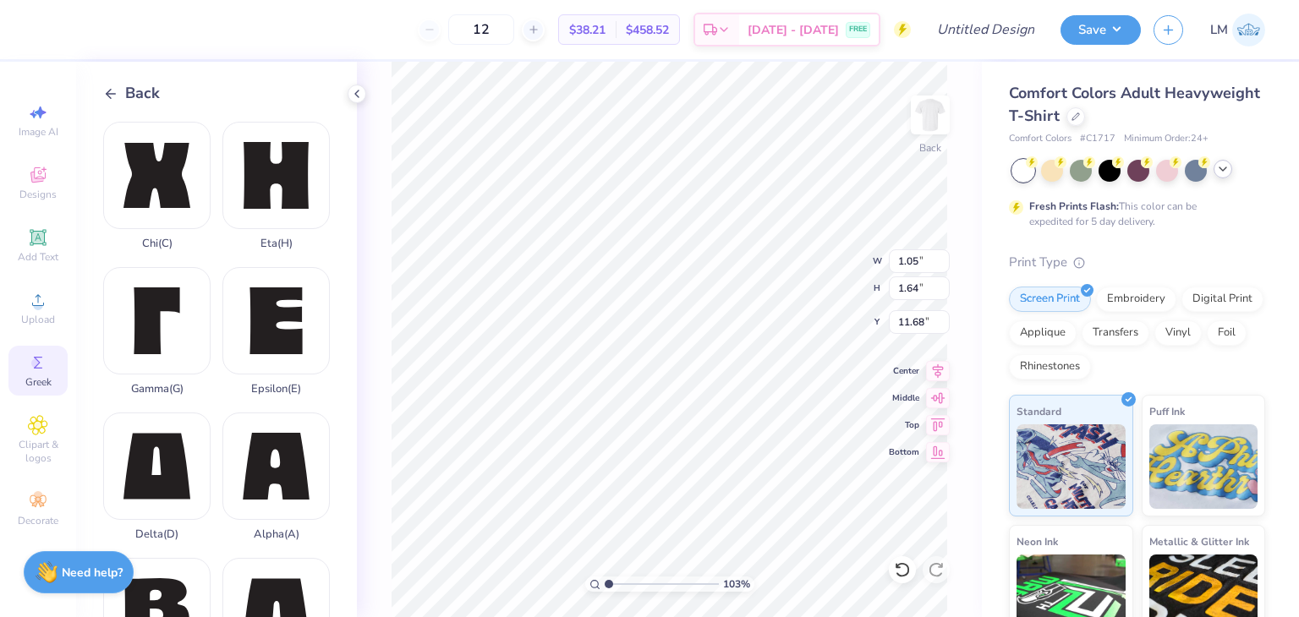
scroll to position [0, 0]
click at [129, 57] on div "12 $38.21 Per Item $458.52 Total Est. Delivery [DATE] - [DATE] FREE" at bounding box center [478, 29] width 864 height 59
click at [133, 82] on span "Back" at bounding box center [142, 93] width 35 height 23
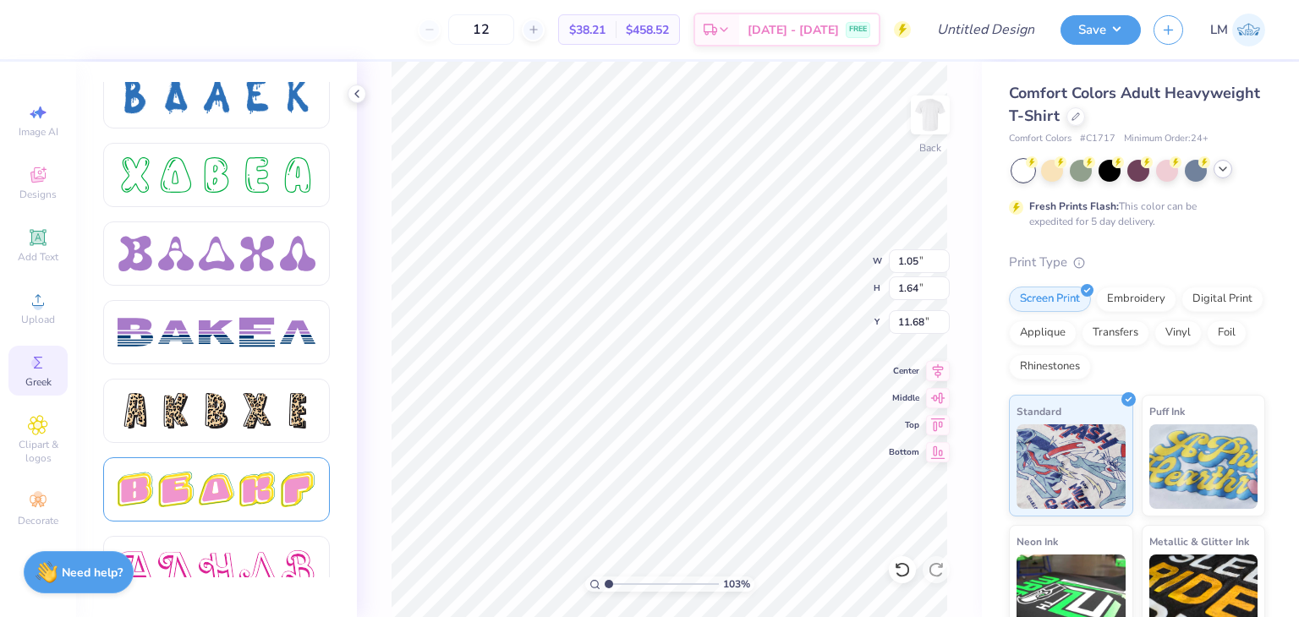
scroll to position [2527, 0]
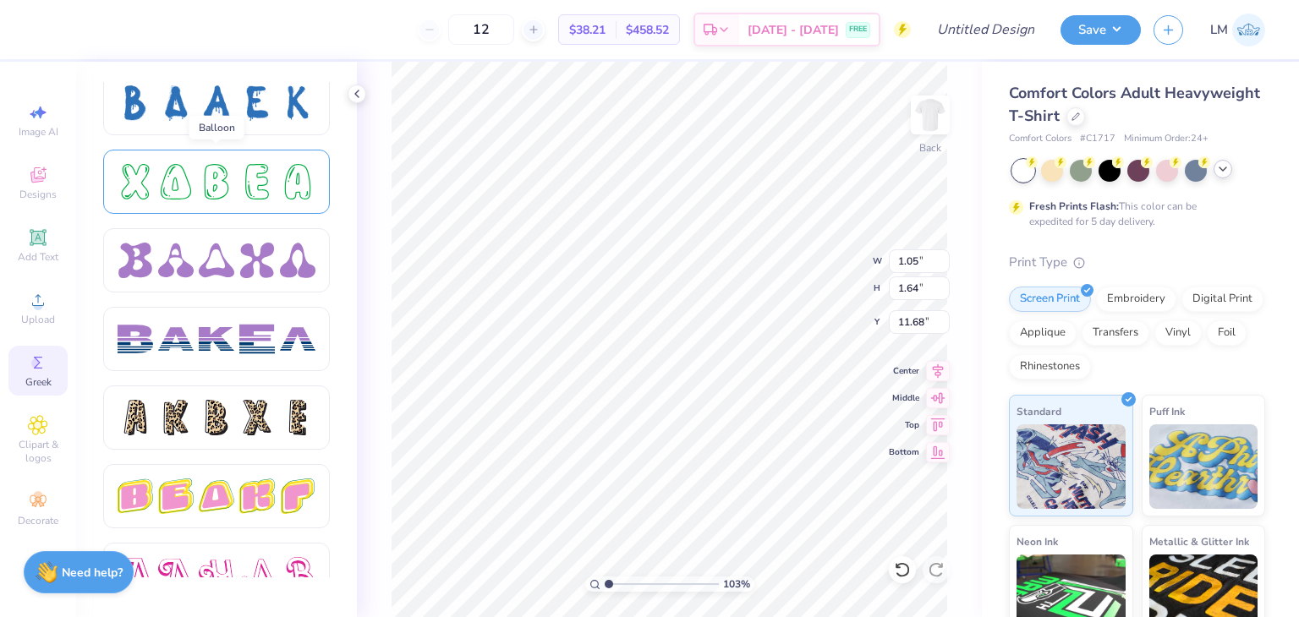
click at [277, 194] on div at bounding box center [217, 182] width 198 height 36
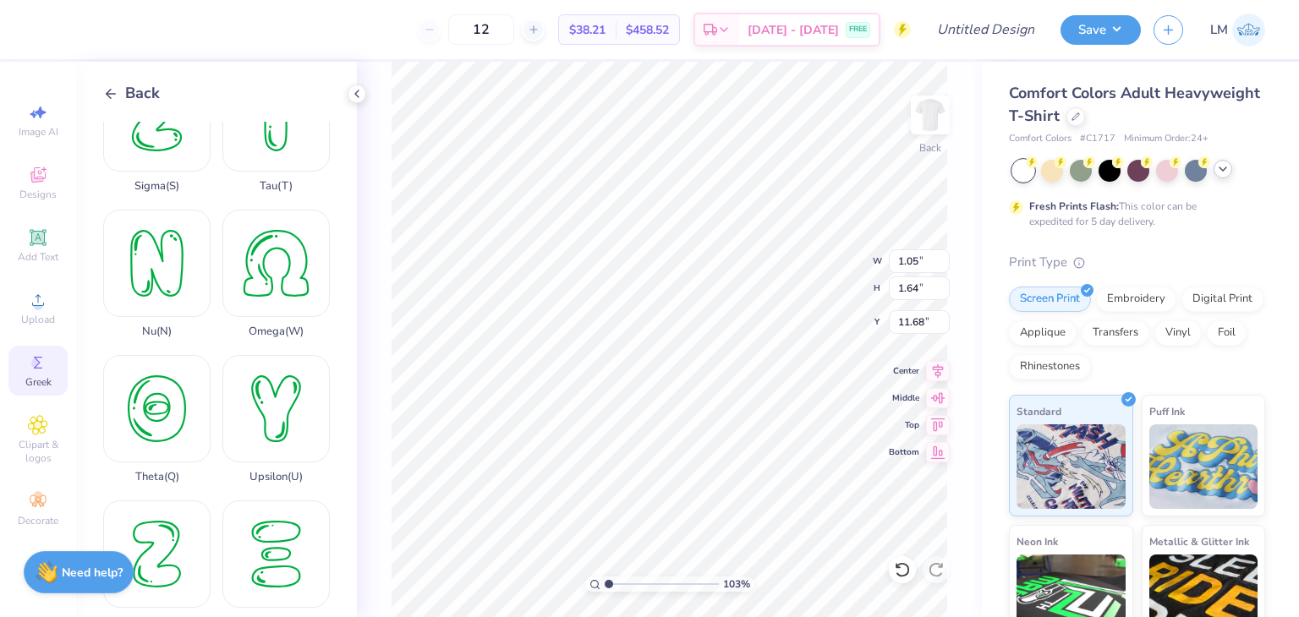
scroll to position [1133, 0]
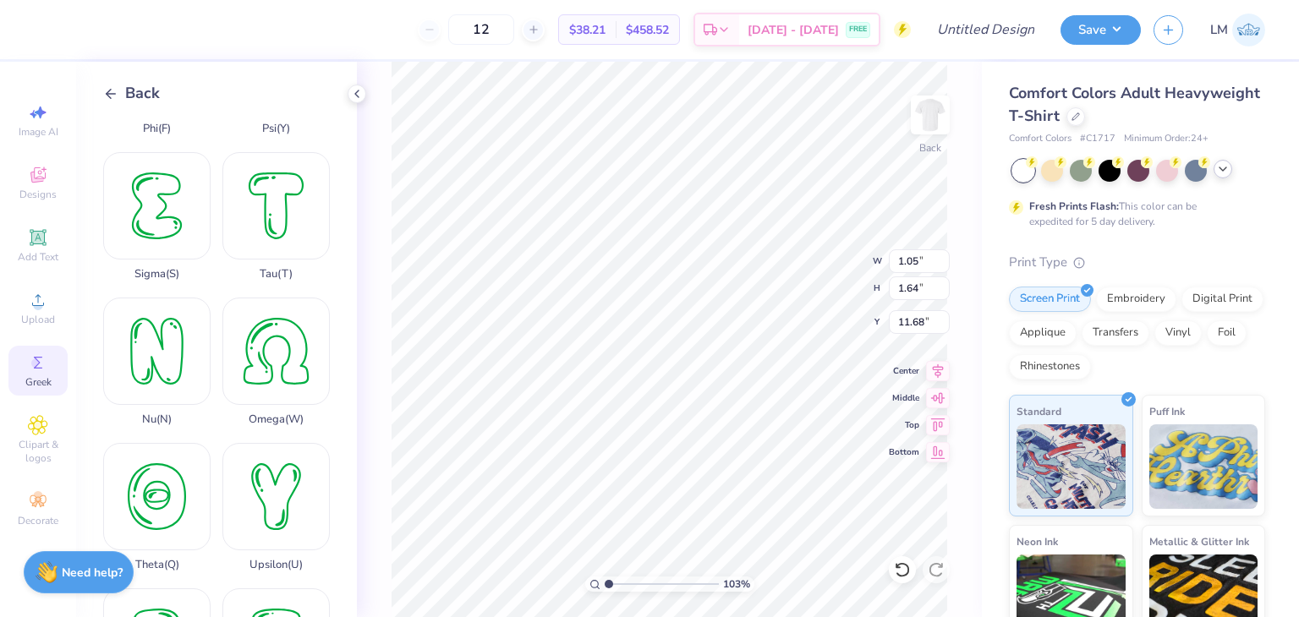
click at [112, 94] on line at bounding box center [111, 94] width 9 height 0
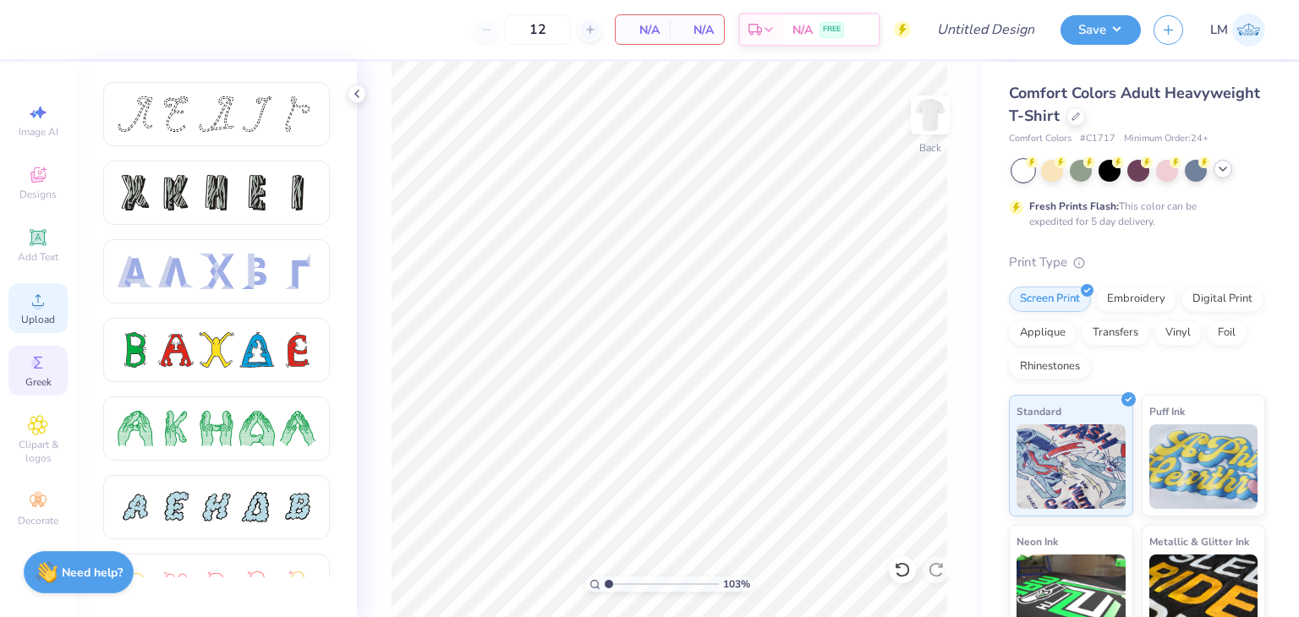
click at [25, 321] on span "Upload" at bounding box center [38, 320] width 34 height 14
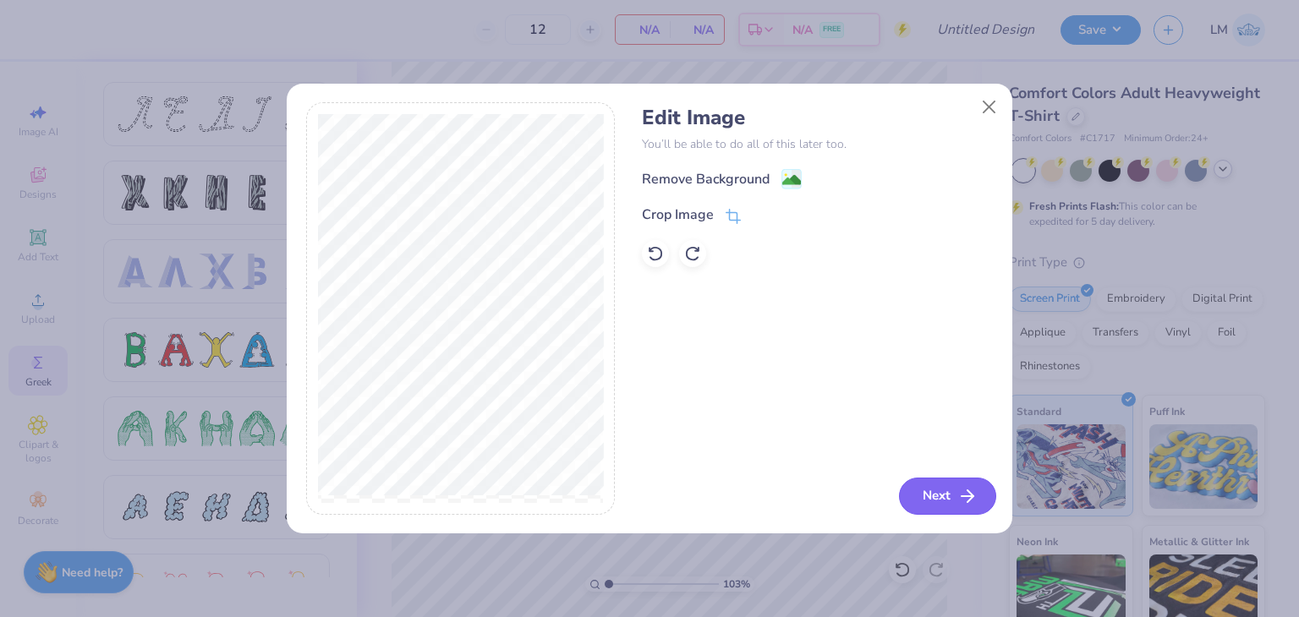
click at [949, 505] on button "Next" at bounding box center [947, 496] width 97 height 37
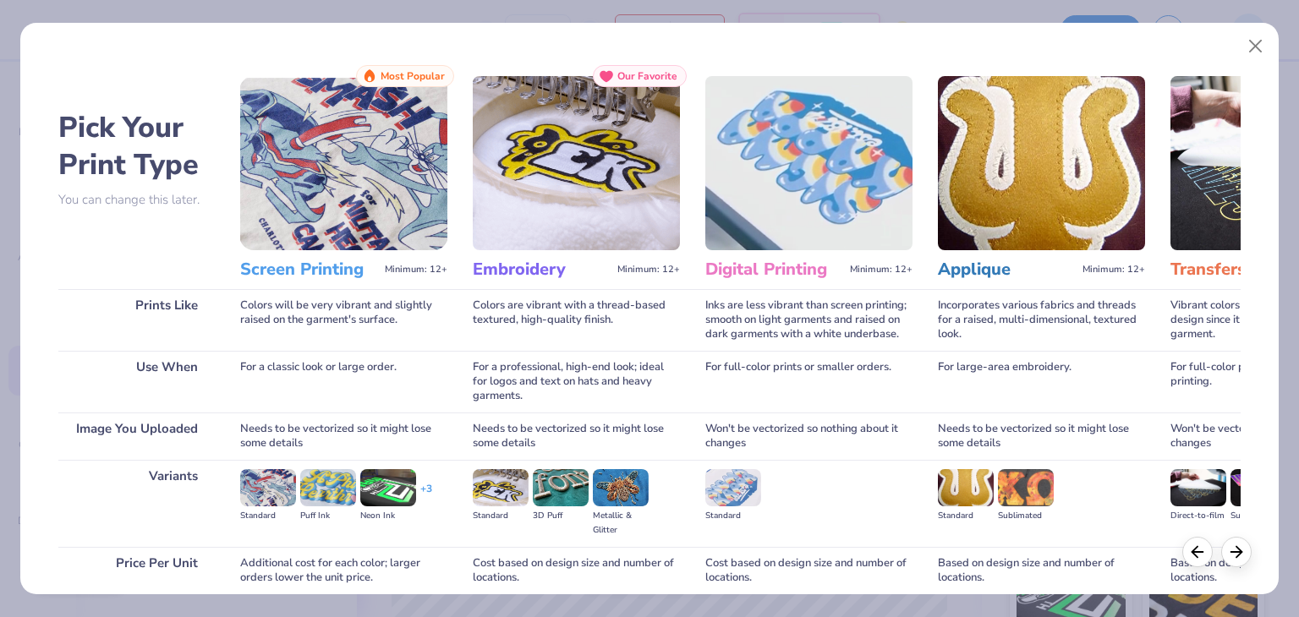
scroll to position [141, 0]
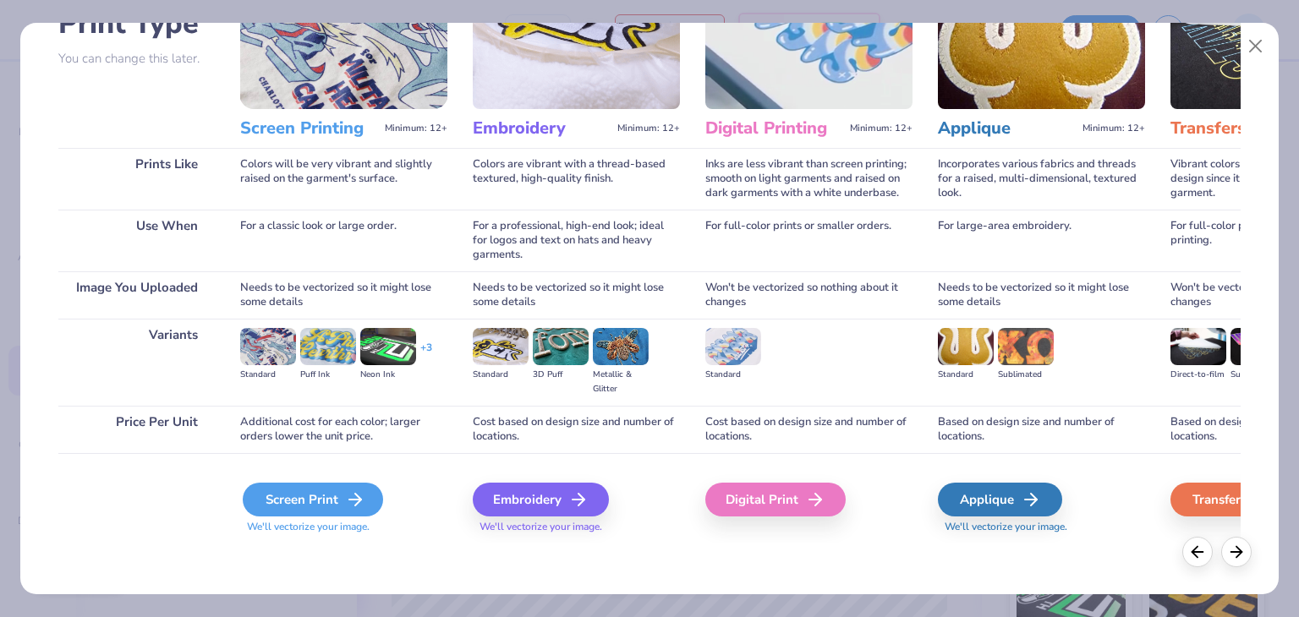
click at [287, 484] on div "Screen Print" at bounding box center [313, 500] width 140 height 34
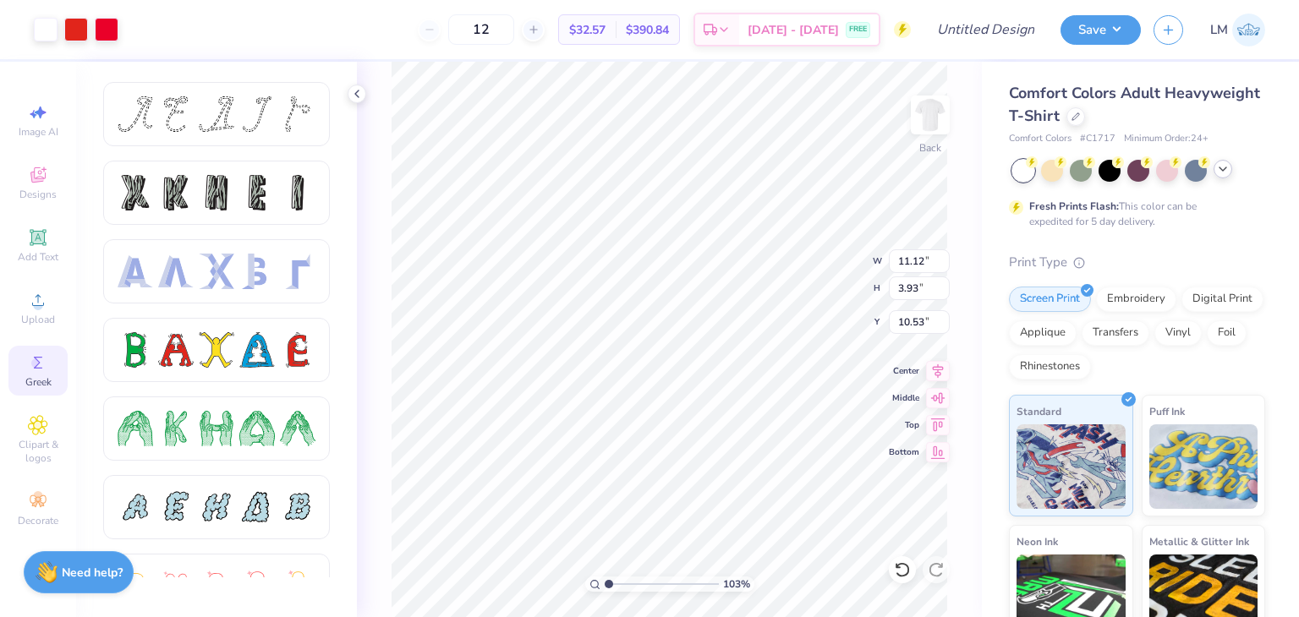
type input "1.02766661645636"
type input "3.68"
type input "1.30"
type input "13.17"
type input "1.02766661645636"
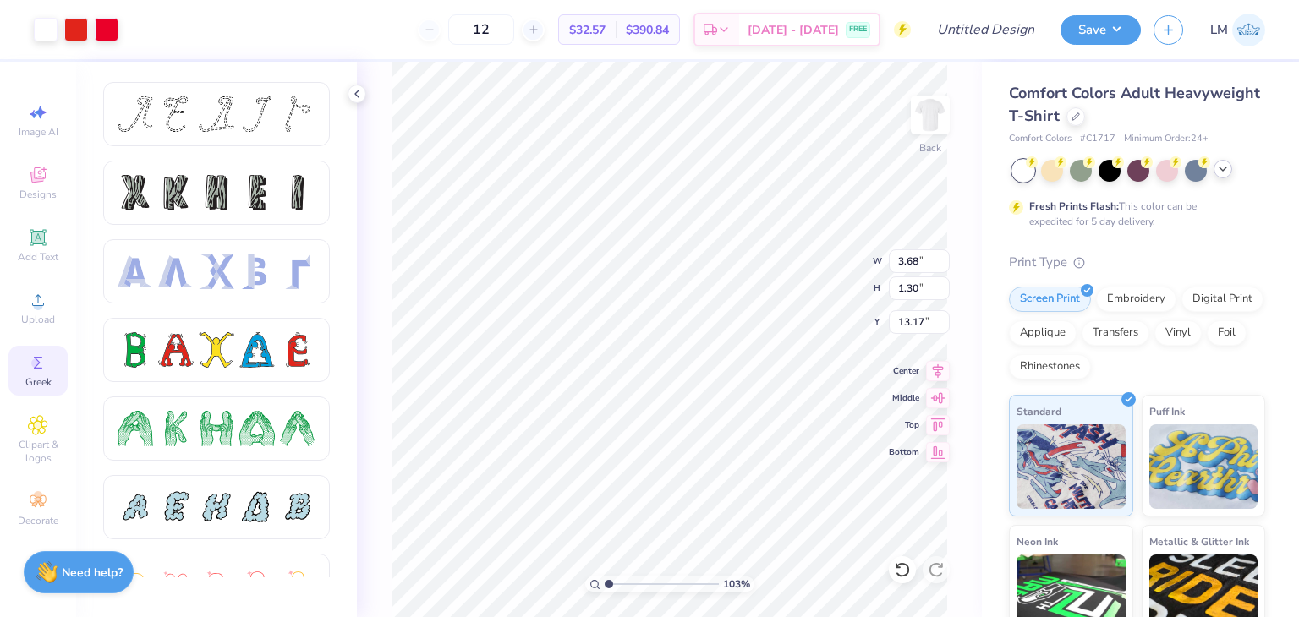
type input "3.00"
click at [36, 261] on span "Add Text" at bounding box center [38, 257] width 41 height 14
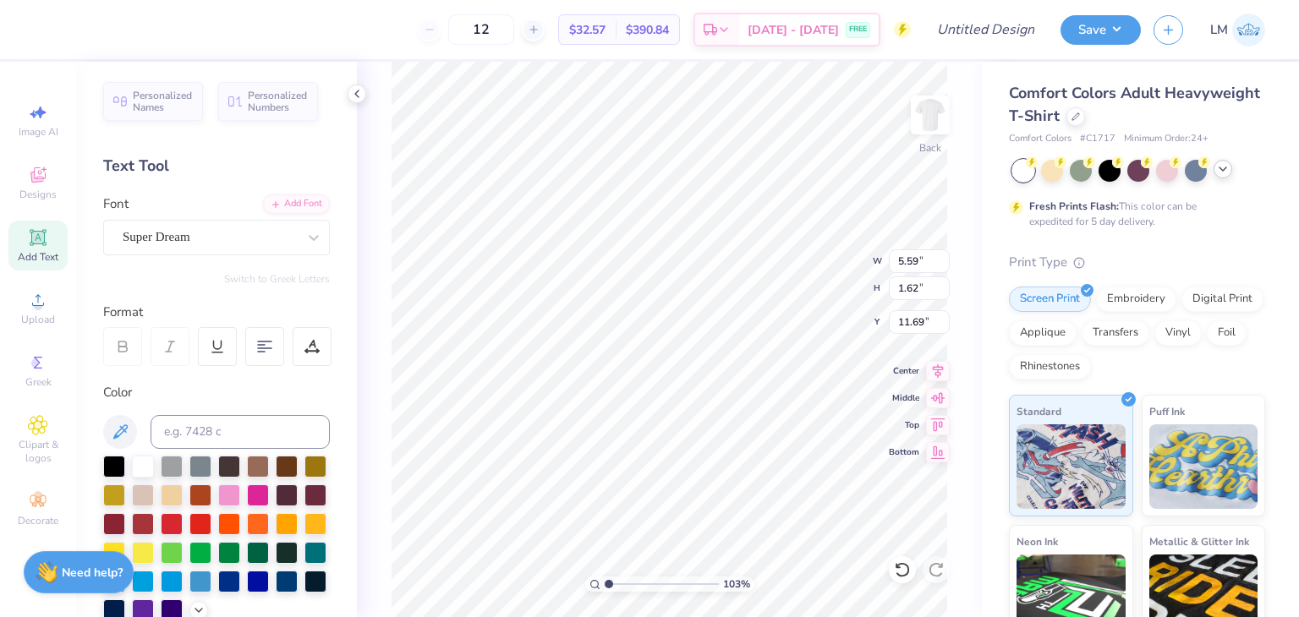
type input "1.02766661645636"
type textarea "TEX"
type input "1.02766661645636"
type textarea "TE"
type input "1.02766661645636"
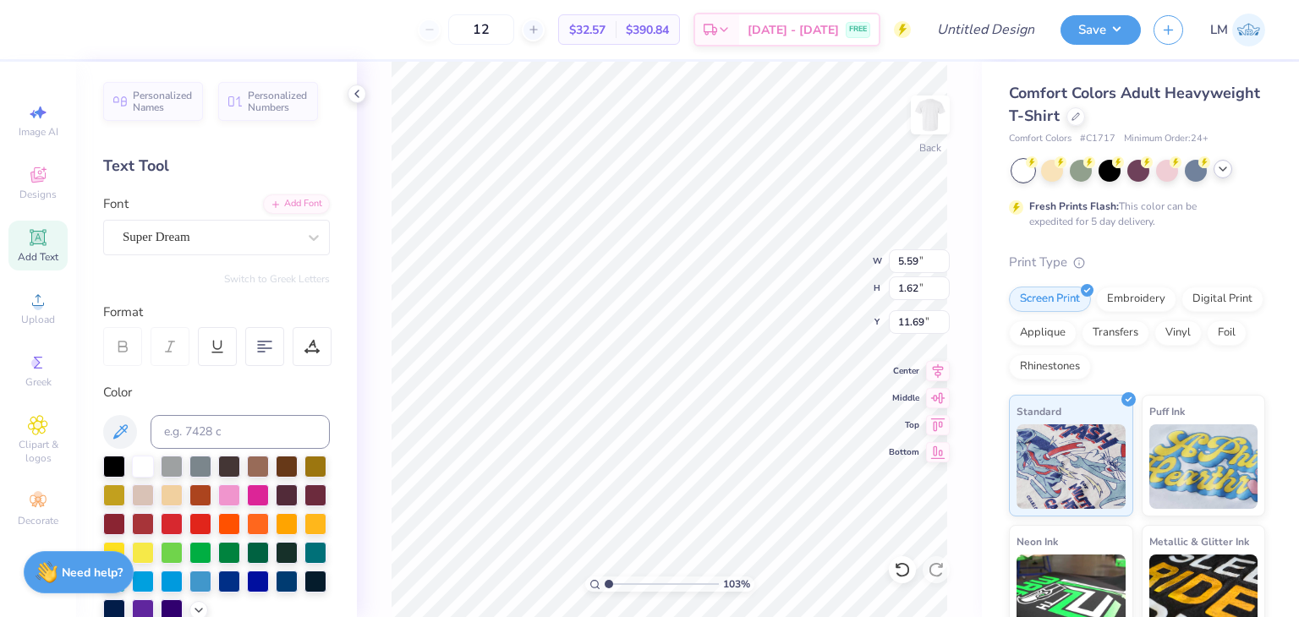
type textarea "T"
type input "1.02766661645636"
click at [33, 257] on span "Add Text" at bounding box center [38, 257] width 41 height 14
type input "1.02766661645636"
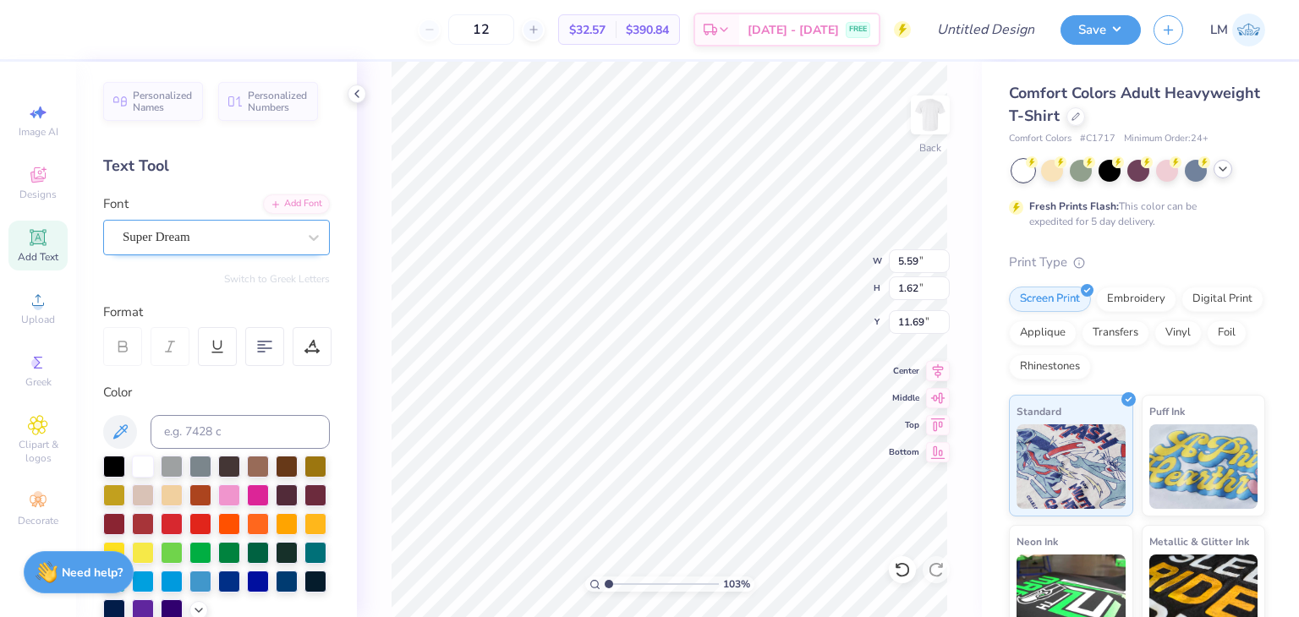
type textarea "TEX"
type input "1.02766661645636"
type textarea "TE"
type input "1.02766661645636"
type textarea "T"
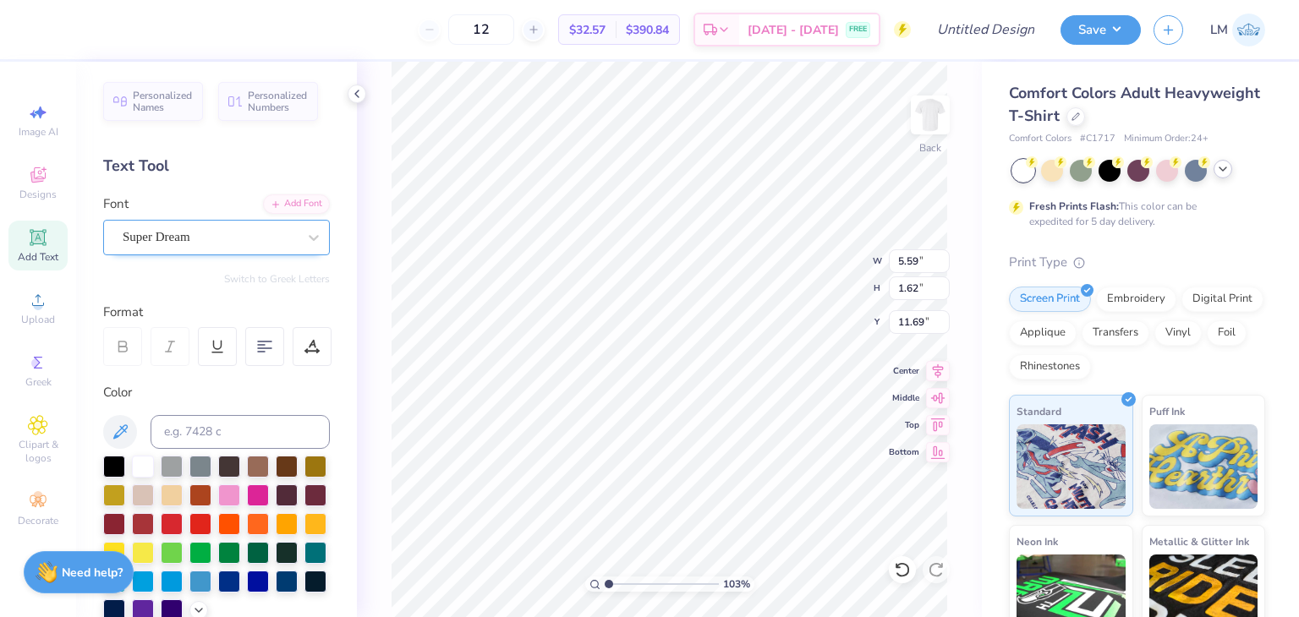
type input "1.02766661645636"
type textarea "B"
type input "1.02766661645636"
type textarea "Br"
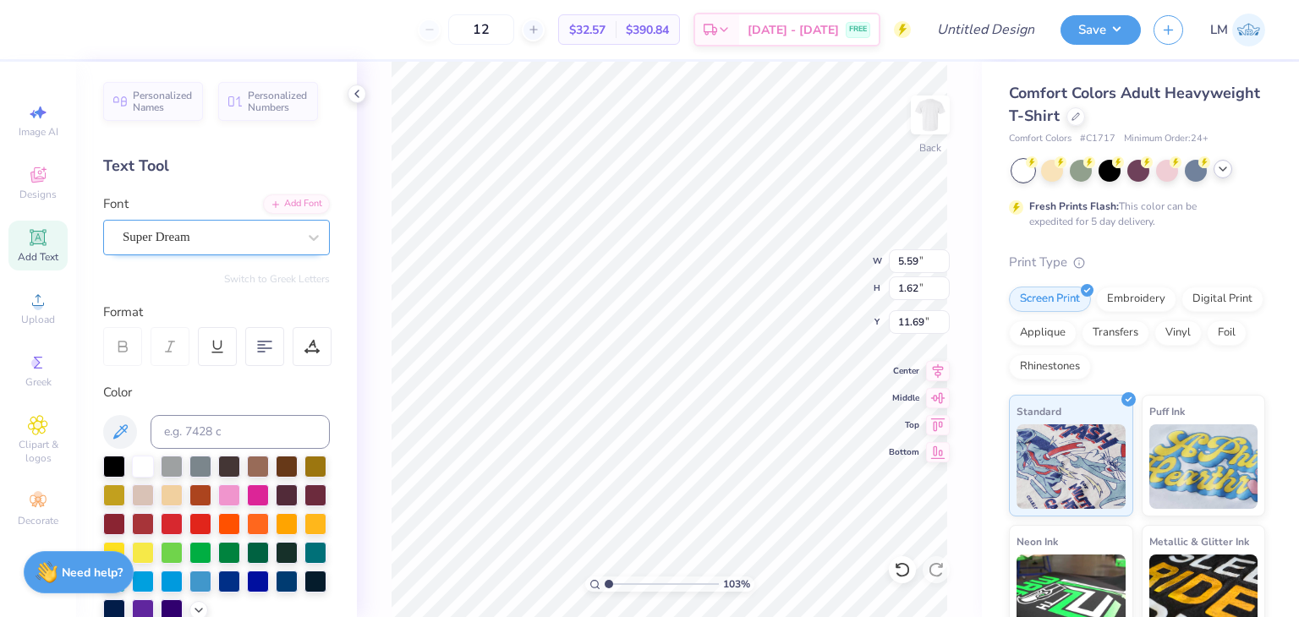
type input "1.02766661645636"
type textarea "Bro"
type input "1.02766661645636"
type textarea "Brot"
type input "1.02766661645636"
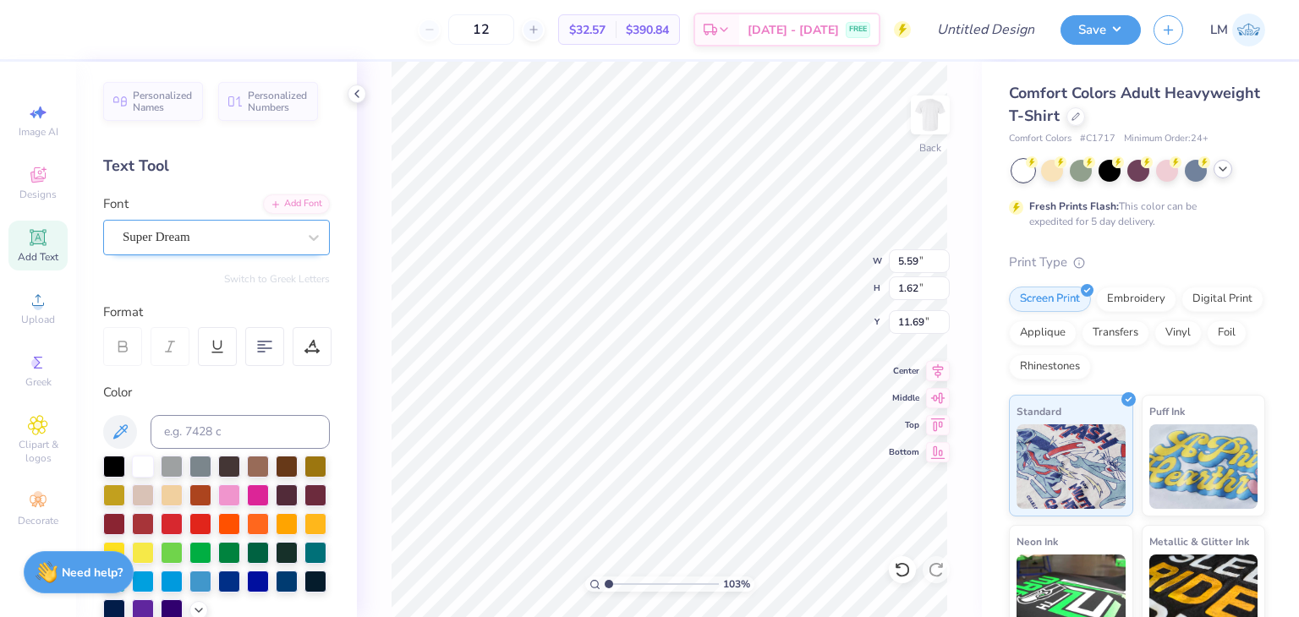
type textarea "Broth"
type input "1.02766661645636"
type textarea "Brother"
type input "1.02766661645636"
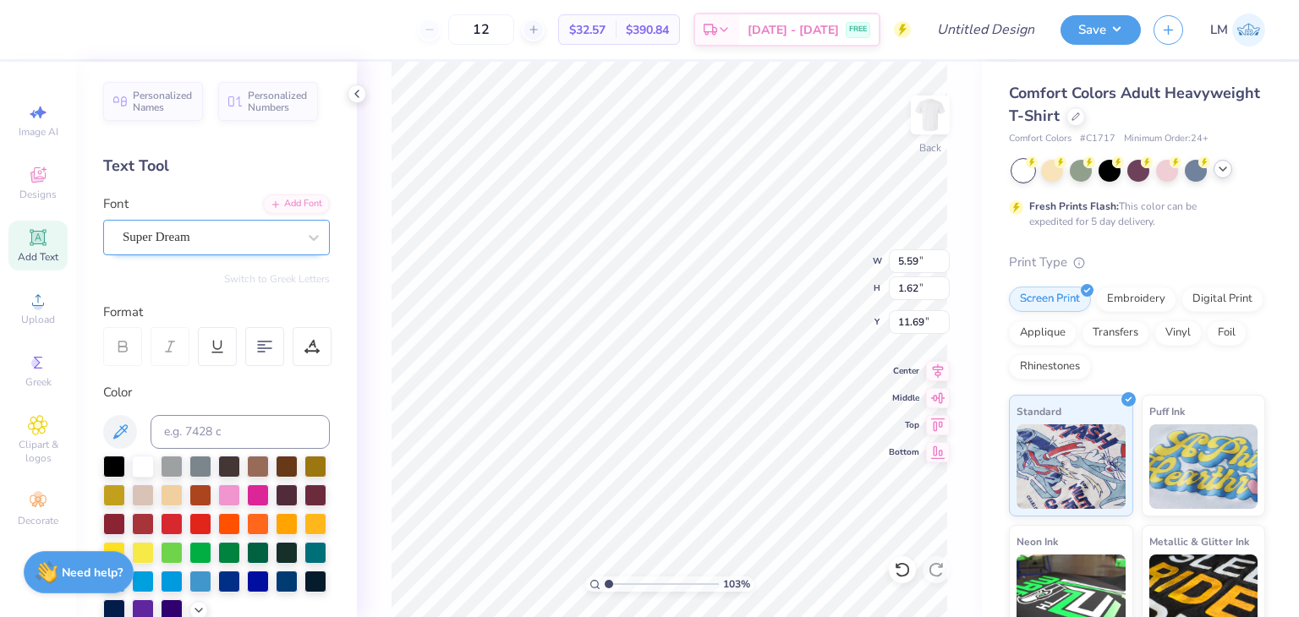
scroll to position [0, 1]
type textarea "Brothers"
click at [123, 463] on div at bounding box center [114, 465] width 22 height 22
click at [187, 232] on div "Super Dream" at bounding box center [210, 237] width 178 height 26
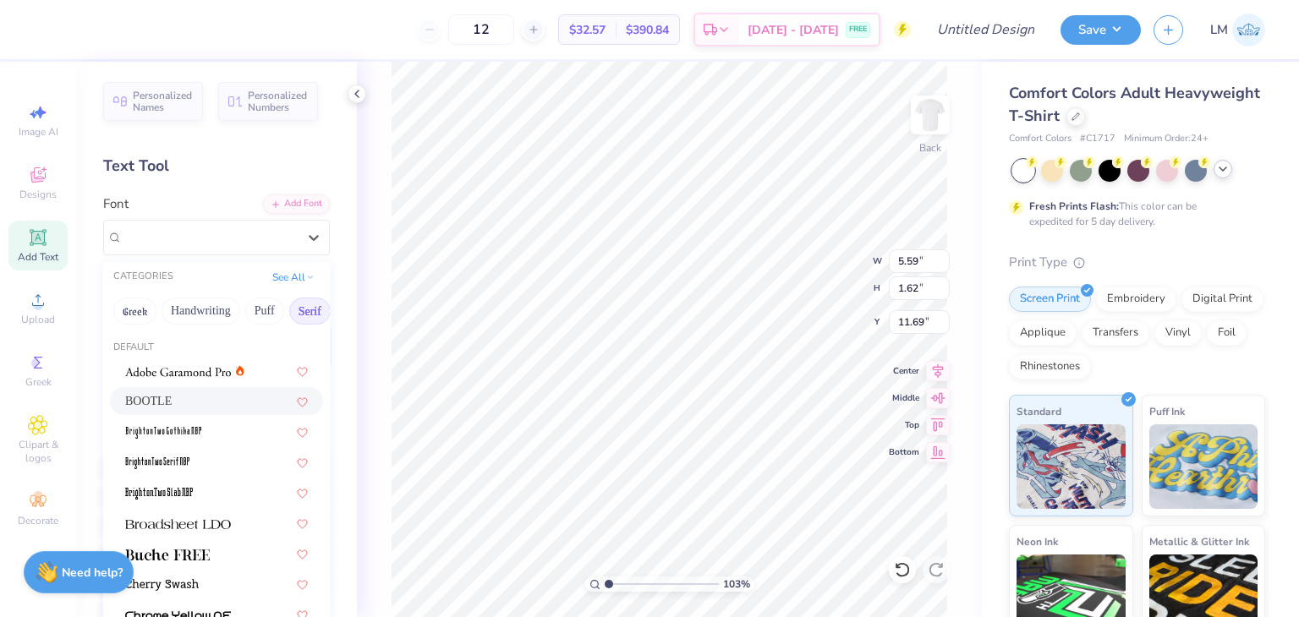
click at [304, 311] on button "Serif" at bounding box center [309, 311] width 41 height 27
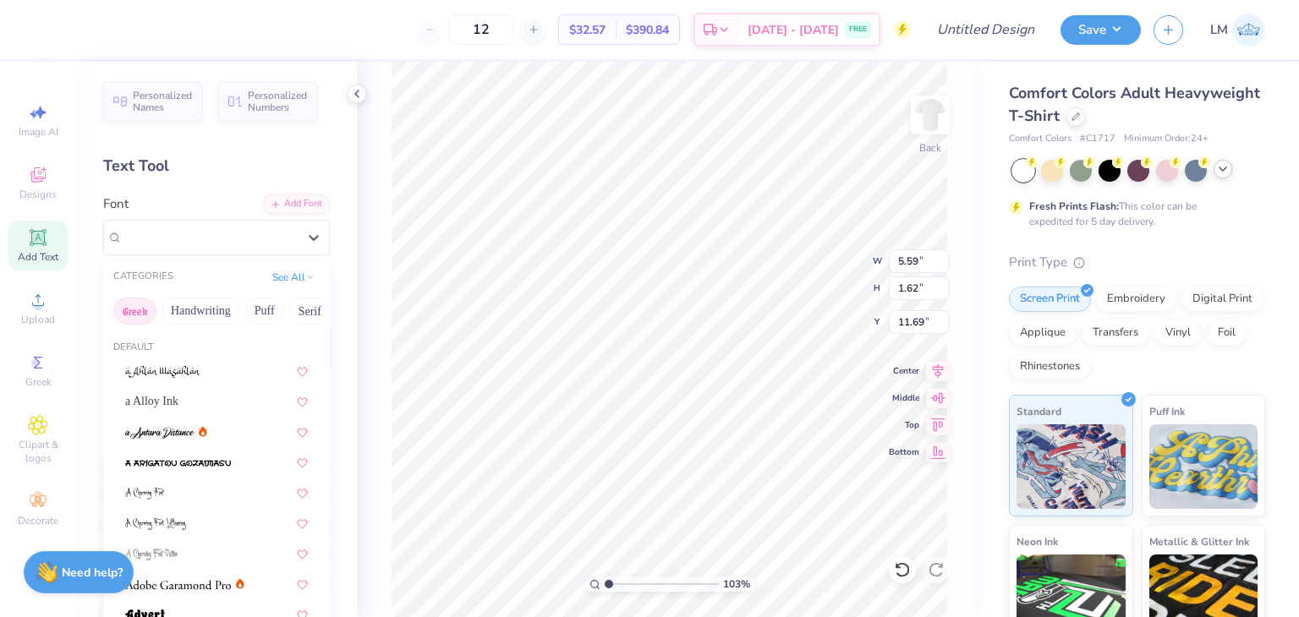
click at [143, 309] on button "Greek" at bounding box center [134, 311] width 43 height 27
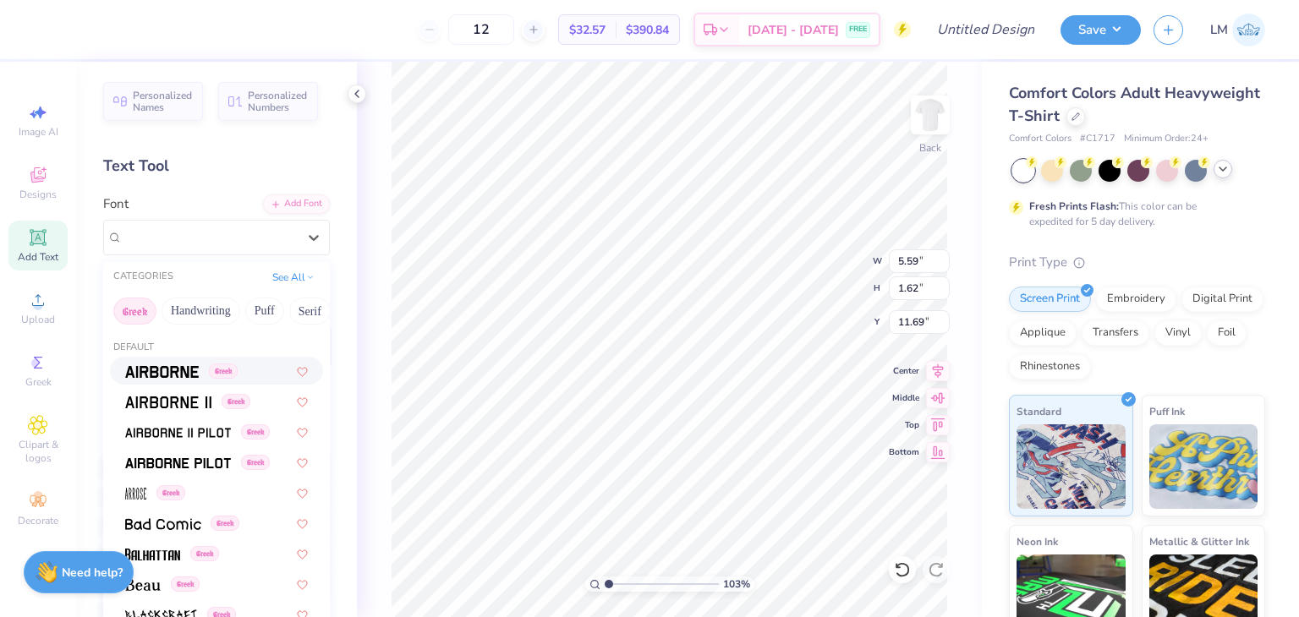
click at [152, 364] on span at bounding box center [162, 371] width 74 height 18
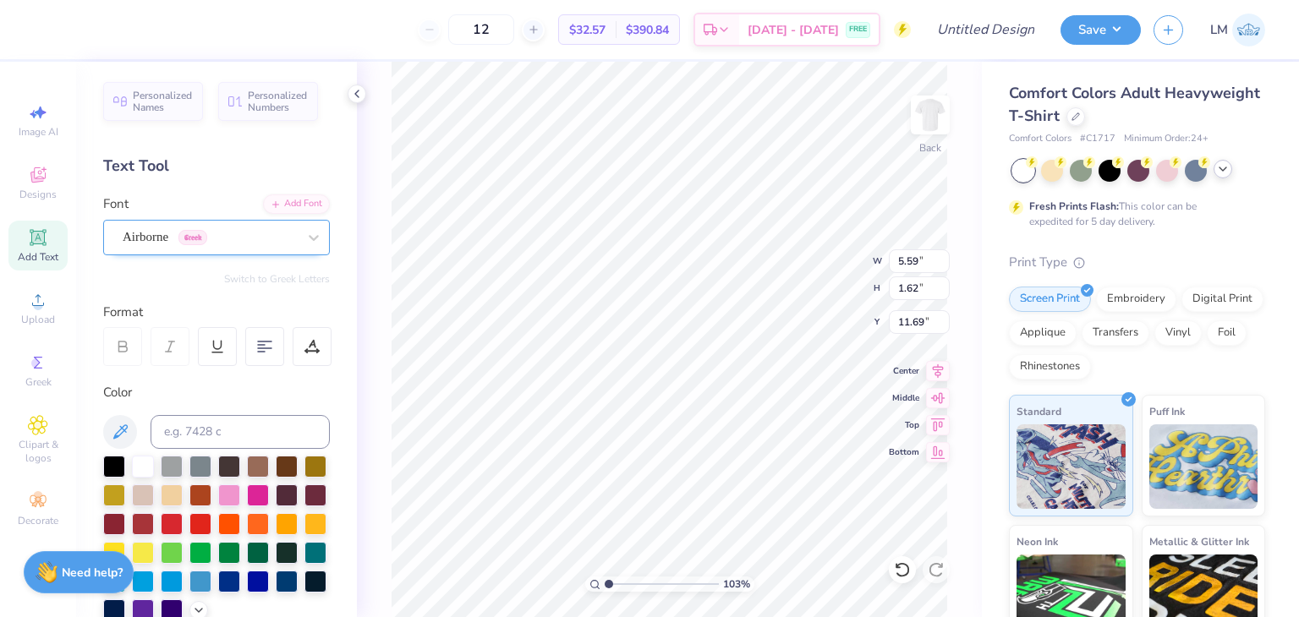
click at [131, 253] on div "Airborne Greek" at bounding box center [216, 238] width 227 height 36
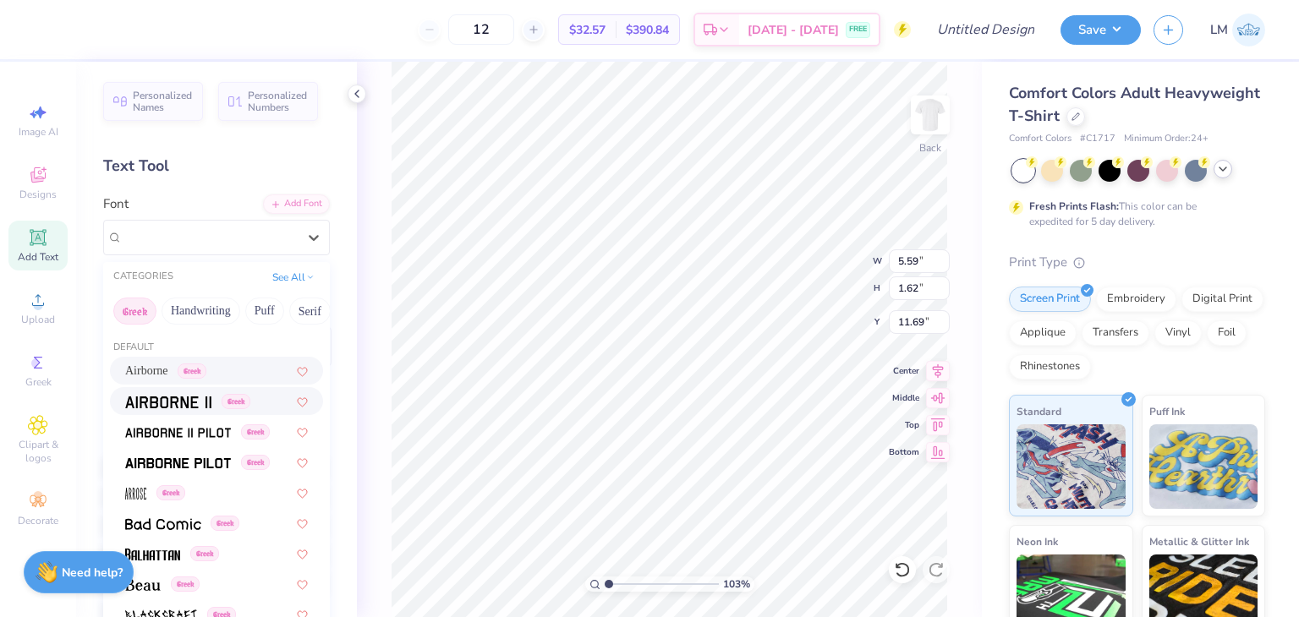
click at [154, 394] on span at bounding box center [168, 401] width 86 height 18
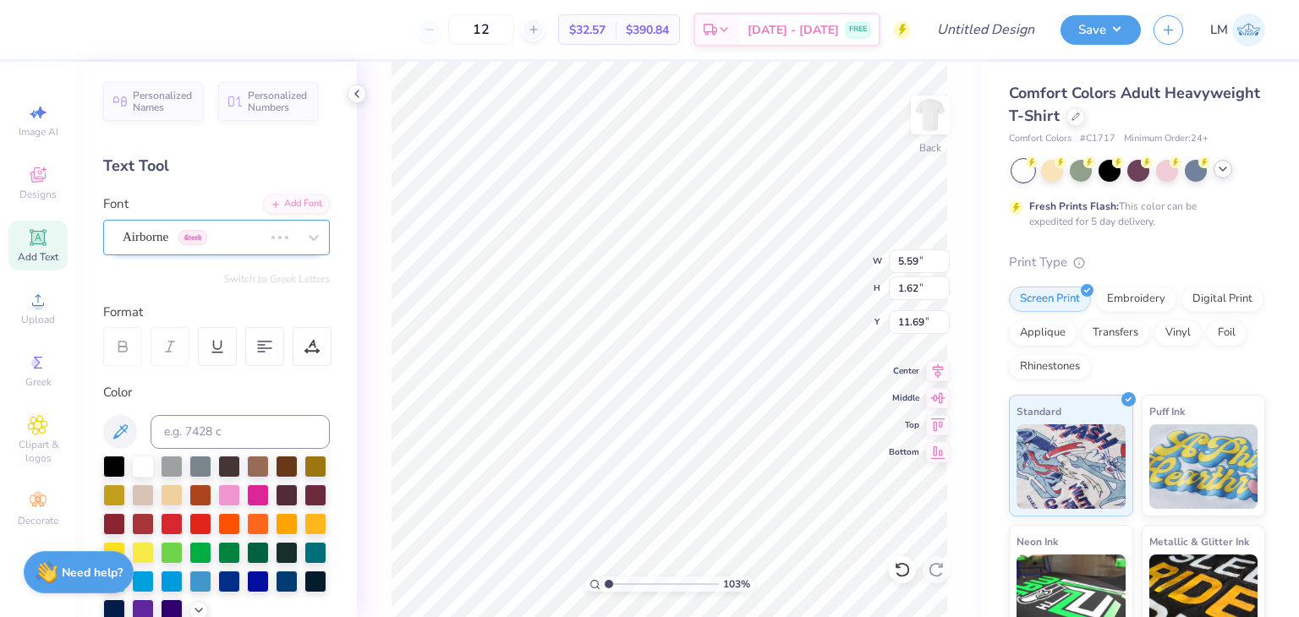
click at [128, 247] on div at bounding box center [193, 237] width 140 height 23
click at [165, 232] on div "Airborne II Greek" at bounding box center [210, 237] width 178 height 26
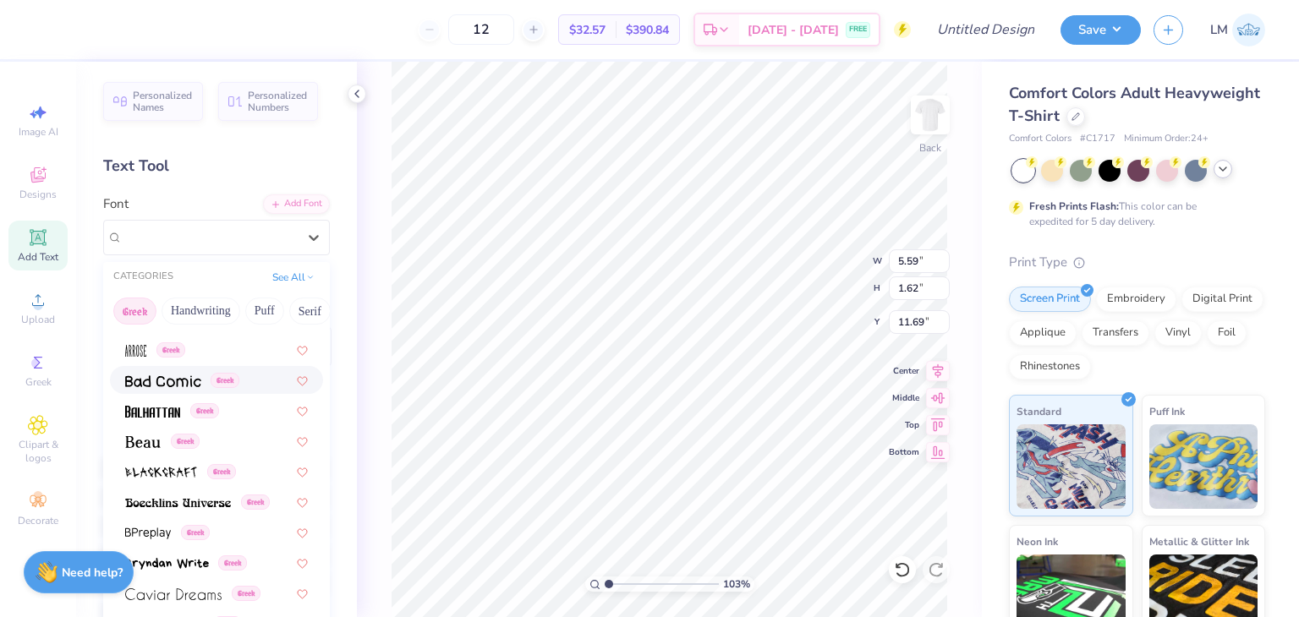
scroll to position [146, 0]
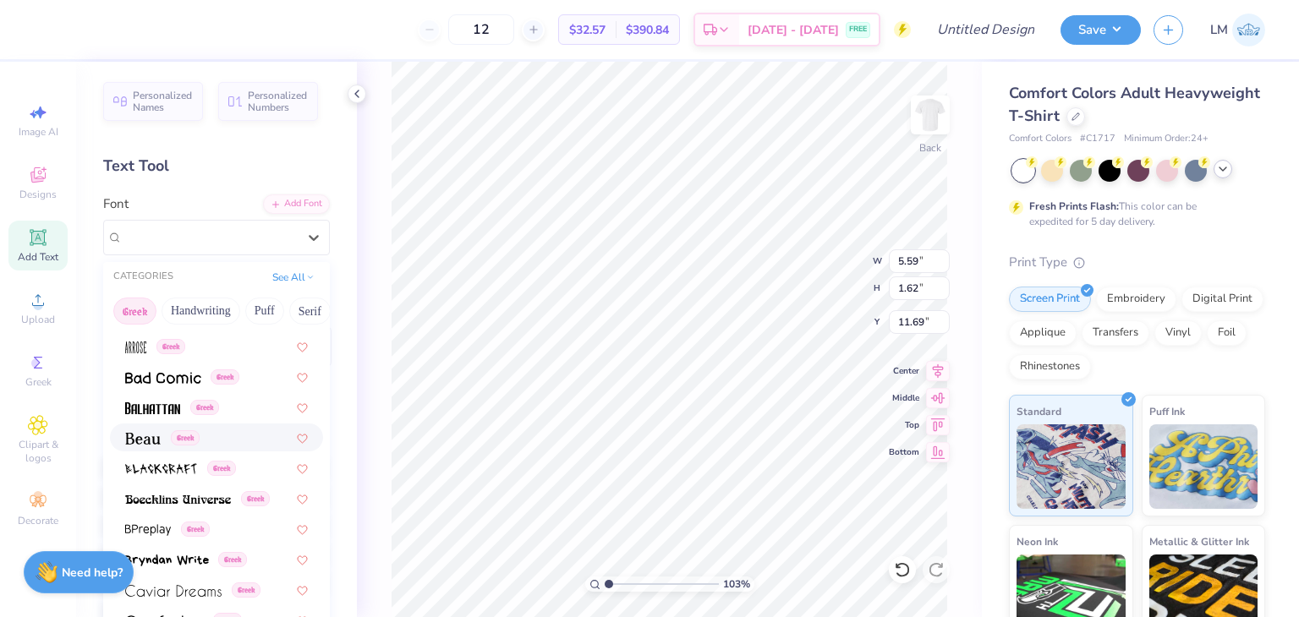
click at [156, 441] on img at bounding box center [143, 439] width 36 height 12
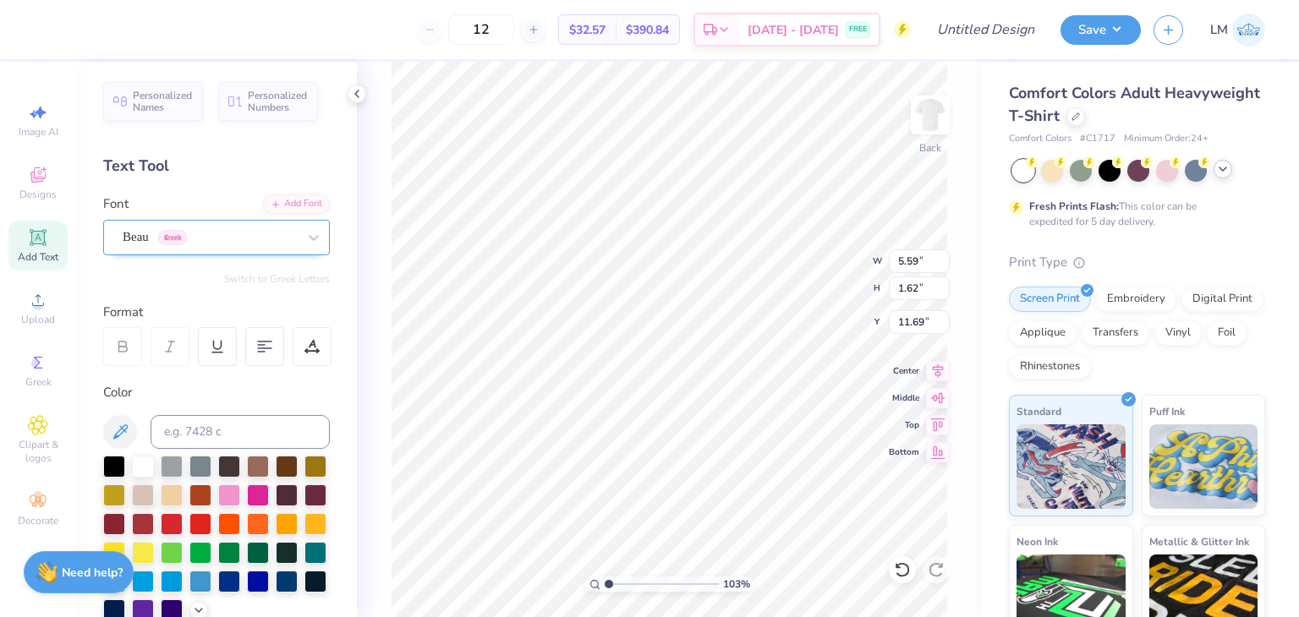
click at [143, 248] on div "Beau Greek" at bounding box center [210, 237] width 178 height 26
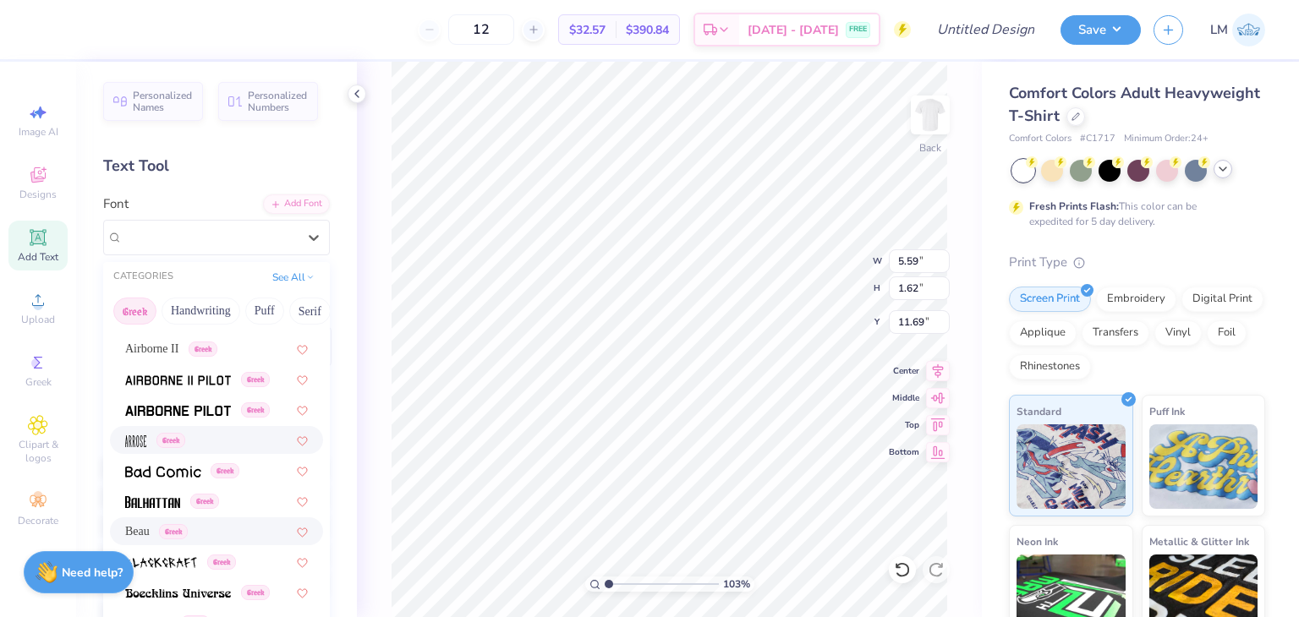
scroll to position [51, 0]
click at [183, 408] on img at bounding box center [178, 413] width 106 height 12
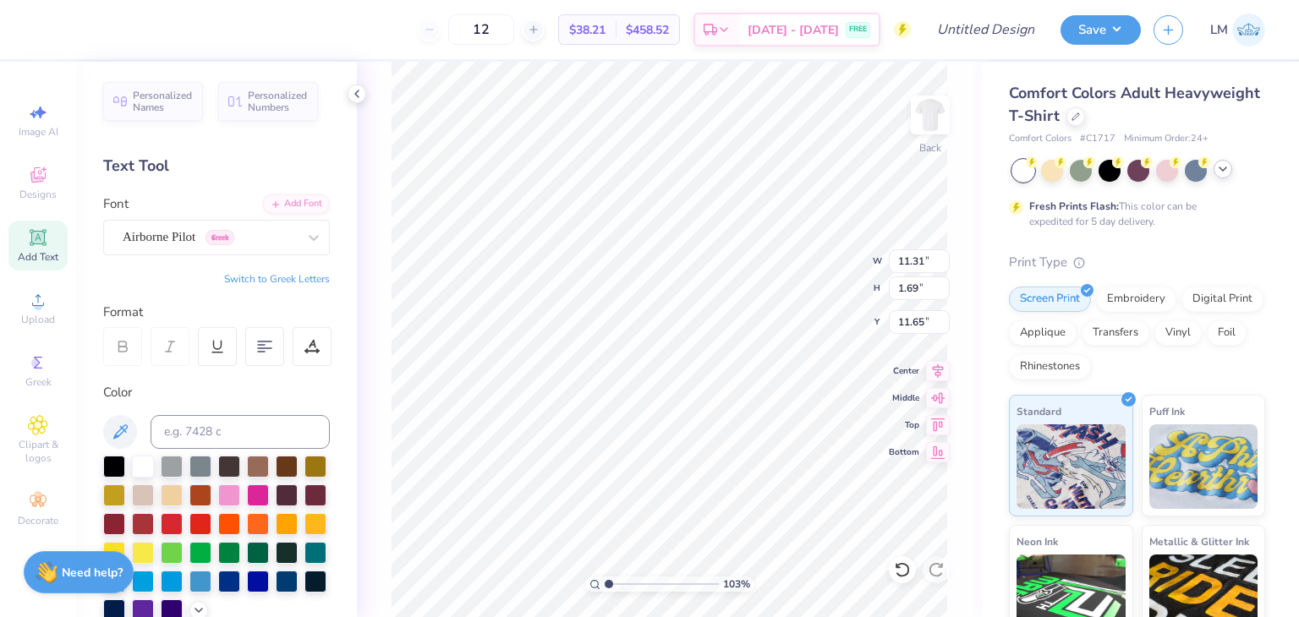
type input "1.02766661645636"
type input "4.11"
type input "0.62"
type input "12.73"
type input "1.02766661645636"
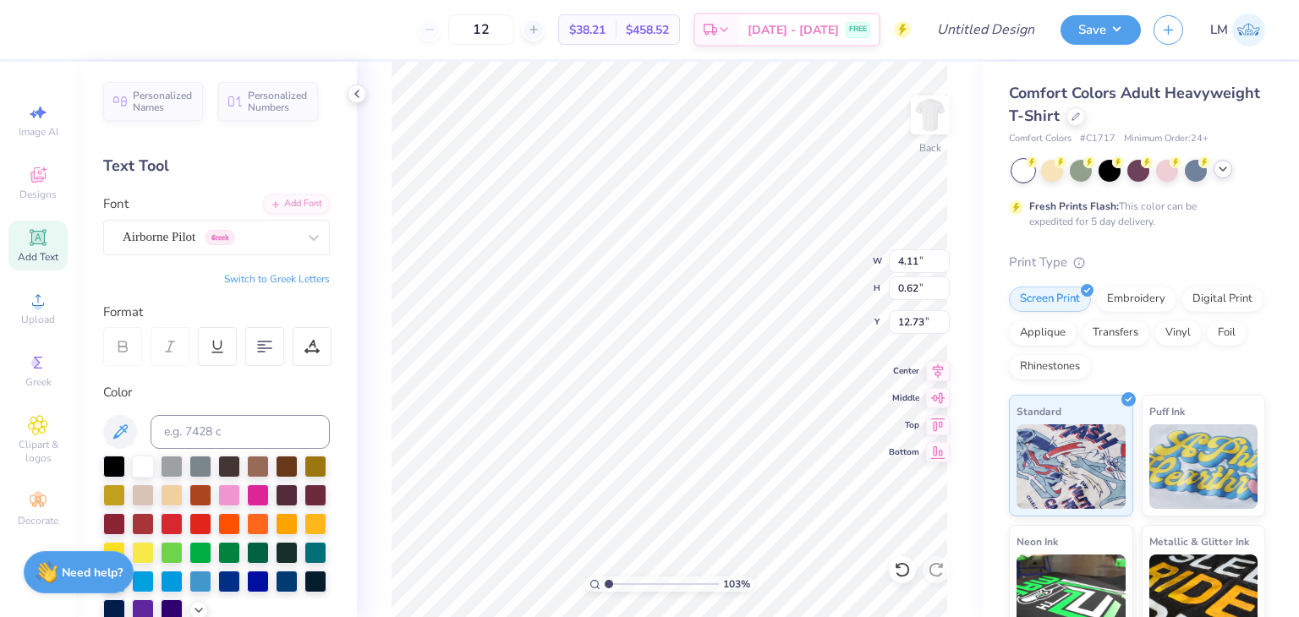
type input "6.00"
type input "1.02766661645636"
type input "5.34"
click at [286, 282] on button "Switch to Greek Letters" at bounding box center [277, 279] width 106 height 14
type input "1.02766661645636"
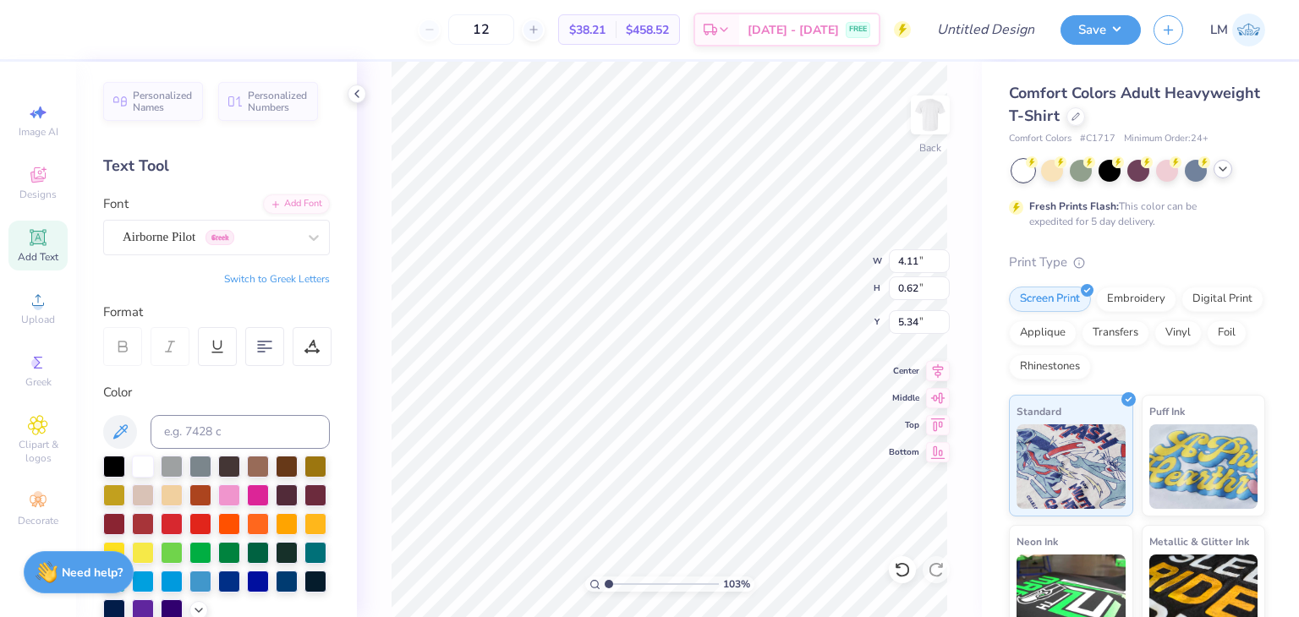
type input "4.08"
click at [268, 279] on button "Switch to Normal Letters" at bounding box center [272, 279] width 113 height 14
type input "1.02766661645636"
type input "4.11"
click at [16, 235] on div "Add Text" at bounding box center [37, 246] width 59 height 50
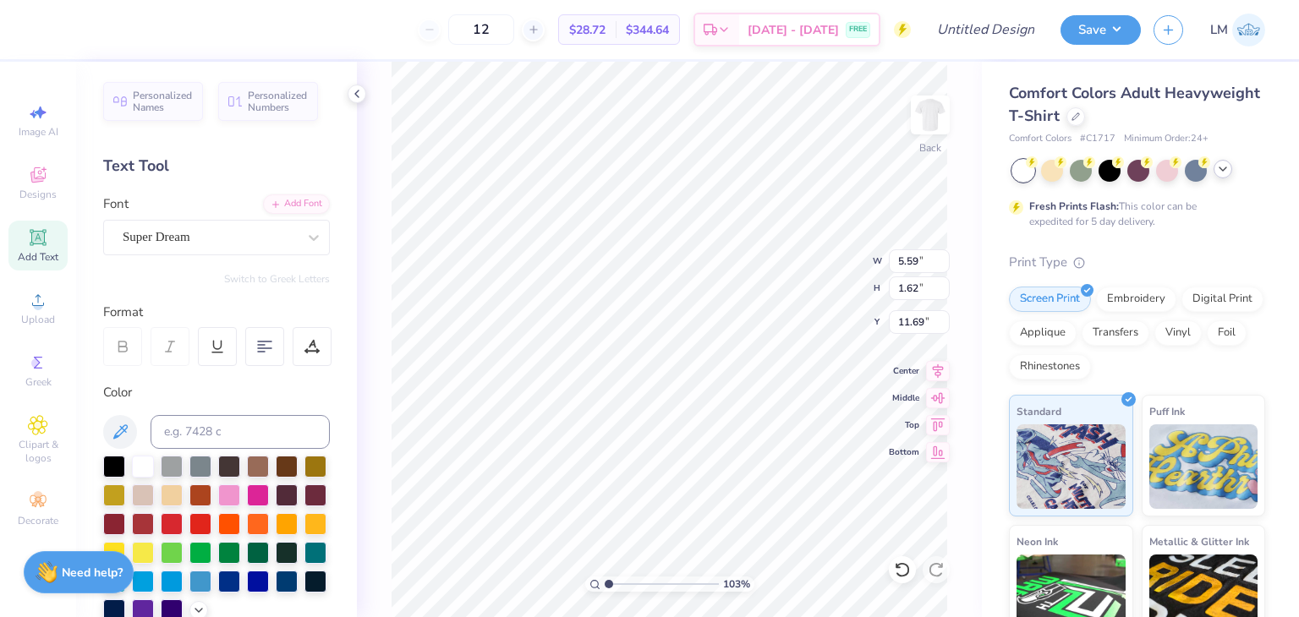
type input "1.02766661645636"
type textarea "TEX"
type input "1.02766661645636"
type textarea "TE"
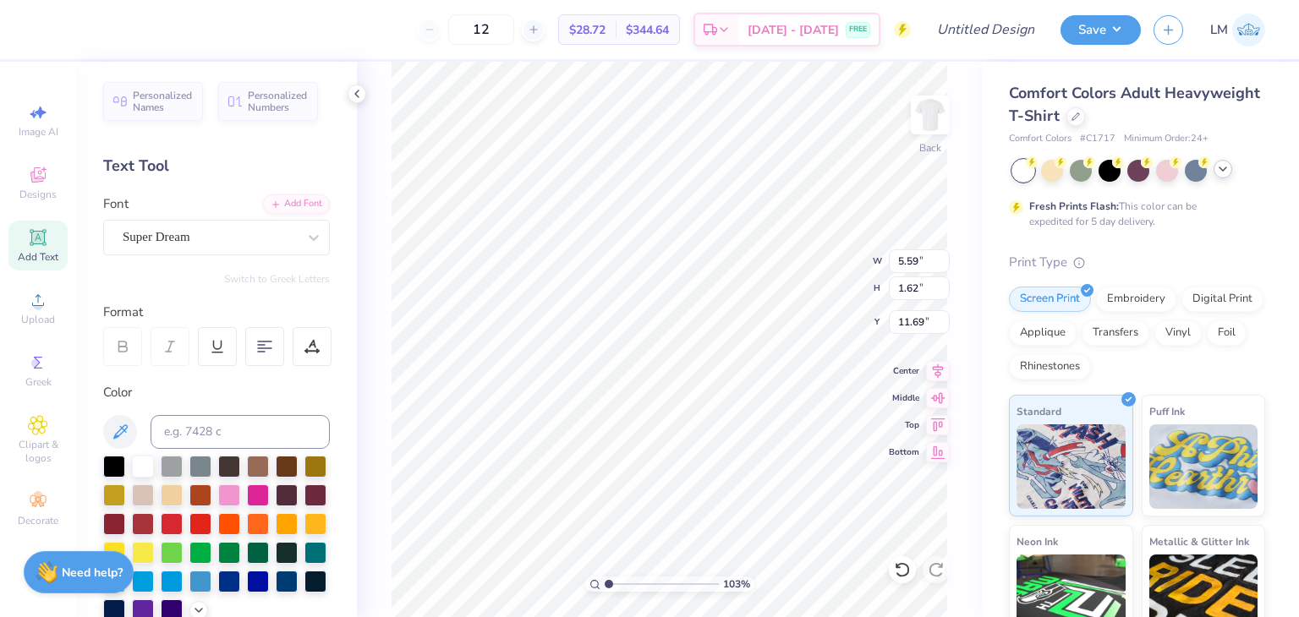
type input "1.02766661645636"
type textarea "T"
type input "1.02766661645636"
type textarea "D"
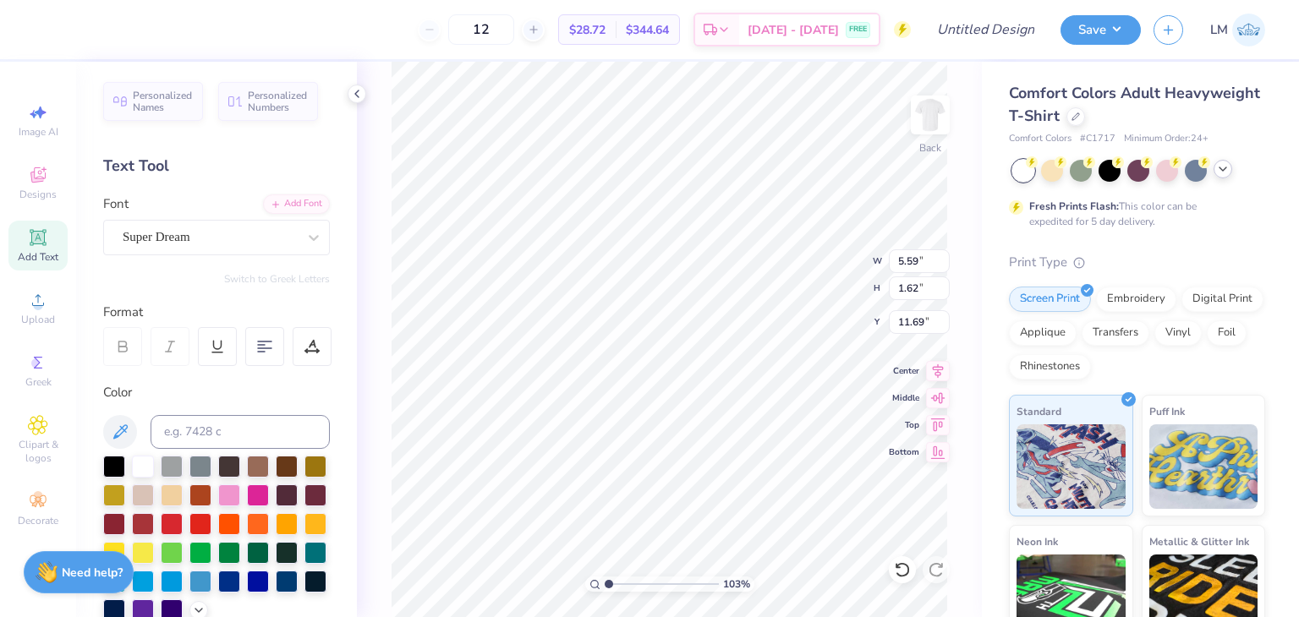
type input "1.02766661645636"
type textarea "DS"
type input "1.02766661645636"
type textarea "DST"
click at [275, 228] on div "Super Dream" at bounding box center [210, 237] width 178 height 26
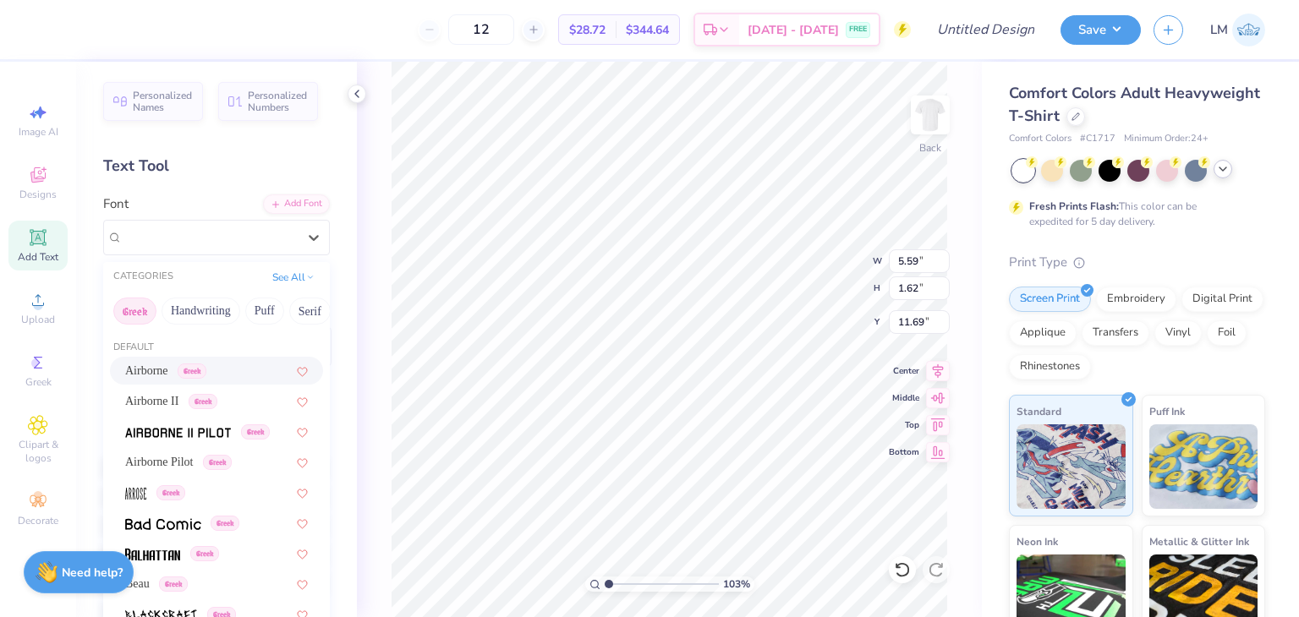
click at [149, 367] on span "Airborne" at bounding box center [146, 371] width 43 height 18
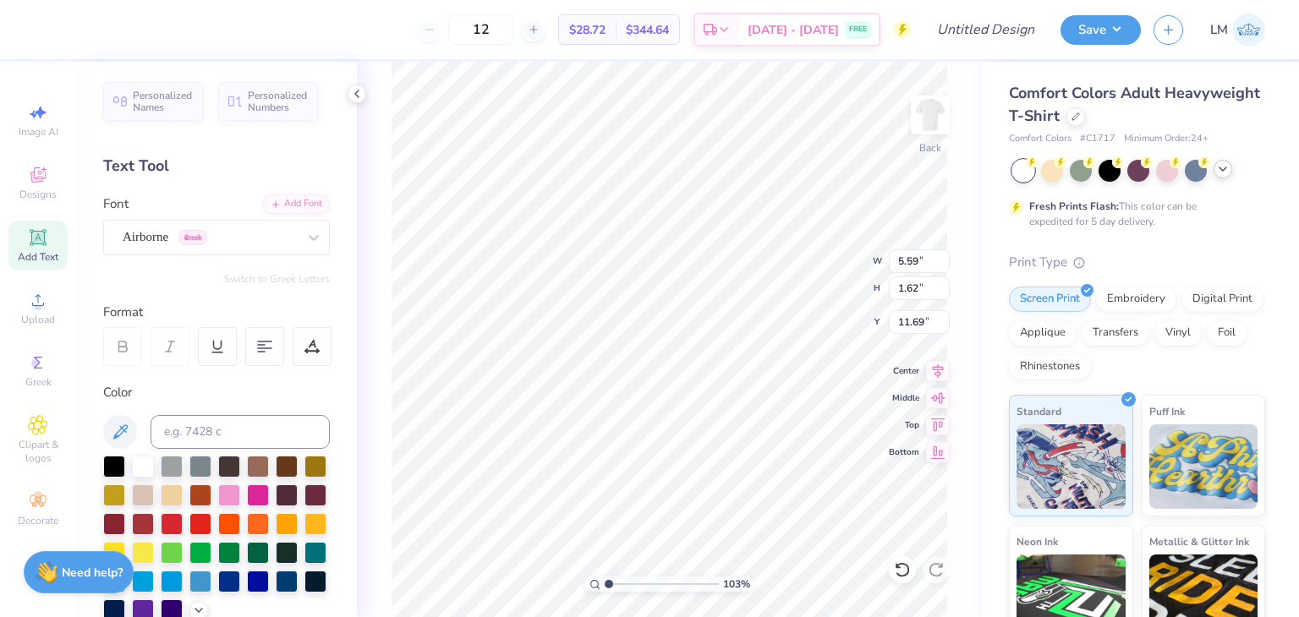
type input "1.02766661645636"
type textarea "DS"
type input "1.02766661645636"
type textarea "D"
type input "1.02766661645636"
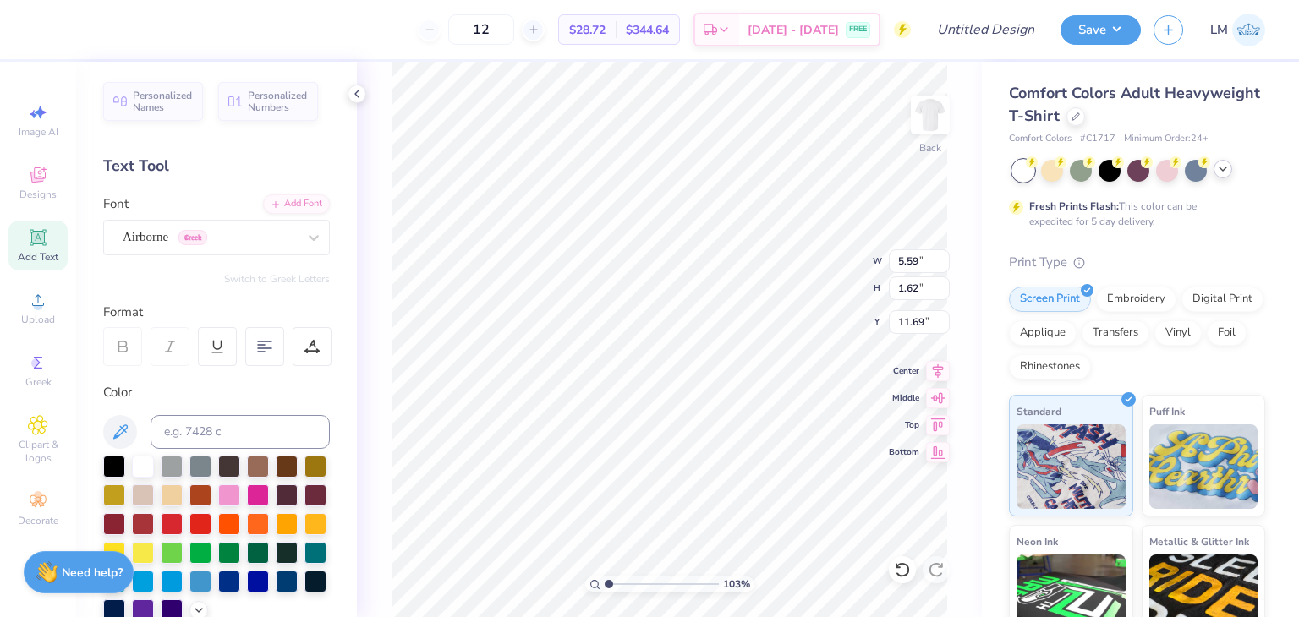
type textarea "De"
type input "1.02766661645636"
type textarea "Del"
type input "1.02766661645636"
type textarea "Delt"
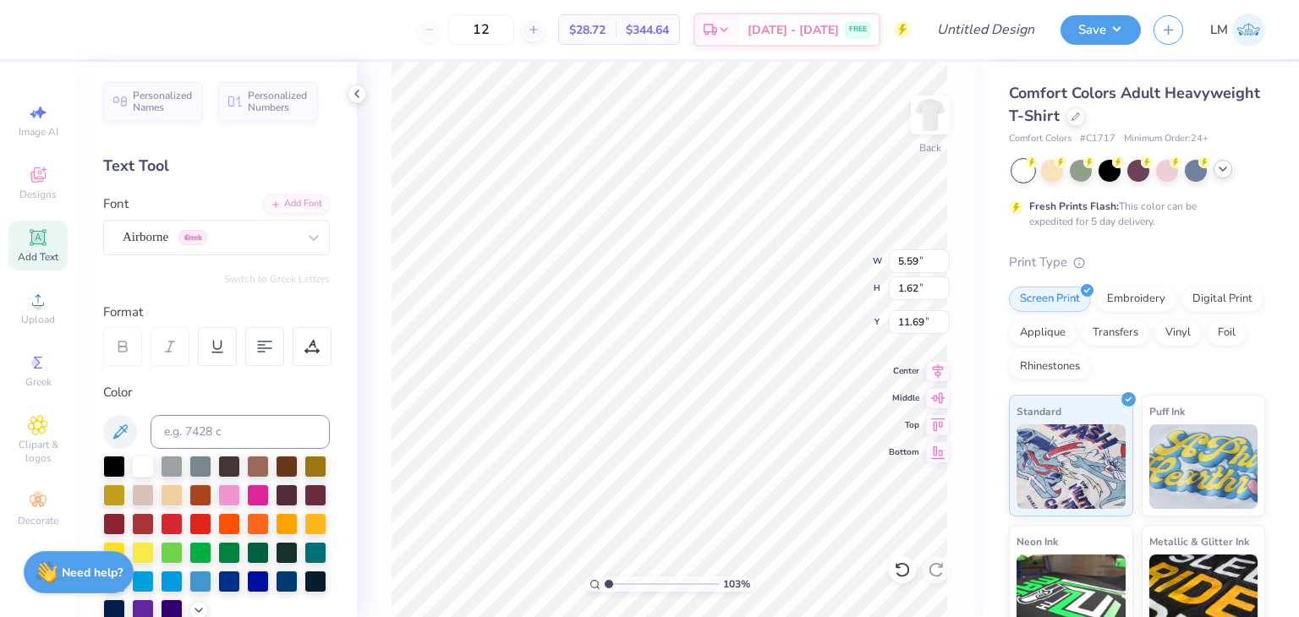
type input "1.02766661645636"
type textarea "Delta"
type input "1.02766661645636"
type textarea "Delta"
type input "1.02766661645636"
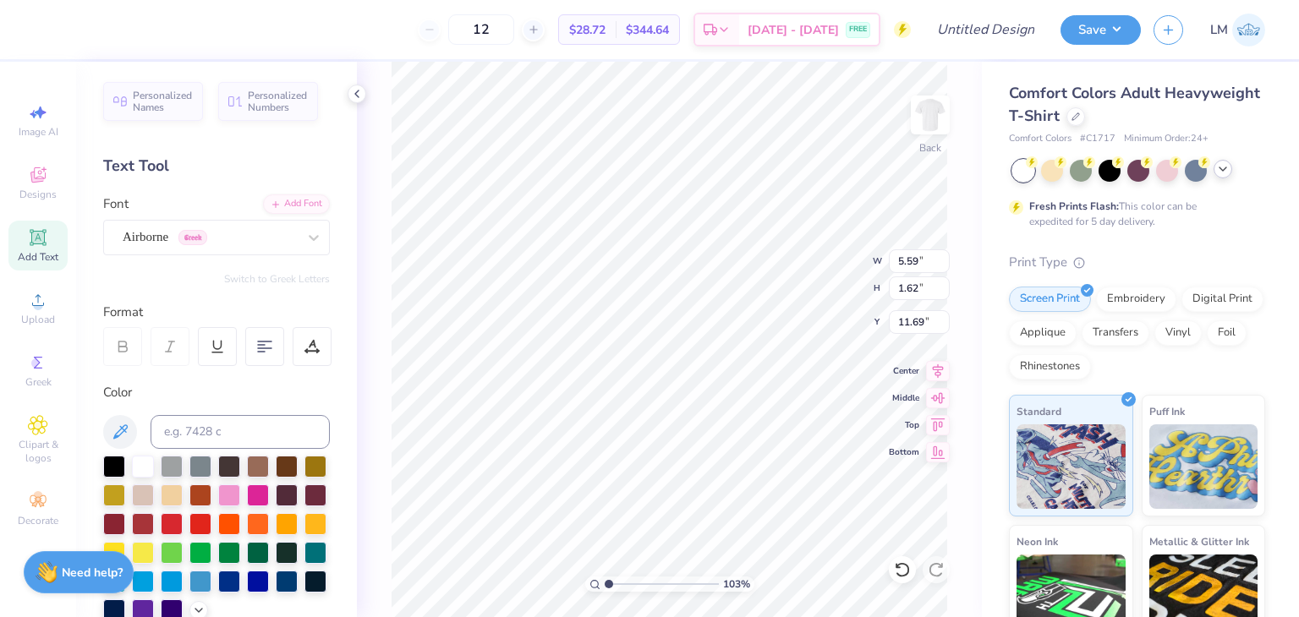
type textarea "Delta S"
type input "1.02766661645636"
type textarea "Delta Su"
type input "1.02766661645636"
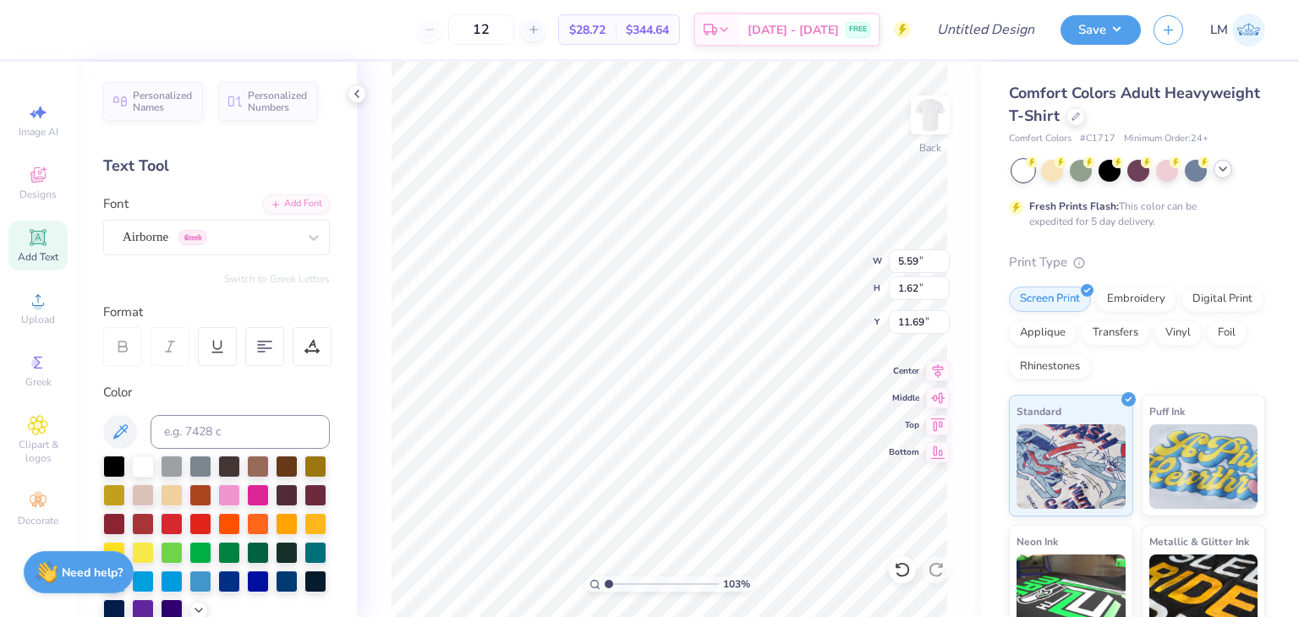
type textarea "Delta S"
type input "1.02766661645636"
type textarea "Delta Si"
type input "1.02766661645636"
type textarea "Delta Sig"
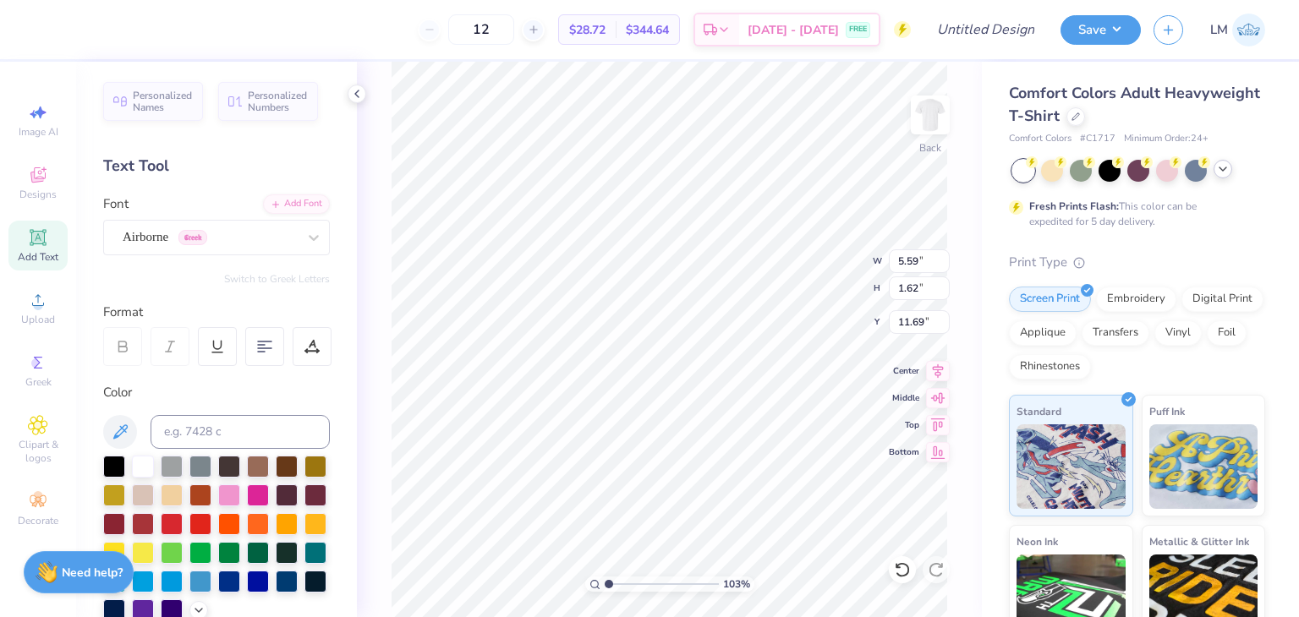
type input "1.02766661645636"
type textarea "Delta Sigm"
type input "1.02766661645636"
type textarea "Delta Sigma"
type input "1.02766661645636"
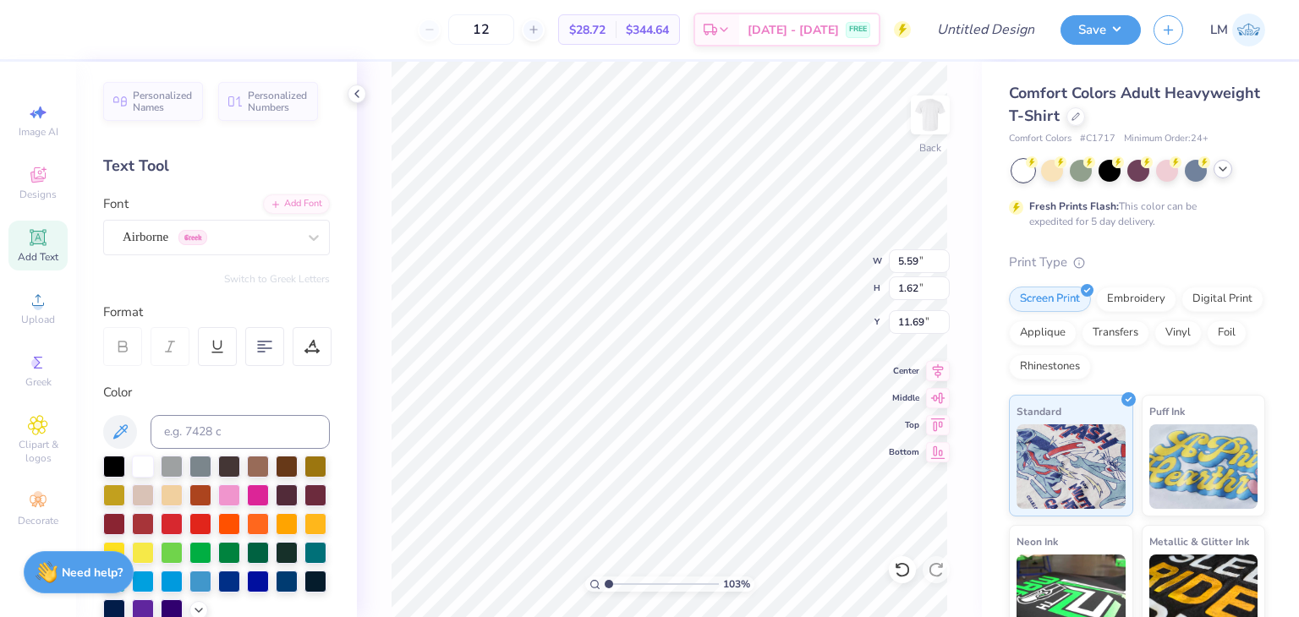
type textarea "Delta Sigma"
type input "1.02766661645636"
type textarea "Delta Sigma T"
type input "1.02766661645636"
type textarea "Delta Sigma Th"
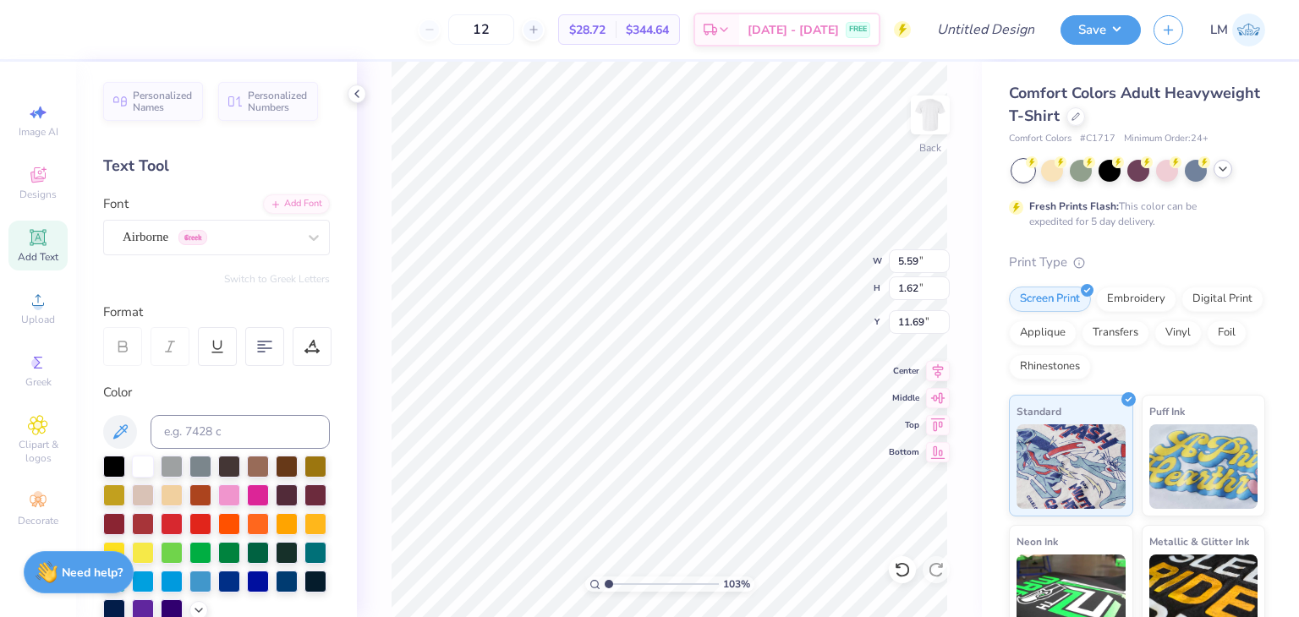
type input "1.02766661645636"
type textarea "Delta Sigma The"
type input "1.02766661645636"
type textarea "Delta Sigma Thet"
type input "1.02766661645636"
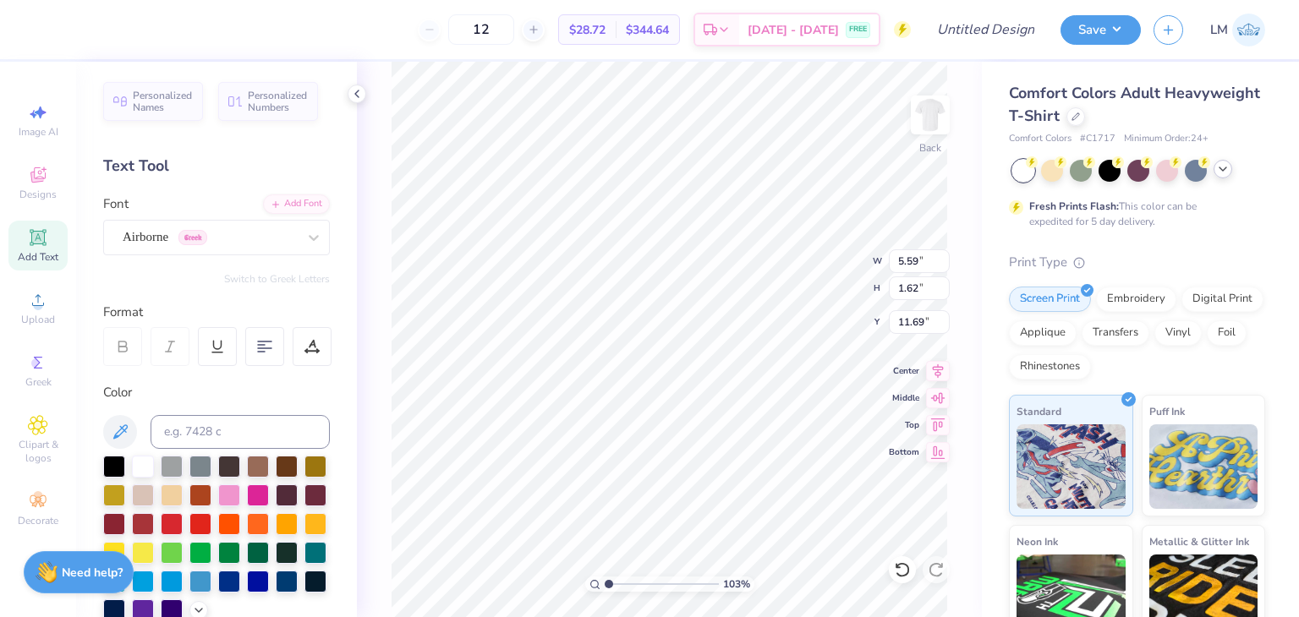
type textarea "Delta Sigma Theta"
click at [290, 255] on div "Personalized Names Personalized Numbers Text Tool Add Font Font Airborne Greek …" at bounding box center [216, 339] width 281 height 555
click at [165, 224] on div "Airborne Greek" at bounding box center [210, 237] width 178 height 26
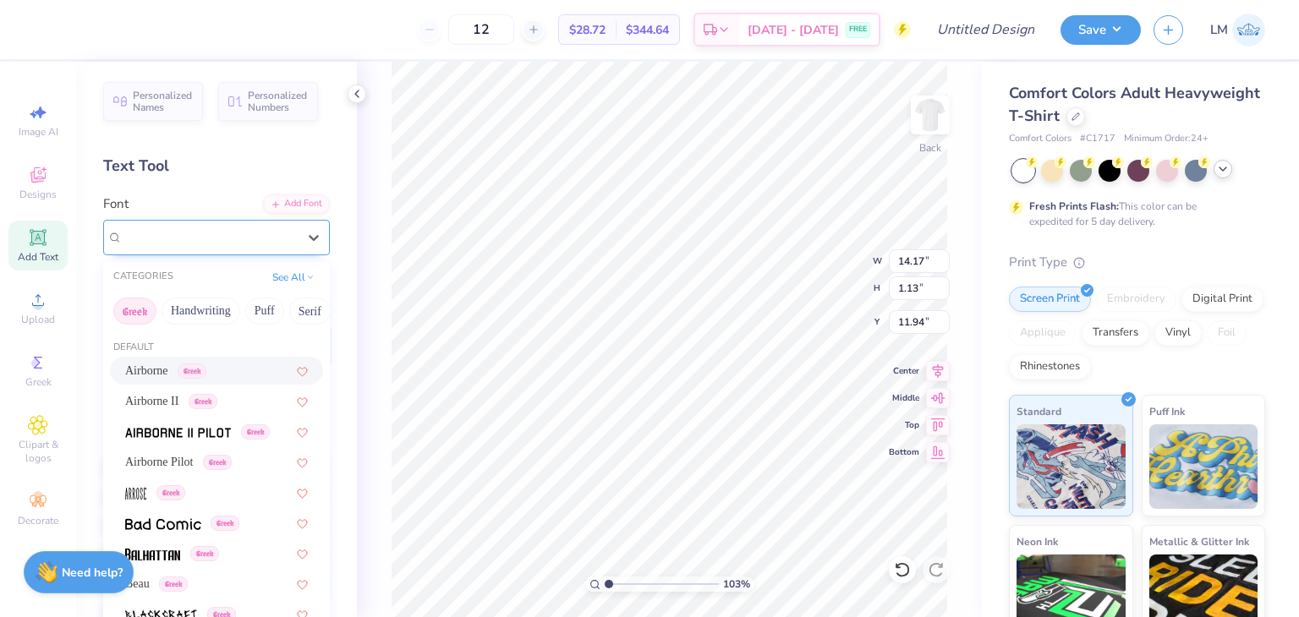
click at [188, 253] on div "Airborne Greek" at bounding box center [216, 238] width 227 height 36
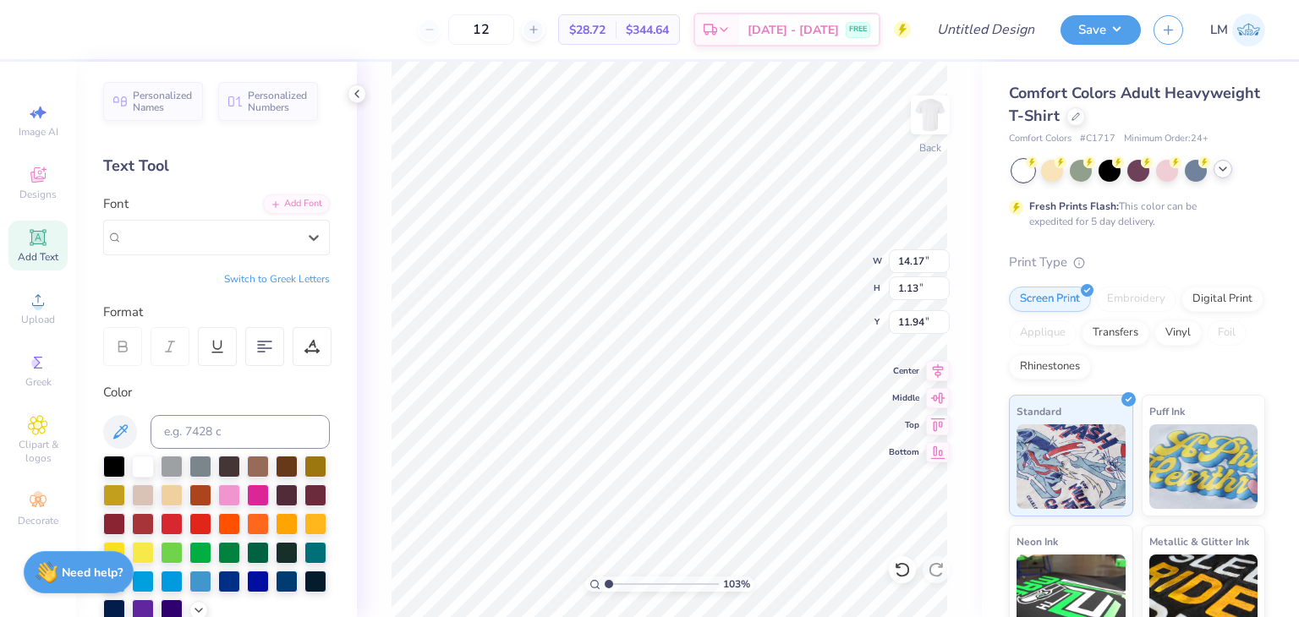
click at [226, 276] on button "Switch to Greek Letters" at bounding box center [277, 279] width 106 height 14
type input "1.02766661645636"
type input "1.08"
type input "11.96"
type input "1.02766661645636"
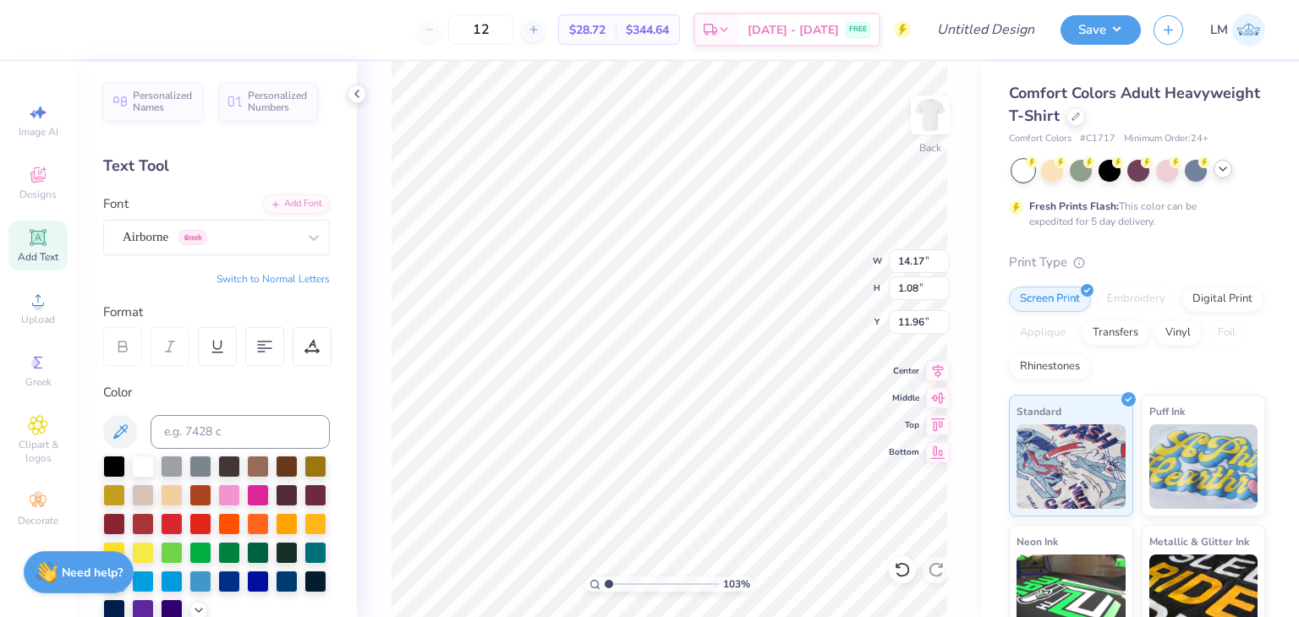
type textarea "Δελτα Σιγμα Τηετ"
type input "1.02766661645636"
type textarea "Δελτα Σιγμα Τηε"
type input "1.02766661645636"
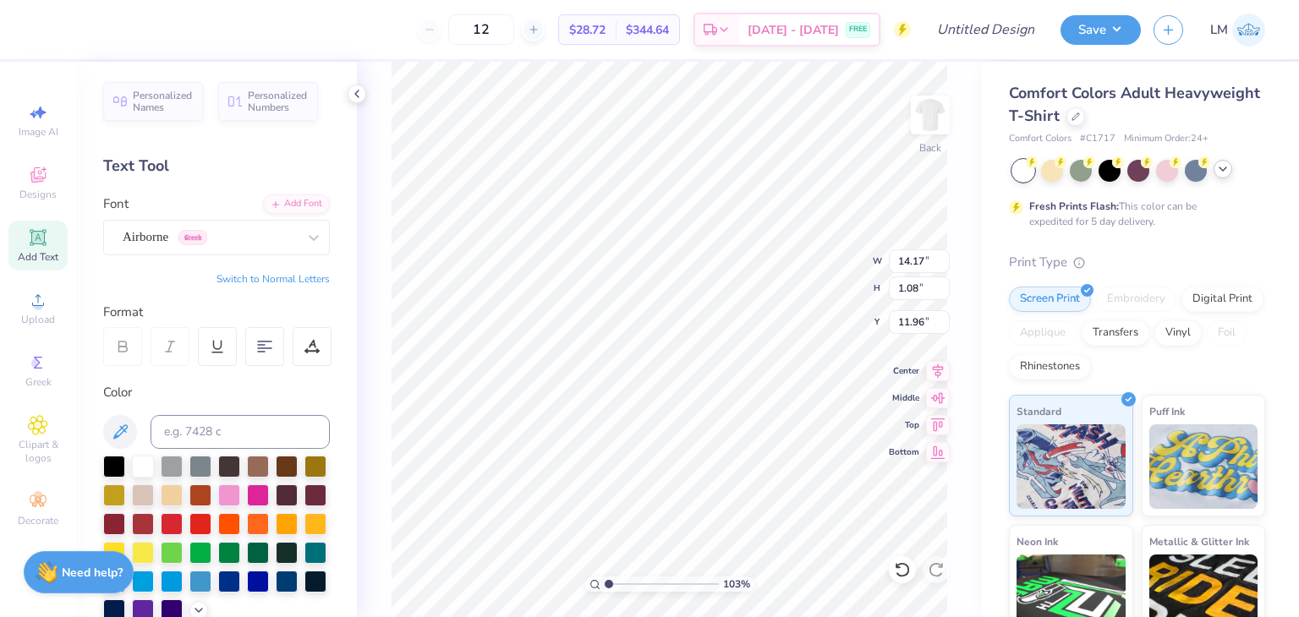
type textarea "Δελτα Σιγμα Τη"
type input "1.02766661645636"
type textarea "Δελτα Σιγμα Τ"
type input "1.02766661645636"
type textarea "Δελτα Σιγμα"
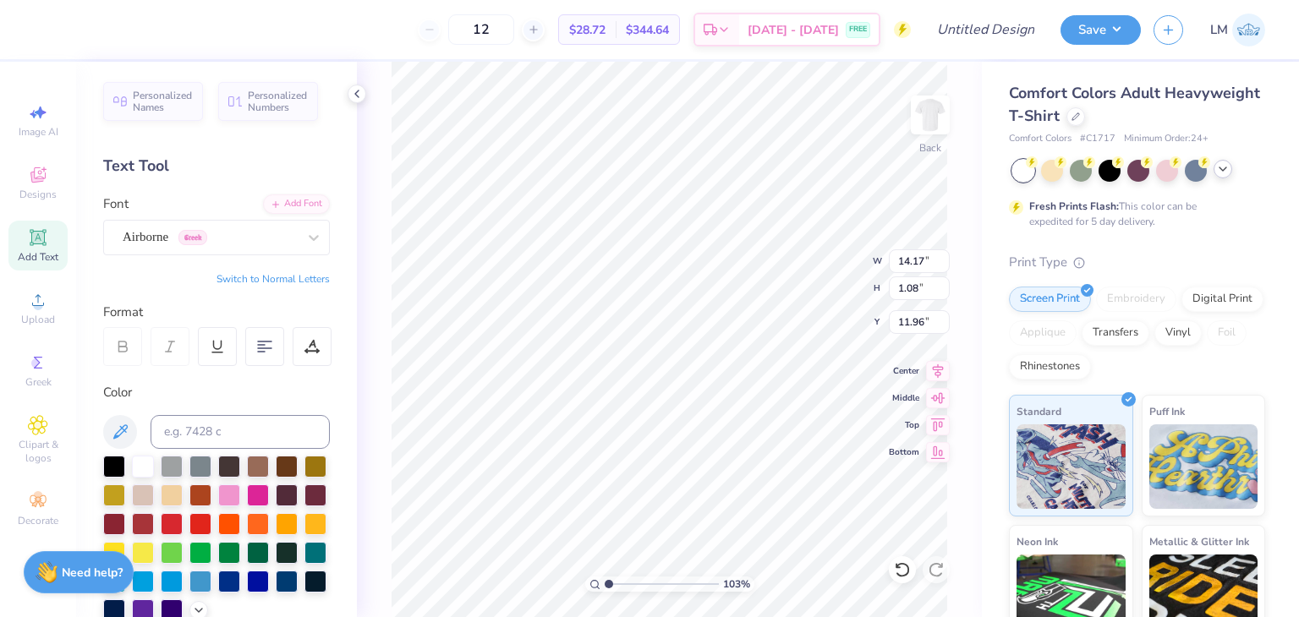
type input "1.02766661645636"
type textarea "Δελτα Σιγμα"
type input "1.02766661645636"
type textarea "Δελτα Σιγμ"
type input "1.02766661645636"
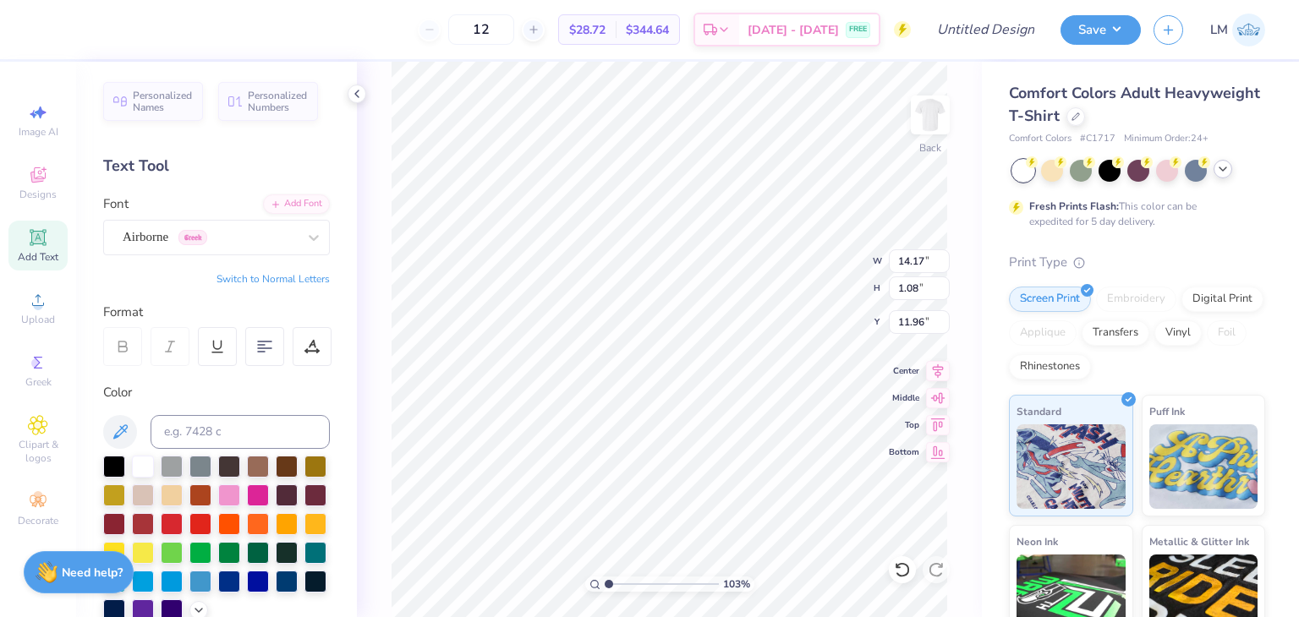
type textarea "Δελτα Σιγ"
type input "1.02766661645636"
type textarea "Δελτα Σι"
type input "1.02766661645636"
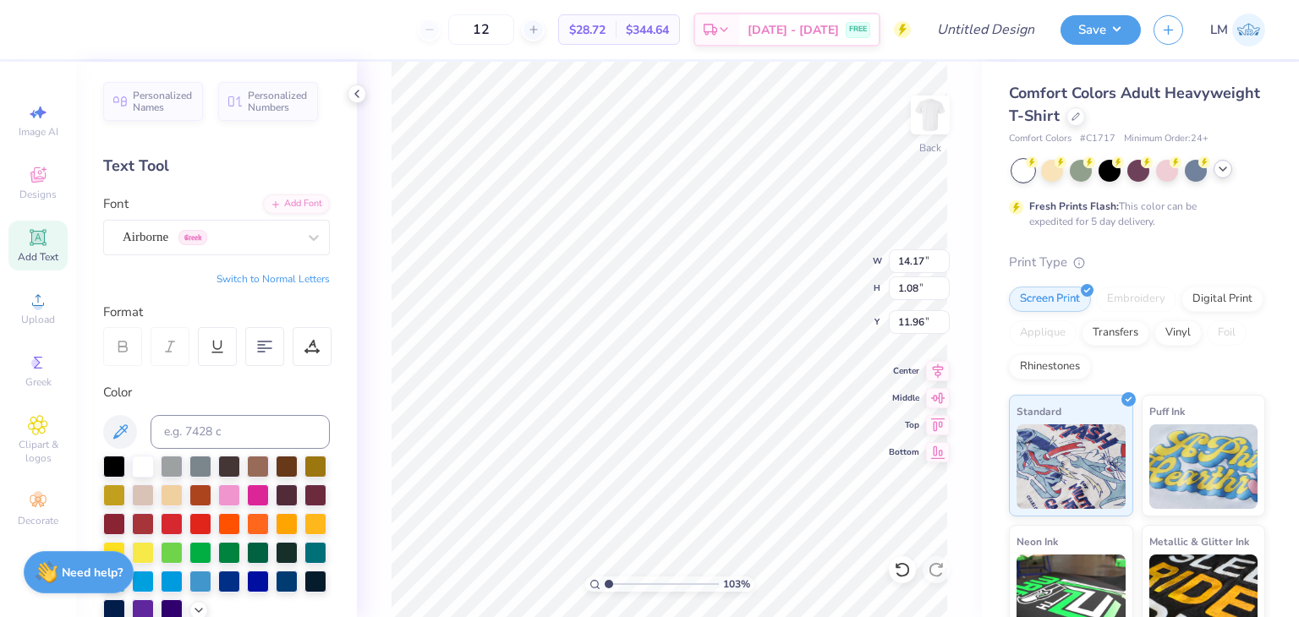
type textarea "Δελτα Σ"
type input "1.02766661645636"
type textarea "ΔελτΣ"
type input "1.02766661645636"
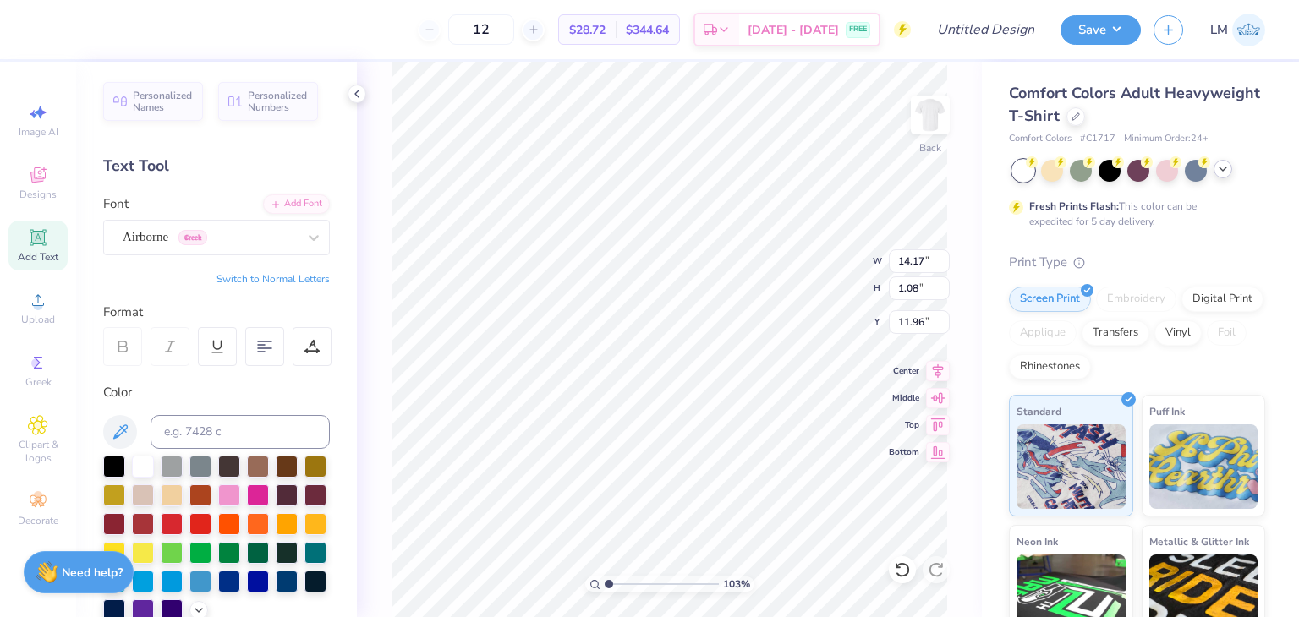
type textarea "ΔελΣ"
type input "1.02766661645636"
type textarea "ΔεΣ"
type input "1.02766661645636"
type textarea "ΔΣ"
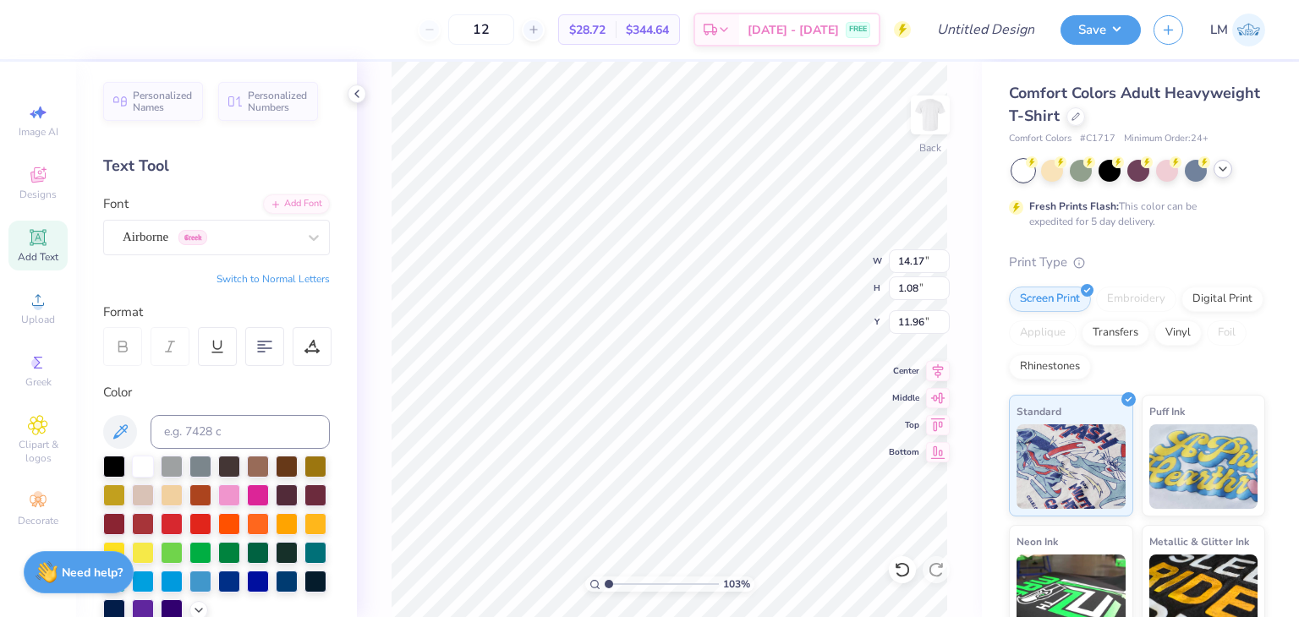
type input "1.02766661645636"
type textarea "ΔΣο"
type input "1.11294462615034"
type textarea "ΔΣ"
type input "1.11294462615034"
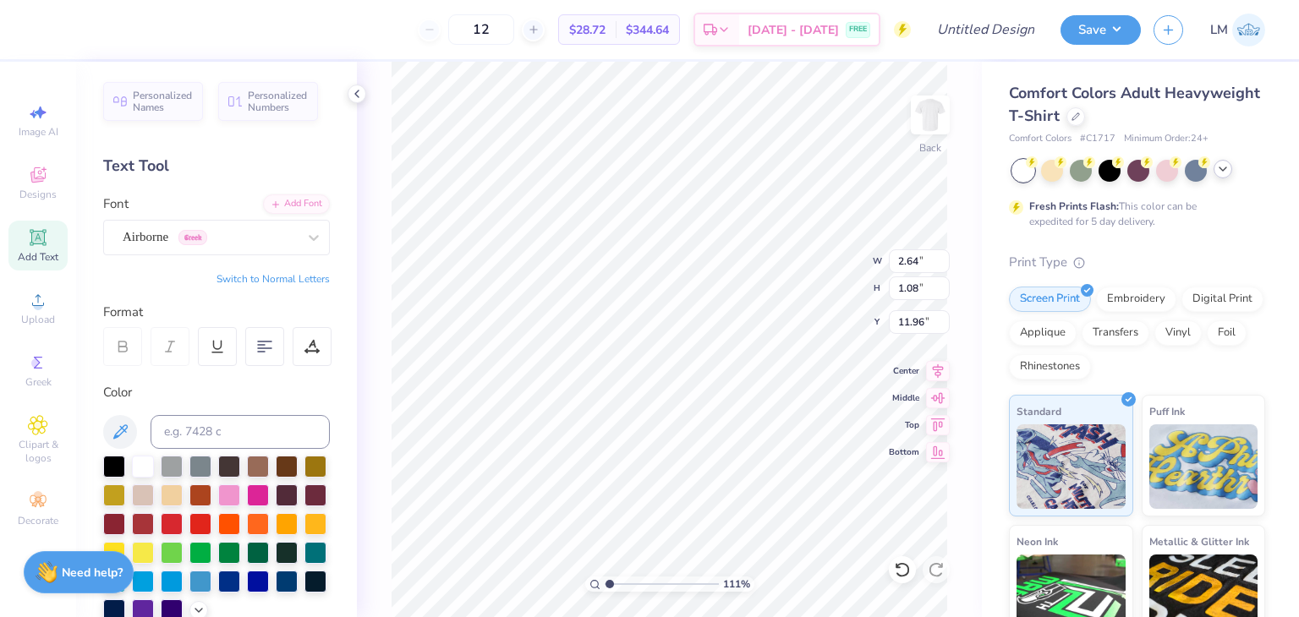
type textarea "ΔΣο"
type input "1.11294462615034"
type textarea "ΔΣο-"
type input "1.13334083179491"
type textarea "ΔΣοτ"
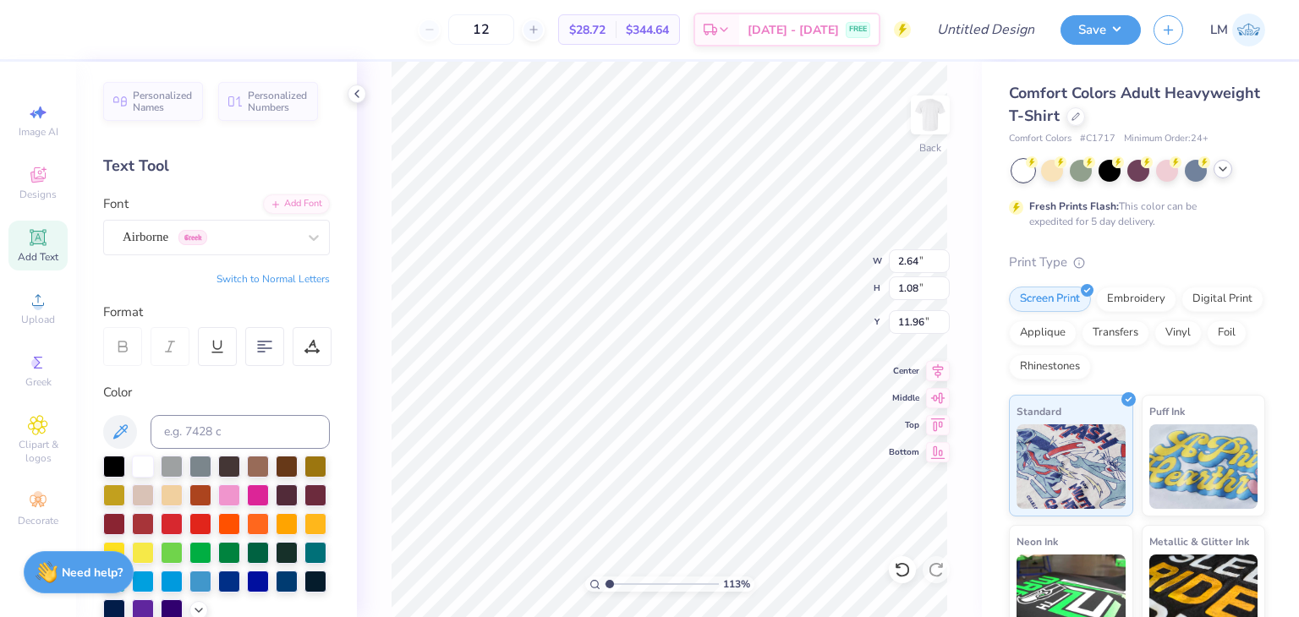
type input "1.13334083179491"
type textarea "ΔΣο"
type input "1.13334083179491"
type textarea "ΔΣ"
type input "1.13334083179491"
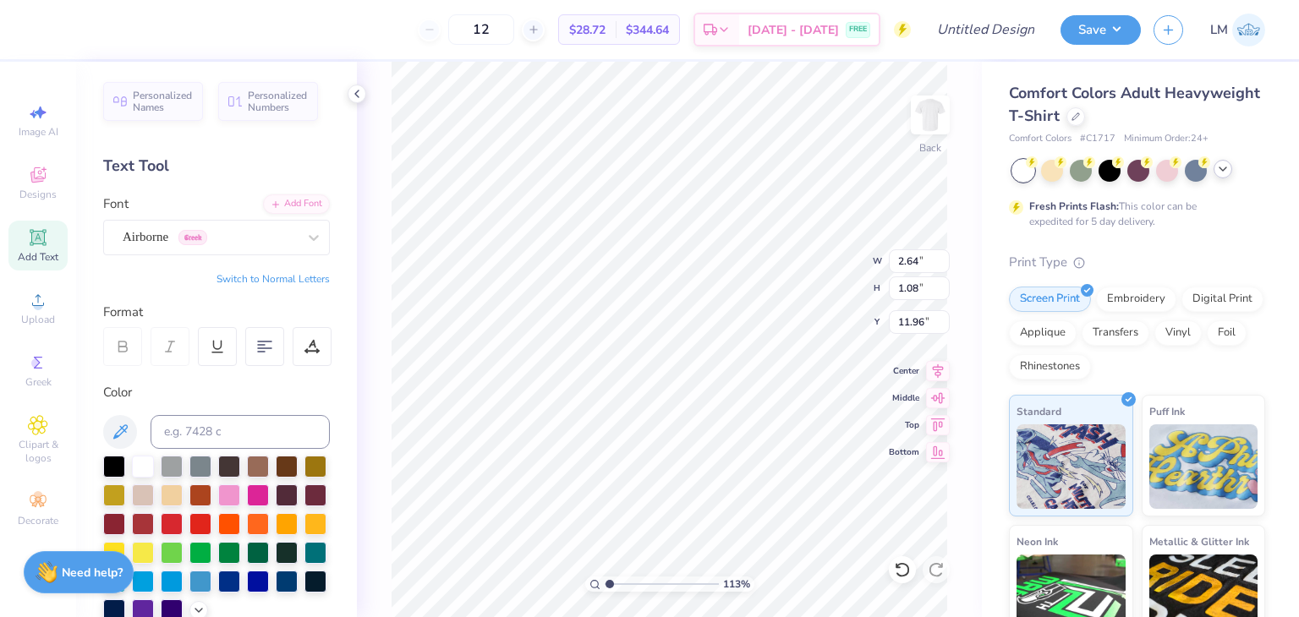
type textarea "ΔΣΟ"
type input "1.13334083179491"
type textarea "ΔΣ"
type input "1.13334083179491"
type textarea "ΔΣτ"
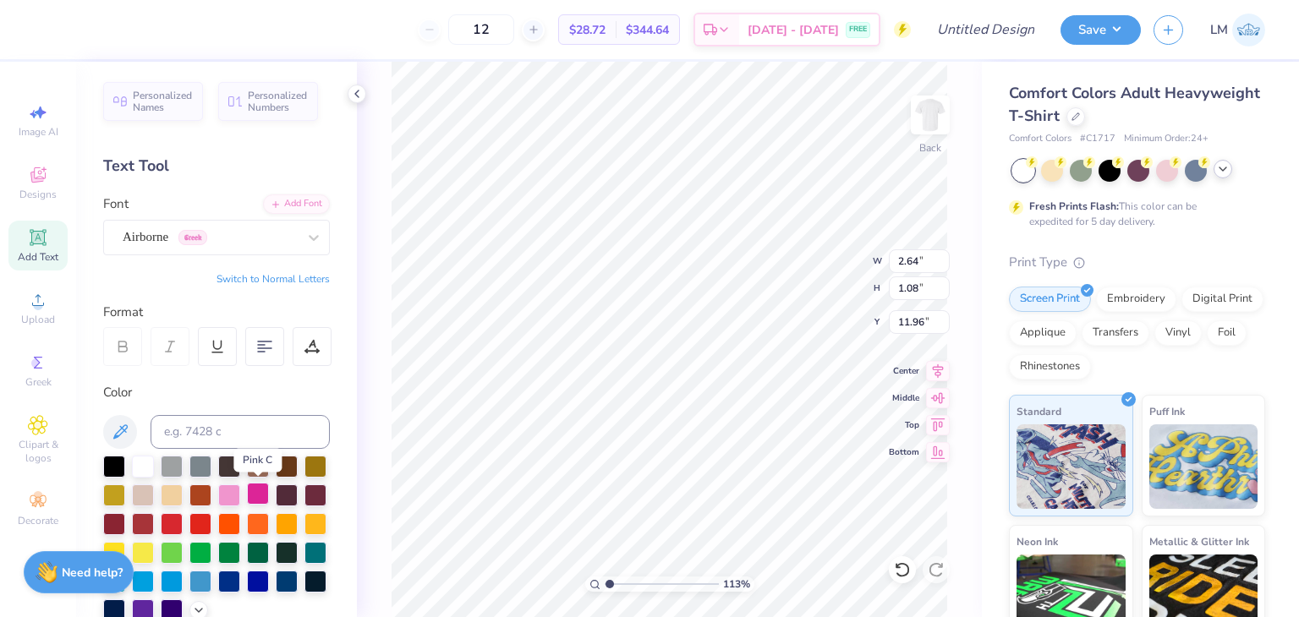
type input "1.13334083179491"
type textarea "ΔΣτη"
type input "1.13334083179491"
type textarea "ΔΣτηω"
type input "1.13334083179491"
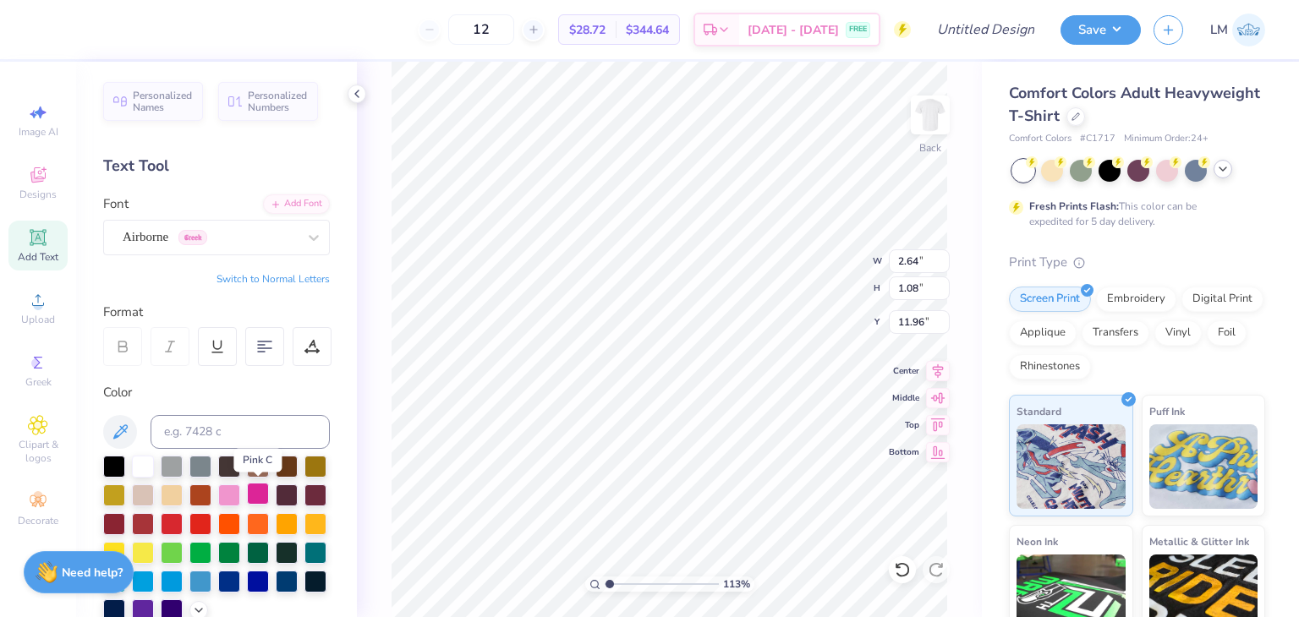
type textarea "ΔΣτηωω"
type input "1.13334083179491"
type textarea "ΔΣτηω"
type input "1.13334083179491"
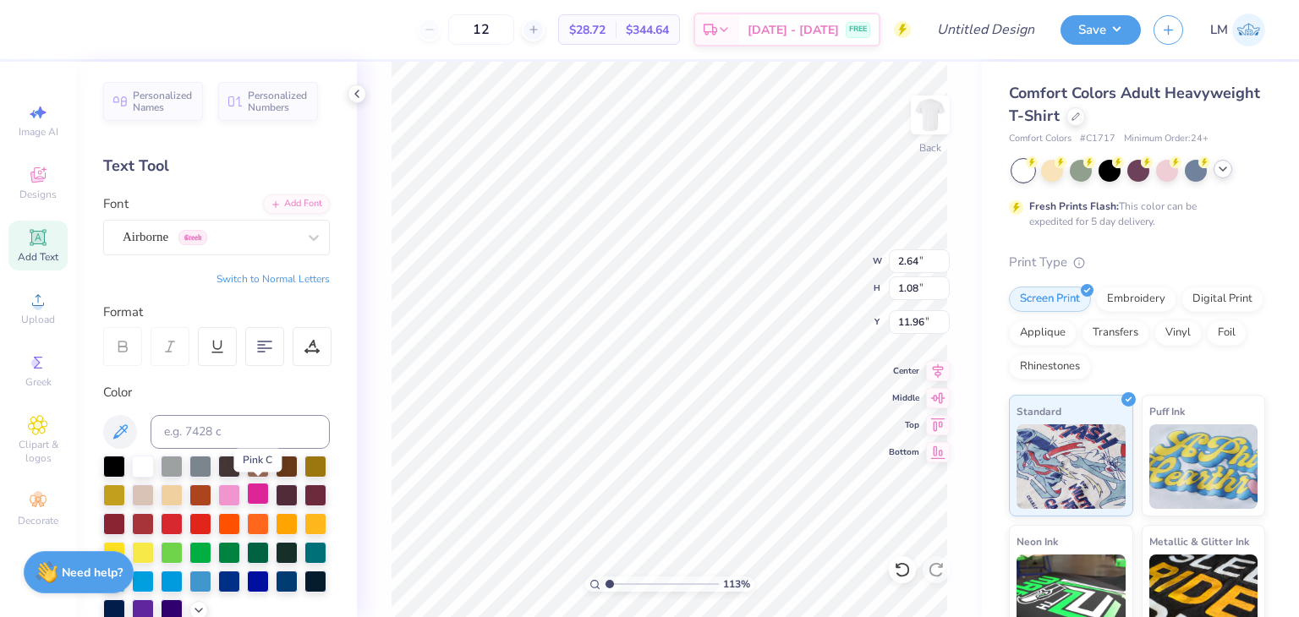
type textarea "ΔΣτη"
type input "1.13334083179491"
type textarea "ΔΣτ"
type input "1.13334083179491"
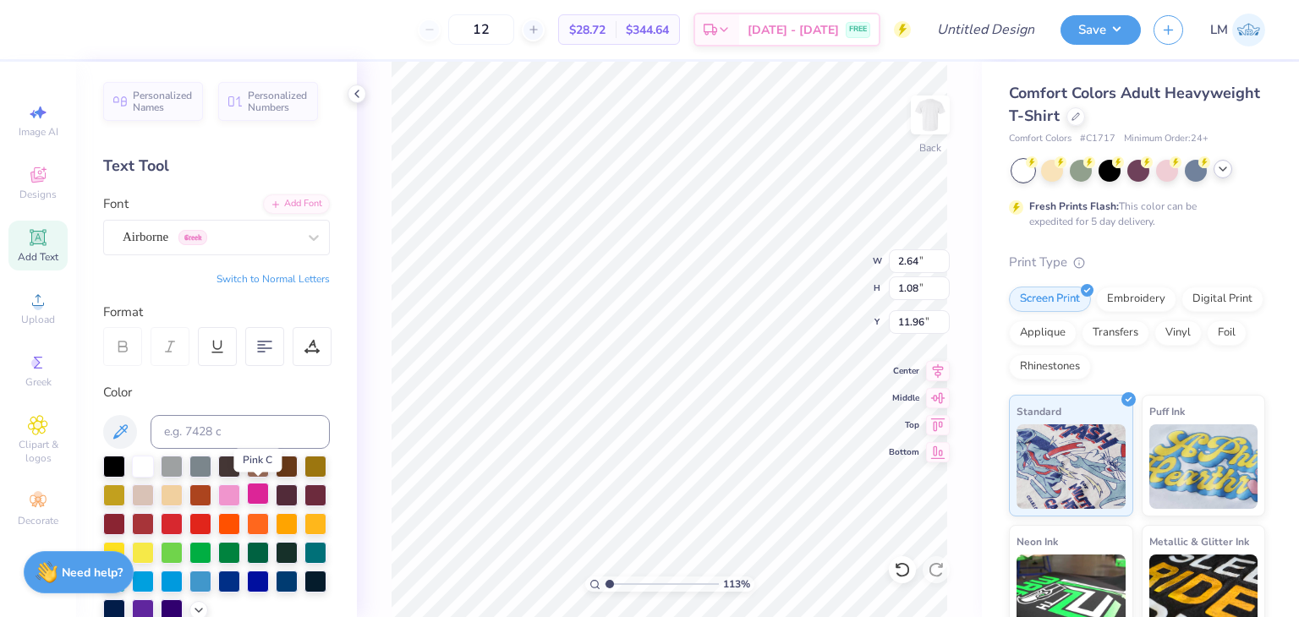
type textarea "ΔΣ"
click at [115, 469] on div at bounding box center [114, 467] width 22 height 22
click at [206, 241] on div "Airborne Pilot Greek" at bounding box center [210, 237] width 178 height 26
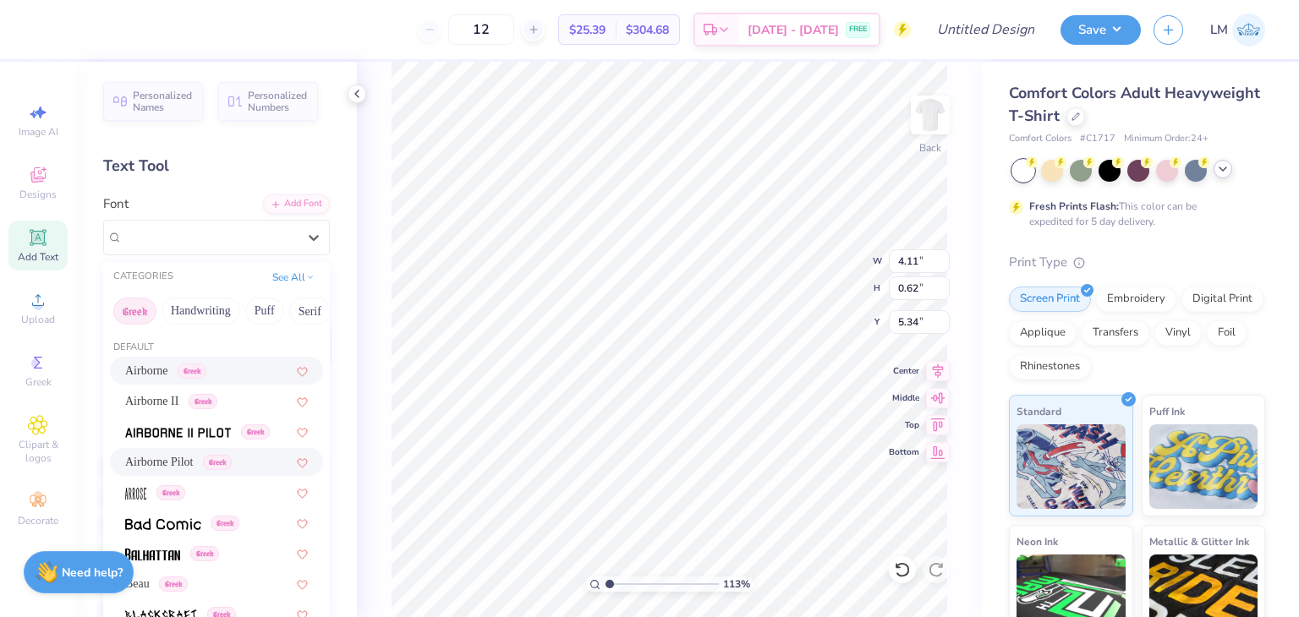
click at [206, 368] on span "Greek" at bounding box center [192, 371] width 29 height 15
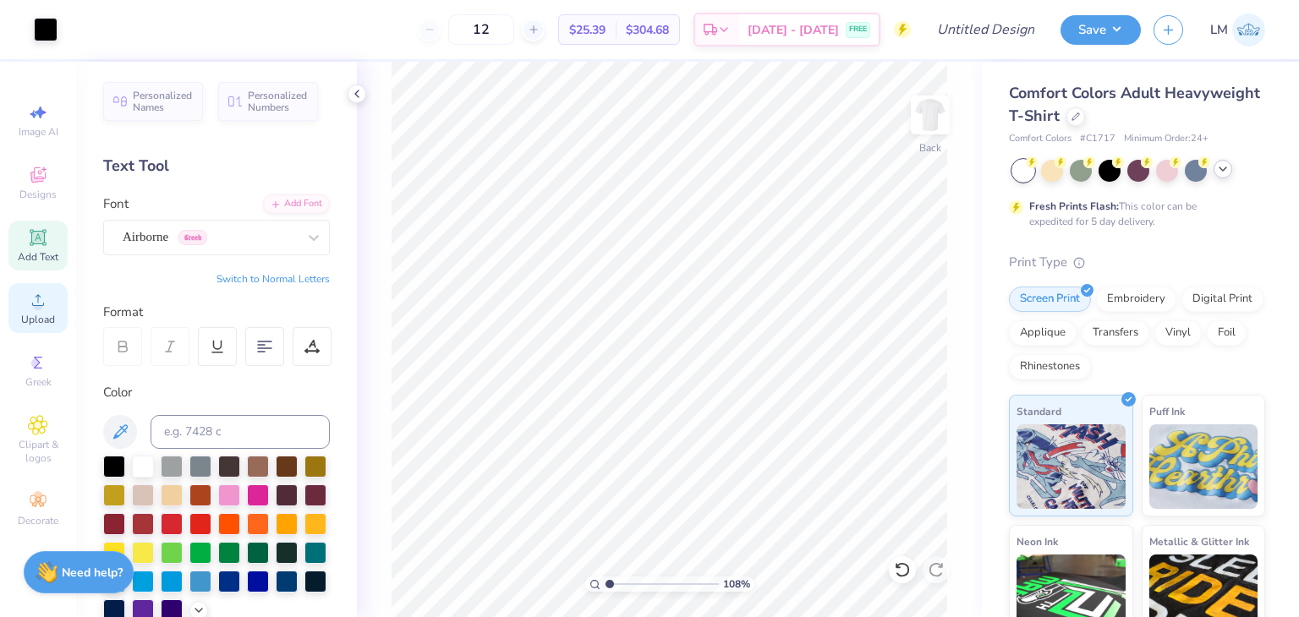
click at [35, 321] on span "Upload" at bounding box center [38, 320] width 34 height 14
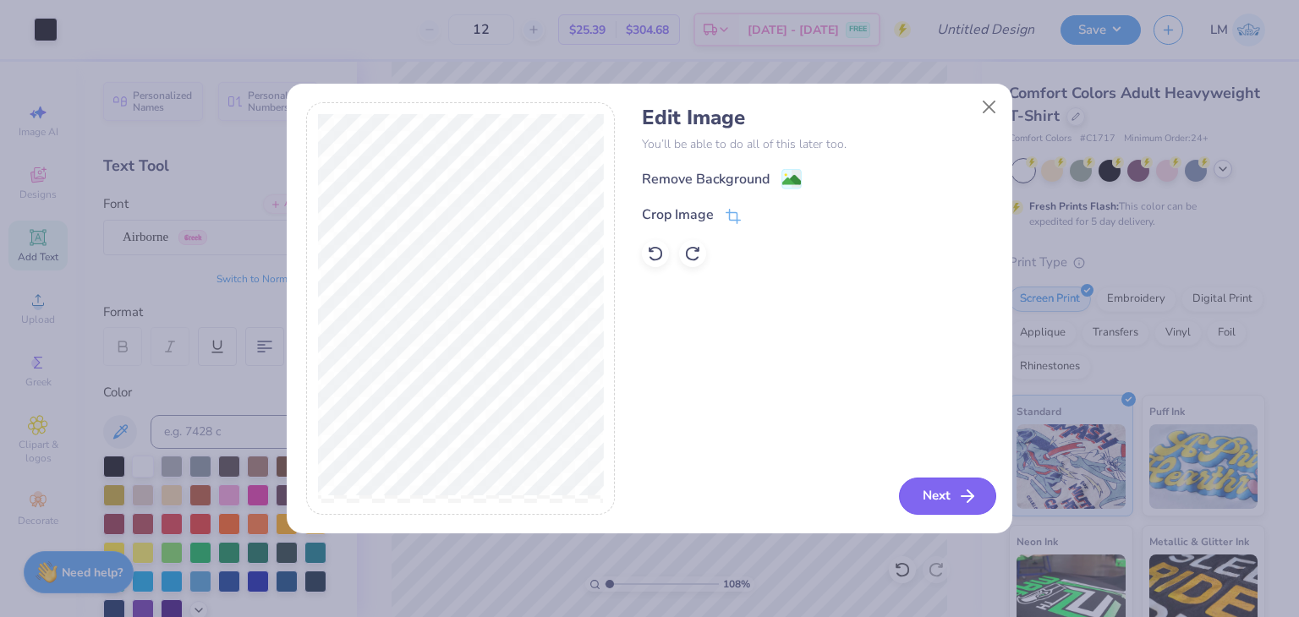
click at [957, 489] on icon "button" at bounding box center [967, 496] width 20 height 20
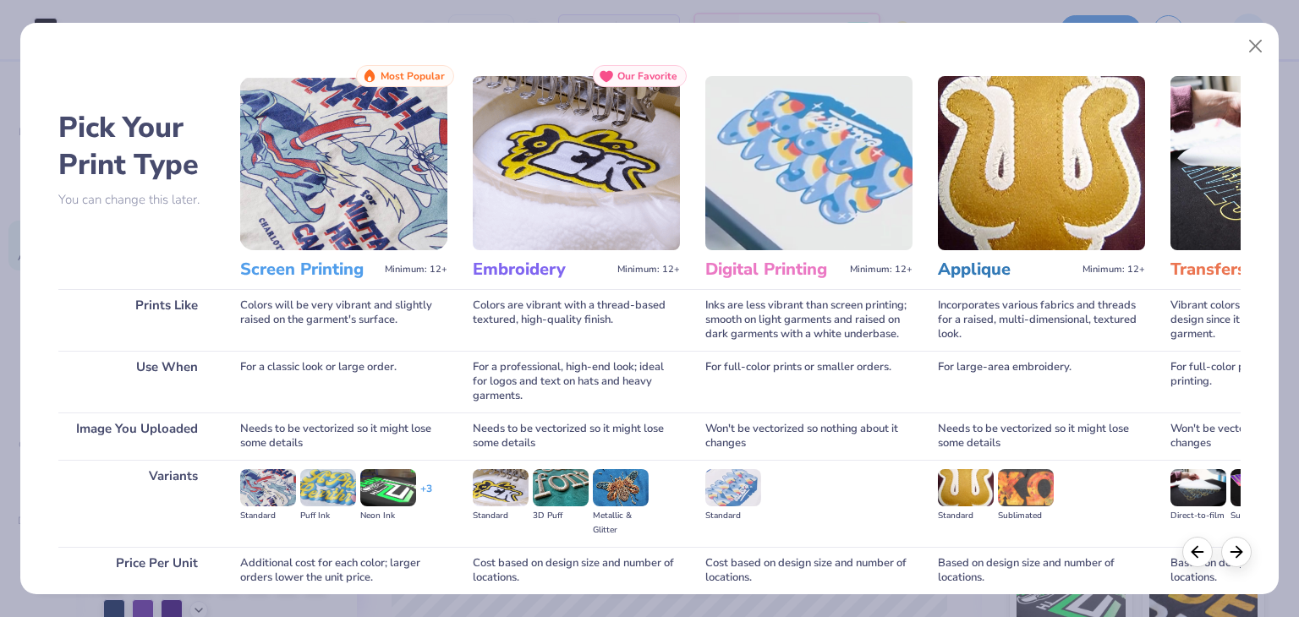
scroll to position [141, 0]
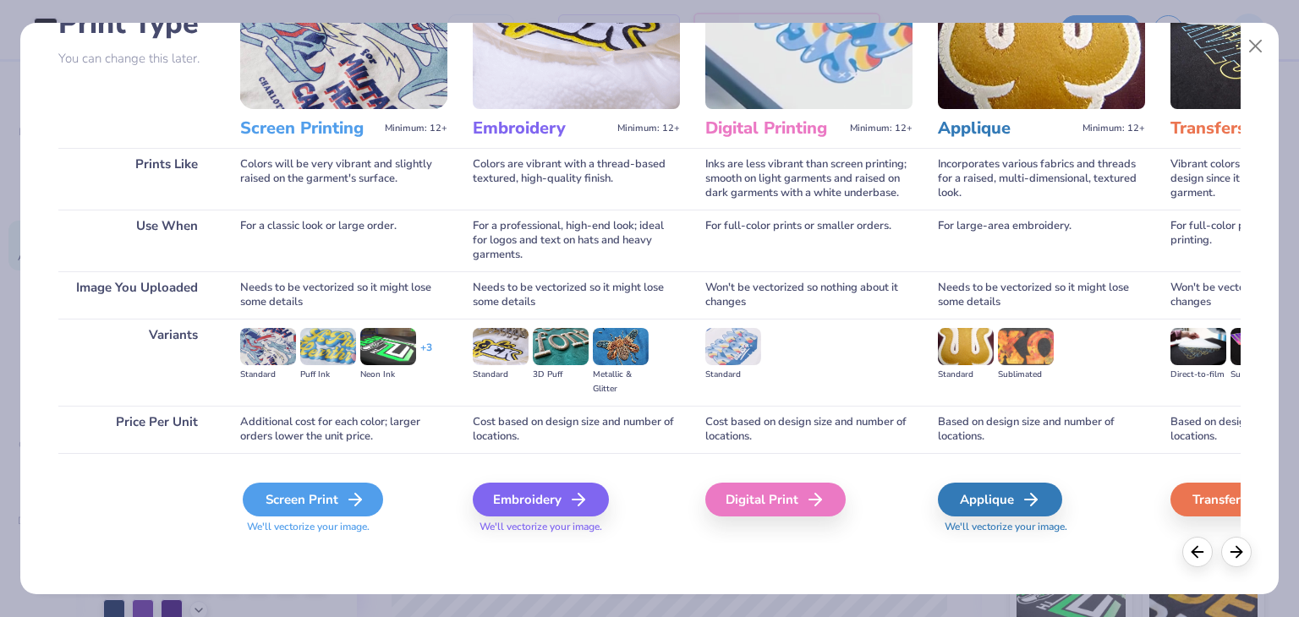
click at [358, 487] on div "Screen Print" at bounding box center [313, 500] width 140 height 34
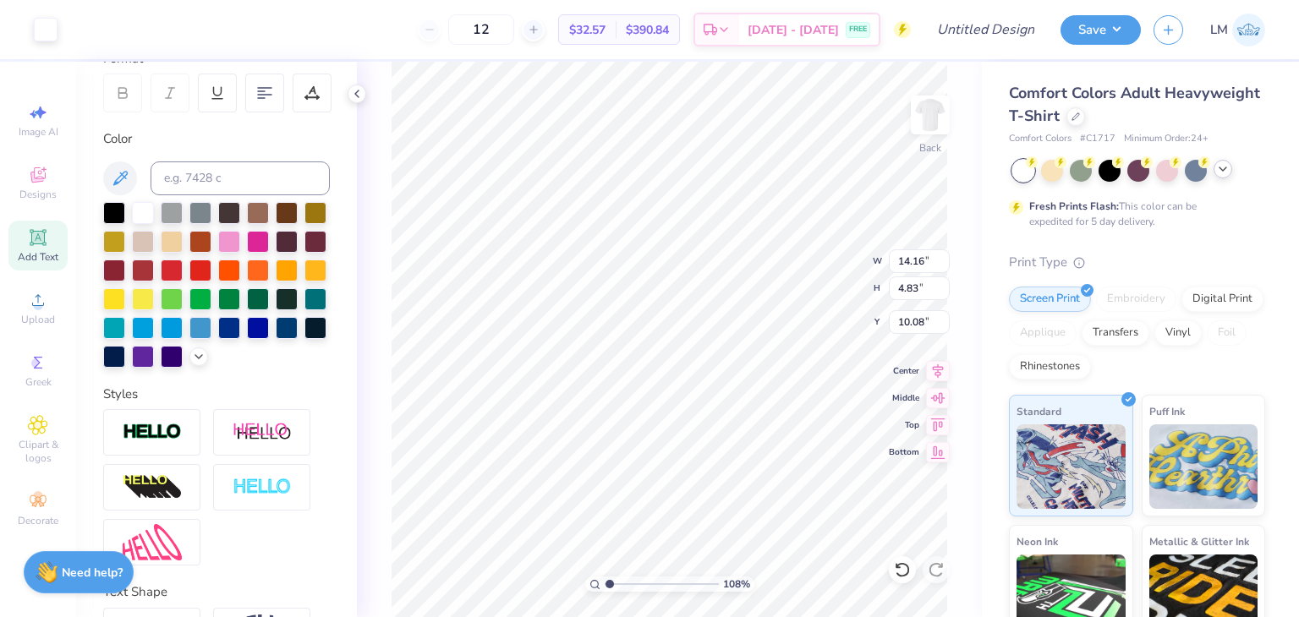
scroll to position [365, 0]
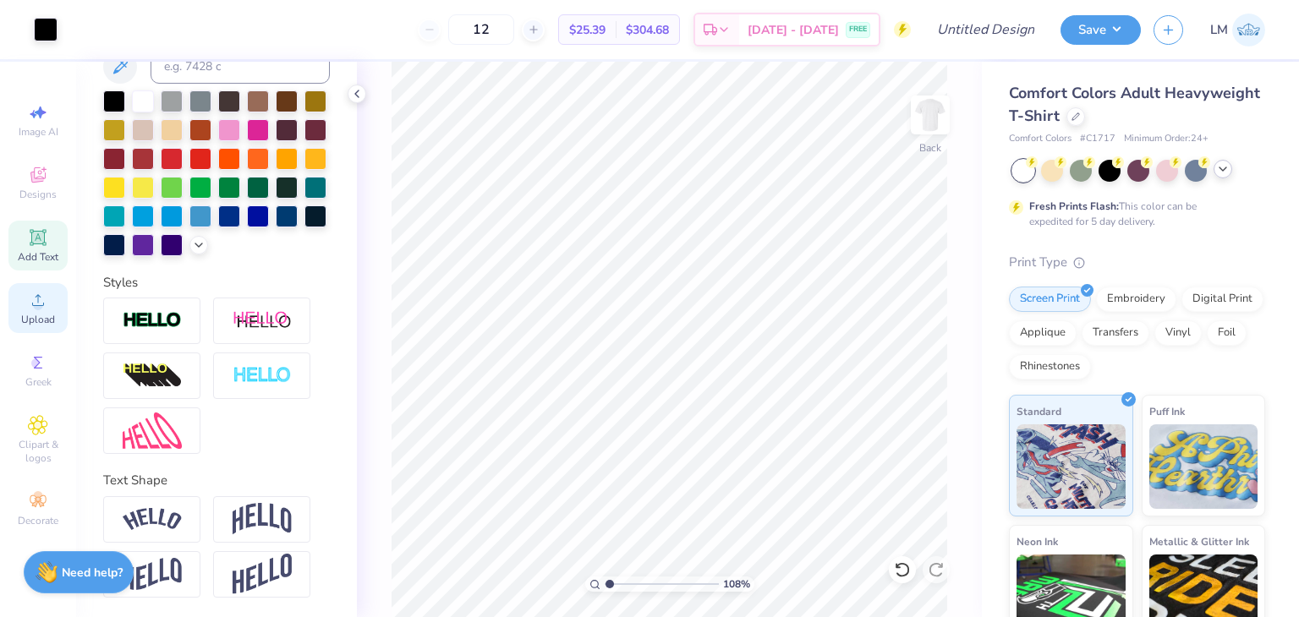
click at [19, 316] on div "Upload" at bounding box center [37, 308] width 59 height 50
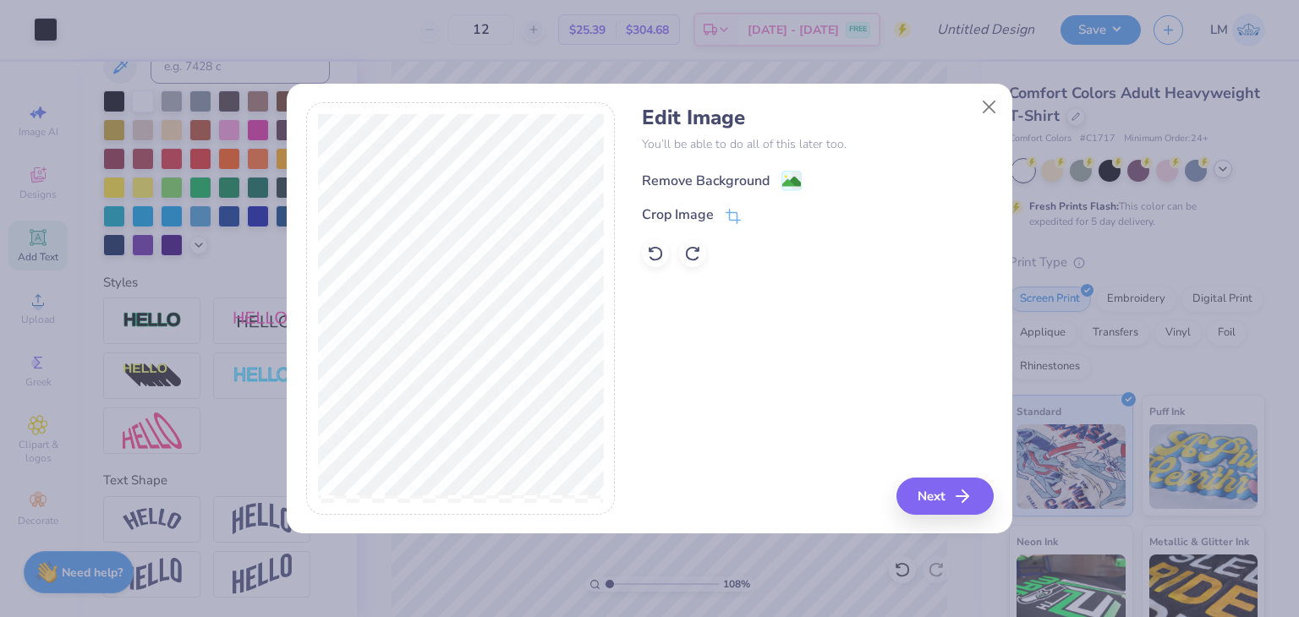
click at [788, 184] on image at bounding box center [791, 181] width 19 height 19
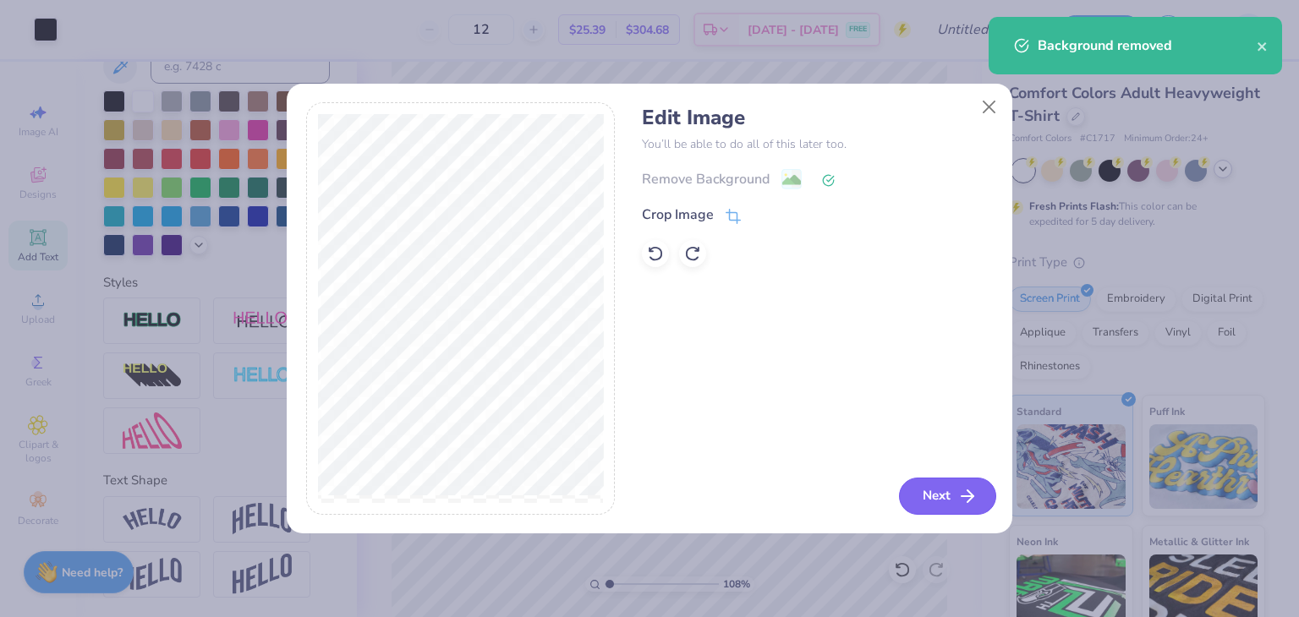
click at [941, 482] on button "Next" at bounding box center [947, 496] width 97 height 37
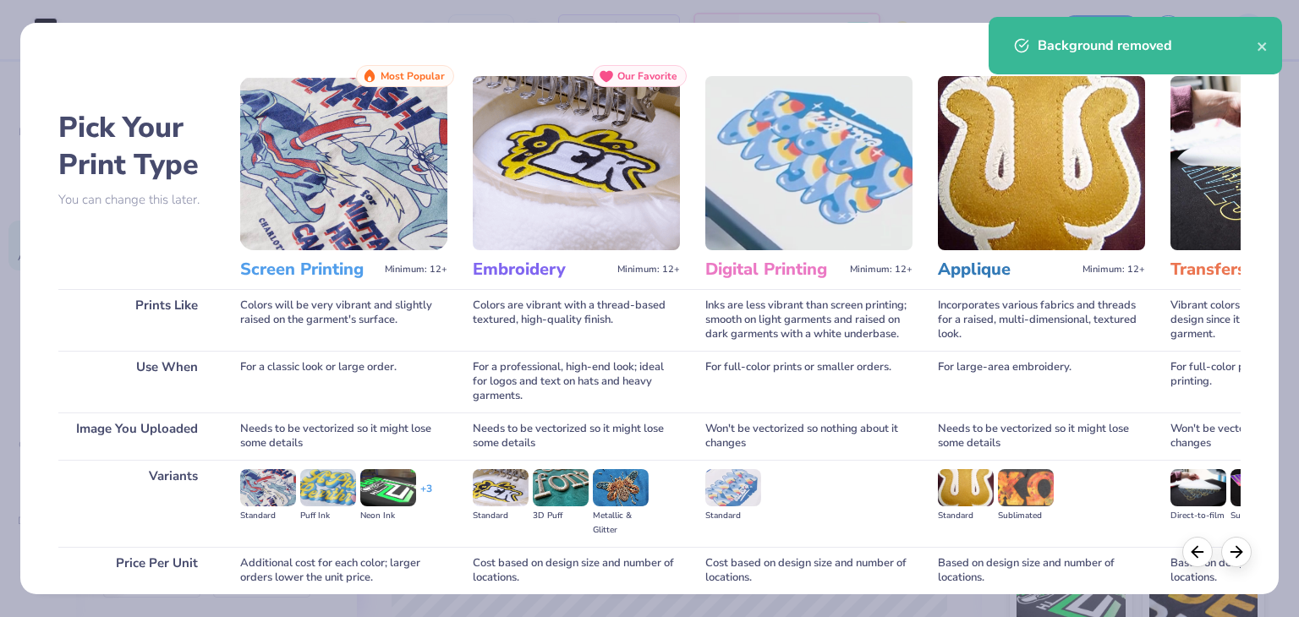
scroll to position [141, 0]
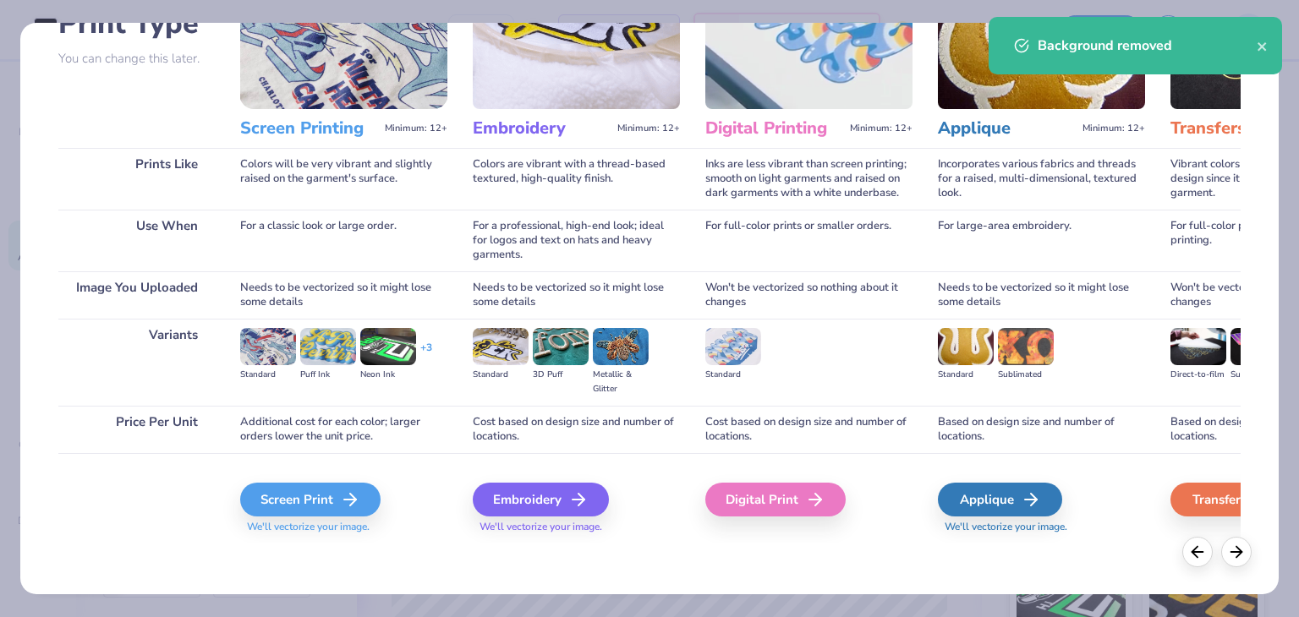
click at [353, 517] on div "Screen Print We'll vectorize your image." at bounding box center [343, 509] width 207 height 52
click at [346, 512] on div "Screen Print" at bounding box center [313, 500] width 140 height 34
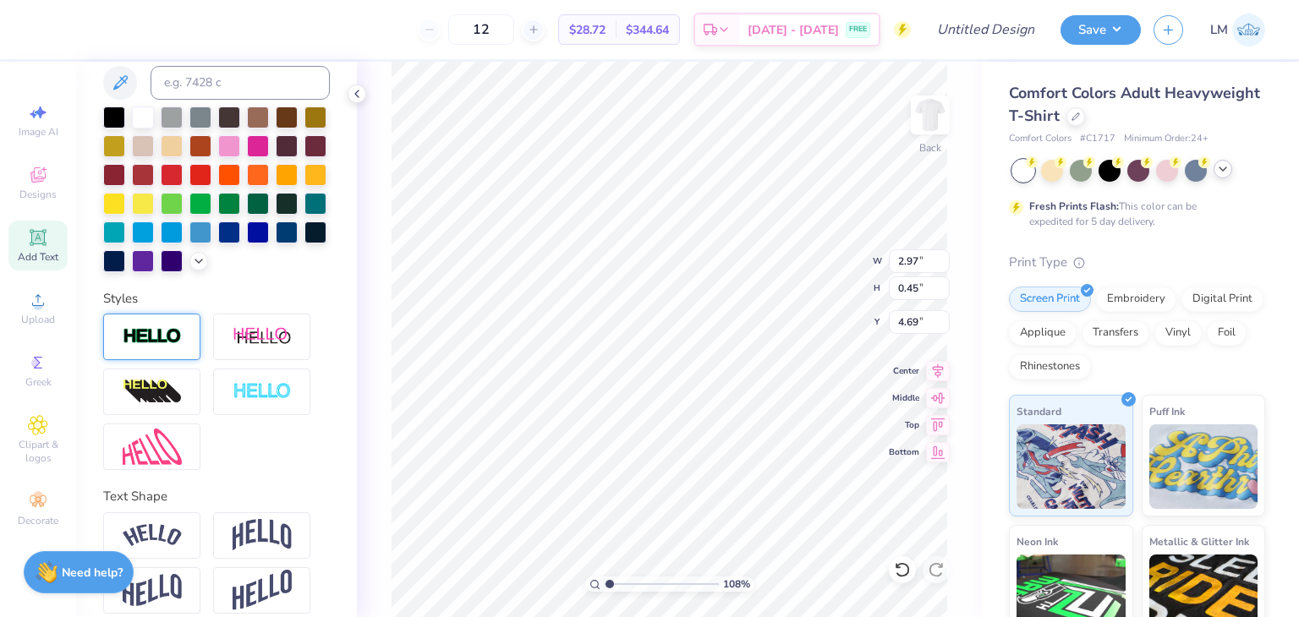
scroll to position [0, 0]
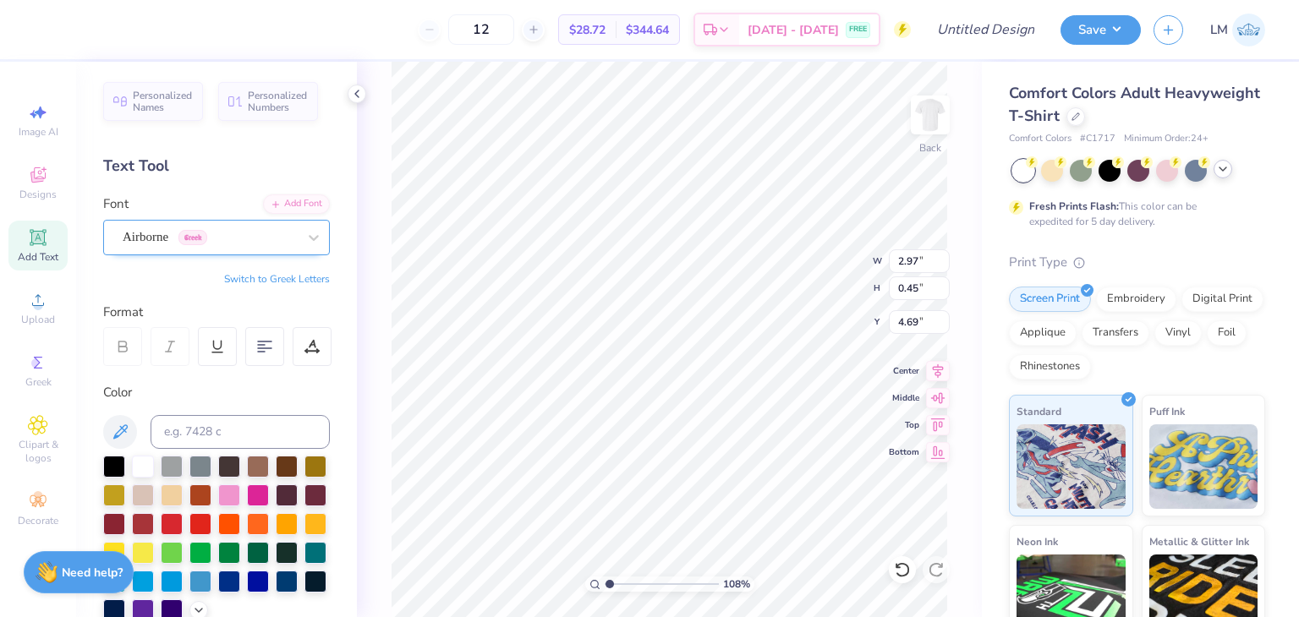
click at [161, 250] on div "Airborne Greek" at bounding box center [216, 238] width 227 height 36
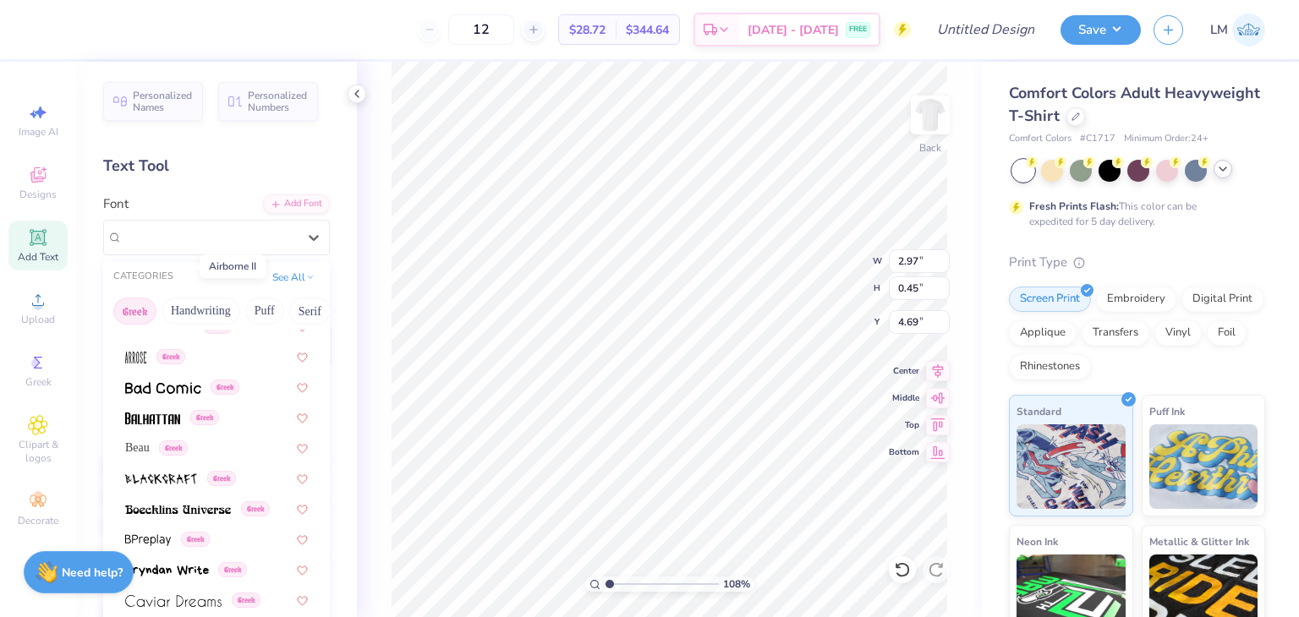
scroll to position [137, 0]
click at [153, 438] on div "Beau Greek" at bounding box center [156, 447] width 63 height 18
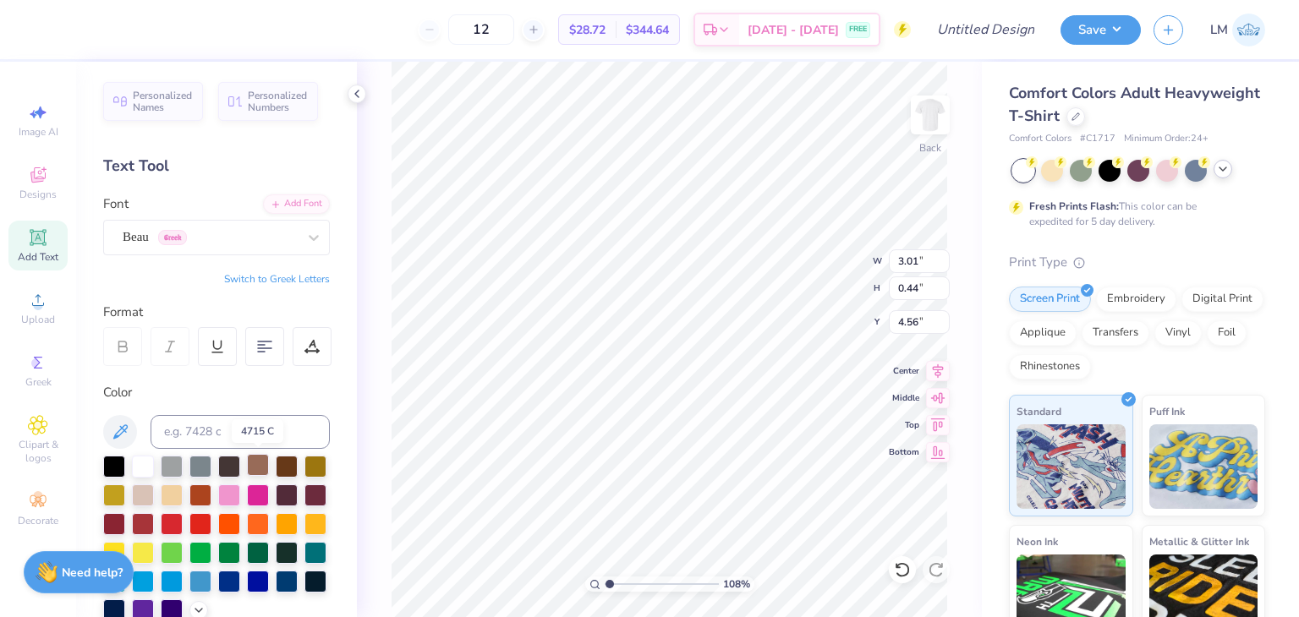
scroll to position [3, 0]
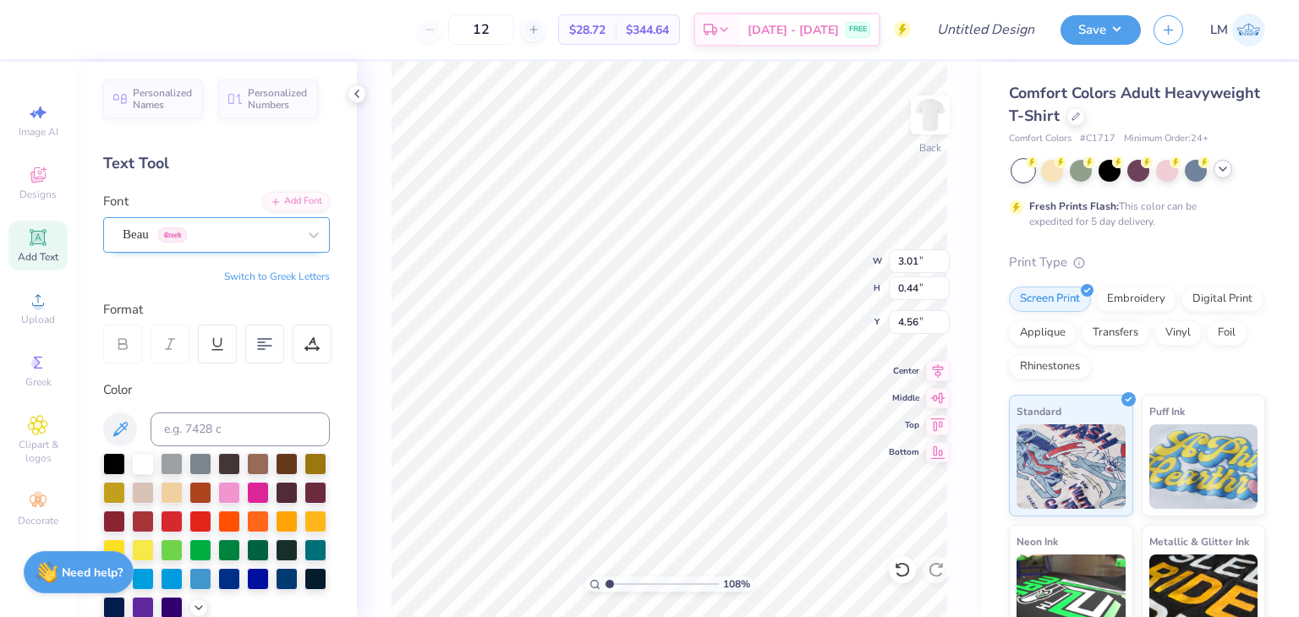
click at [186, 227] on div "Beau Greek" at bounding box center [210, 234] width 178 height 26
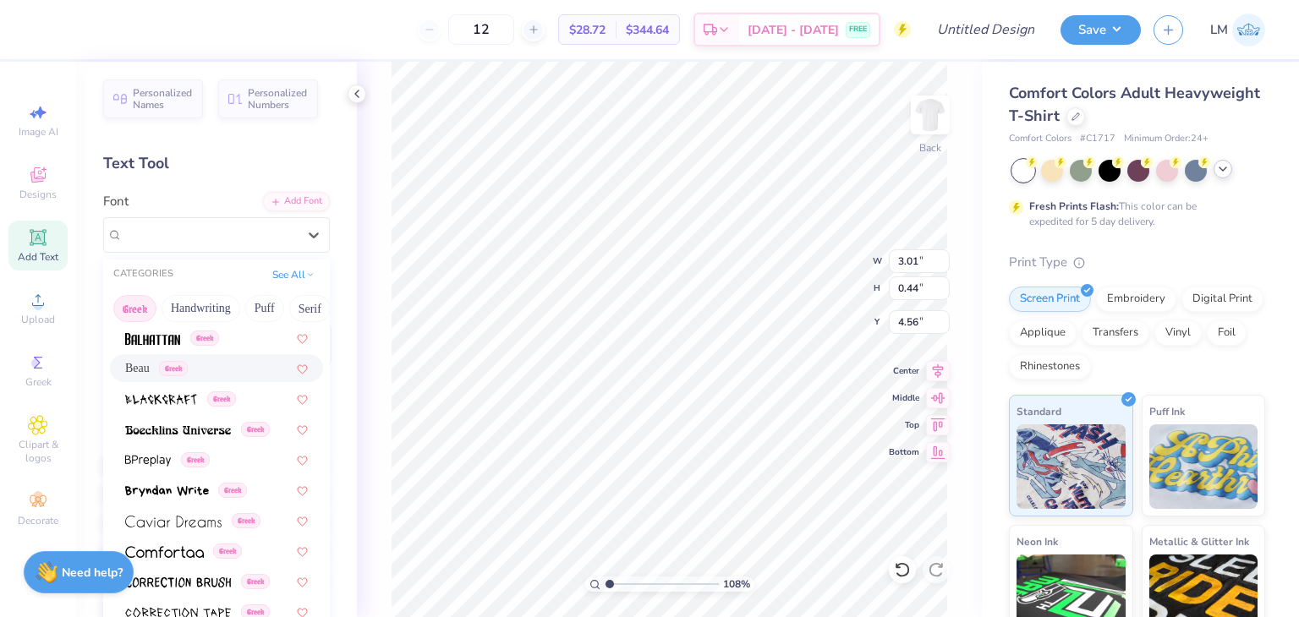
scroll to position [227, 0]
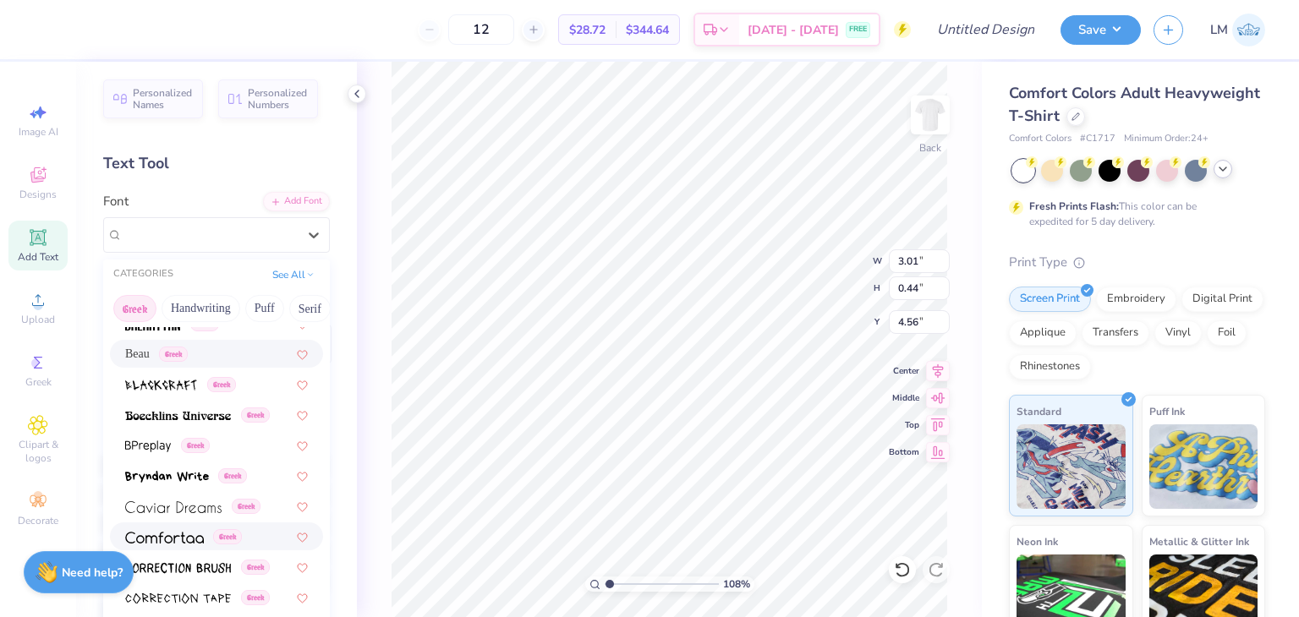
click at [167, 526] on div "Greek" at bounding box center [216, 536] width 213 height 28
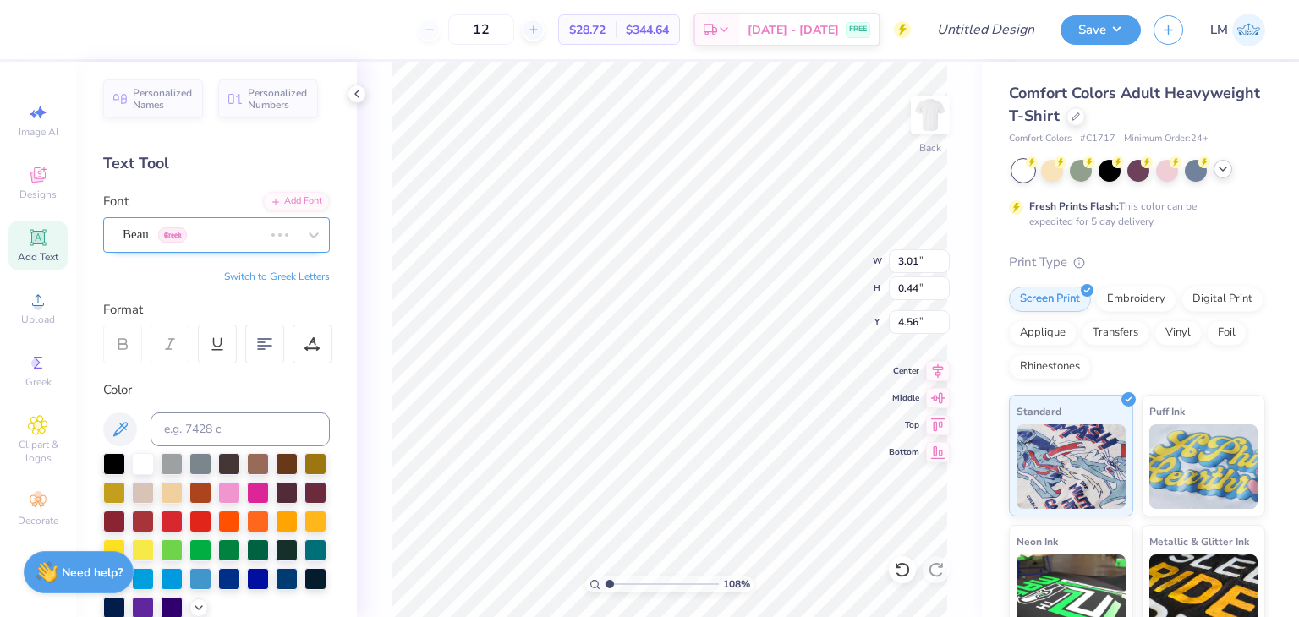
click at [206, 248] on div "Beau Greek" at bounding box center [216, 235] width 227 height 36
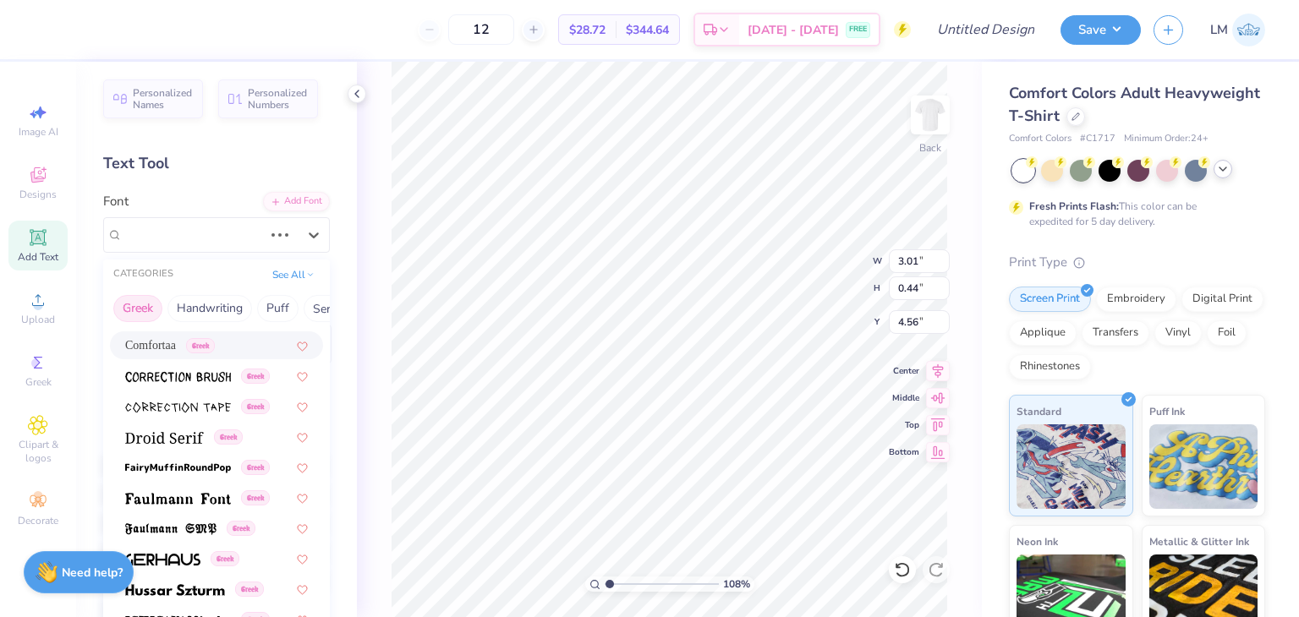
scroll to position [0, 0]
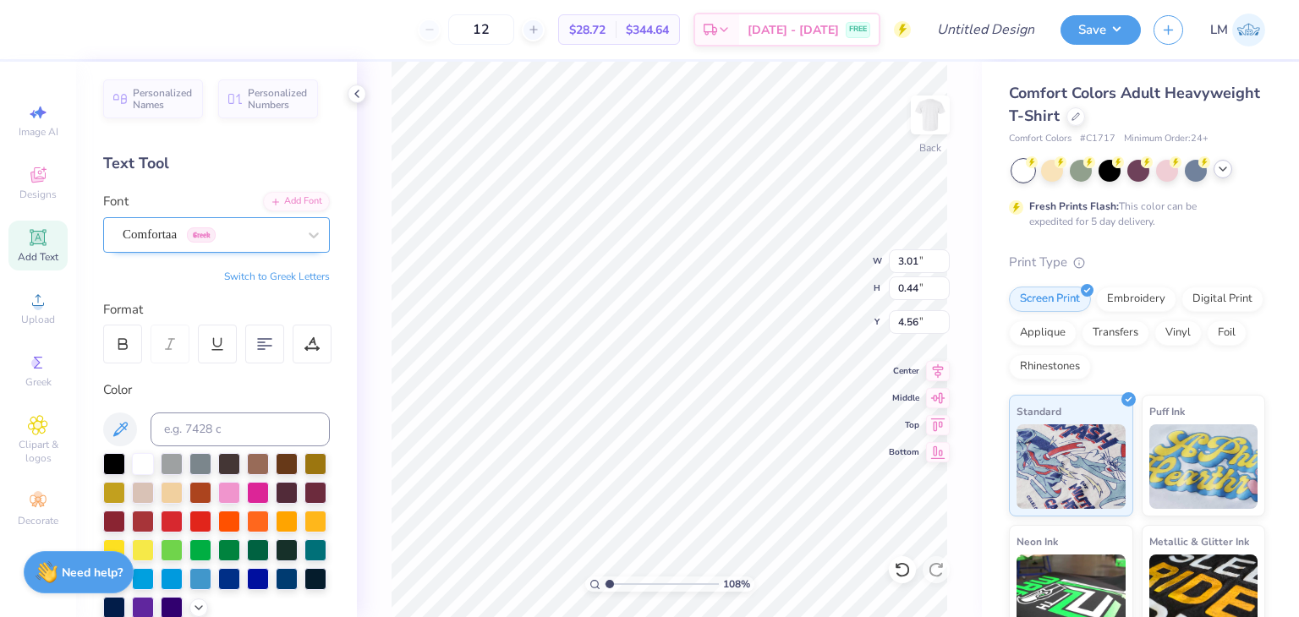
click at [161, 247] on div "Comfortaa Greek" at bounding box center [216, 235] width 227 height 36
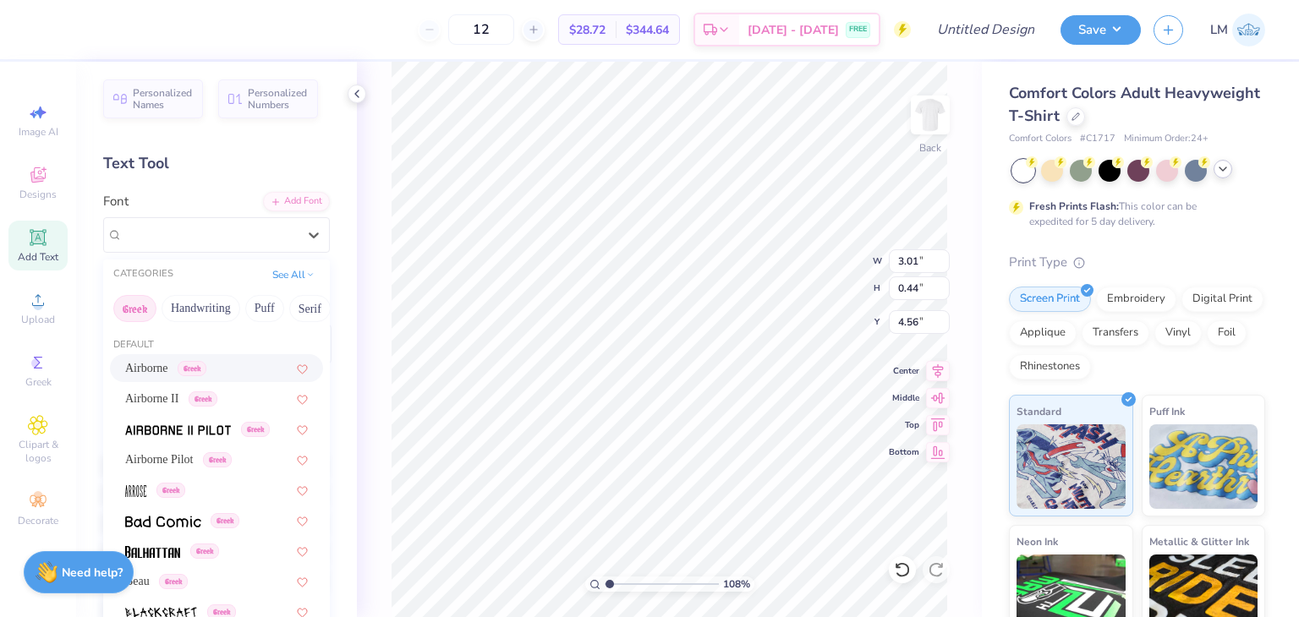
click at [178, 357] on div "Airborne Greek" at bounding box center [216, 368] width 213 height 28
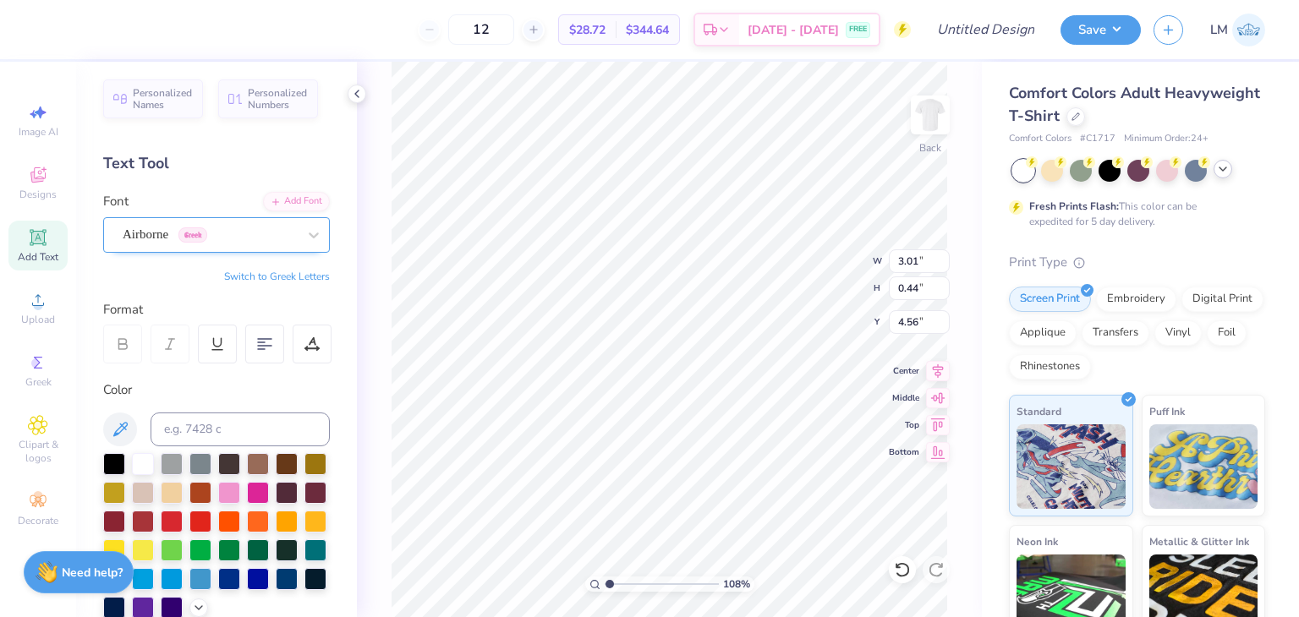
click at [185, 235] on div "Airborne Greek" at bounding box center [210, 234] width 178 height 26
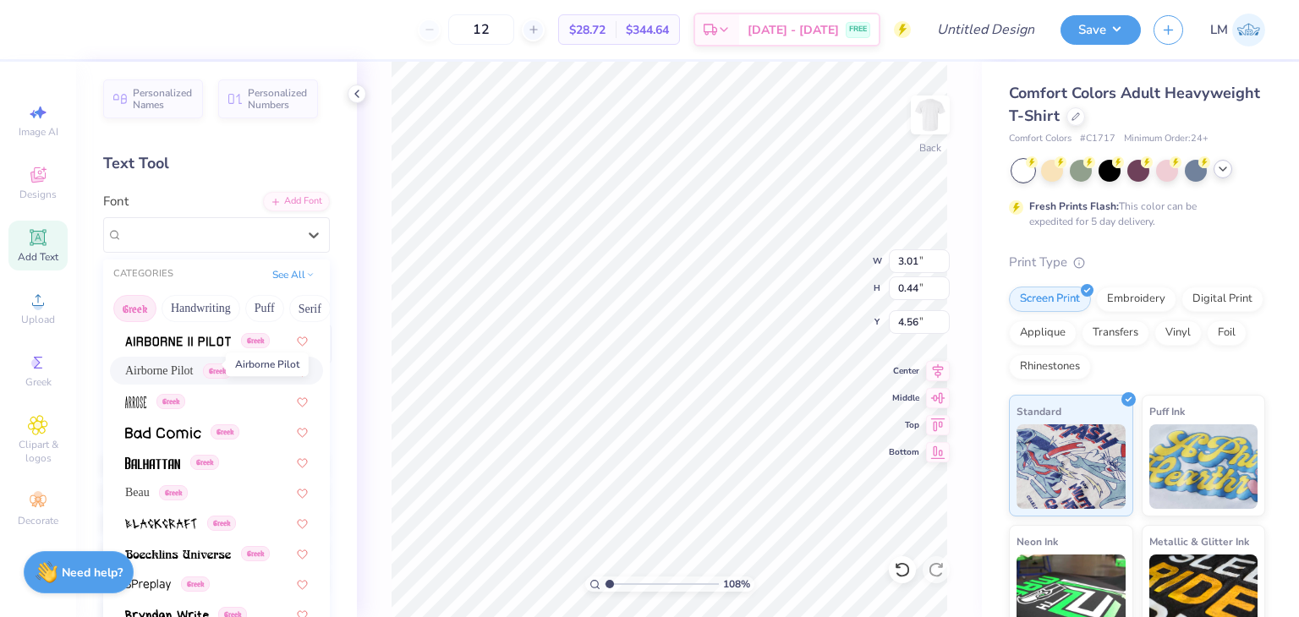
scroll to position [95, 0]
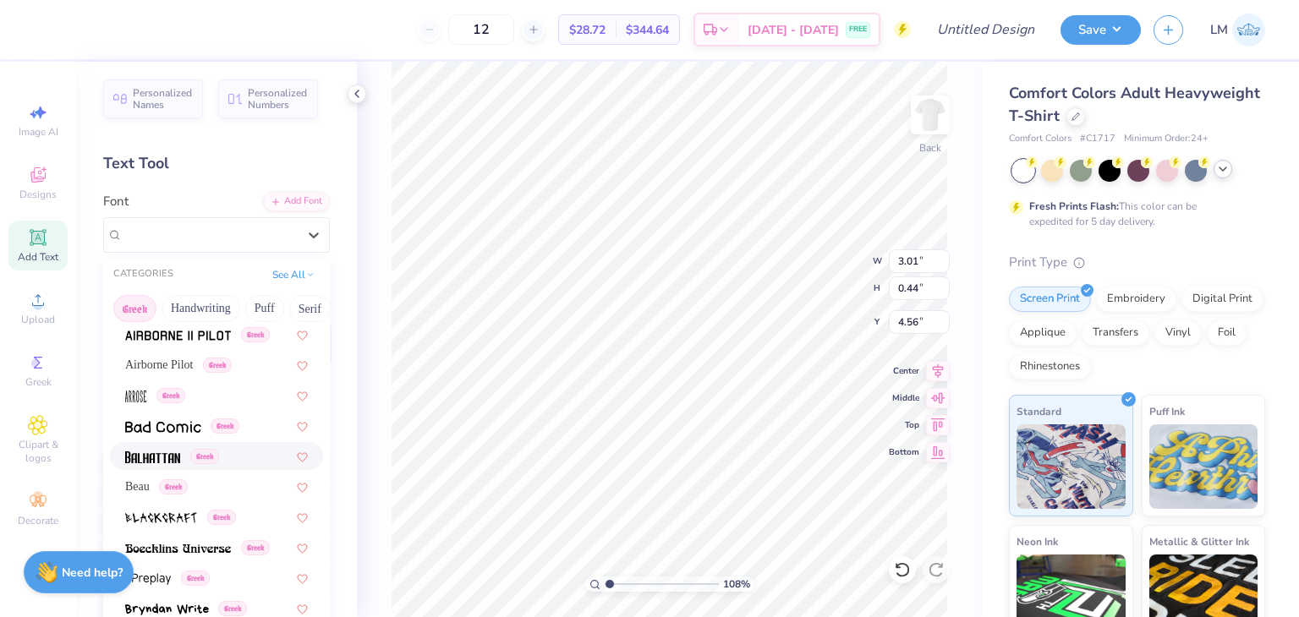
click at [167, 455] on img at bounding box center [152, 457] width 55 height 12
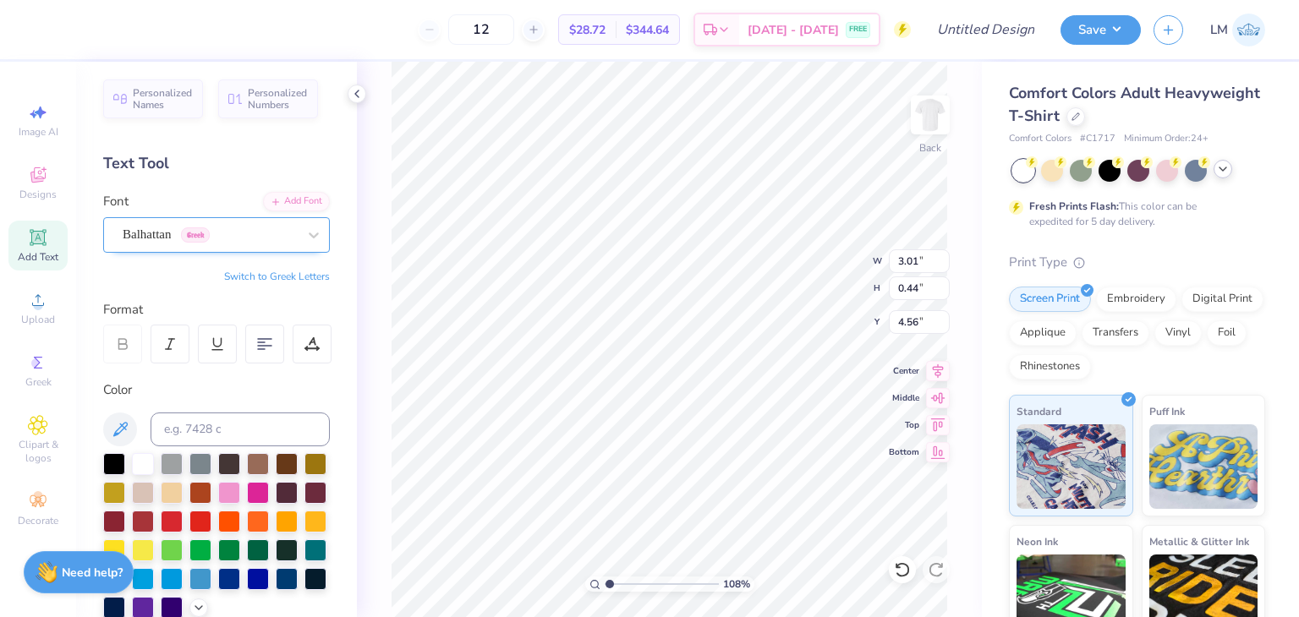
click at [233, 245] on div "Balhattan Greek" at bounding box center [210, 234] width 178 height 26
click at [257, 225] on div "Balhattan Greek" at bounding box center [210, 234] width 178 height 26
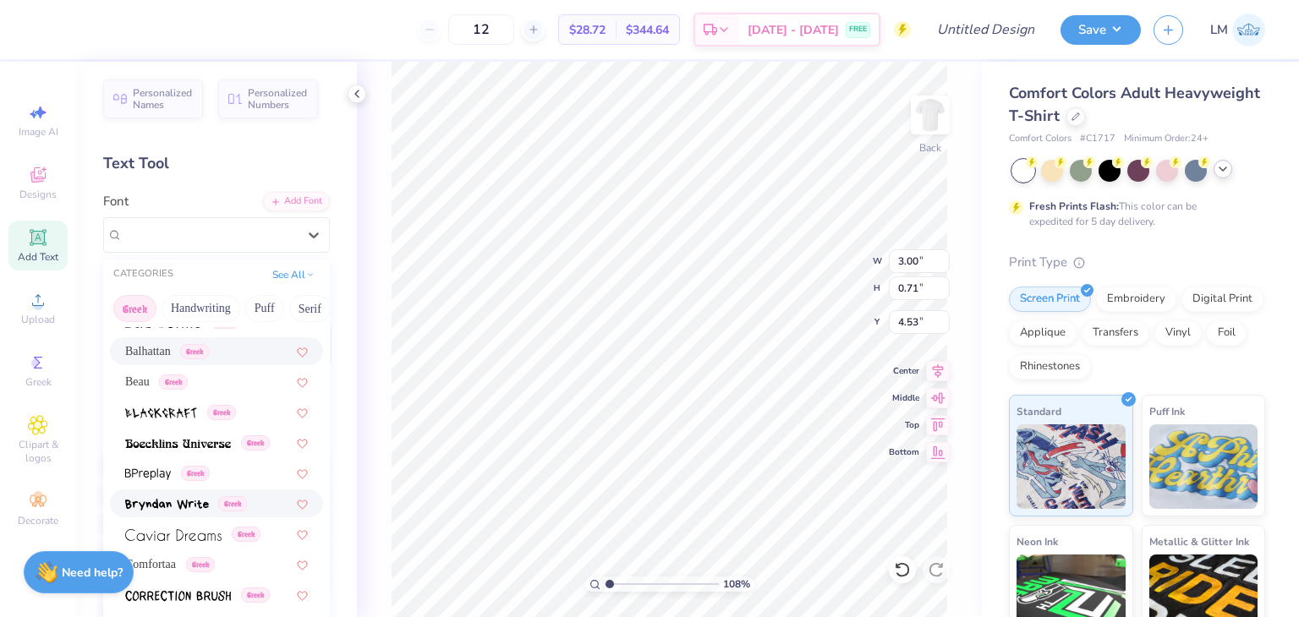
scroll to position [159, 0]
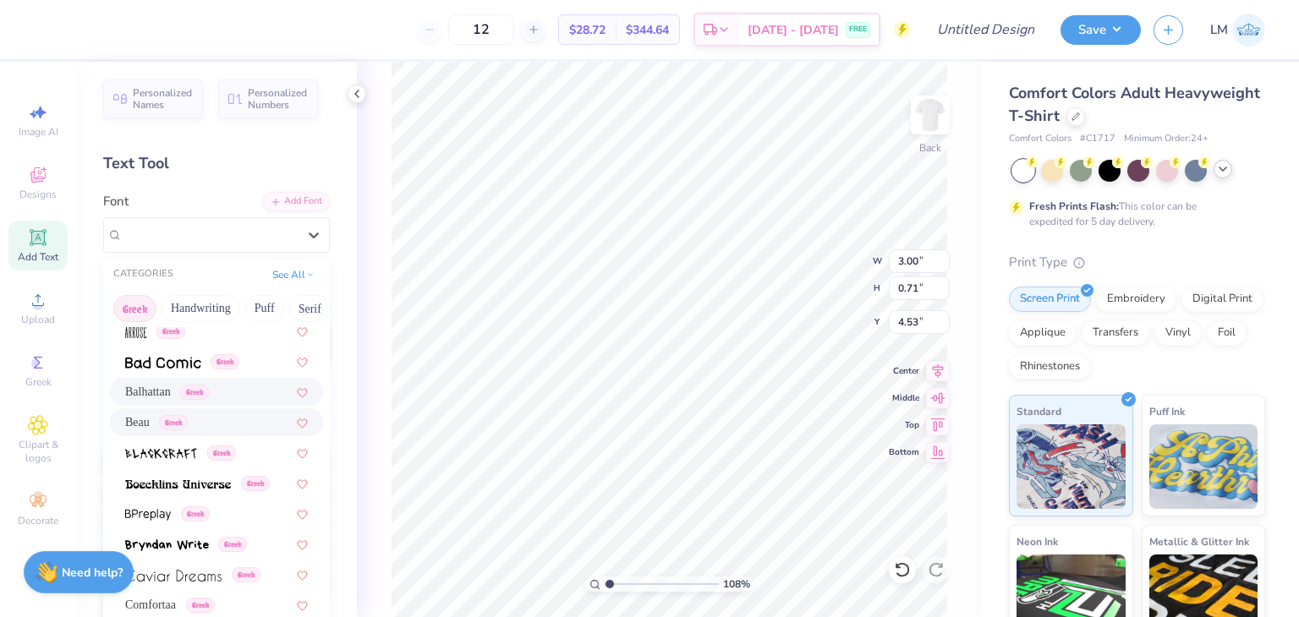
click at [226, 431] on div "Beau Greek" at bounding box center [216, 422] width 213 height 28
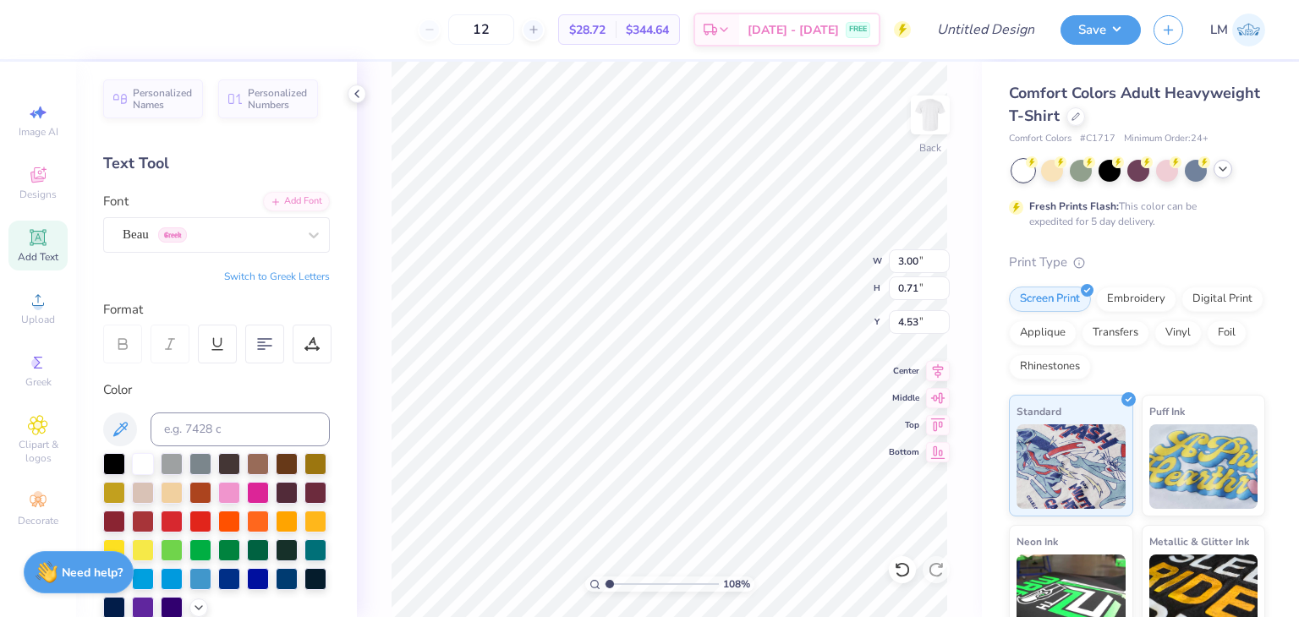
scroll to position [0, 1]
click at [924, 125] on img at bounding box center [930, 115] width 68 height 68
click at [61, 243] on div "Add Text" at bounding box center [37, 246] width 59 height 50
click at [166, 227] on div "Super Dream" at bounding box center [210, 234] width 178 height 26
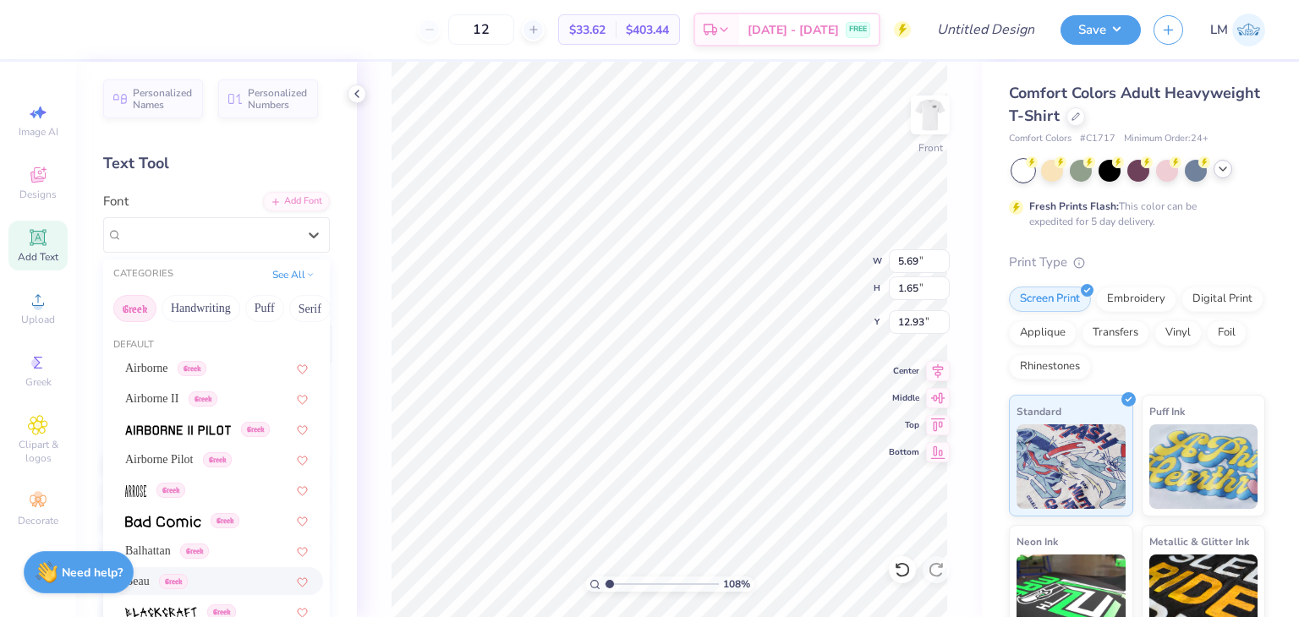
click at [150, 582] on span "Beau" at bounding box center [137, 581] width 25 height 18
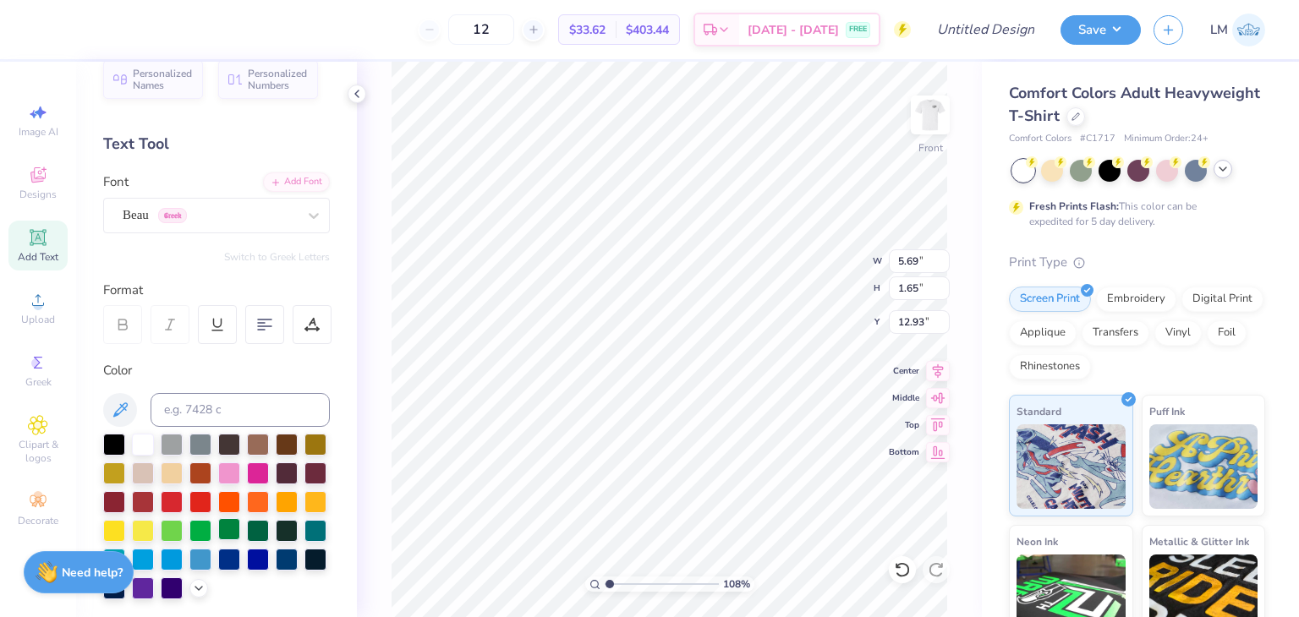
scroll to position [26, 0]
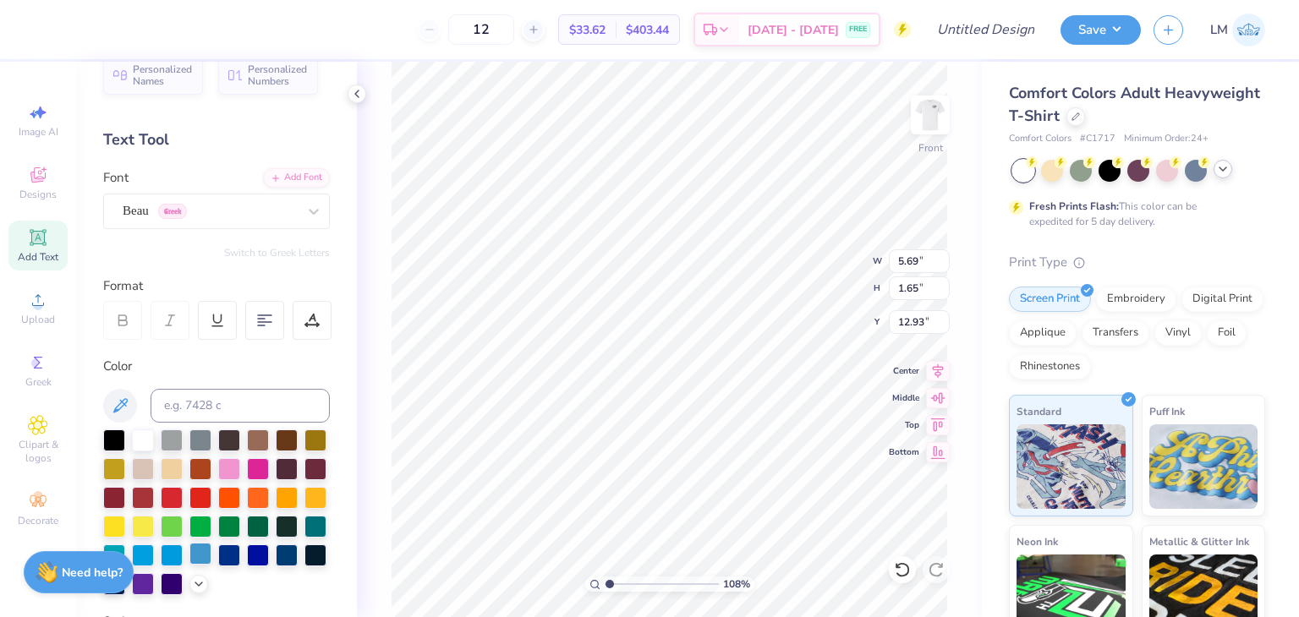
click at [203, 554] on div at bounding box center [200, 554] width 22 height 22
click at [143, 554] on div at bounding box center [143, 554] width 22 height 22
click at [164, 553] on div at bounding box center [172, 554] width 22 height 22
click at [194, 559] on div at bounding box center [200, 554] width 22 height 22
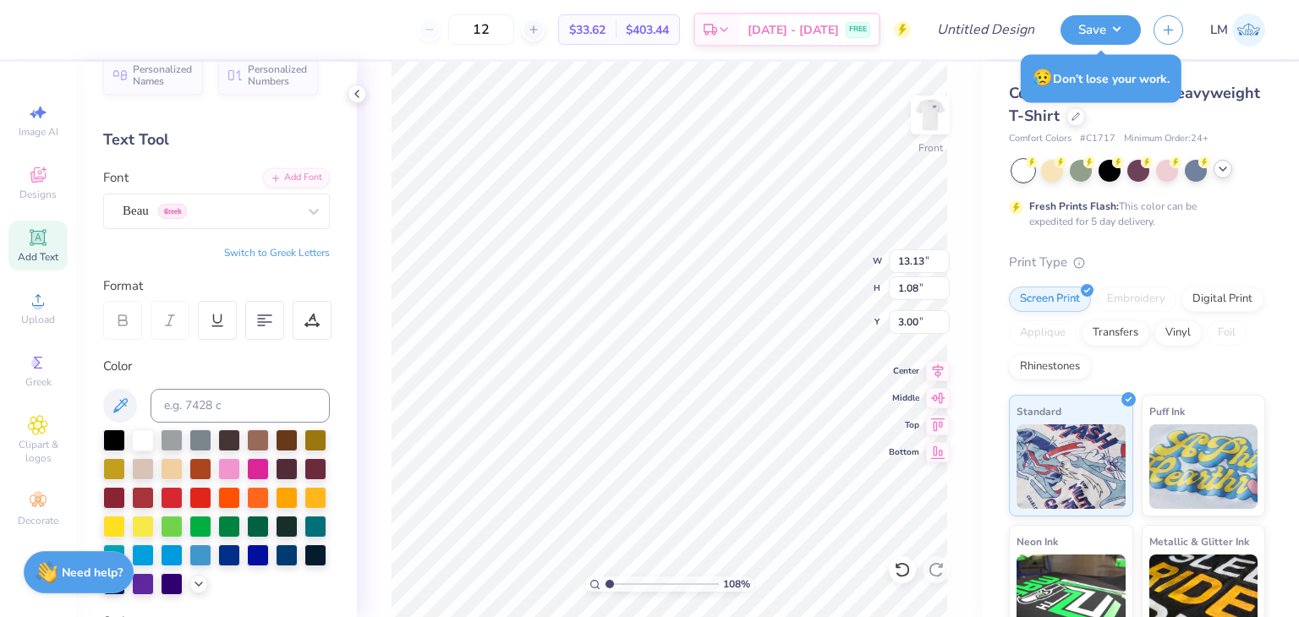
click at [371, 276] on div "108 % Front W 13.13 13.13 " H 1.08 1.08 " Y 3.00 3.00 " Center Middle Top Bottom" at bounding box center [669, 339] width 625 height 555
click at [371, 336] on div "108 % Front W 13.13 13.13 " H 1.08 1.08 " Y 3.00 3.00 " Center Middle Top Bottom" at bounding box center [669, 339] width 625 height 555
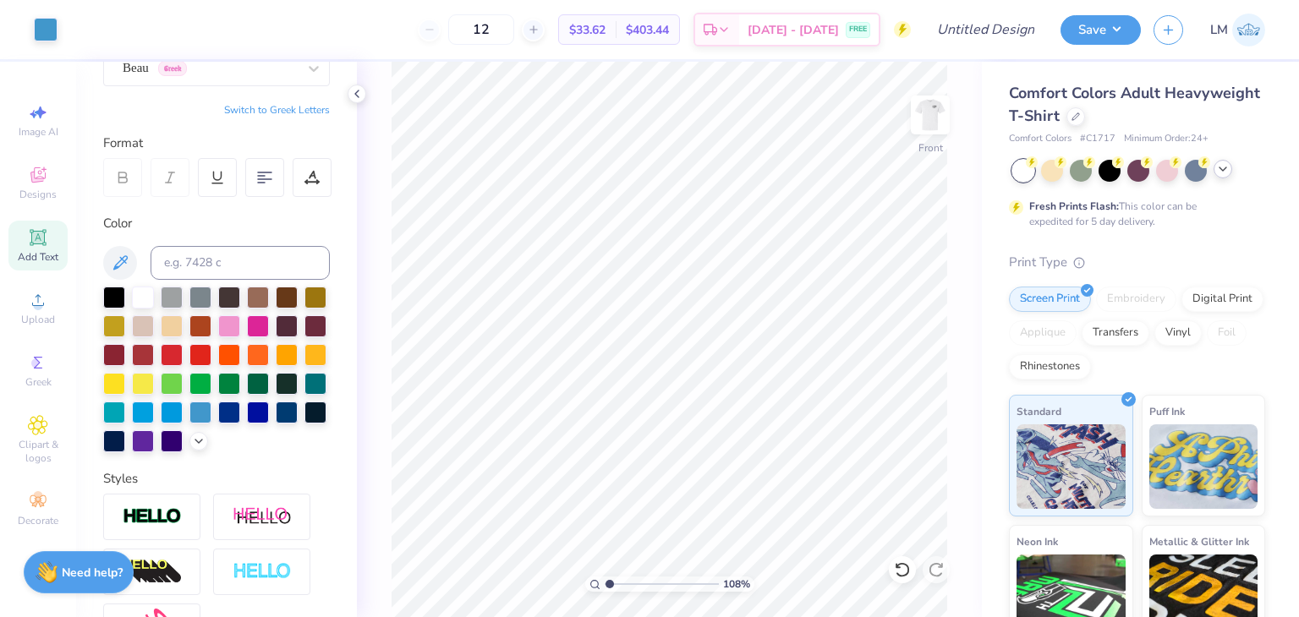
scroll to position [169, 0]
click at [32, 265] on div "Add Text" at bounding box center [37, 246] width 59 height 50
click at [179, 81] on div "Super Dream" at bounding box center [216, 69] width 227 height 36
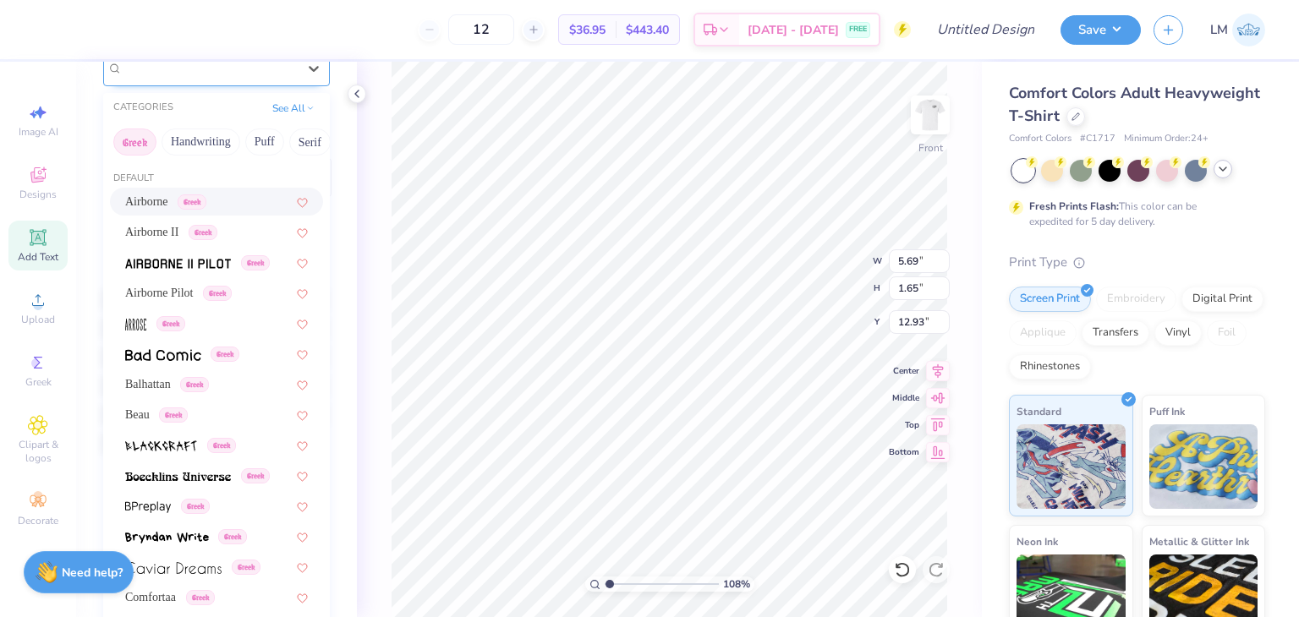
scroll to position [166, 0]
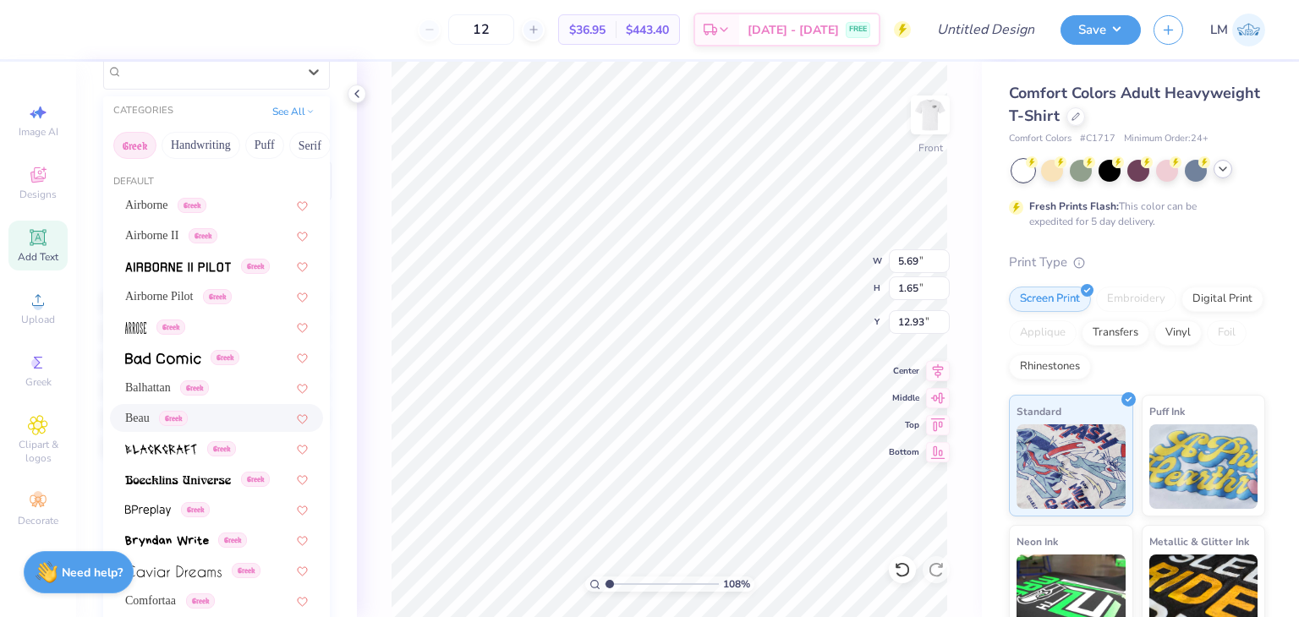
click at [145, 424] on span "Beau" at bounding box center [137, 418] width 25 height 18
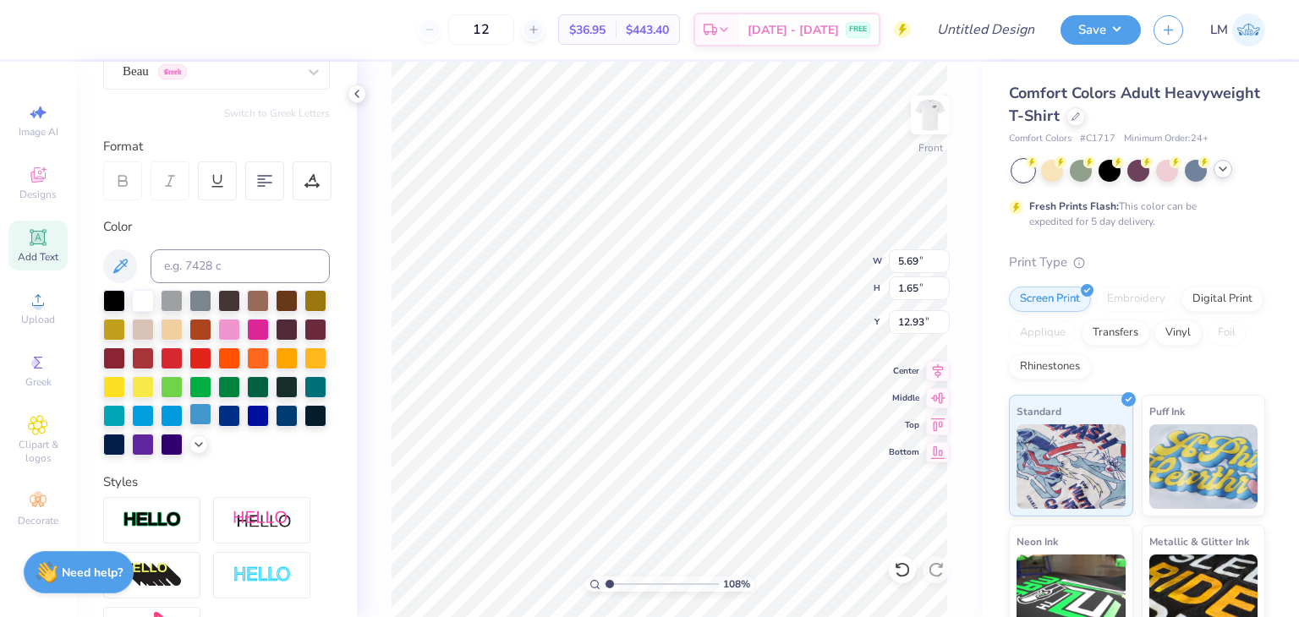
click at [197, 422] on div at bounding box center [200, 414] width 22 height 22
click at [60, 241] on div "Add Text" at bounding box center [37, 246] width 59 height 50
click at [213, 85] on div "Super Dream" at bounding box center [216, 72] width 227 height 36
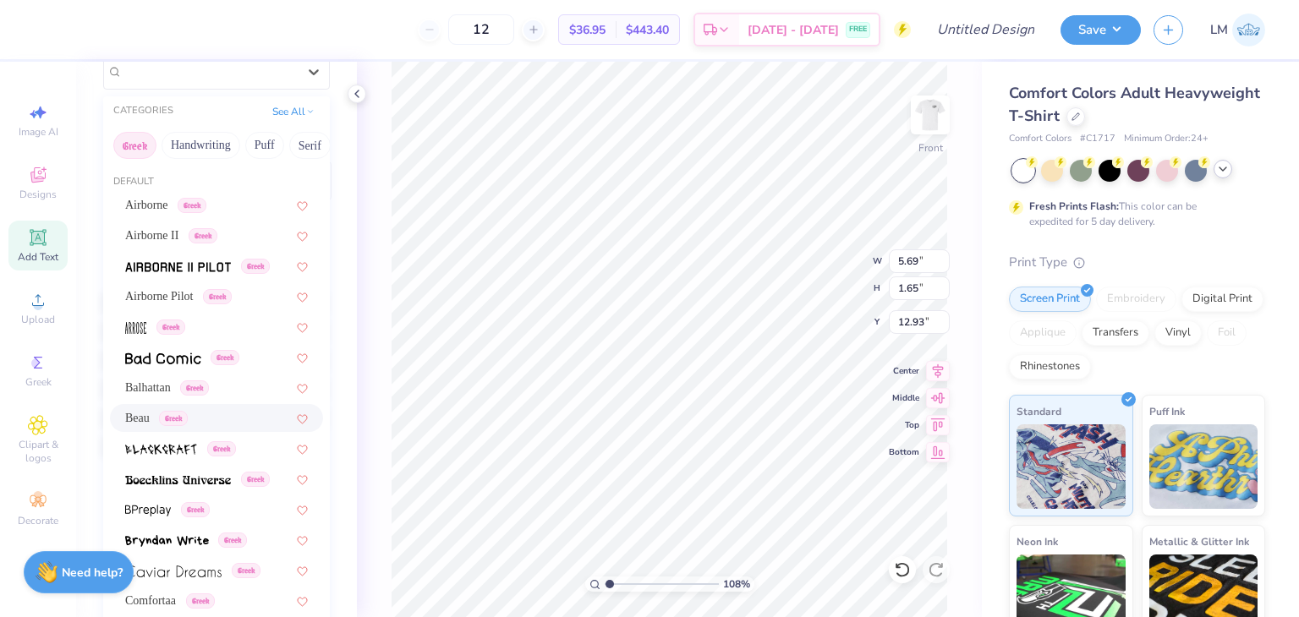
click at [148, 429] on div "Beau Greek" at bounding box center [216, 418] width 213 height 28
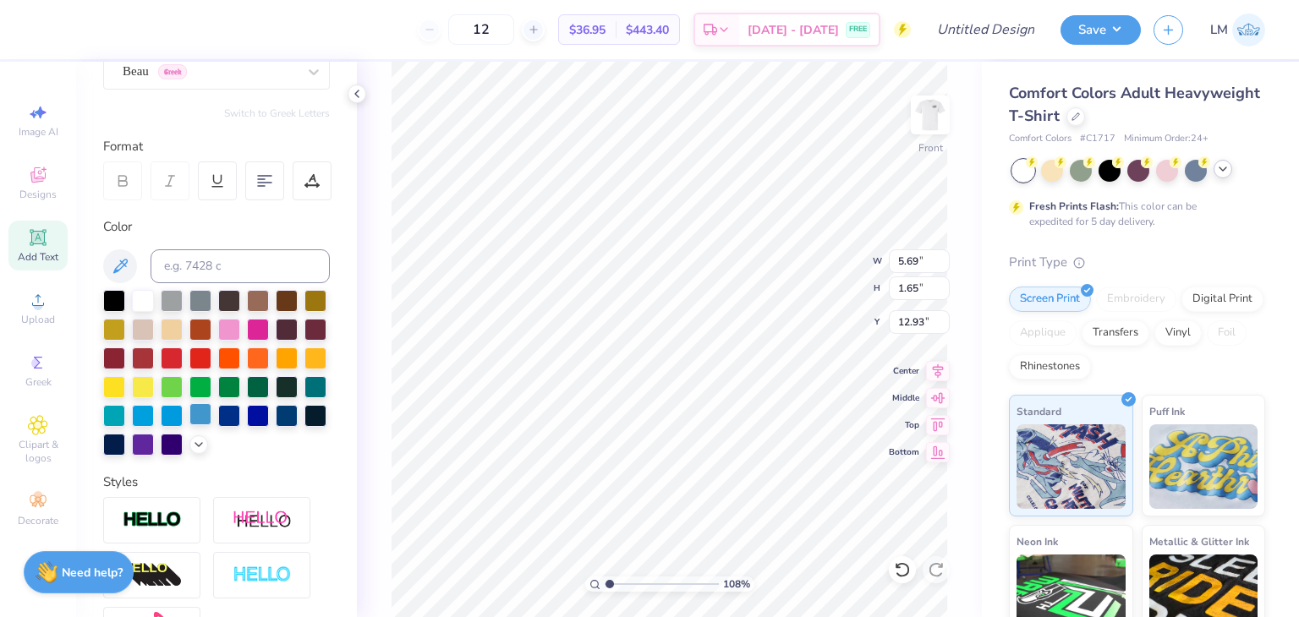
click at [193, 412] on div at bounding box center [200, 414] width 22 height 22
click at [931, 127] on img at bounding box center [930, 115] width 68 height 68
click at [924, 133] on img at bounding box center [930, 115] width 68 height 68
click at [938, 121] on img at bounding box center [930, 115] width 68 height 68
drag, startPoint x: 610, startPoint y: 585, endPoint x: 592, endPoint y: 585, distance: 18.6
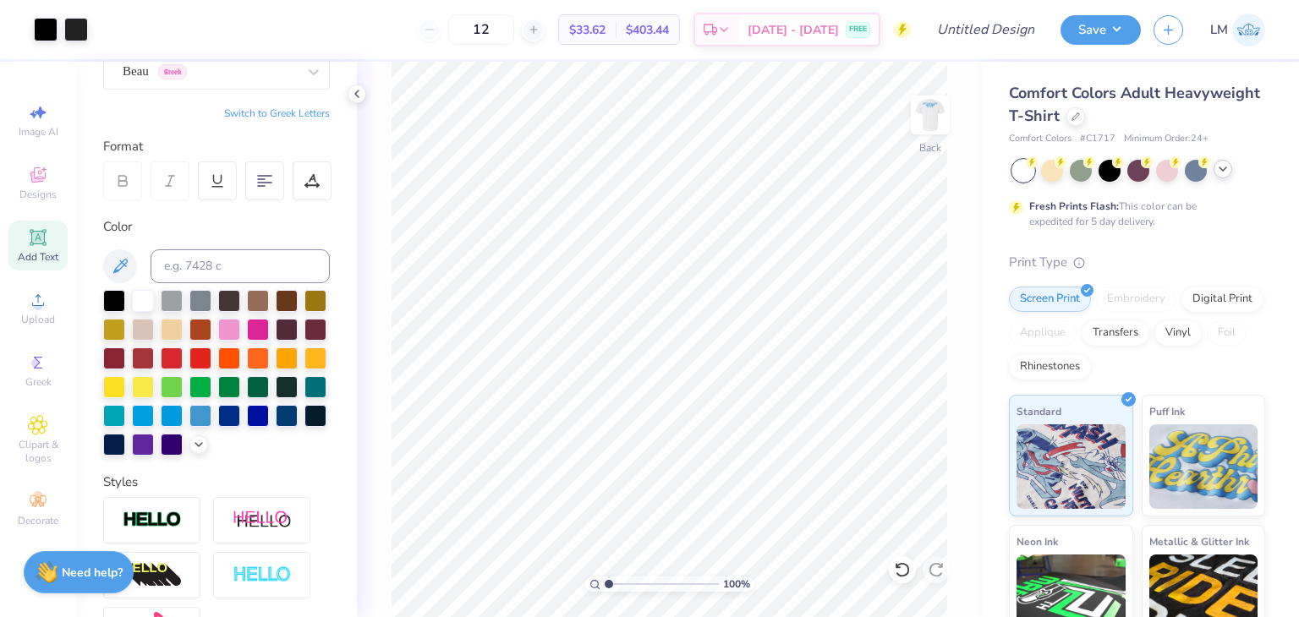
click at [604, 585] on input "range" at bounding box center [661, 584] width 114 height 15
click at [927, 118] on img at bounding box center [930, 115] width 34 height 34
